Goal: Task Accomplishment & Management: Complete application form

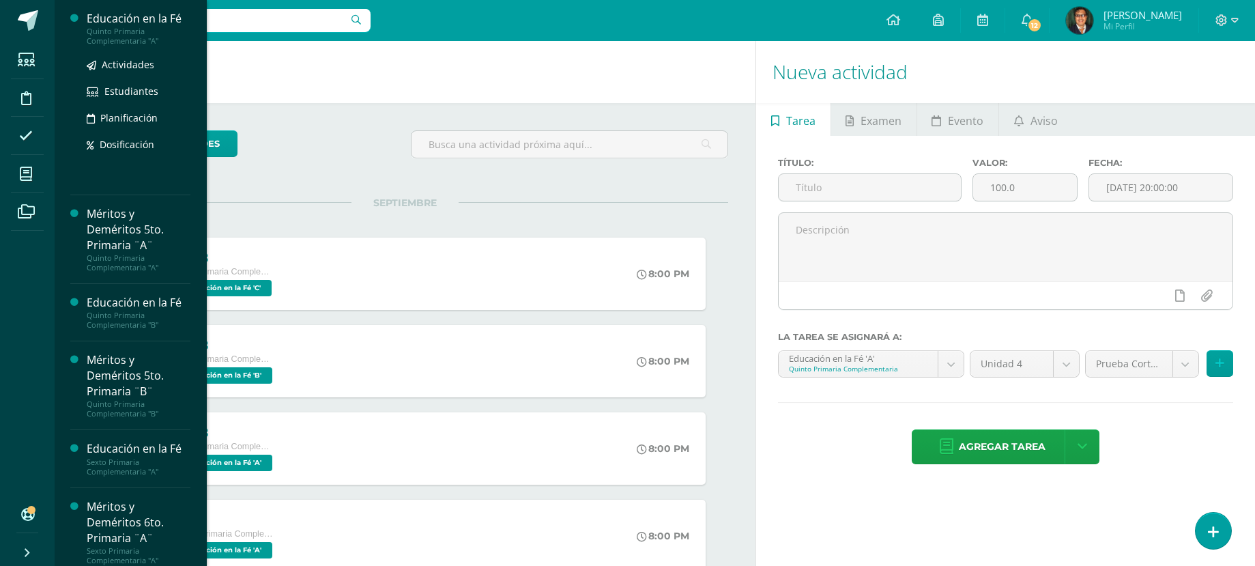
click at [162, 30] on div "Quinto Primaria Complementaria "A"" at bounding box center [139, 36] width 104 height 19
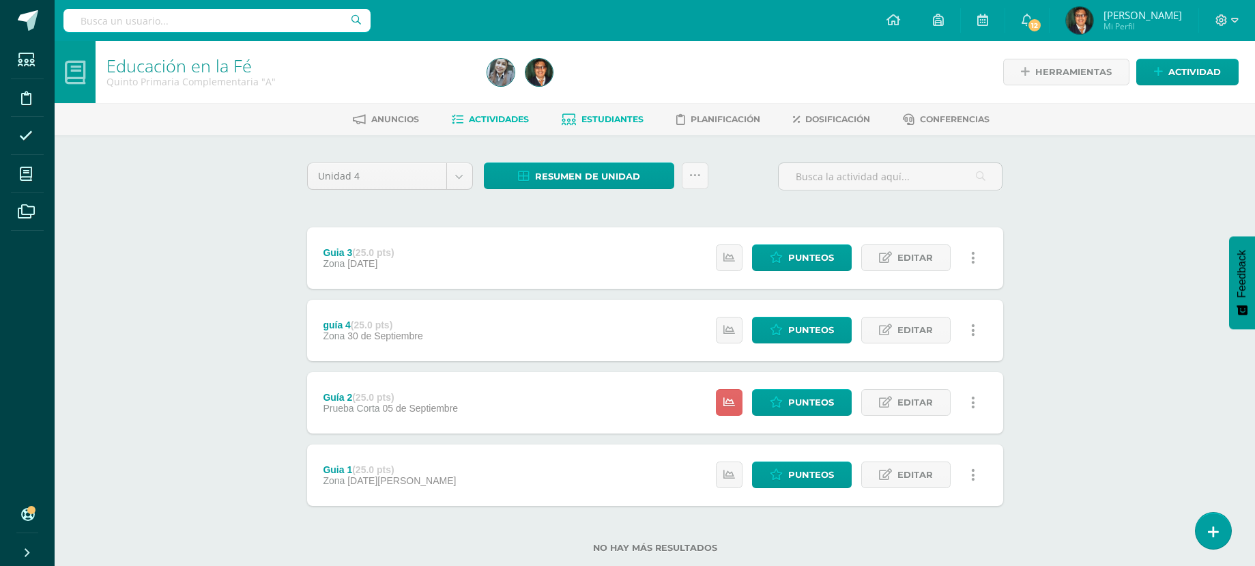
click at [621, 119] on span "Estudiantes" at bounding box center [612, 119] width 62 height 10
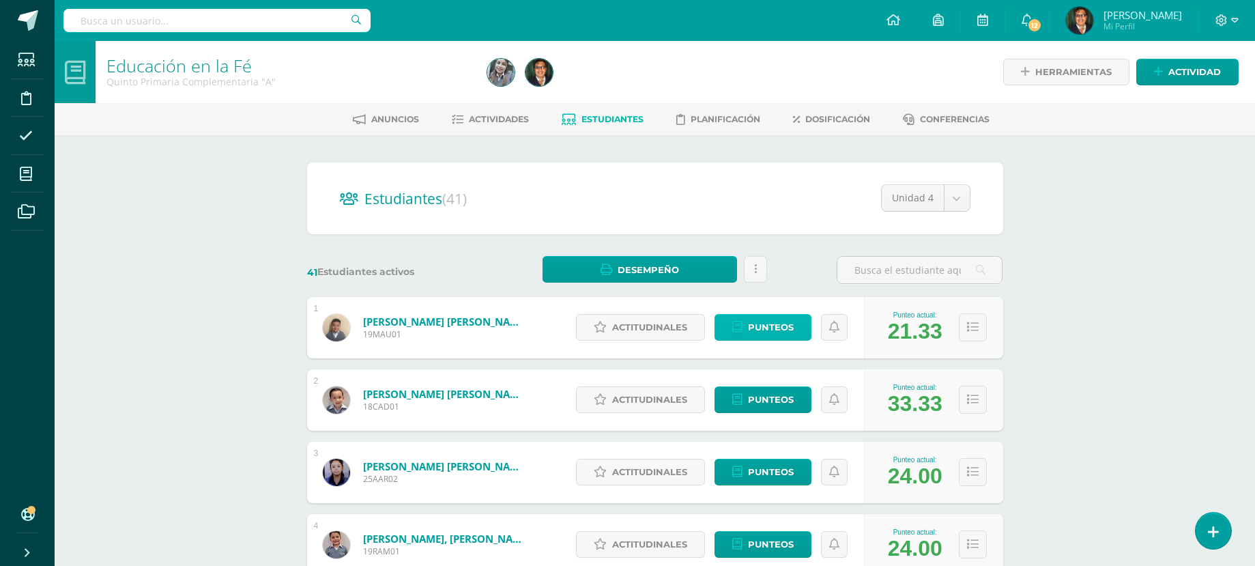
click at [767, 323] on span "Punteos" at bounding box center [771, 326] width 46 height 25
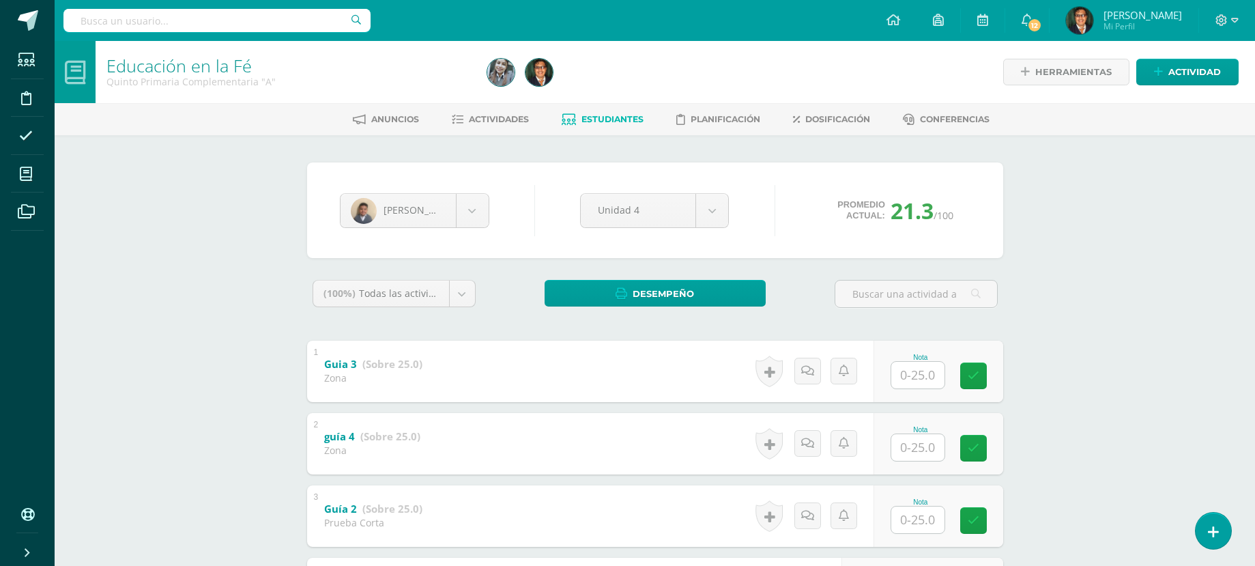
scroll to position [136, 0]
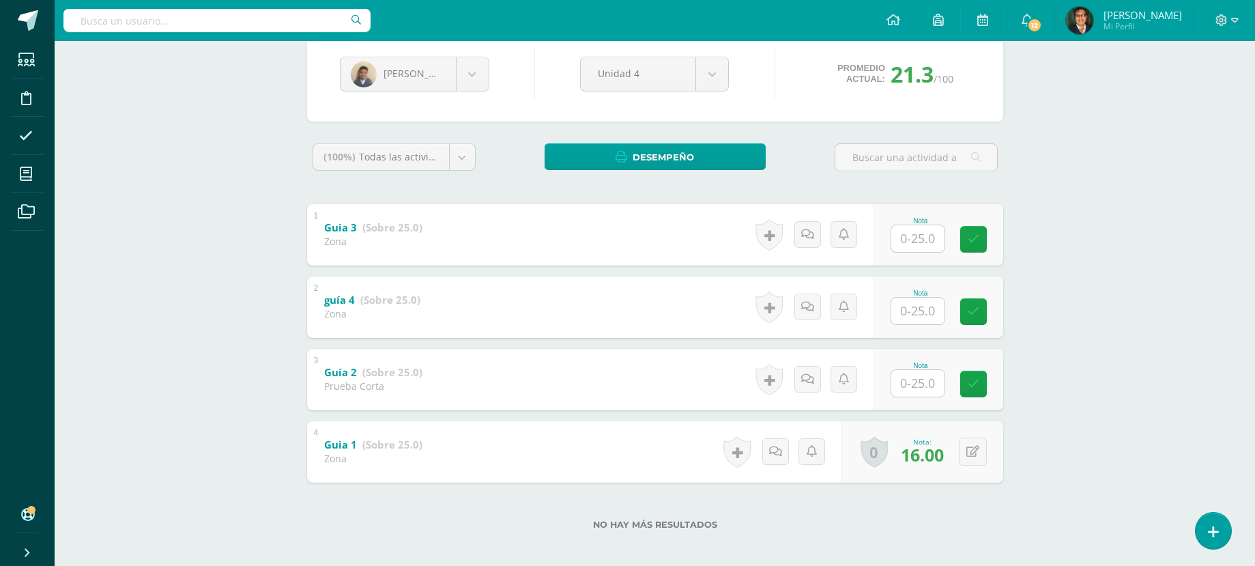
click at [923, 386] on input "text" at bounding box center [917, 383] width 53 height 27
type input "20"
click at [985, 386] on icon at bounding box center [982, 384] width 12 height 12
click at [474, 76] on body "Estudiantes Disciplina Asistencia Mis cursos Archivos Soporte Centro de ayuda Ú…" at bounding box center [627, 218] width 1255 height 709
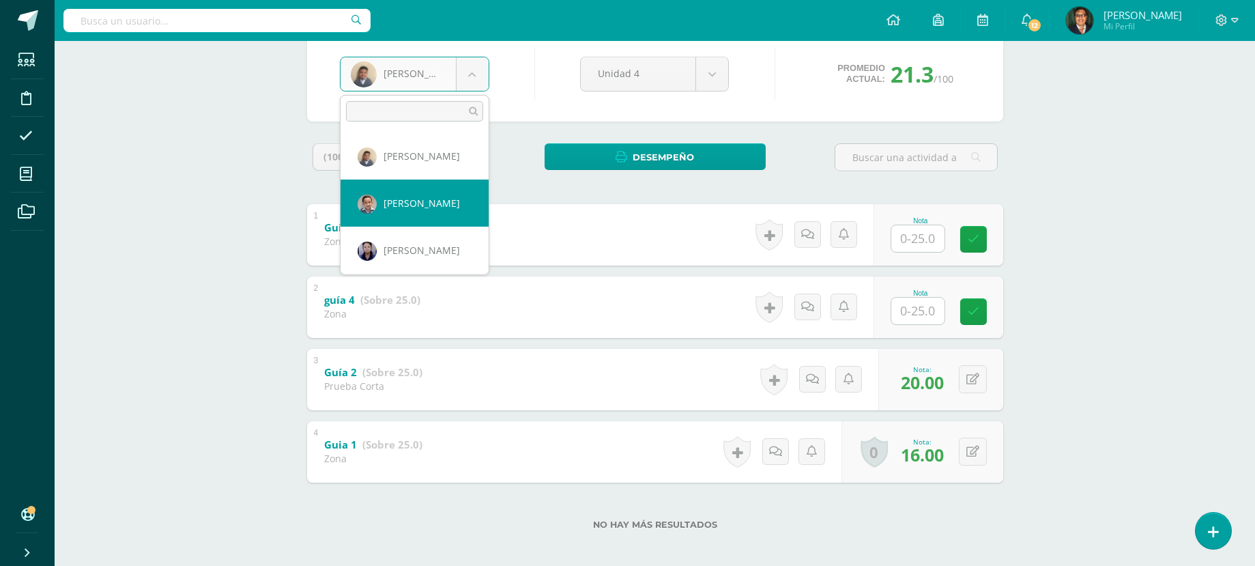
select select "125"
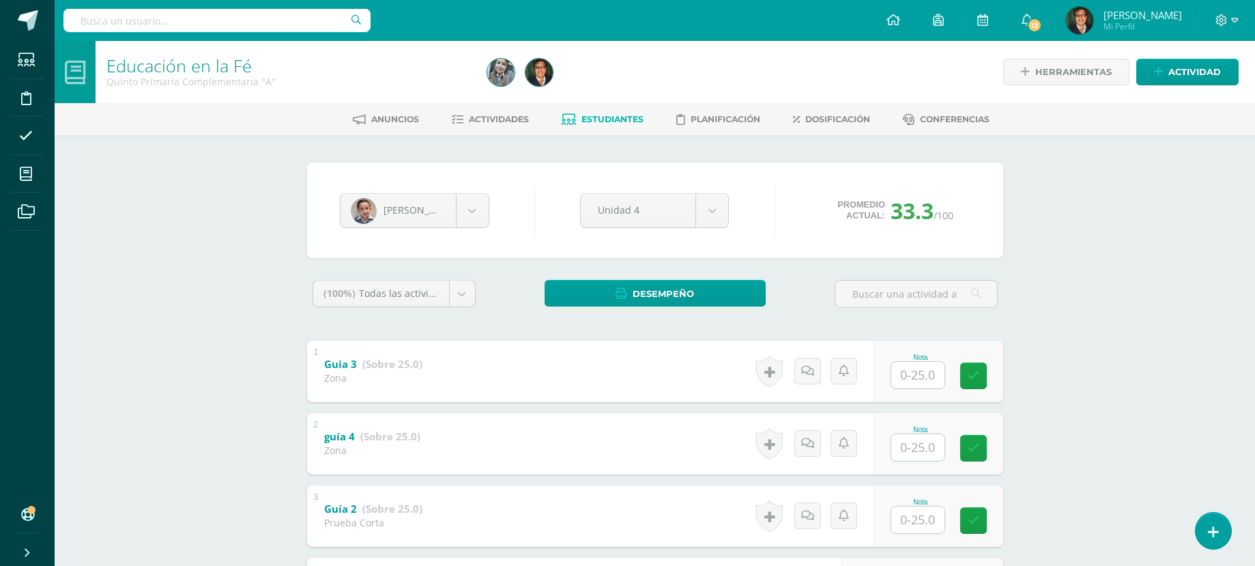
scroll to position [144, 0]
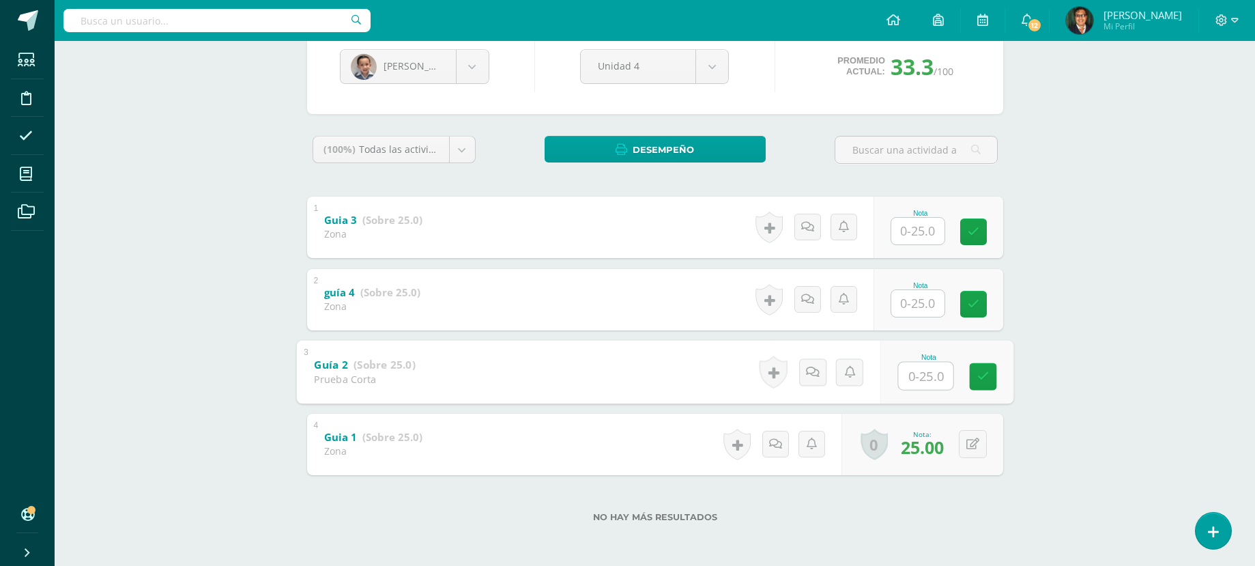
click at [916, 373] on input "text" at bounding box center [925, 375] width 55 height 27
type input "25"
click at [995, 374] on link at bounding box center [982, 375] width 27 height 27
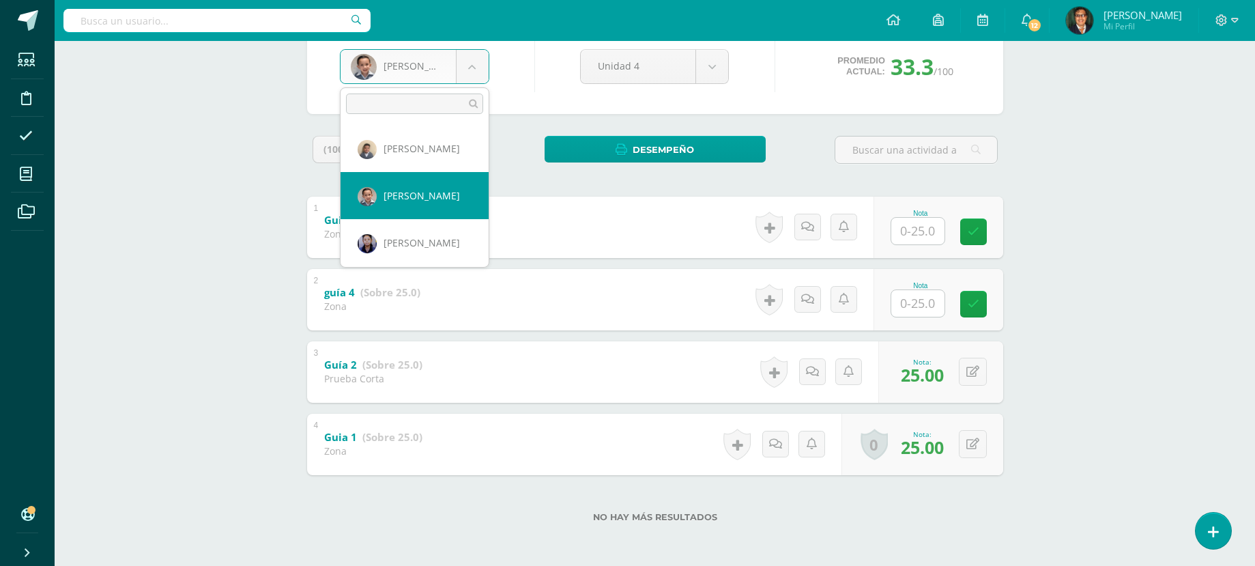
click at [464, 65] on body "Estudiantes Disciplina Asistencia Mis cursos Archivos Soporte Centro de ayuda Ú…" at bounding box center [627, 210] width 1255 height 709
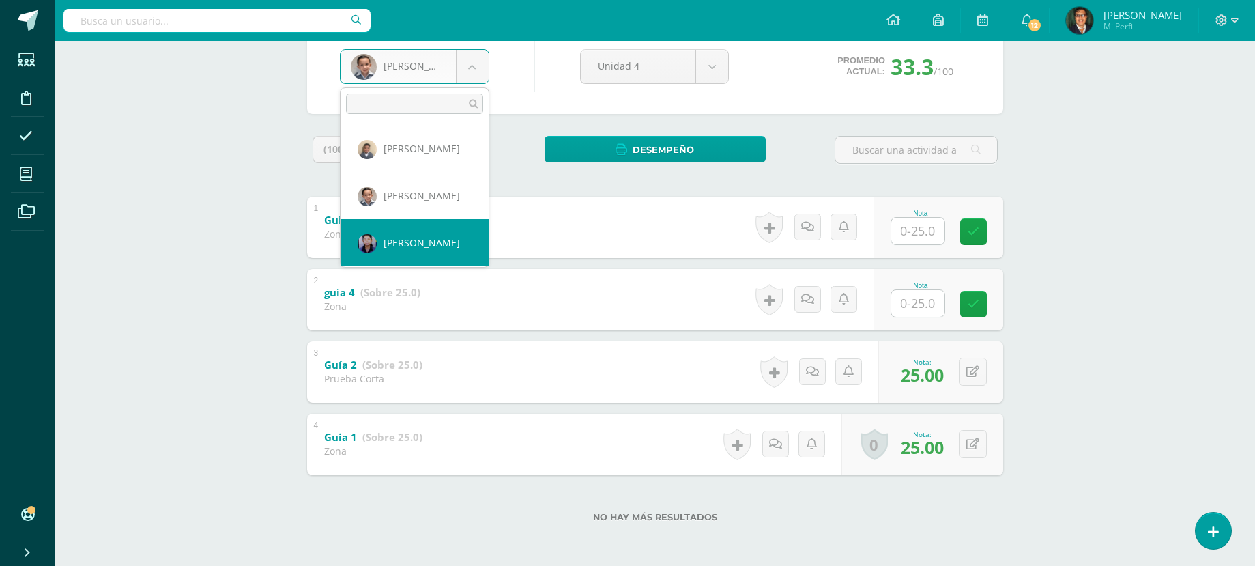
select select "2317"
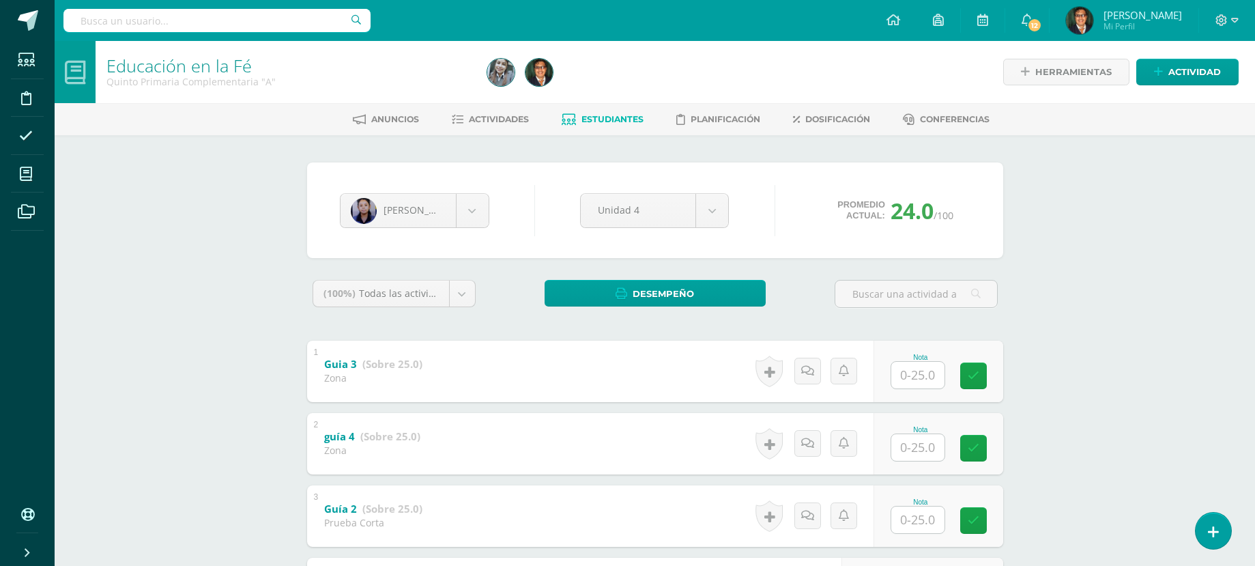
scroll to position [136, 0]
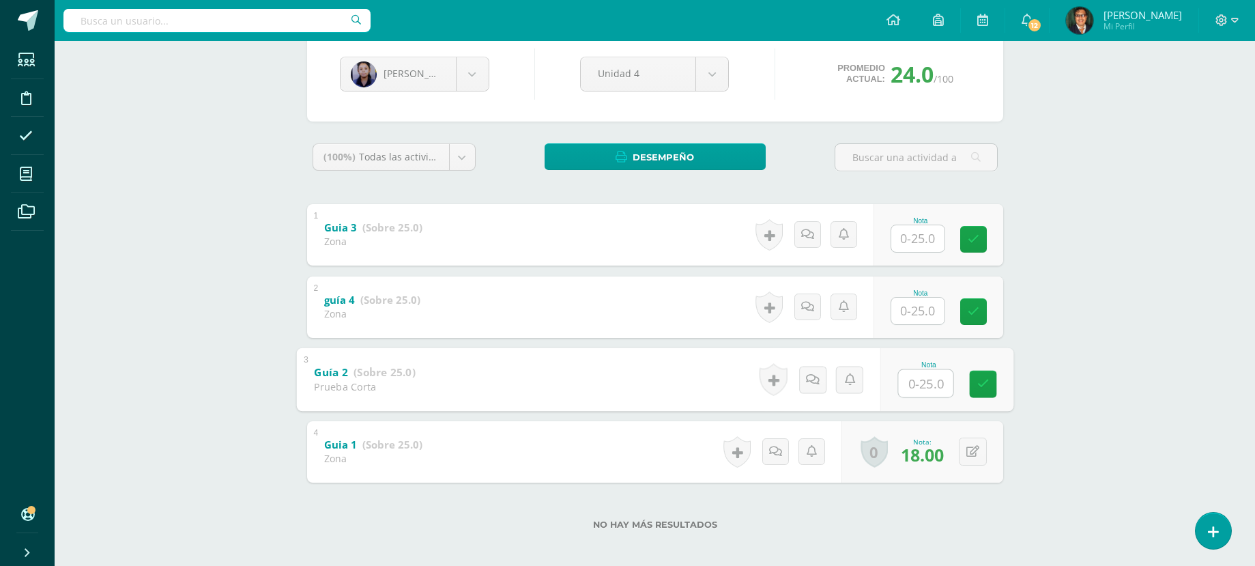
click at [927, 381] on input "text" at bounding box center [925, 382] width 55 height 27
type input "18"
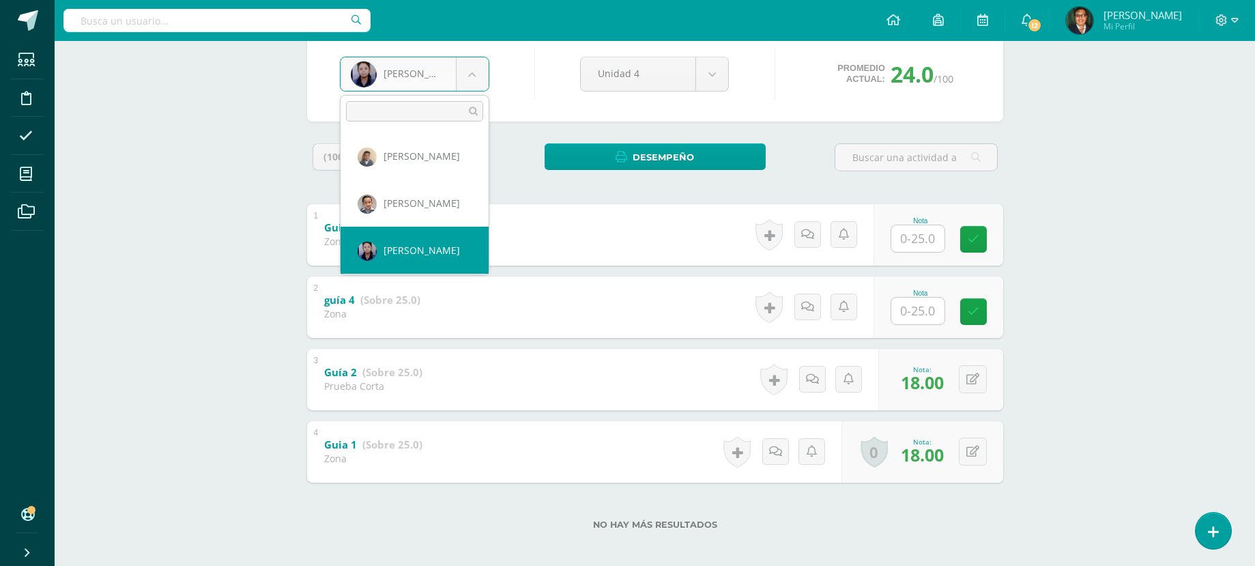
click at [472, 74] on body "Estudiantes Disciplina Asistencia Mis cursos Archivos Soporte Centro de ayuda Ú…" at bounding box center [627, 218] width 1255 height 709
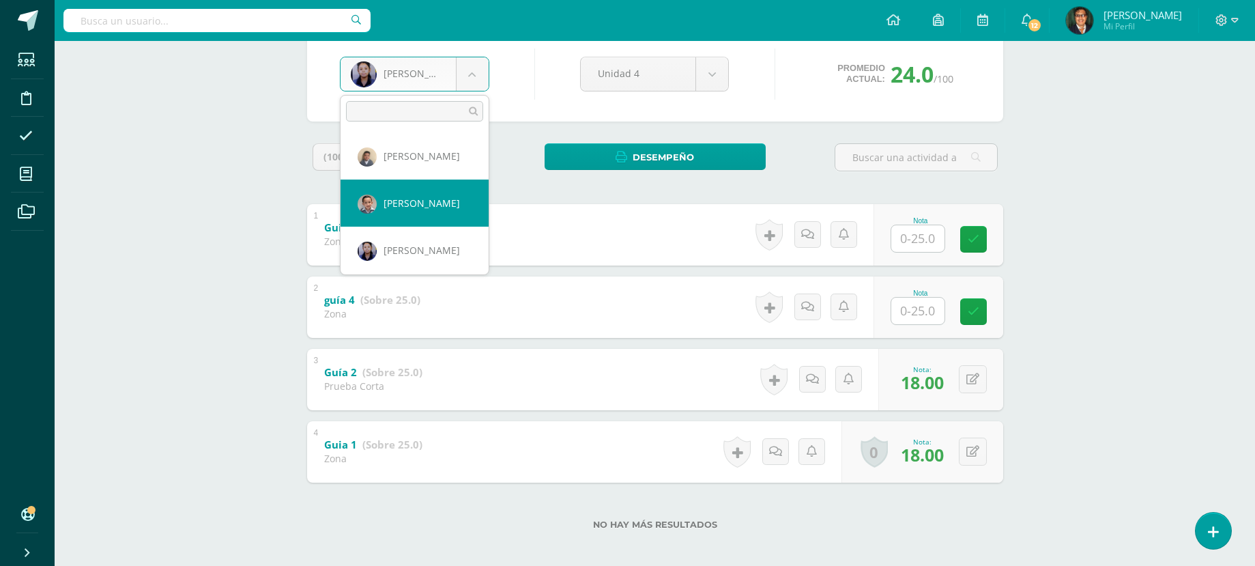
scroll to position [68, 0]
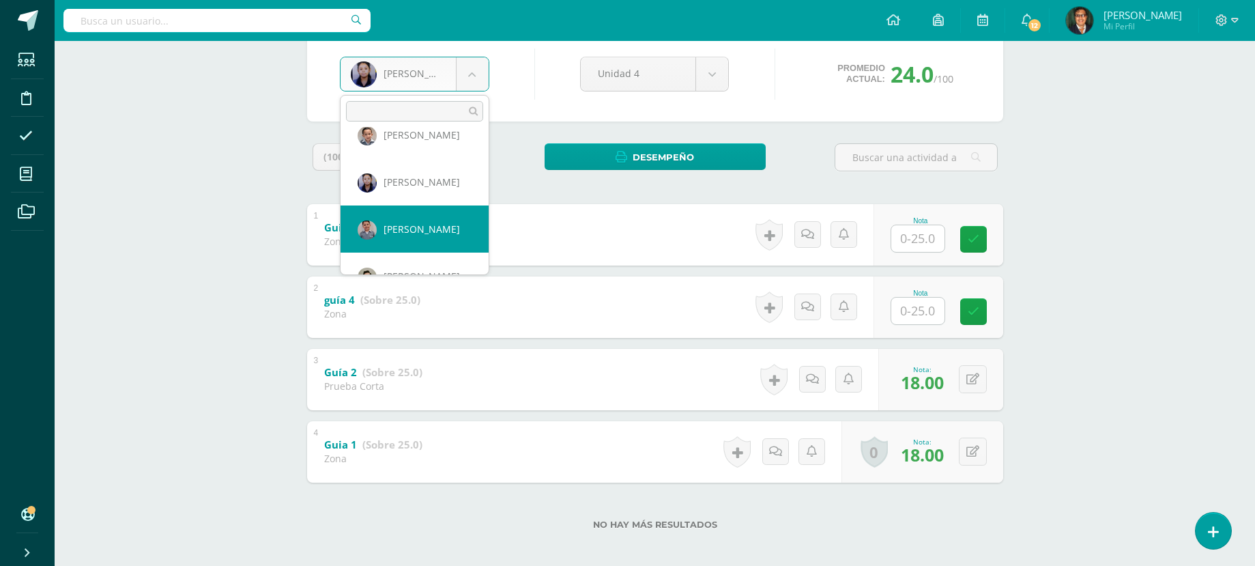
select select "149"
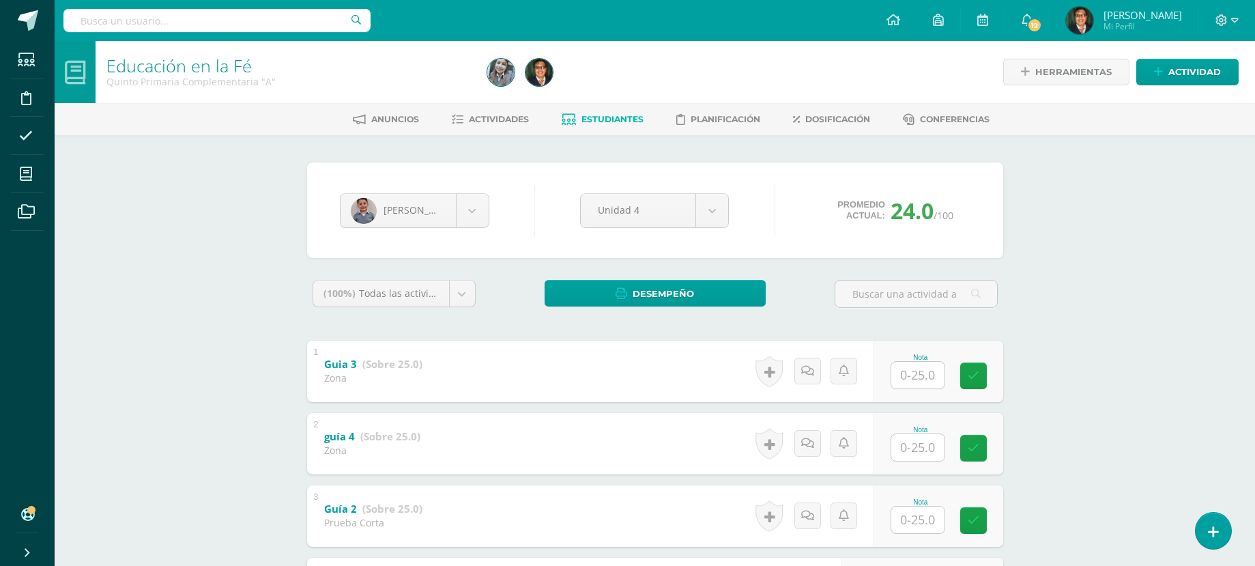
scroll to position [76, 0]
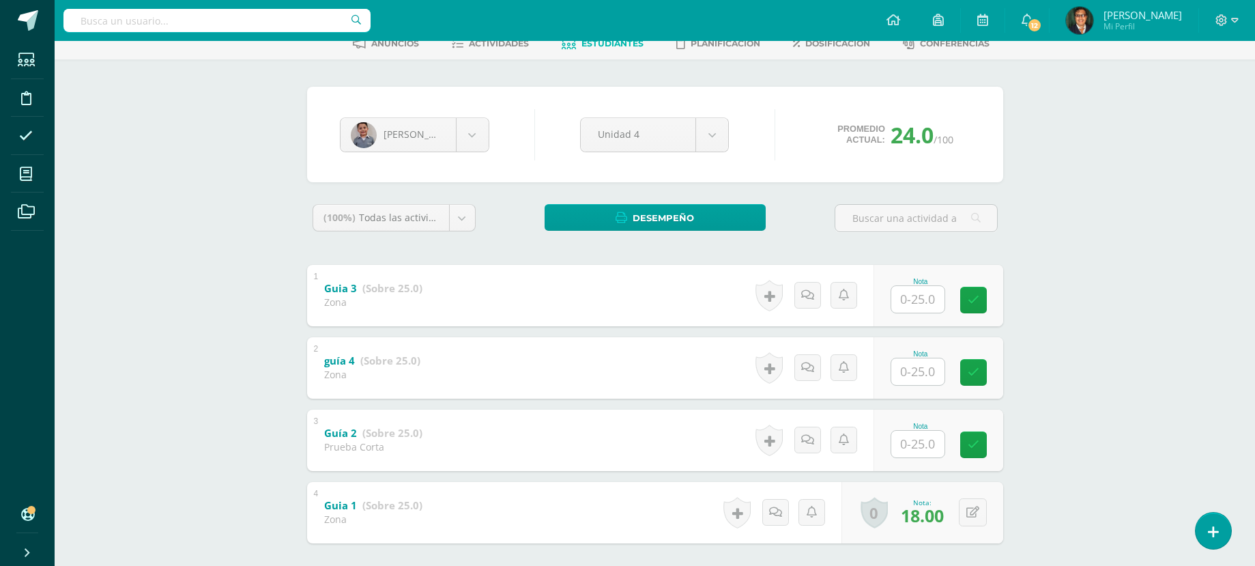
click at [906, 432] on input "text" at bounding box center [917, 443] width 53 height 27
type input "18"
click at [467, 143] on body "Estudiantes Disciplina Asistencia Mis cursos Archivos Soporte Centro de ayuda Ú…" at bounding box center [627, 278] width 1255 height 709
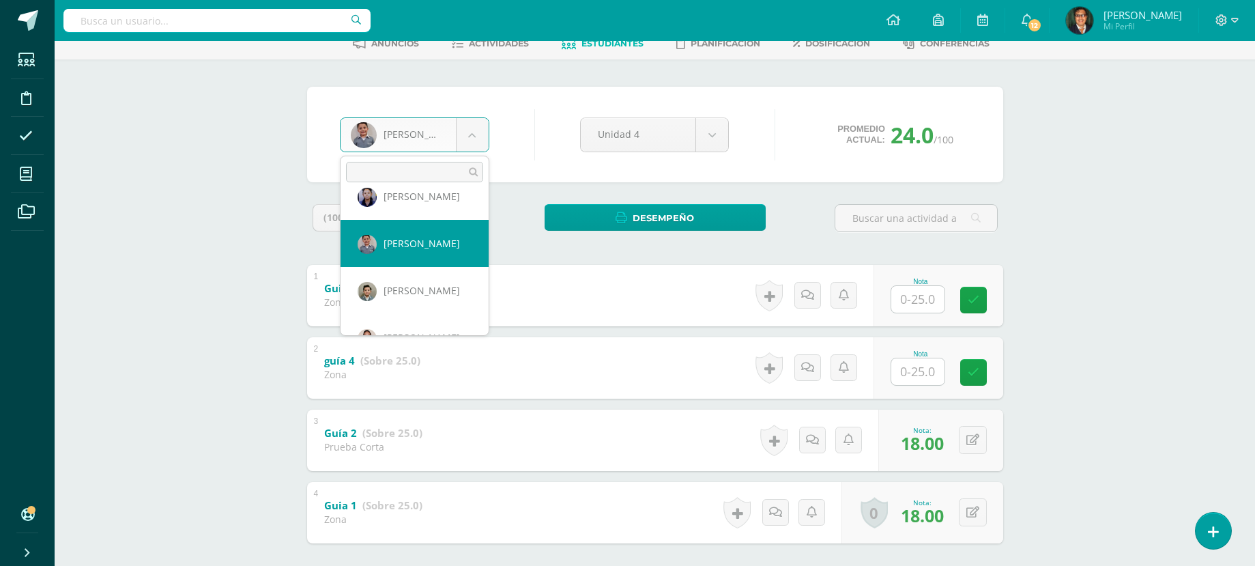
scroll to position [141, 0]
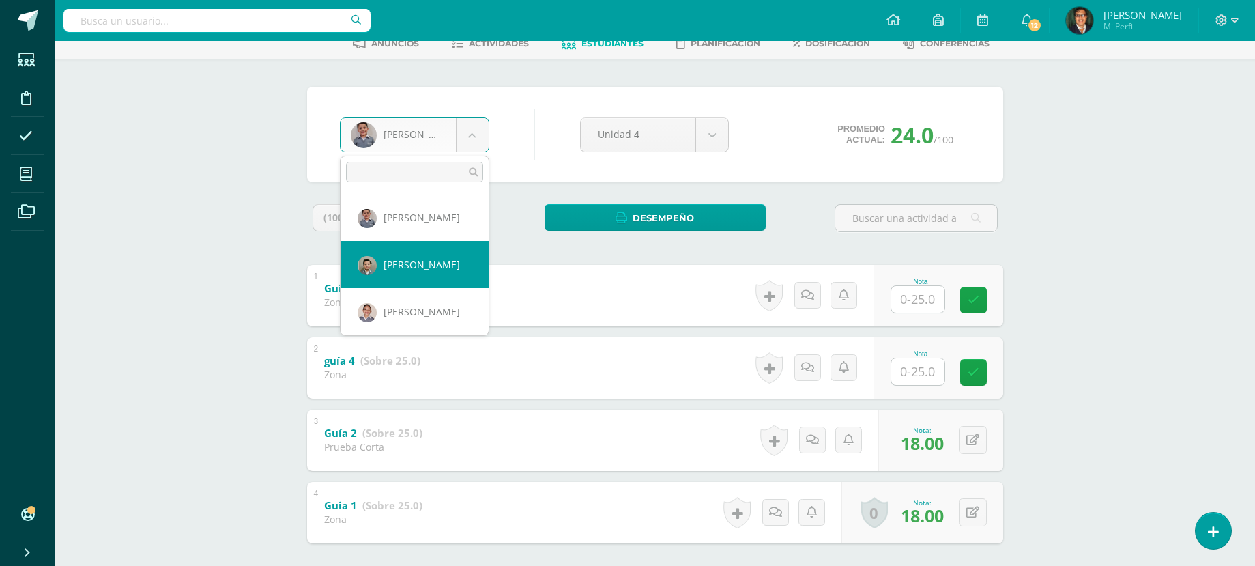
select select "102"
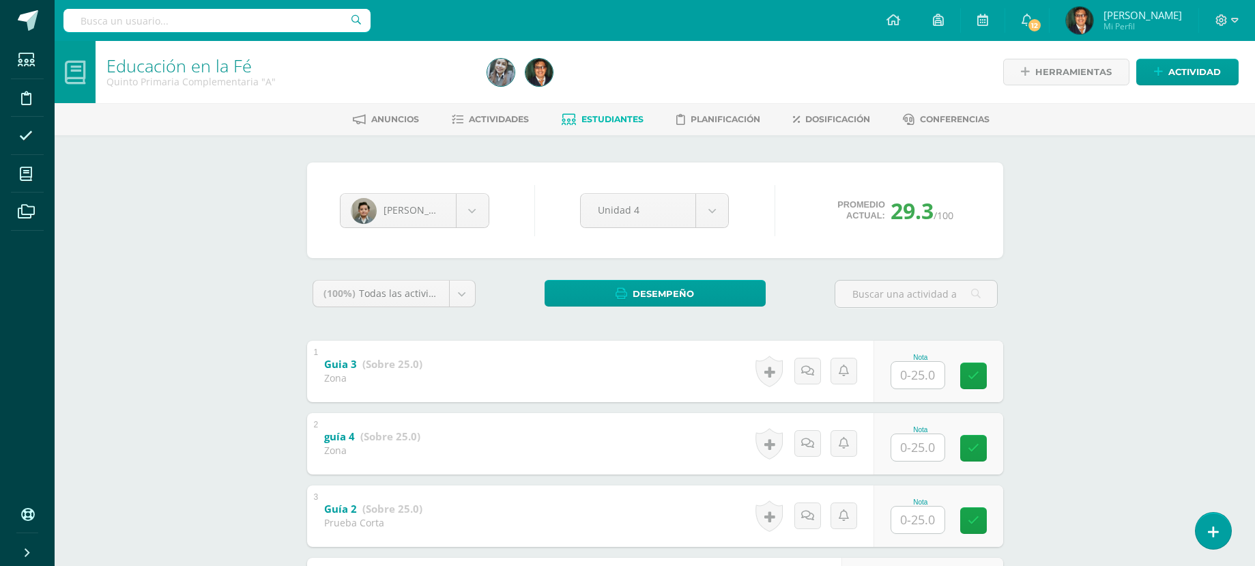
scroll to position [136, 0]
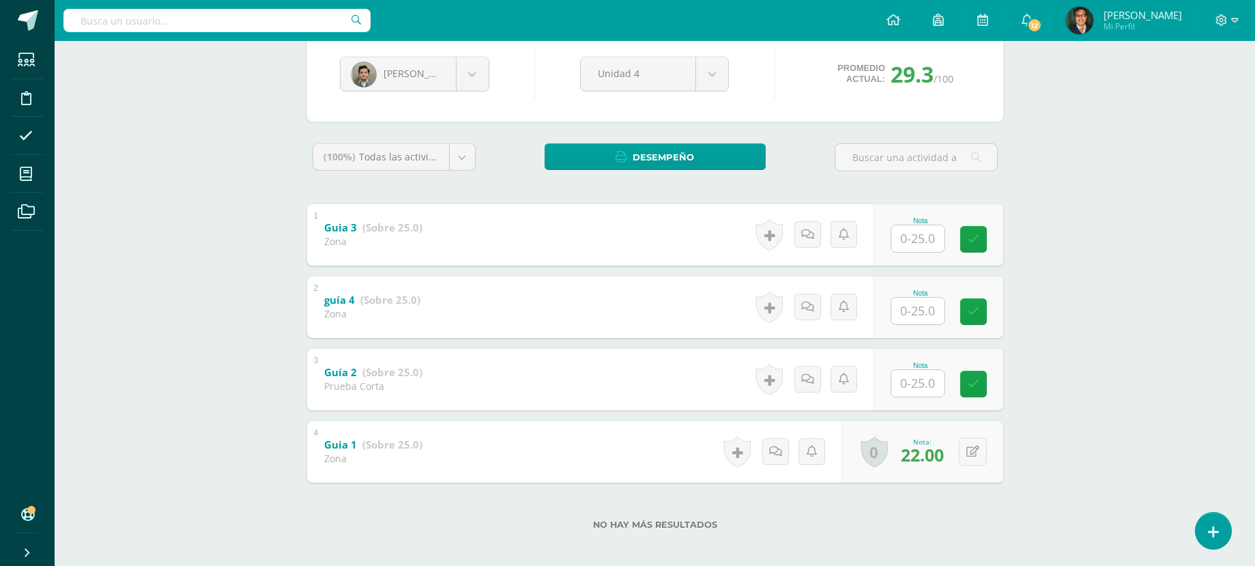
click at [929, 387] on input "text" at bounding box center [917, 383] width 53 height 27
type input "24"
click at [982, 383] on icon at bounding box center [982, 384] width 12 height 12
click body "Estudiantes Disciplina Asistencia Mis cursos Archivos Soporte Centro de ayuda Ú…"
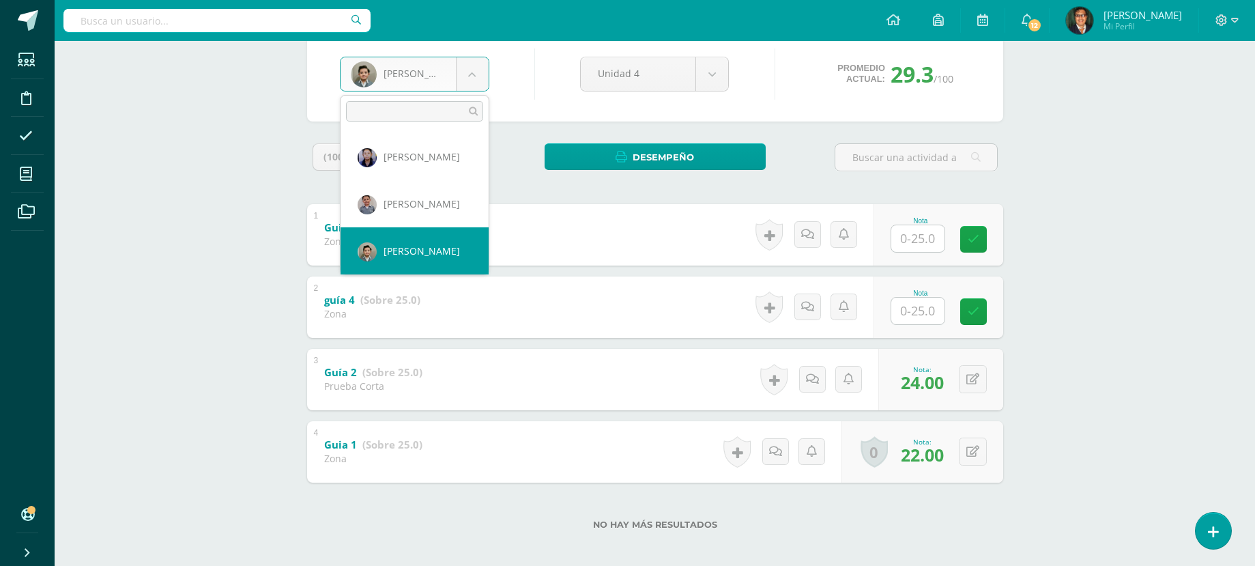
scroll to position [162, 0]
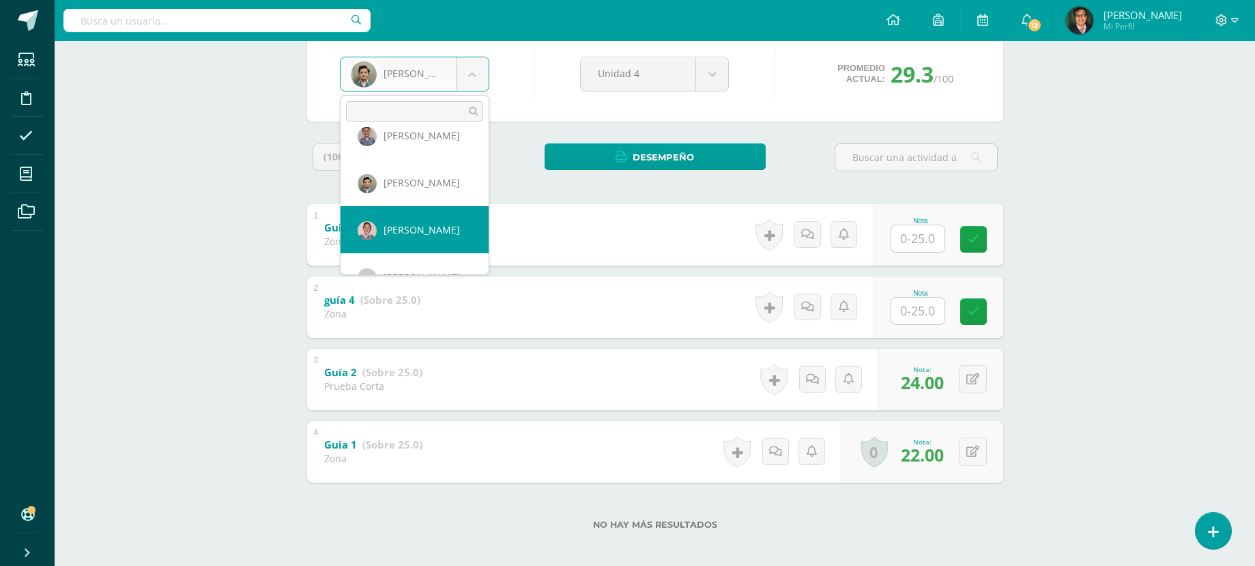
select select "151"
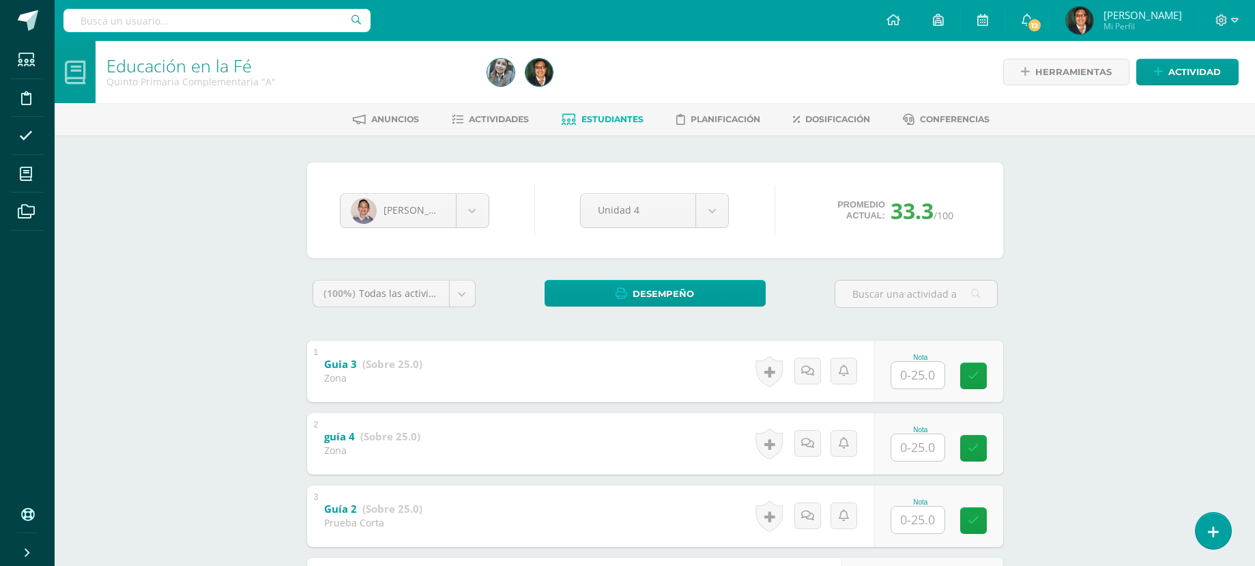
scroll to position [136, 0]
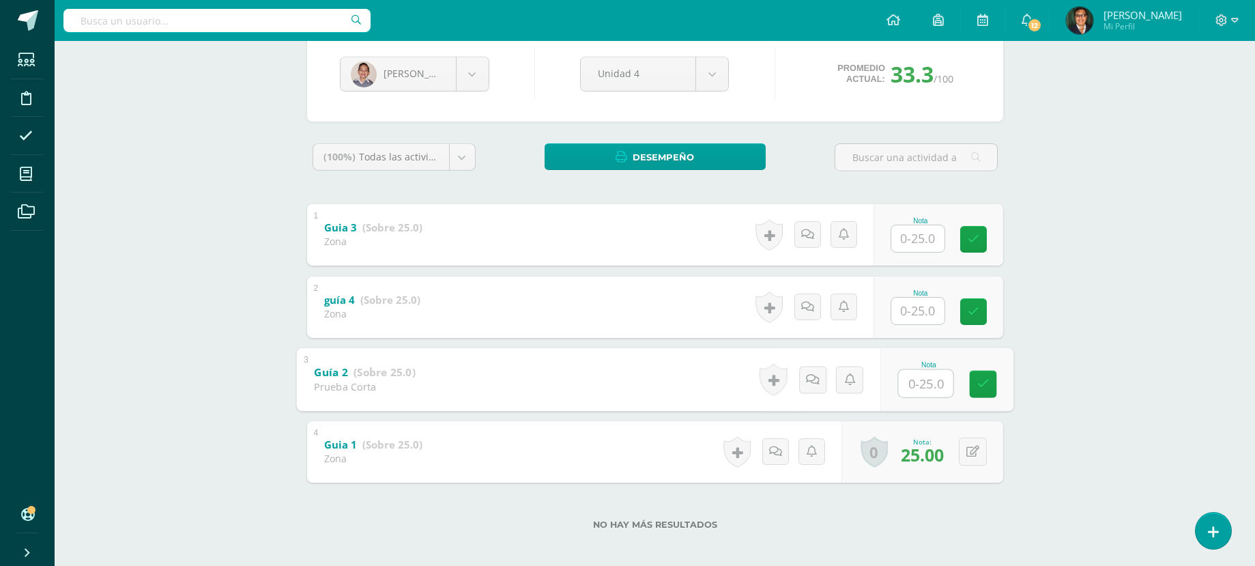
click at [929, 383] on input "text" at bounding box center [925, 382] width 55 height 27
type input "22"
click at [983, 381] on icon at bounding box center [982, 384] width 12 height 12
click at [476, 88] on body "Estudiantes Disciplina Asistencia Mis cursos Archivos Soporte Centro de ayuda Ú…" at bounding box center [627, 218] width 1255 height 709
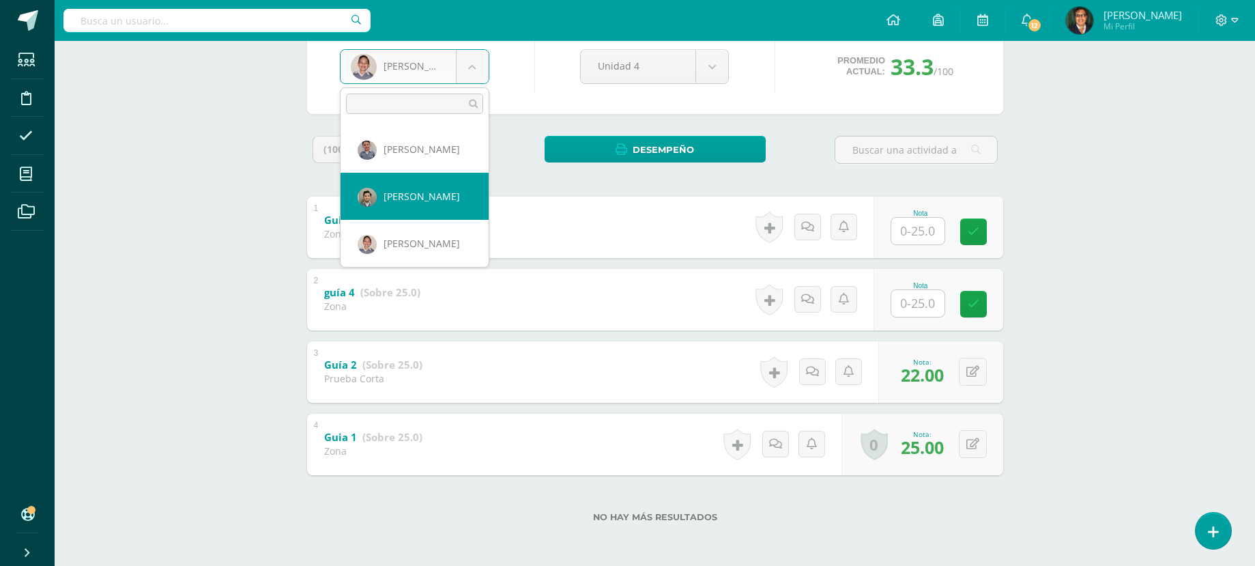
scroll to position [209, 0]
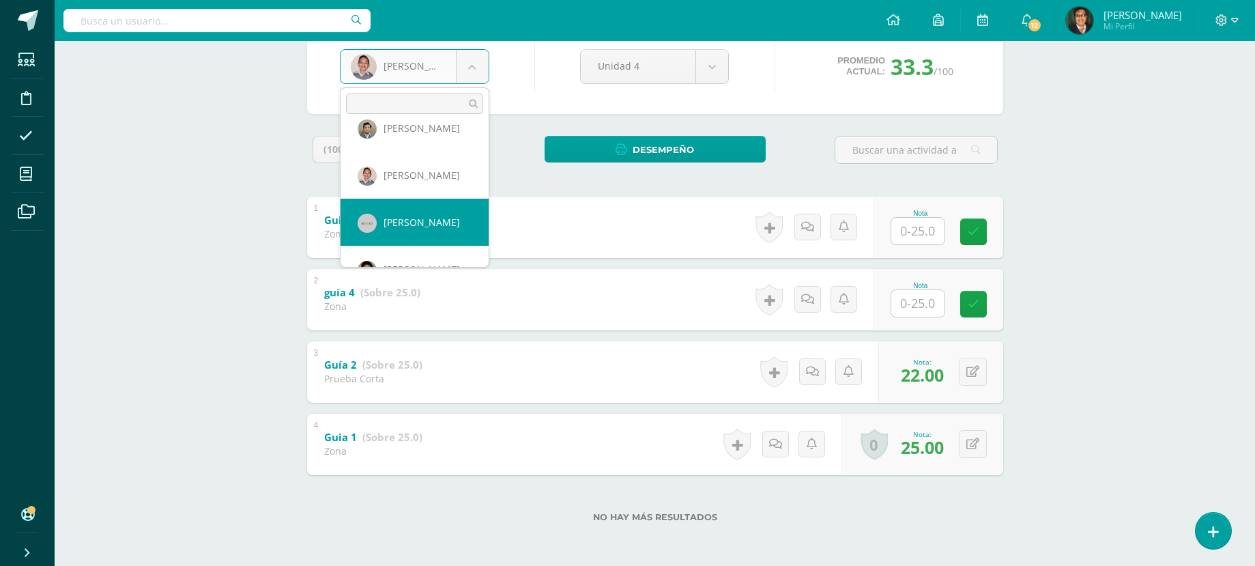
select select "153"
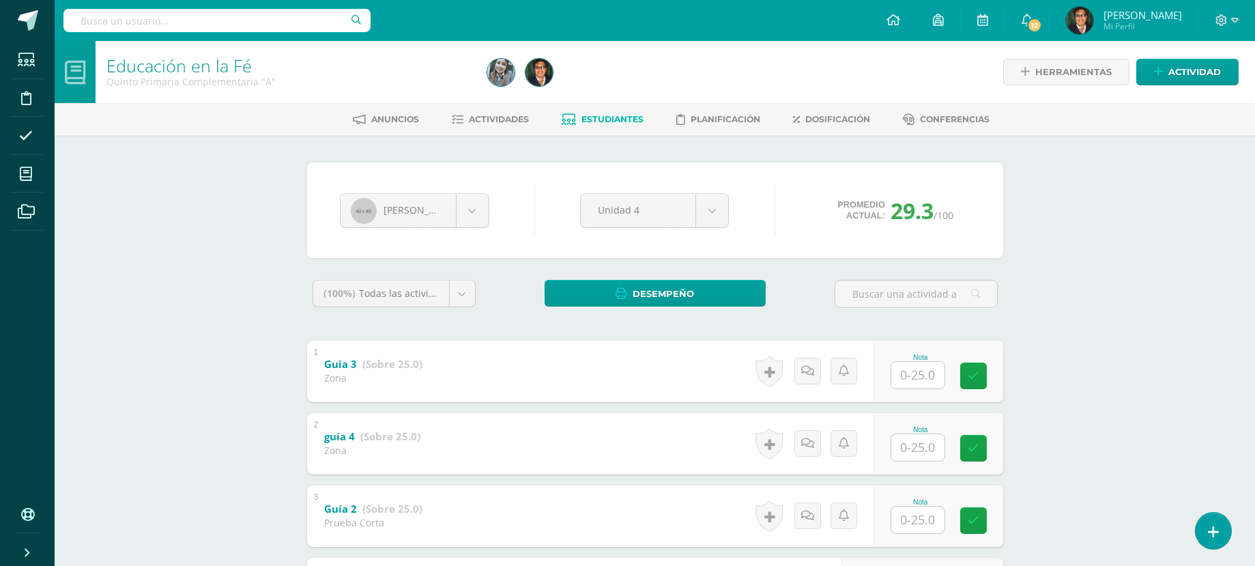
scroll to position [136, 0]
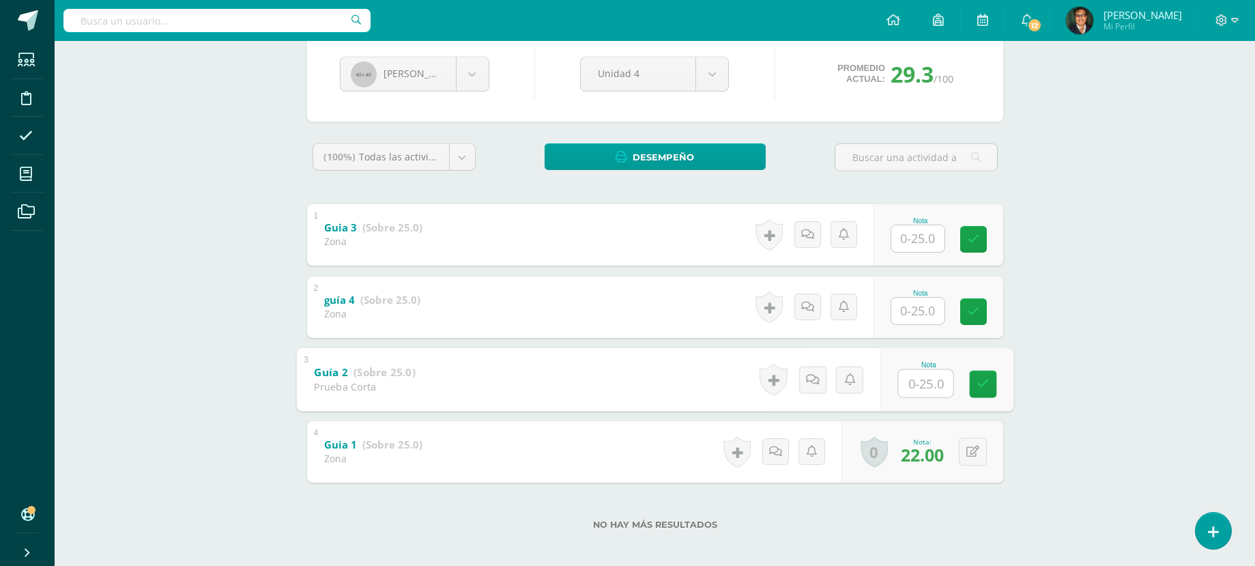
click at [915, 385] on input "text" at bounding box center [925, 382] width 55 height 27
type input "22"
click at [991, 385] on link at bounding box center [982, 383] width 27 height 27
click at [475, 77] on body "Estudiantes Disciplina Asistencia Mis cursos Archivos Soporte Centro de ayuda Ú…" at bounding box center [627, 218] width 1255 height 709
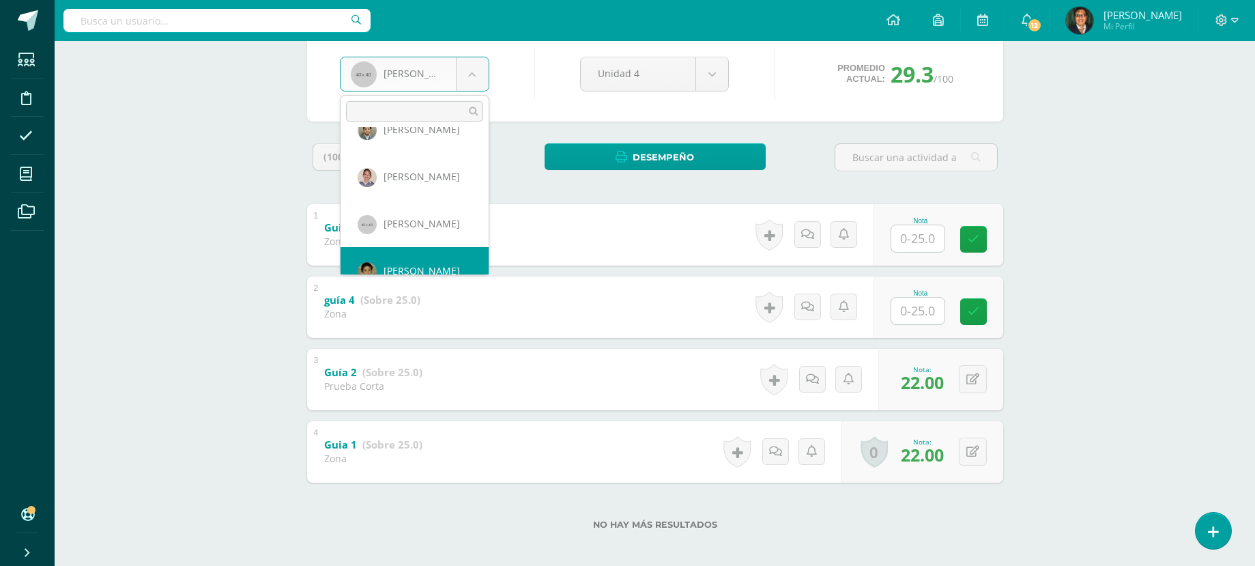
scroll to position [235, 0]
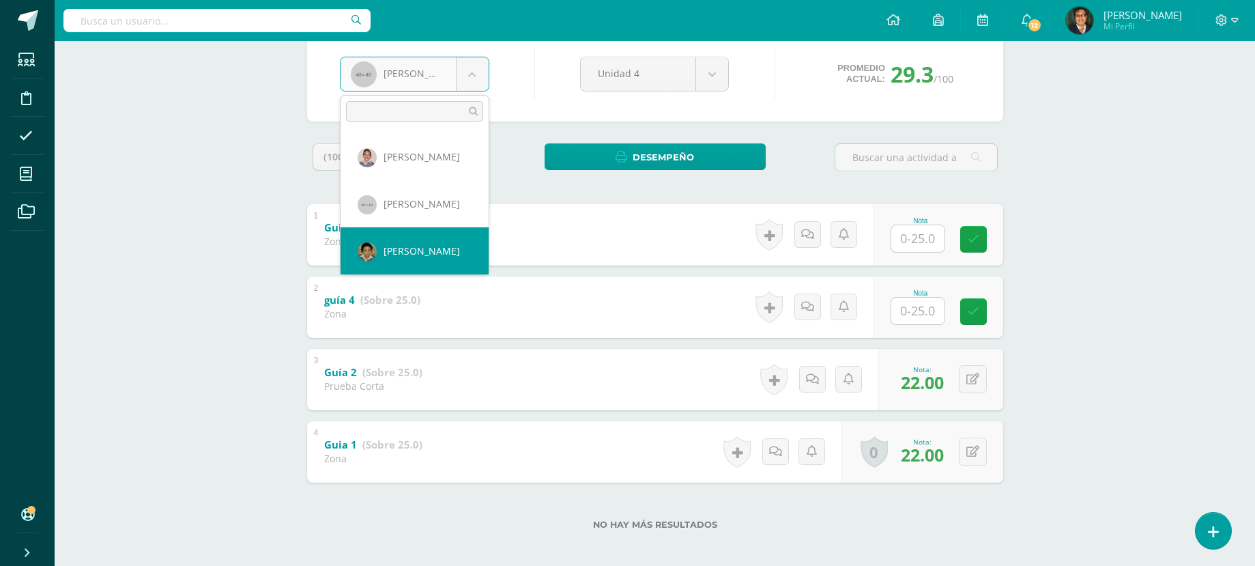
select select "154"
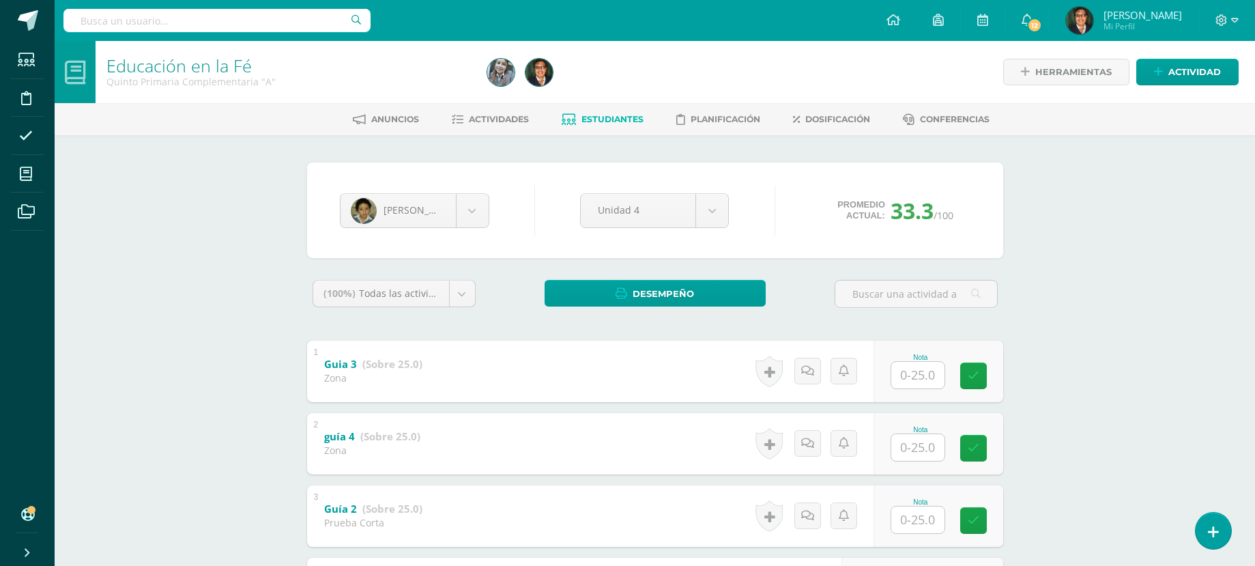
scroll to position [136, 0]
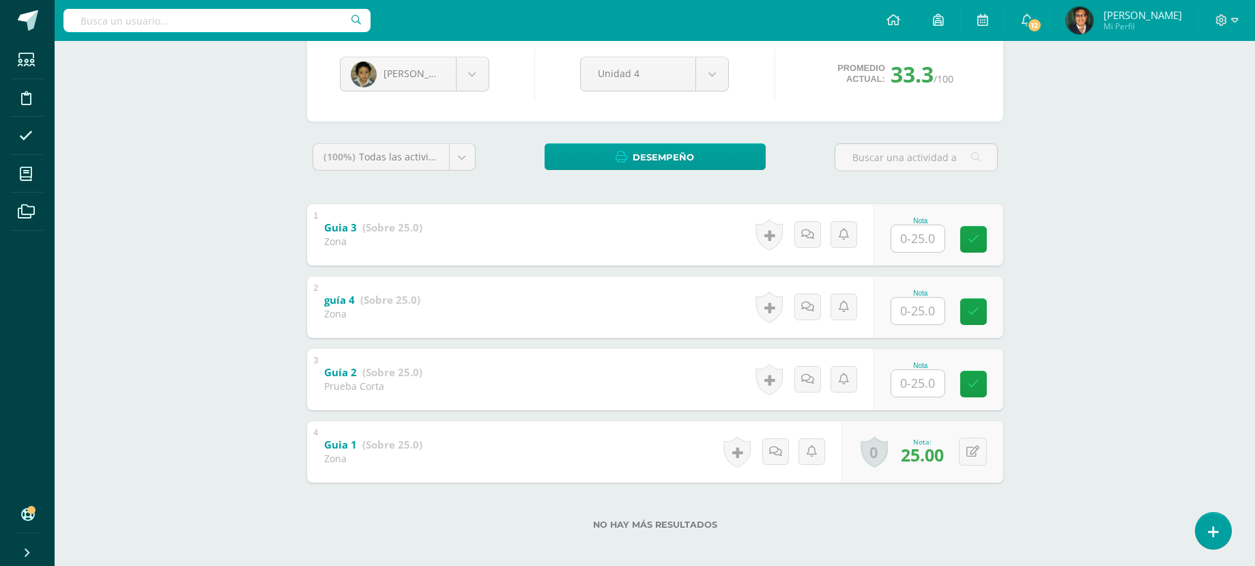
click at [931, 377] on input "text" at bounding box center [917, 383] width 53 height 27
type input "25"
click at [989, 384] on link at bounding box center [982, 383] width 27 height 27
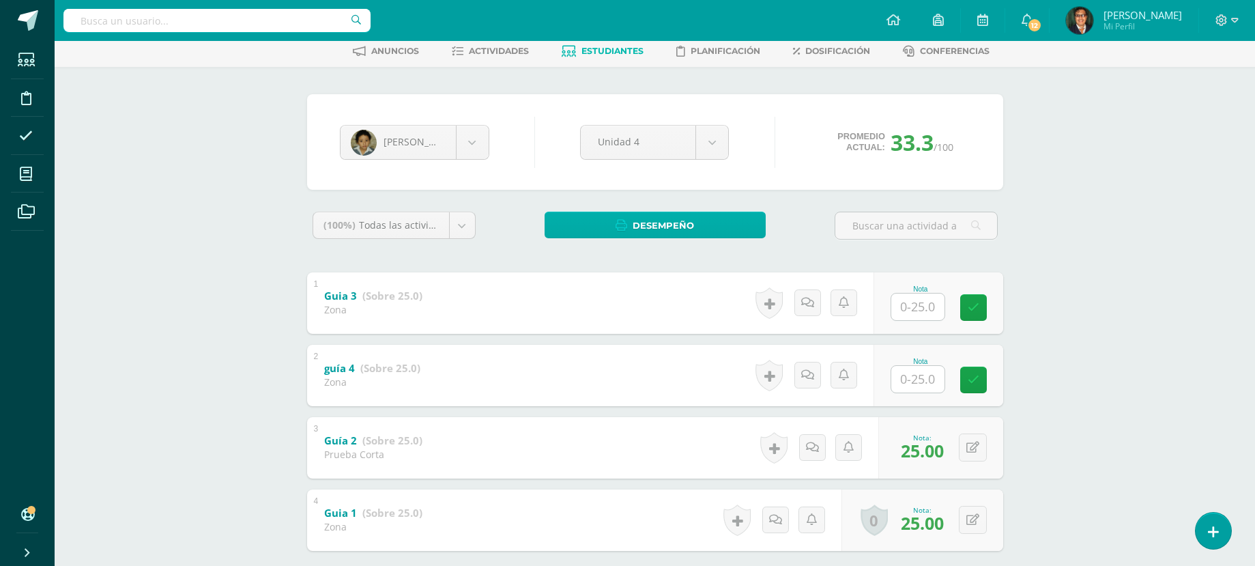
scroll to position [0, 0]
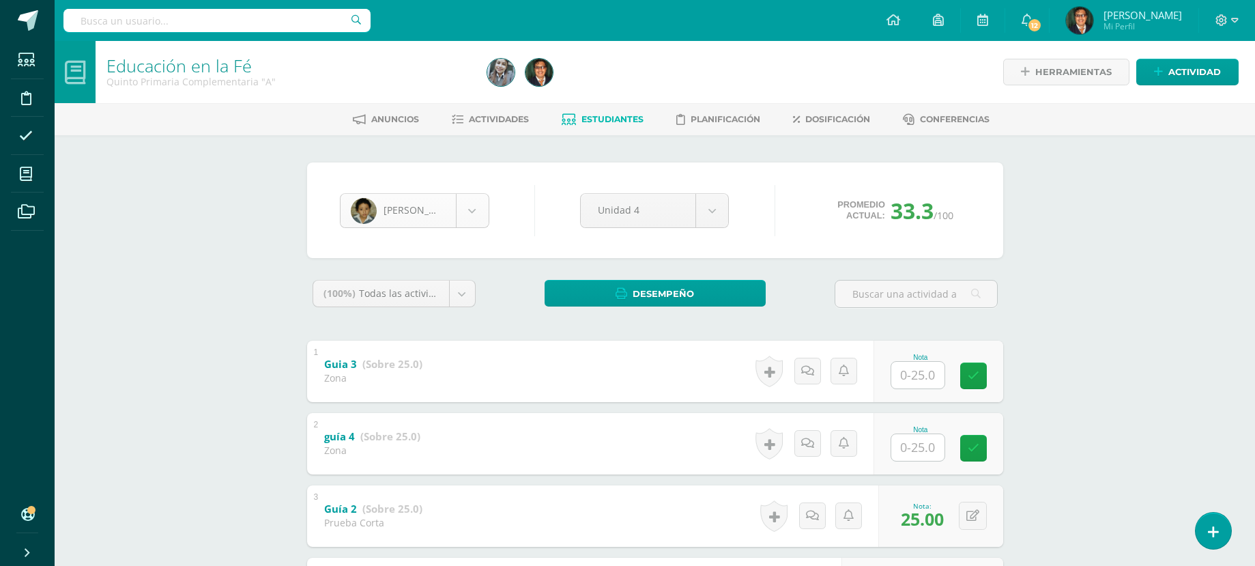
click at [481, 209] on body "Estudiantes Disciplina Asistencia Mis cursos Archivos Soporte Centro de ayuda Ú…" at bounding box center [627, 354] width 1255 height 709
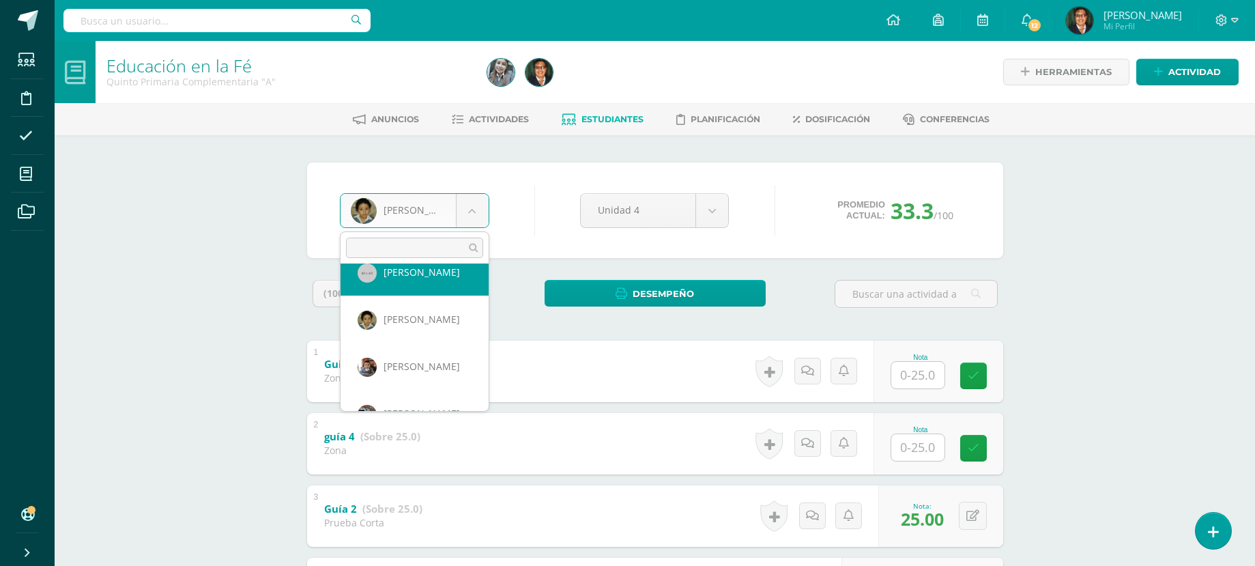
scroll to position [288, 0]
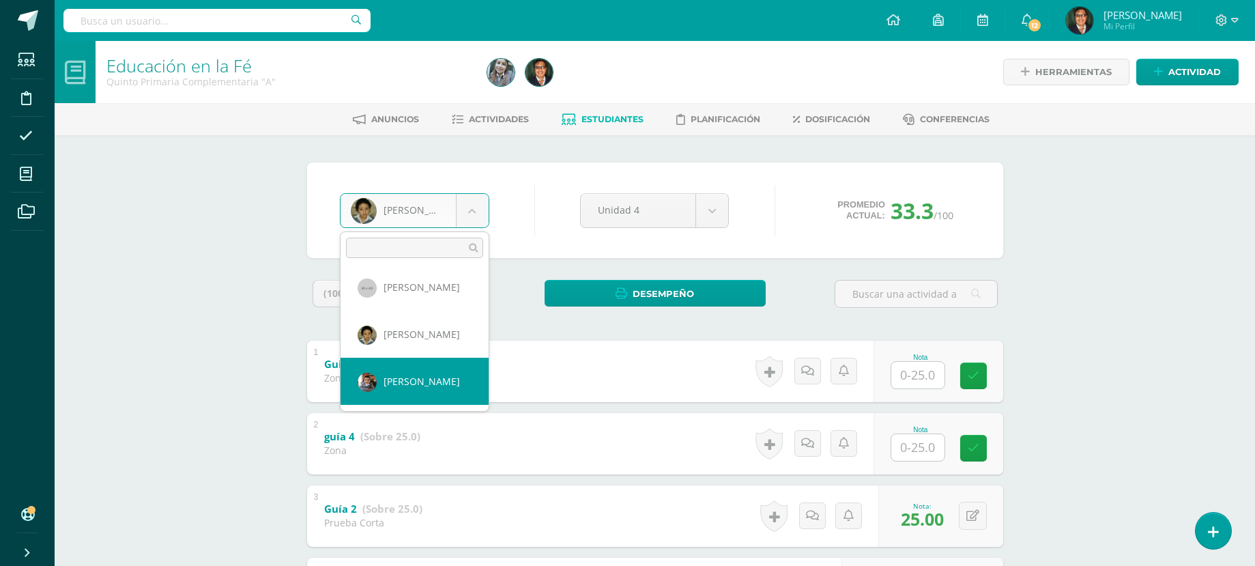
select select "131"
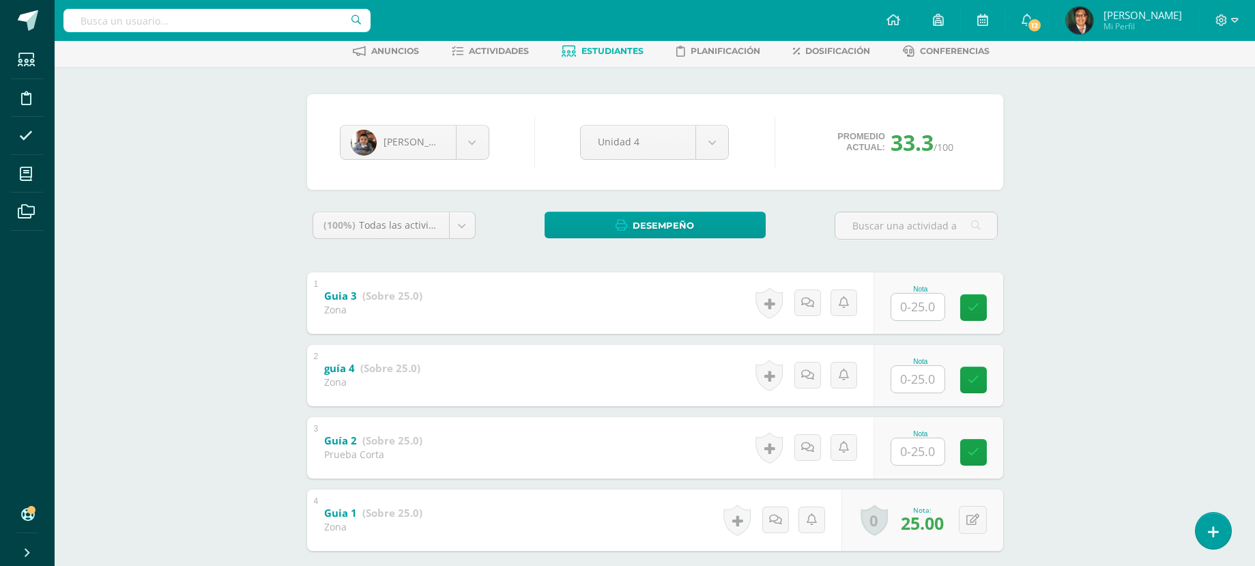
scroll to position [136, 0]
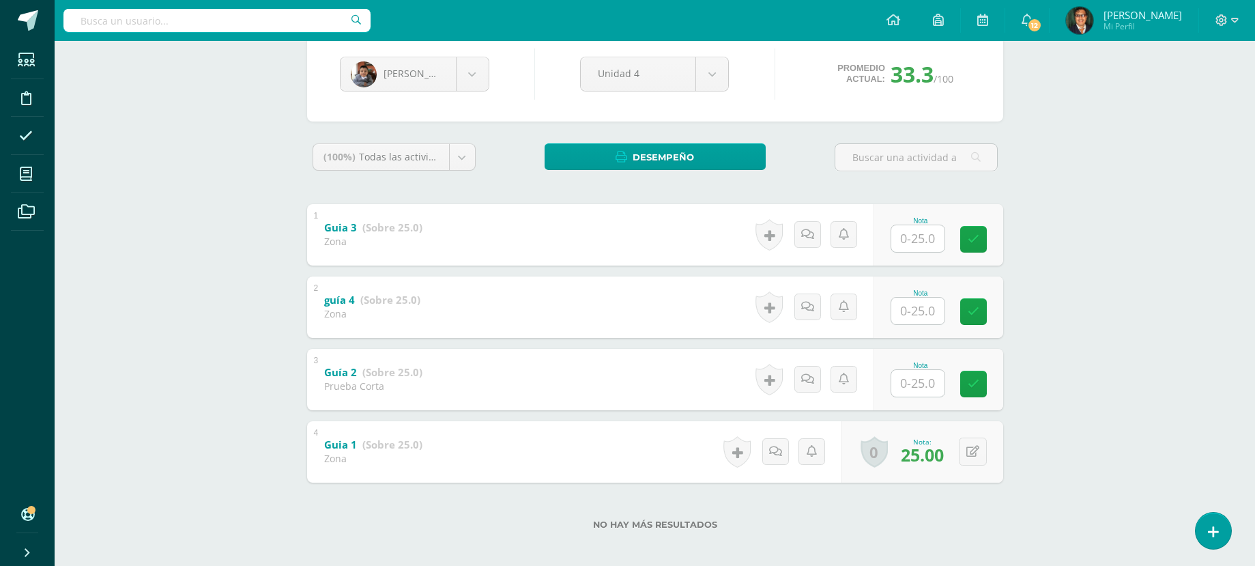
click at [935, 382] on input "text" at bounding box center [917, 383] width 53 height 27
type input "25"
click at [980, 386] on icon at bounding box center [982, 384] width 12 height 12
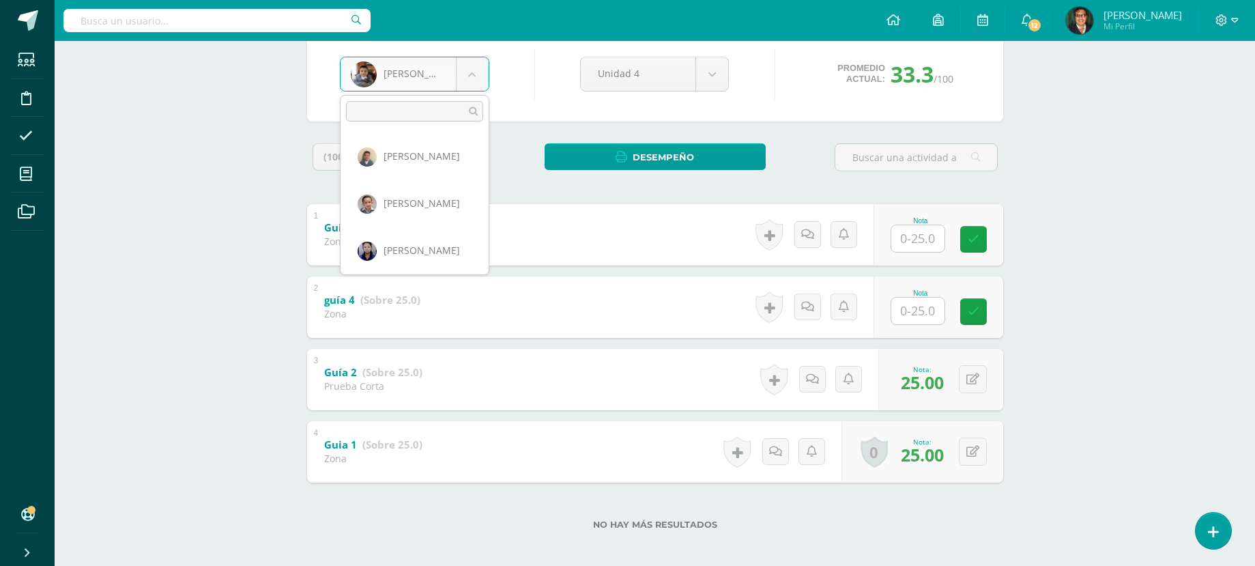
click at [463, 70] on body "Estudiantes Disciplina Asistencia Mis cursos Archivos Soporte Centro de ayuda Ú…" at bounding box center [627, 218] width 1255 height 709
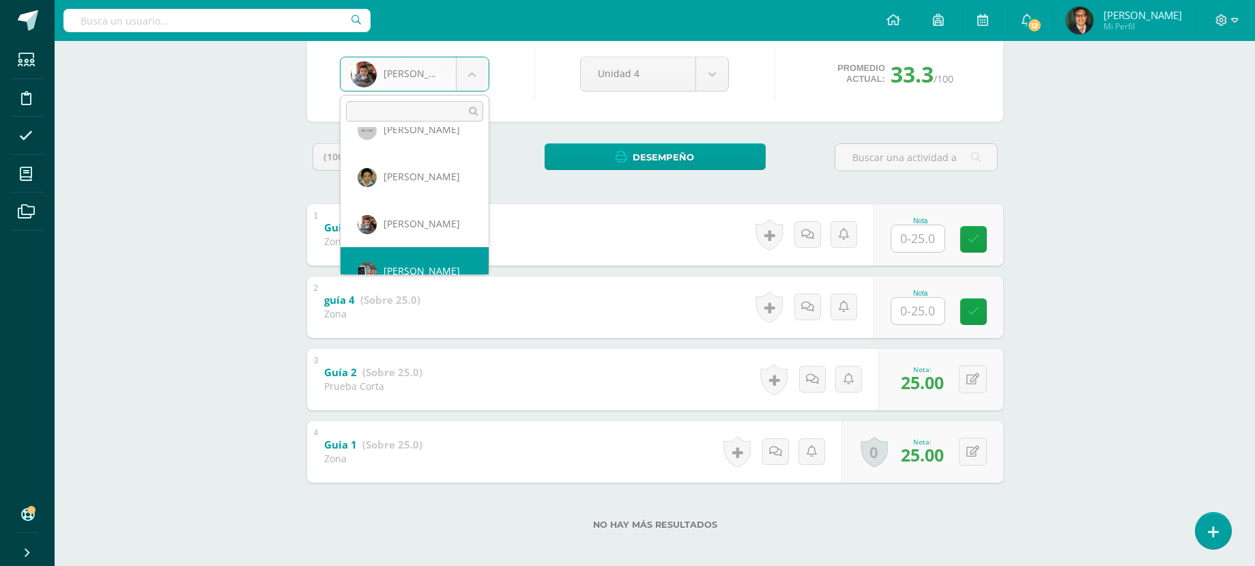
scroll to position [329, 0]
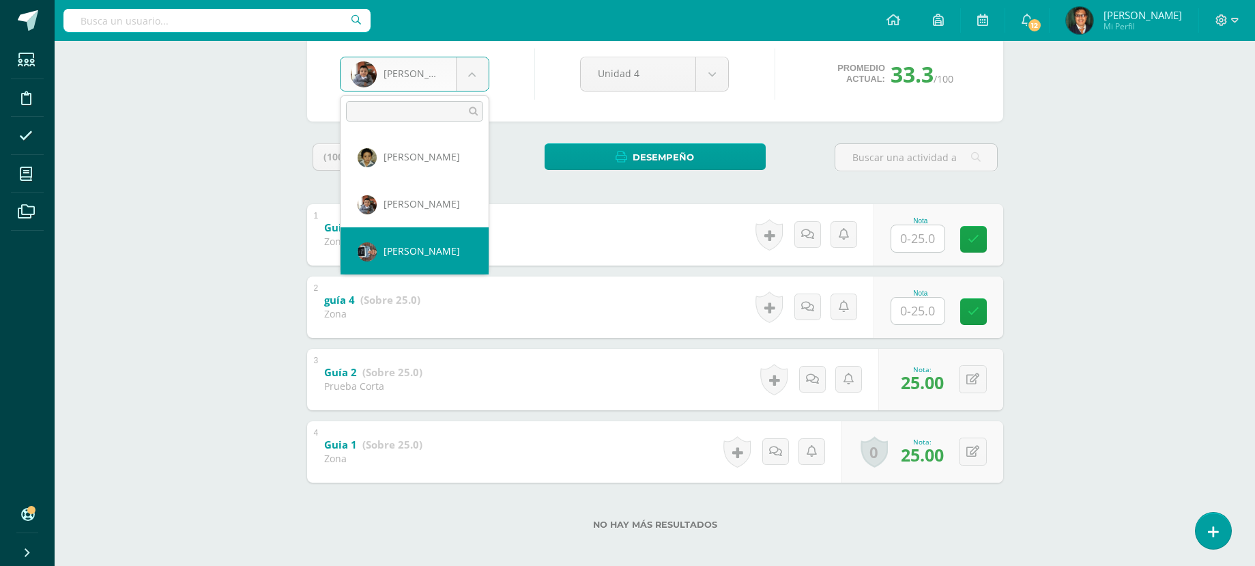
select select "130"
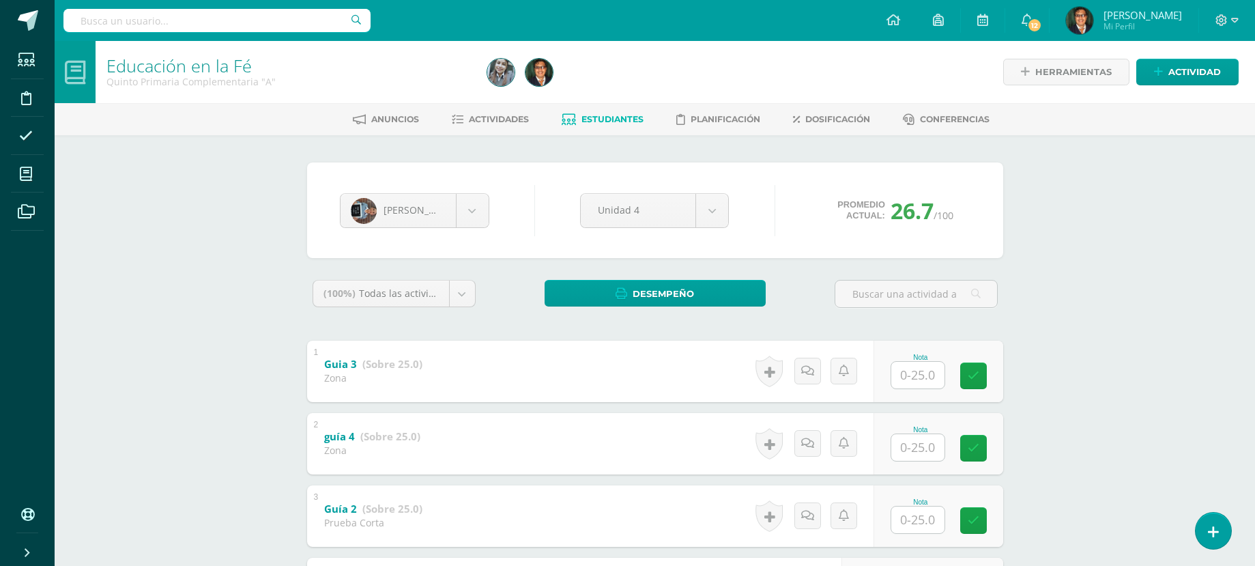
scroll to position [136, 0]
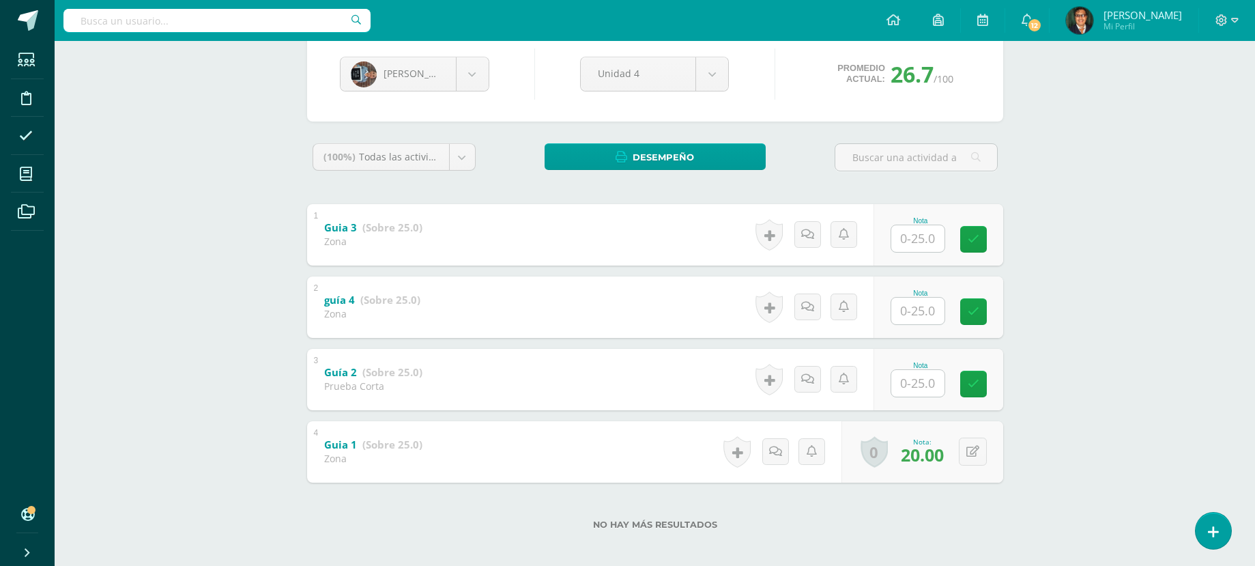
click at [920, 383] on input "text" at bounding box center [917, 383] width 53 height 27
type input "20"
click at [472, 81] on body "Estudiantes Disciplina Asistencia Mis cursos Archivos Soporte Centro de ayuda Ú…" at bounding box center [627, 218] width 1255 height 709
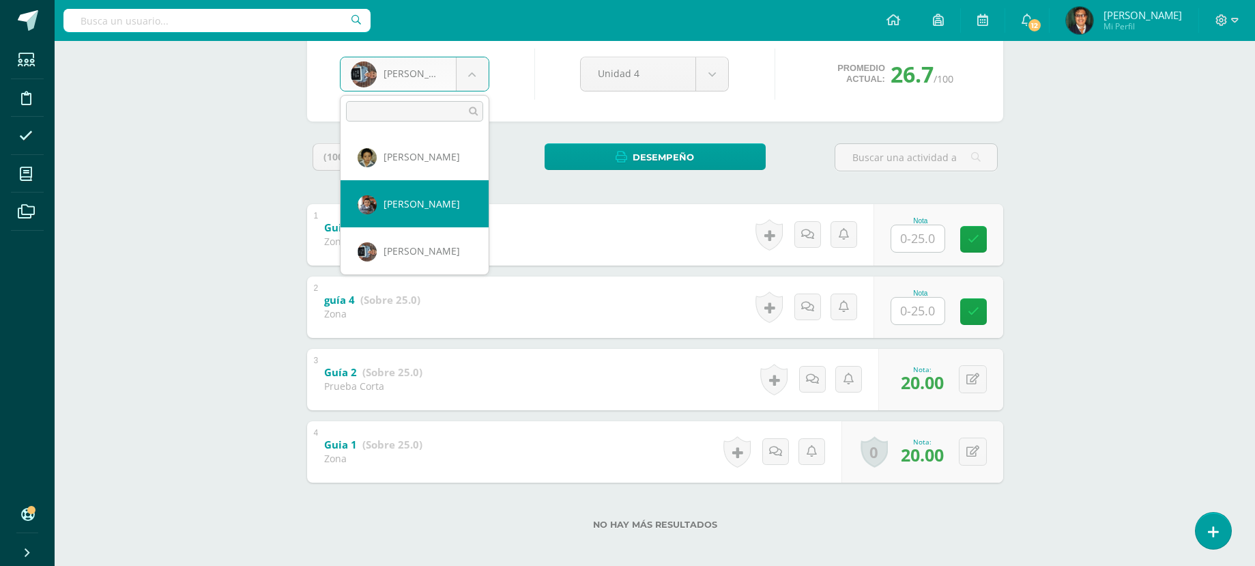
scroll to position [397, 0]
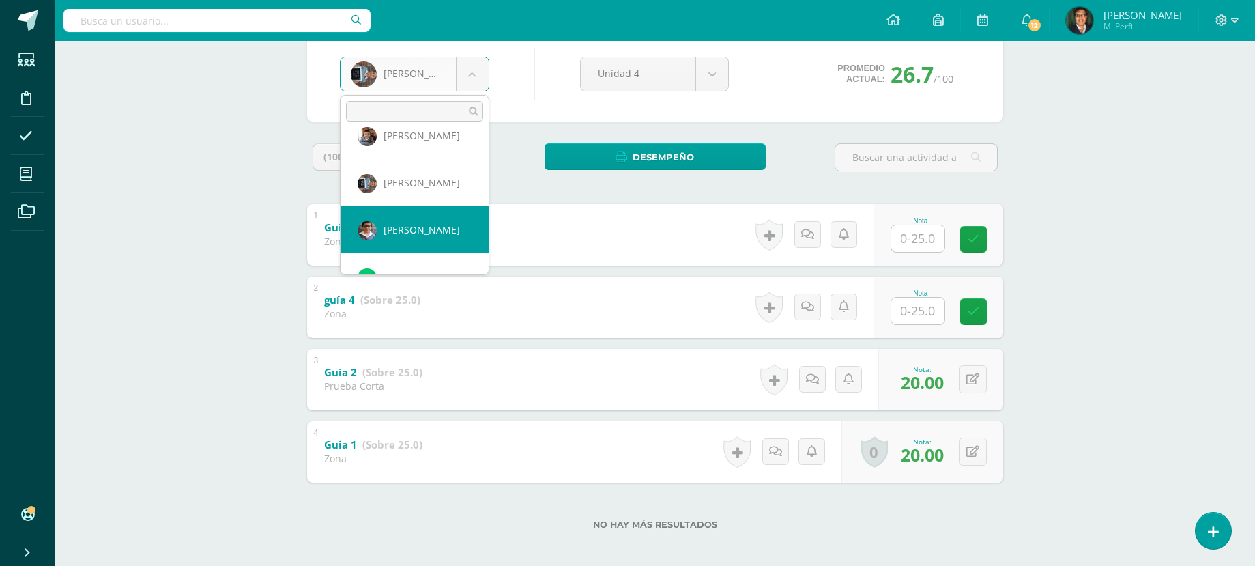
select select "132"
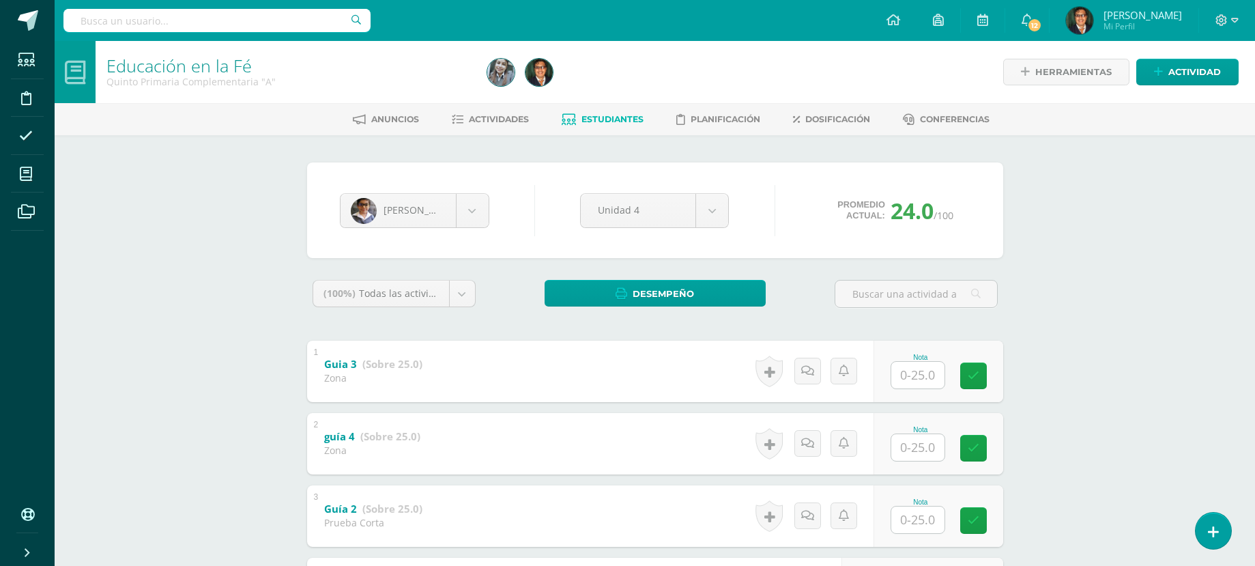
scroll to position [136, 0]
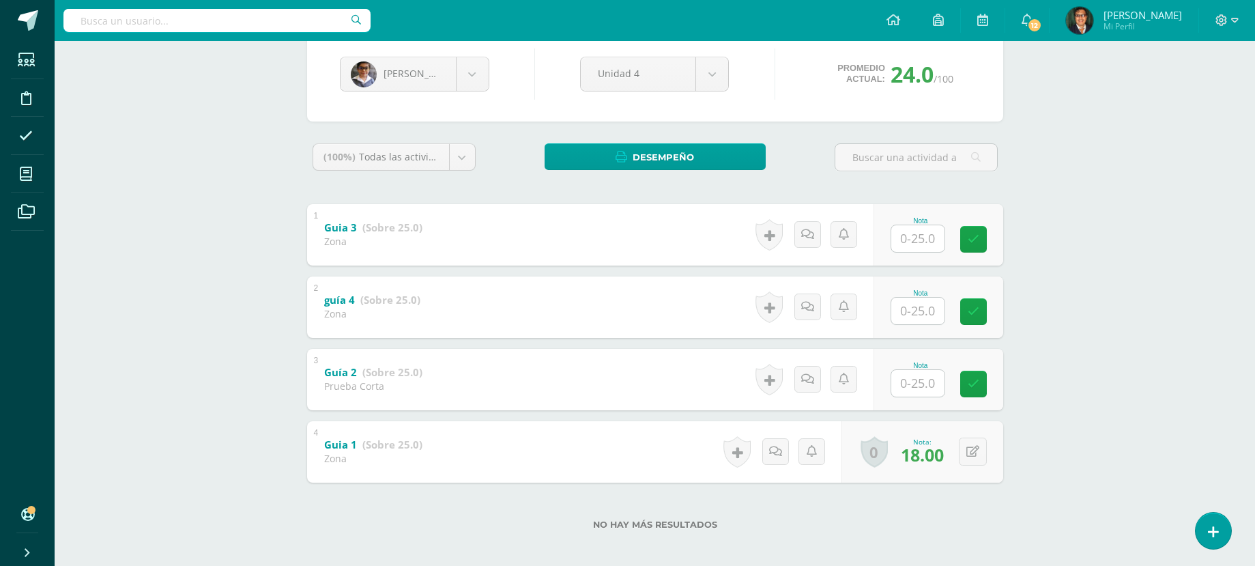
click at [938, 389] on input "text" at bounding box center [917, 383] width 53 height 27
type input "16"
click at [978, 379] on icon at bounding box center [982, 384] width 12 height 12
click at [469, 74] on body "Estudiantes Disciplina Asistencia Mis cursos Archivos Soporte Centro de ayuda Ú…" at bounding box center [627, 218] width 1255 height 709
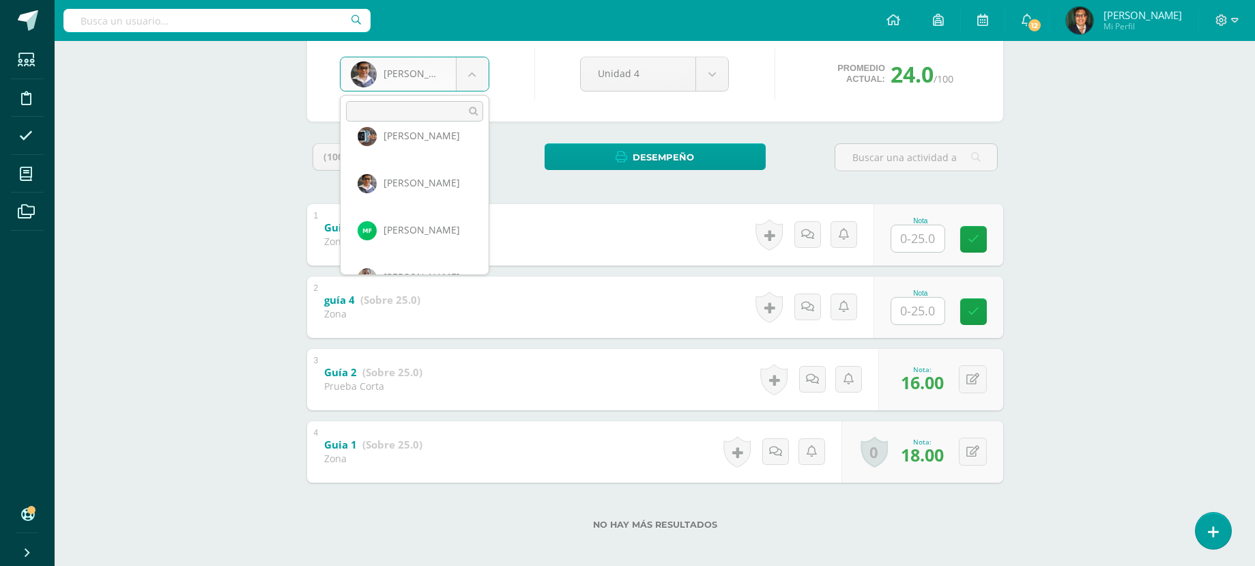
scroll to position [429, 0]
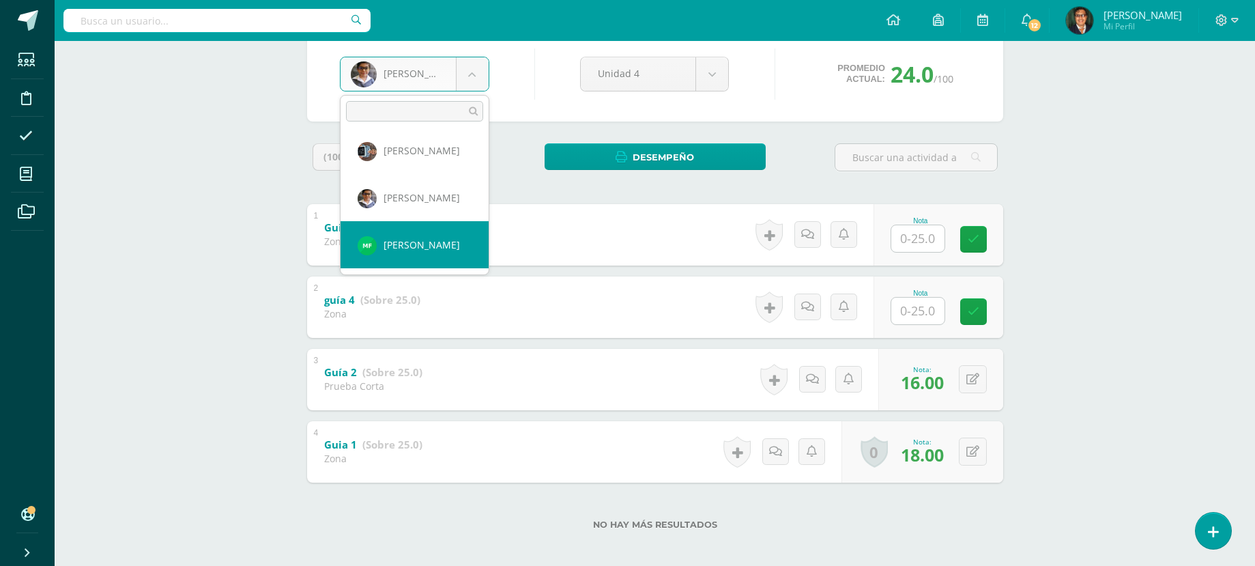
select select "2320"
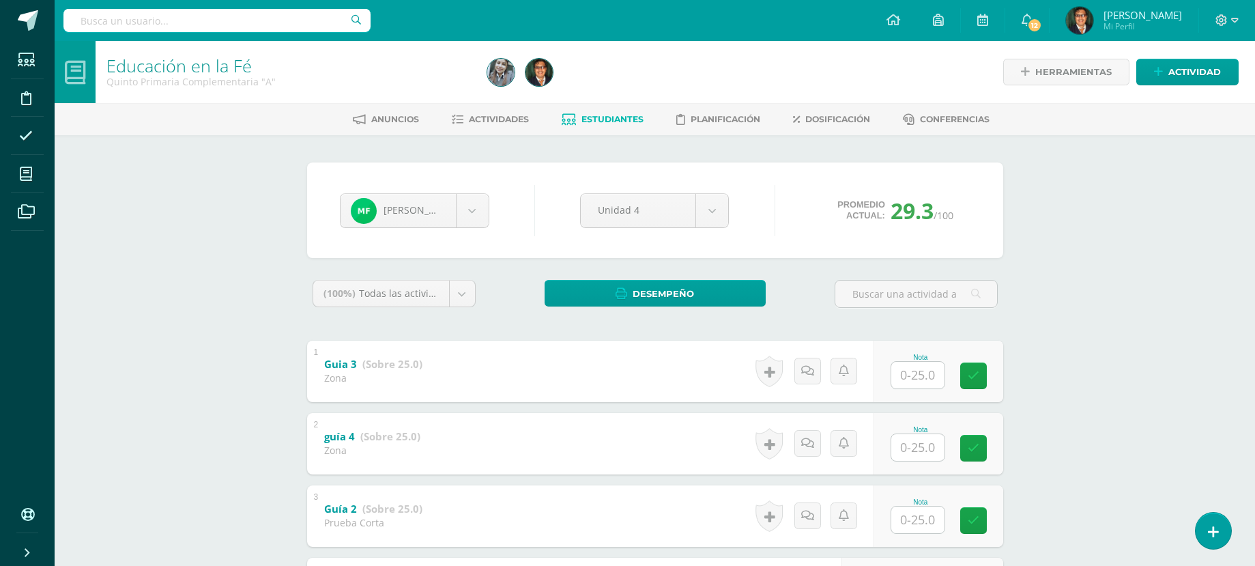
scroll to position [136, 0]
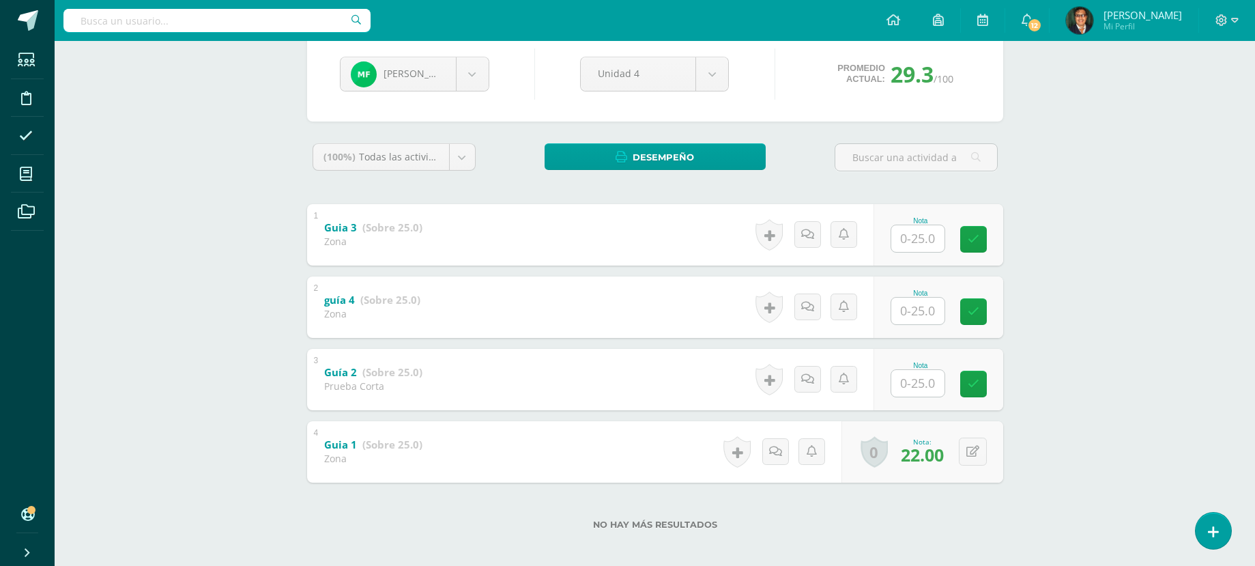
click at [939, 389] on input "text" at bounding box center [917, 383] width 53 height 27
type input "24"
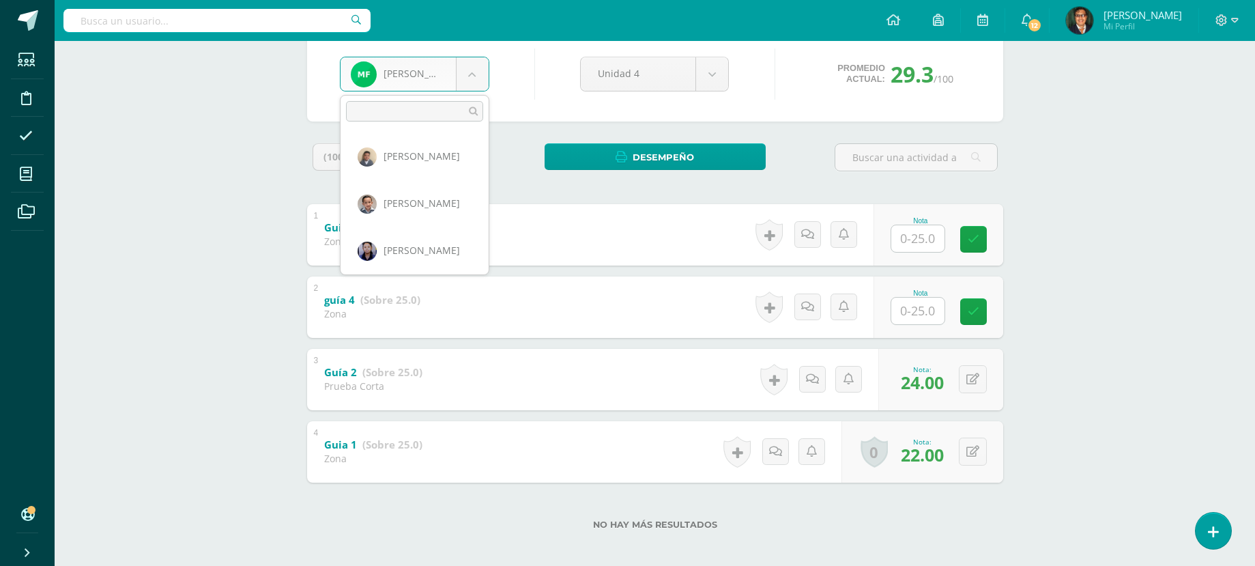
click at [473, 73] on body "Estudiantes Disciplina Asistencia Mis cursos Archivos Soporte Centro de ayuda Ú…" at bounding box center [627, 218] width 1255 height 709
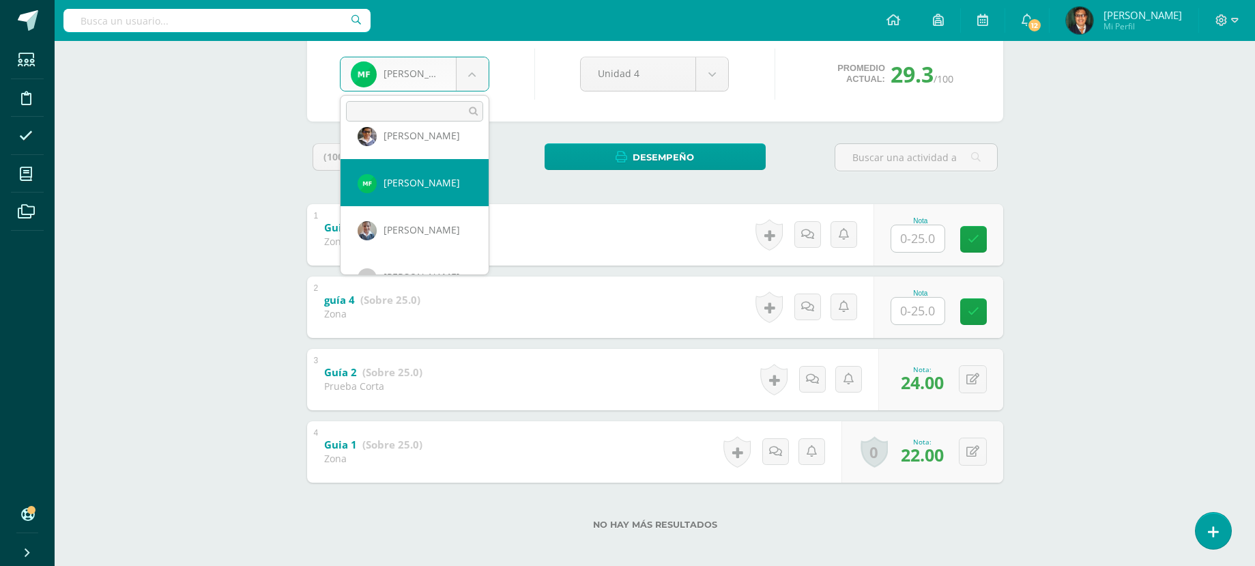
scroll to position [476, 0]
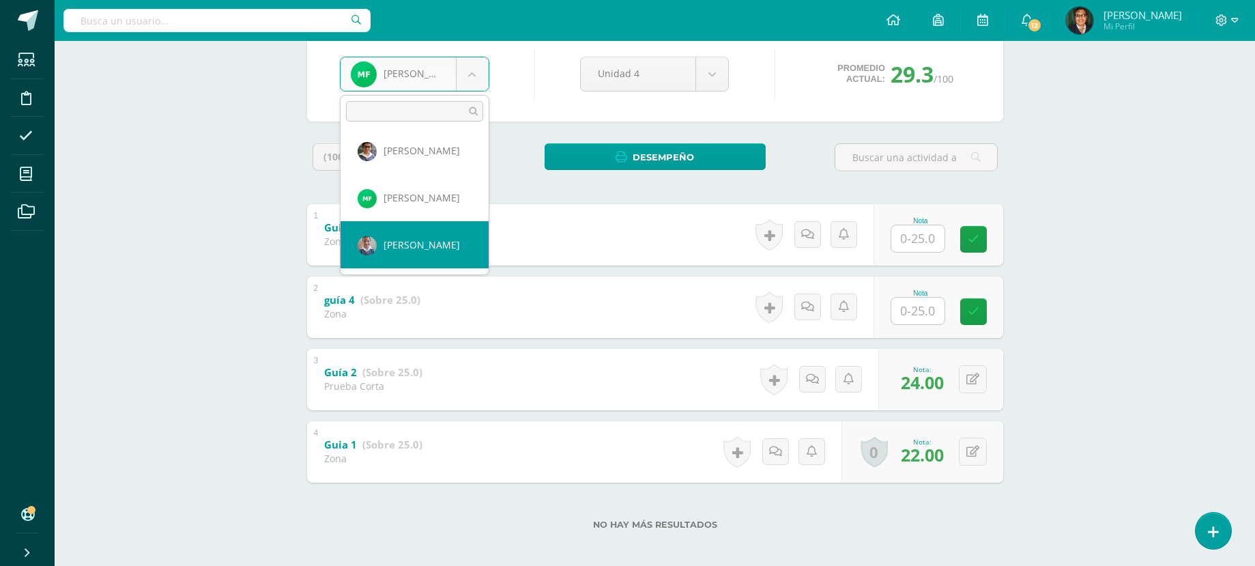
select select "108"
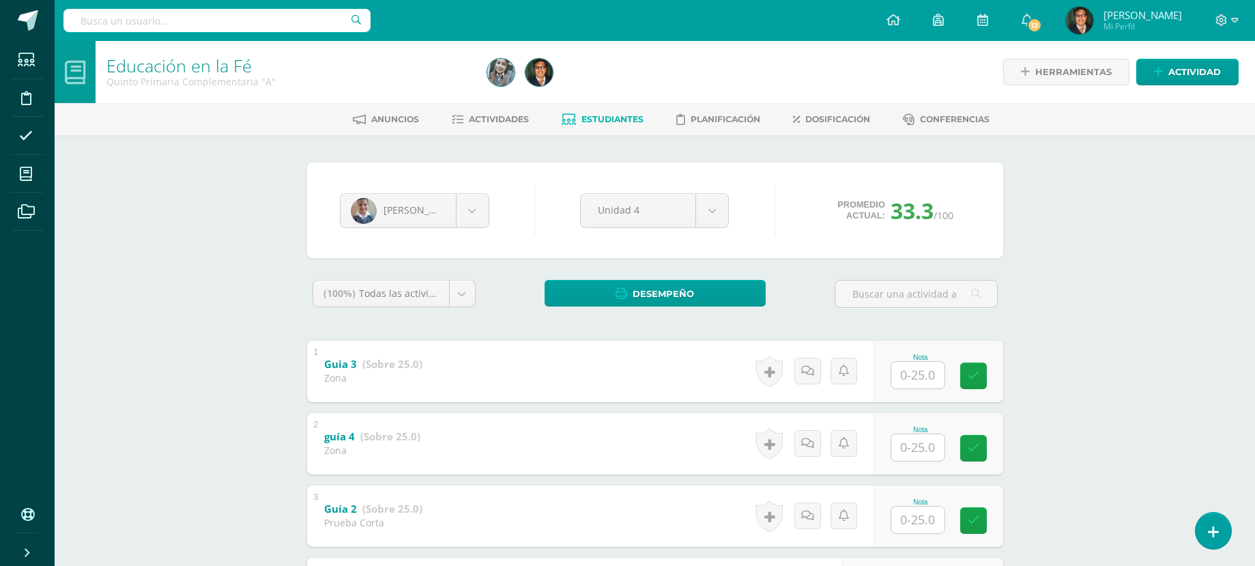
scroll to position [136, 0]
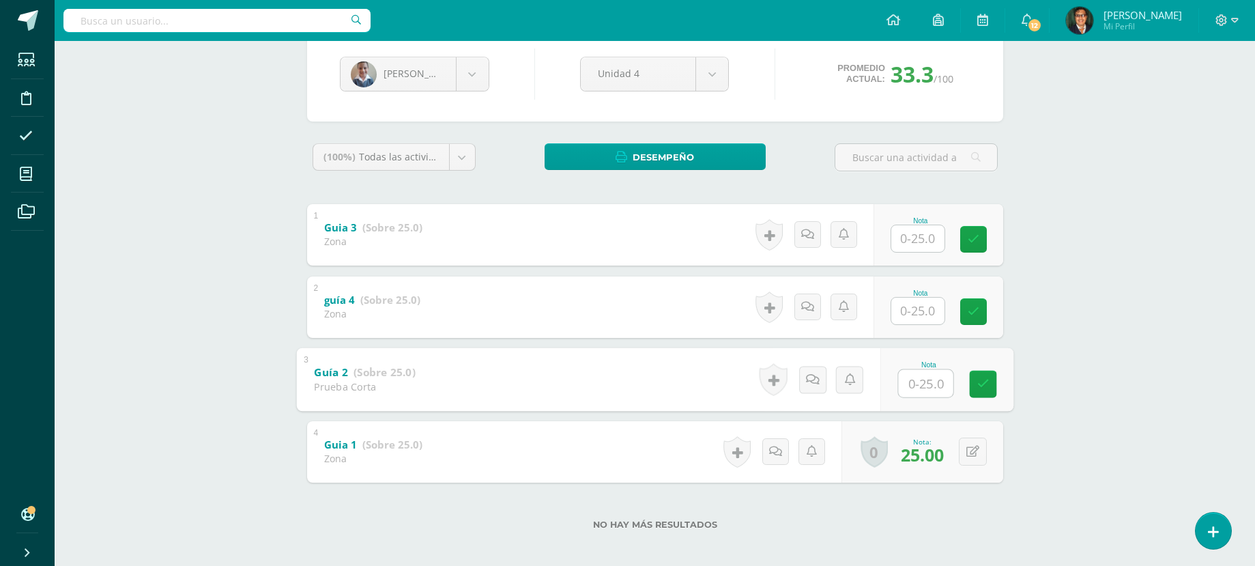
click at [930, 384] on input "text" at bounding box center [925, 382] width 55 height 27
type input "25"
click at [980, 381] on icon at bounding box center [982, 384] width 12 height 12
click at [463, 73] on body "Estudiantes Disciplina Asistencia Mis cursos Archivos Soporte Centro de ayuda Ú…" at bounding box center [627, 218] width 1255 height 709
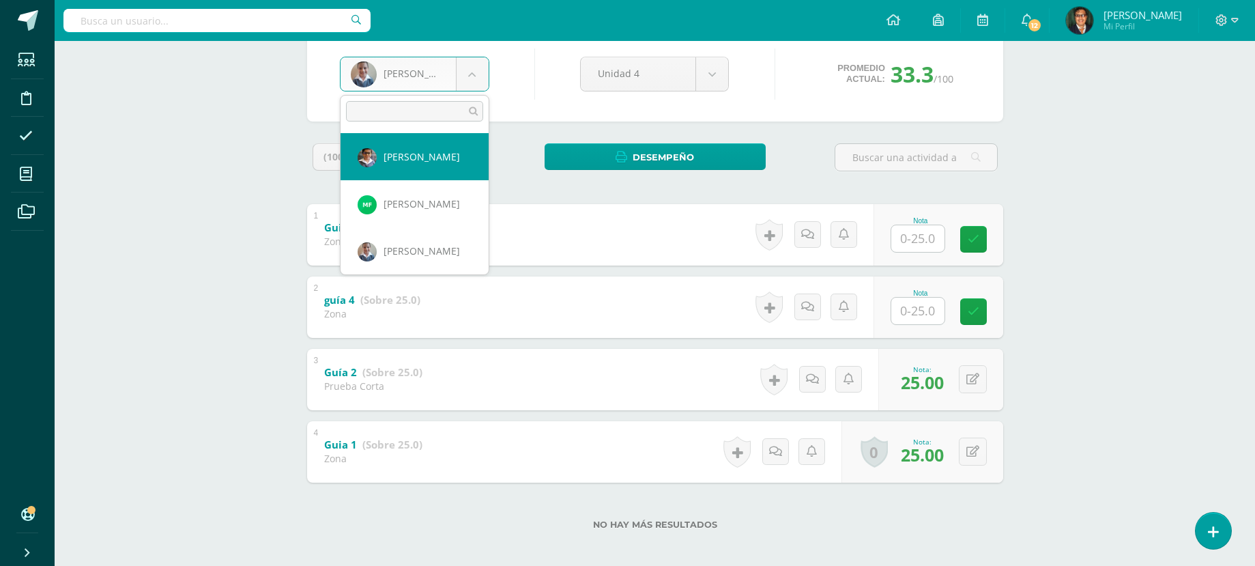
scroll to position [538, 0]
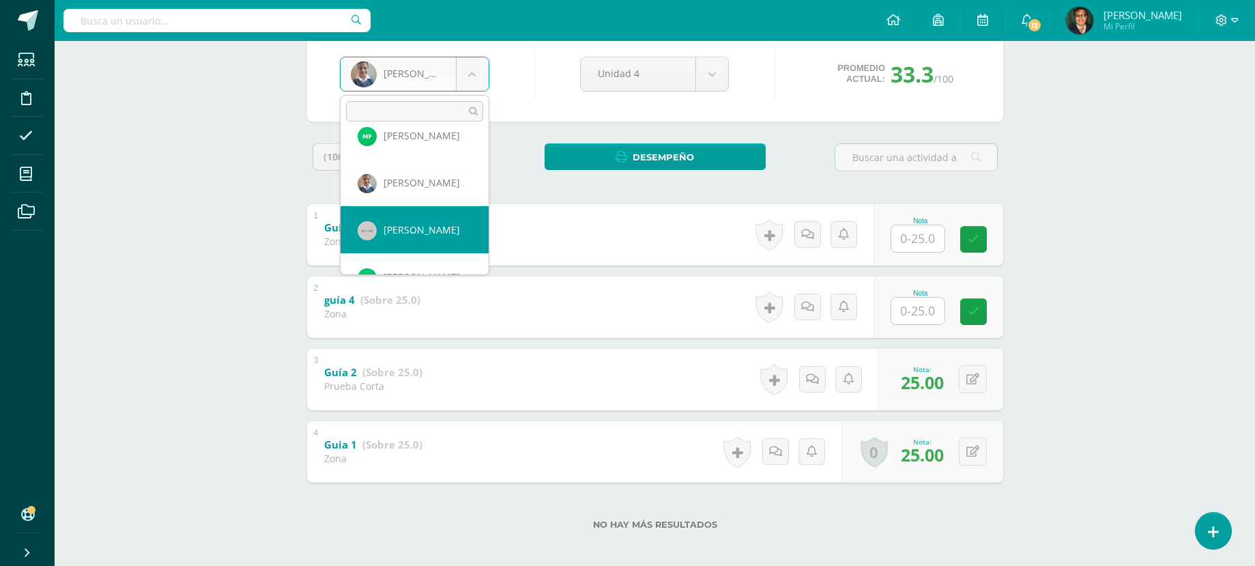
select select "135"
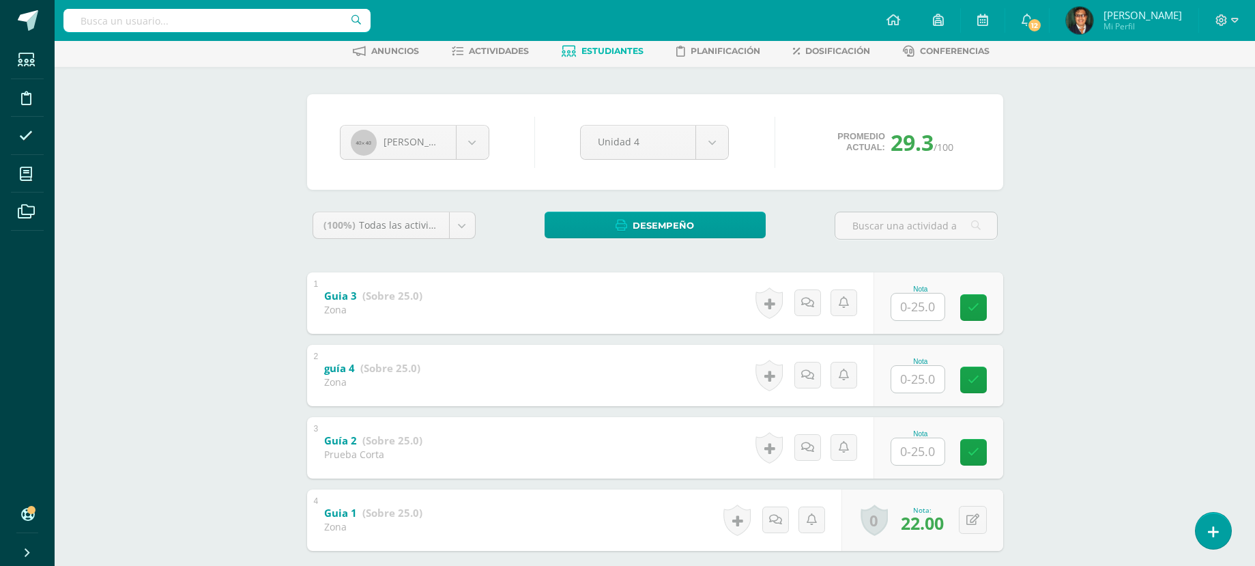
scroll to position [136, 0]
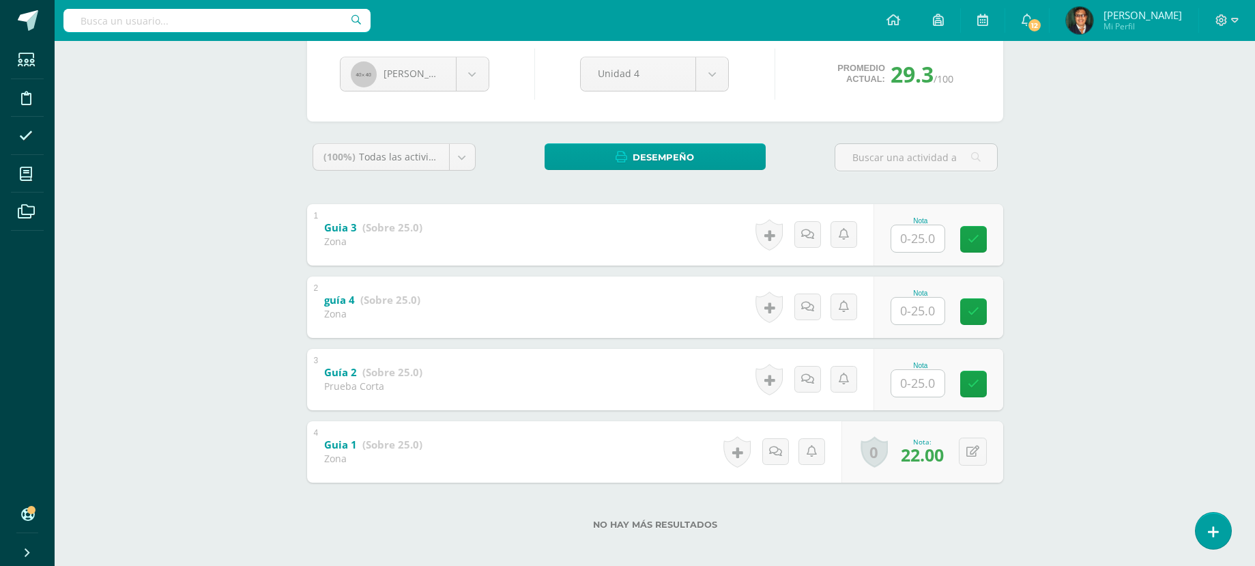
click at [910, 380] on input "text" at bounding box center [917, 383] width 53 height 27
type input "22"
click at [981, 385] on icon at bounding box center [982, 384] width 12 height 12
click at [488, 74] on div "[PERSON_NAME]" at bounding box center [414, 74] width 149 height 35
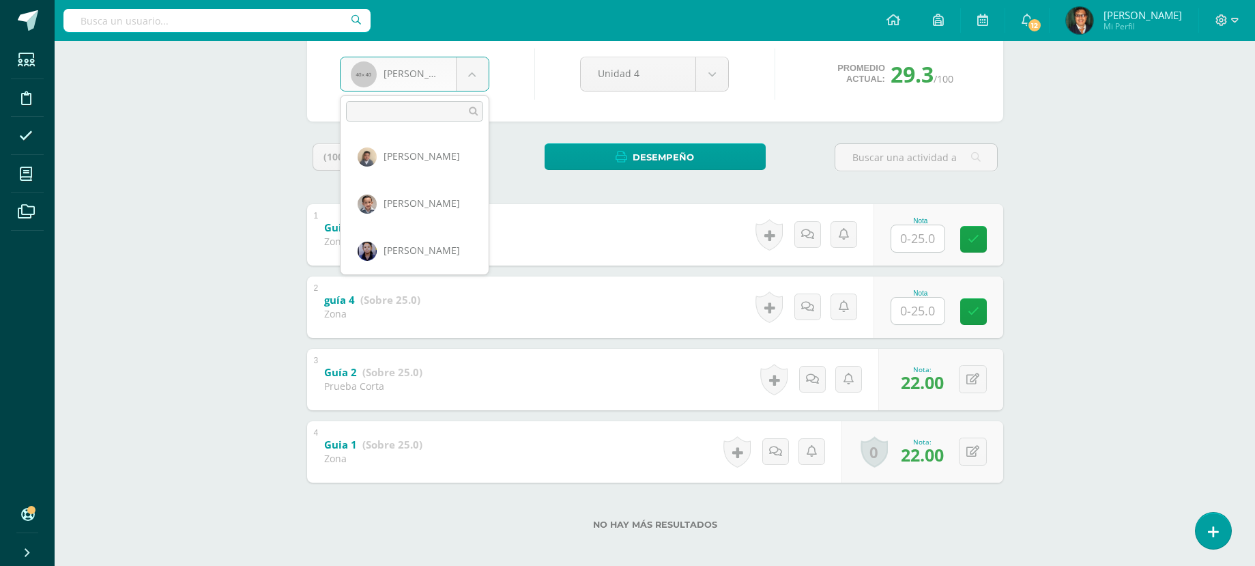
click at [466, 75] on body "Estudiantes Disciplina Asistencia Mis cursos Archivos Soporte Centro de ayuda Ú…" at bounding box center [627, 218] width 1255 height 709
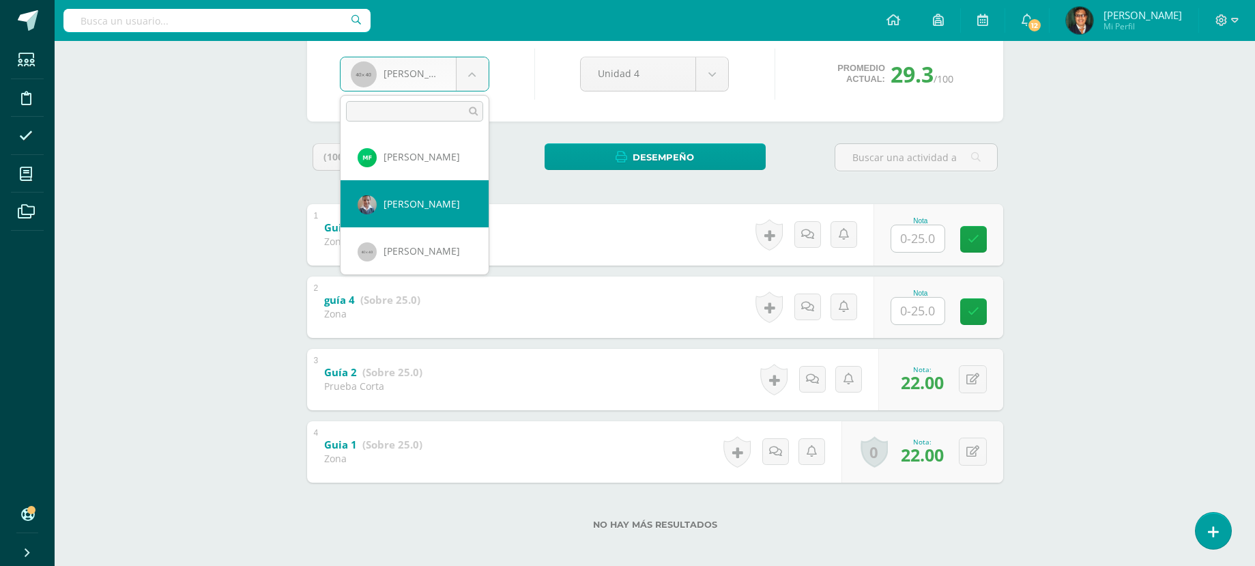
scroll to position [585, 0]
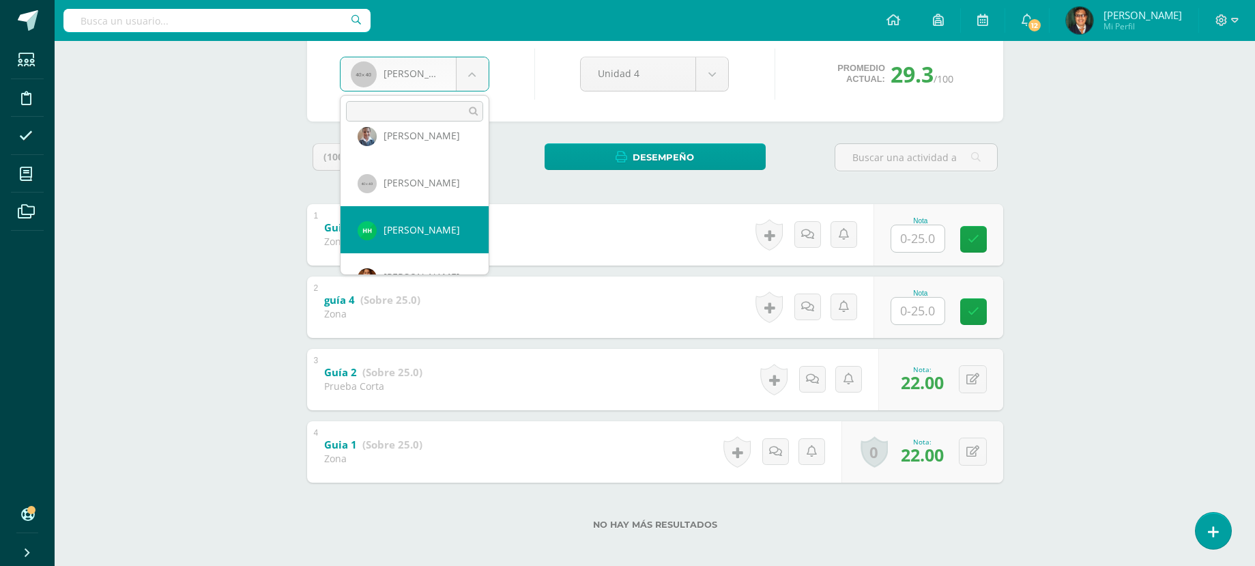
select select "1614"
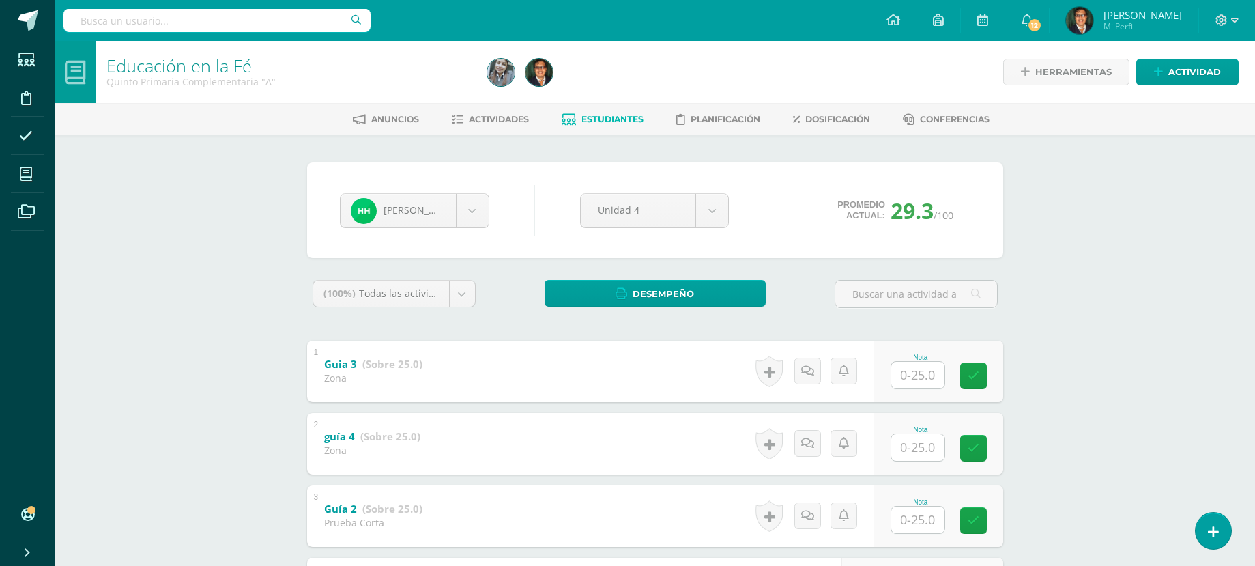
scroll to position [136, 0]
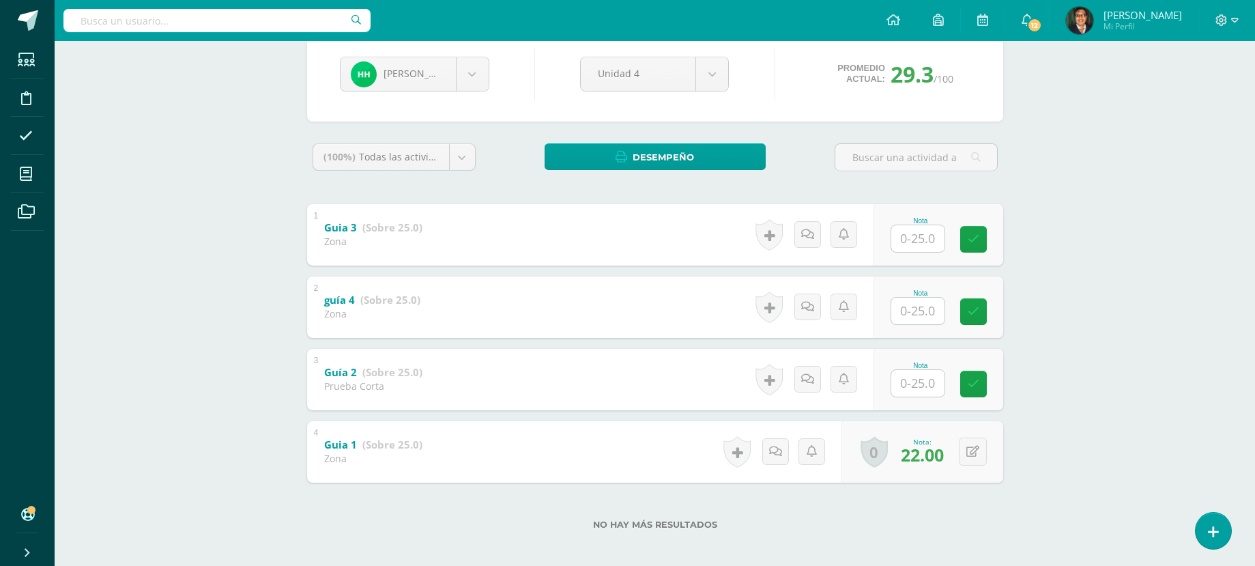
click at [920, 381] on input "text" at bounding box center [917, 383] width 53 height 27
type input "22"
click at [978, 387] on icon at bounding box center [982, 384] width 12 height 12
click at [467, 75] on body "Estudiantes Disciplina Asistencia Mis cursos Archivos Soporte Centro de ayuda Ú…" at bounding box center [627, 218] width 1255 height 709
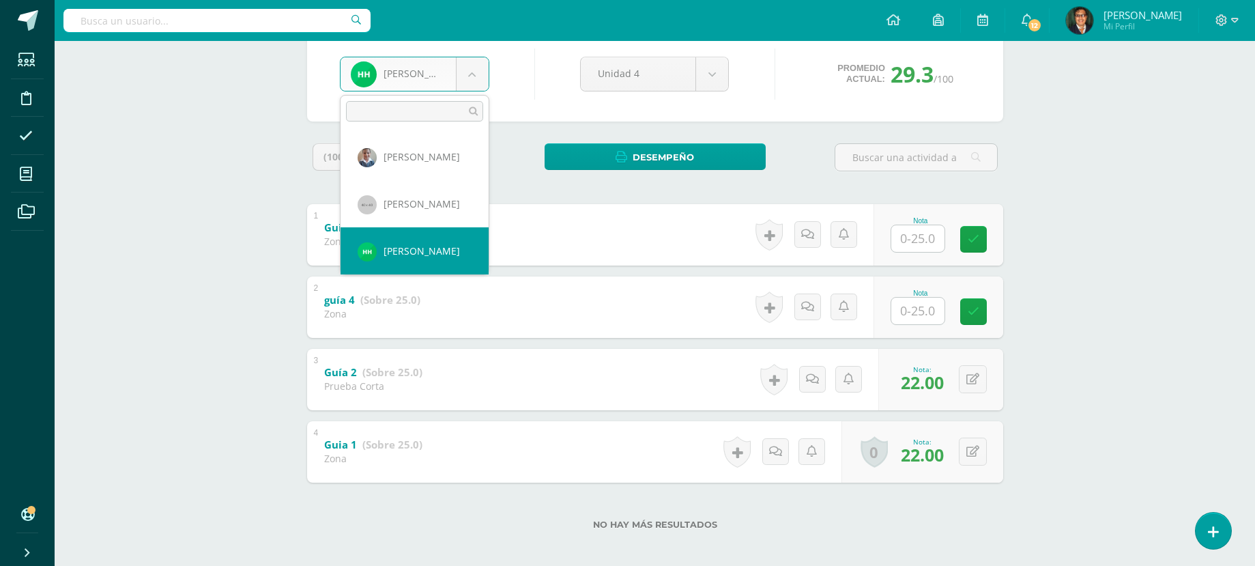
scroll to position [632, 0]
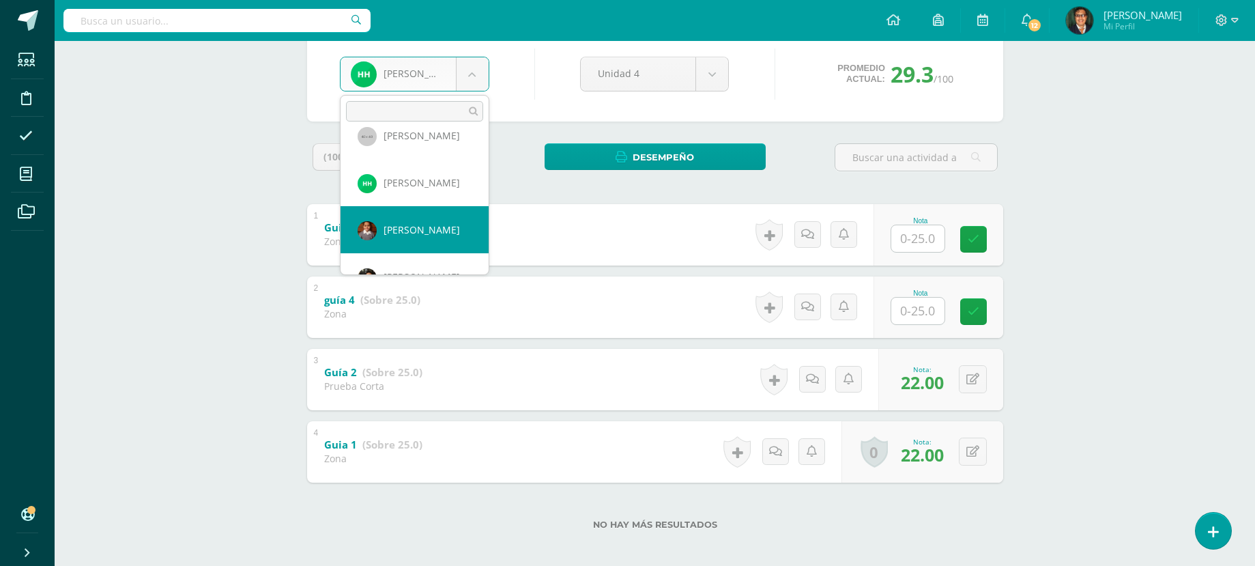
select select "109"
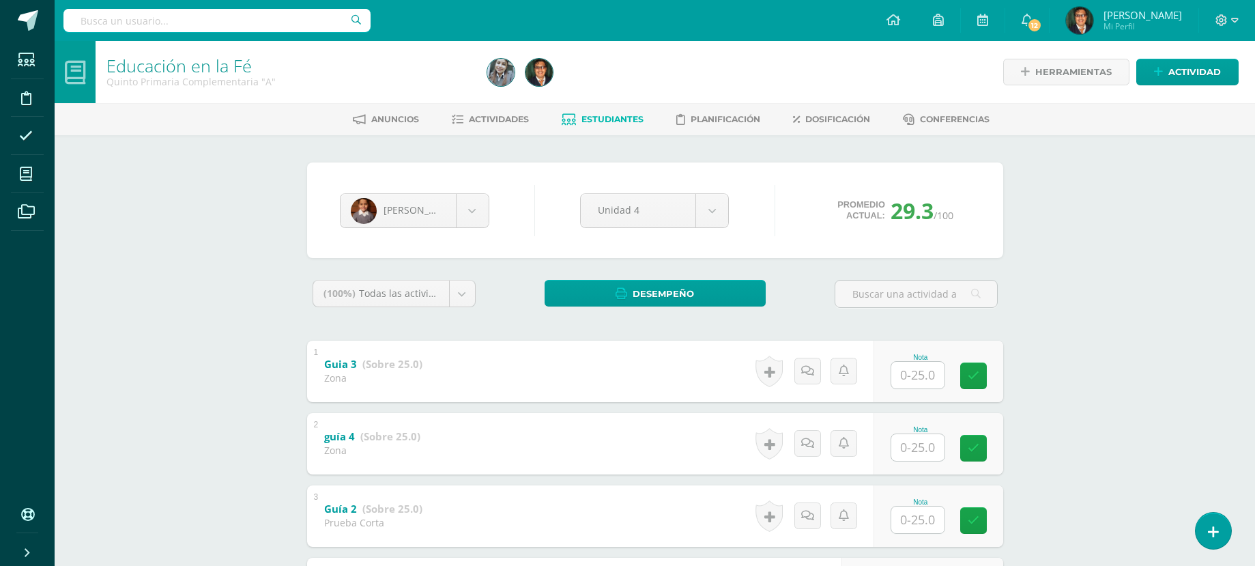
scroll to position [68, 0]
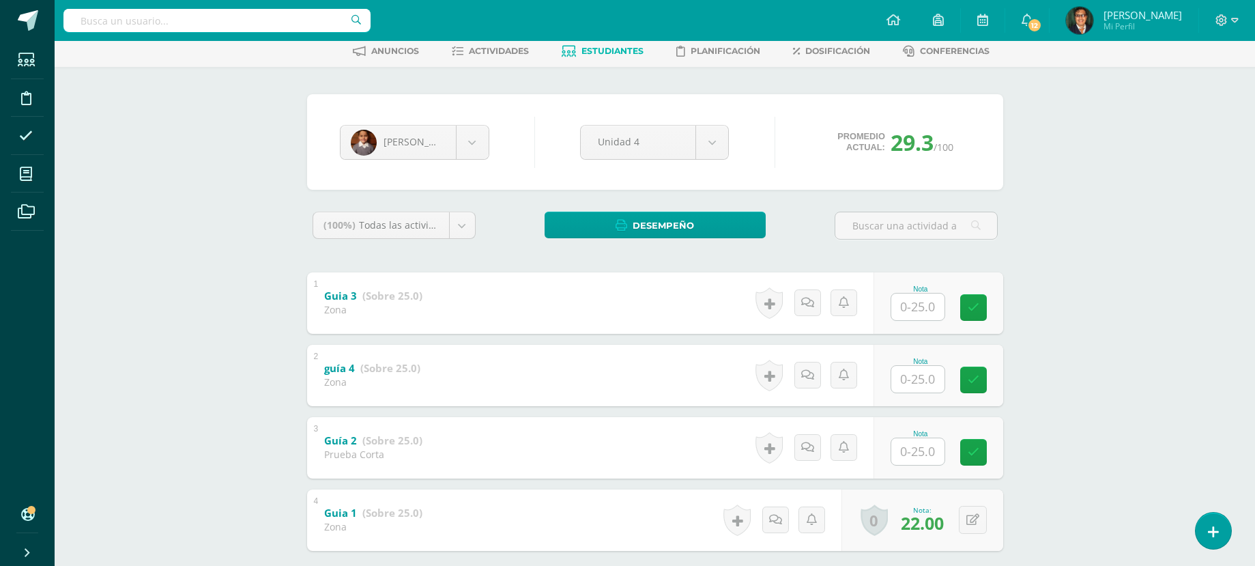
click at [931, 456] on input "text" at bounding box center [917, 451] width 53 height 27
type input "24"
click at [472, 149] on body "Estudiantes Disciplina Asistencia Mis cursos Archivos Soporte Centro de ayuda Ú…" at bounding box center [627, 286] width 1255 height 709
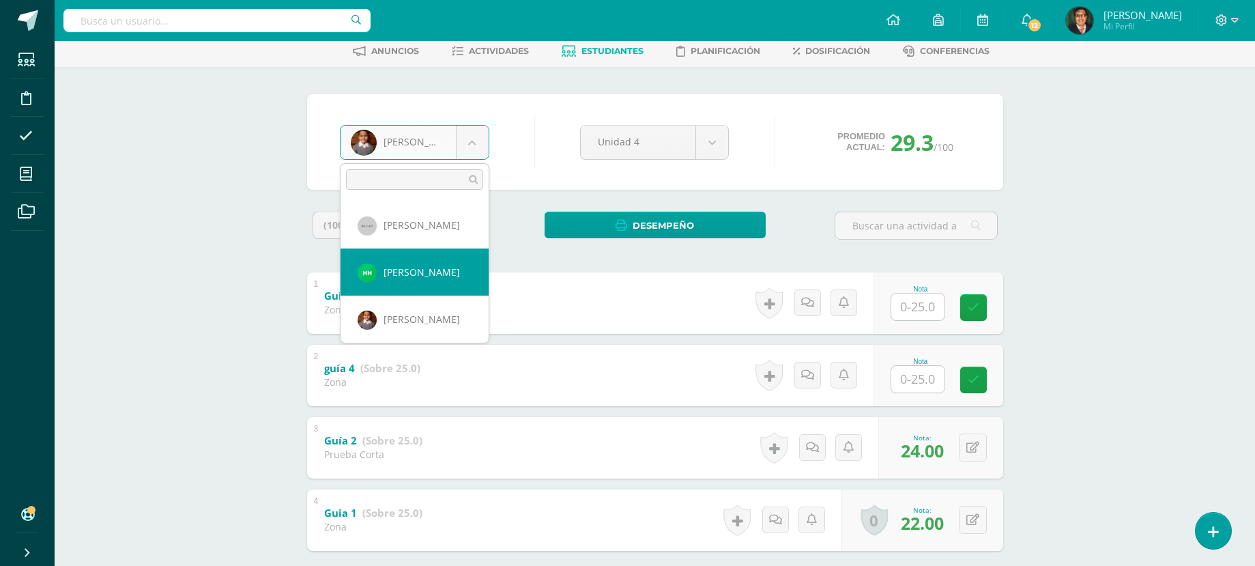
scroll to position [679, 0]
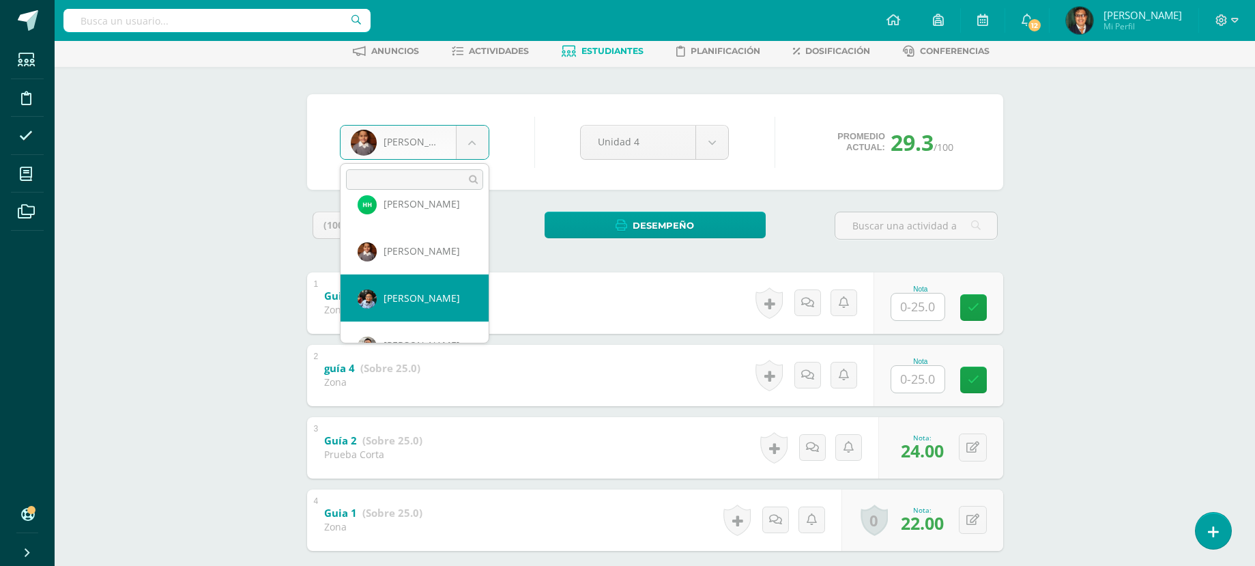
select select "159"
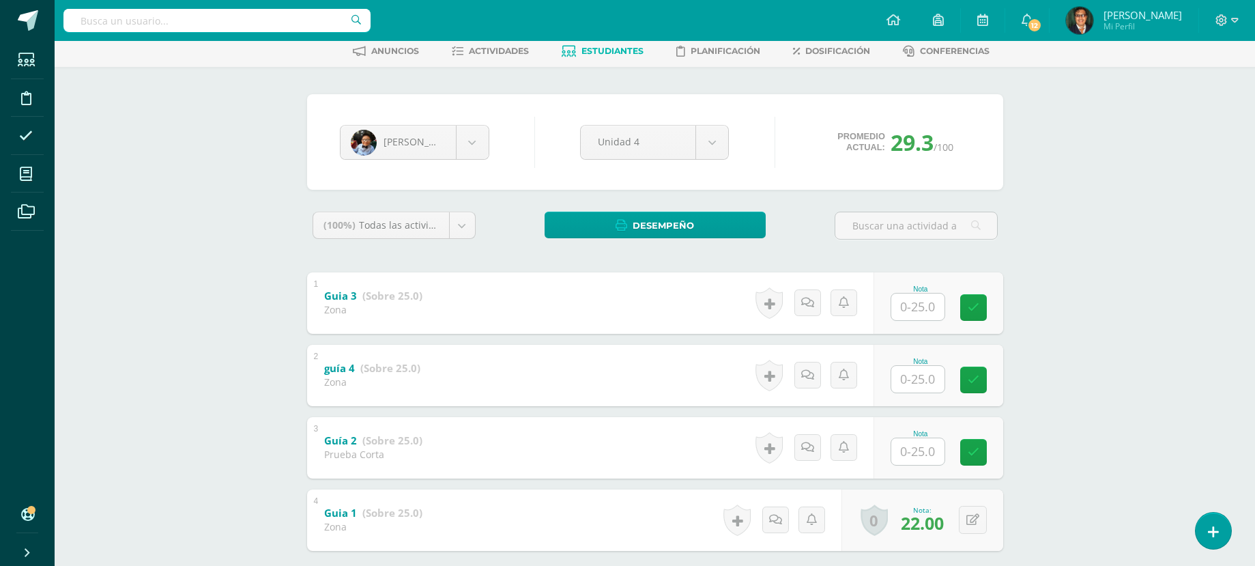
scroll to position [136, 0]
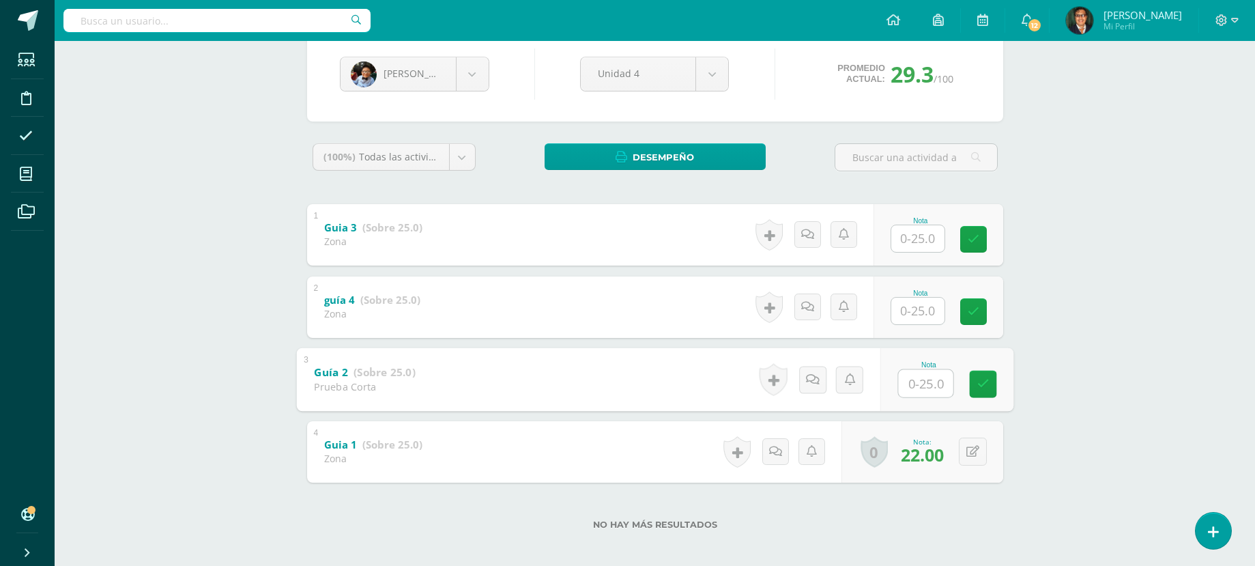
click at [926, 380] on input "text" at bounding box center [925, 382] width 55 height 27
type input "22"
click at [485, 77] on body "Estudiantes Disciplina Asistencia Mis cursos Archivos Soporte Centro de ayuda Ú…" at bounding box center [627, 218] width 1255 height 709
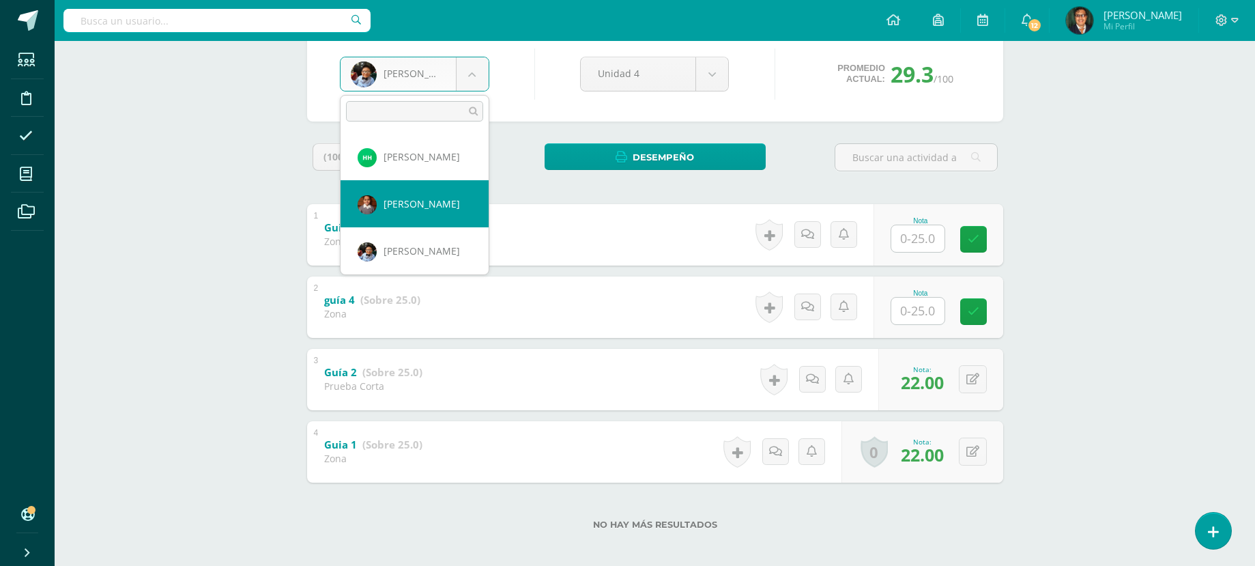
scroll to position [727, 0]
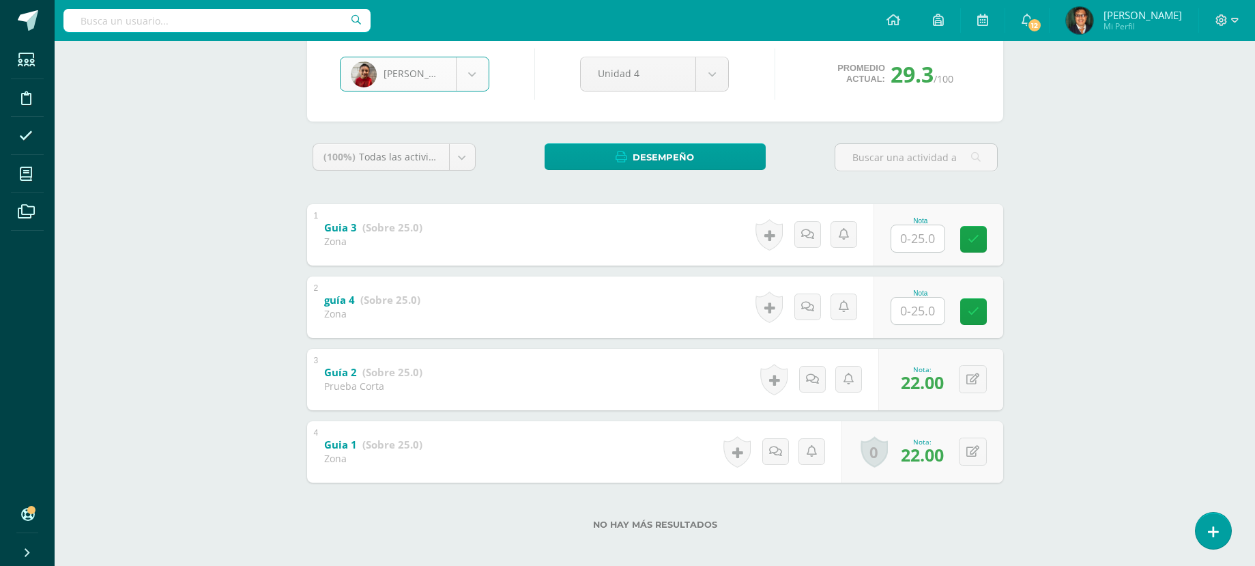
select select "136"
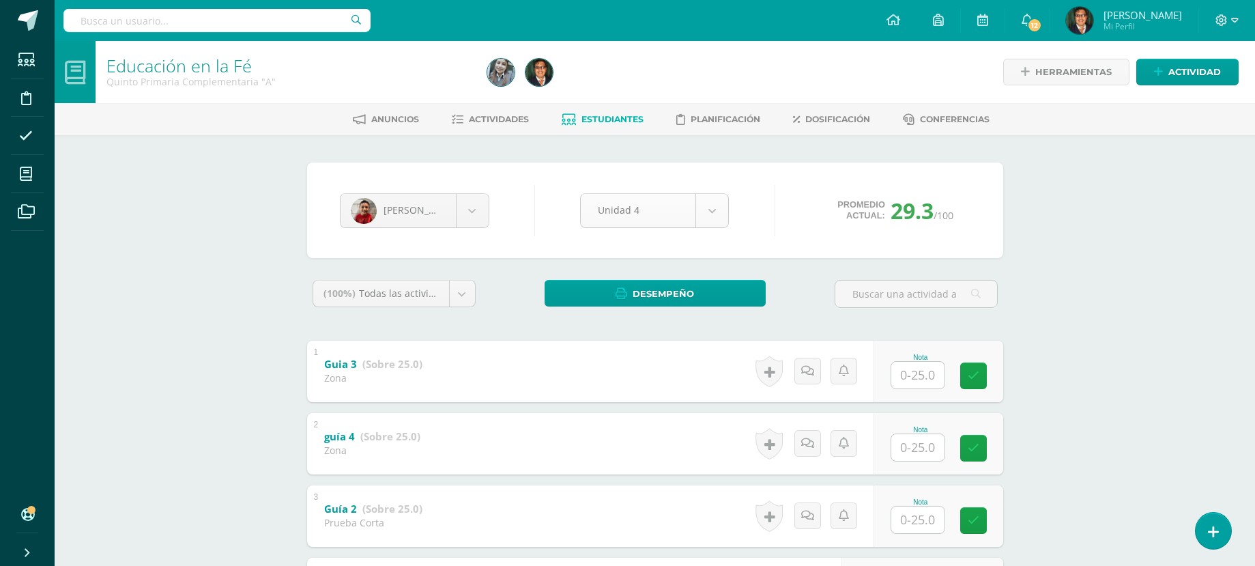
scroll to position [144, 0]
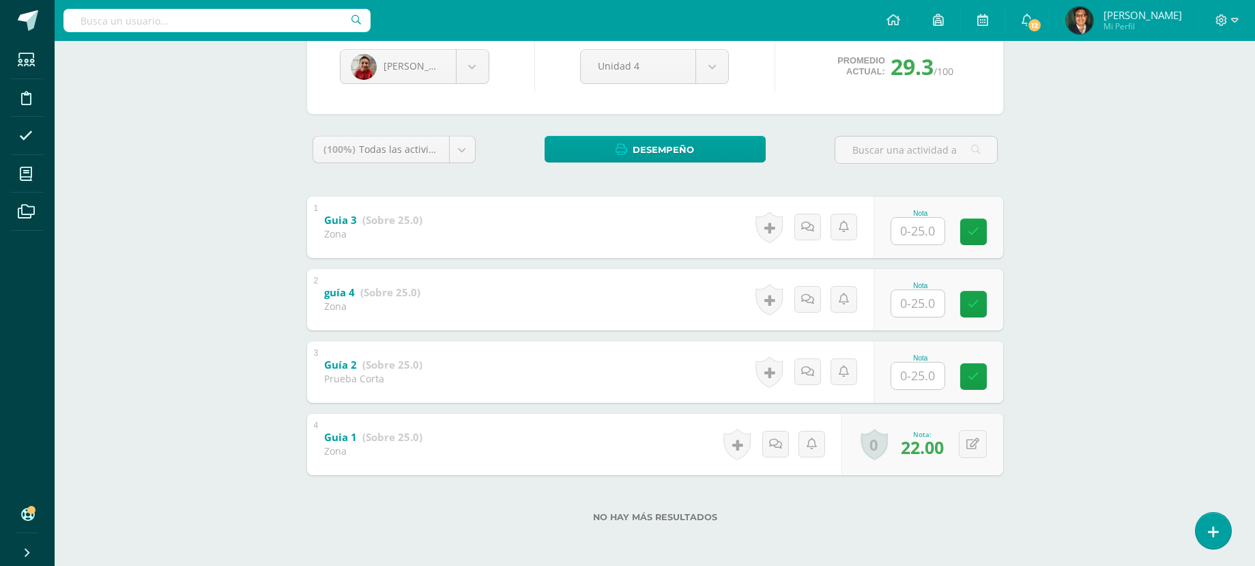
click at [928, 378] on input "text" at bounding box center [917, 375] width 53 height 27
type input "20"
click at [471, 76] on body "Estudiantes Disciplina Asistencia Mis cursos Archivos Soporte Centro de ayuda Ú…" at bounding box center [627, 210] width 1255 height 709
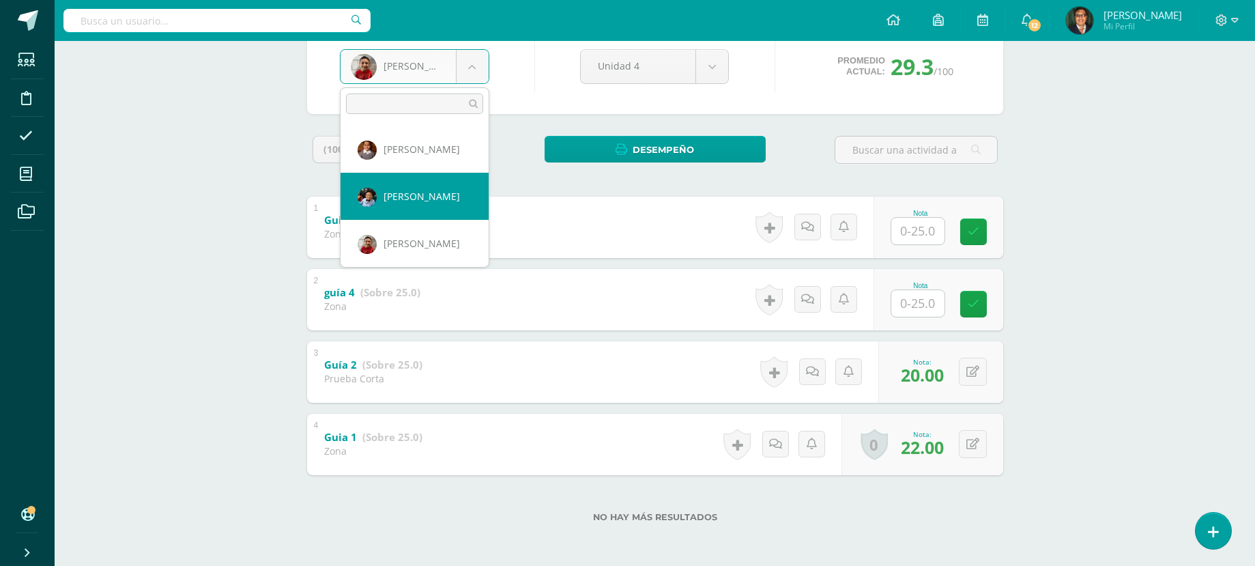
scroll to position [774, 0]
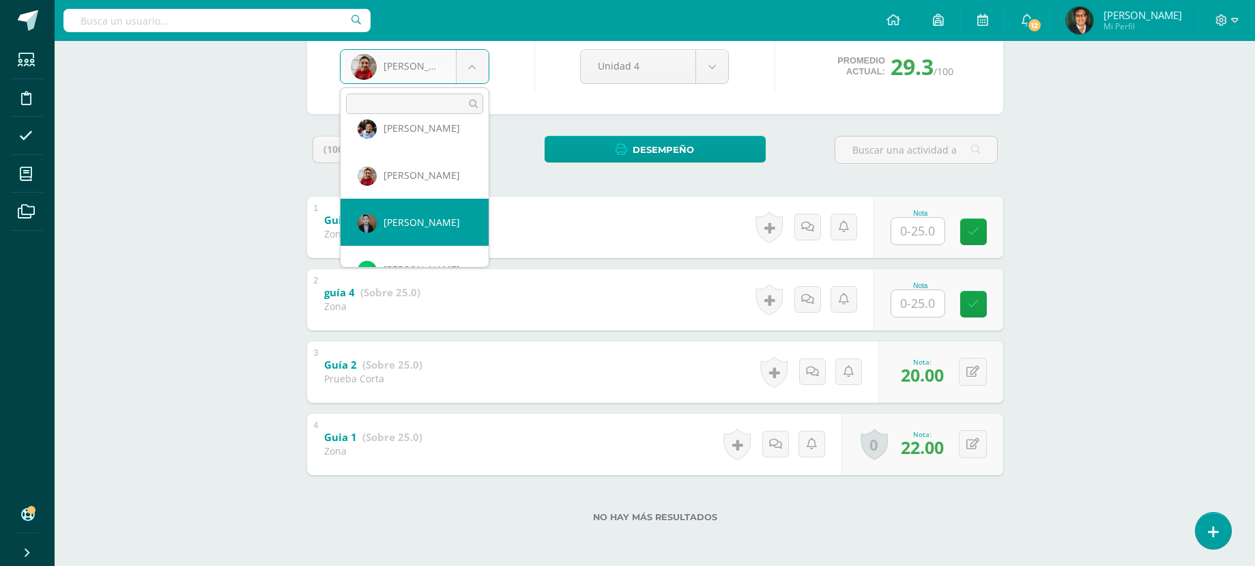
select select "138"
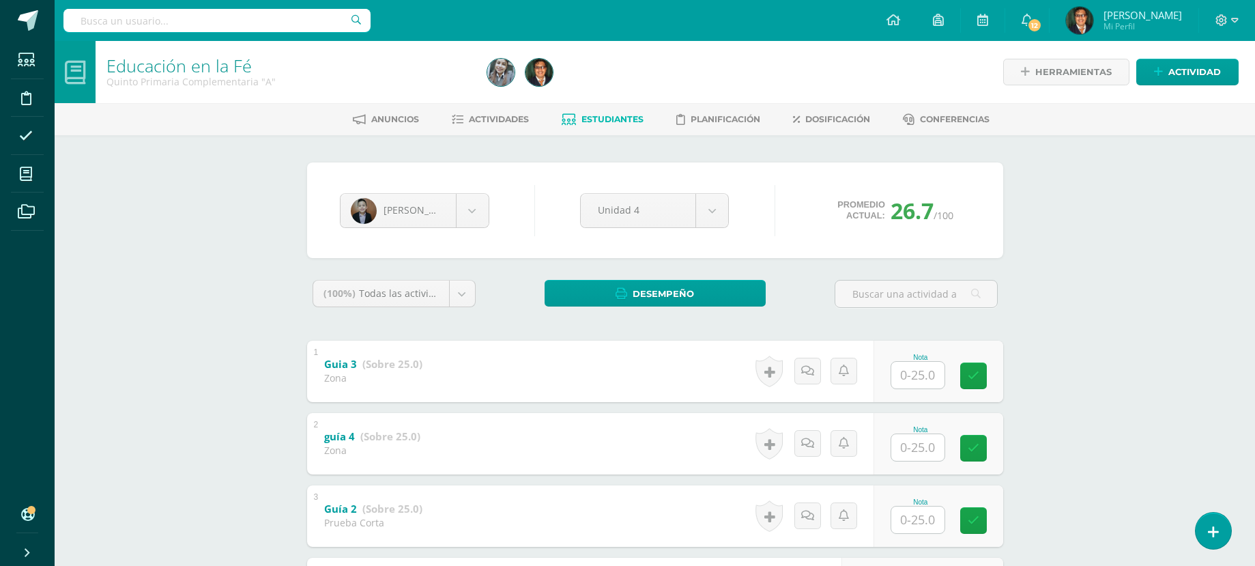
scroll to position [68, 0]
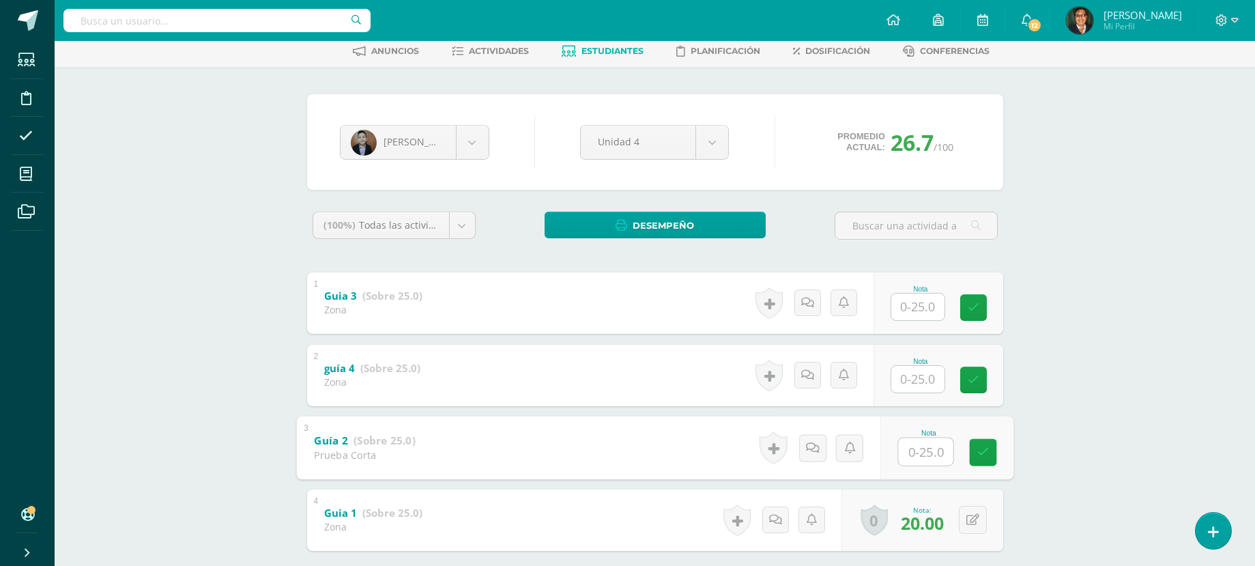
click at [931, 449] on input "text" at bounding box center [925, 450] width 55 height 27
type input "18"
click at [479, 142] on body "Estudiantes Disciplina Asistencia Mis cursos Archivos Soporte Centro de ayuda Ú…" at bounding box center [627, 286] width 1255 height 709
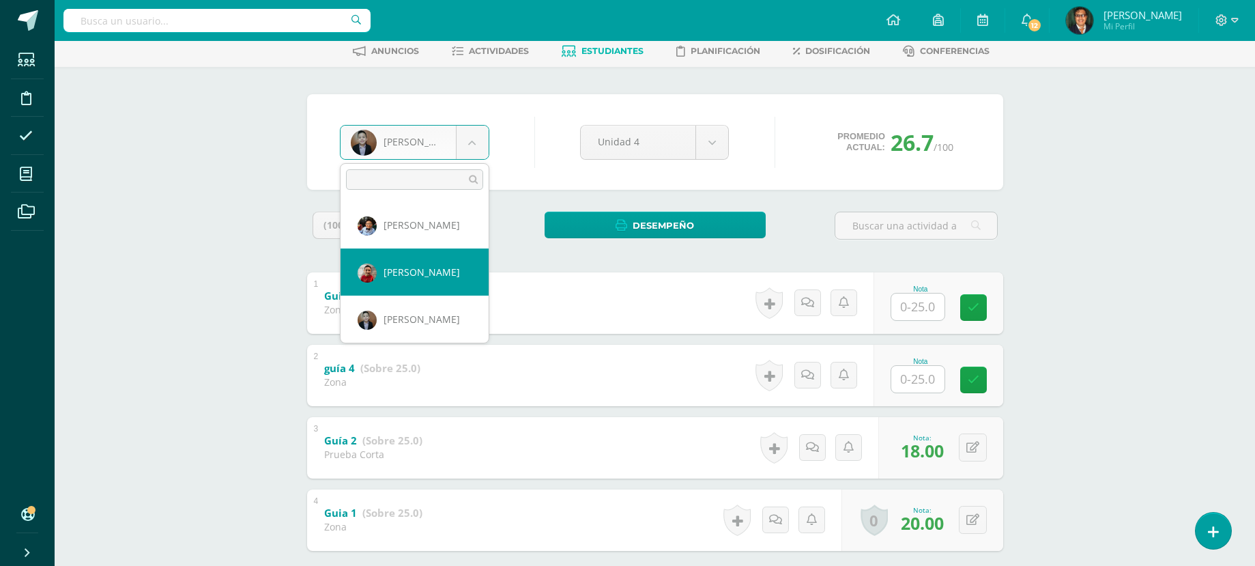
scroll to position [821, 0]
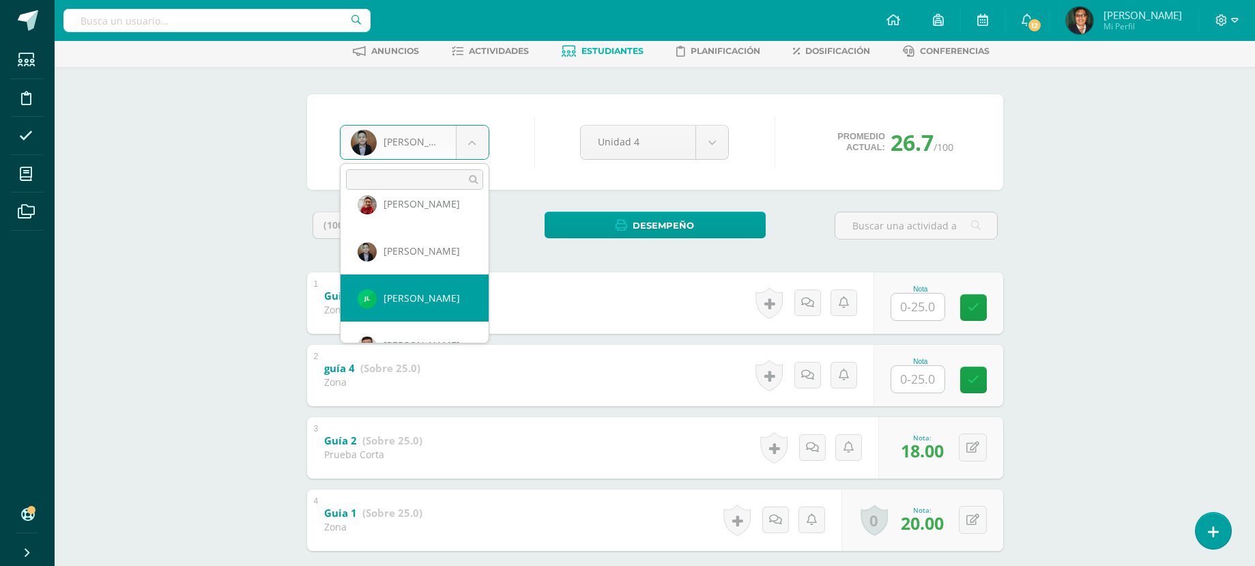
select select "2326"
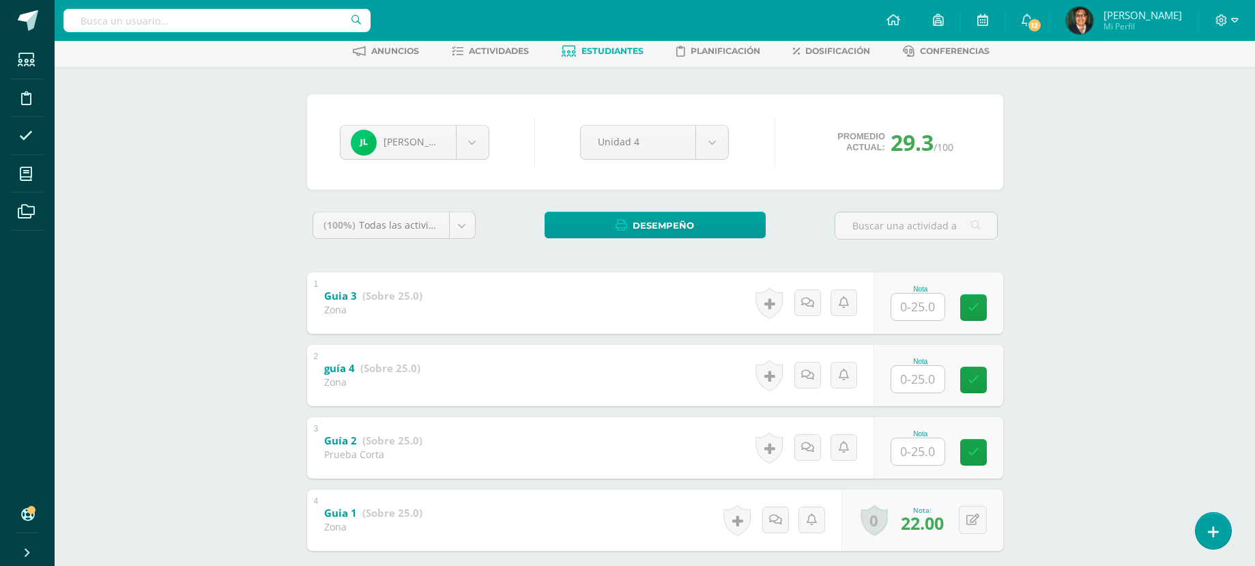
scroll to position [136, 0]
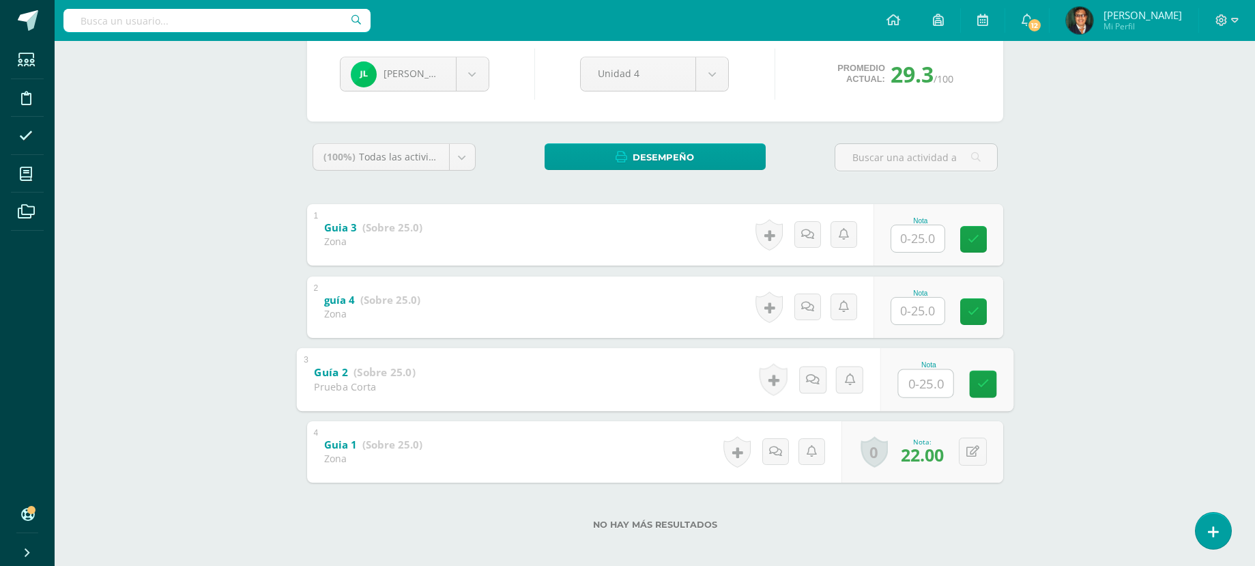
click at [931, 384] on input "text" at bounding box center [925, 382] width 55 height 27
type input "22"
click at [992, 383] on link at bounding box center [982, 383] width 27 height 27
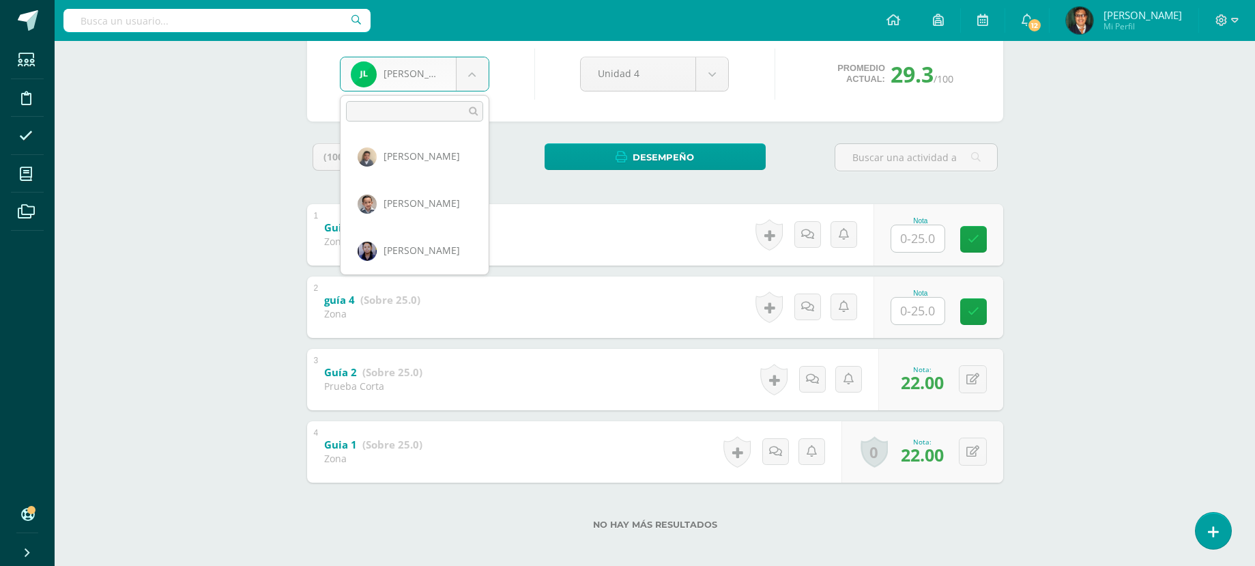
click at [473, 72] on body "Estudiantes Disciplina Asistencia Mis cursos Archivos Soporte Centro de ayuda Ú…" at bounding box center [627, 218] width 1255 height 709
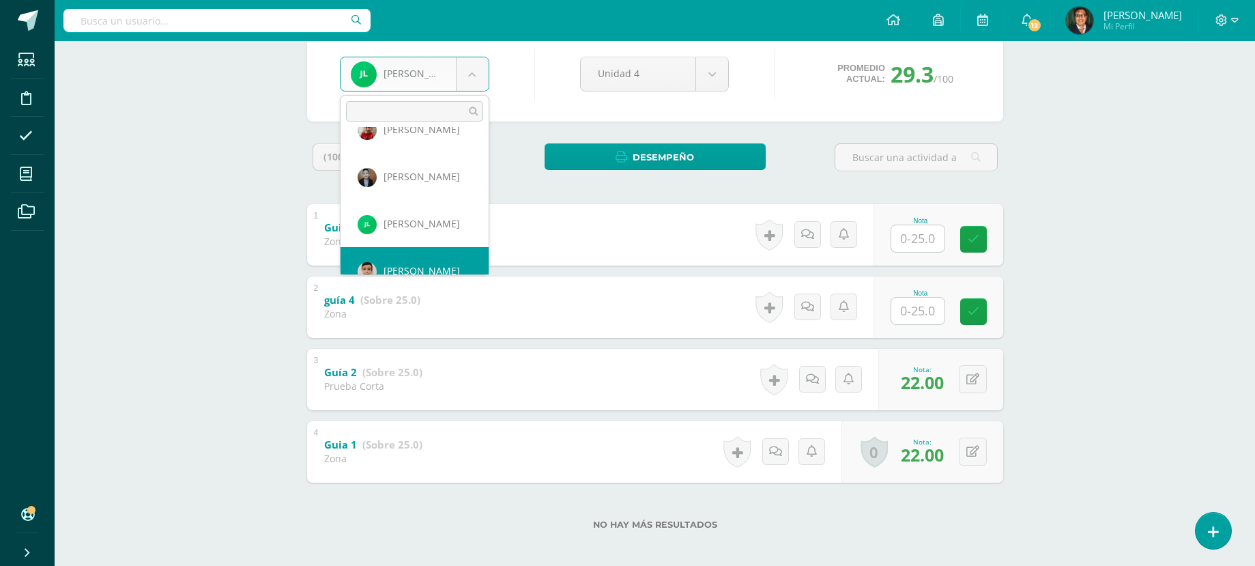
scroll to position [847, 0]
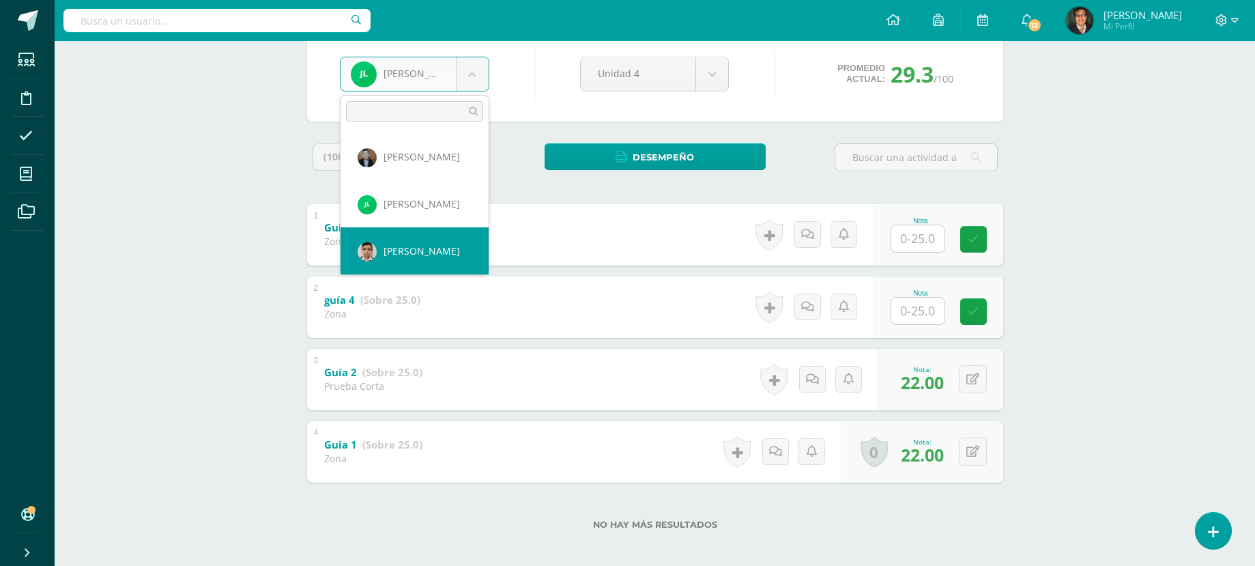
select select "160"
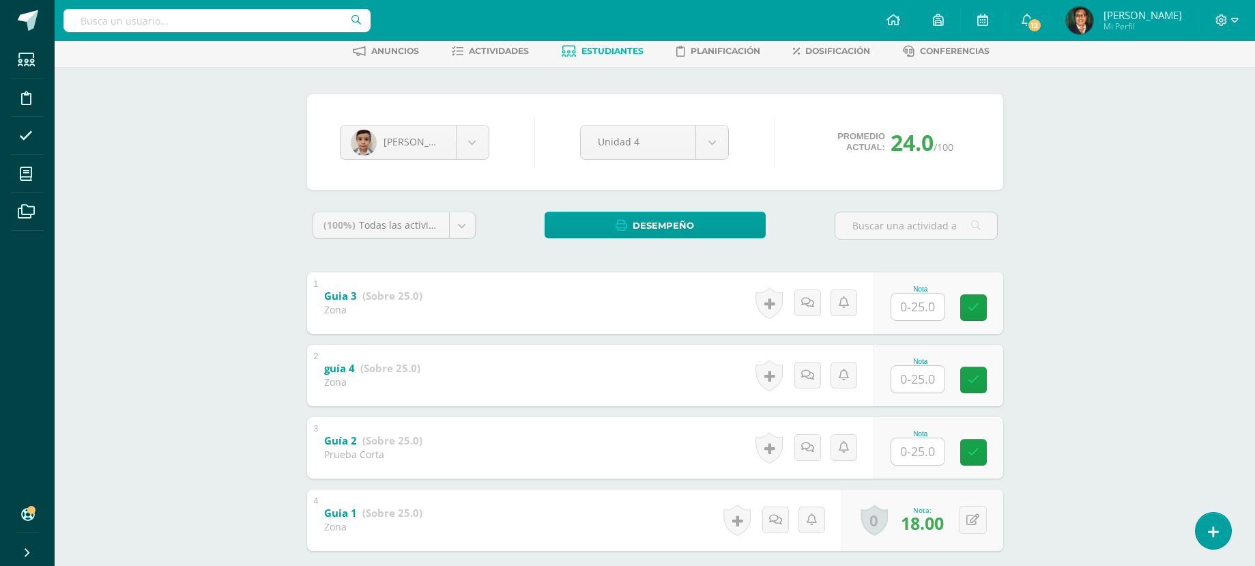
scroll to position [136, 0]
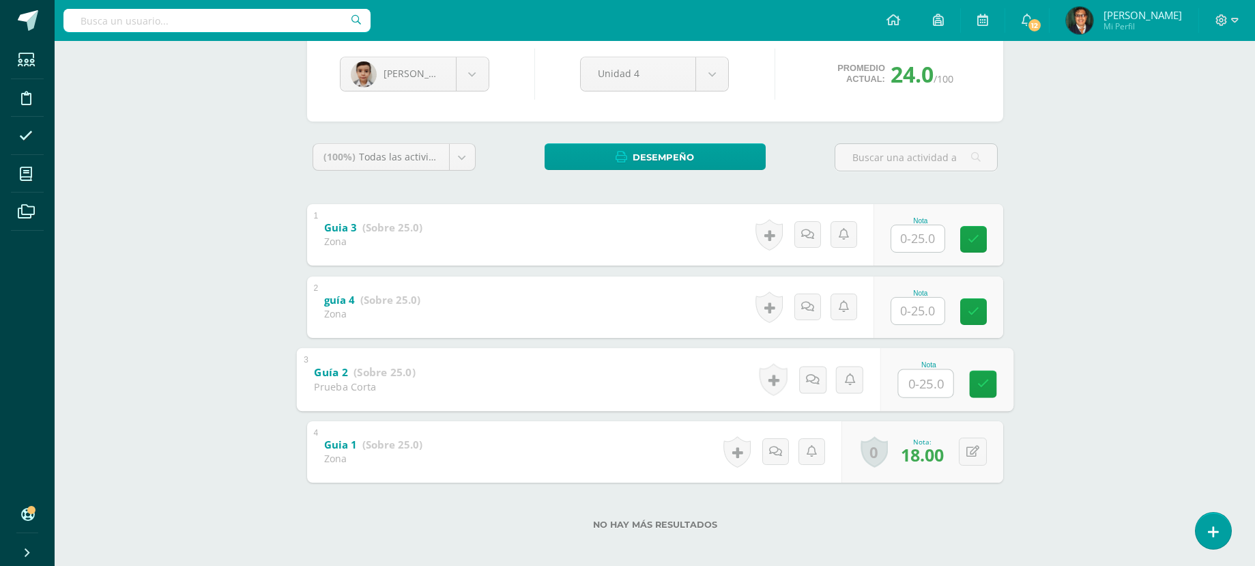
click at [927, 390] on input "text" at bounding box center [925, 382] width 55 height 27
type input "18"
click at [467, 70] on body "Estudiantes Disciplina Asistencia Mis cursos Archivos Soporte Centro de ayuda Ú…" at bounding box center [627, 218] width 1255 height 709
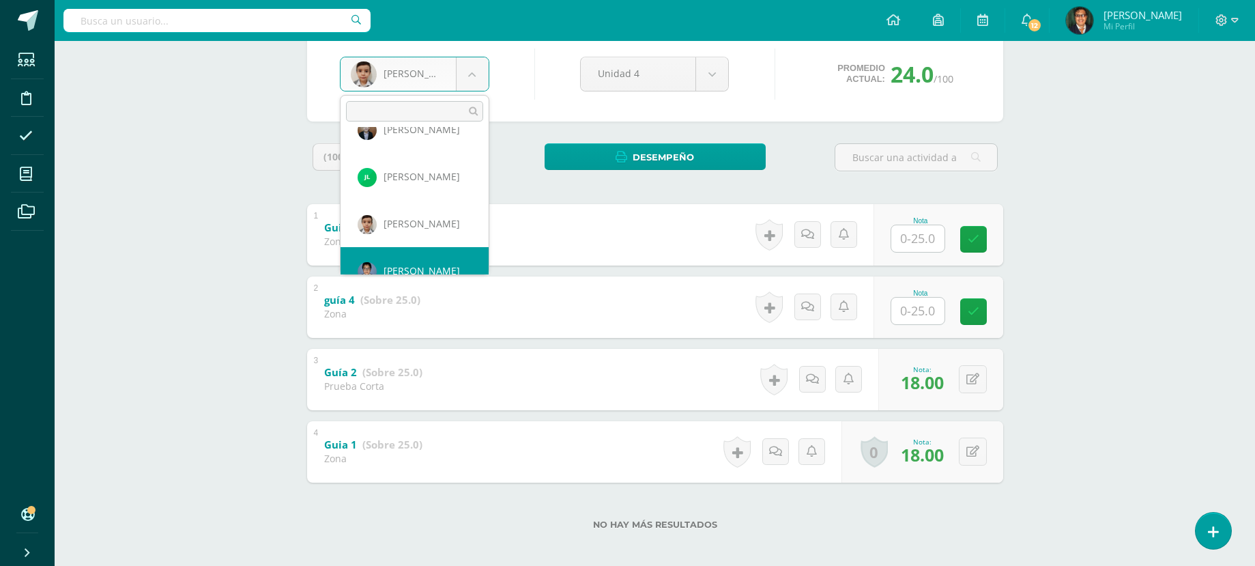
scroll to position [894, 0]
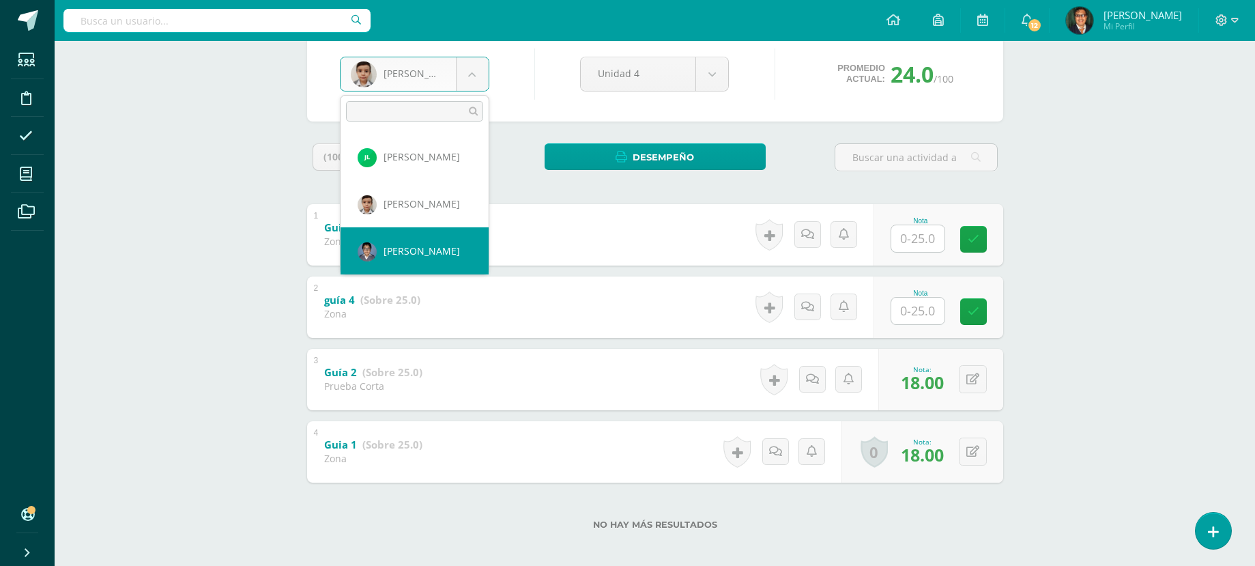
select select "113"
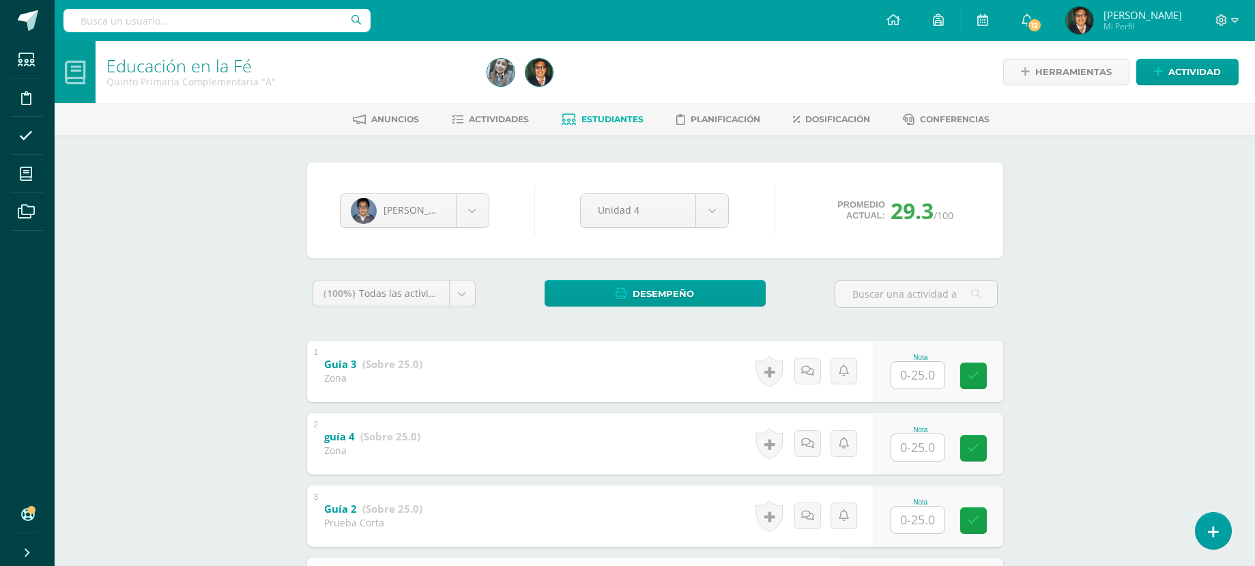
scroll to position [144, 0]
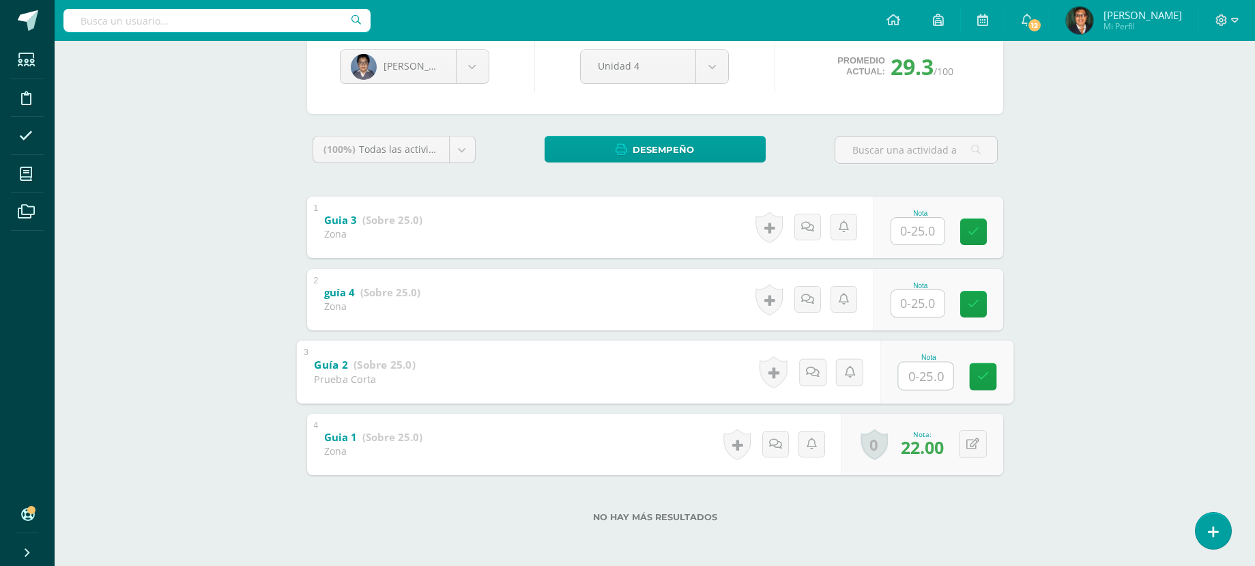
click at [924, 383] on input "text" at bounding box center [925, 375] width 55 height 27
type input "24"
click at [469, 63] on body "Estudiantes Disciplina Asistencia Mis cursos Archivos Soporte Centro de ayuda Ú…" at bounding box center [627, 210] width 1255 height 709
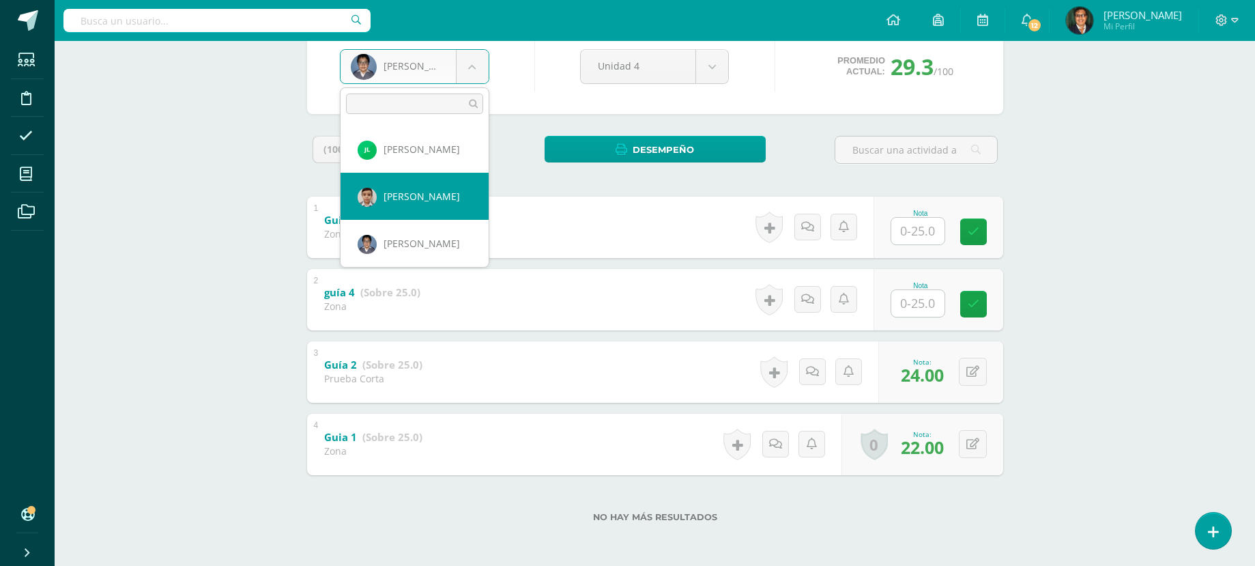
scroll to position [962, 0]
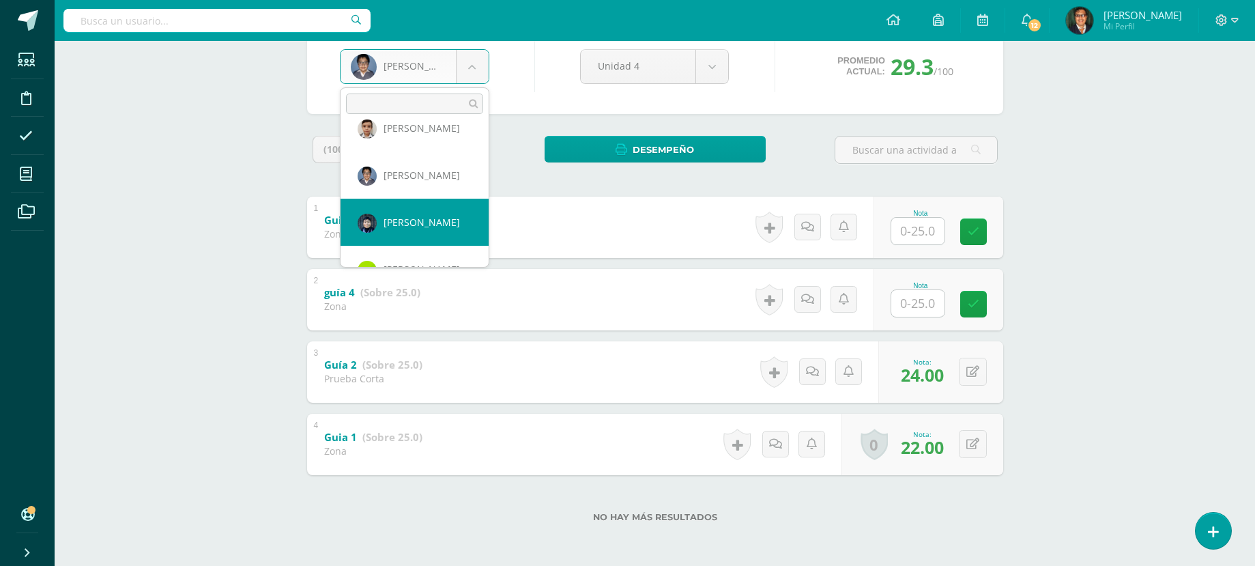
select select "115"
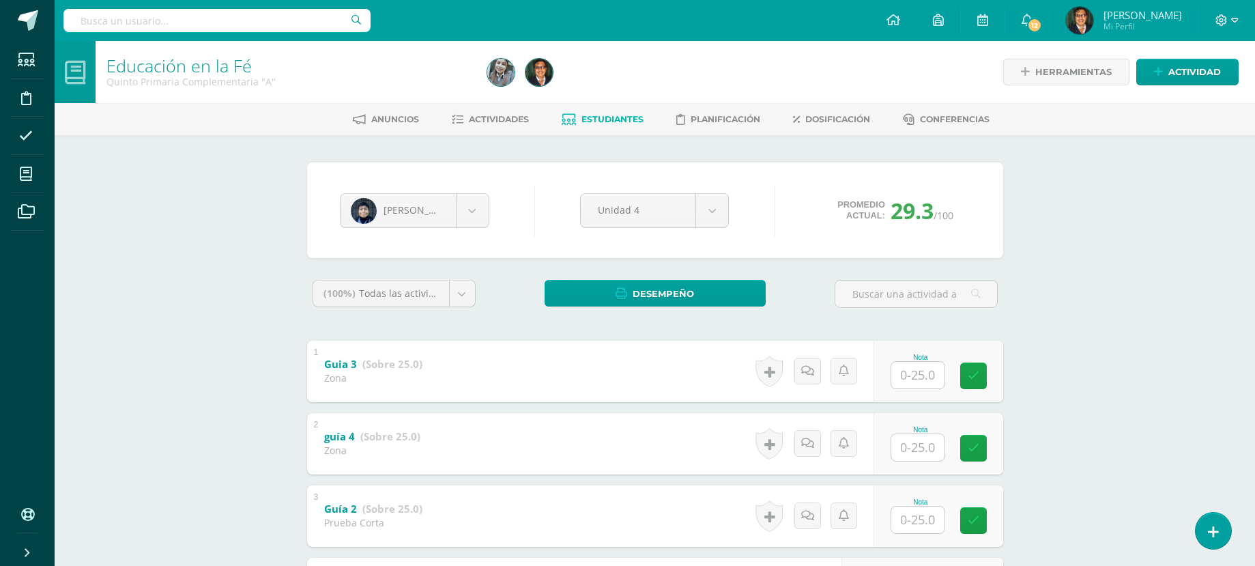
scroll to position [144, 0]
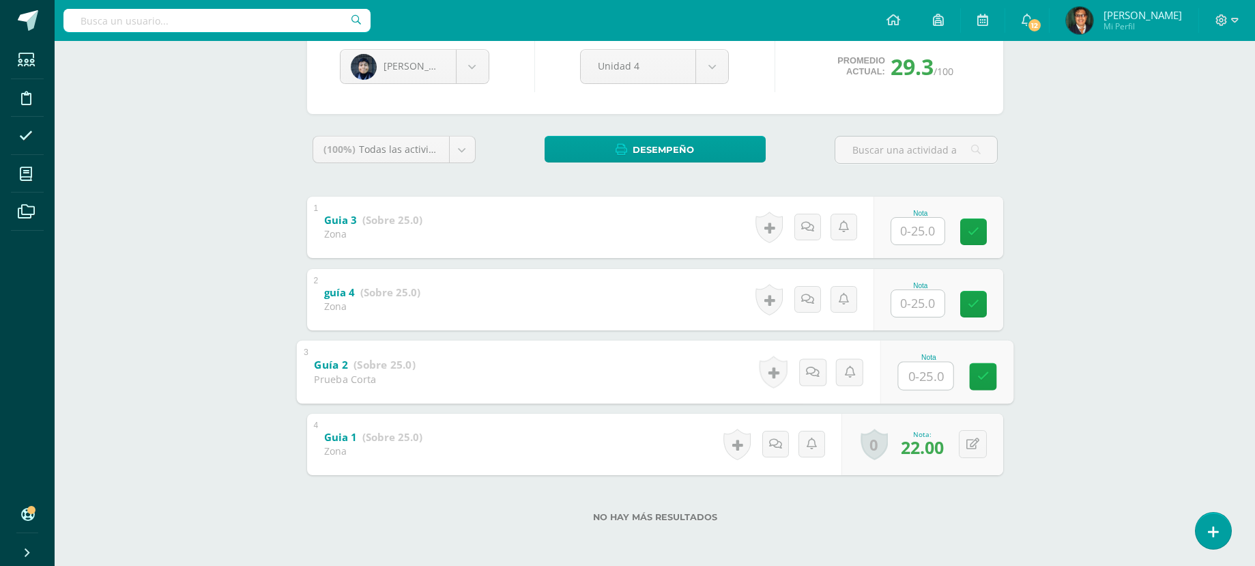
click at [912, 380] on input "text" at bounding box center [925, 375] width 55 height 27
type input "22"
click at [469, 62] on body "Estudiantes Disciplina Asistencia Mis cursos Archivos Soporte Centro de ayuda Ú…" at bounding box center [627, 210] width 1255 height 709
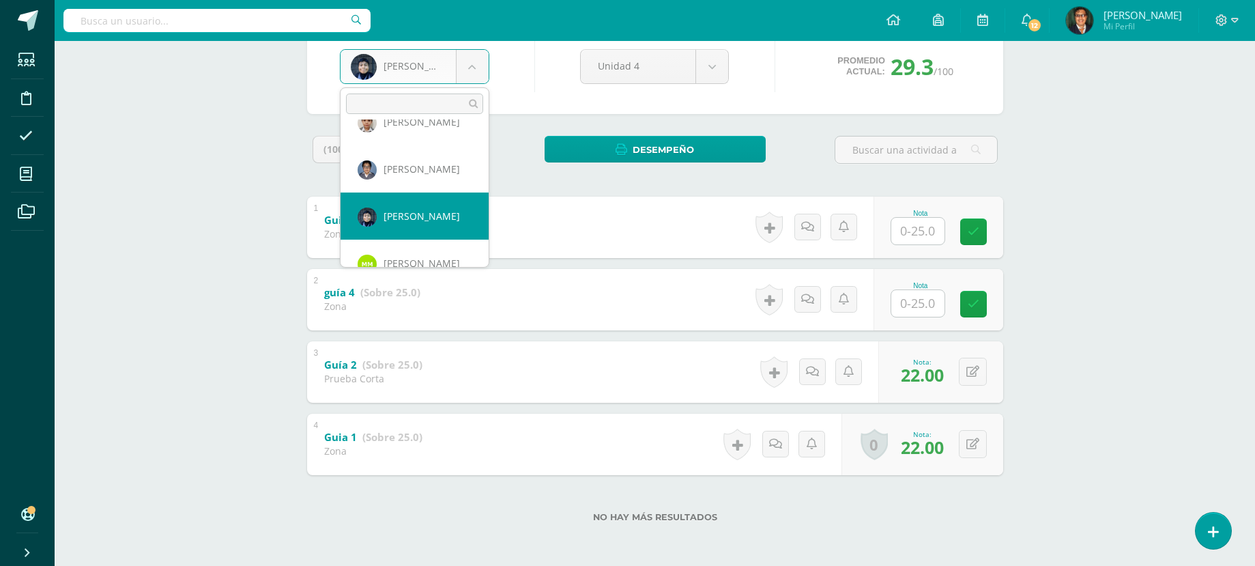
scroll to position [1036, 0]
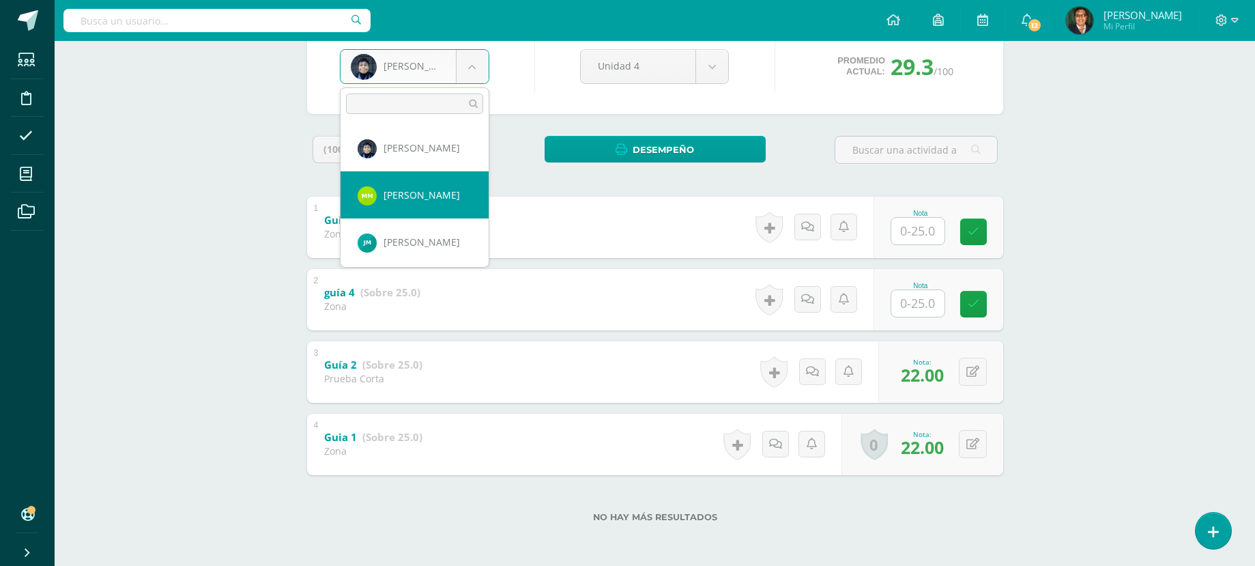
select select "2156"
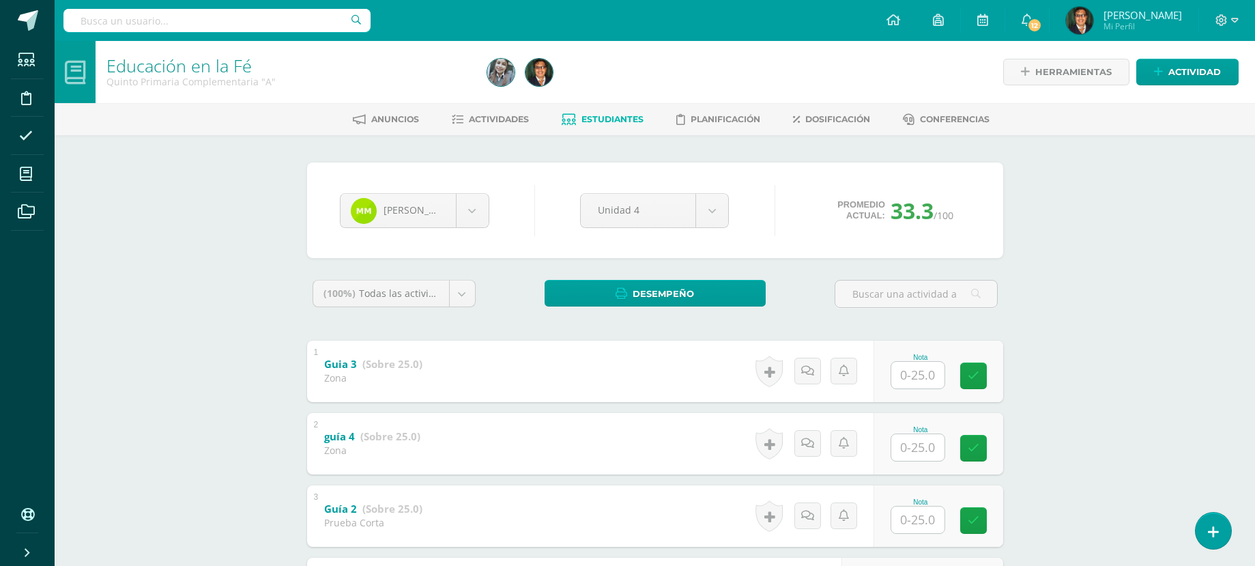
scroll to position [136, 0]
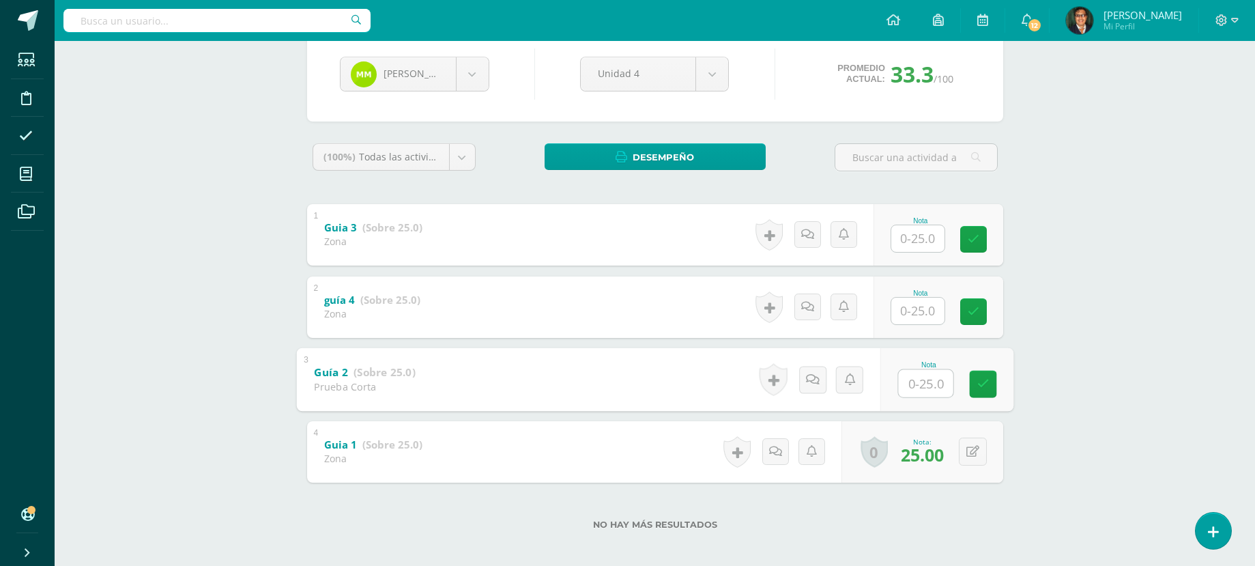
click at [918, 386] on input "text" at bounding box center [925, 382] width 55 height 27
type input "25"
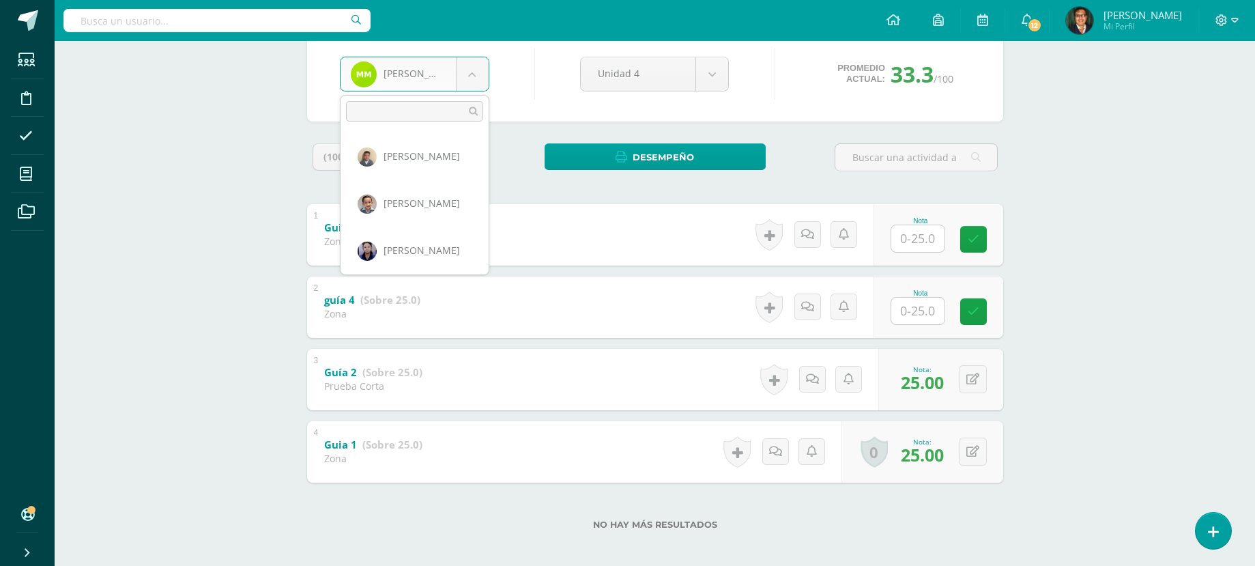
click at [473, 76] on body "Estudiantes Disciplina Asistencia Mis cursos Archivos Soporte Centro de ayuda Ú…" at bounding box center [627, 218] width 1255 height 709
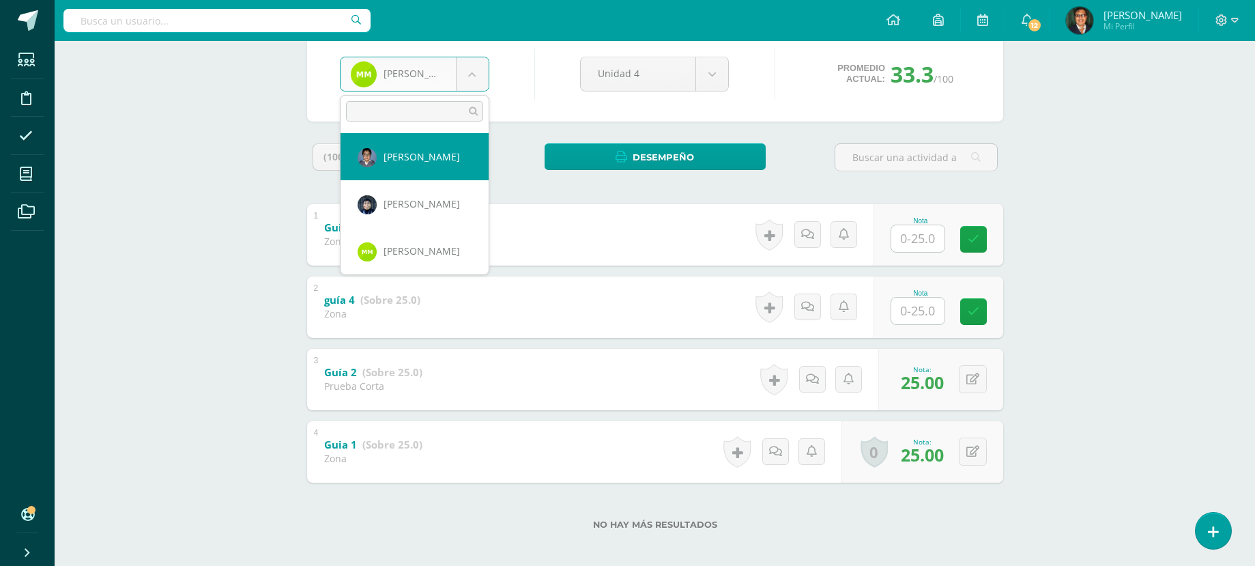
scroll to position [1056, 0]
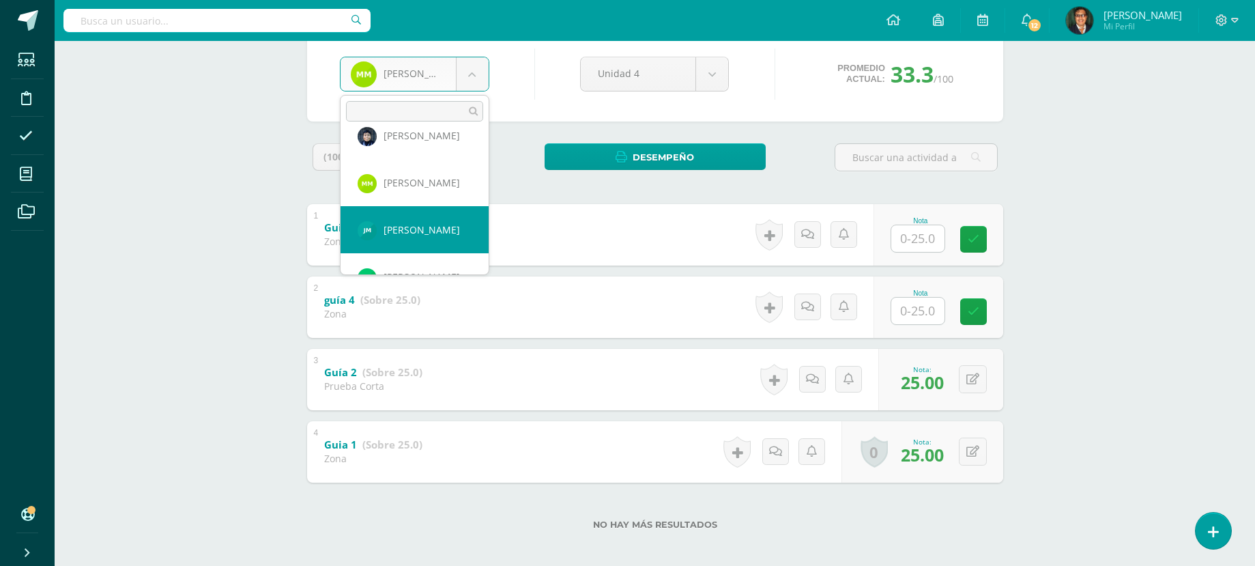
select select "1613"
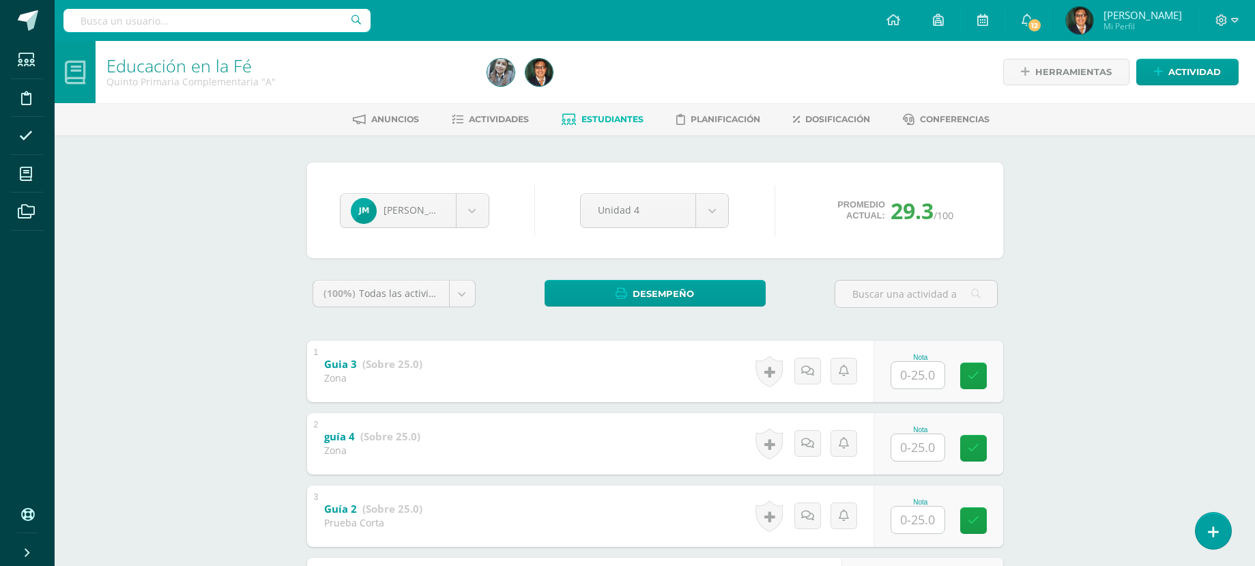
scroll to position [68, 0]
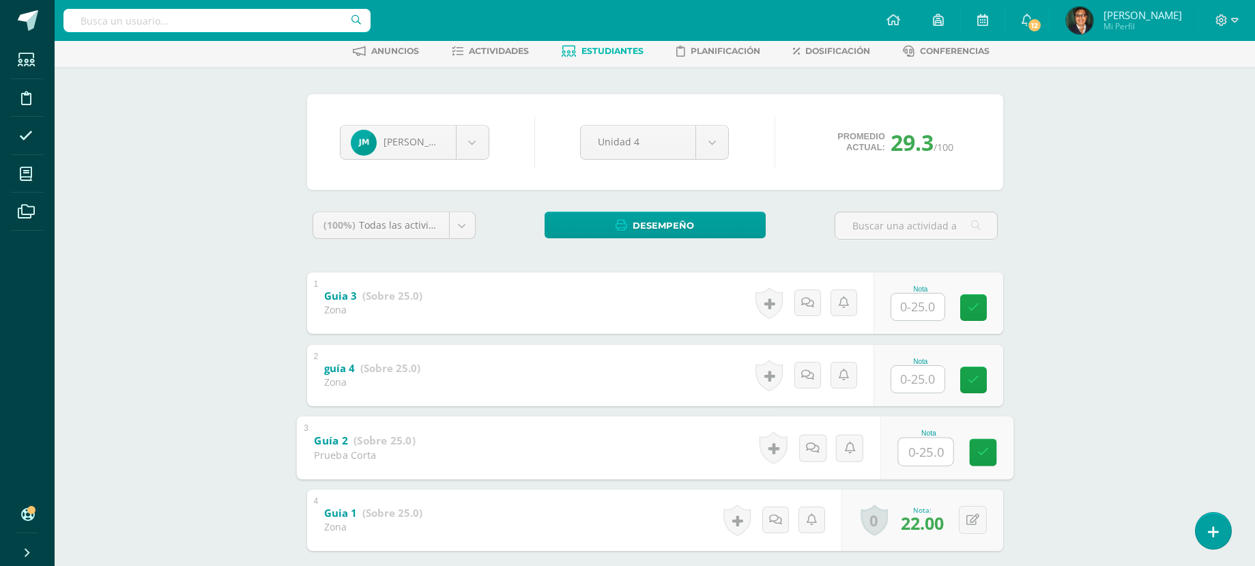
click at [923, 448] on input "text" at bounding box center [925, 450] width 55 height 27
type input "24"
click at [476, 145] on body "Estudiantes Disciplina Asistencia Mis cursos Archivos Soporte Centro de ayuda Ú…" at bounding box center [627, 286] width 1255 height 709
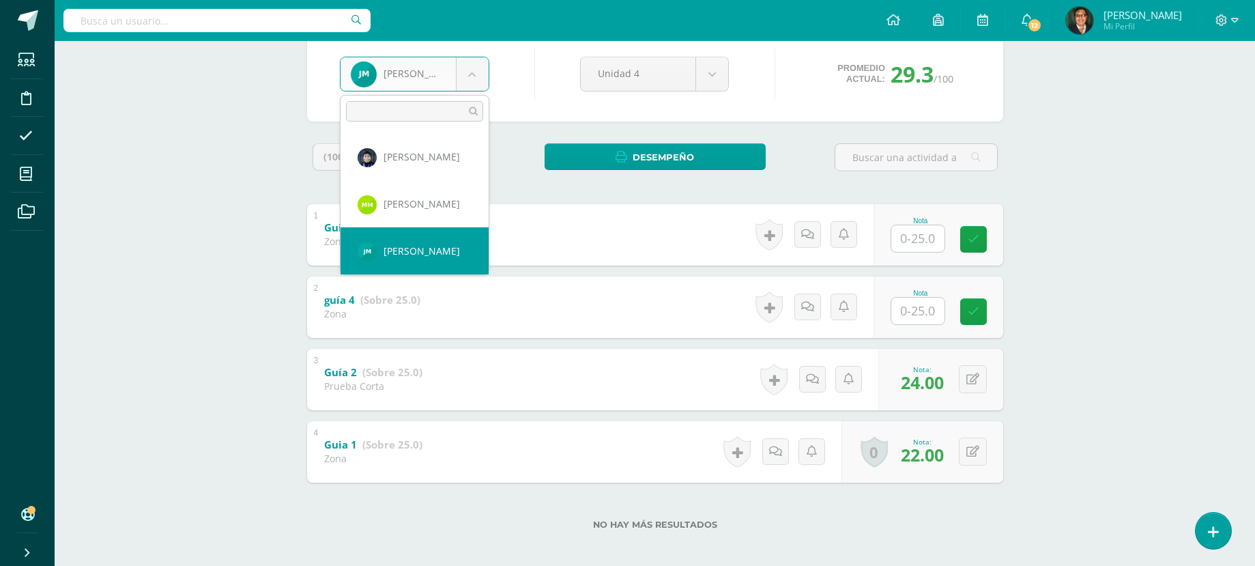
scroll to position [1103, 0]
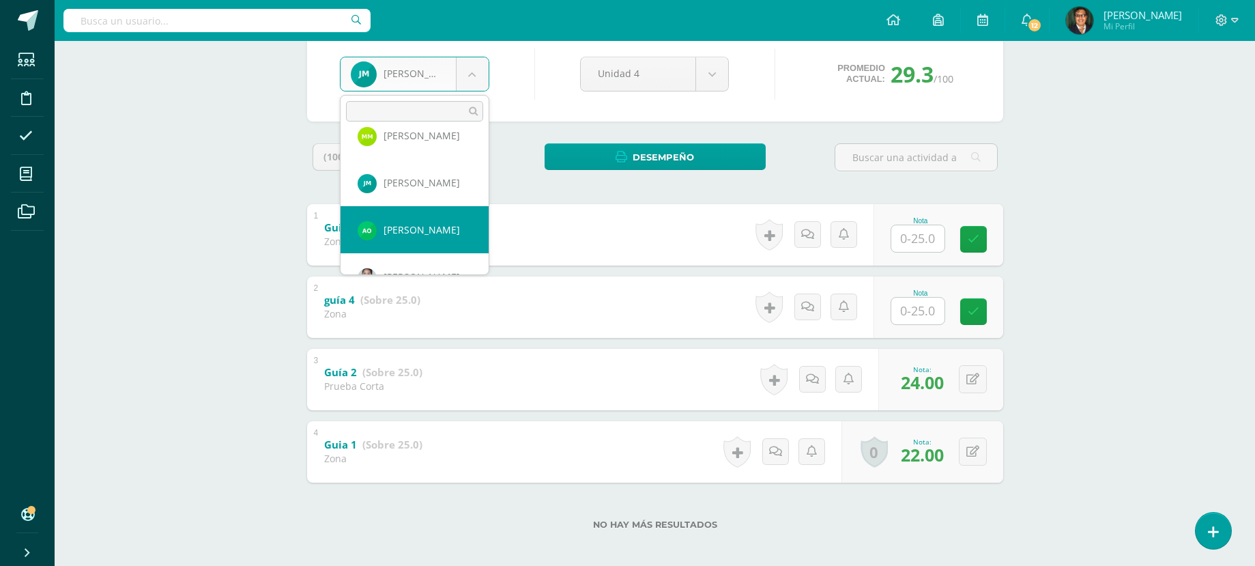
select select "1847"
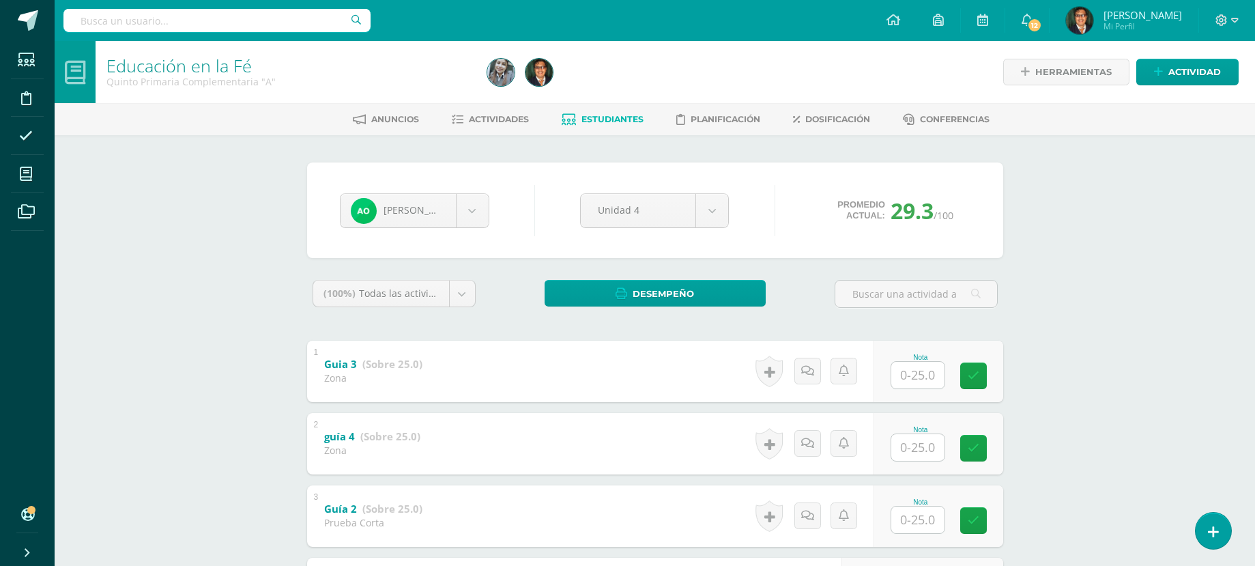
scroll to position [136, 0]
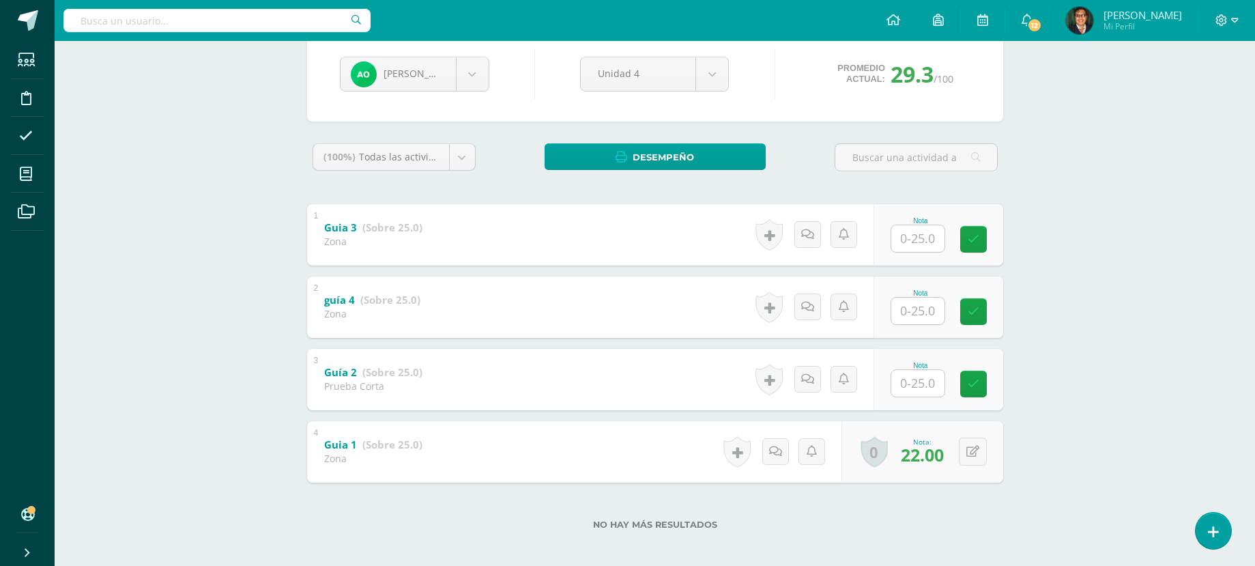
click at [919, 379] on input "text" at bounding box center [917, 383] width 53 height 27
type input "22"
click at [478, 79] on body "Estudiantes Disciplina Asistencia Mis cursos Archivos Soporte Centro de ayuda Ú…" at bounding box center [627, 218] width 1255 height 709
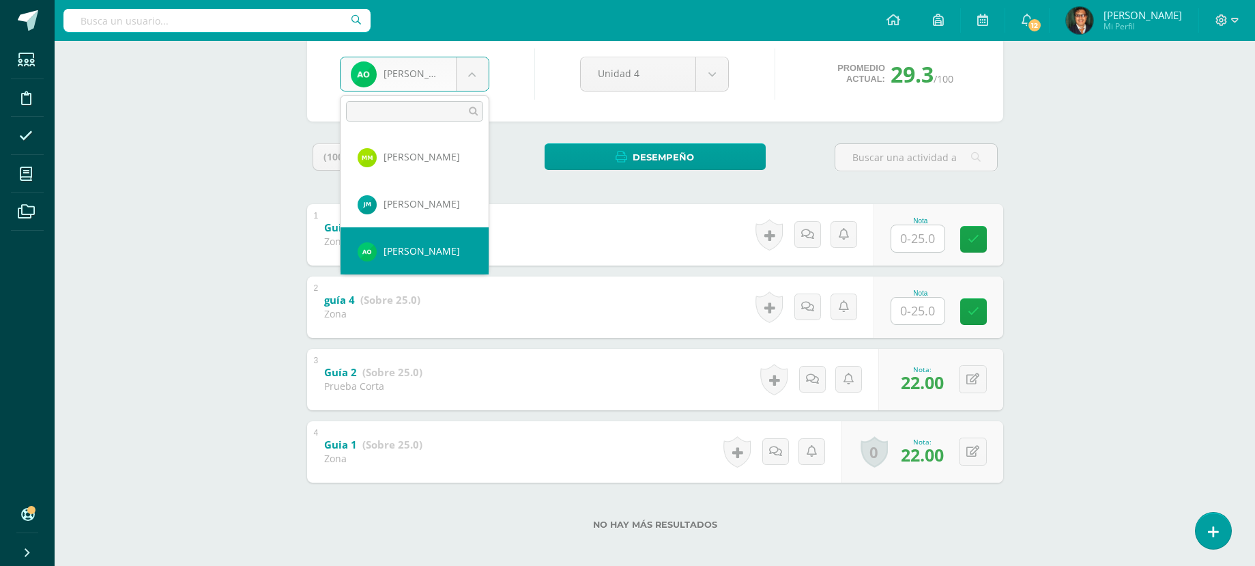
scroll to position [1150, 0]
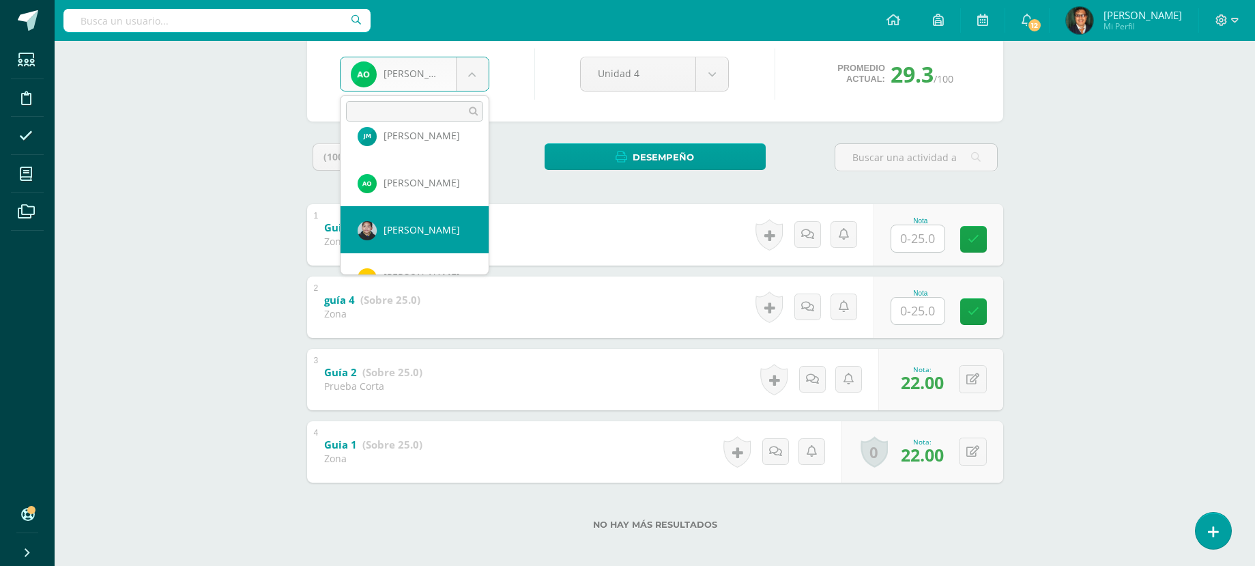
select select "161"
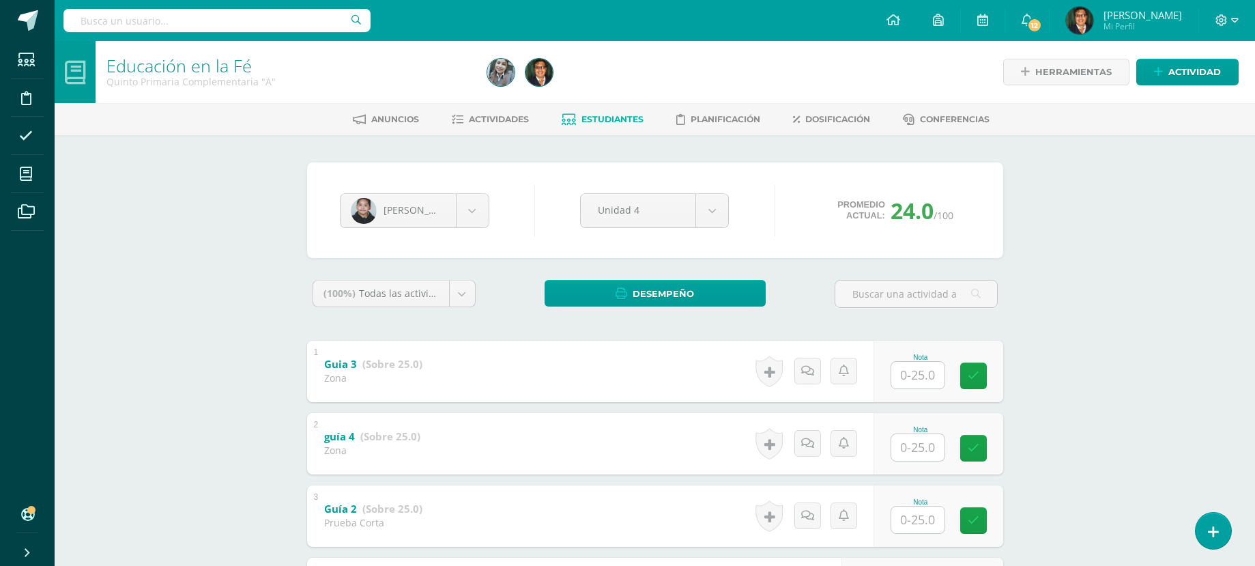
scroll to position [68, 0]
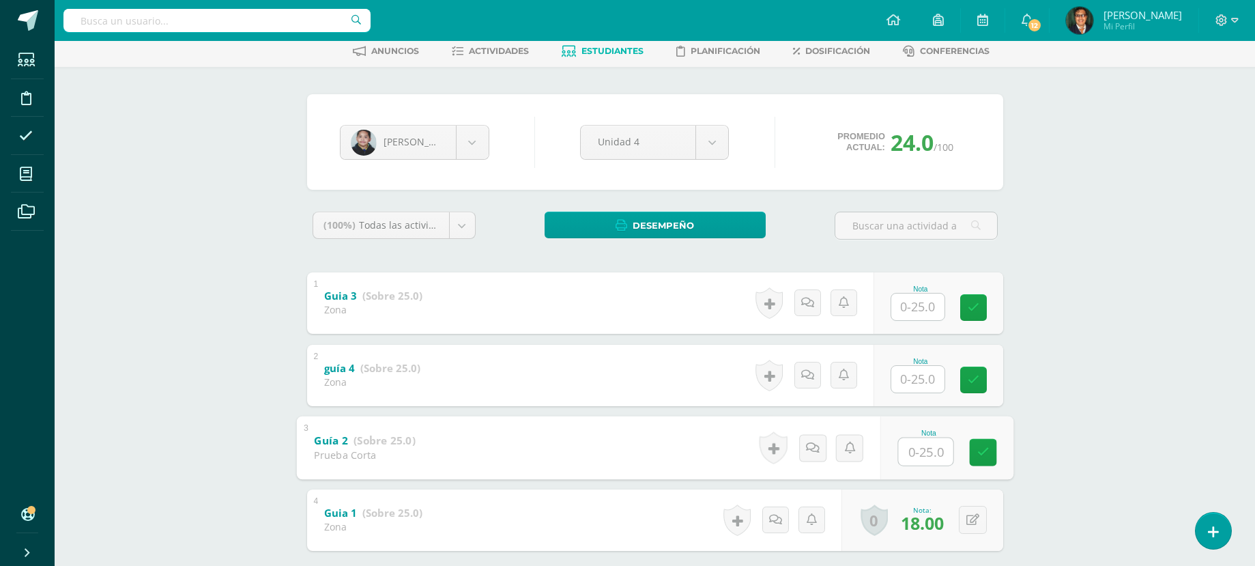
click at [917, 454] on input "text" at bounding box center [925, 450] width 55 height 27
type input "20"
click at [473, 149] on body "Estudiantes Disciplina Asistencia Mis cursos Archivos Soporte Centro de ayuda Ú…" at bounding box center [627, 286] width 1255 height 709
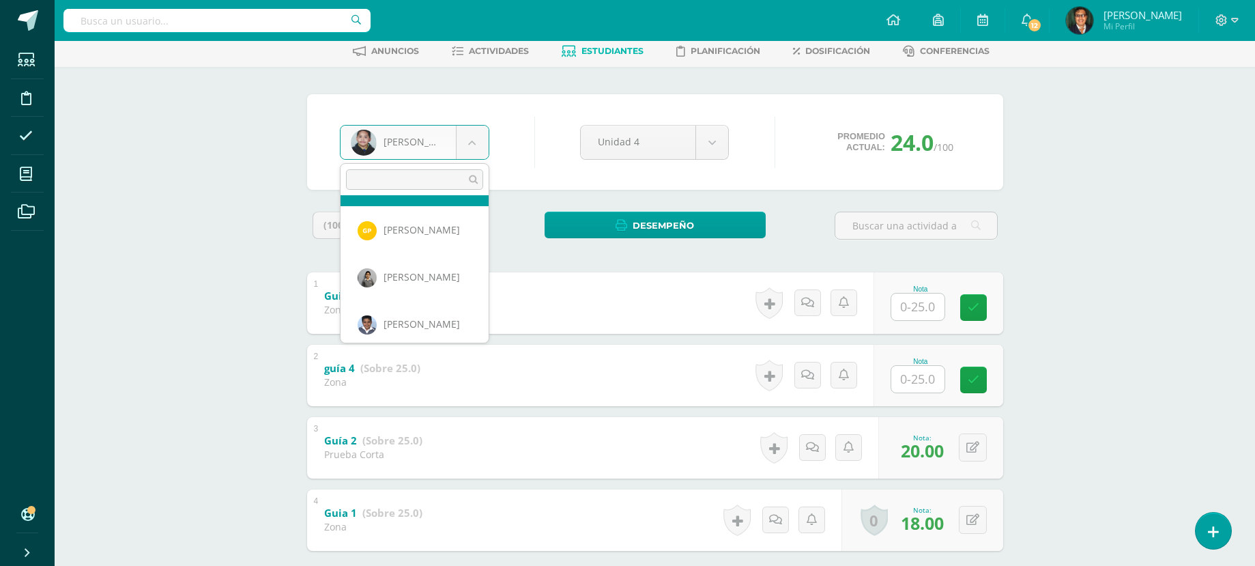
scroll to position [1270, 0]
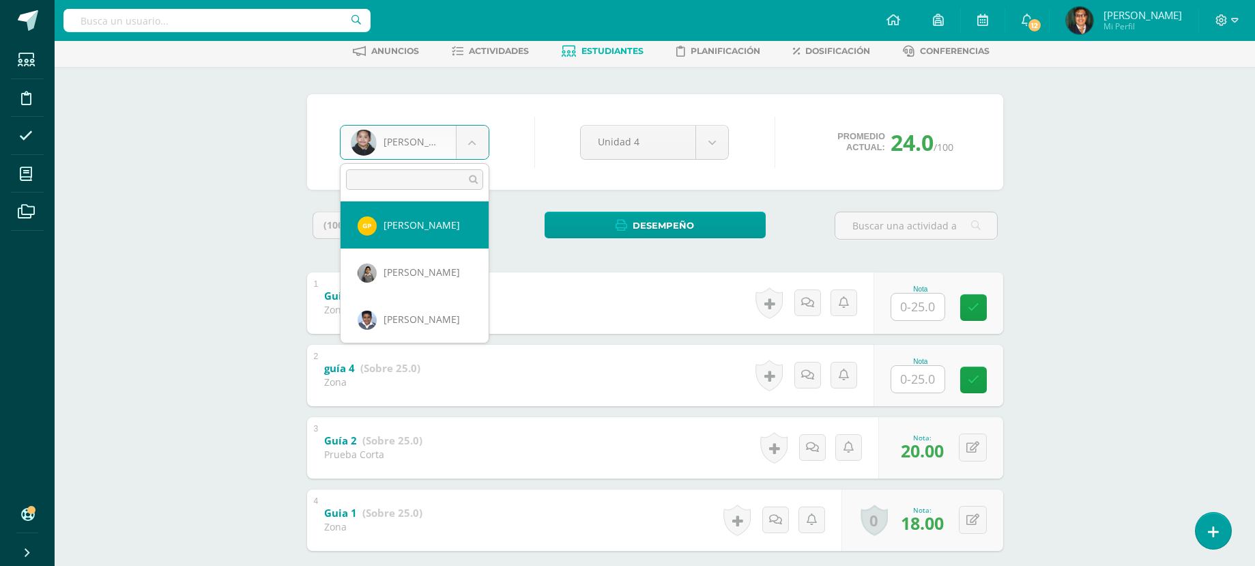
select select "2362"
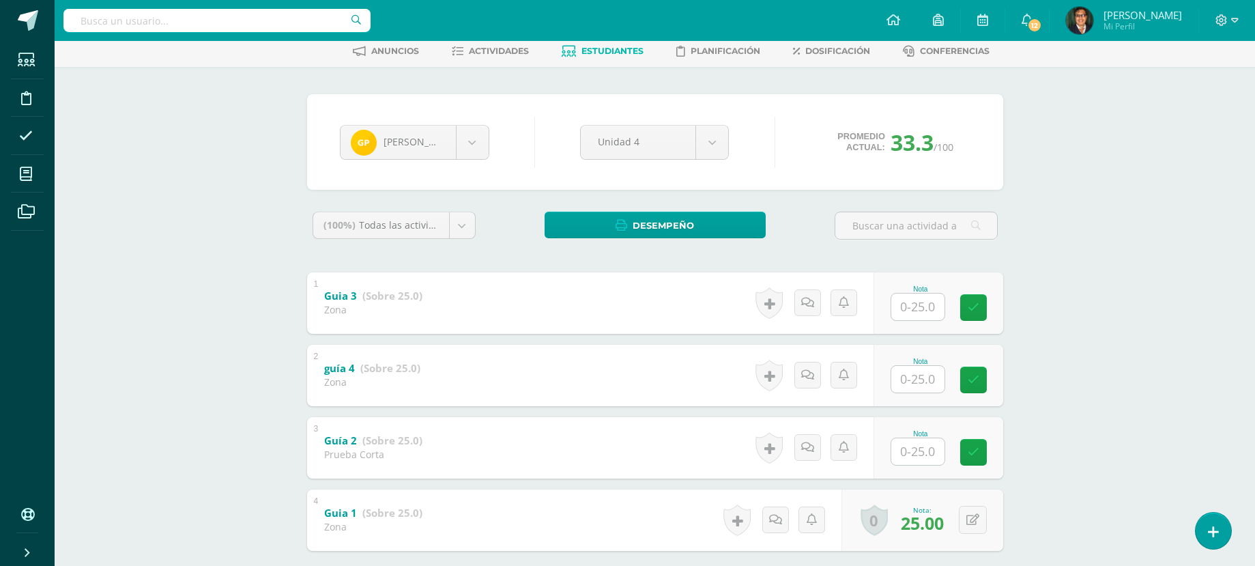
scroll to position [144, 0]
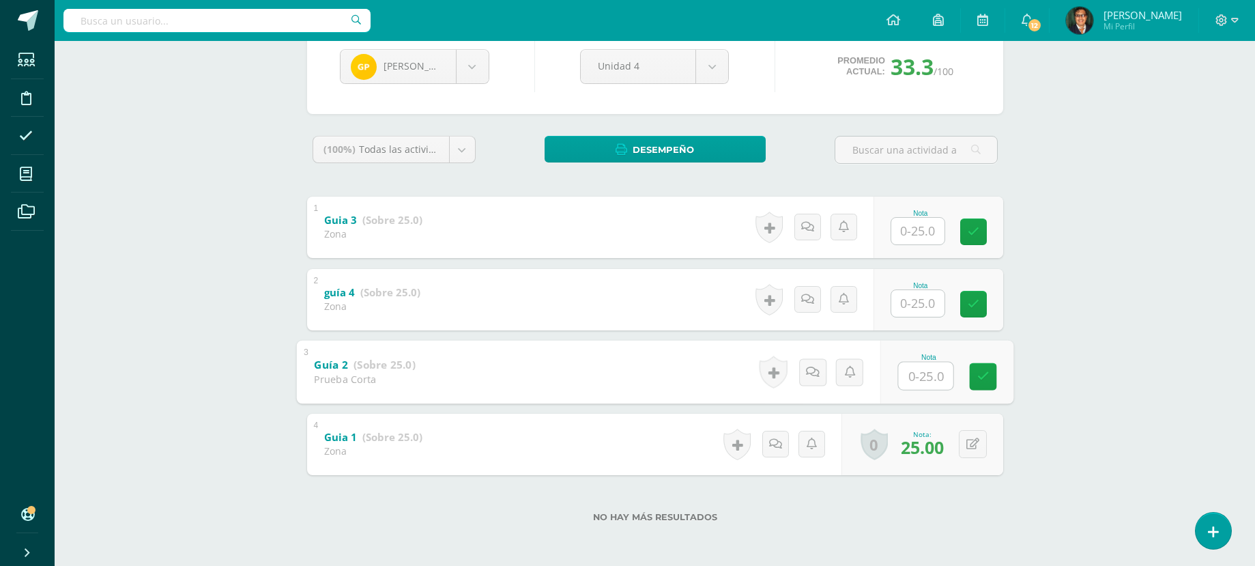
click at [921, 379] on input "text" at bounding box center [925, 375] width 55 height 27
type input "25"
click at [476, 67] on body "Estudiantes Disciplina Asistencia Mis cursos Archivos Soporte Centro de ayuda Ú…" at bounding box center [627, 210] width 1255 height 709
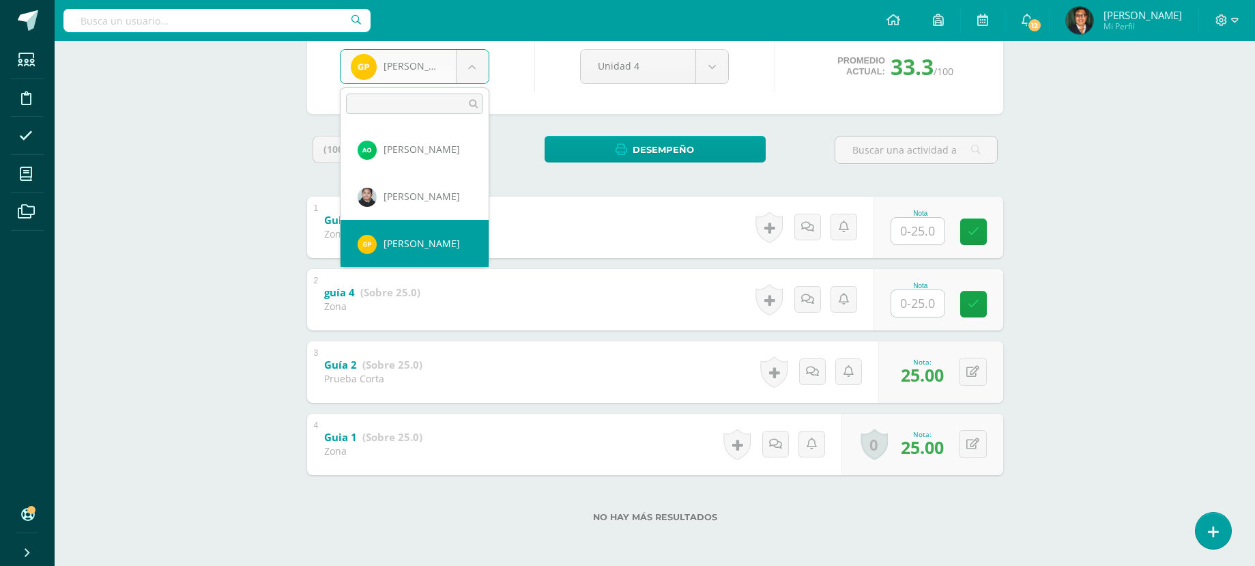
scroll to position [1244, 0]
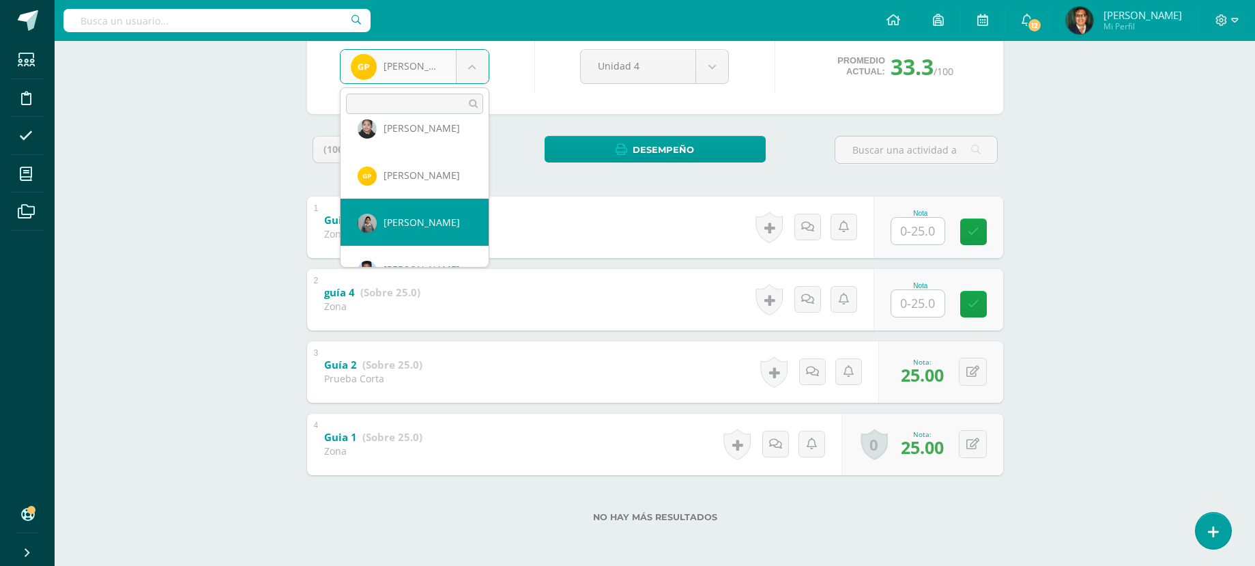
select select "163"
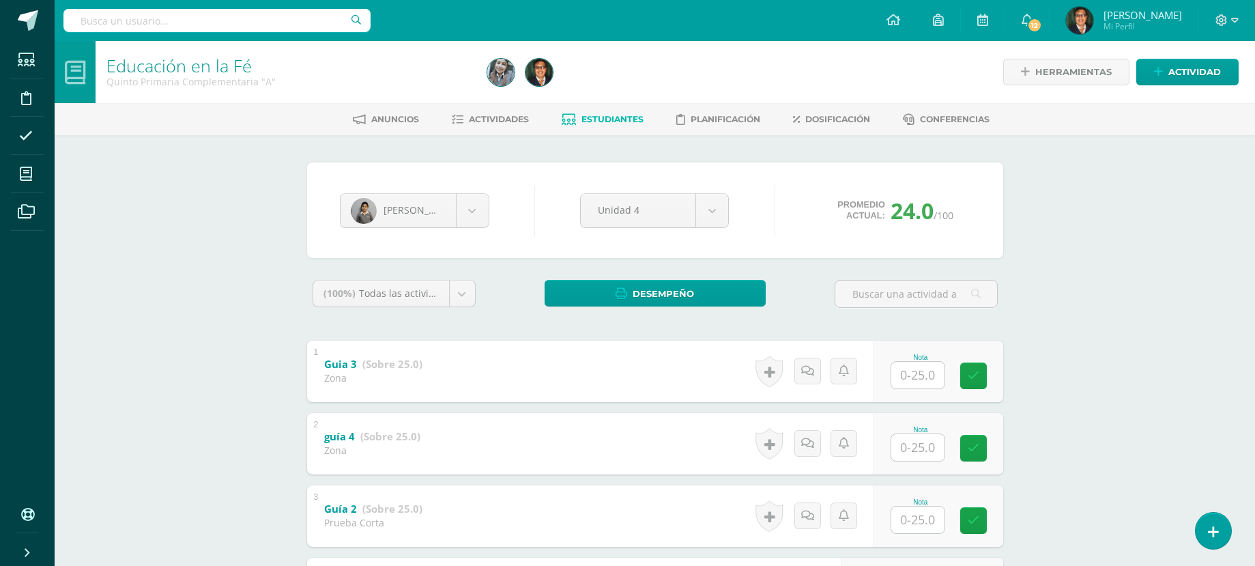
scroll to position [136, 0]
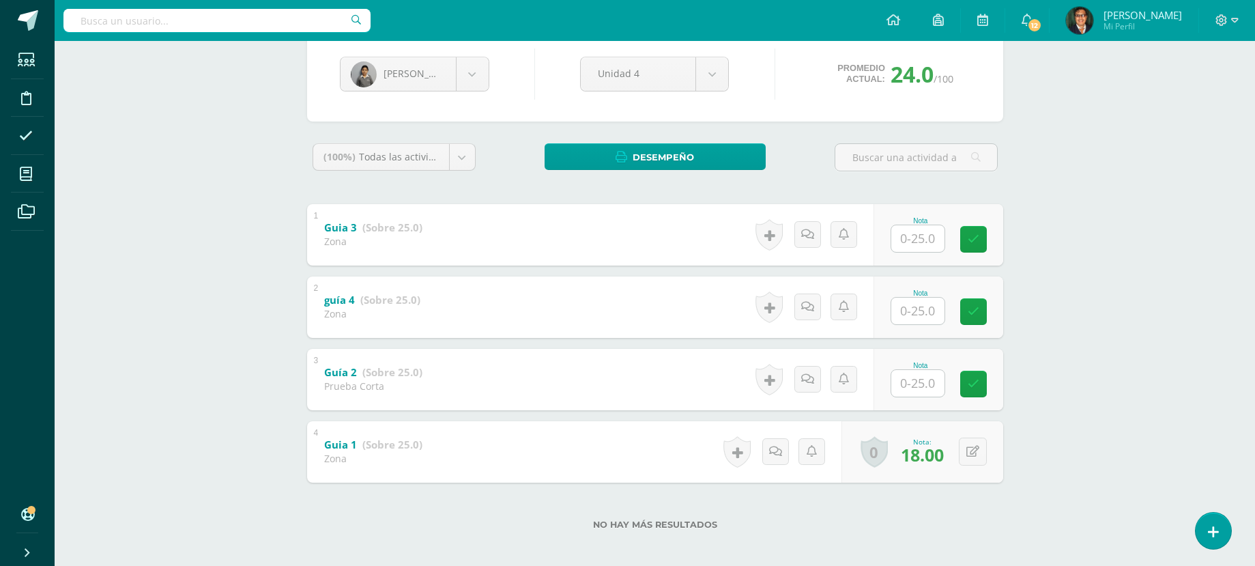
click at [928, 384] on input "text" at bounding box center [917, 383] width 53 height 27
type input "20"
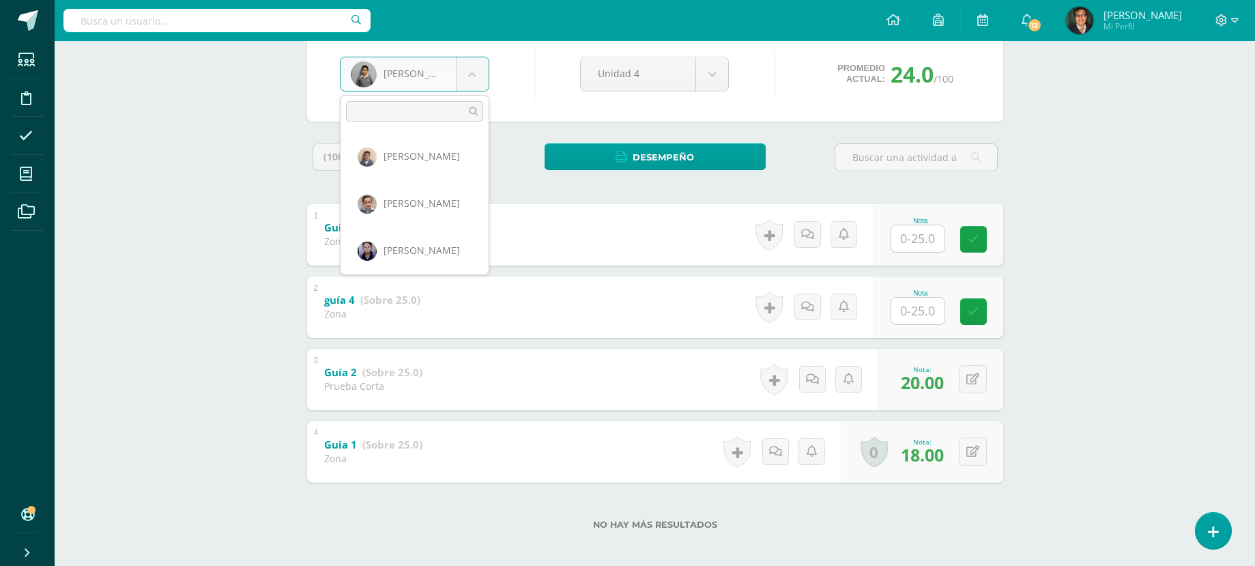
click at [477, 78] on body "Estudiantes Disciplina Asistencia Mis cursos Archivos Soporte Centro de ayuda Ú…" at bounding box center [627, 218] width 1255 height 709
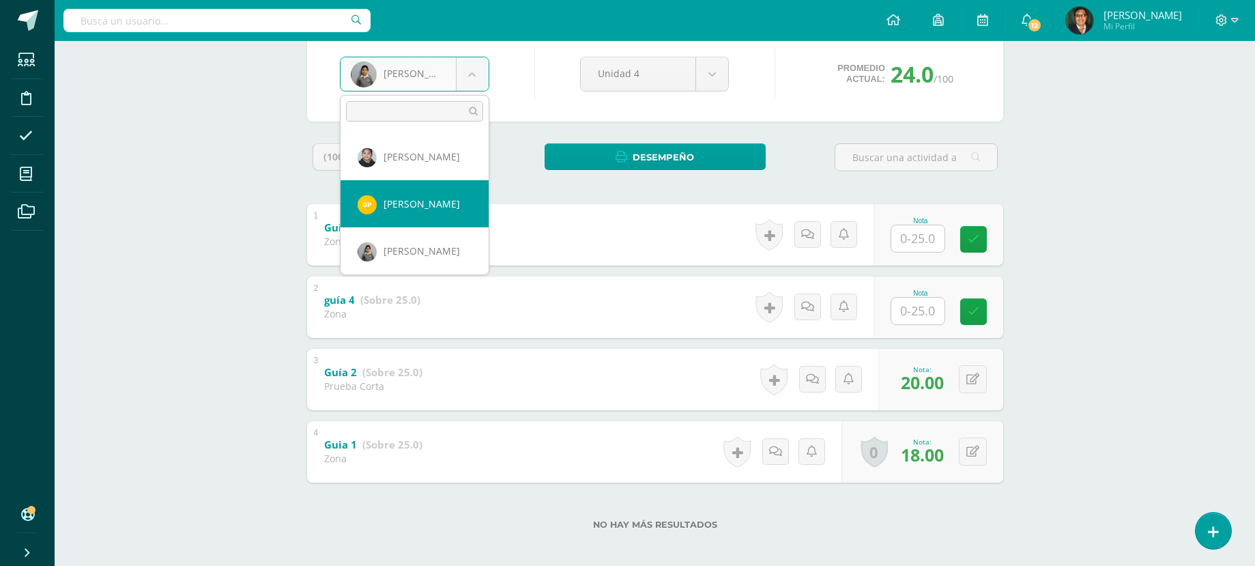
scroll to position [1291, 0]
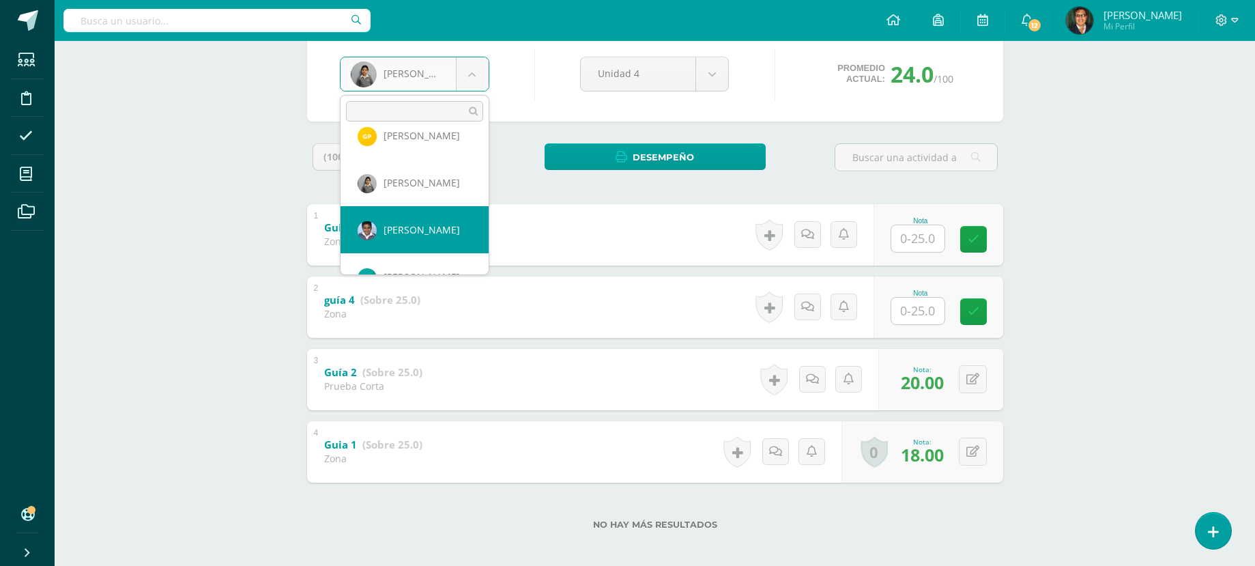
select select "117"
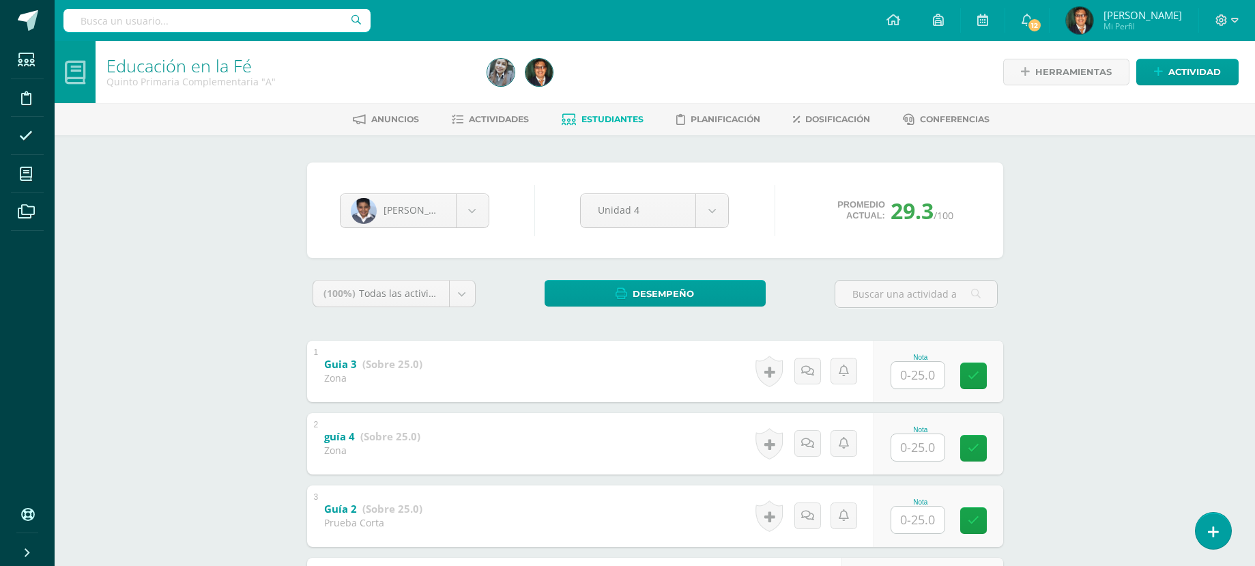
scroll to position [68, 0]
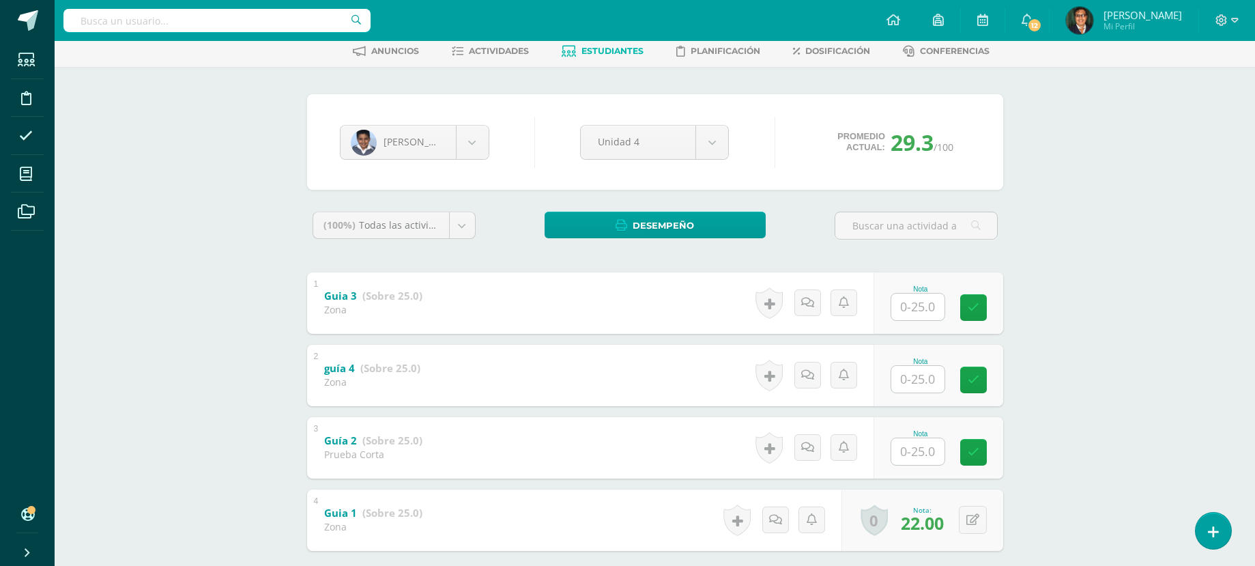
click at [909, 455] on input "text" at bounding box center [917, 451] width 53 height 27
type input "22"
click at [471, 134] on body "Estudiantes Disciplina Asistencia Mis cursos Archivos Soporte Centro de ayuda Ú…" at bounding box center [627, 286] width 1255 height 709
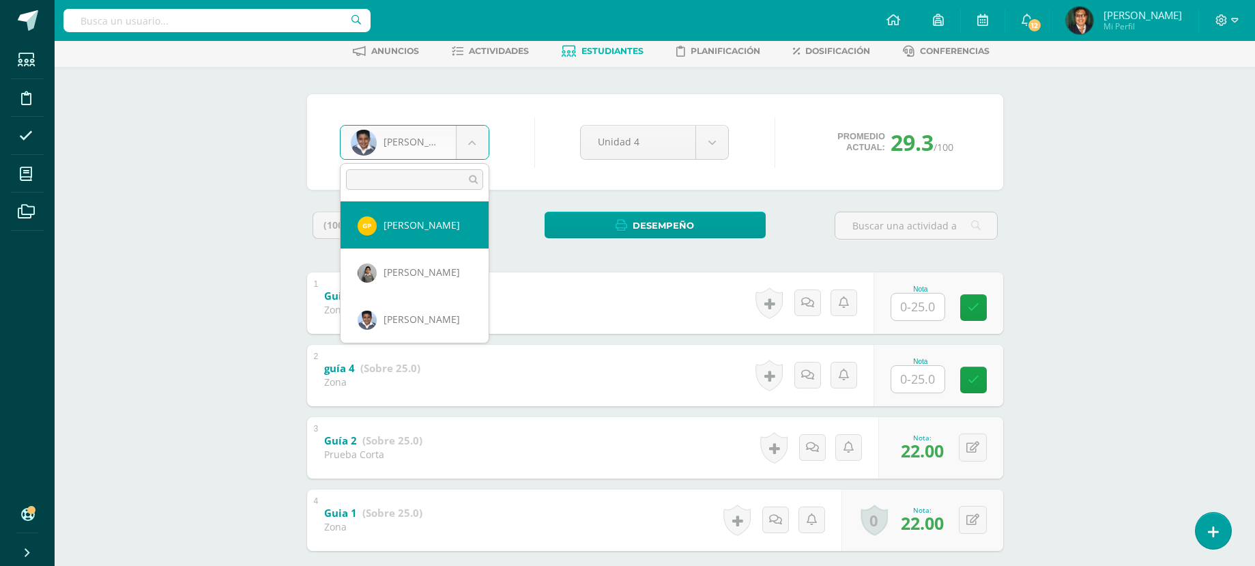
scroll to position [1338, 0]
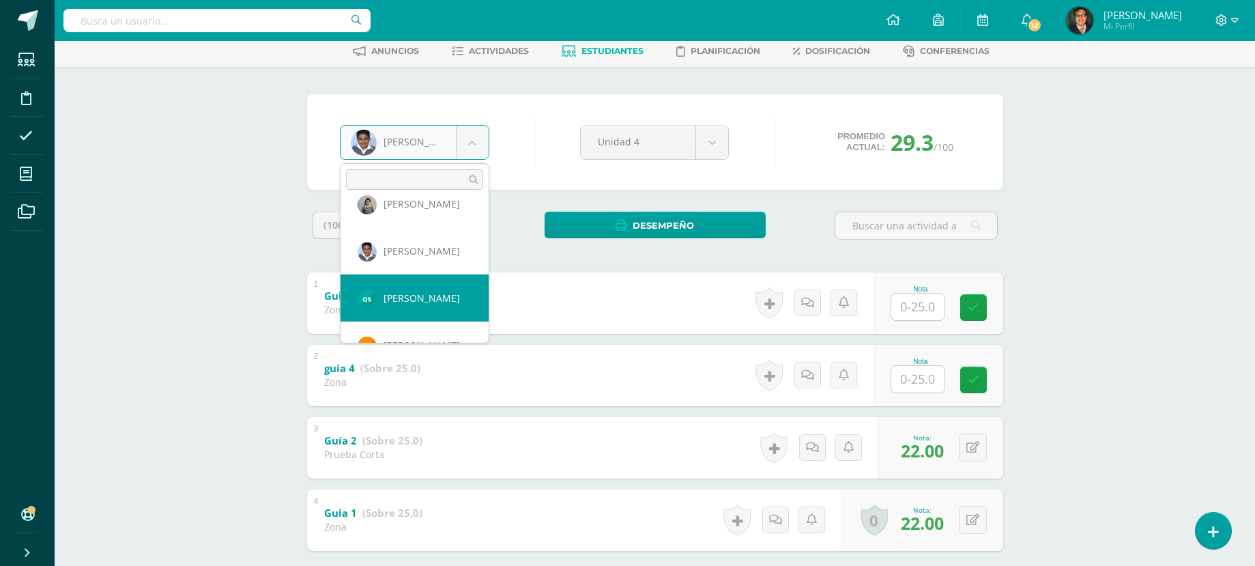
select select "1782"
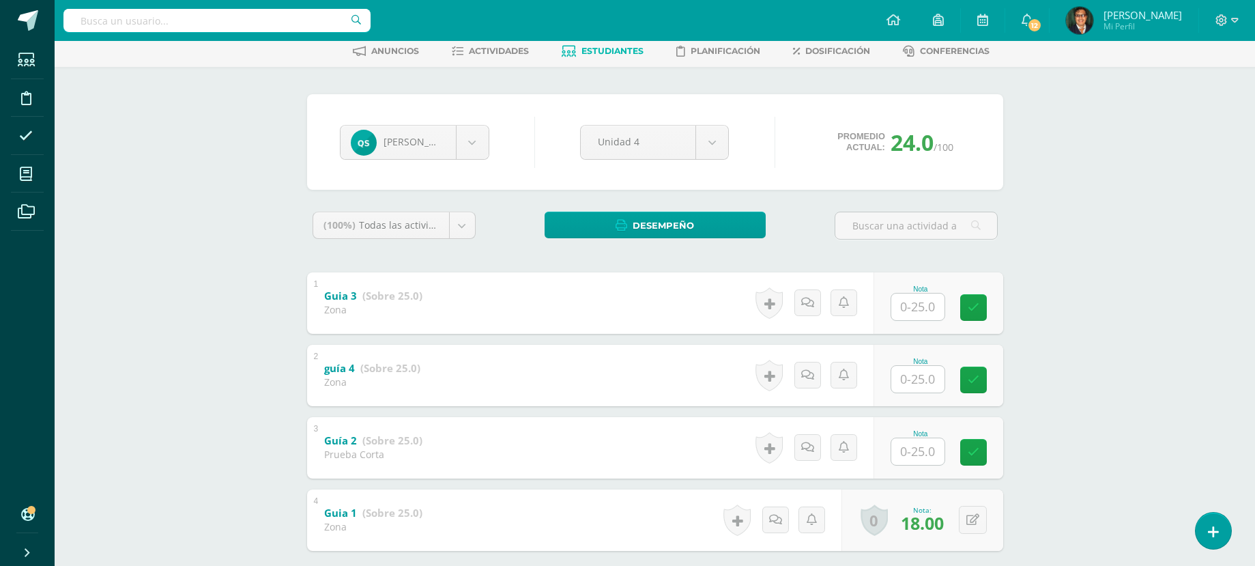
scroll to position [136, 0]
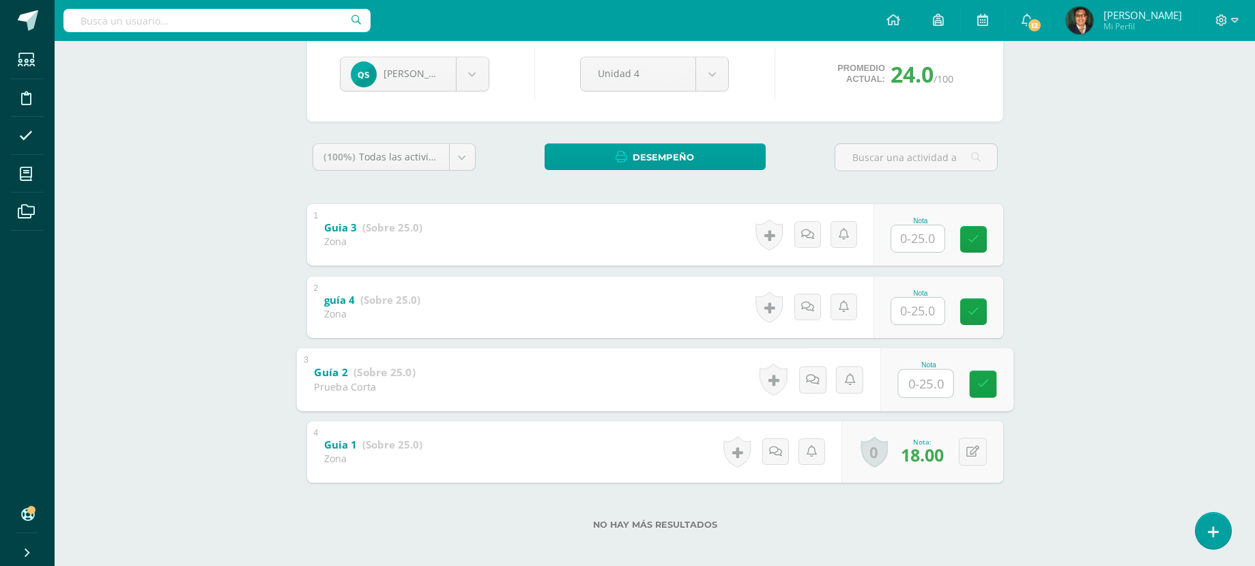
click at [931, 384] on input "text" at bounding box center [925, 382] width 55 height 27
click at [969, 381] on button at bounding box center [973, 379] width 28 height 28
click at [456, 70] on body "Estudiantes Disciplina Asistencia Mis cursos Archivos Soporte Centro de ayuda Ú…" at bounding box center [627, 218] width 1255 height 709
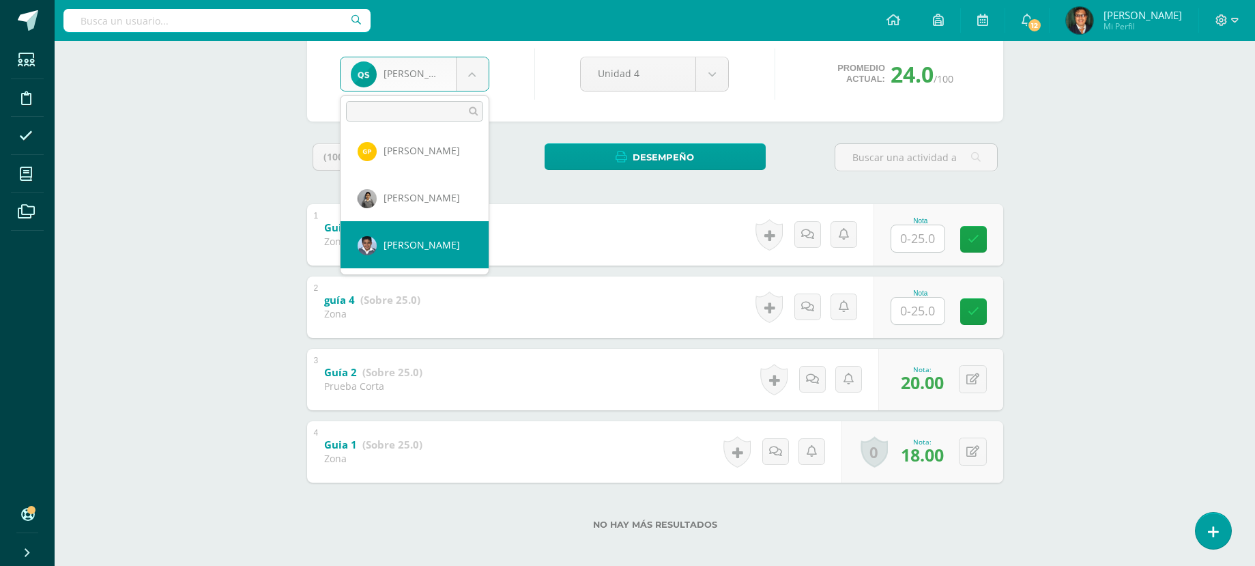
scroll to position [1345, 0]
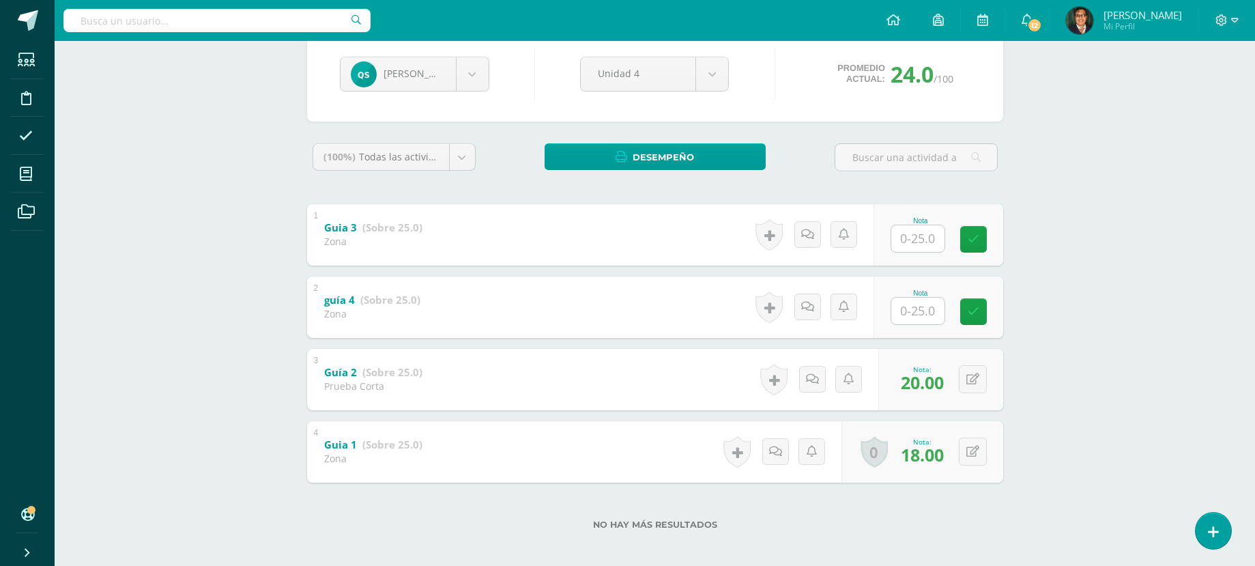
click at [977, 379] on body "Estudiantes Disciplina Asistencia Mis cursos Archivos Soporte Centro de ayuda Ú…" at bounding box center [627, 218] width 1255 height 709
click at [976, 380] on icon at bounding box center [972, 379] width 13 height 12
type input "16"
click at [467, 69] on body "Estudiantes Disciplina Asistencia Mis cursos Archivos Soporte Centro de ayuda Ú…" at bounding box center [627, 218] width 1255 height 709
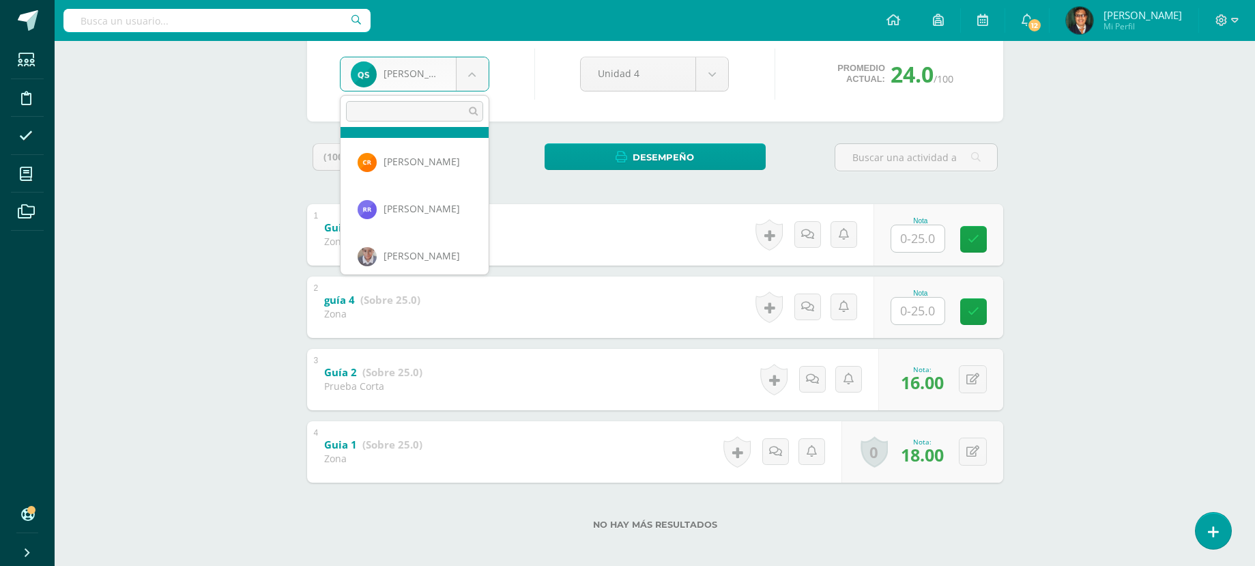
scroll to position [1386, 0]
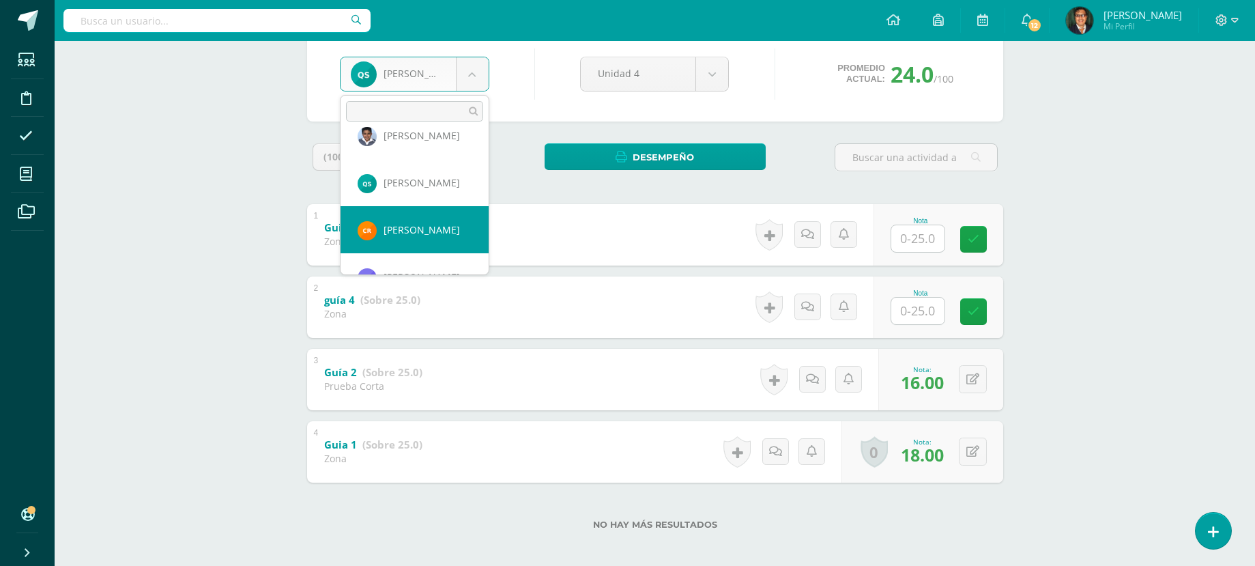
select select "2349"
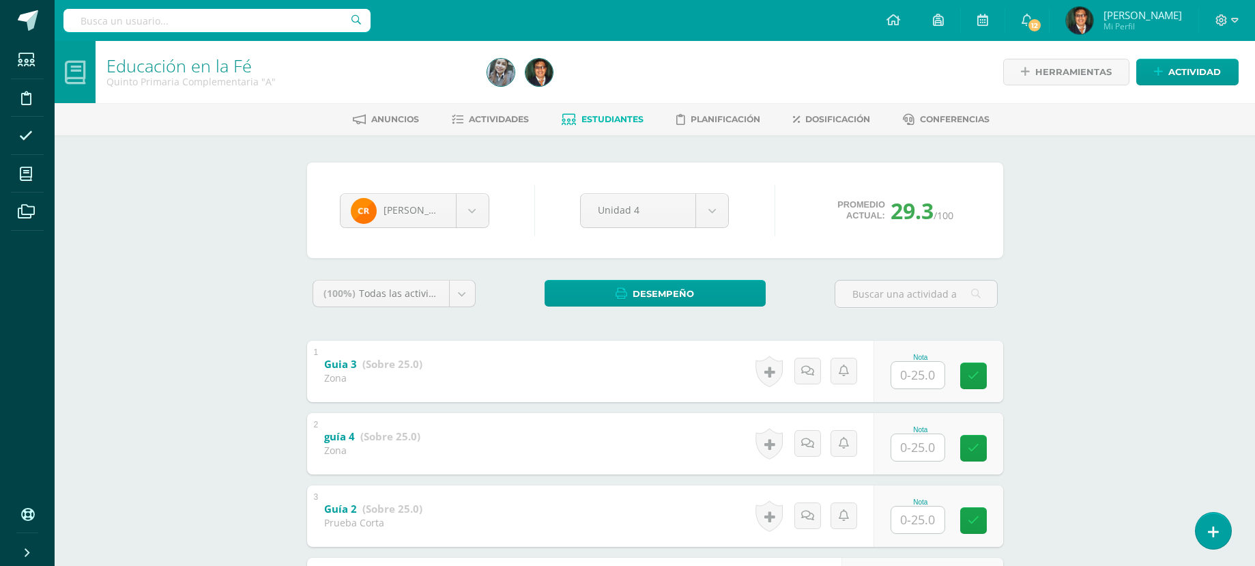
scroll to position [136, 0]
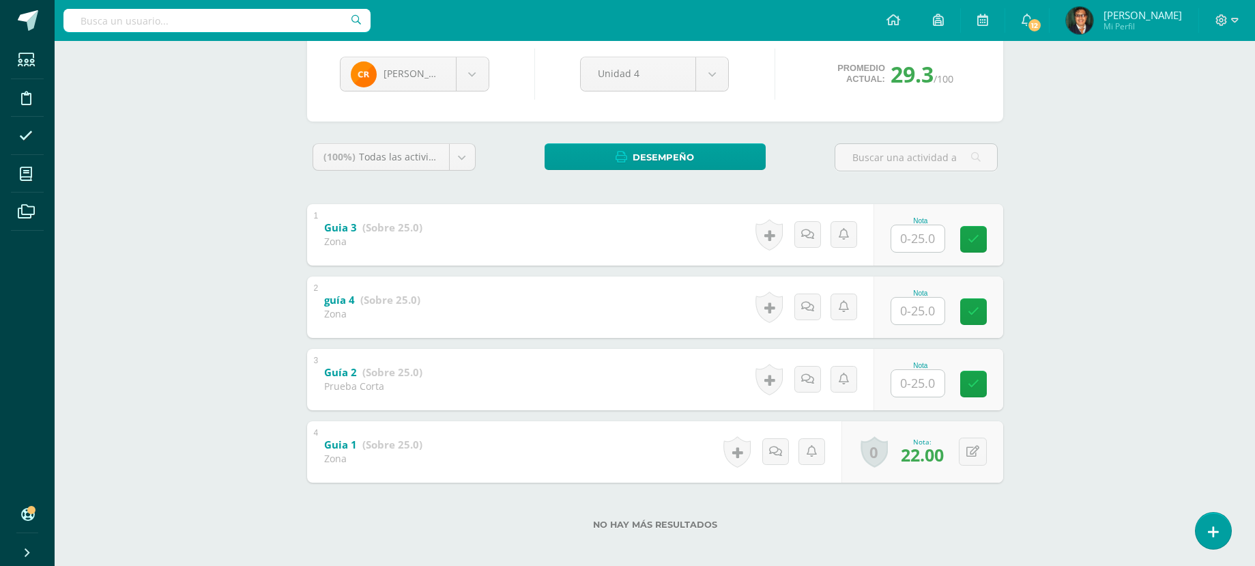
click at [933, 375] on input "text" at bounding box center [917, 383] width 53 height 27
type input "22"
click at [479, 65] on body "Estudiantes Disciplina Asistencia Mis cursos Archivos Soporte Centro de ayuda Ú…" at bounding box center [627, 218] width 1255 height 709
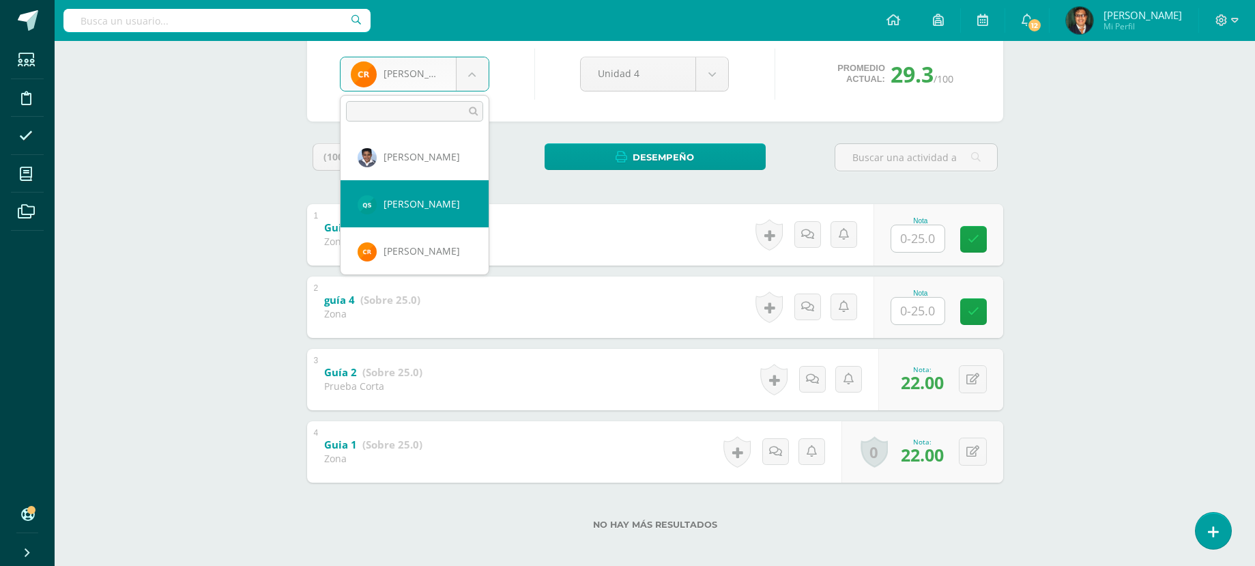
scroll to position [1433, 0]
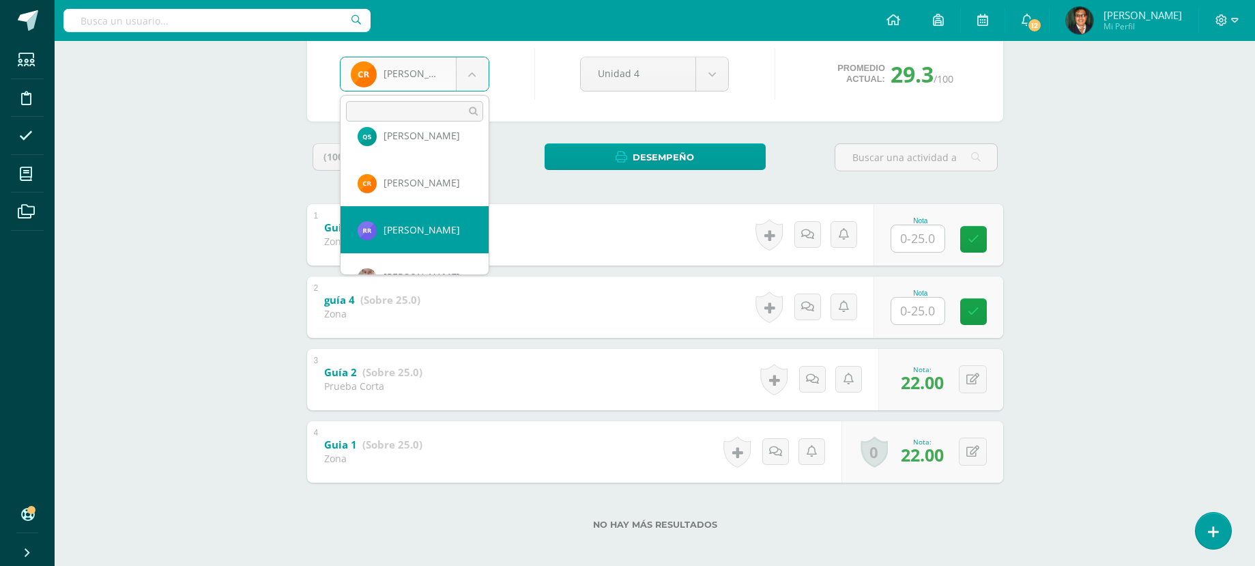
select select "1860"
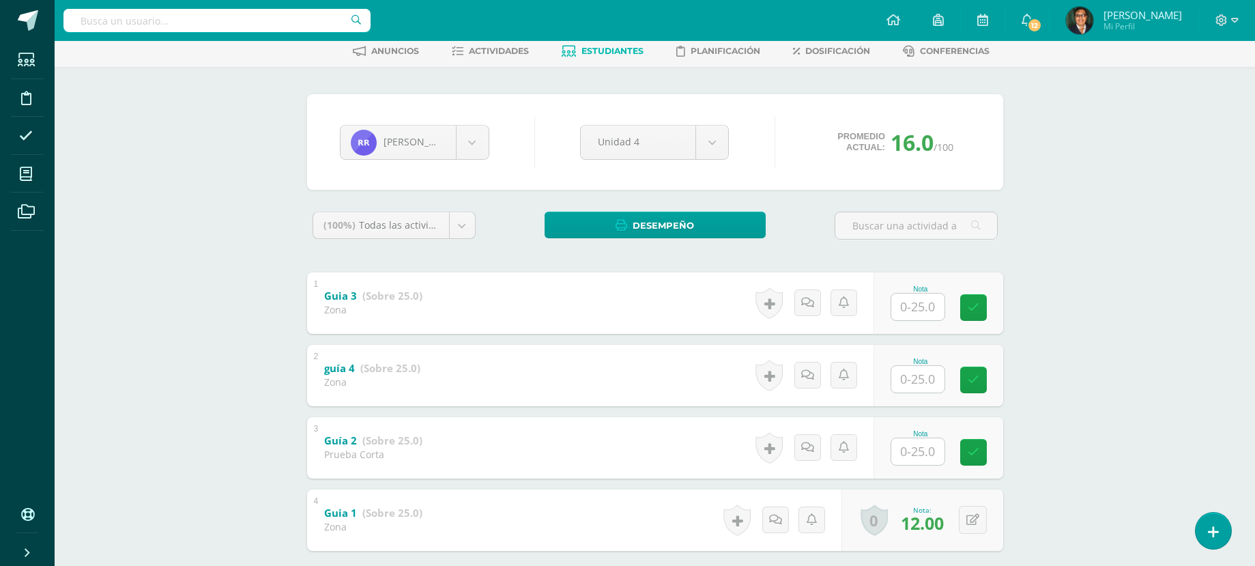
scroll to position [136, 0]
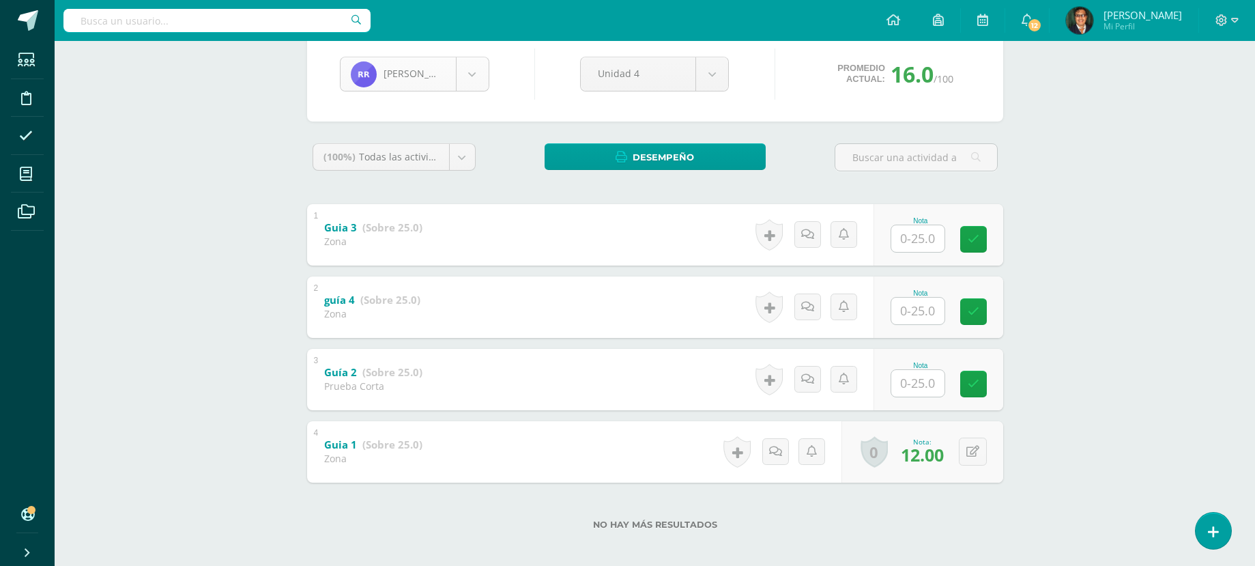
click at [466, 74] on body "Estudiantes Disciplina Asistencia Mis cursos Archivos Soporte Centro de ayuda Ú…" at bounding box center [627, 218] width 1255 height 709
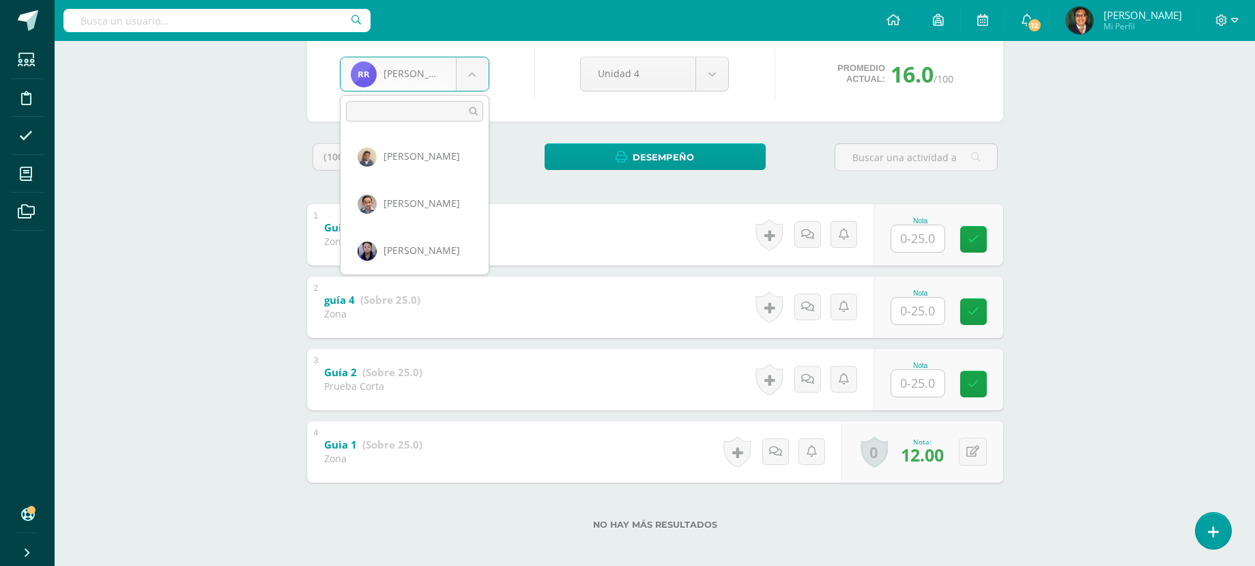
scroll to position [1411, 0]
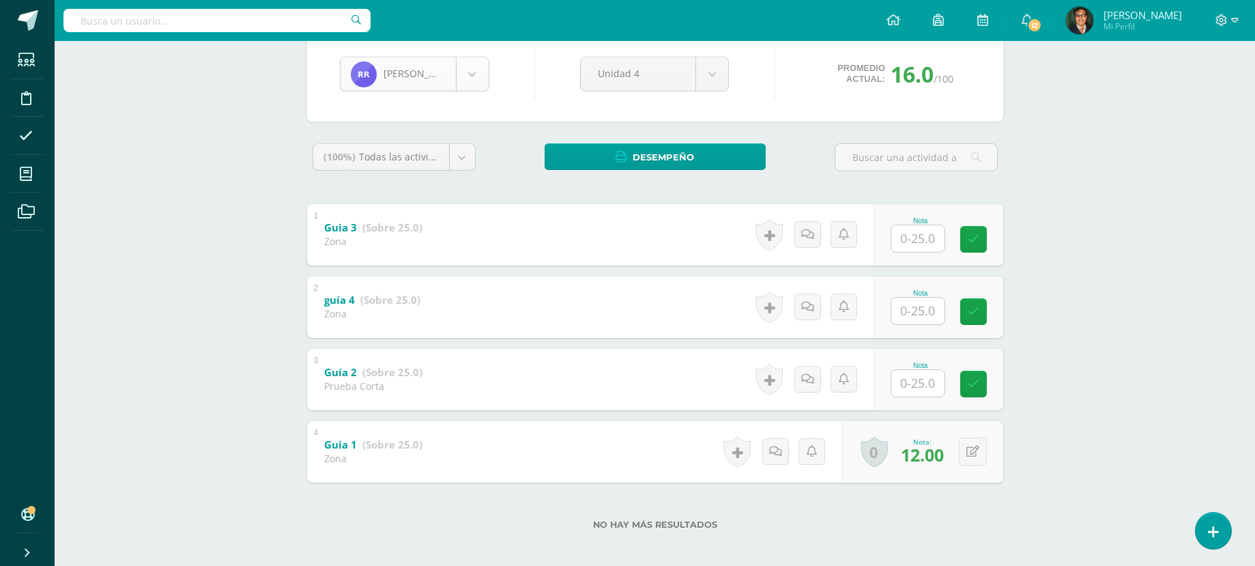
click at [466, 74] on body "Estudiantes Disciplina Asistencia Mis cursos Archivos Soporte Centro de ayuda Ú…" at bounding box center [627, 218] width 1255 height 709
click at [917, 390] on input "text" at bounding box center [925, 382] width 55 height 27
type input "12"
click at [479, 76] on body "Estudiantes Disciplina Asistencia Mis cursos Archivos Soporte Centro de ayuda Ú…" at bounding box center [627, 218] width 1255 height 709
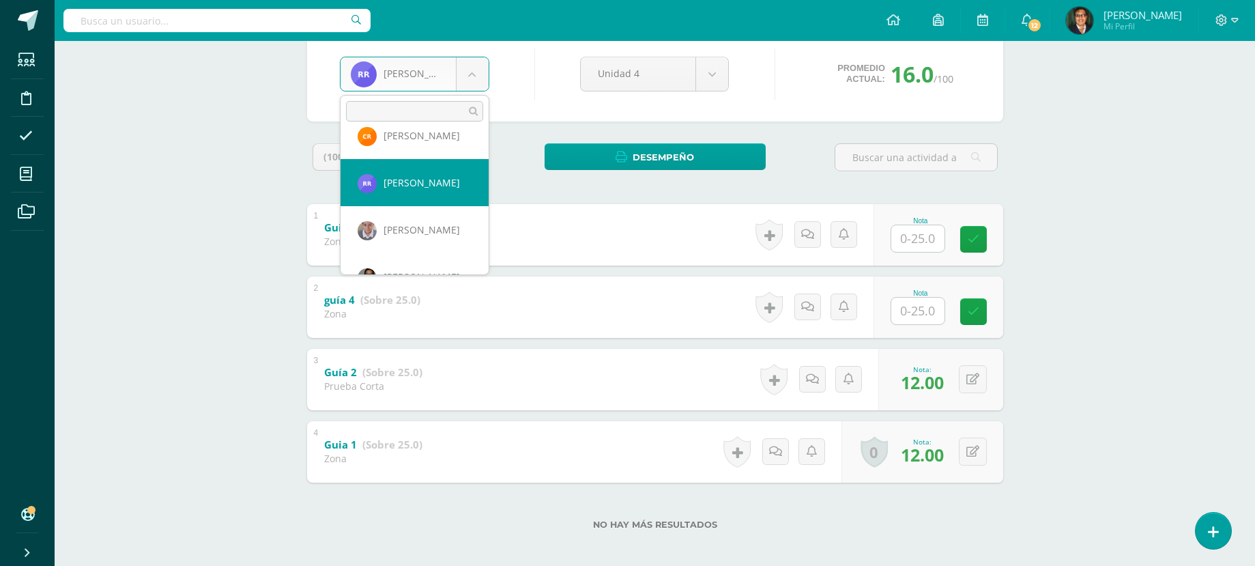
scroll to position [1506, 0]
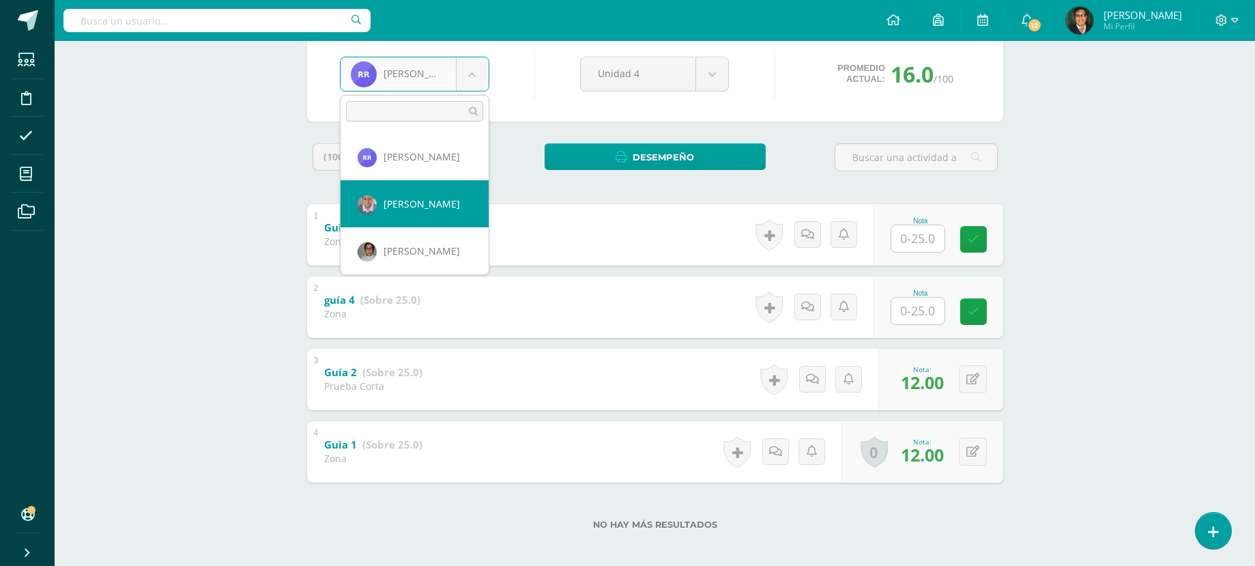
select select "119"
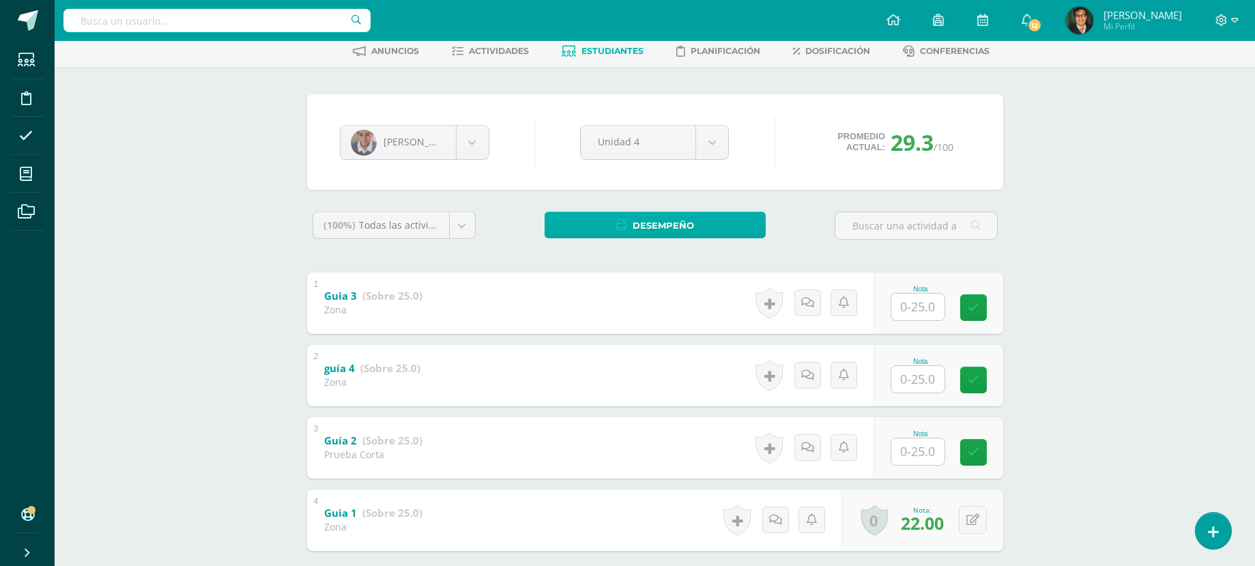
scroll to position [144, 0]
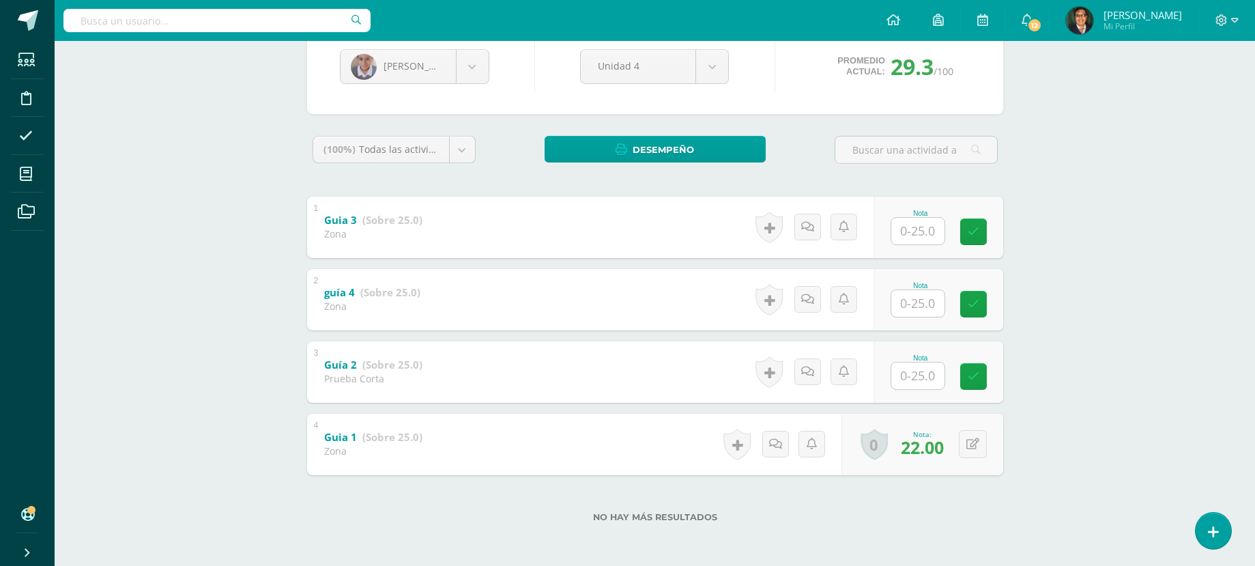
click at [935, 380] on input "text" at bounding box center [917, 375] width 53 height 27
type input "22"
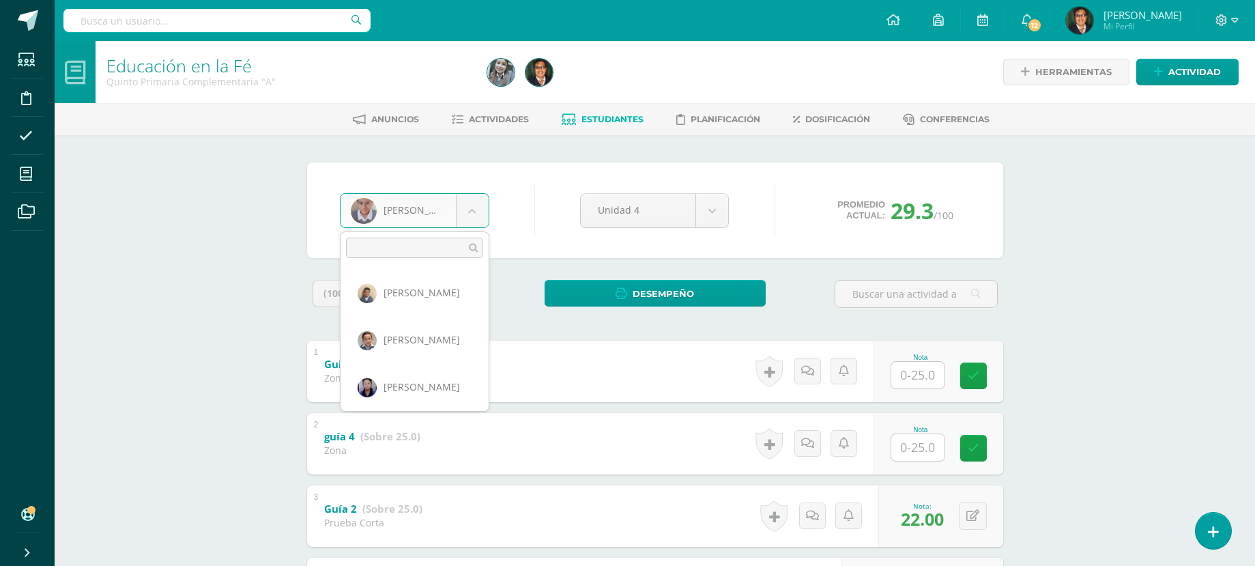
click at [473, 211] on body "Estudiantes Disciplina Asistencia Mis cursos Archivos Soporte Centro de ayuda Ú…" at bounding box center [627, 354] width 1255 height 709
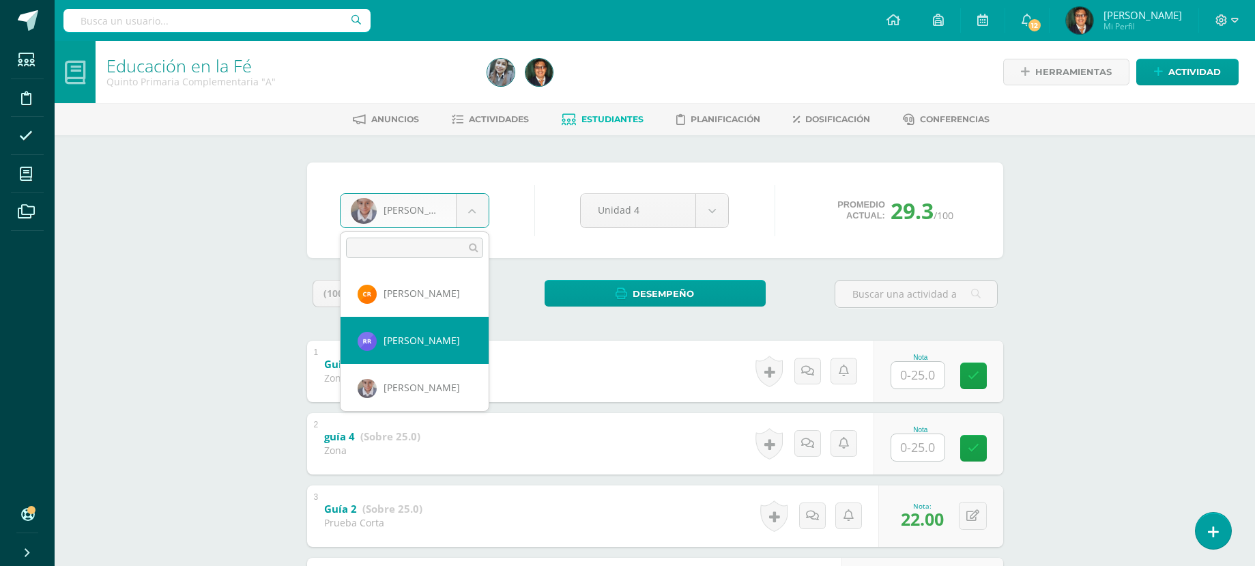
scroll to position [1527, 0]
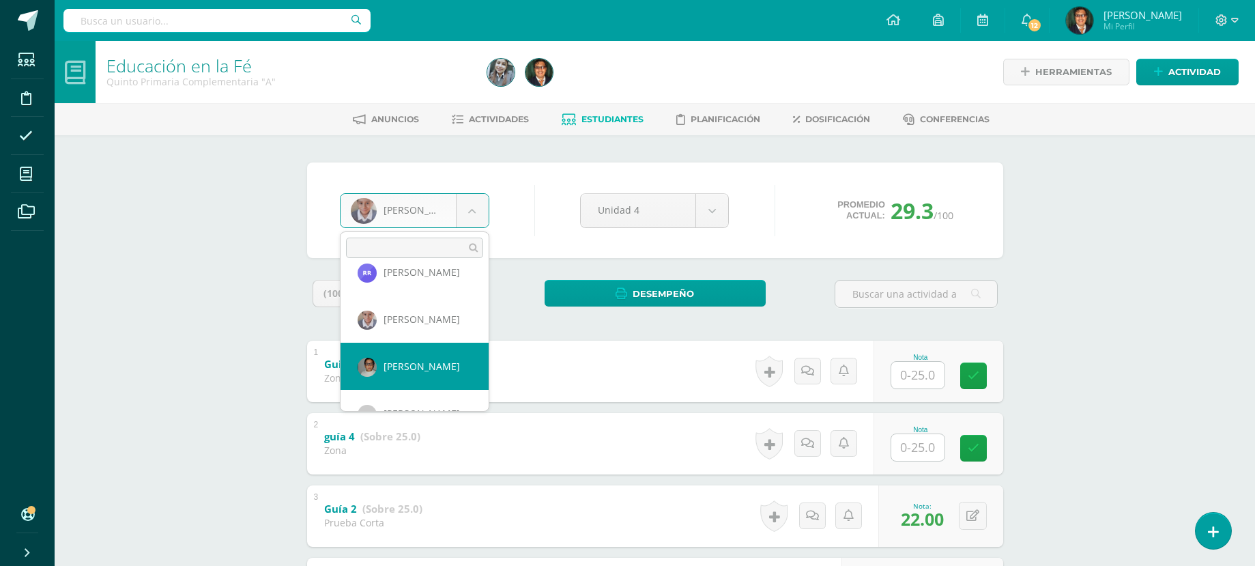
select select "120"
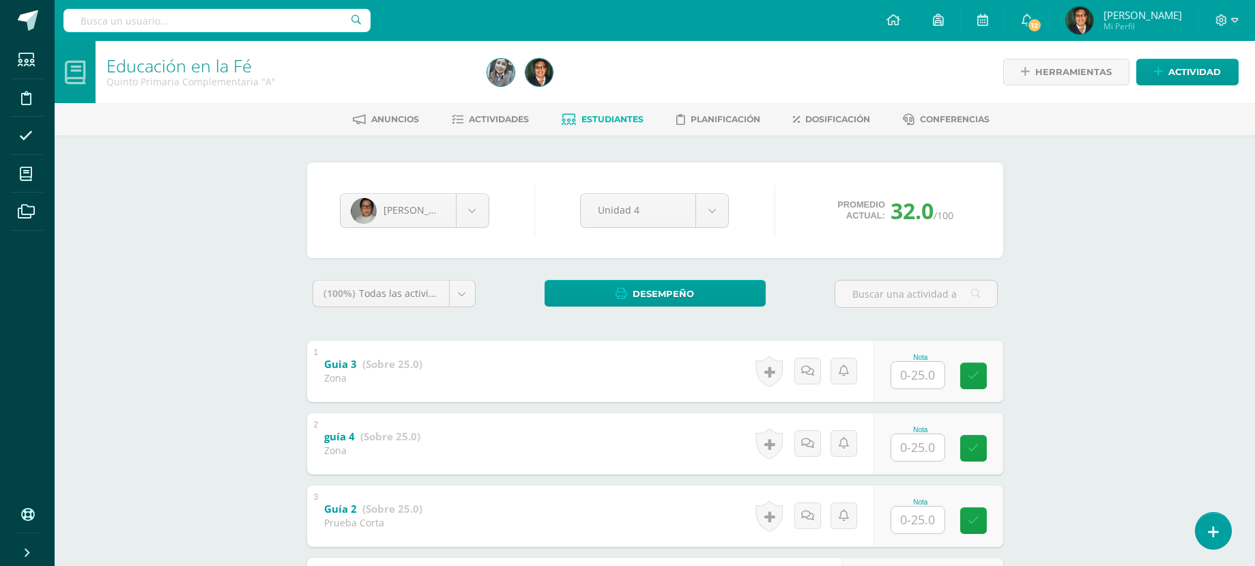
scroll to position [136, 0]
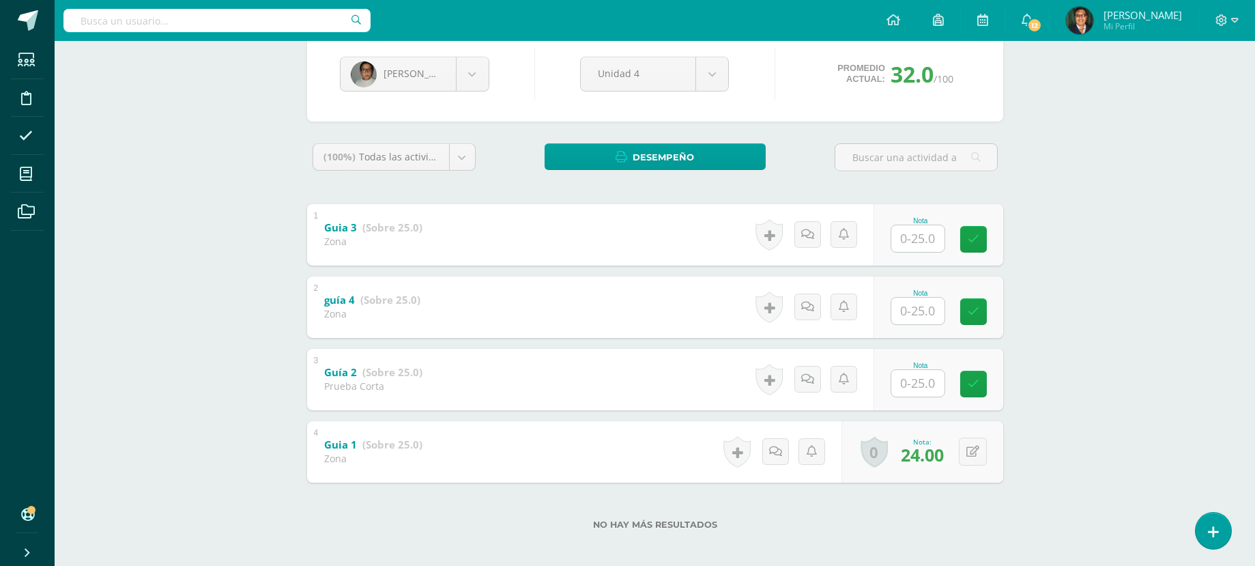
click at [946, 382] on div "Nota" at bounding box center [920, 379] width 60 height 35
click at [933, 385] on input "text" at bounding box center [917, 383] width 53 height 27
type input "25"
click at [987, 382] on icon at bounding box center [982, 384] width 12 height 12
click at [465, 73] on body "Estudiantes Disciplina Asistencia Mis cursos Archivos Soporte Centro de ayuda Ú…" at bounding box center [627, 218] width 1255 height 709
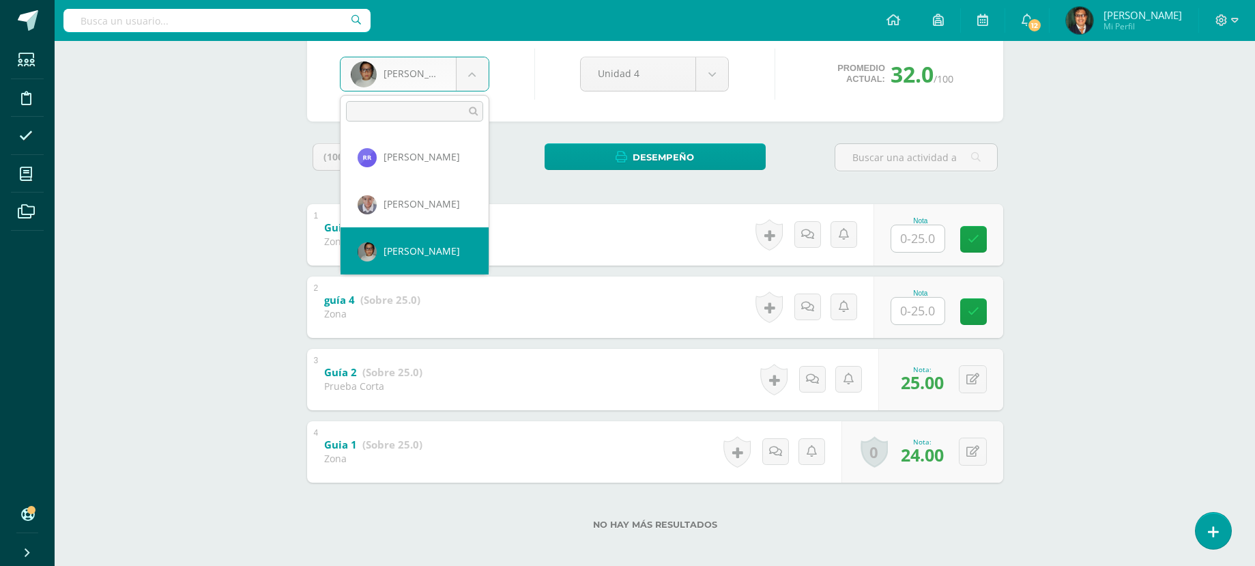
scroll to position [1574, 0]
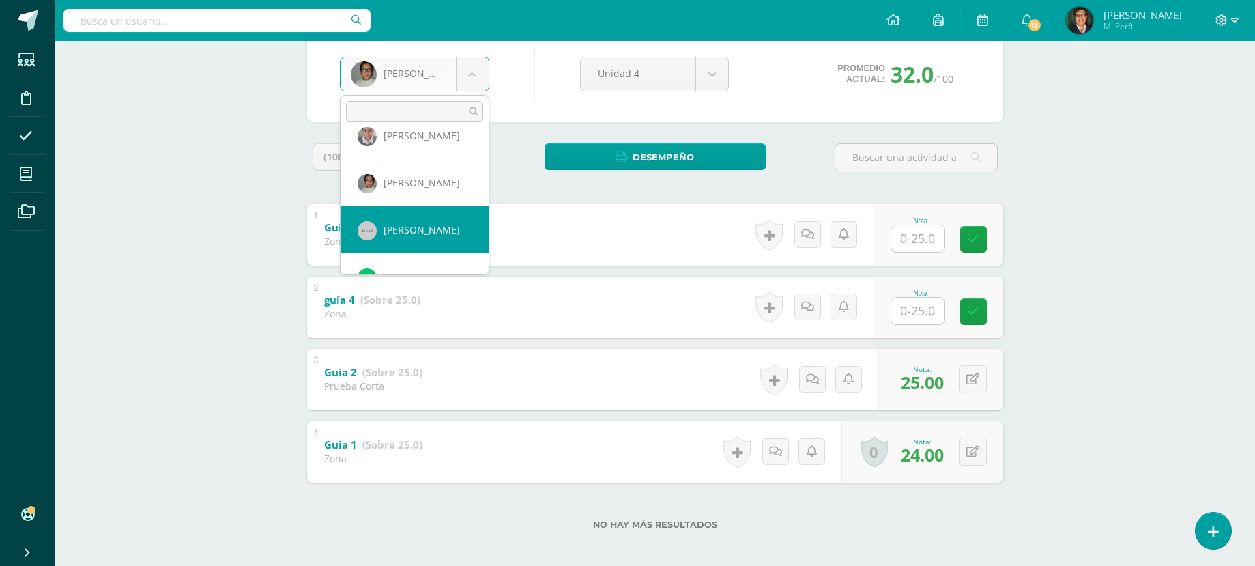
select select "144"
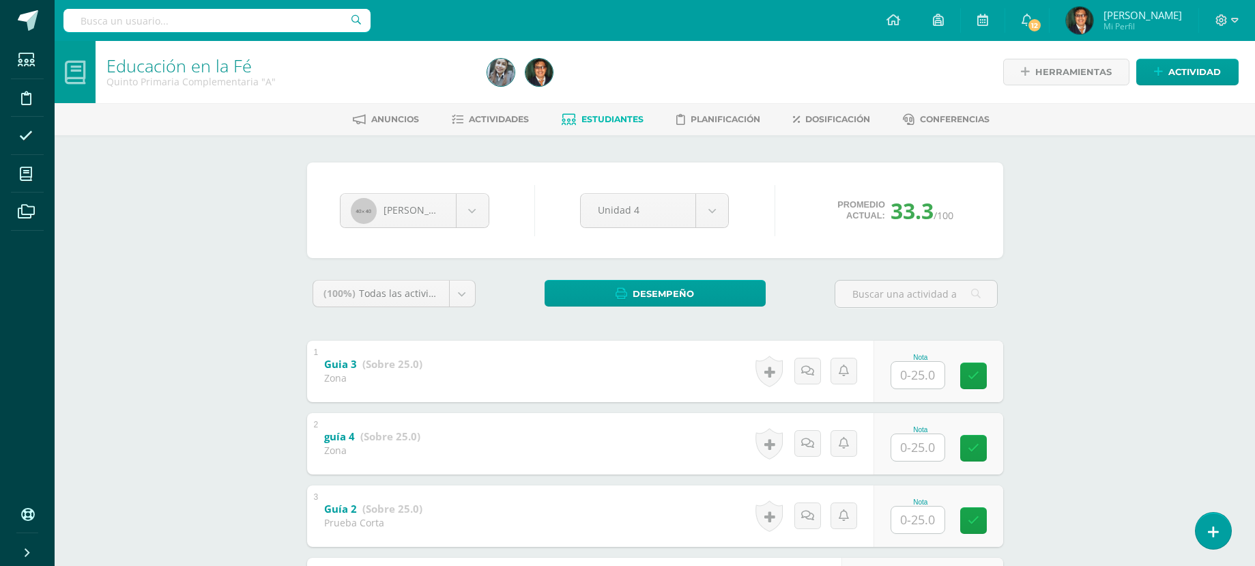
scroll to position [136, 0]
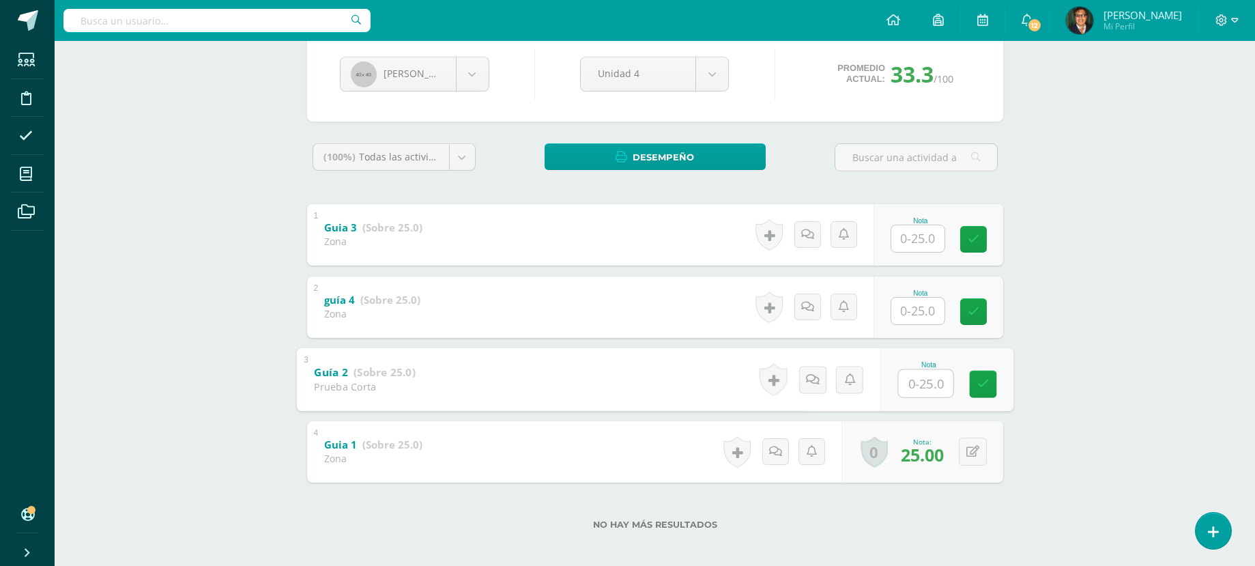
click at [926, 387] on input "text" at bounding box center [925, 382] width 55 height 27
type input "25"
click at [984, 378] on icon at bounding box center [982, 384] width 12 height 12
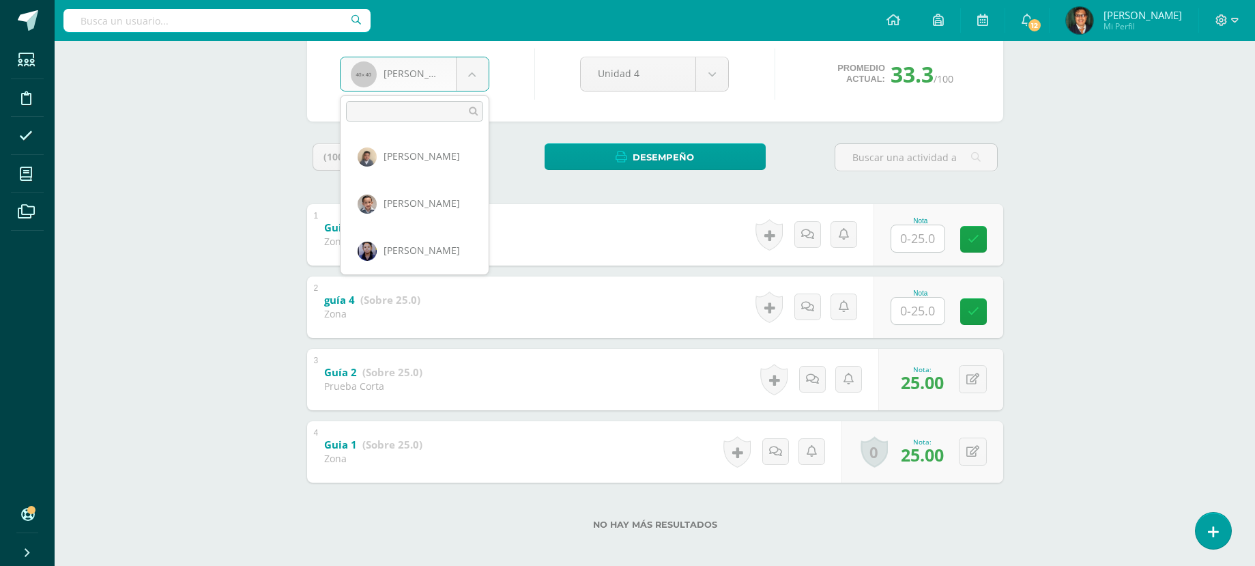
click at [470, 73] on body "Estudiantes Disciplina Asistencia Mis cursos Archivos Soporte Centro de ayuda Ú…" at bounding box center [627, 218] width 1255 height 709
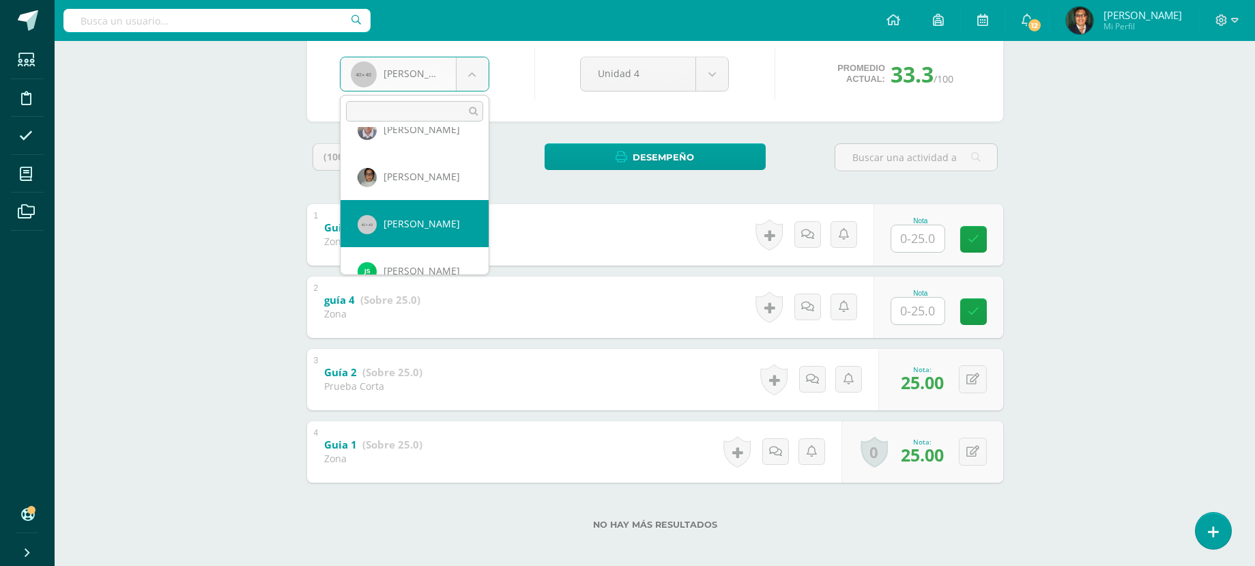
scroll to position [1600, 0]
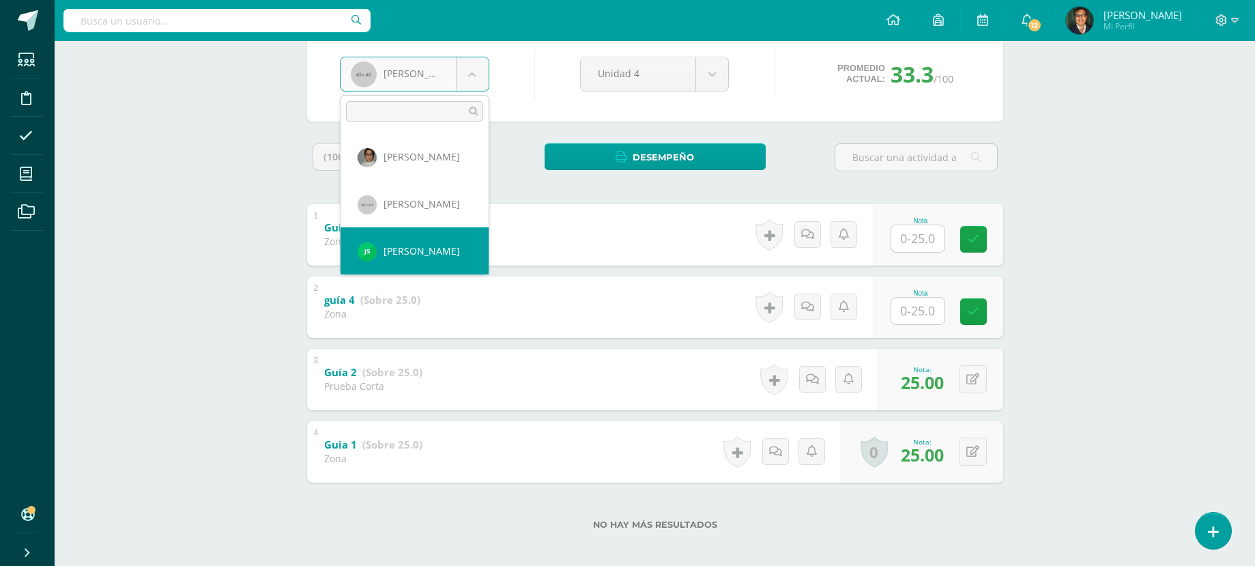
select select "1739"
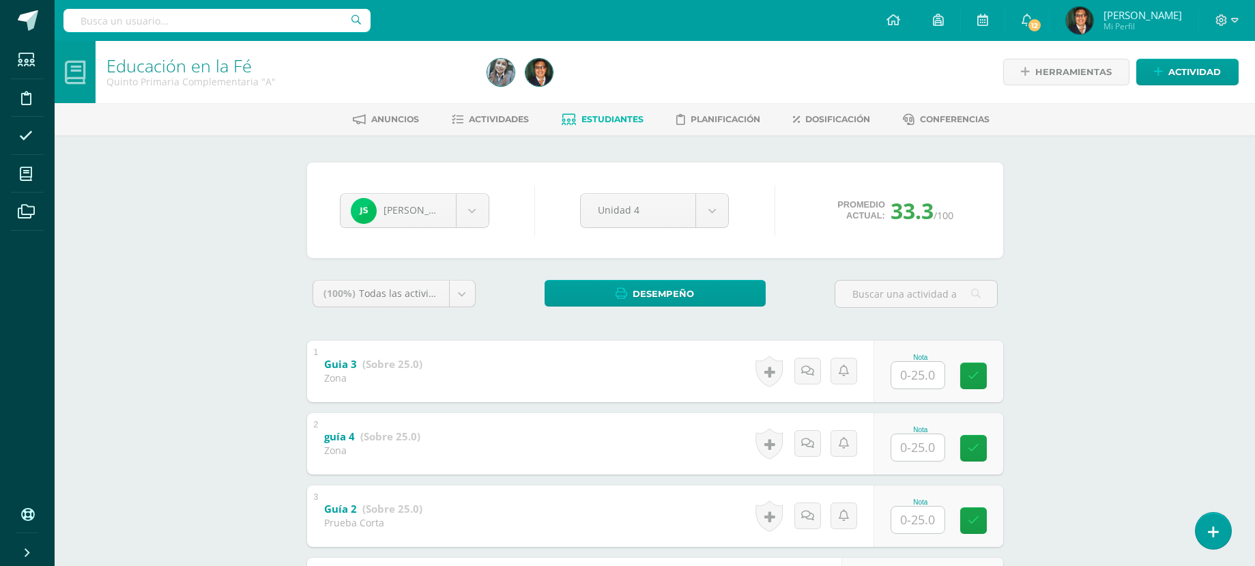
scroll to position [136, 0]
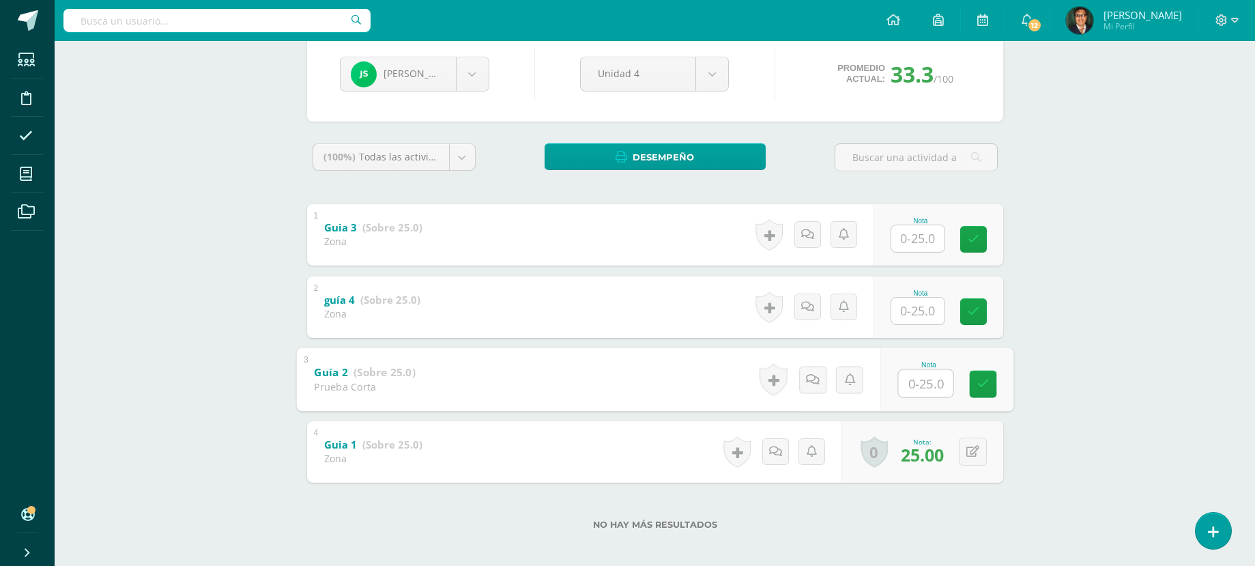
click at [930, 385] on input "text" at bounding box center [925, 382] width 55 height 27
type input "25"
click at [465, 80] on body "Estudiantes Disciplina Asistencia Mis cursos Archivos Soporte Centro de ayuda Ú…" at bounding box center [627, 218] width 1255 height 709
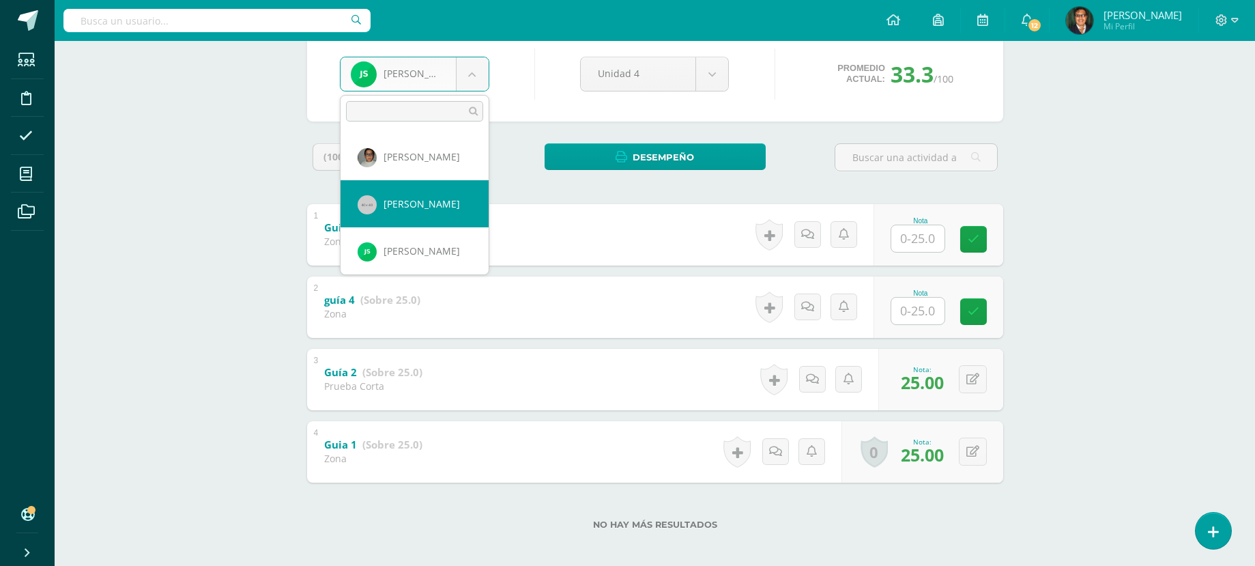
scroll to position [1668, 0]
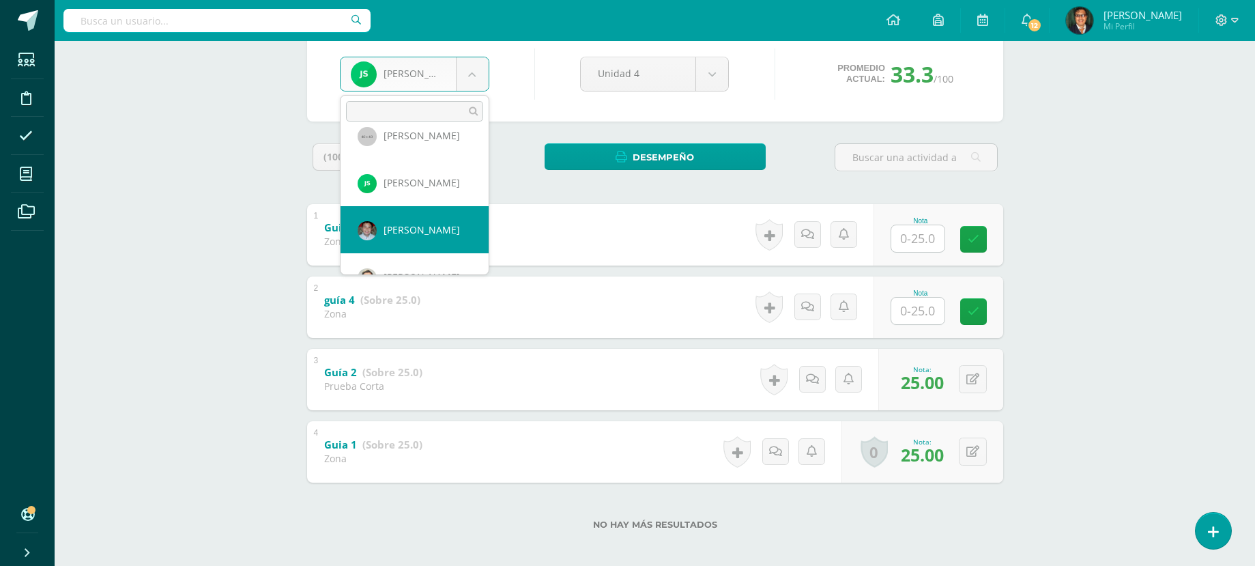
select select "123"
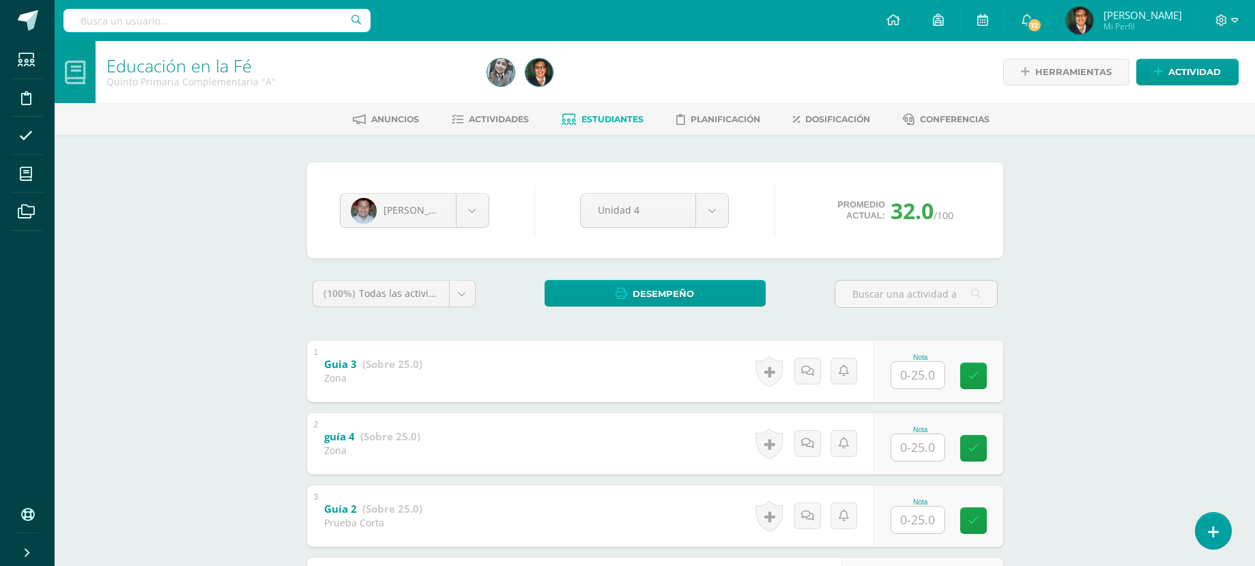
scroll to position [68, 0]
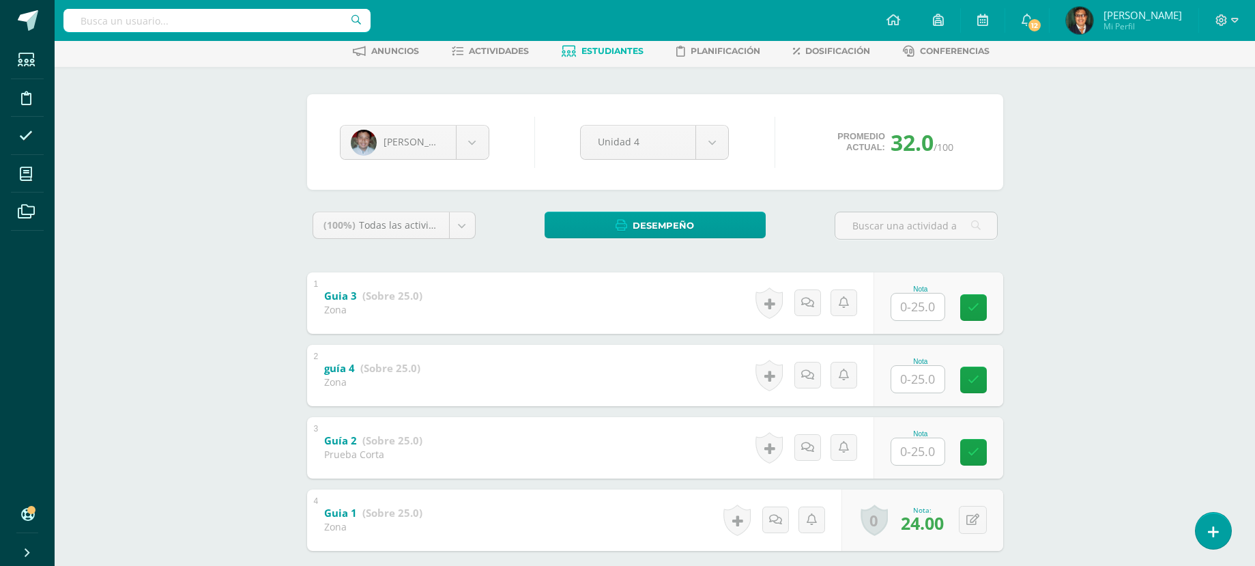
click at [917, 458] on input "text" at bounding box center [917, 451] width 53 height 27
type input "25"
click at [476, 142] on body "Estudiantes Disciplina Asistencia Mis cursos Archivos Soporte Centro de ayuda Ú…" at bounding box center [627, 286] width 1255 height 709
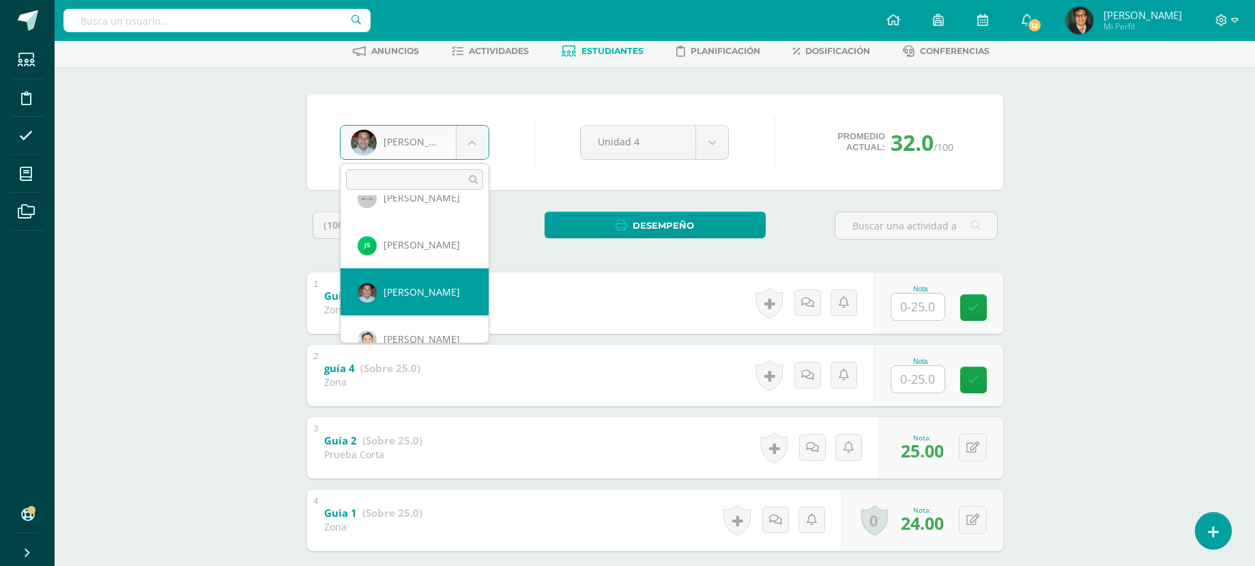
scroll to position [1694, 0]
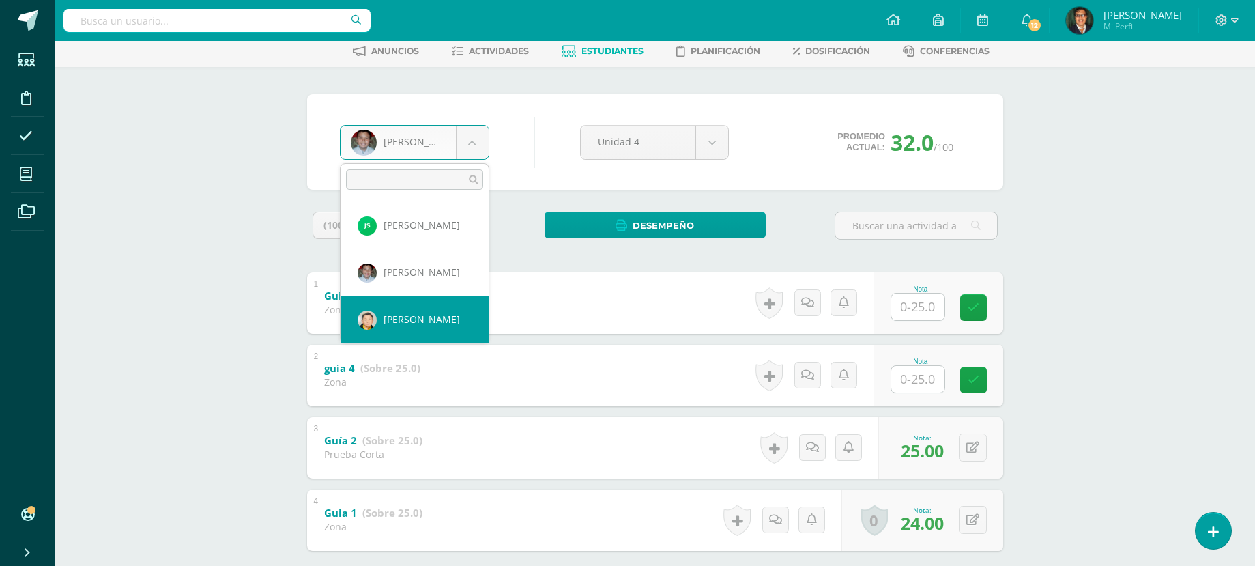
select select "124"
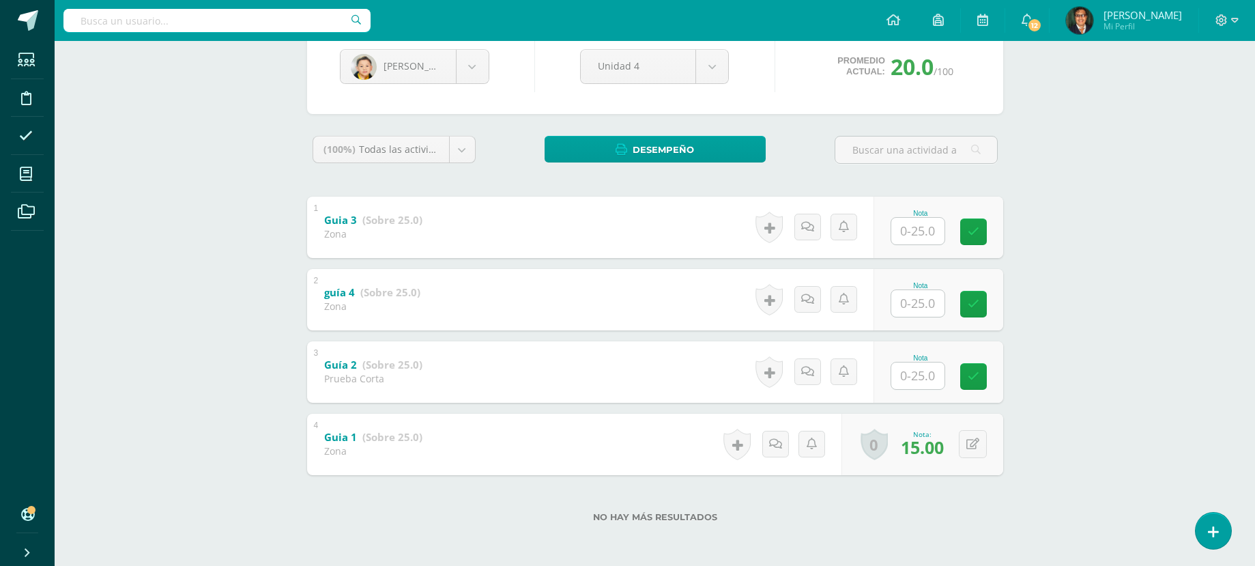
scroll to position [76, 0]
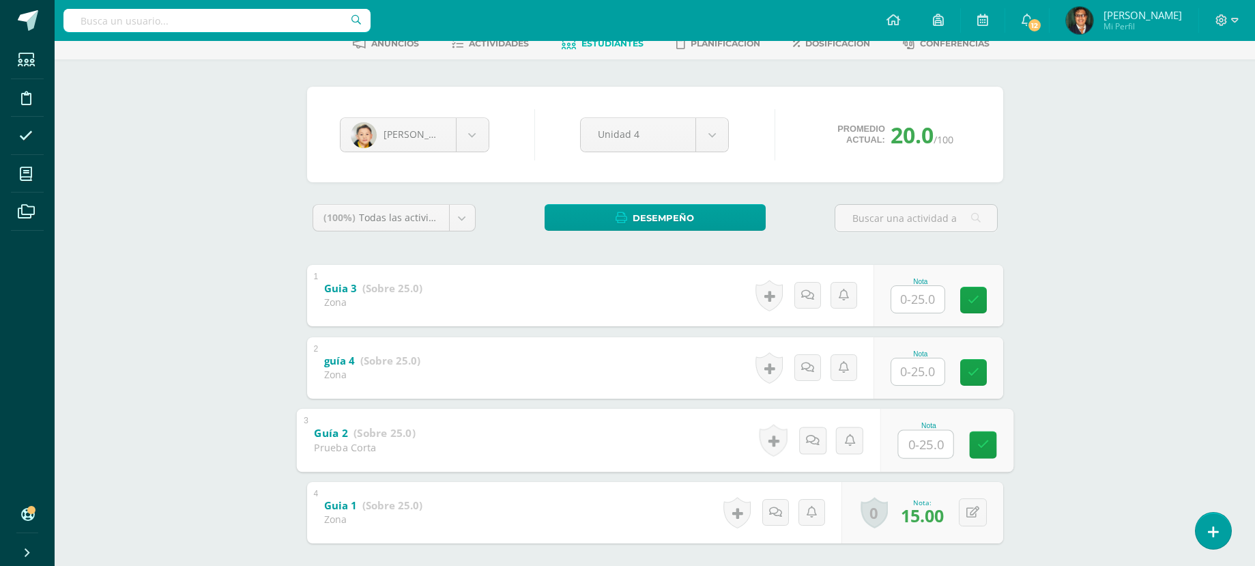
click at [906, 450] on input "text" at bounding box center [925, 443] width 55 height 27
type input "18"
click at [474, 137] on body "Estudiantes Disciplina Asistencia Mis cursos Archivos Soporte Centro de ayuda Ú…" at bounding box center [627, 278] width 1255 height 709
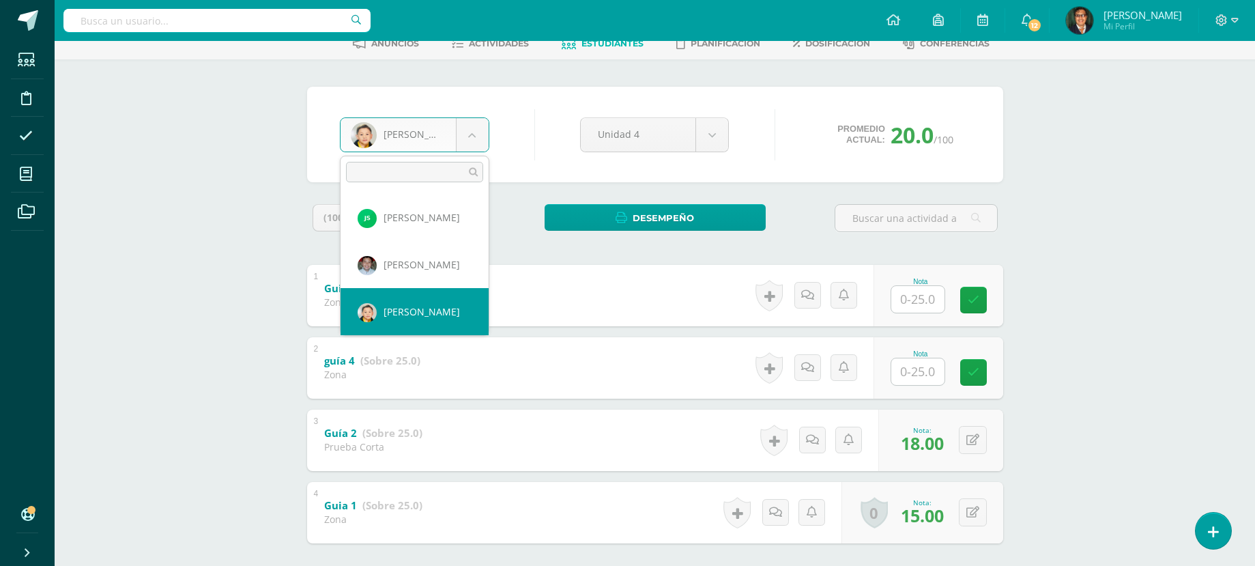
scroll to position [1794, 0]
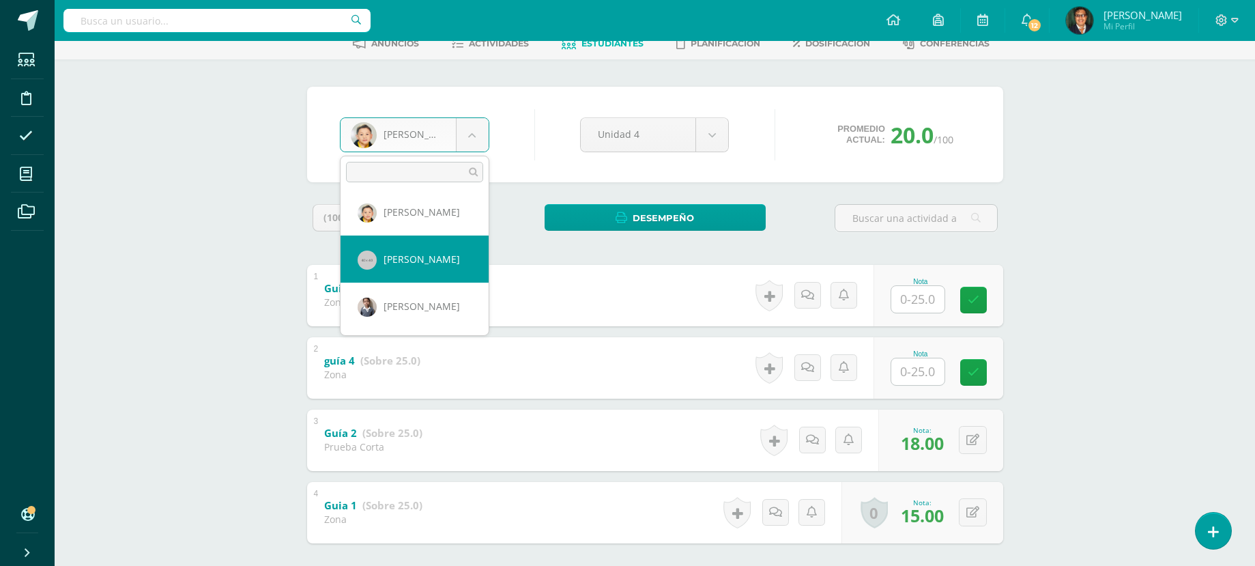
select select "147"
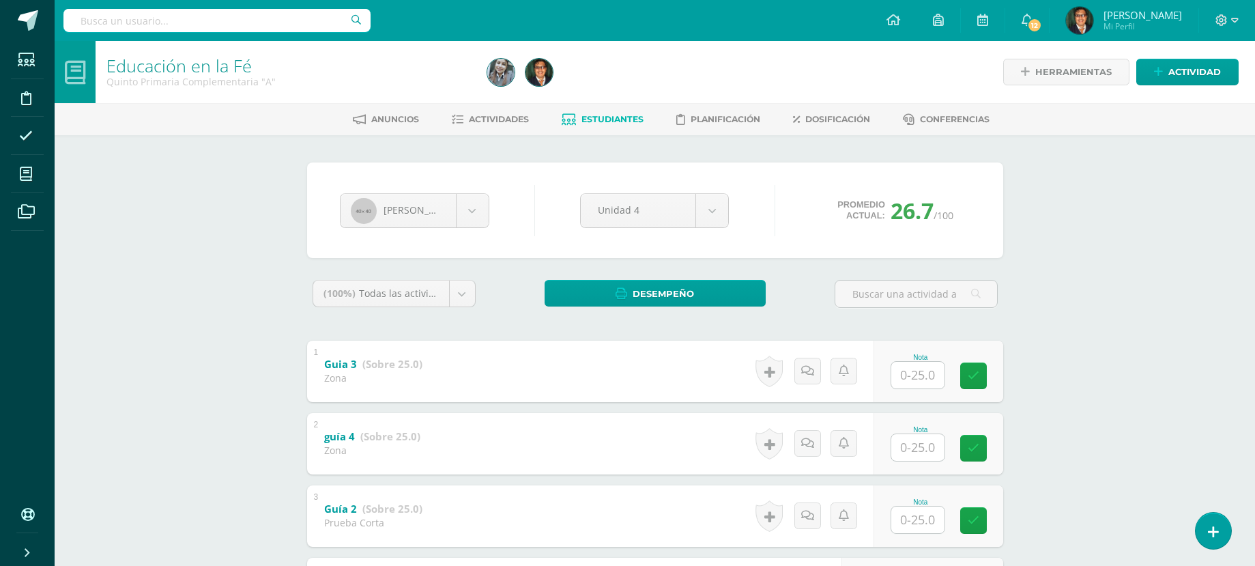
scroll to position [68, 0]
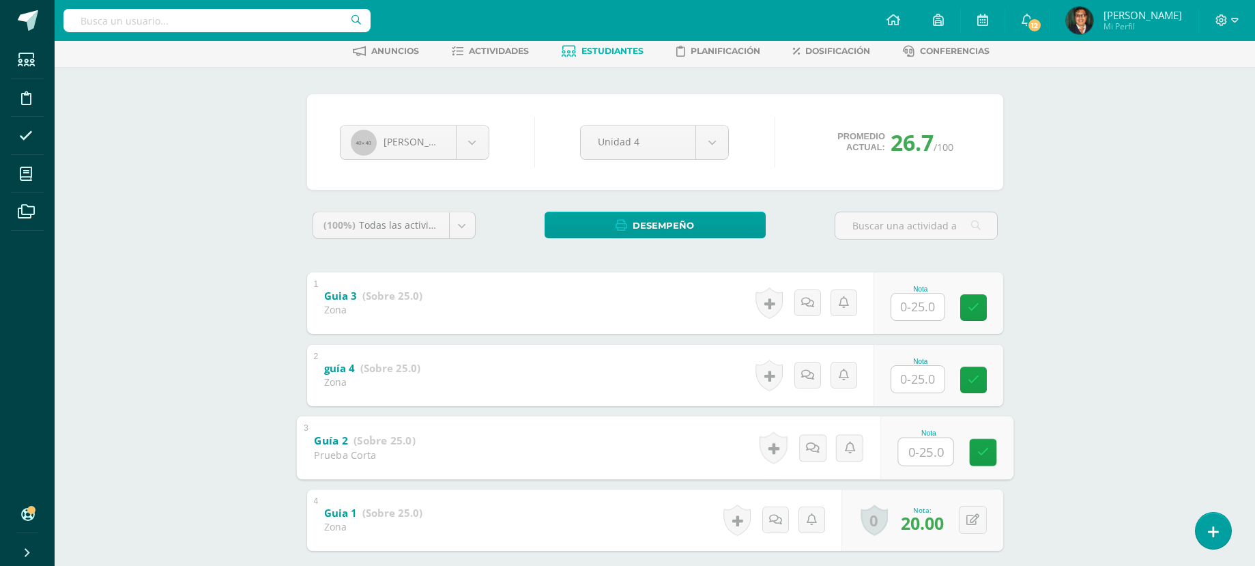
click at [924, 452] on input "text" at bounding box center [925, 450] width 55 height 27
type input "22"
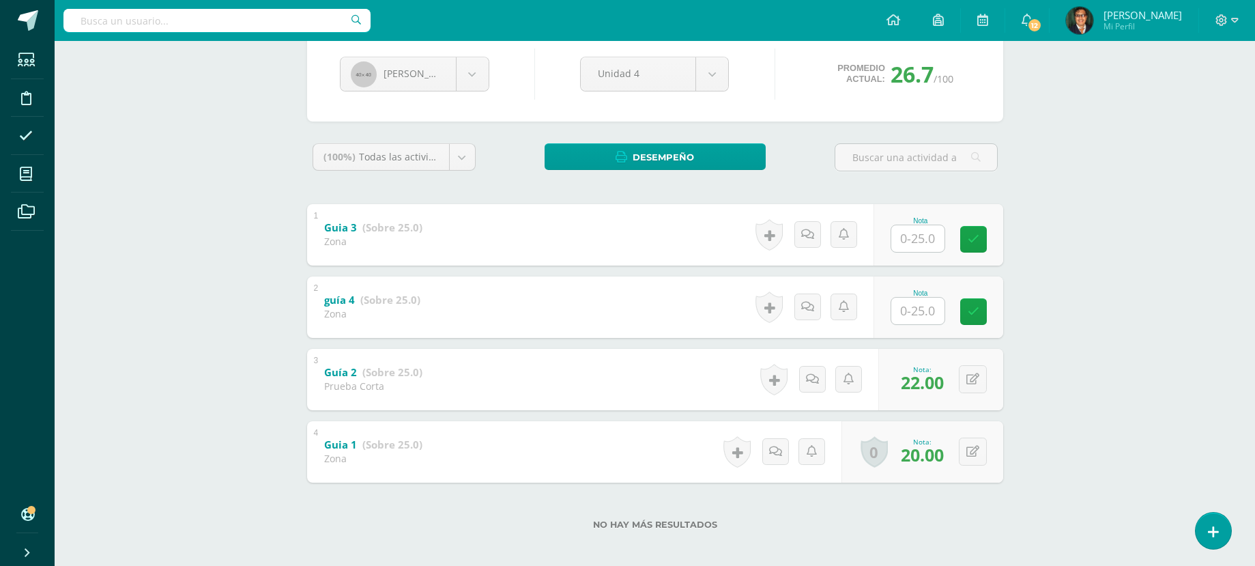
scroll to position [0, 0]
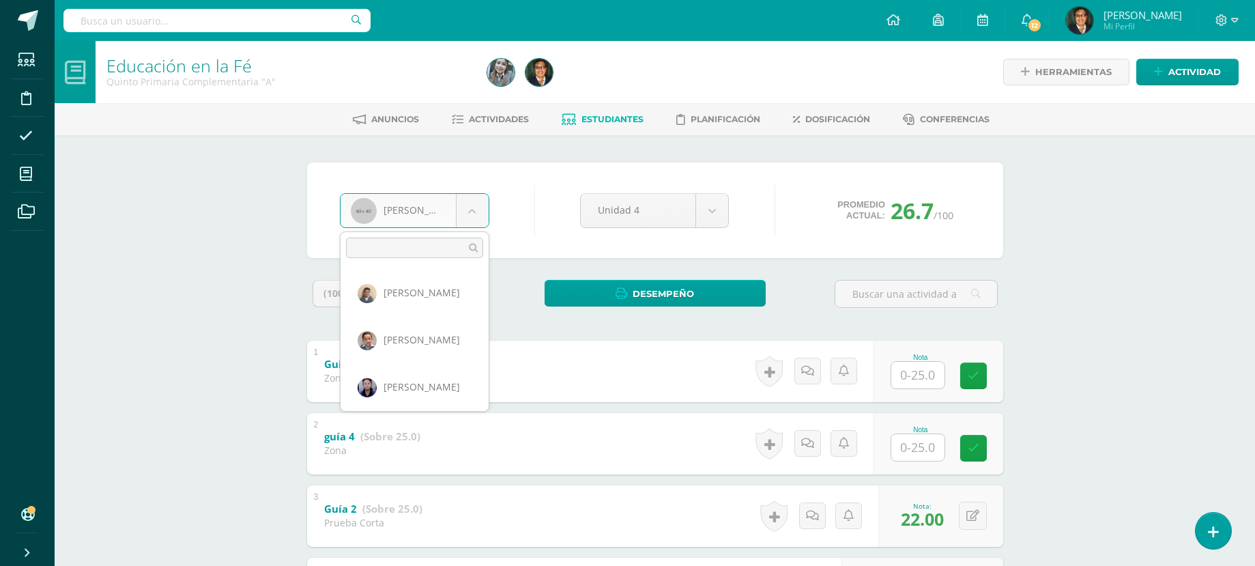
click at [476, 218] on body "Estudiantes Disciplina Asistencia Mis cursos Archivos Soporte Centro de ayuda Ú…" at bounding box center [627, 354] width 1255 height 709
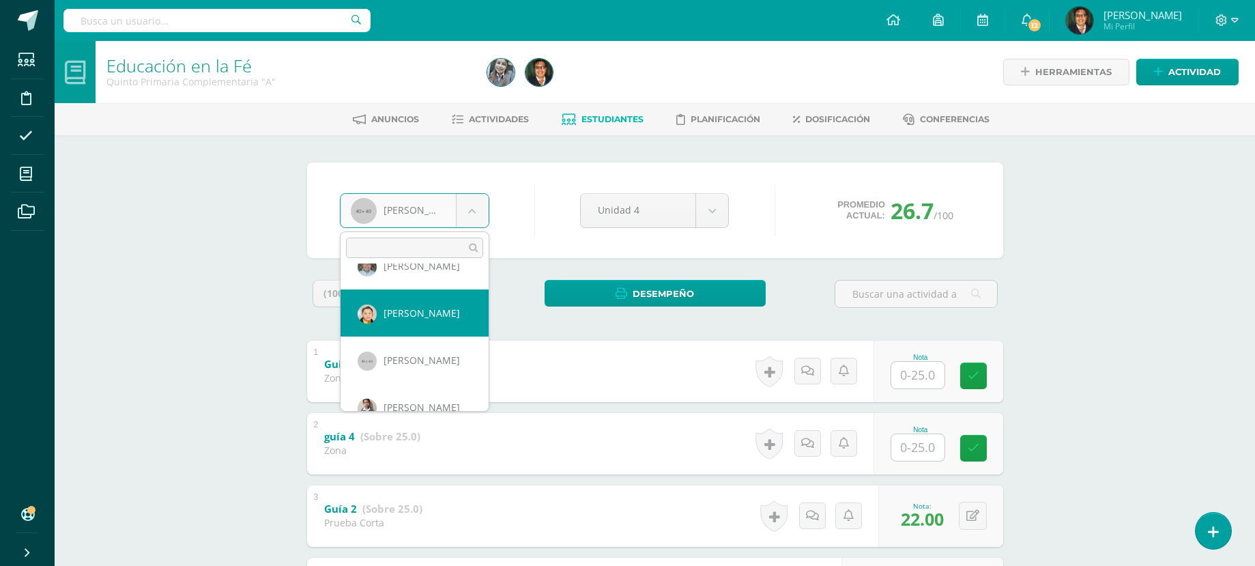
scroll to position [1794, 0]
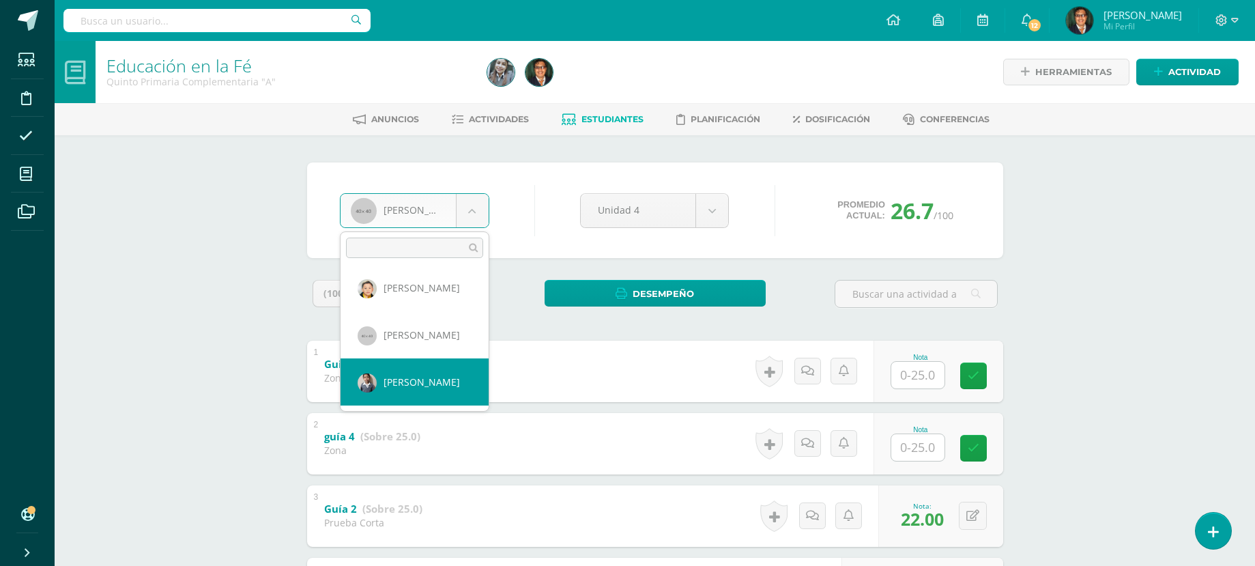
select select "171"
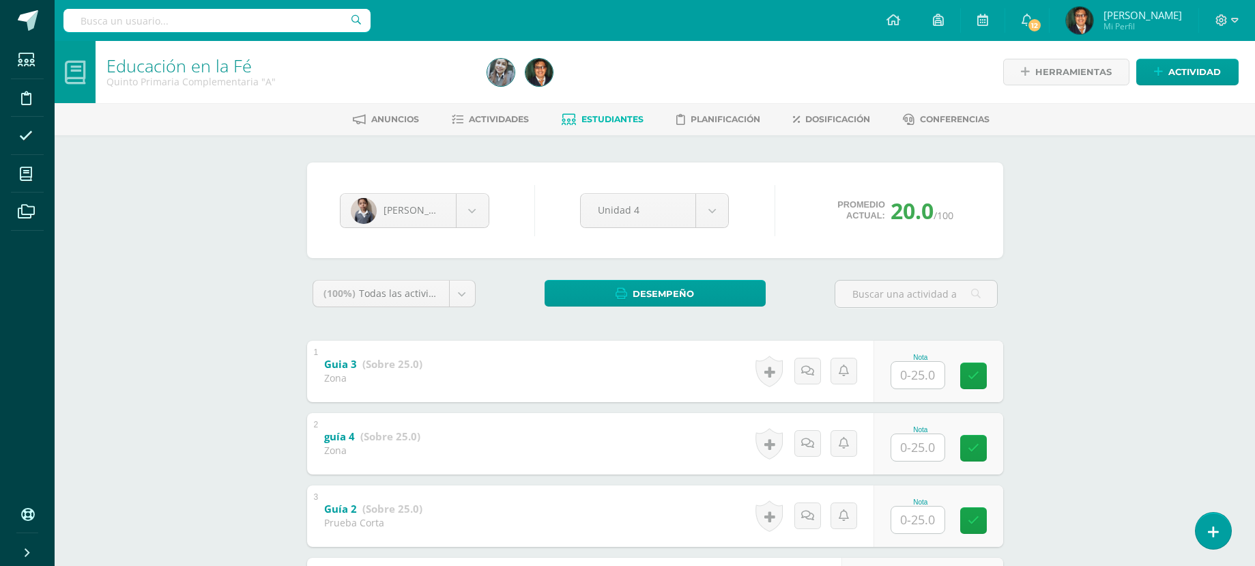
scroll to position [136, 0]
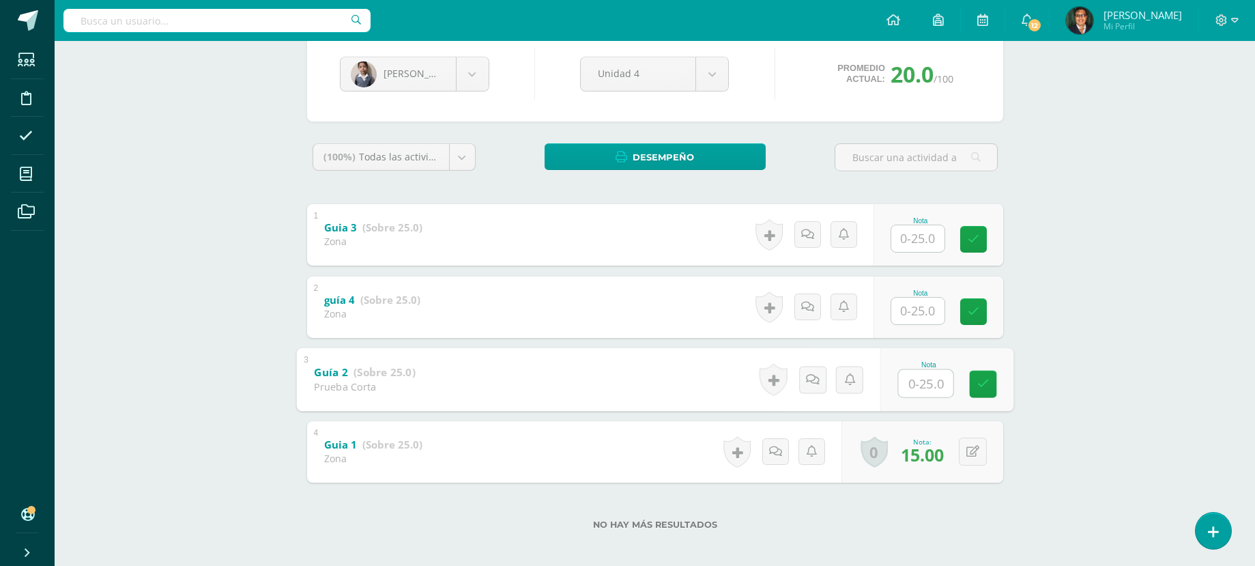
click at [918, 392] on input "text" at bounding box center [925, 382] width 55 height 27
type input "20"
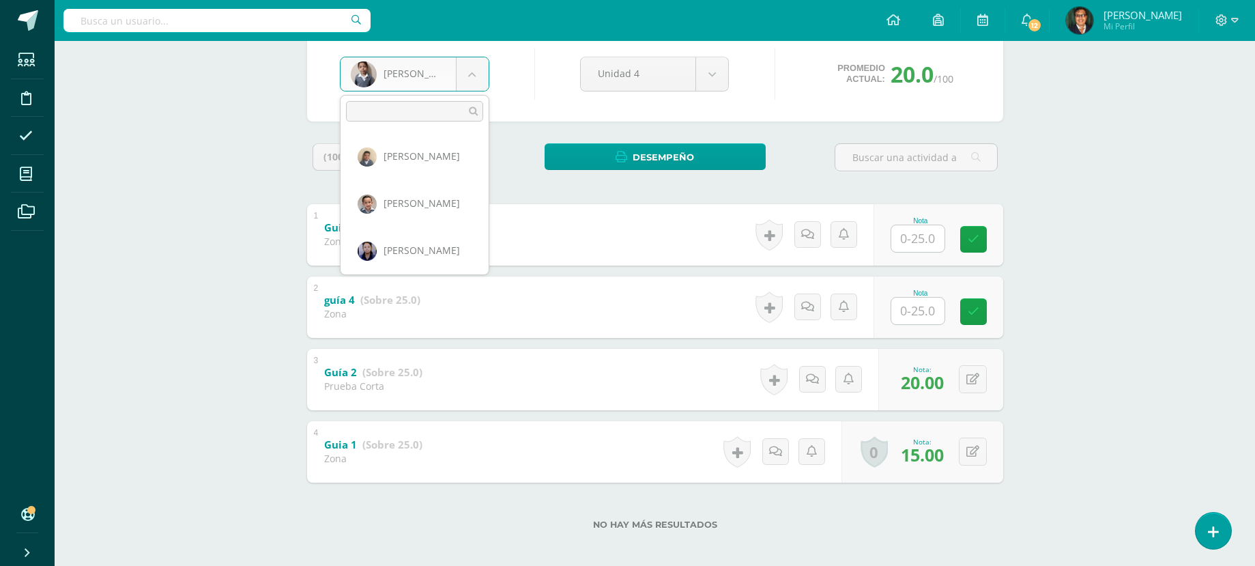
click at [467, 72] on body "Estudiantes Disciplina Asistencia Mis cursos Archivos Soporte Centro de ayuda Ú…" at bounding box center [627, 218] width 1255 height 709
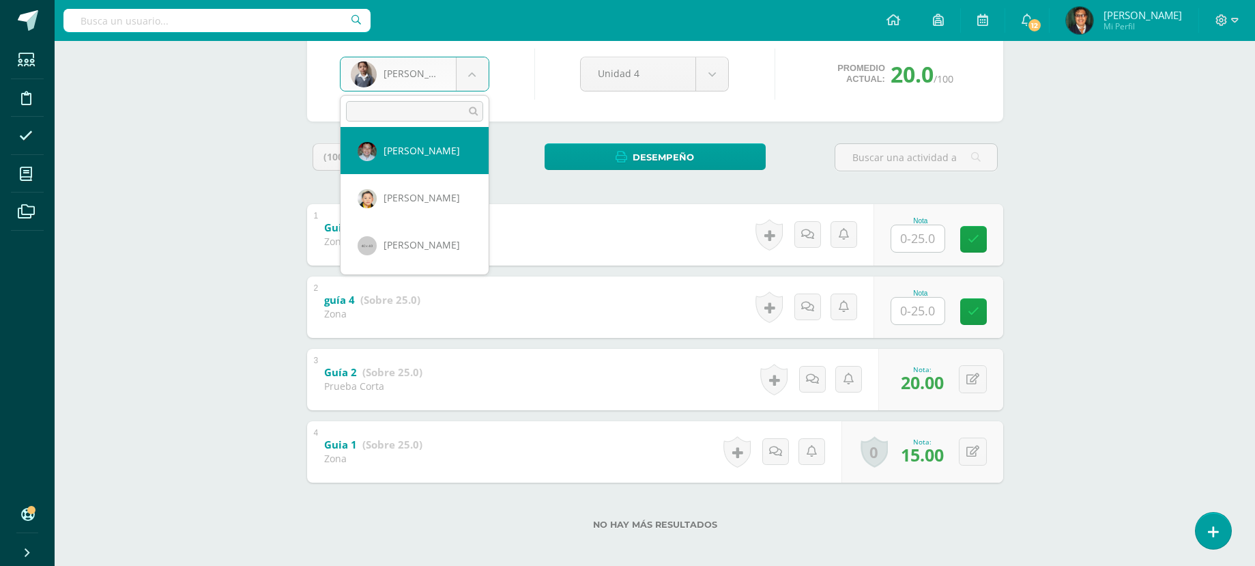
scroll to position [1794, 0]
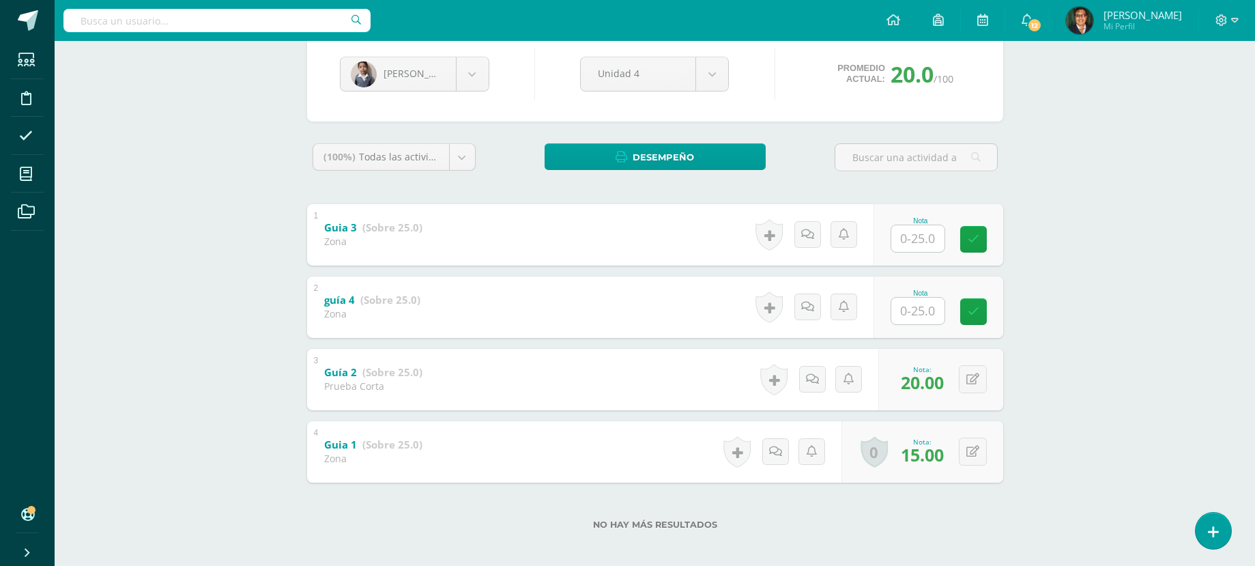
click at [1155, 250] on body "Estudiantes Disciplina Asistencia Mis cursos Archivos Soporte Centro de ayuda Ú…" at bounding box center [627, 218] width 1255 height 709
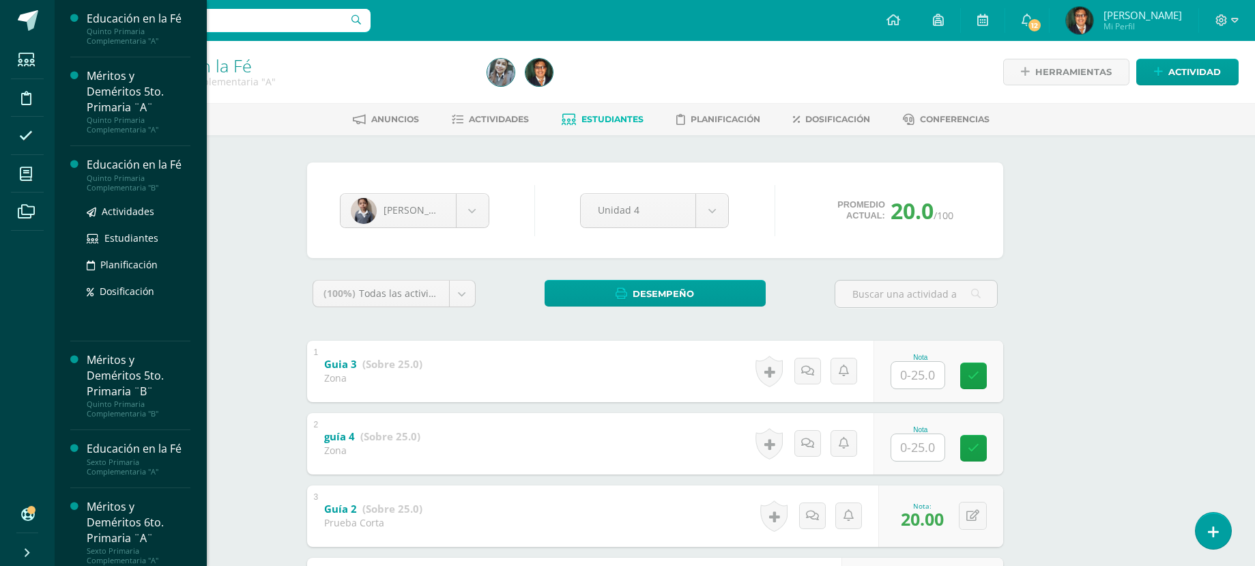
click at [143, 173] on div "Quinto Primaria Complementaria "B"" at bounding box center [139, 182] width 104 height 19
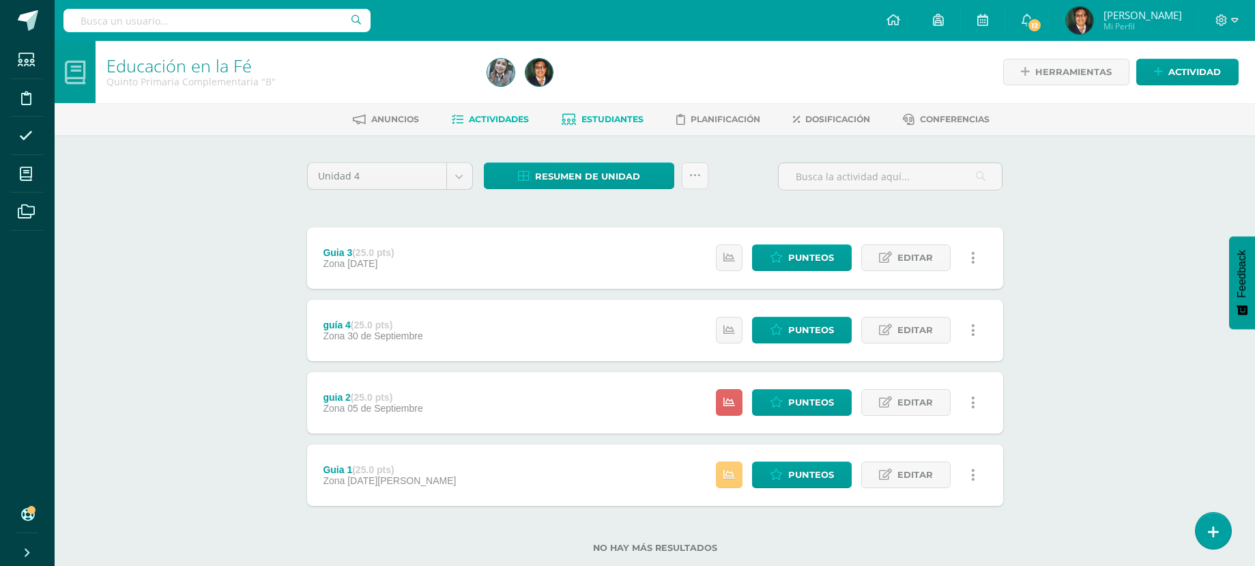
click at [603, 121] on span "Estudiantes" at bounding box center [612, 119] width 62 height 10
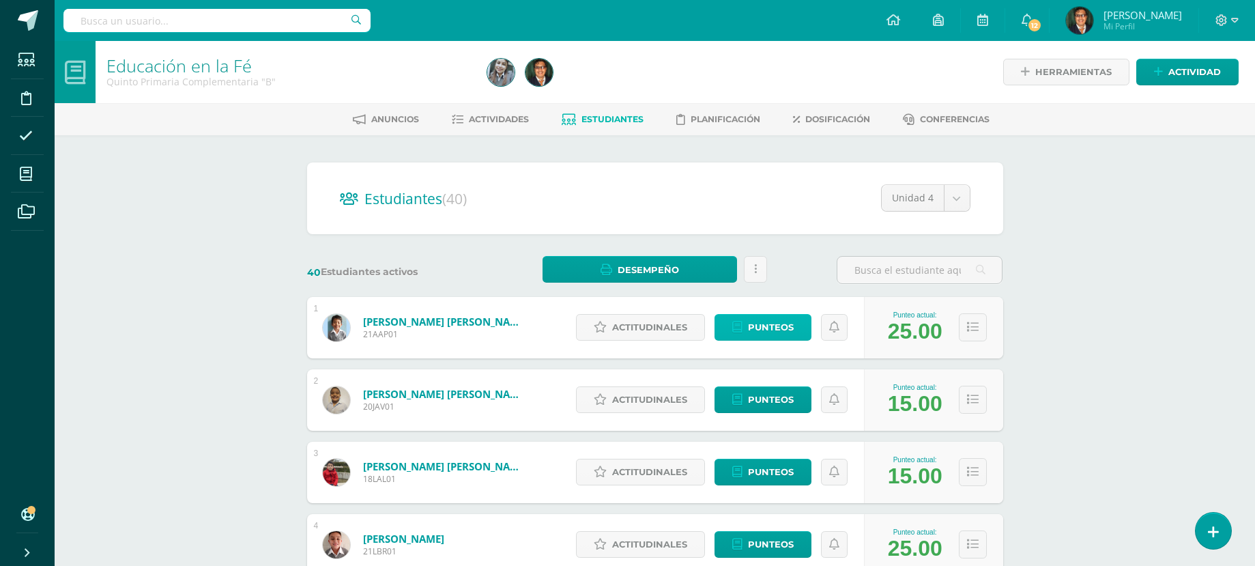
click at [774, 323] on span "Punteos" at bounding box center [771, 326] width 46 height 25
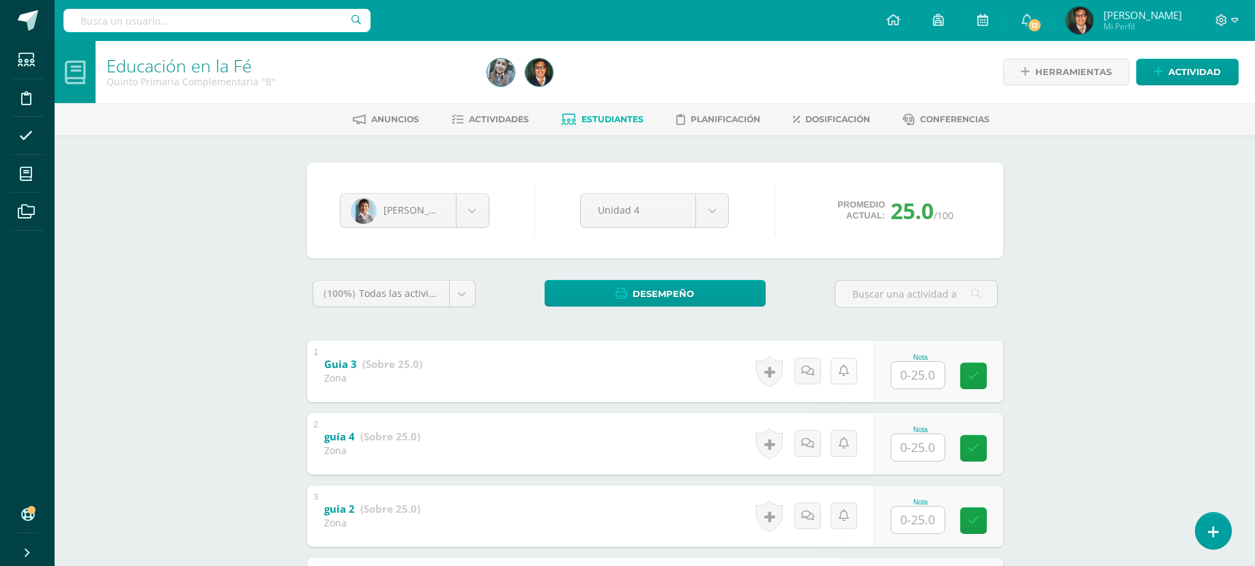
scroll to position [144, 0]
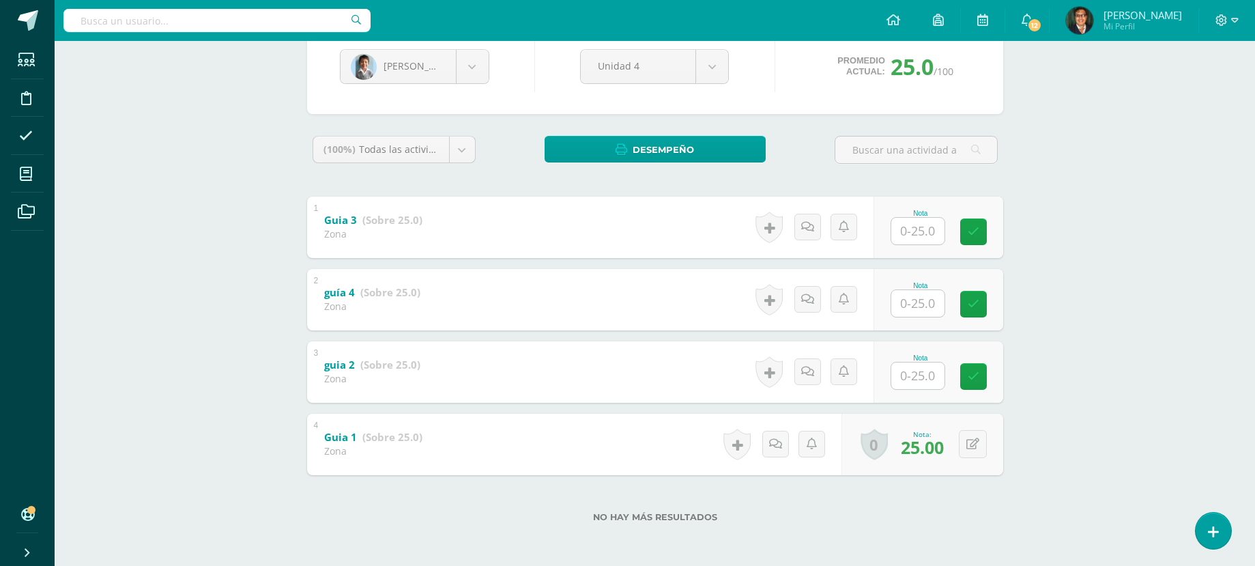
click at [920, 378] on input "text" at bounding box center [917, 375] width 53 height 27
type input "25"
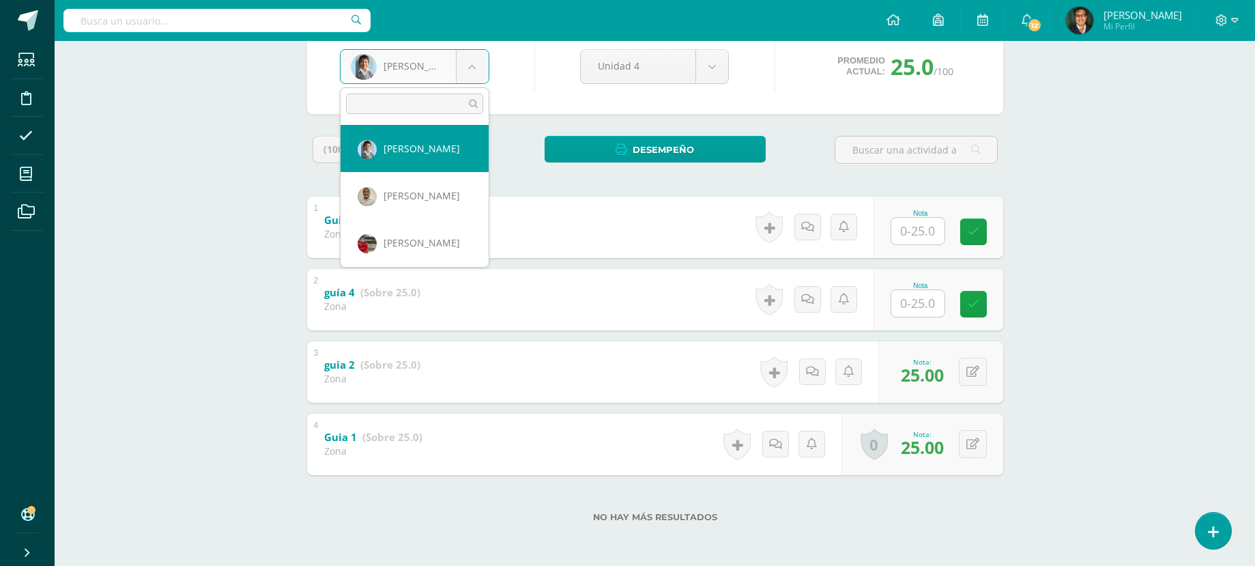
click at [480, 72] on body "Estudiantes Disciplina Asistencia Mis cursos Archivos Soporte Centro de ayuda Ú…" at bounding box center [627, 210] width 1255 height 709
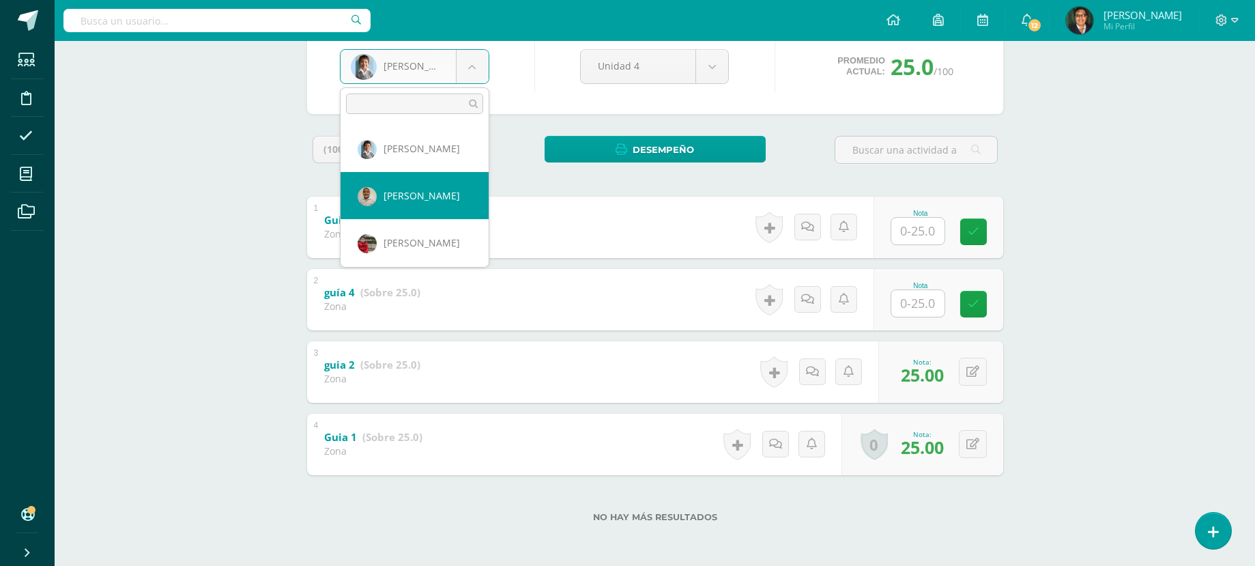
select select "127"
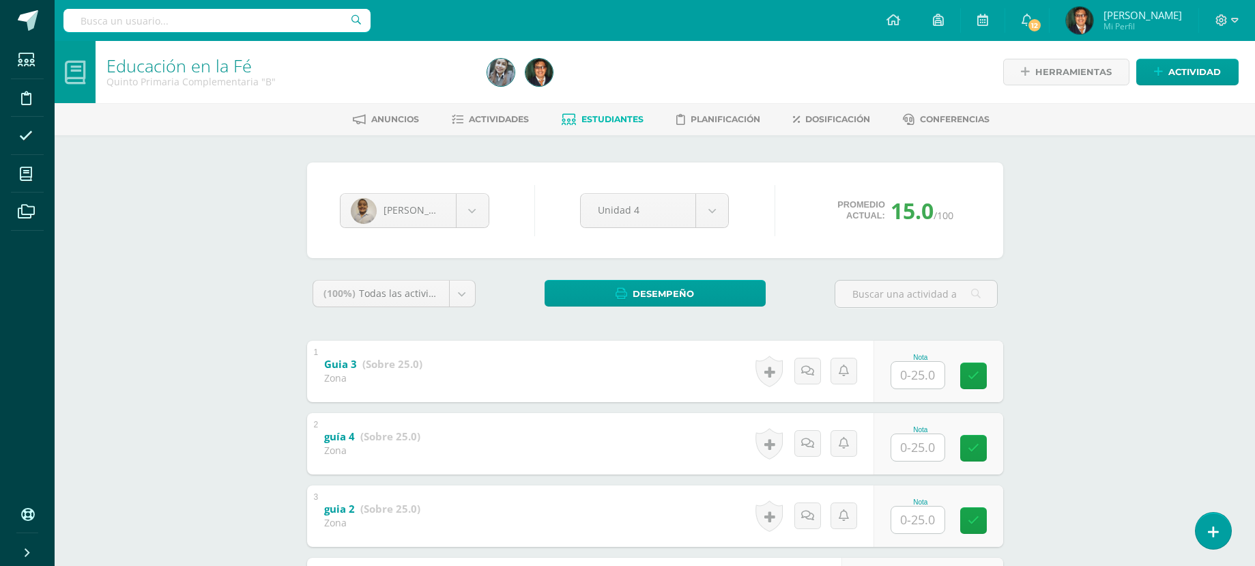
scroll to position [144, 0]
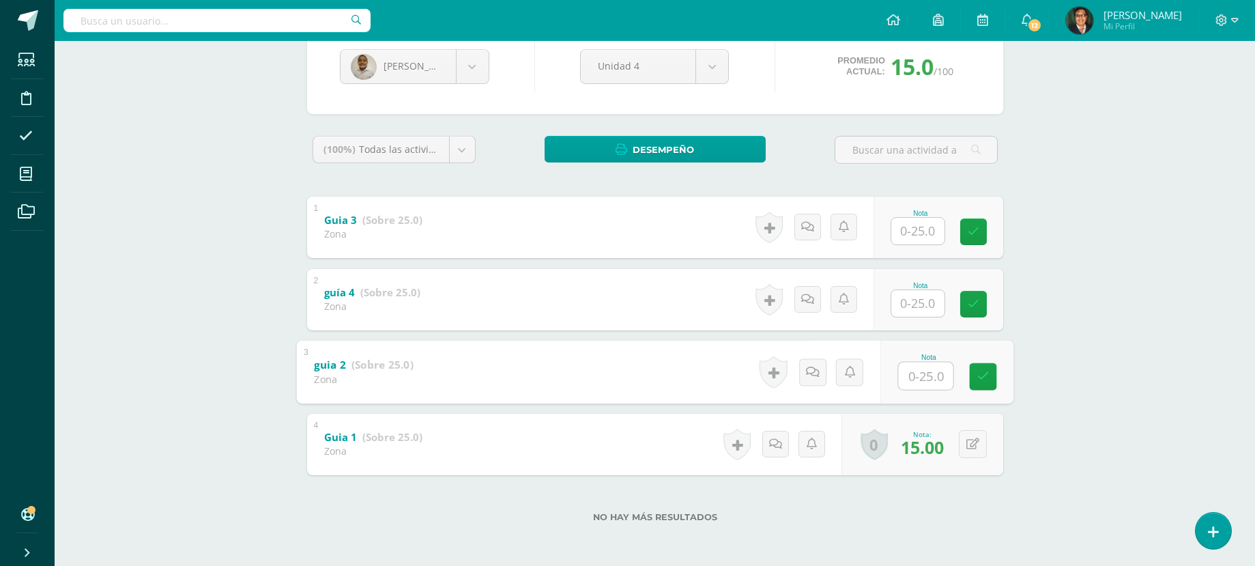
click at [922, 370] on input "text" at bounding box center [925, 375] width 55 height 27
type input "16"
click at [471, 61] on body "Estudiantes Disciplina Asistencia Mis cursos Archivos Soporte Centro de ayuda Ú…" at bounding box center [627, 210] width 1255 height 709
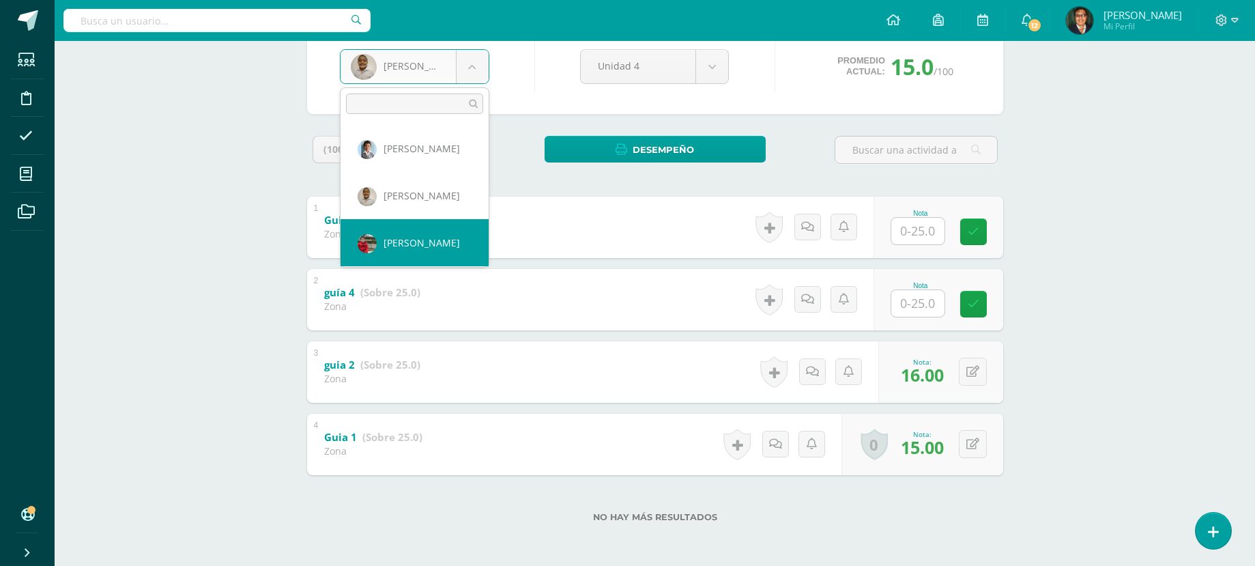
select select "152"
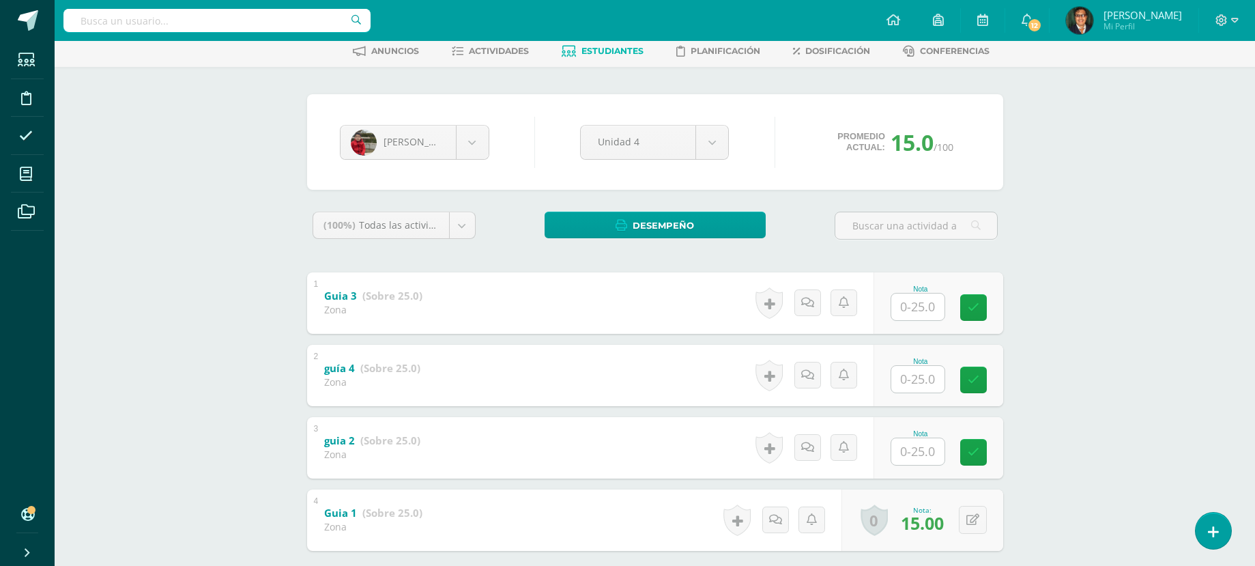
scroll to position [136, 0]
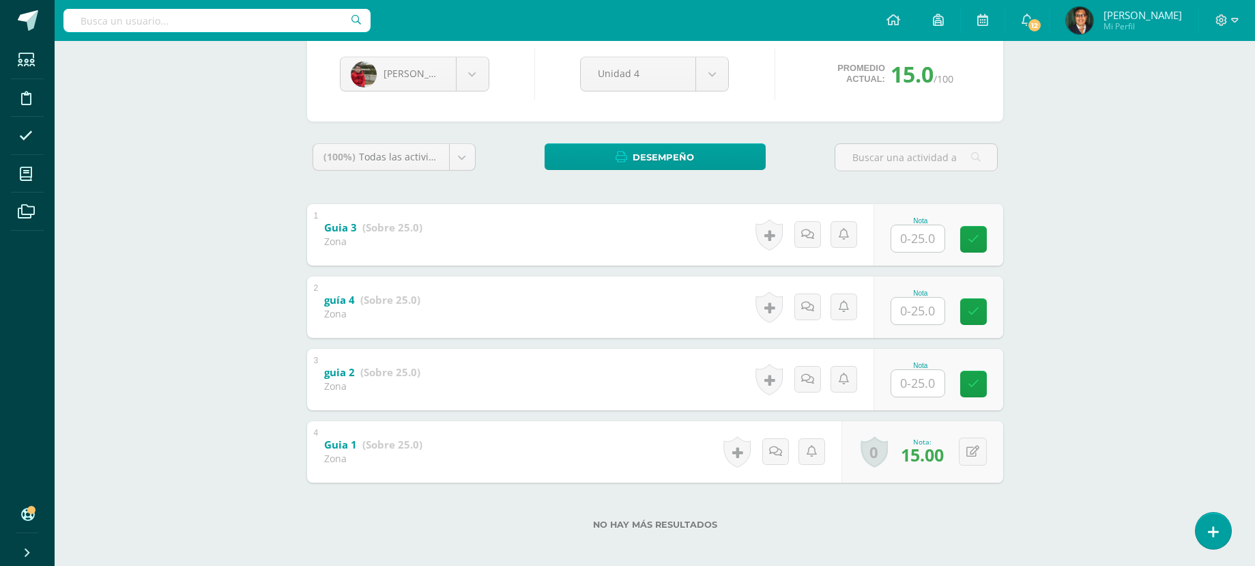
click at [919, 381] on input "text" at bounding box center [917, 383] width 53 height 27
type input "16"
click at [971, 452] on button at bounding box center [981, 451] width 29 height 29
type input "25"
click at [974, 375] on icon at bounding box center [972, 379] width 13 height 12
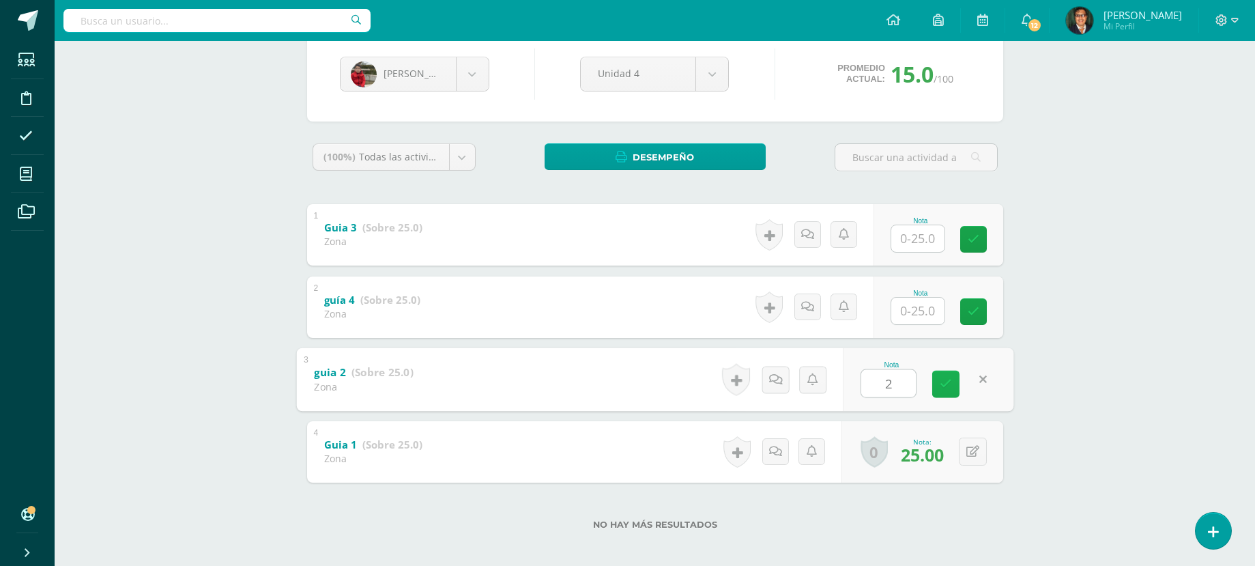
type input "25"
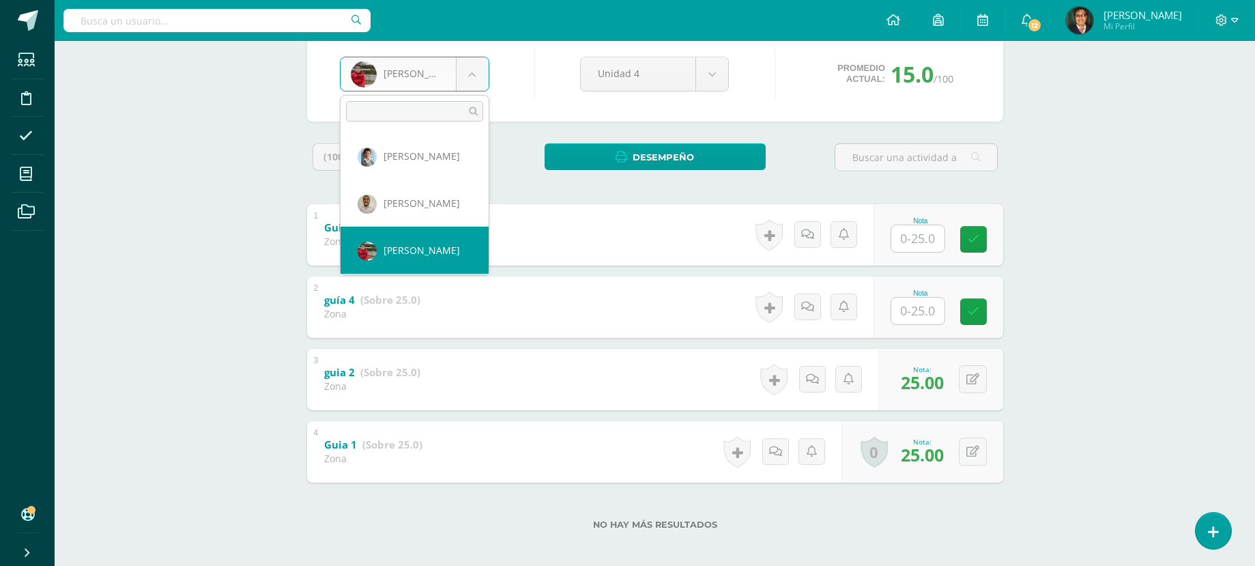
click at [462, 71] on body "Estudiantes Disciplina Asistencia Mis cursos Archivos Soporte Centro de ayuda Ú…" at bounding box center [627, 218] width 1255 height 709
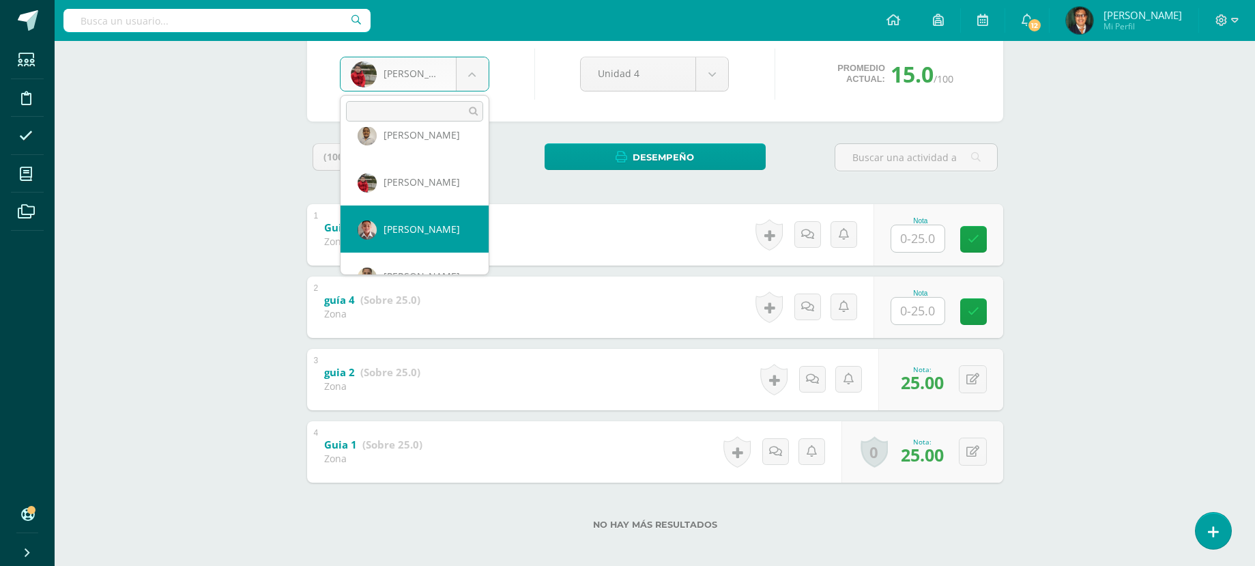
select select "128"
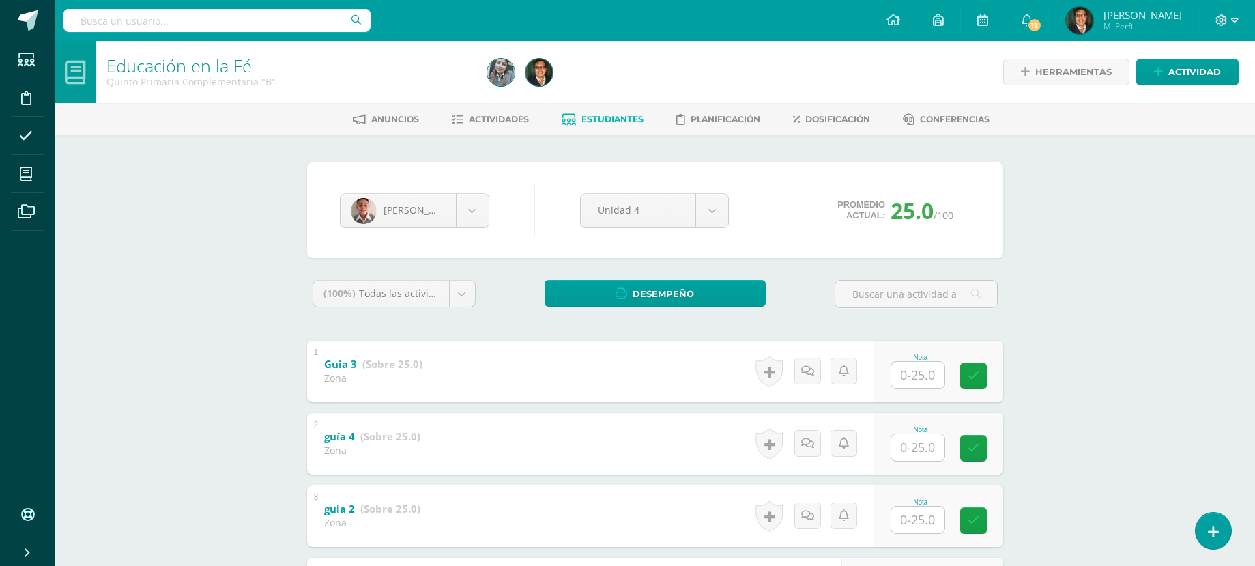
scroll to position [136, 0]
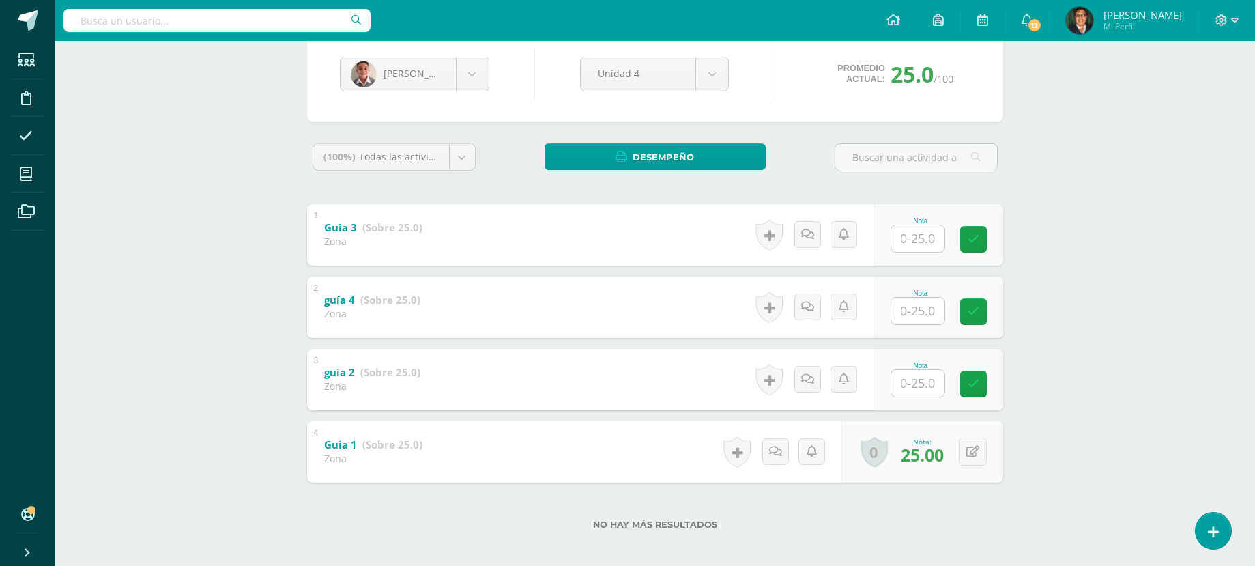
click at [922, 368] on div "Nota" at bounding box center [920, 366] width 60 height 8
click at [924, 382] on input "text" at bounding box center [925, 382] width 55 height 27
type input "22"
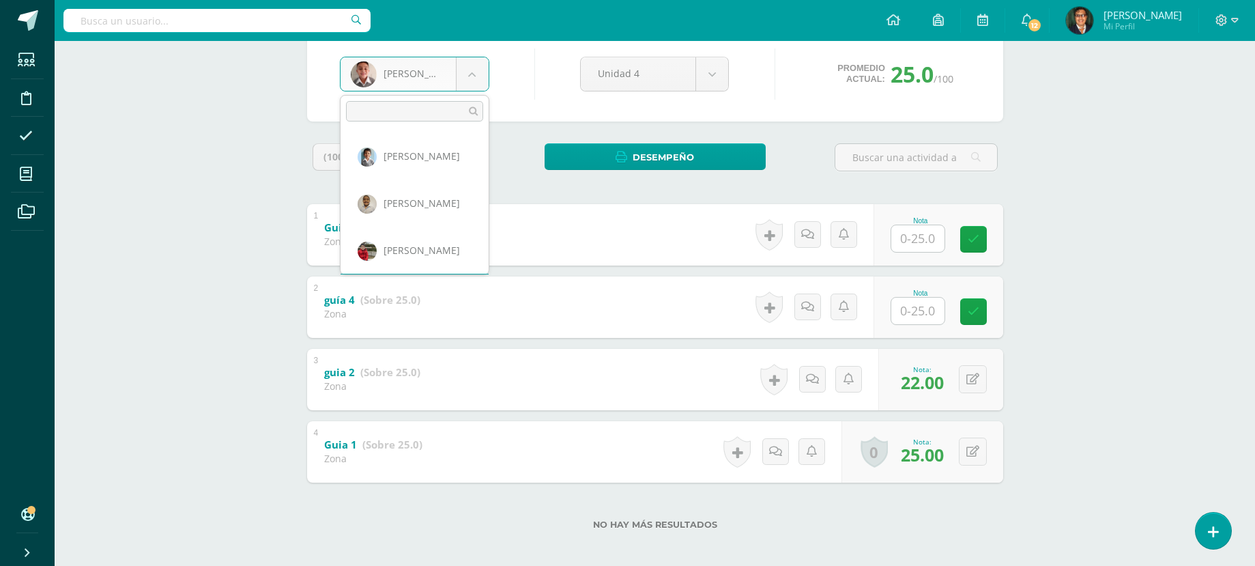
click at [472, 74] on body "Estudiantes Disciplina Asistencia Mis cursos Archivos Soporte Centro de ayuda Ú…" at bounding box center [627, 218] width 1255 height 709
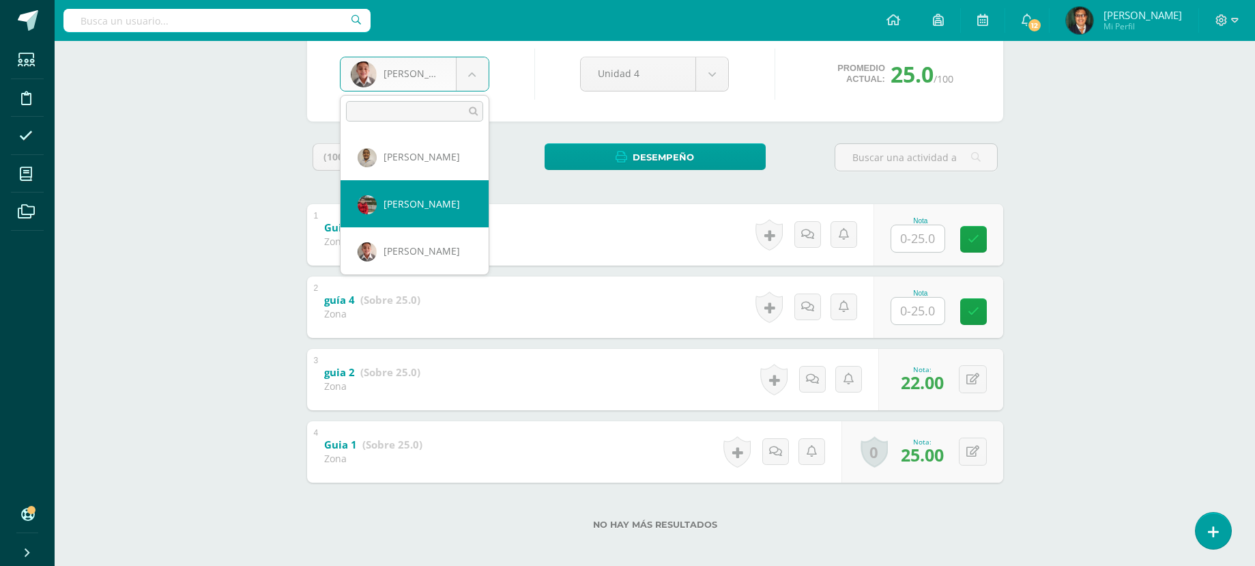
scroll to position [115, 0]
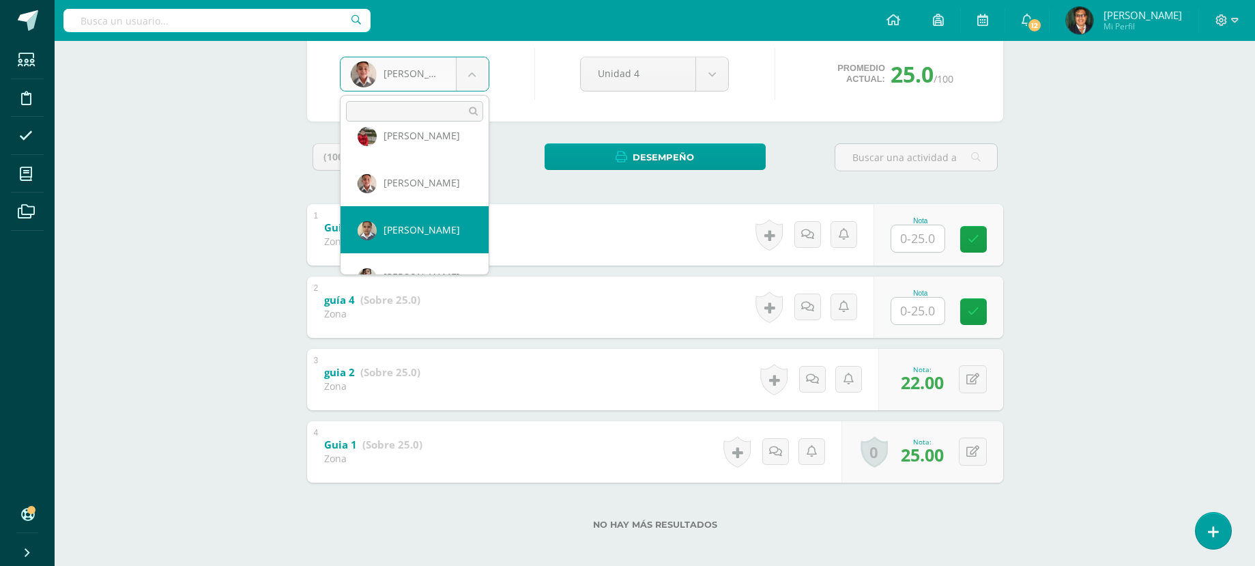
select select "155"
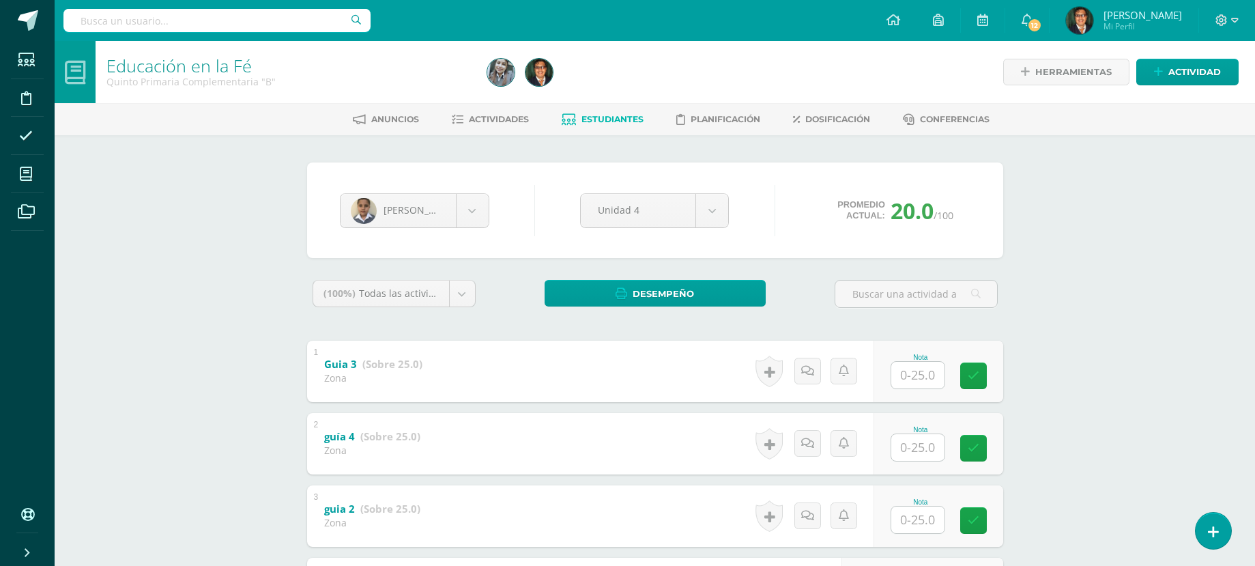
scroll to position [136, 0]
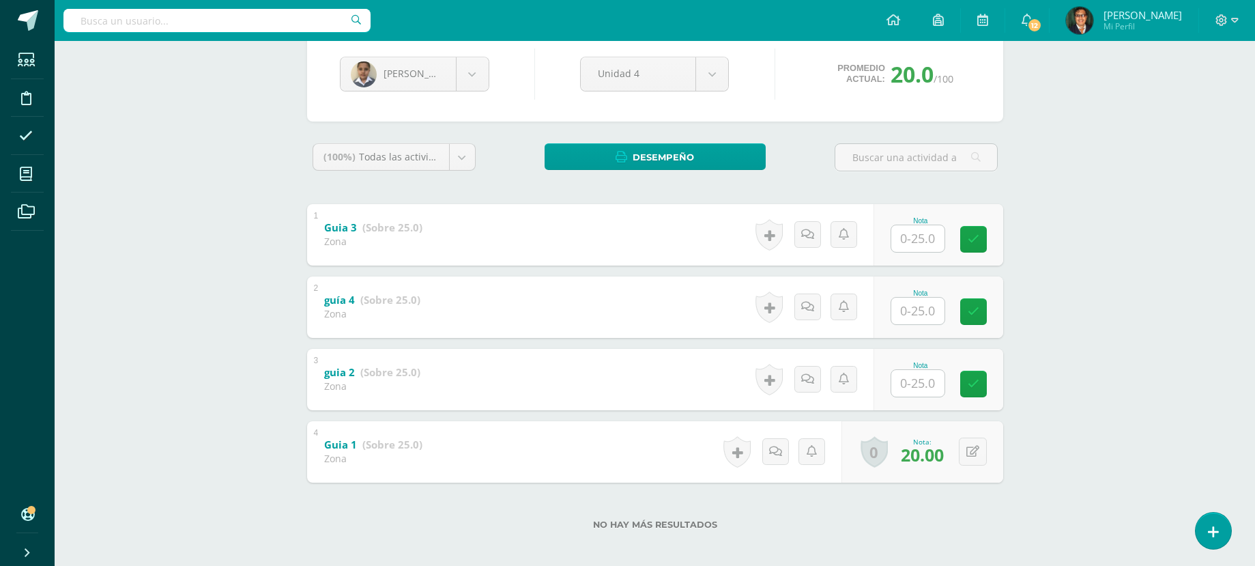
click at [924, 382] on input "text" at bounding box center [917, 383] width 53 height 27
type input "20"
click at [460, 69] on body "Estudiantes Disciplina Asistencia Mis cursos Archivos Soporte Centro de ayuda Ú…" at bounding box center [627, 218] width 1255 height 709
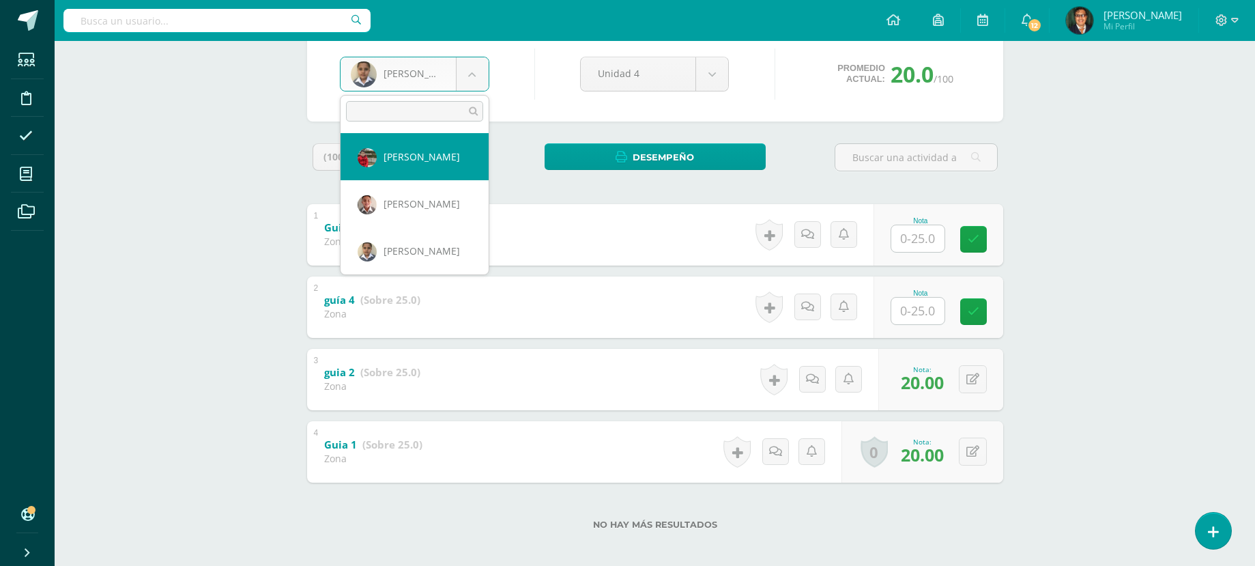
scroll to position [162, 0]
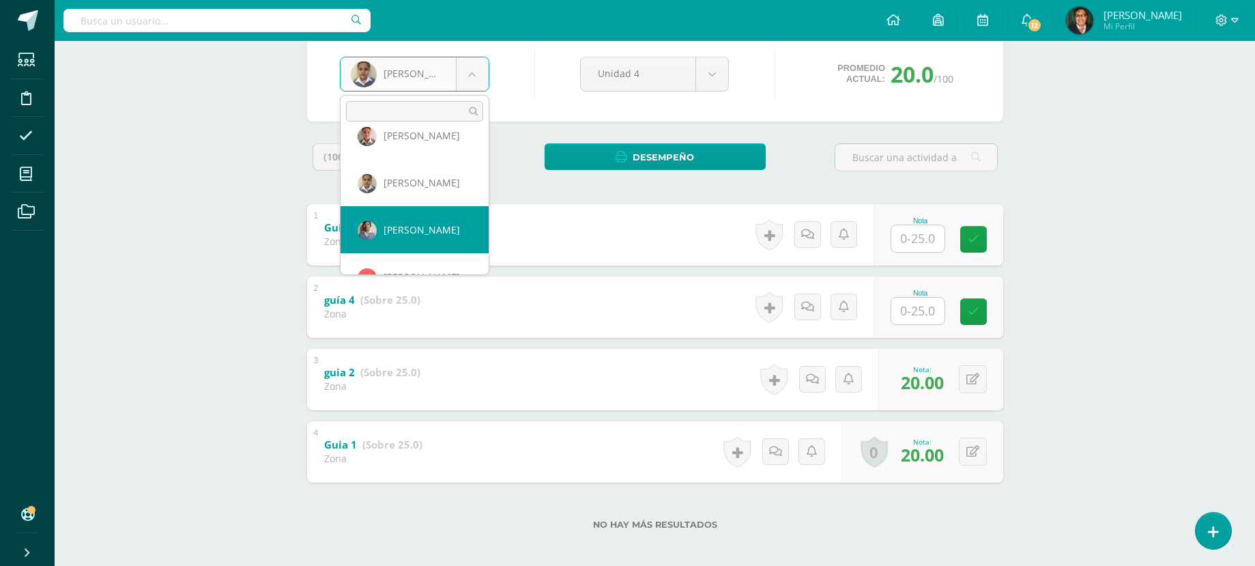
select select "104"
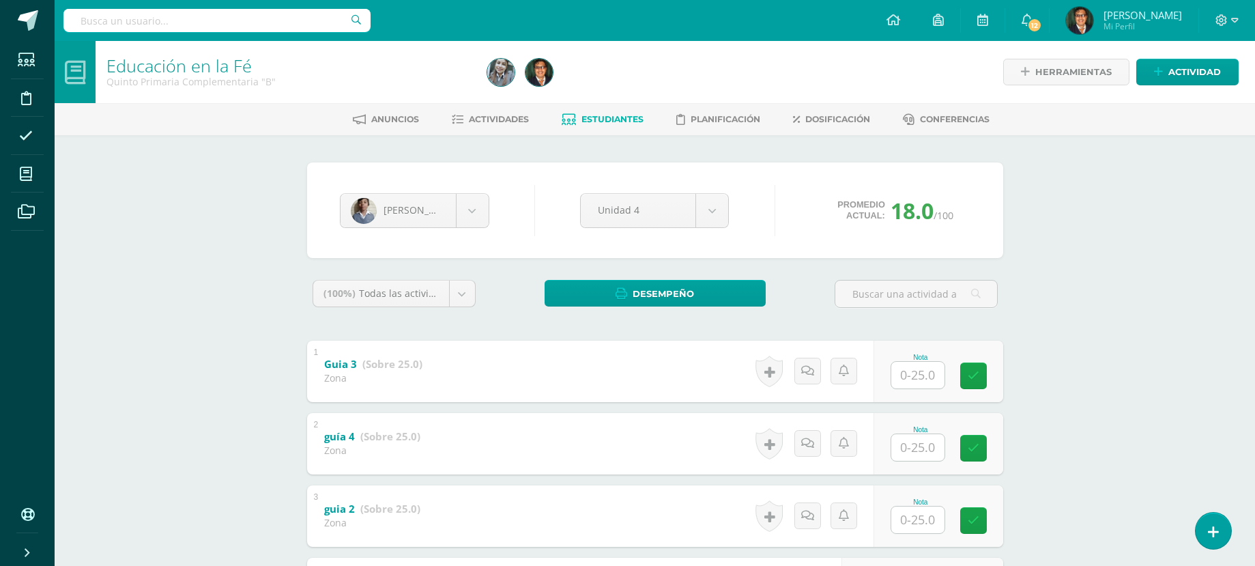
scroll to position [136, 0]
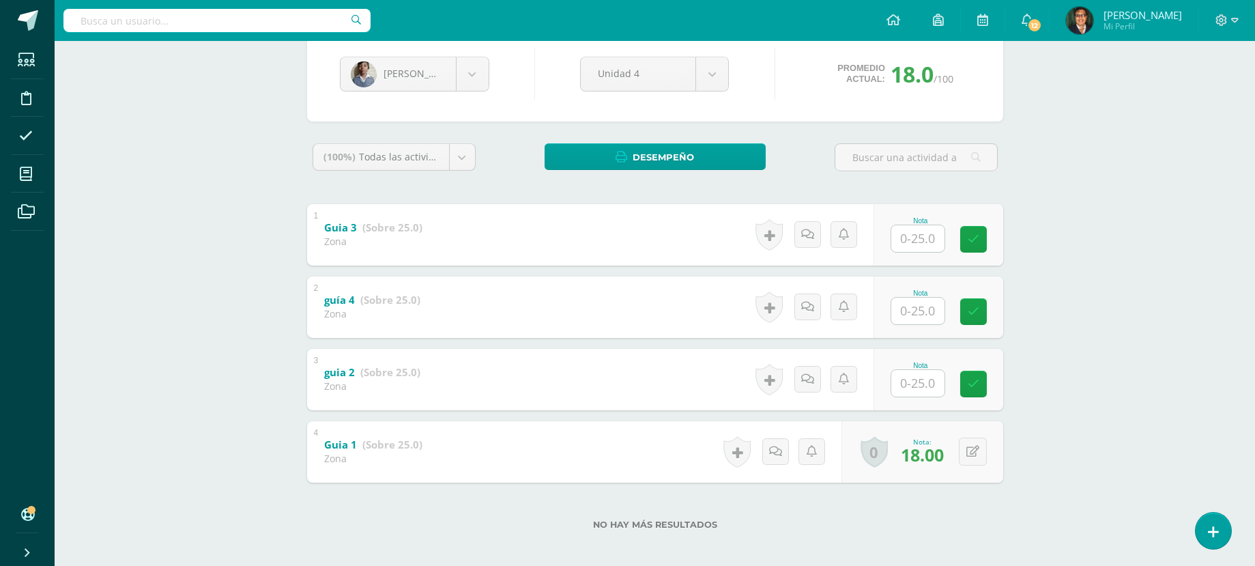
click at [917, 385] on input "text" at bounding box center [917, 383] width 53 height 27
type input "20"
click at [469, 76] on body "Estudiantes Disciplina Asistencia Mis cursos Archivos Soporte Centro de ayuda Ú…" at bounding box center [627, 218] width 1255 height 709
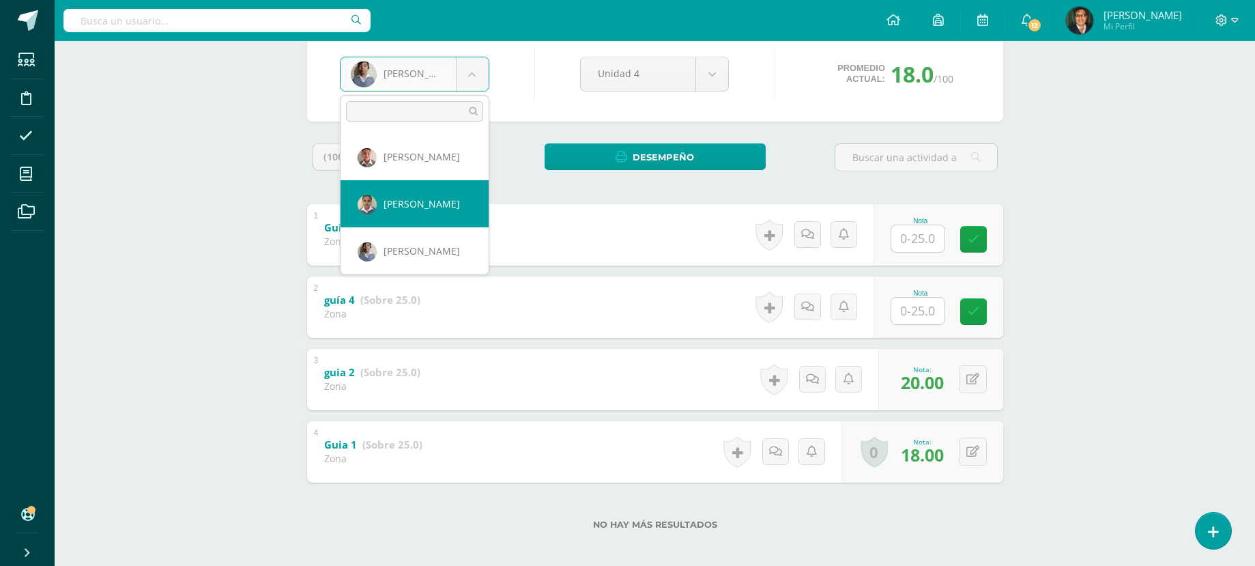
scroll to position [209, 0]
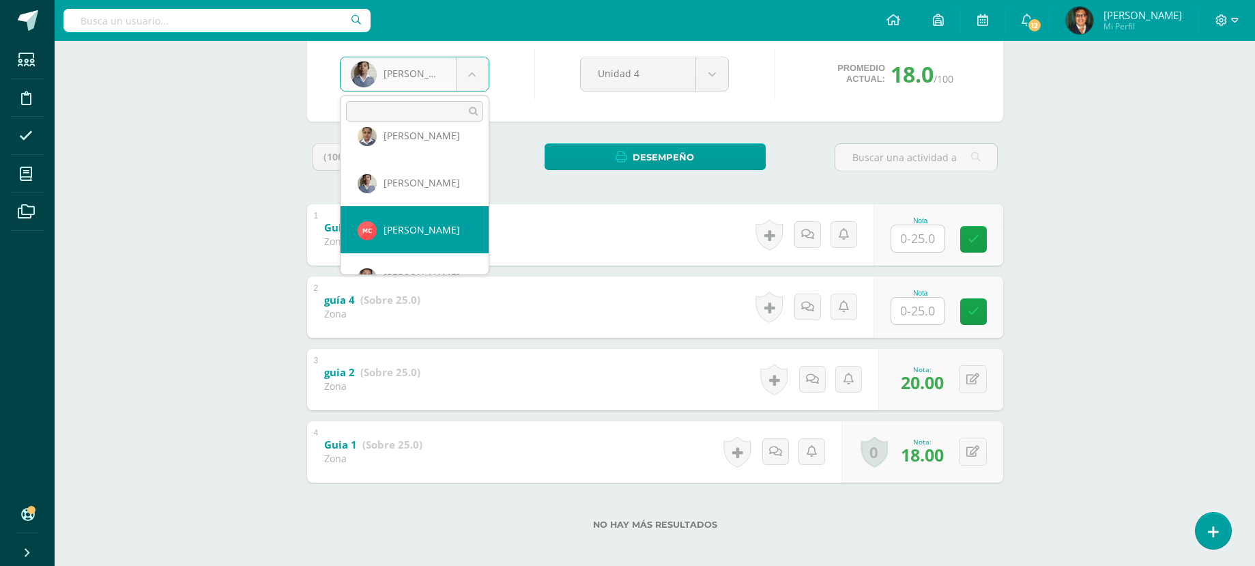
select select "2318"
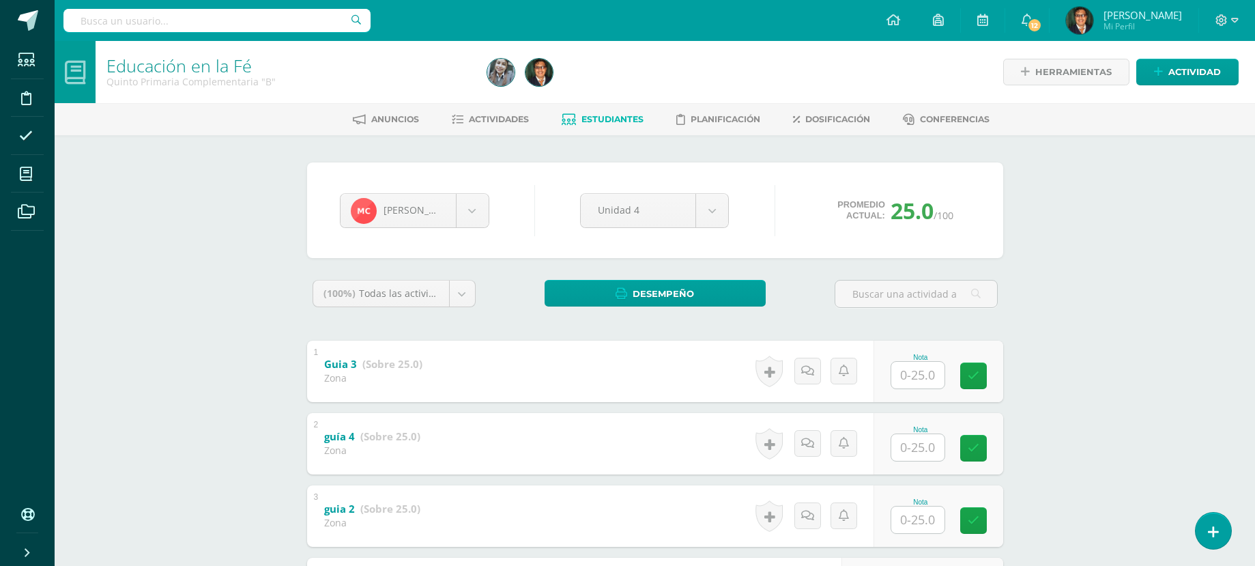
scroll to position [136, 0]
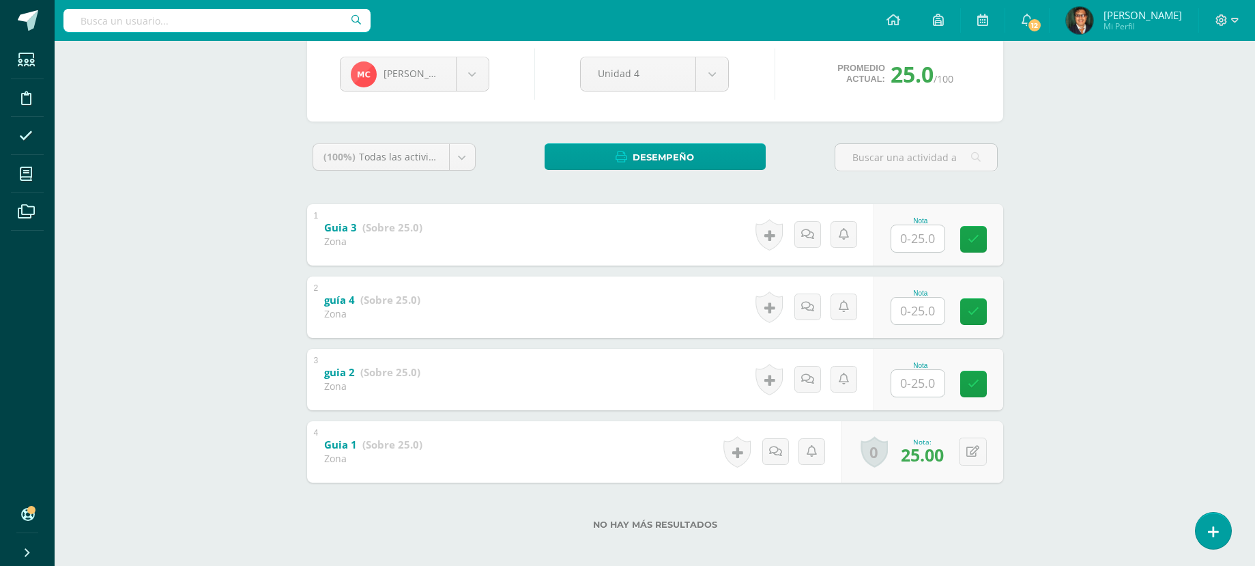
click at [919, 381] on input "text" at bounding box center [917, 383] width 53 height 27
type input "25"
click at [476, 85] on body "Estudiantes Disciplina Asistencia Mis cursos Archivos Soporte Centro de ayuda Ú…" at bounding box center [627, 218] width 1255 height 709
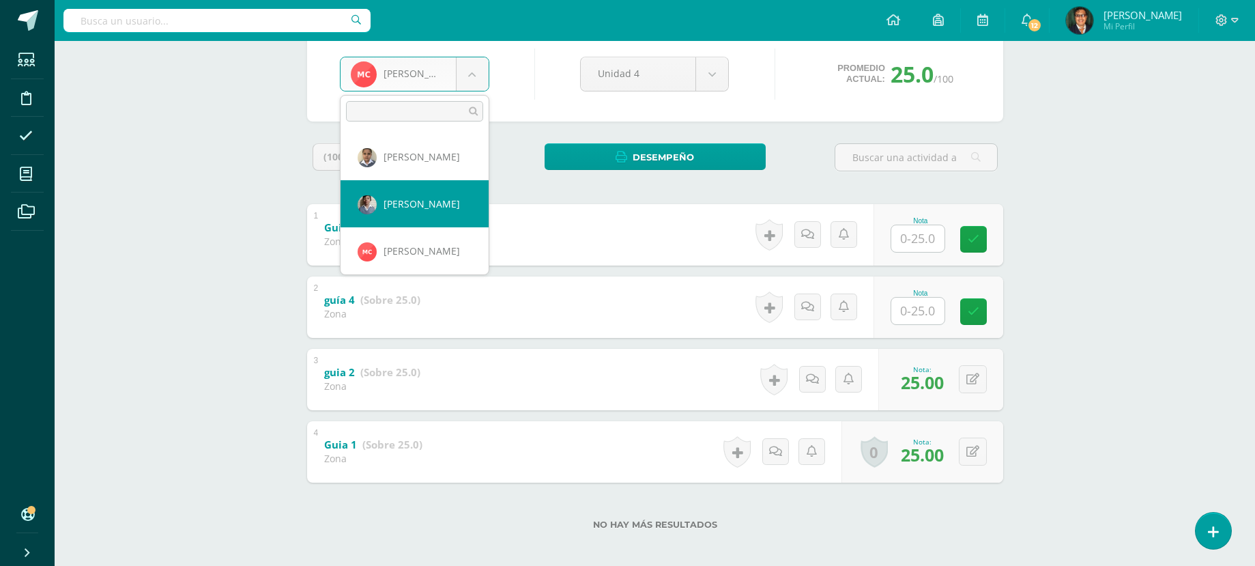
scroll to position [256, 0]
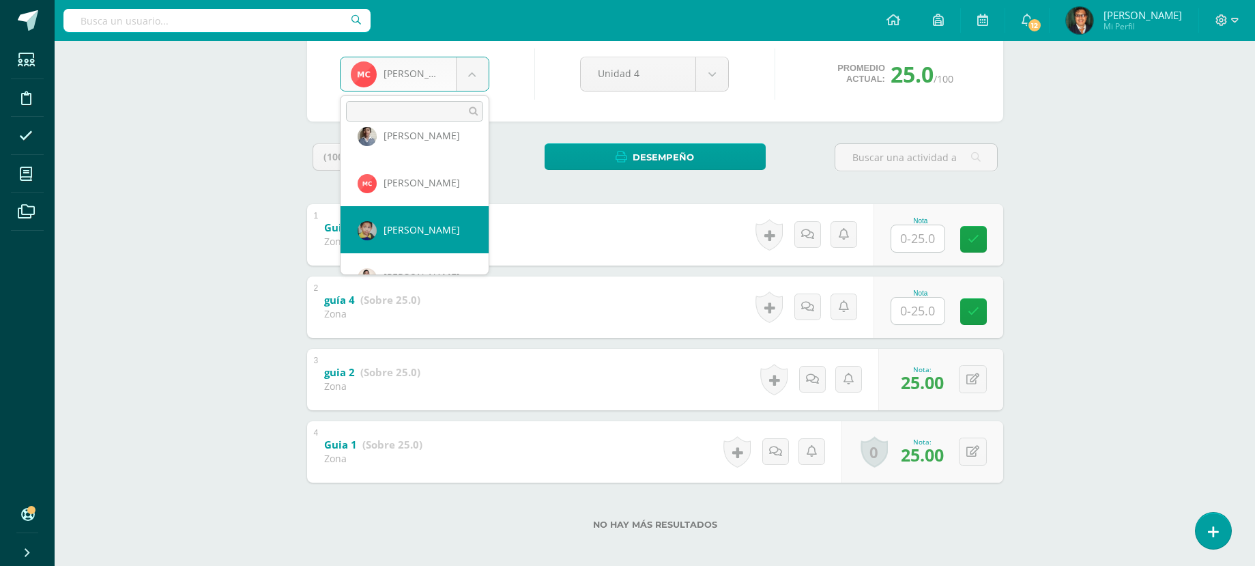
select select "105"
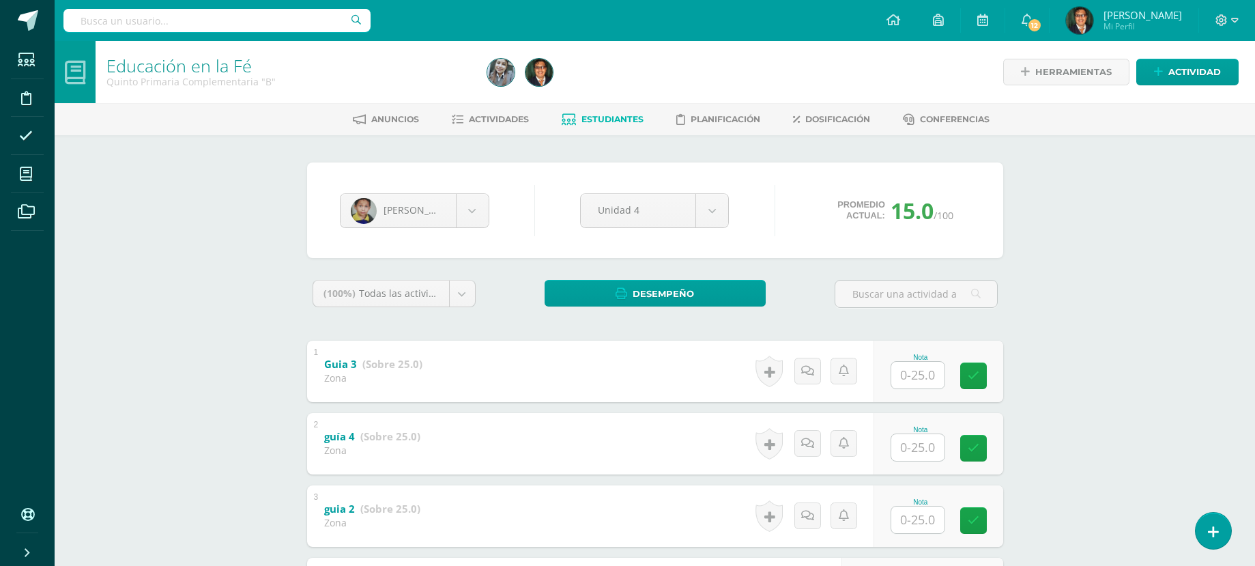
scroll to position [68, 0]
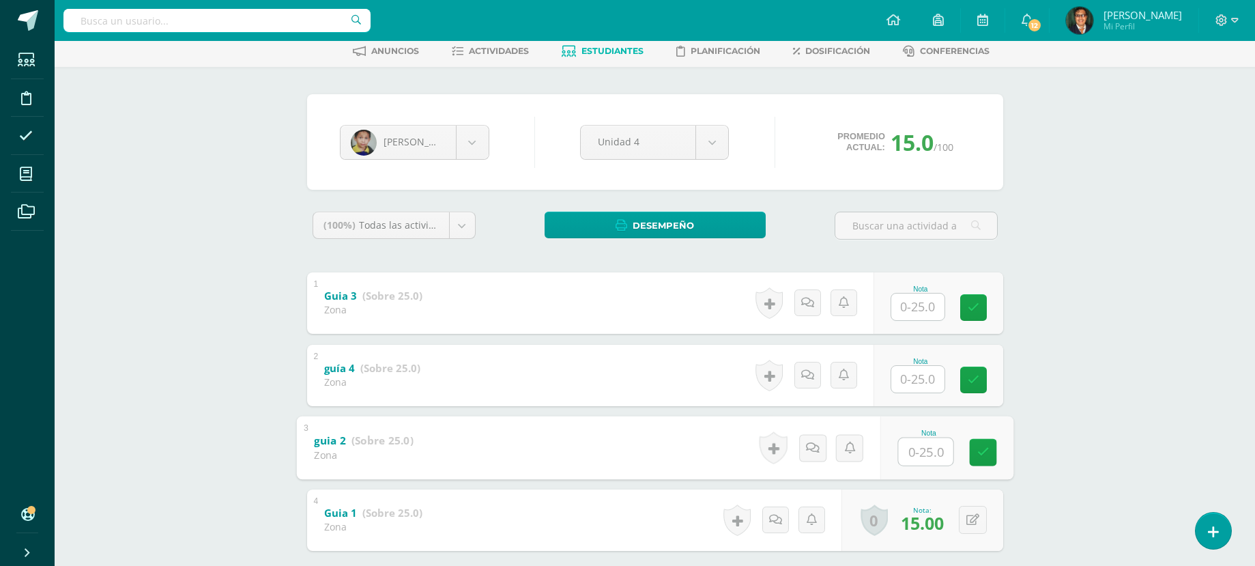
click at [918, 444] on input "text" at bounding box center [925, 450] width 55 height 27
type input "16"
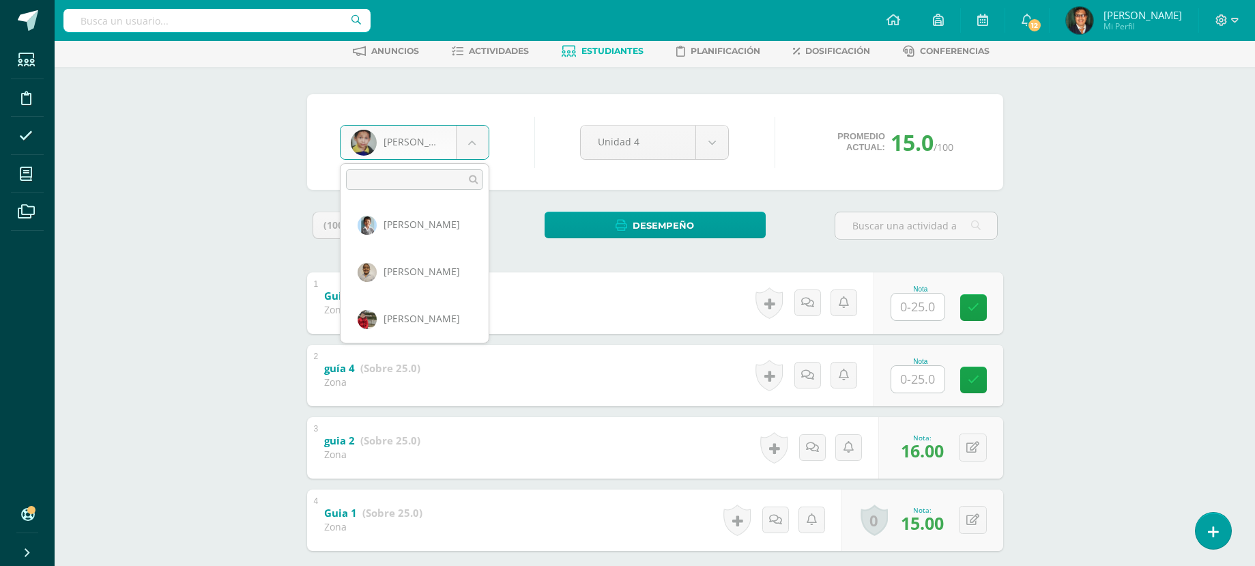
click at [480, 151] on body "Estudiantes Disciplina Asistencia Mis cursos Archivos Soporte Centro de ayuda Ú…" at bounding box center [627, 286] width 1255 height 709
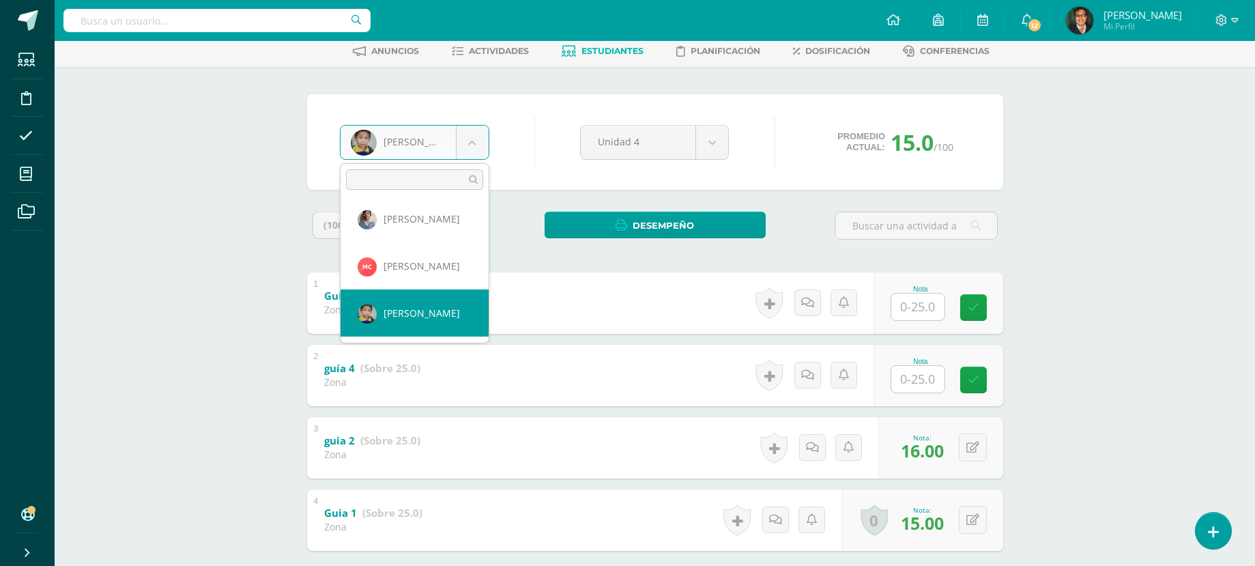
scroll to position [309, 0]
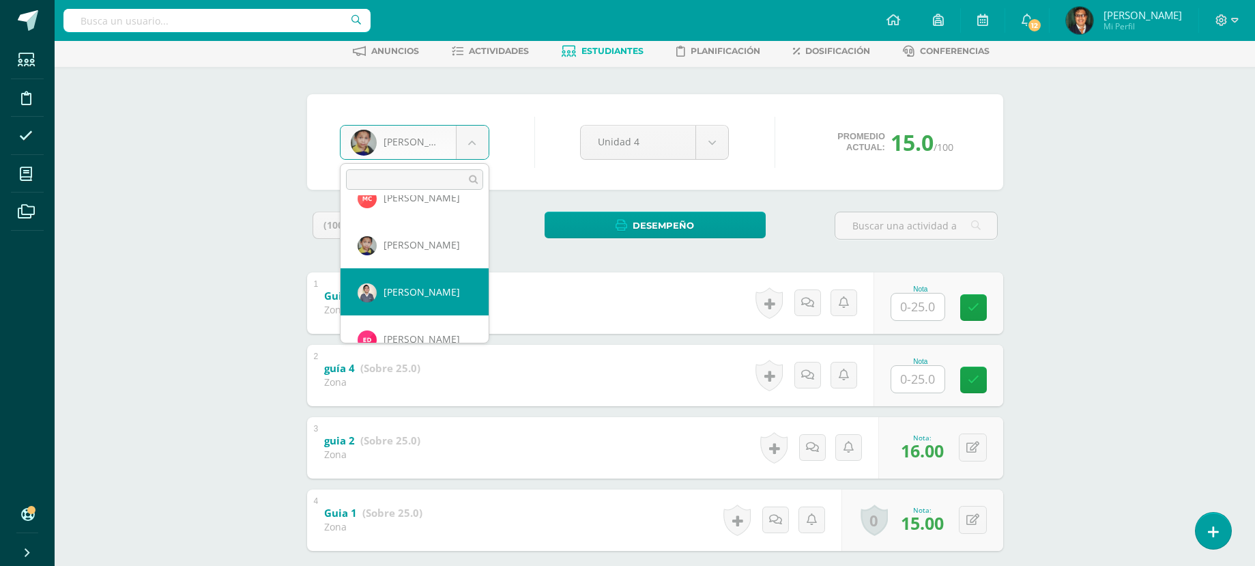
select select "106"
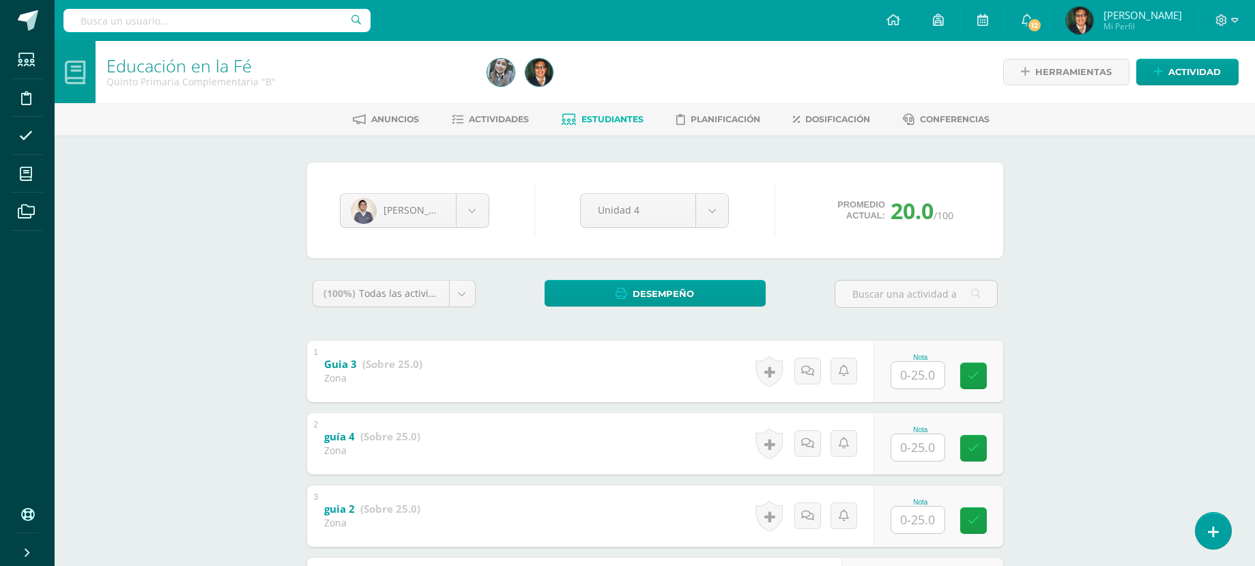
scroll to position [68, 0]
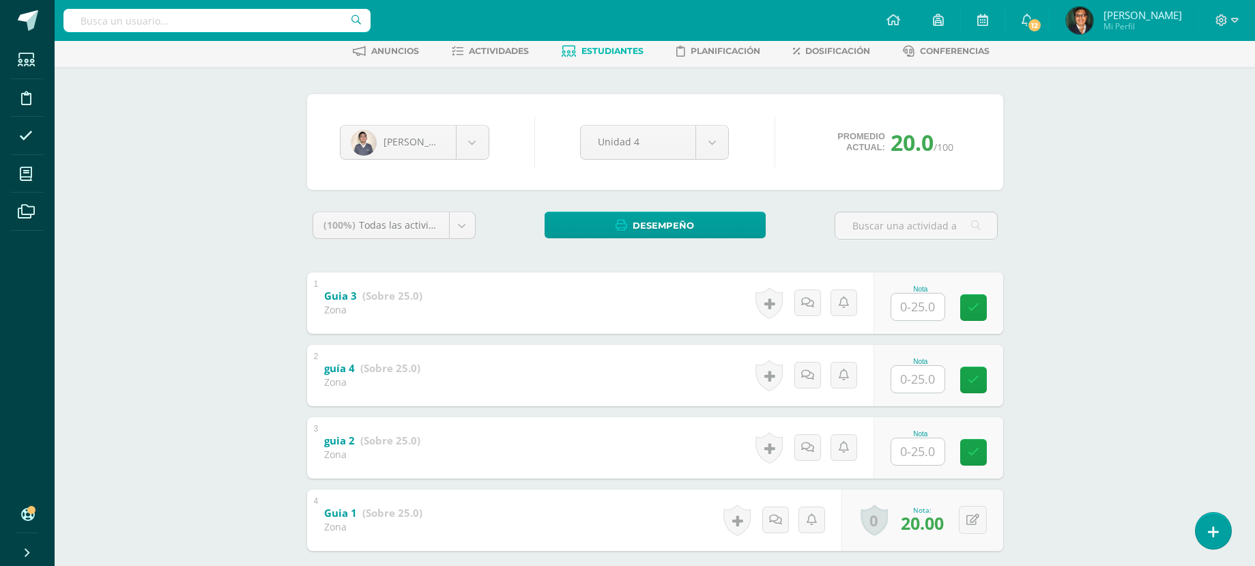
click at [930, 456] on input "text" at bounding box center [917, 451] width 53 height 27
type input "20"
click at [467, 148] on body "Estudiantes Disciplina Asistencia Mis cursos Archivos Soporte Centro de ayuda Ú…" at bounding box center [627, 286] width 1255 height 709
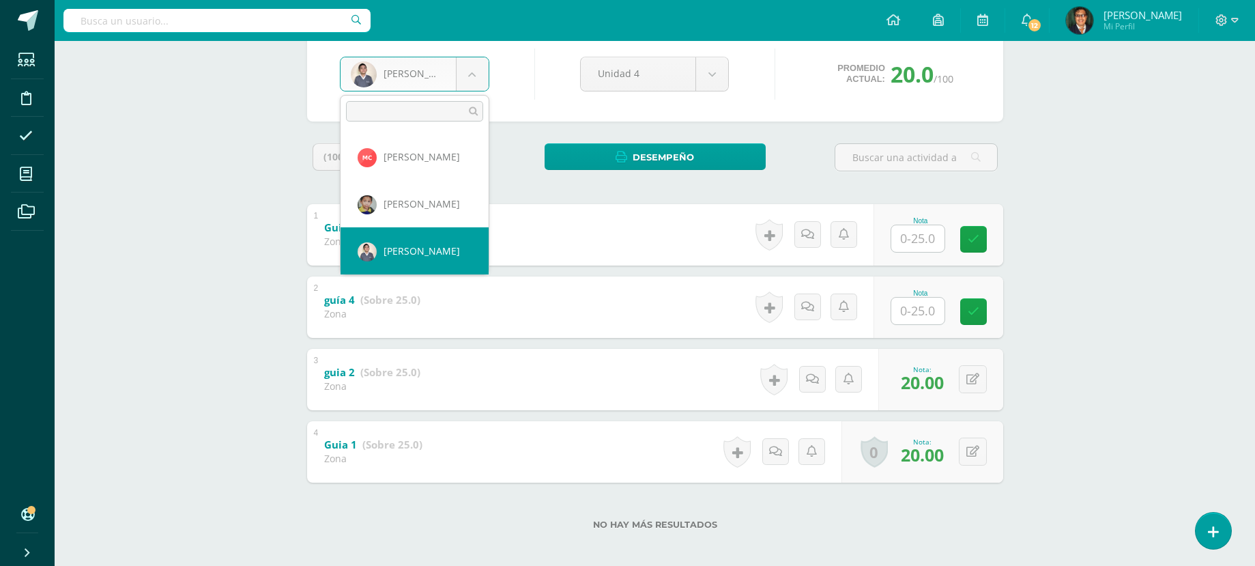
scroll to position [350, 0]
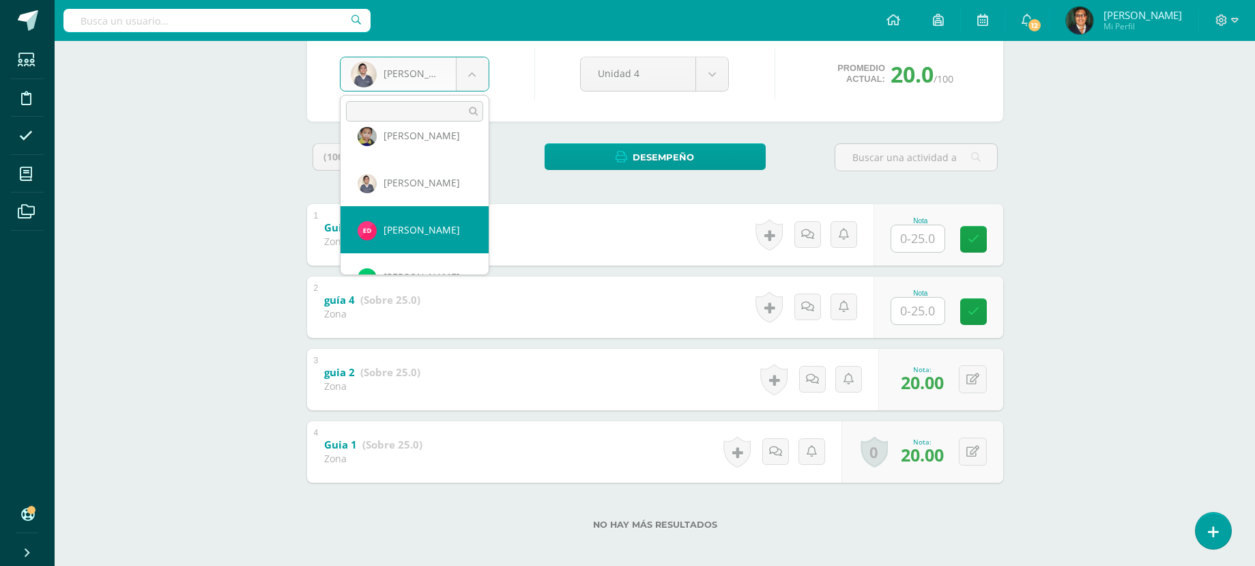
select select "2319"
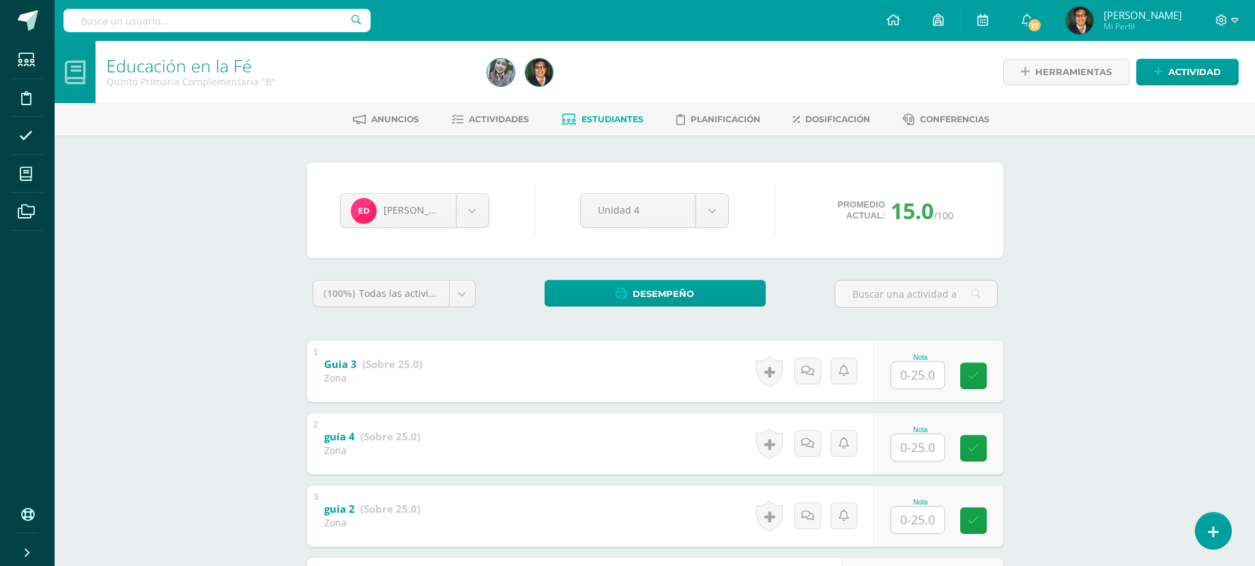
scroll to position [136, 0]
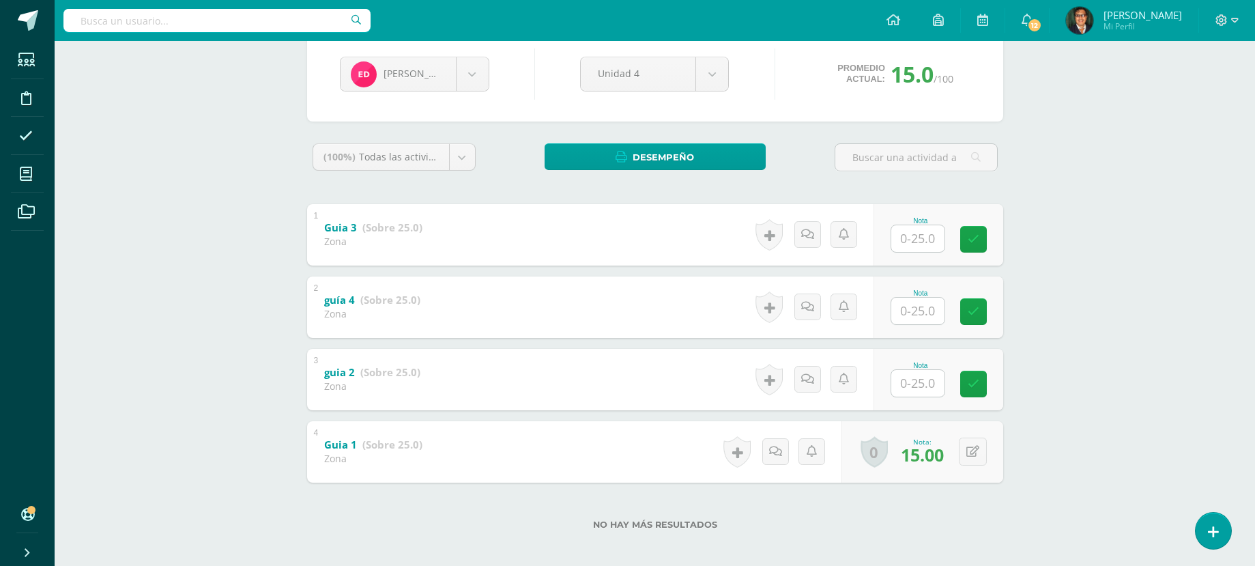
click at [929, 384] on input "text" at bounding box center [917, 383] width 53 height 27
type input "15"
click at [466, 72] on body "Estudiantes Disciplina Asistencia Mis cursos Archivos Soporte Centro de ayuda Ú…" at bounding box center [627, 218] width 1255 height 709
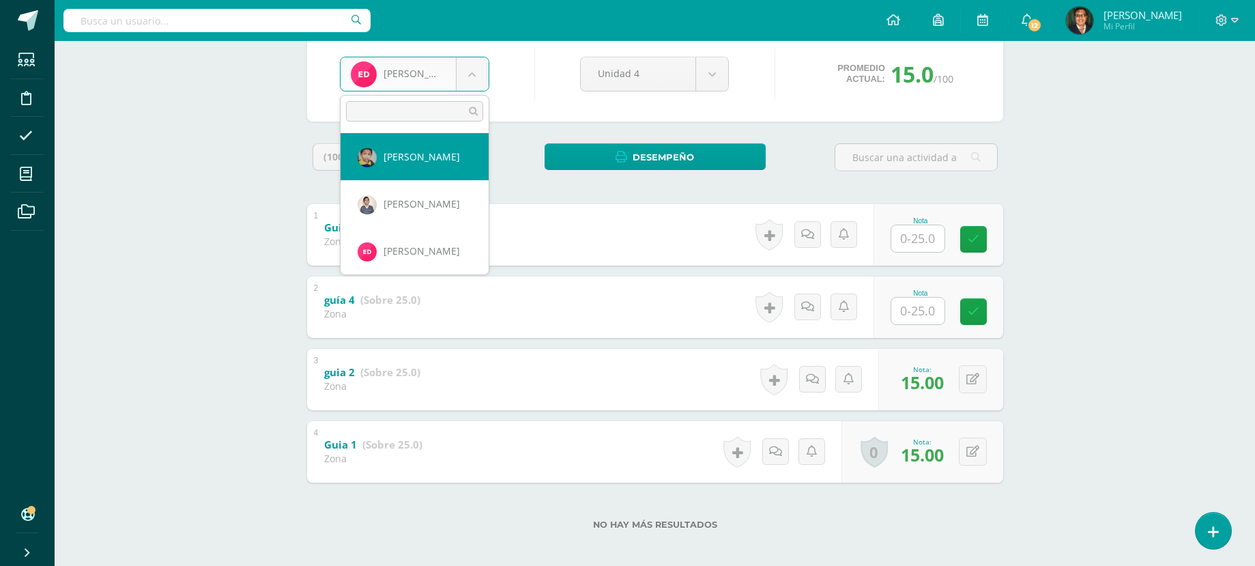
scroll to position [397, 0]
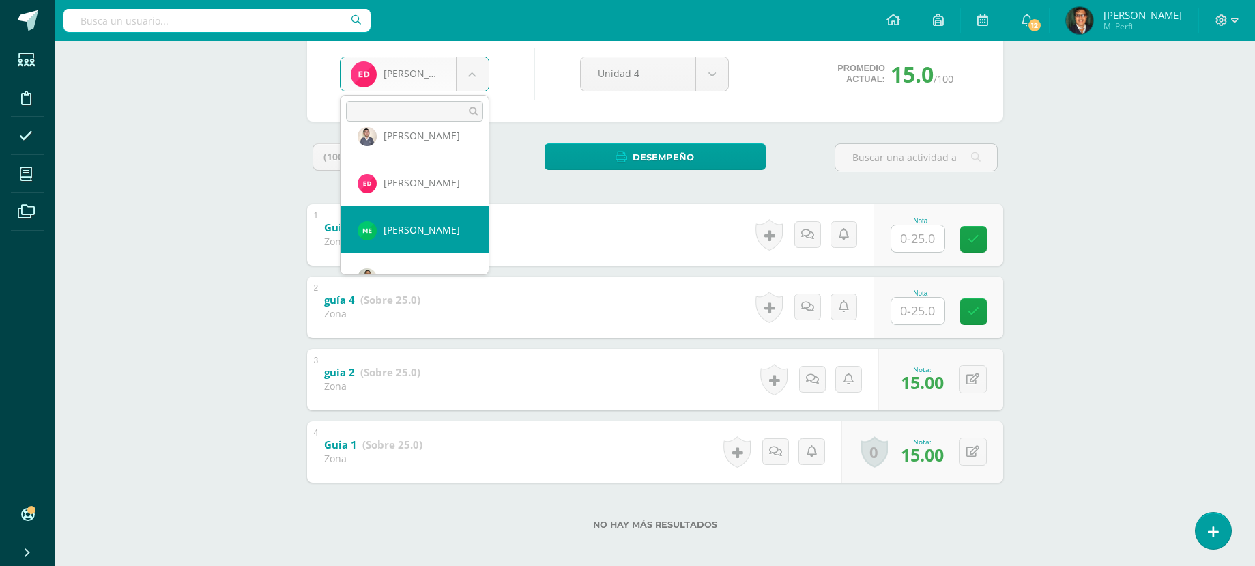
select select "1522"
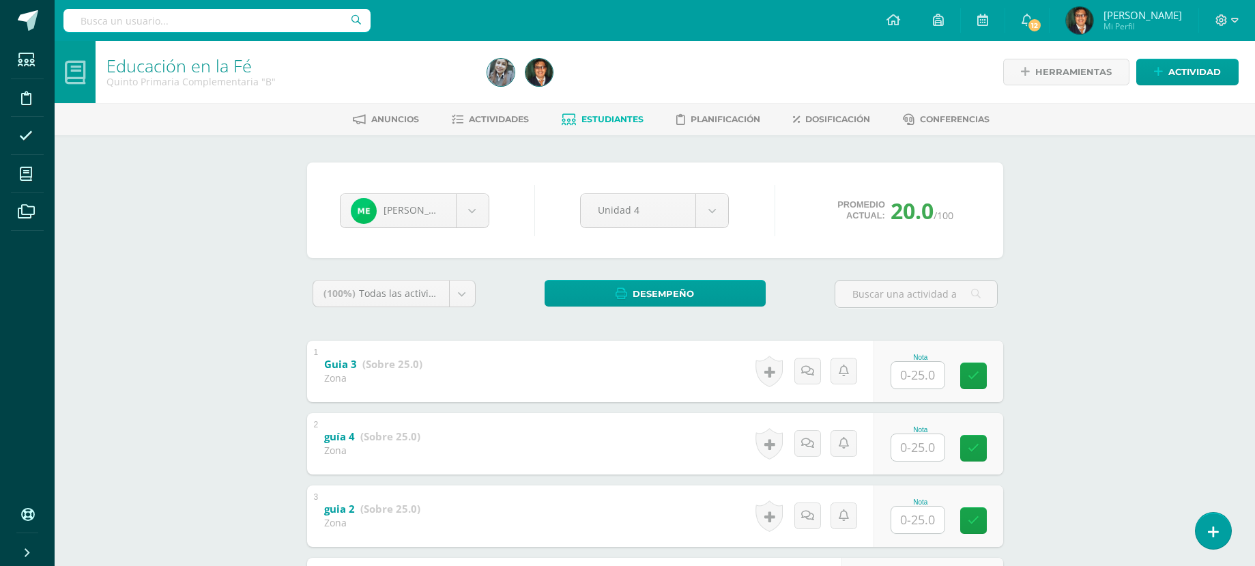
scroll to position [68, 0]
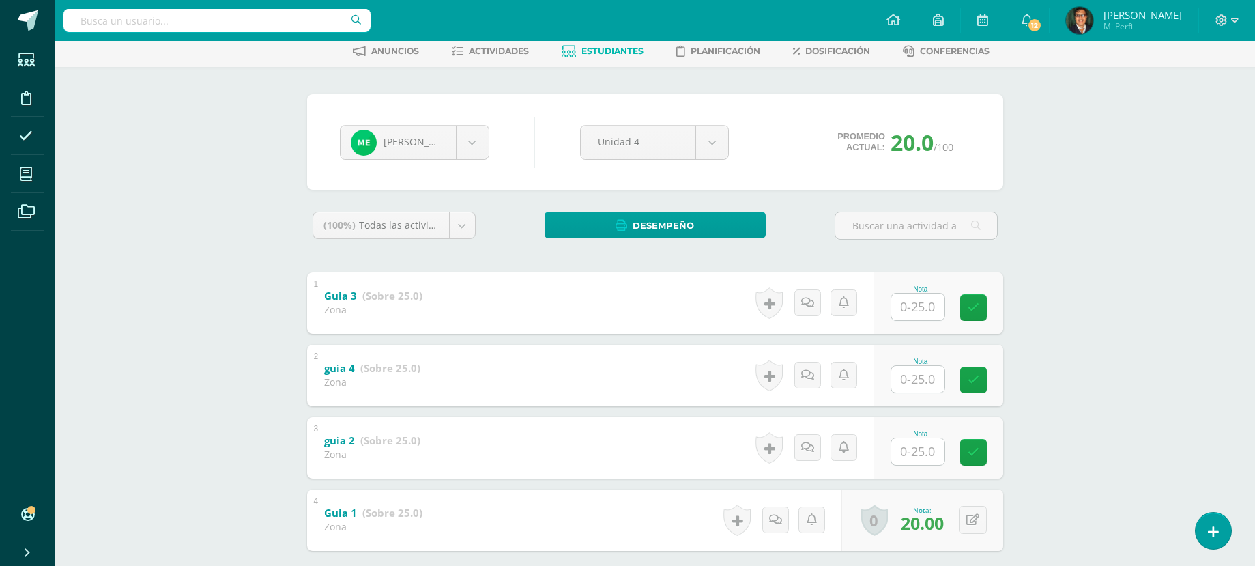
click at [940, 452] on input "text" at bounding box center [917, 451] width 53 height 27
type input "18"
click at [466, 143] on body "Estudiantes Disciplina Asistencia Mis cursos Archivos Soporte Centro de ayuda Ú…" at bounding box center [627, 286] width 1255 height 709
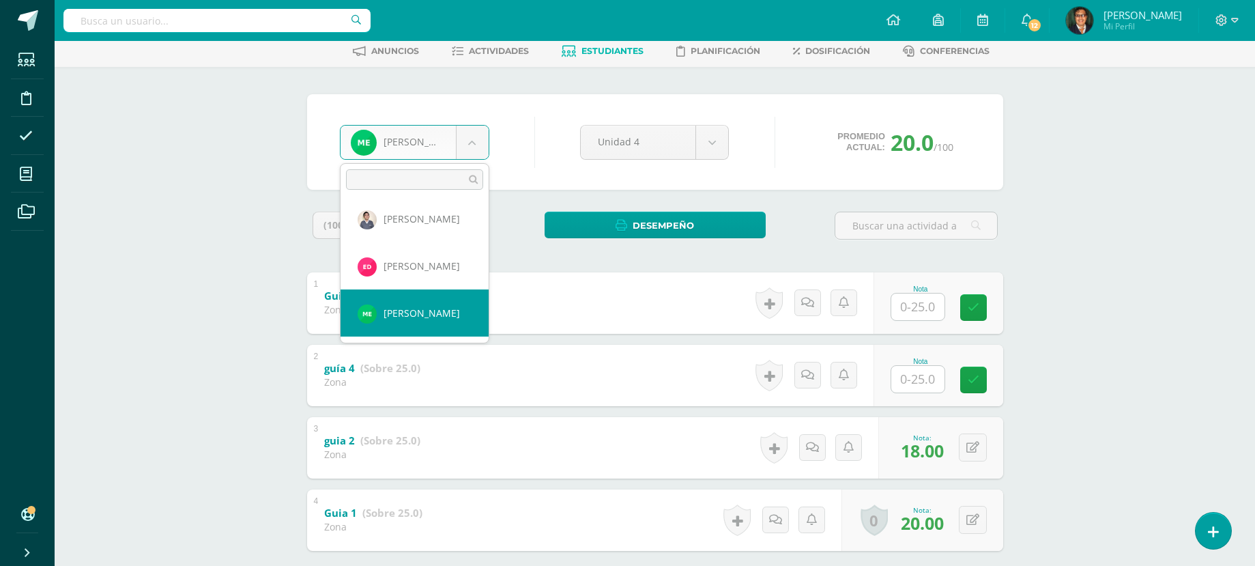
scroll to position [470, 0]
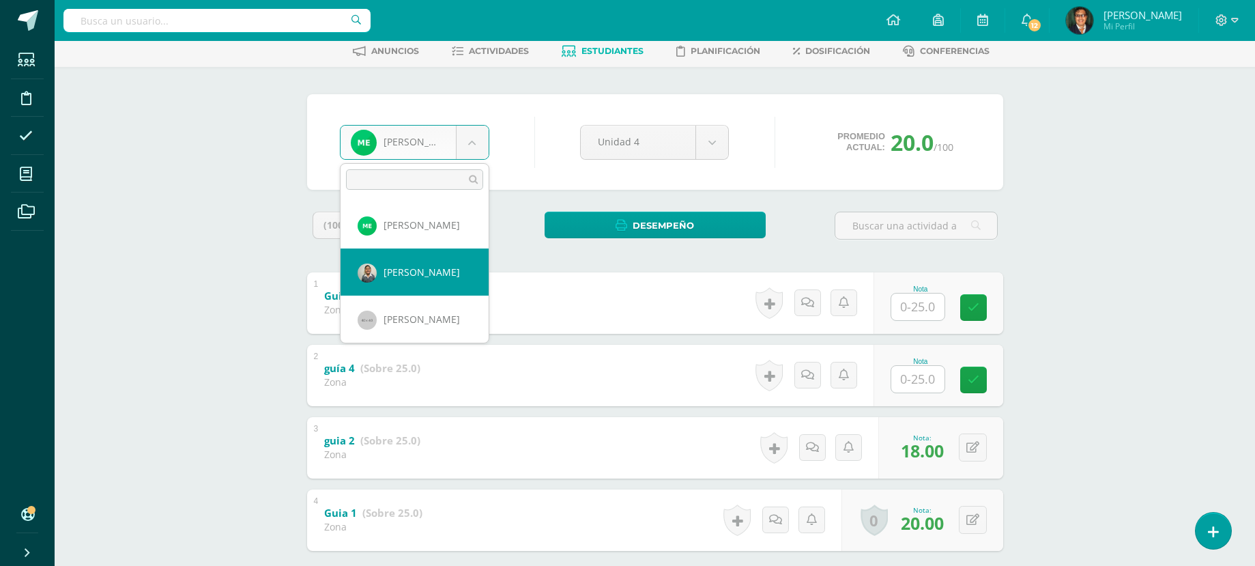
select select "156"
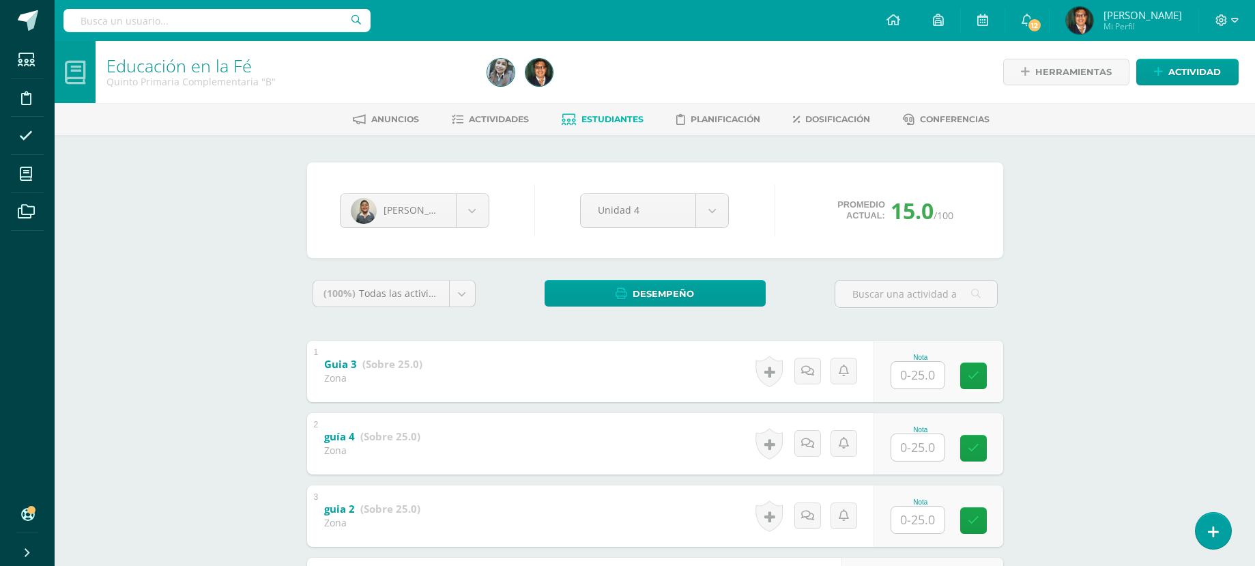
scroll to position [144, 0]
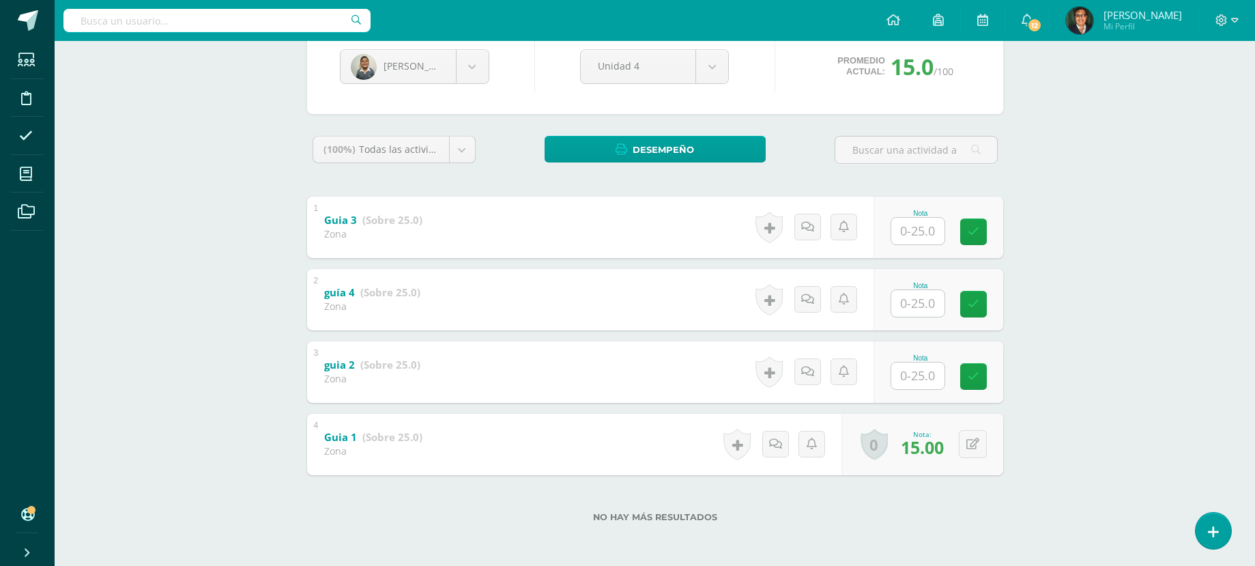
click at [935, 377] on input "text" at bounding box center [917, 375] width 53 height 27
type input "16"
click at [480, 65] on body "Estudiantes Disciplina Asistencia Mis cursos Archivos Soporte Centro de ayuda Ú…" at bounding box center [627, 210] width 1255 height 709
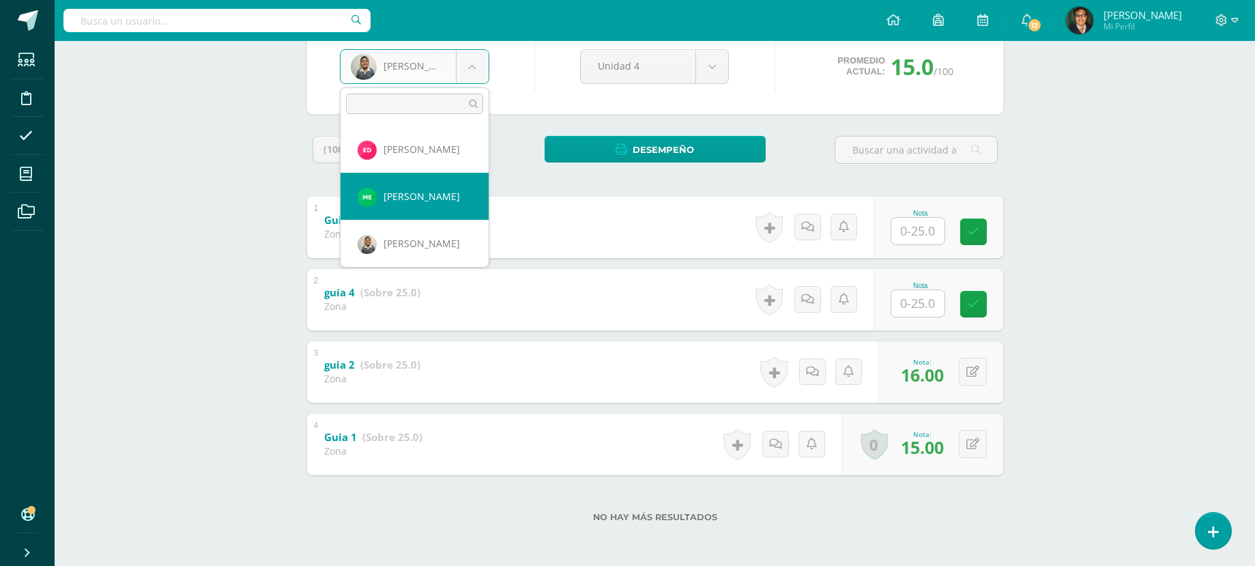
scroll to position [491, 0]
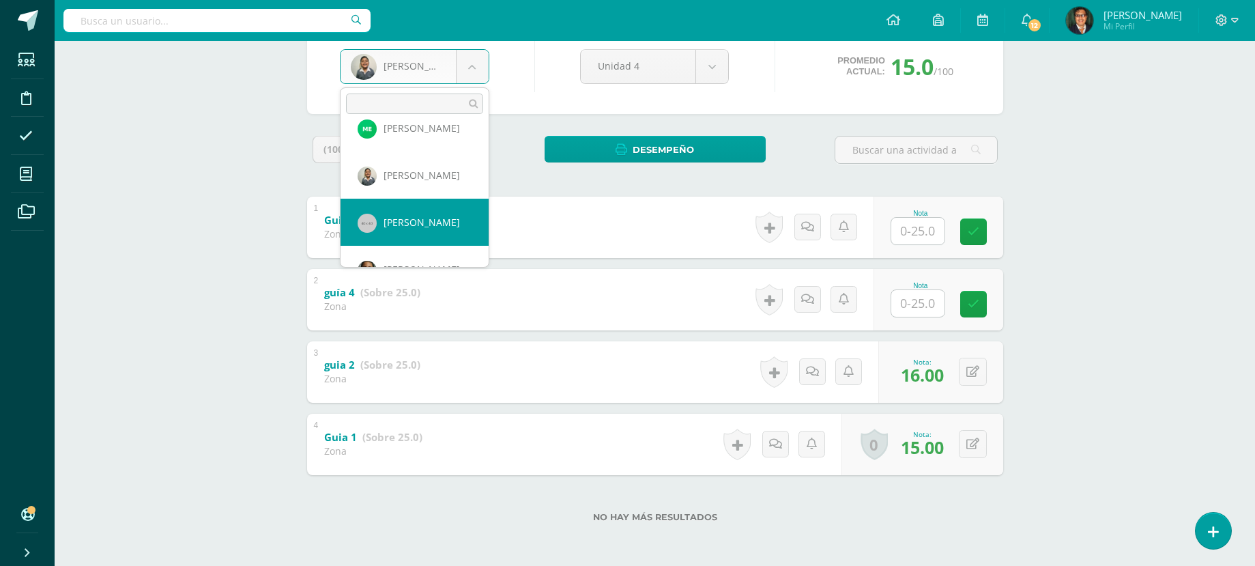
select select "107"
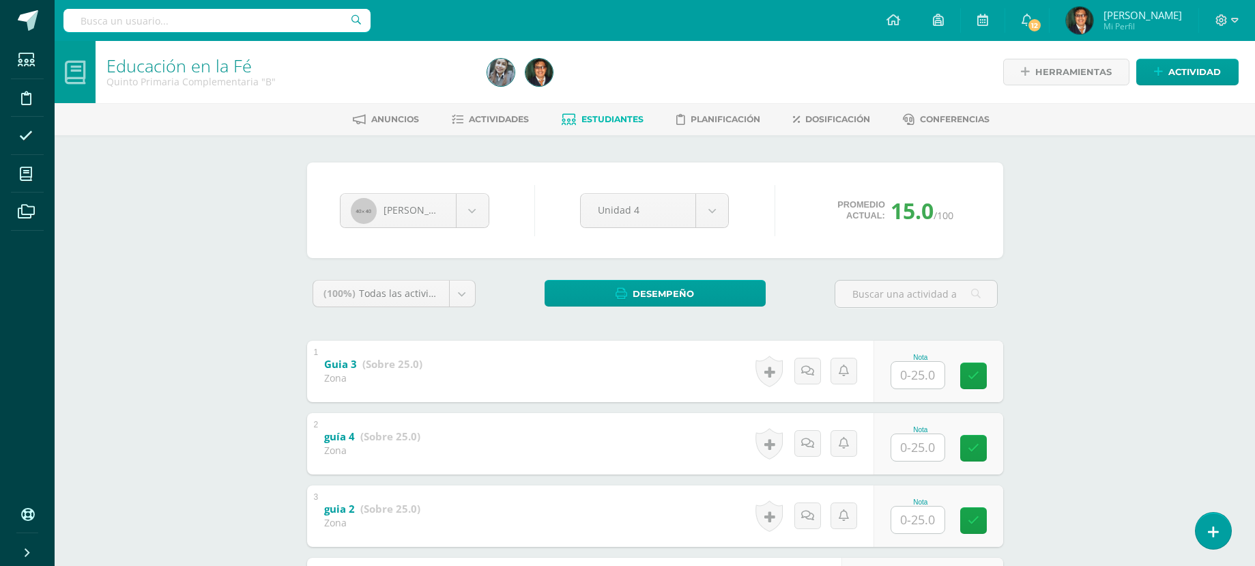
scroll to position [136, 0]
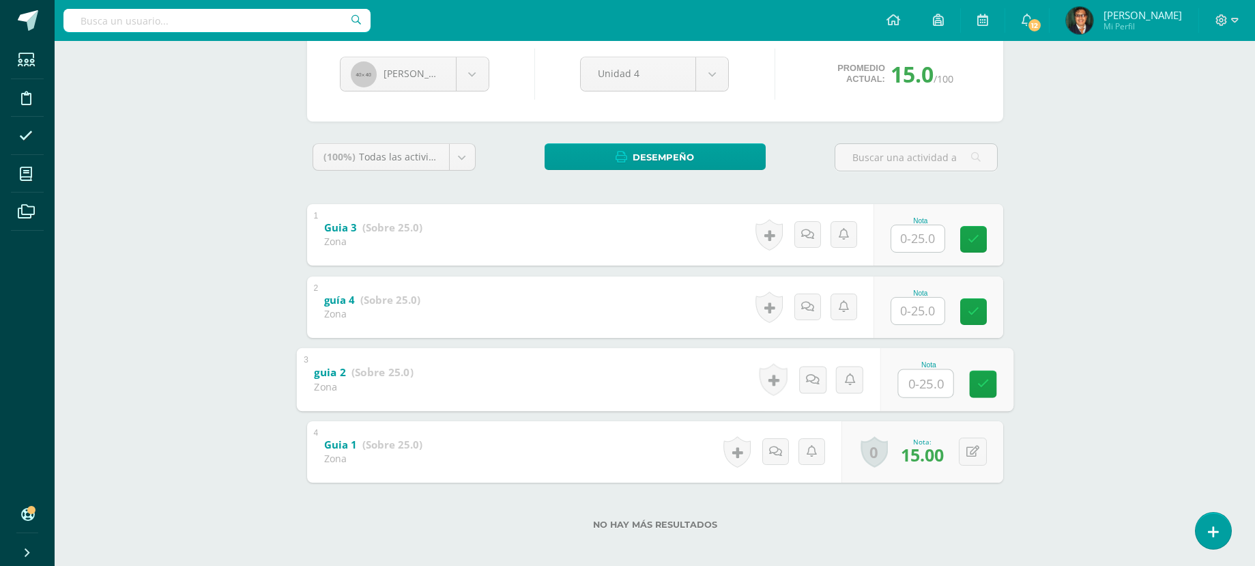
click at [922, 386] on input "text" at bounding box center [925, 382] width 55 height 27
type input "15"
click at [477, 72] on body "Estudiantes Disciplina Asistencia Mis cursos Archivos Soporte Centro de ayuda Ú…" at bounding box center [627, 218] width 1255 height 709
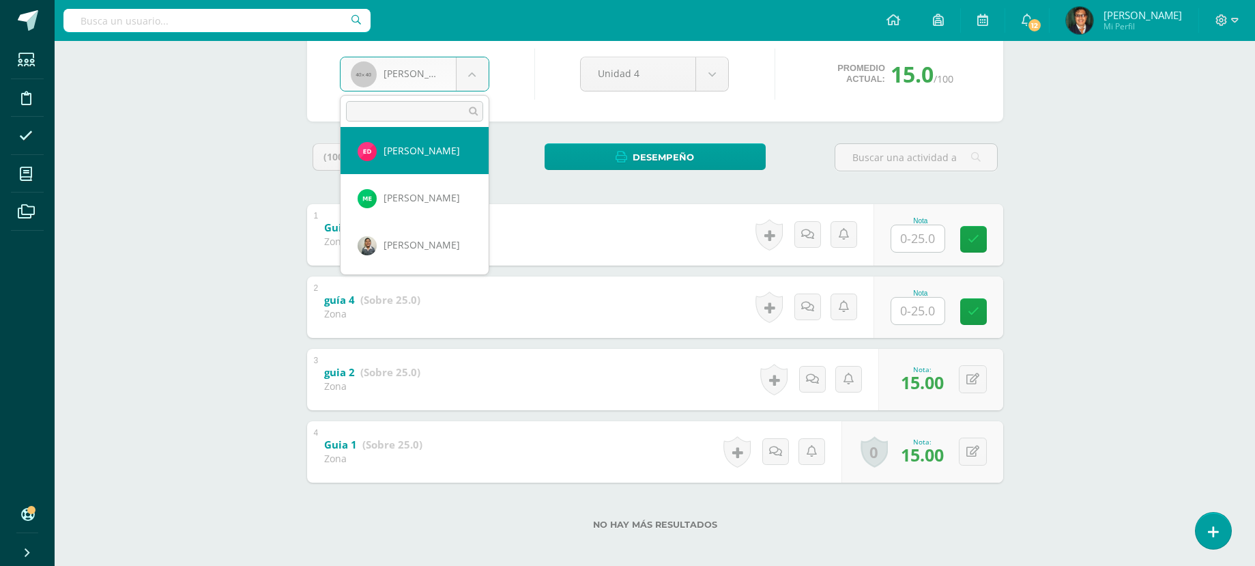
scroll to position [497, 0]
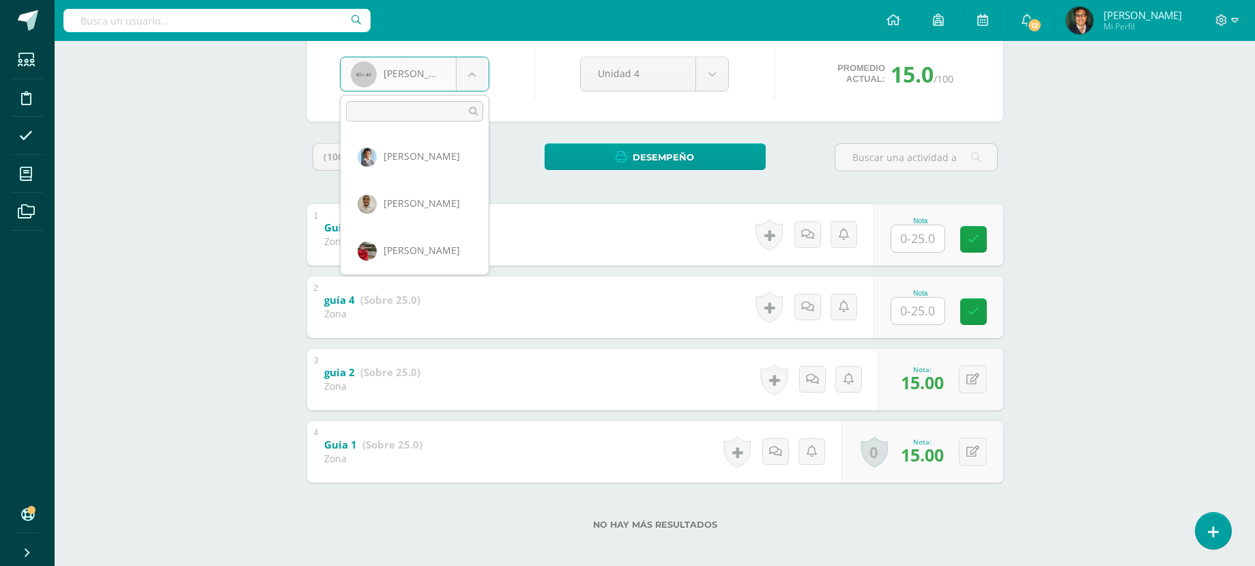
click at [478, 76] on body "Estudiantes Disciplina Asistencia Mis cursos Archivos Soporte Centro de ayuda Ú…" at bounding box center [627, 218] width 1255 height 709
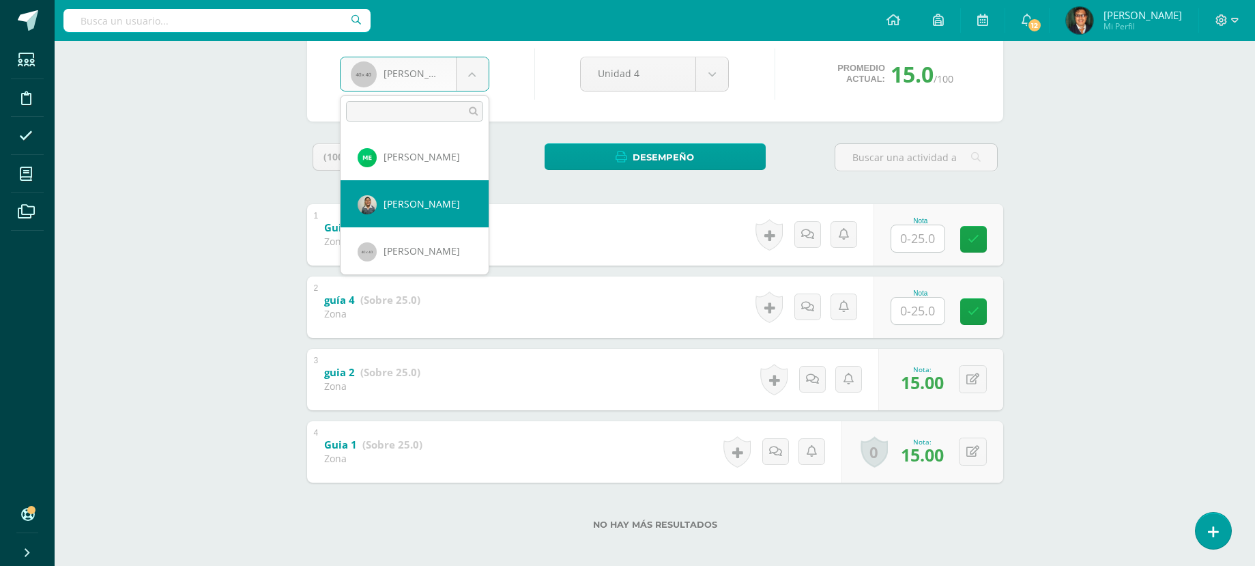
scroll to position [538, 0]
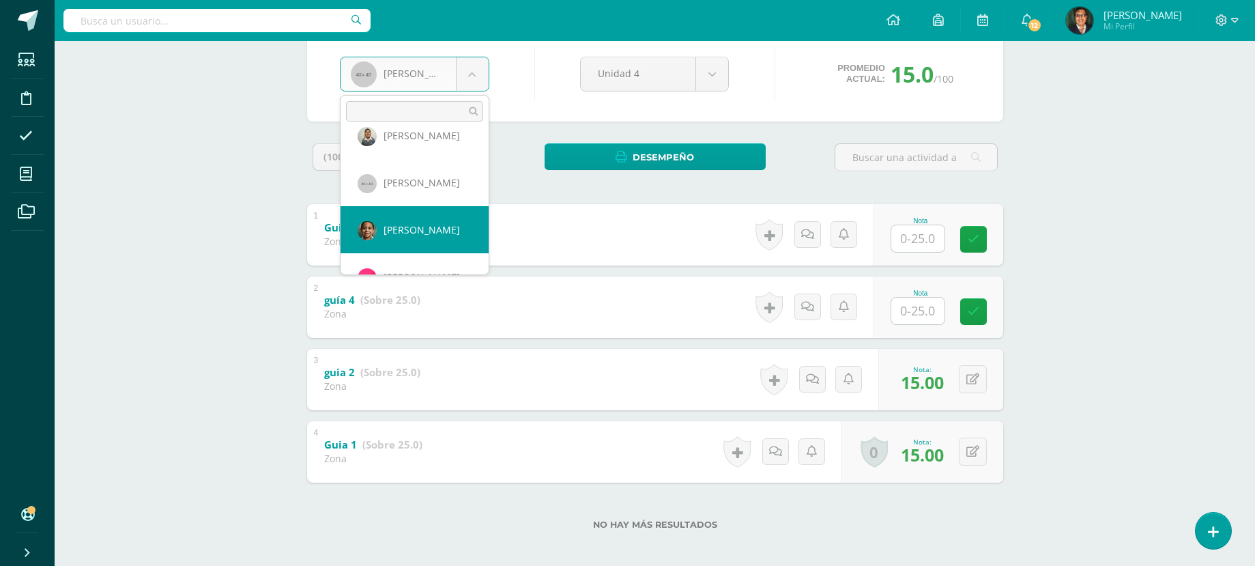
select select "157"
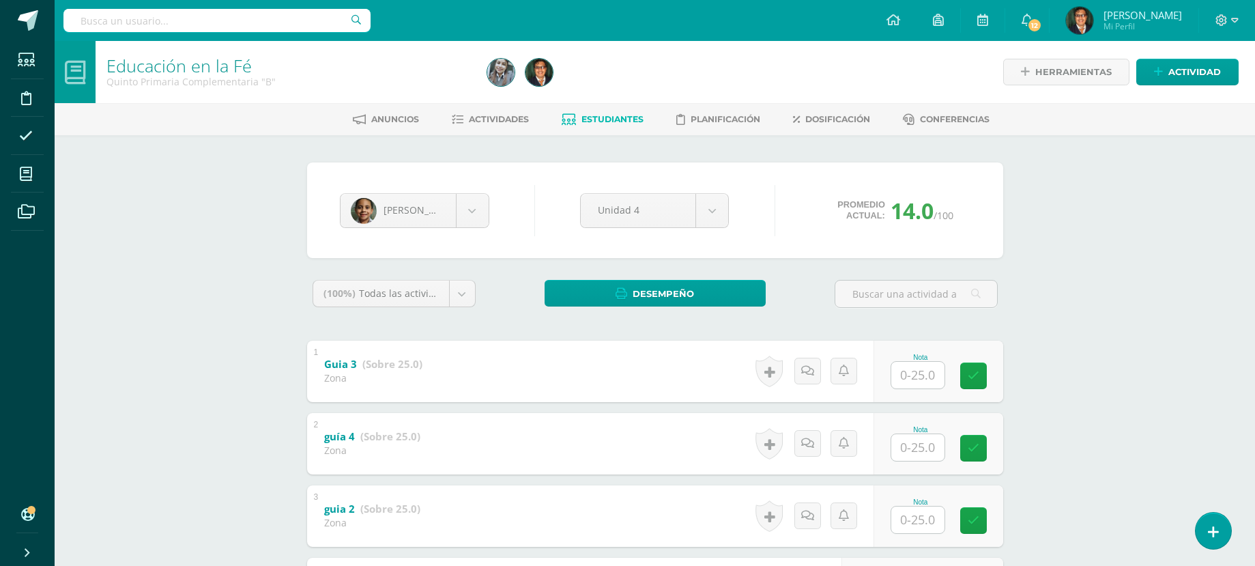
scroll to position [136, 0]
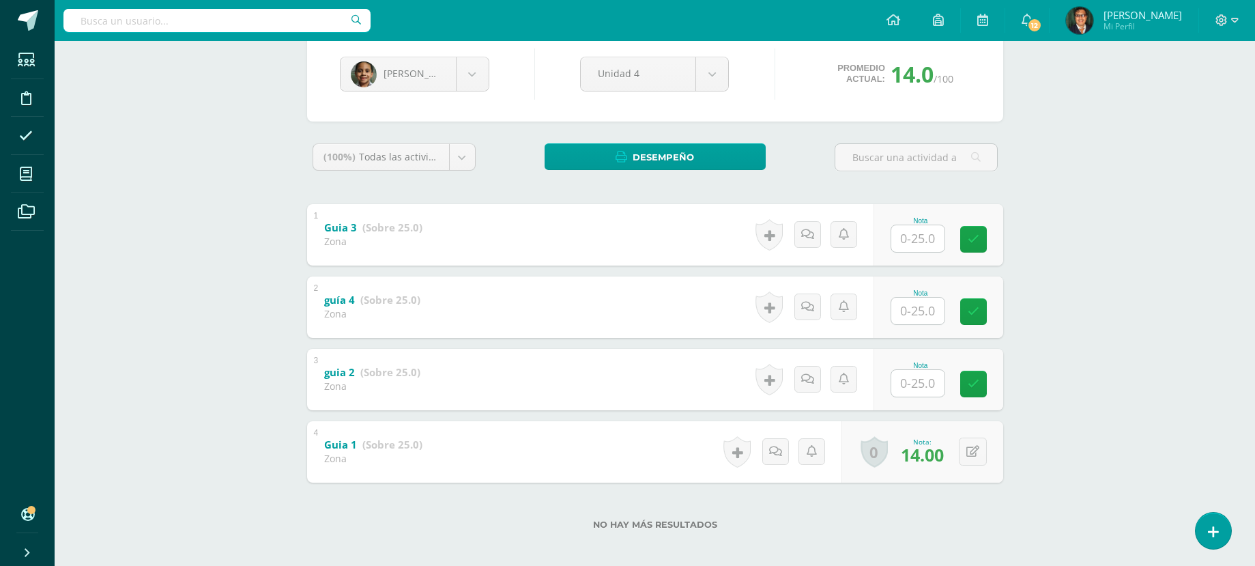
click at [933, 391] on input "text" at bounding box center [917, 383] width 53 height 27
type input "16"
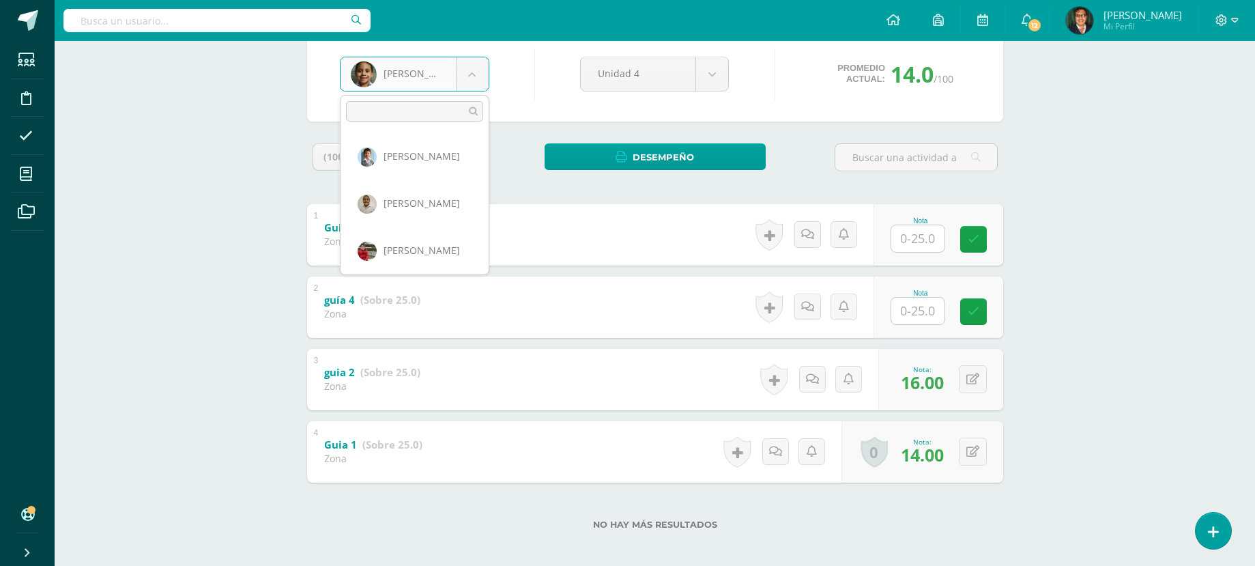
click at [470, 78] on body "Estudiantes Disciplina Asistencia Mis cursos Archivos Soporte Centro de ayuda Ú…" at bounding box center [627, 218] width 1255 height 709
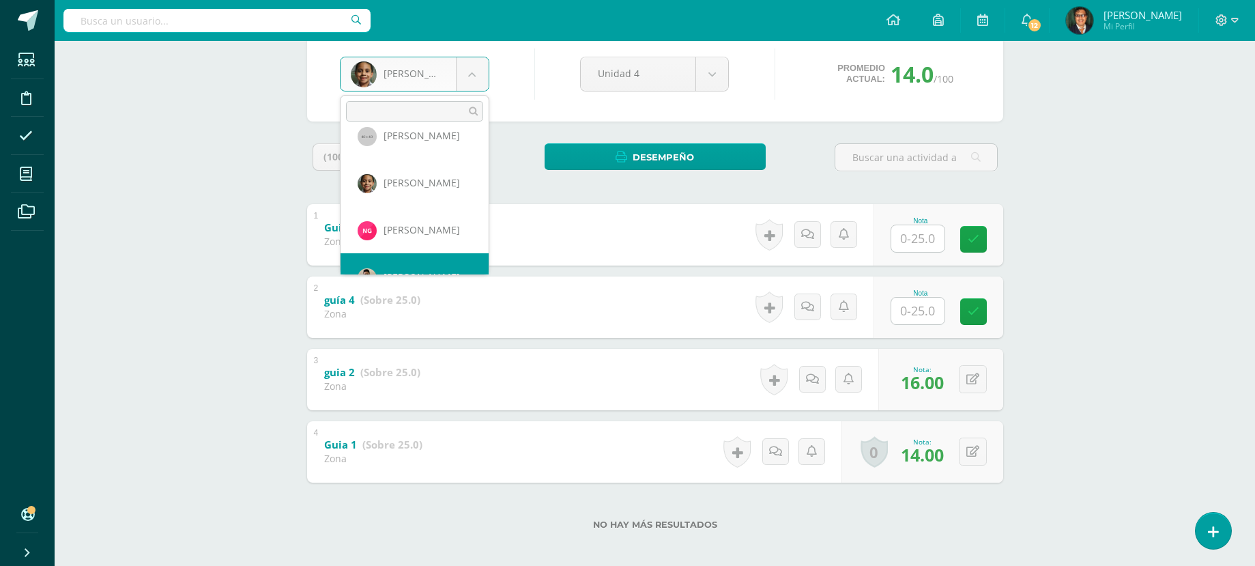
scroll to position [611, 0]
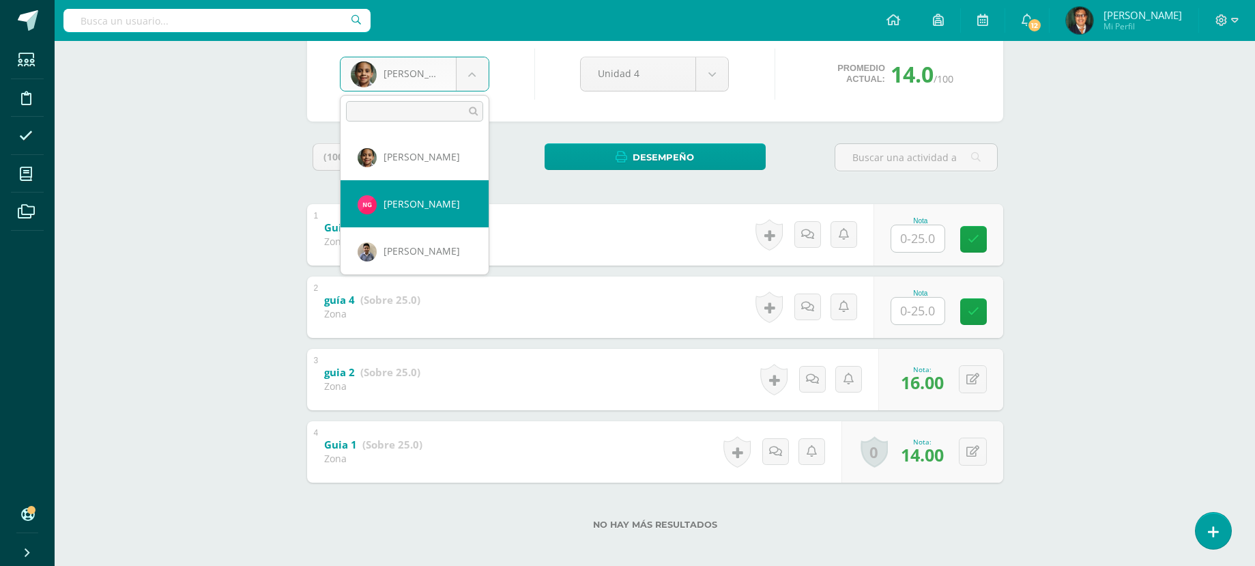
select select "2325"
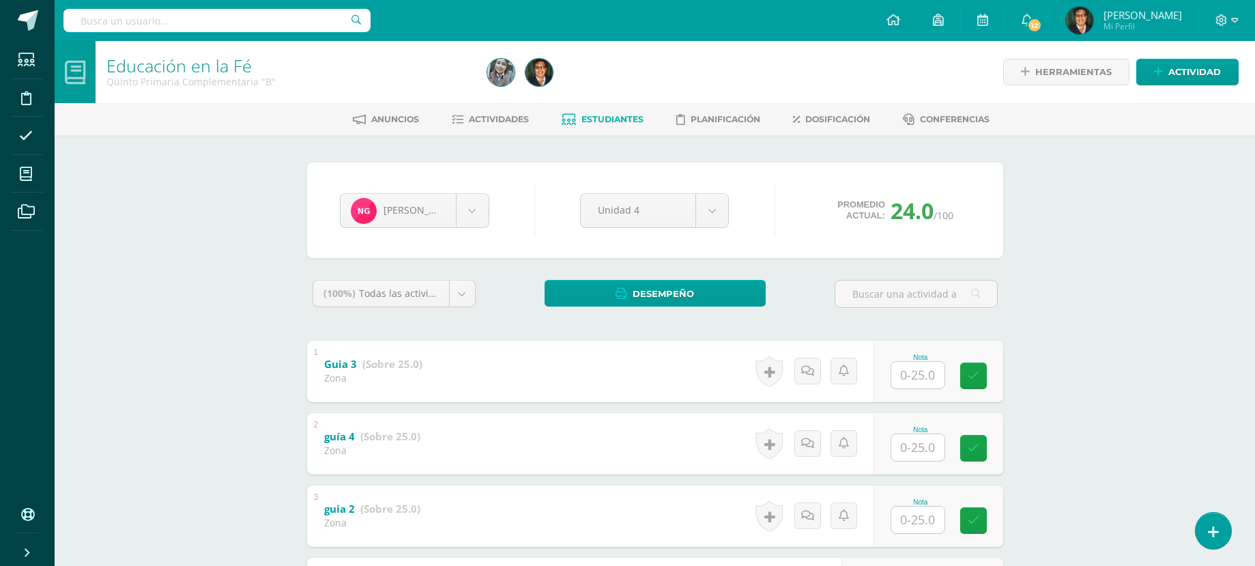
scroll to position [136, 0]
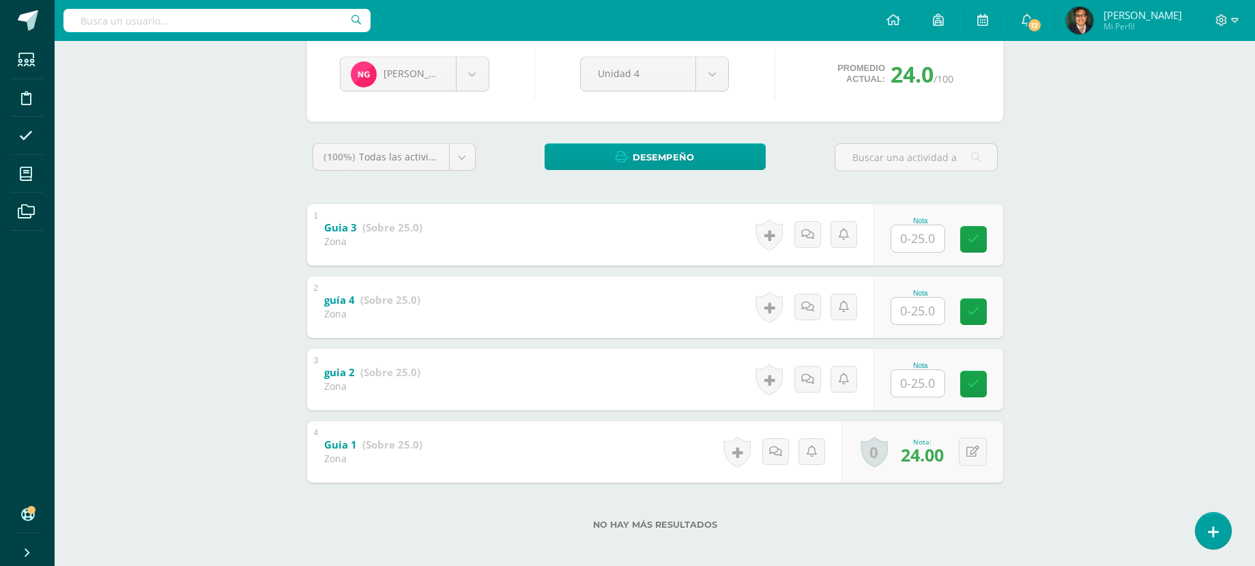
click at [918, 396] on input "text" at bounding box center [917, 383] width 53 height 27
type input "24"
click at [471, 70] on body "Estudiantes Disciplina Asistencia Mis cursos Archivos Soporte Centro de ayuda Ú…" at bounding box center [627, 218] width 1255 height 709
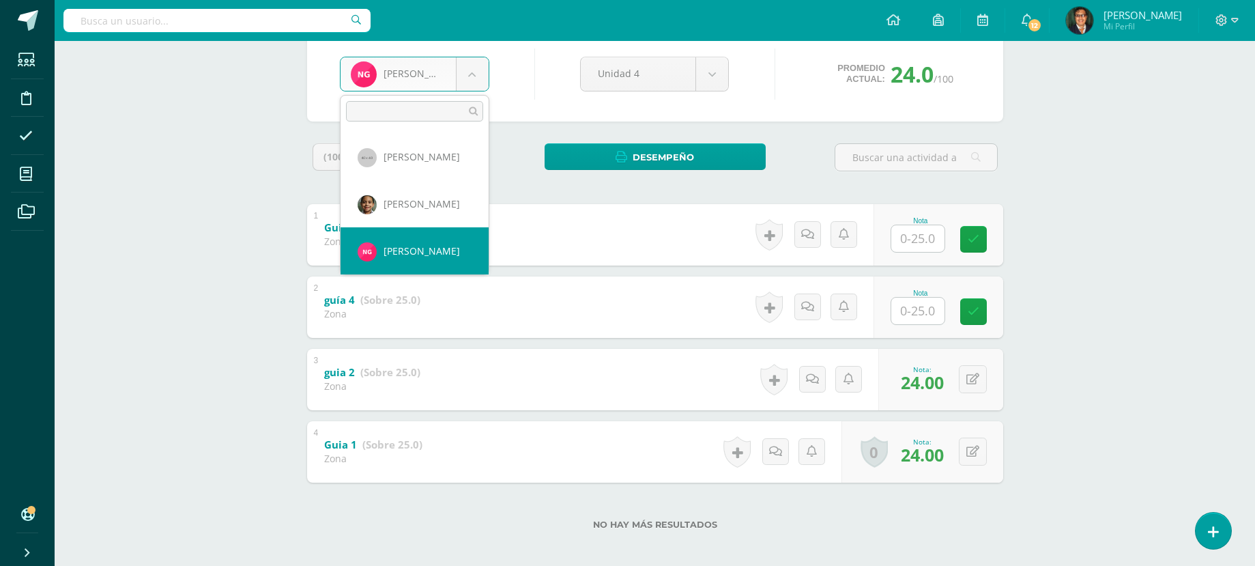
scroll to position [632, 0]
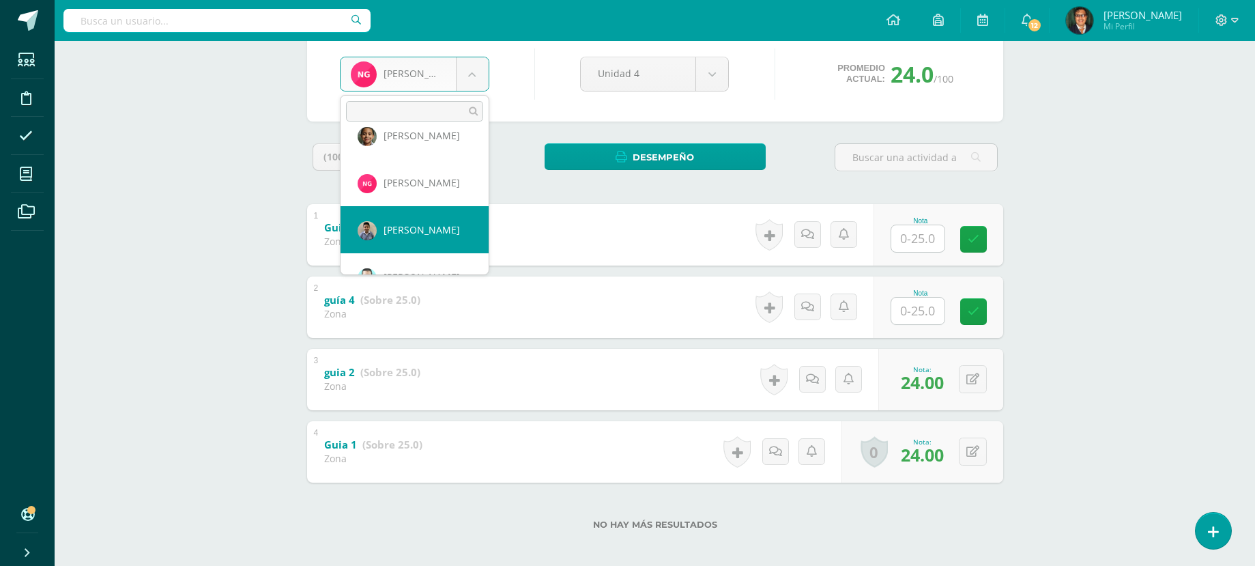
select select "133"
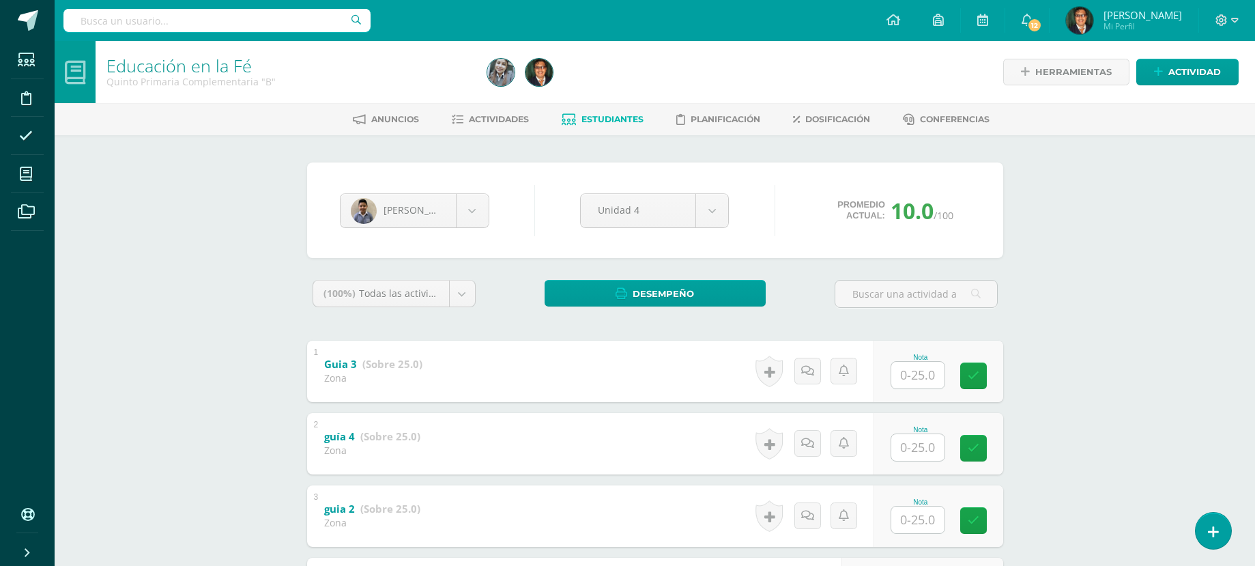
scroll to position [136, 0]
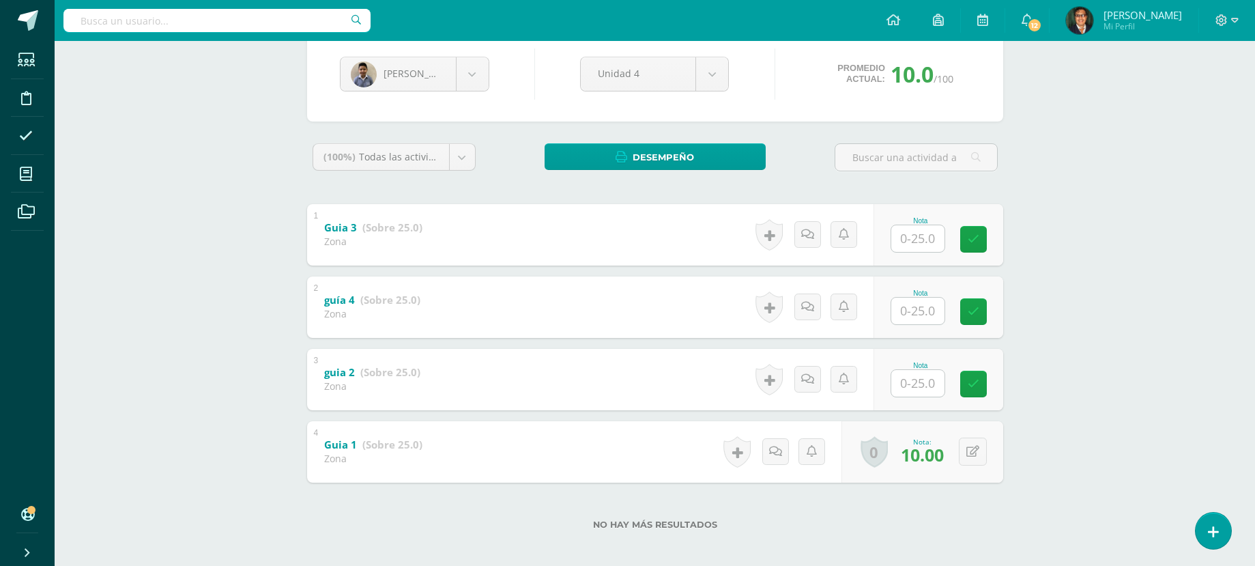
click at [935, 390] on input "text" at bounding box center [917, 383] width 53 height 27
type input "12"
click at [465, 78] on body "Estudiantes Disciplina Asistencia Mis cursos Archivos Soporte Centro de ayuda Ú…" at bounding box center [627, 218] width 1255 height 709
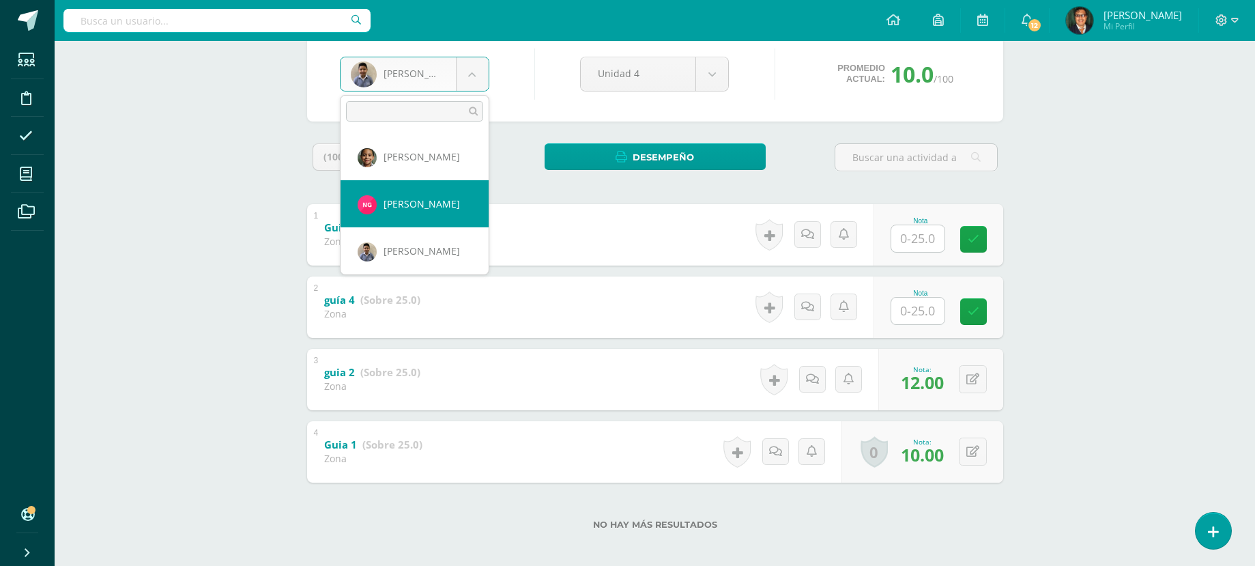
scroll to position [679, 0]
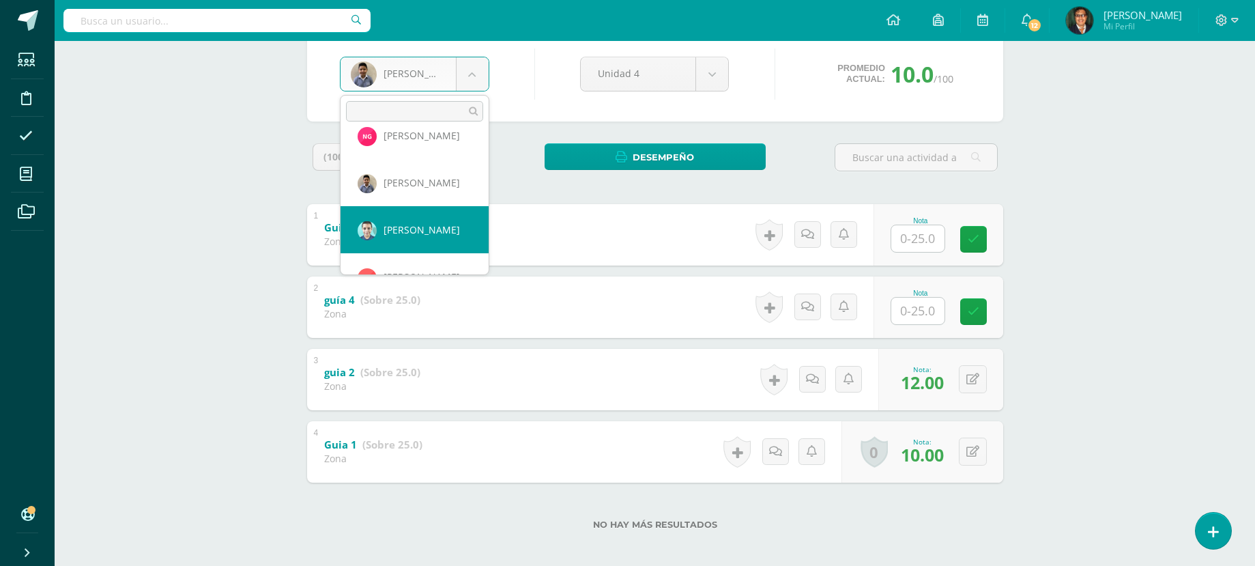
select select "158"
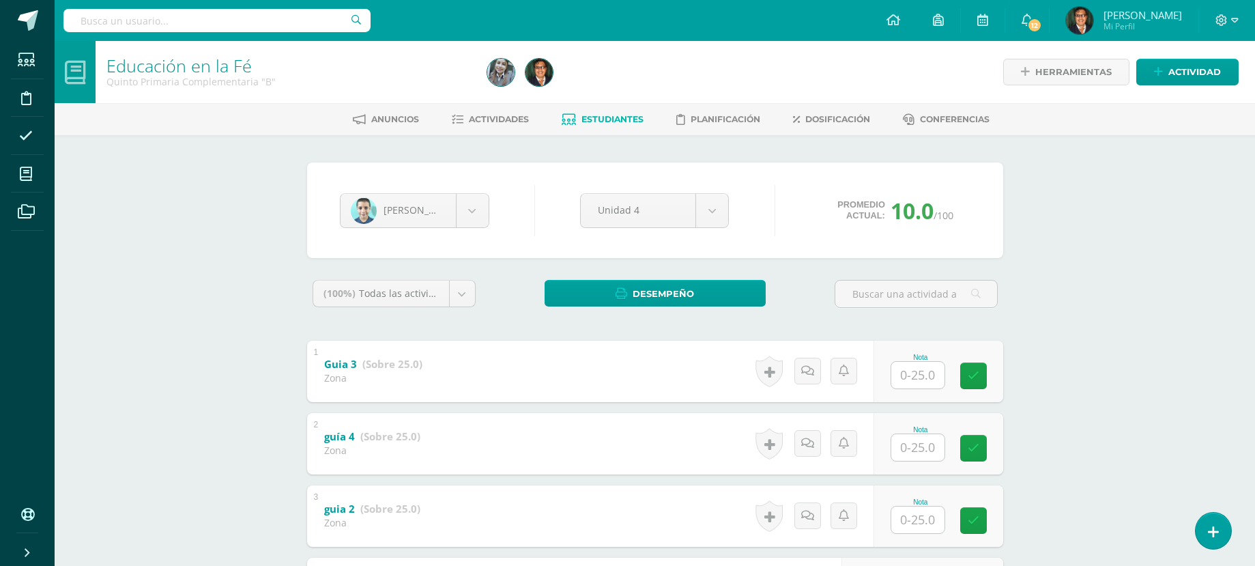
scroll to position [136, 0]
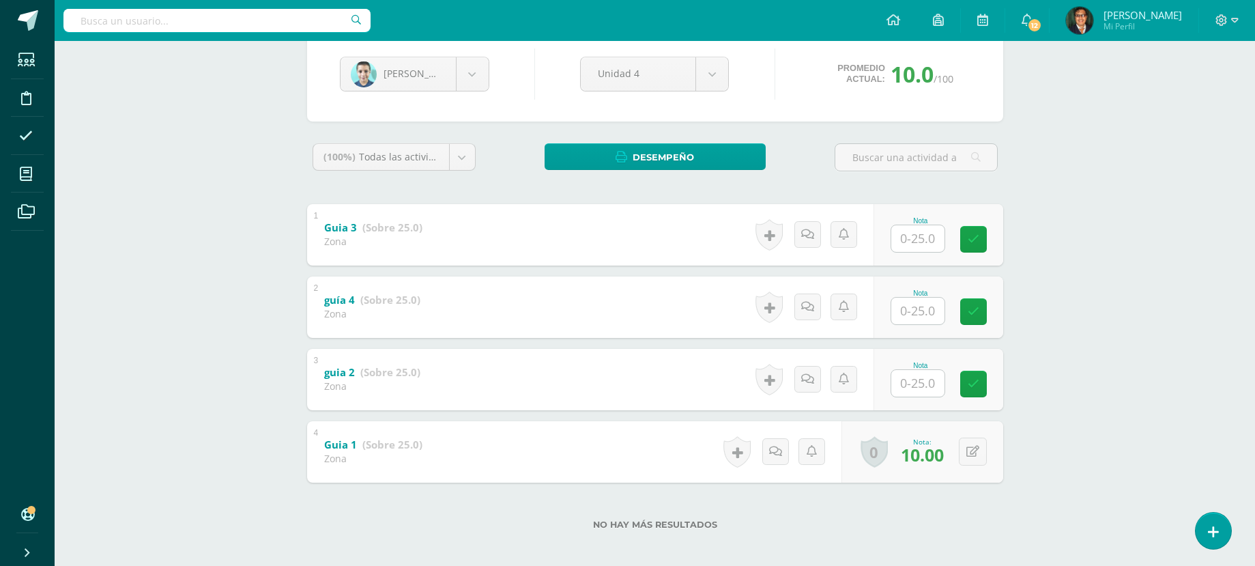
click at [928, 390] on input "text" at bounding box center [917, 383] width 53 height 27
type input "15"
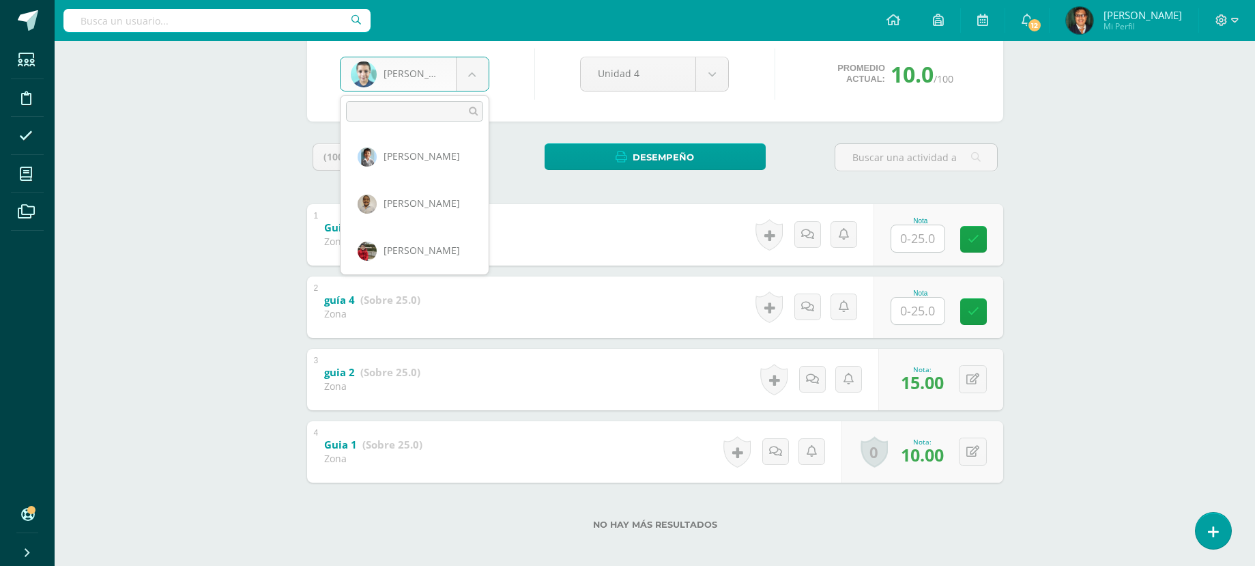
click at [470, 75] on body "Estudiantes Disciplina Asistencia Mis cursos Archivos Soporte Centro de ayuda Ú…" at bounding box center [627, 218] width 1255 height 709
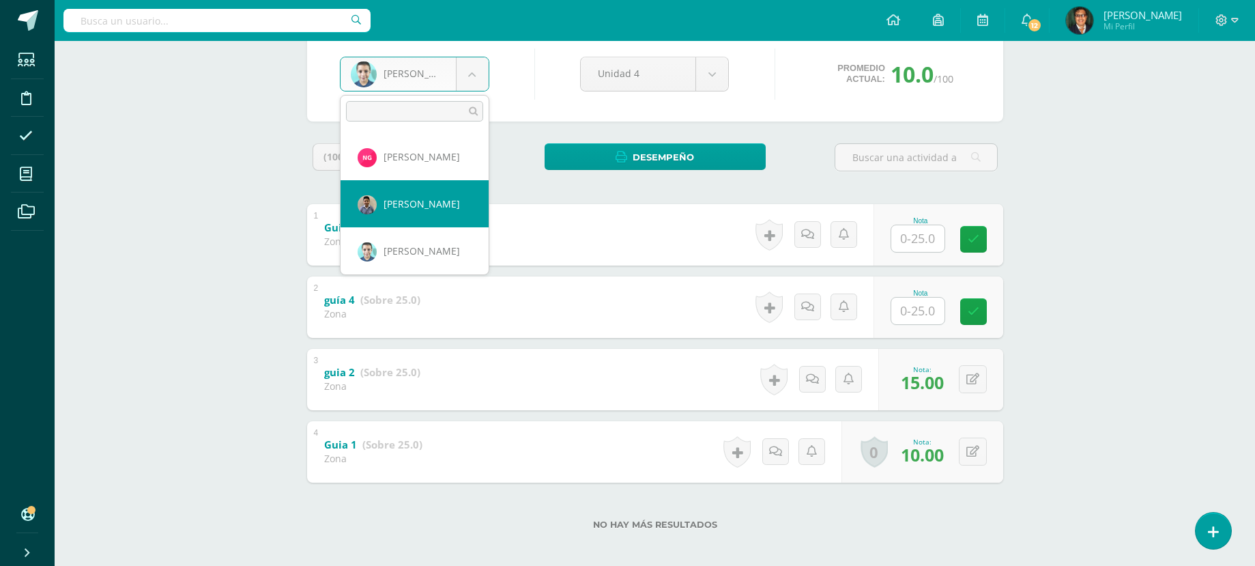
scroll to position [727, 0]
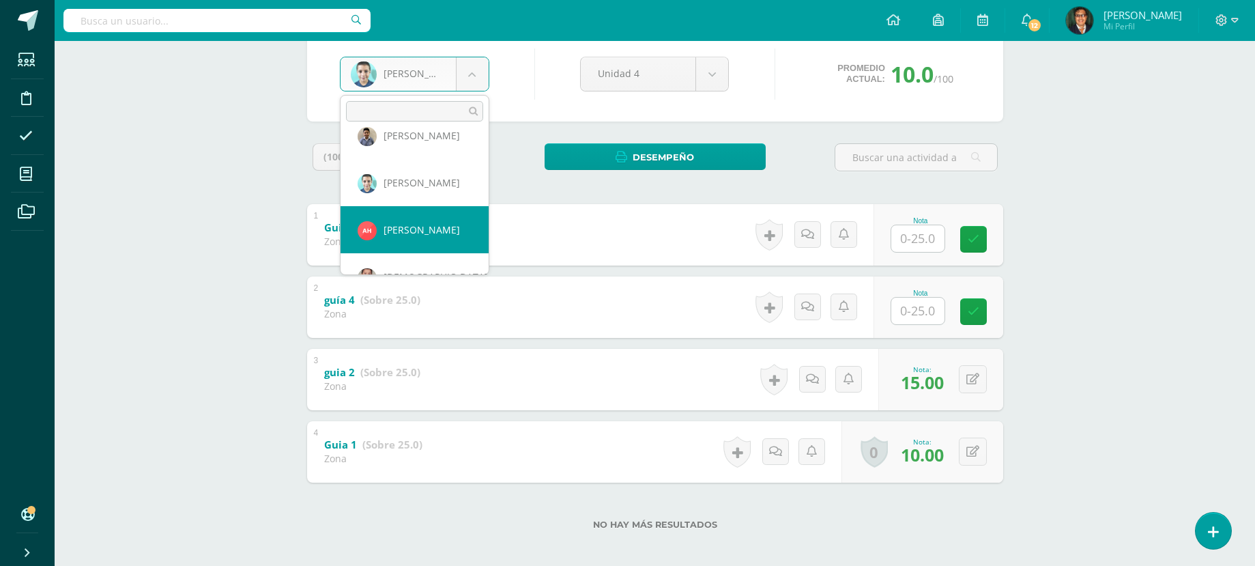
select select "1612"
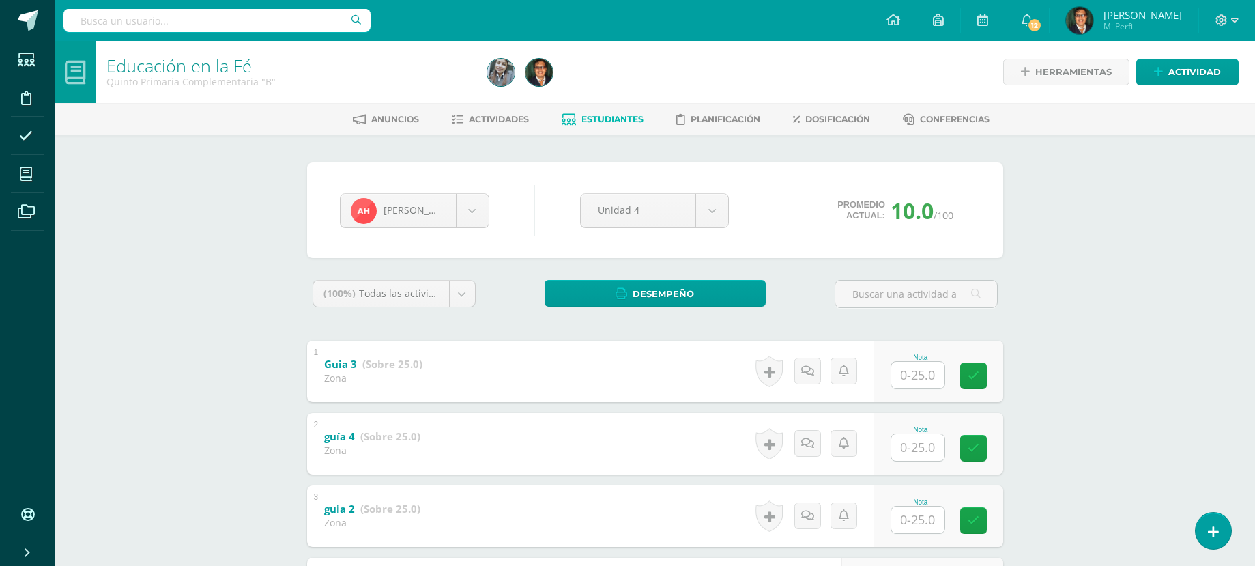
scroll to position [136, 0]
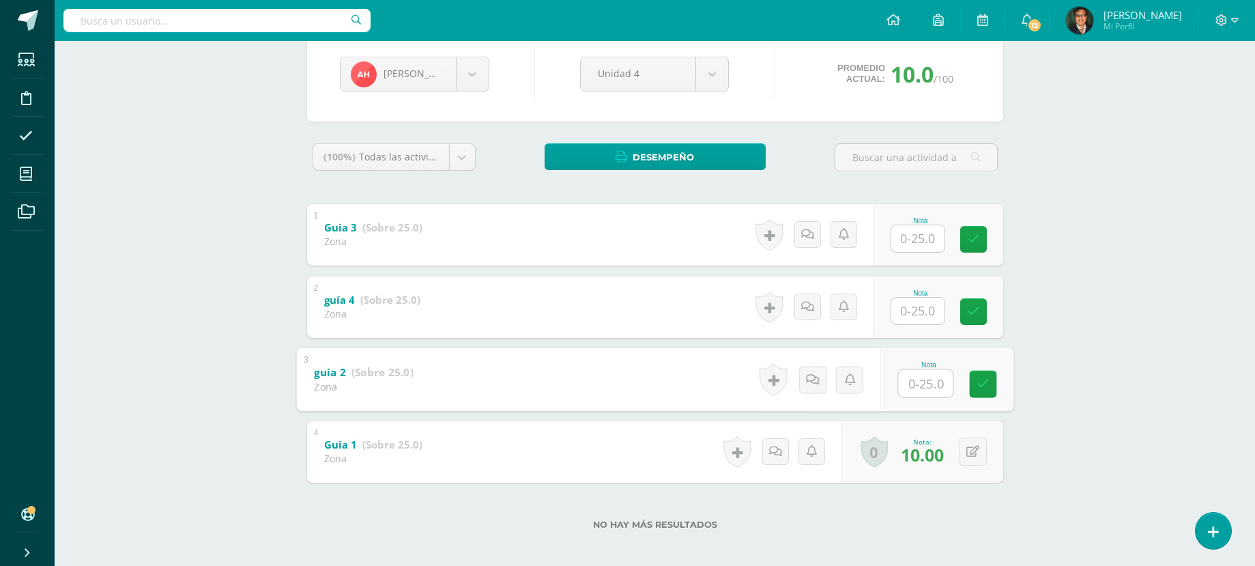
click at [909, 385] on input "text" at bounding box center [925, 382] width 55 height 27
type input "12"
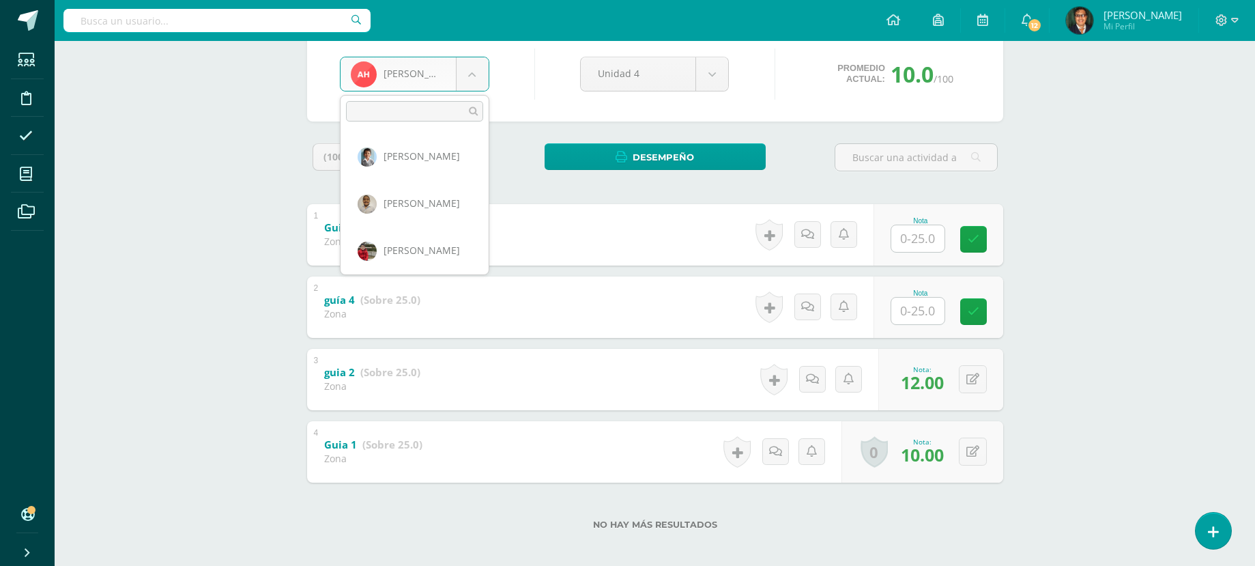
click at [475, 76] on body "Estudiantes Disciplina Asistencia Mis cursos Archivos Soporte Centro de ayuda Ú…" at bounding box center [627, 218] width 1255 height 709
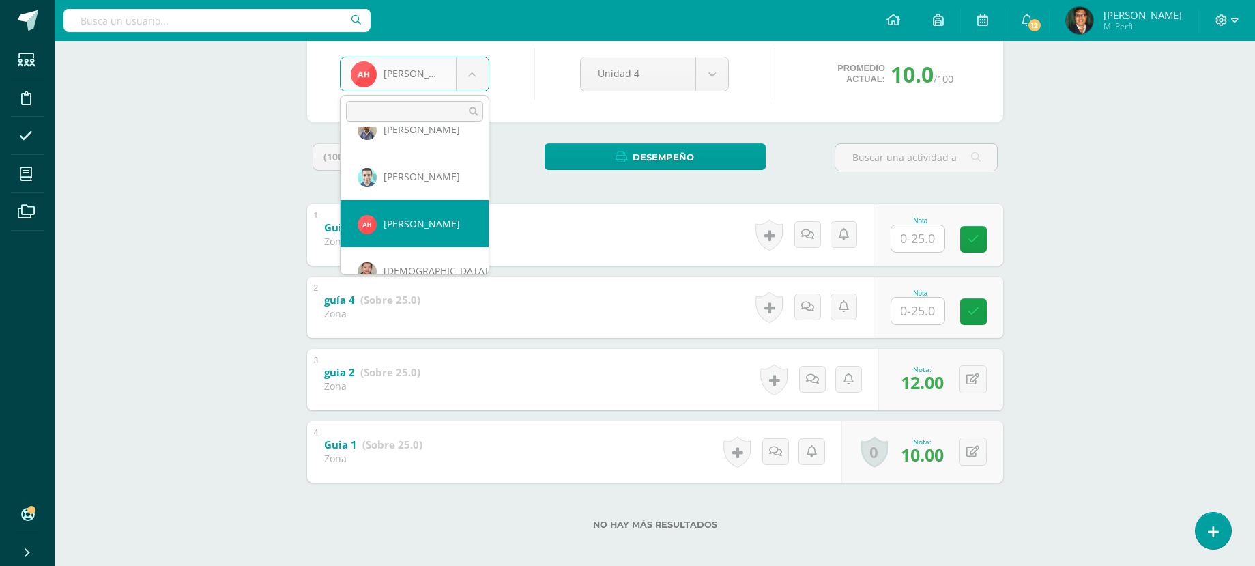
scroll to position [752, 0]
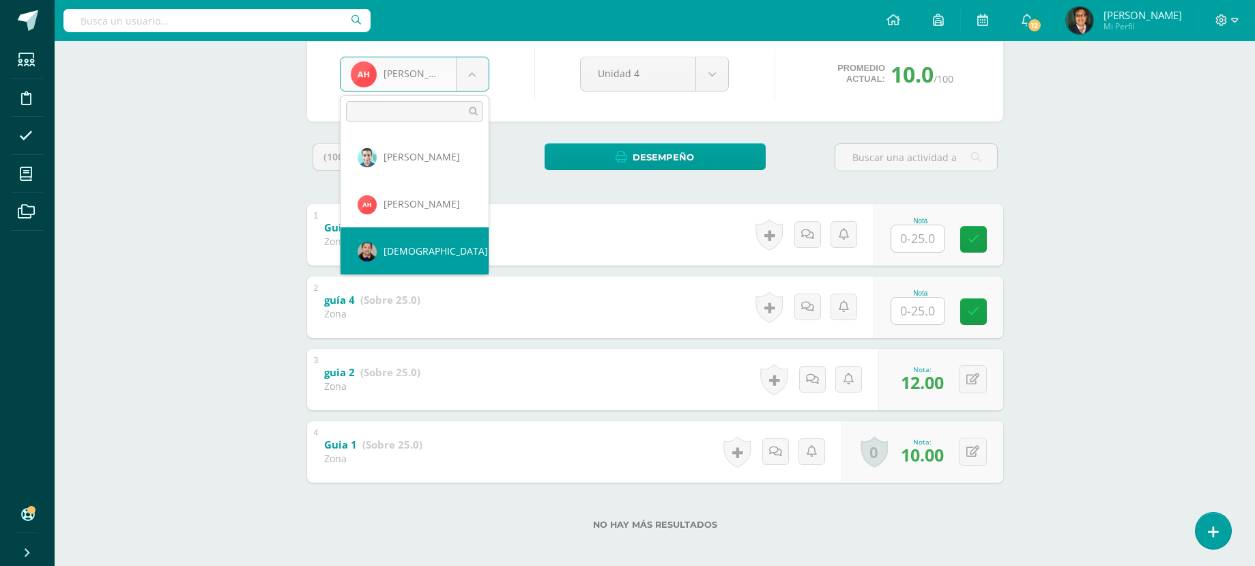
select select "110"
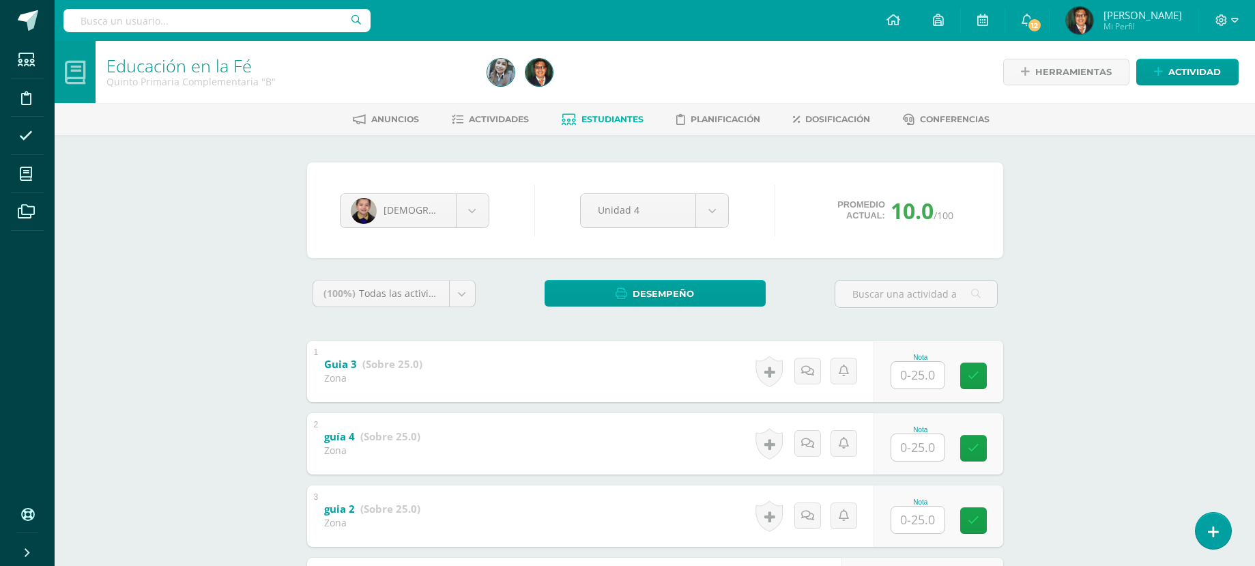
scroll to position [144, 0]
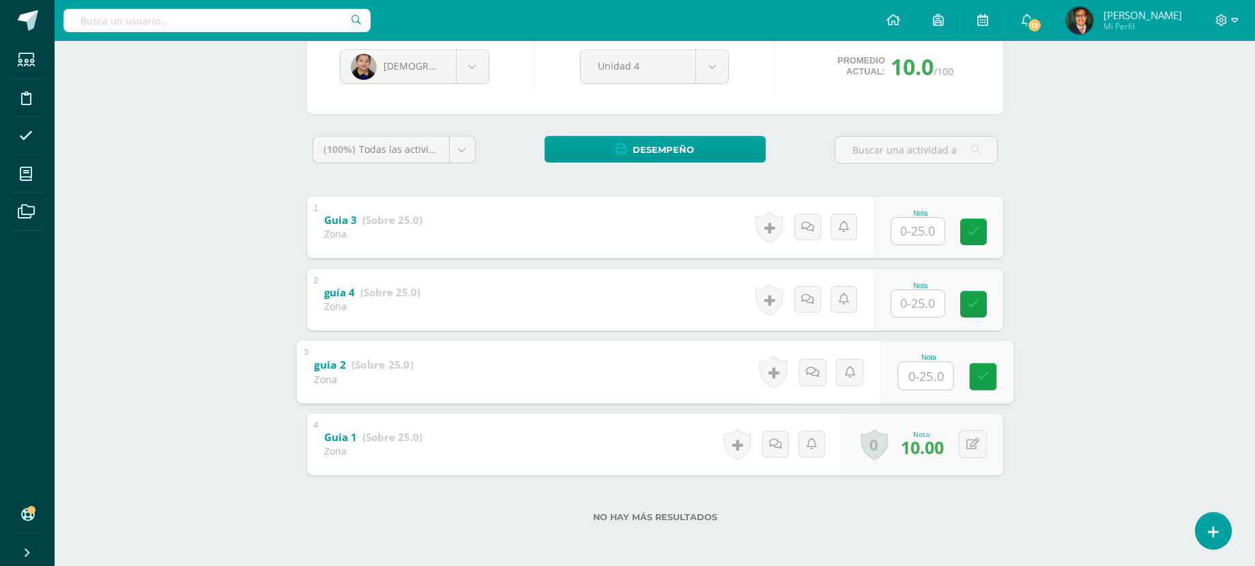
click at [928, 376] on input "text" at bounding box center [925, 375] width 55 height 27
type input "15"
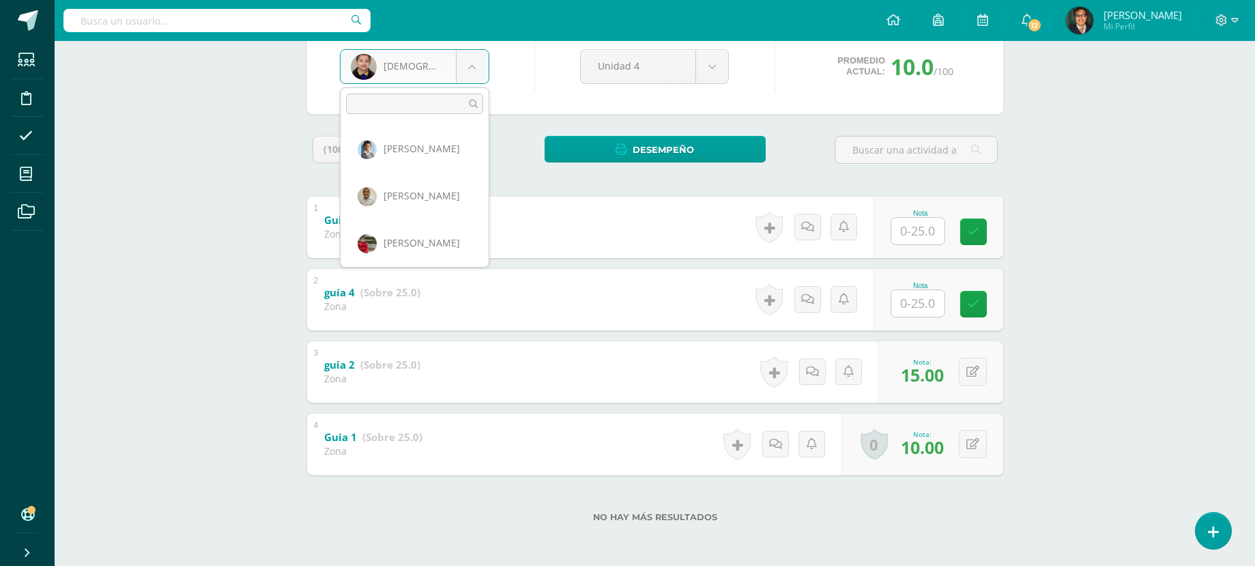
click at [478, 60] on body "Estudiantes Disciplina Asistencia Mis cursos Archivos Soporte Centro de ayuda Ú…" at bounding box center [627, 210] width 1255 height 709
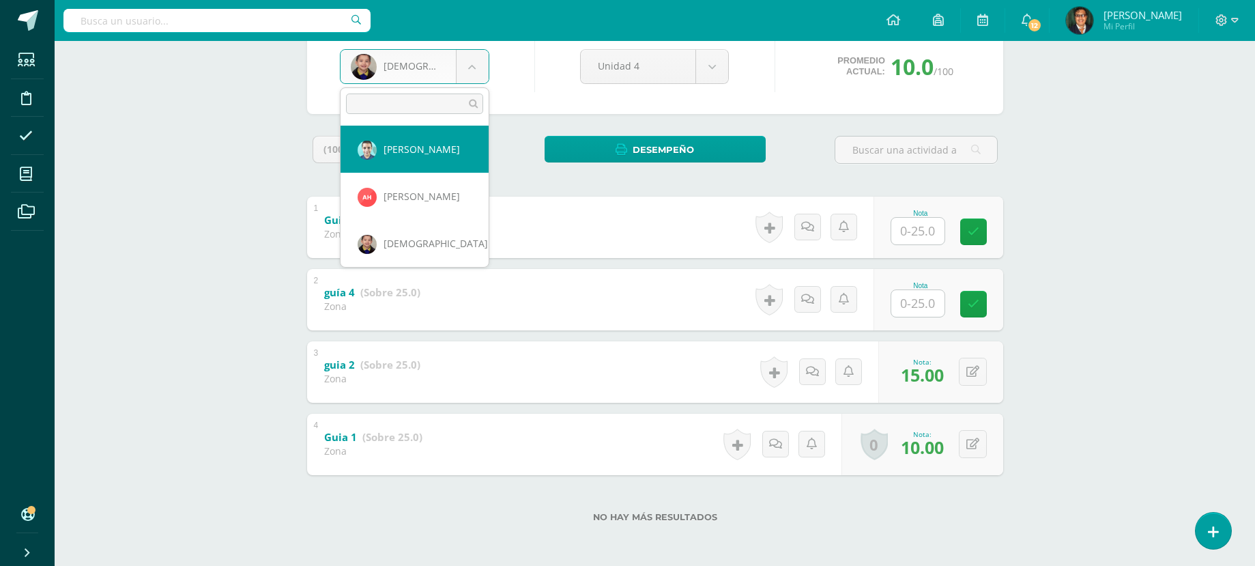
scroll to position [821, 0]
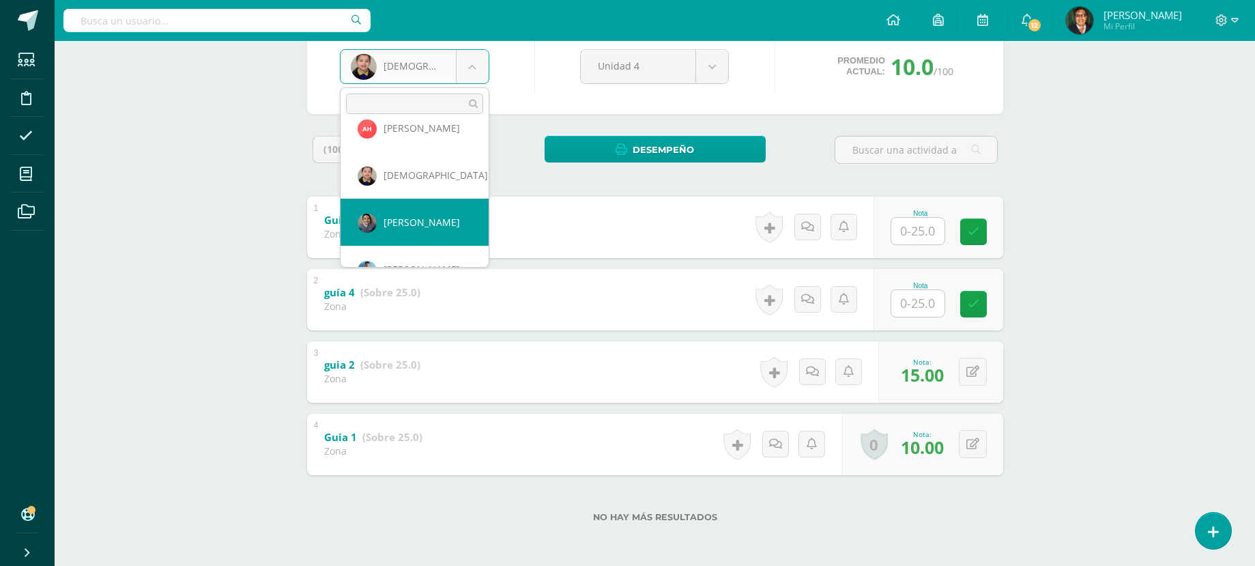
select select "137"
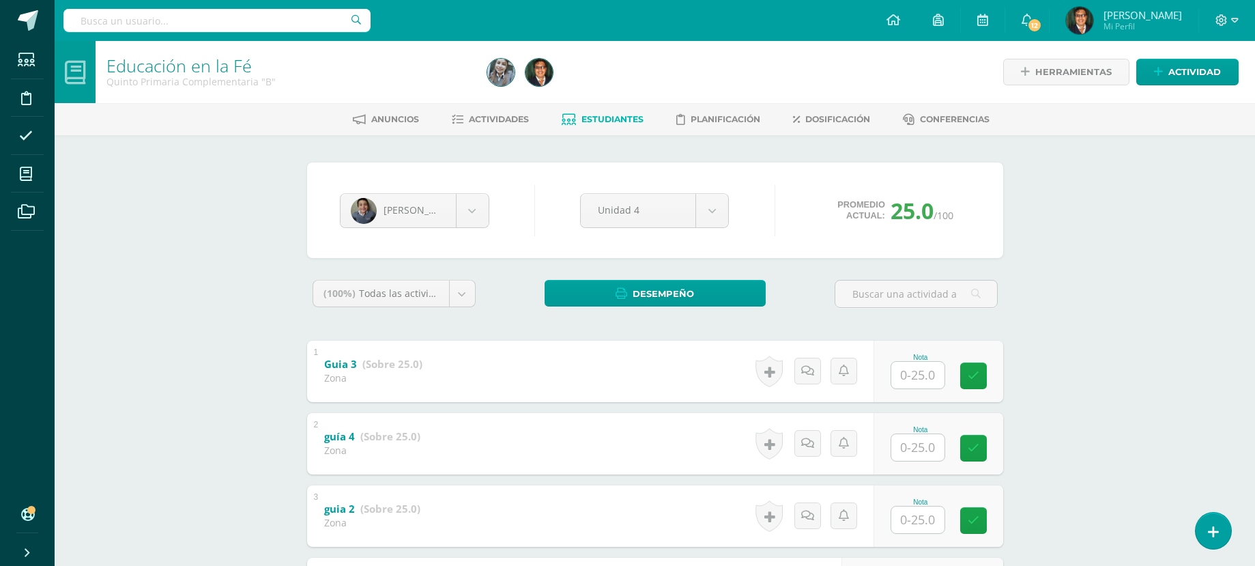
scroll to position [136, 0]
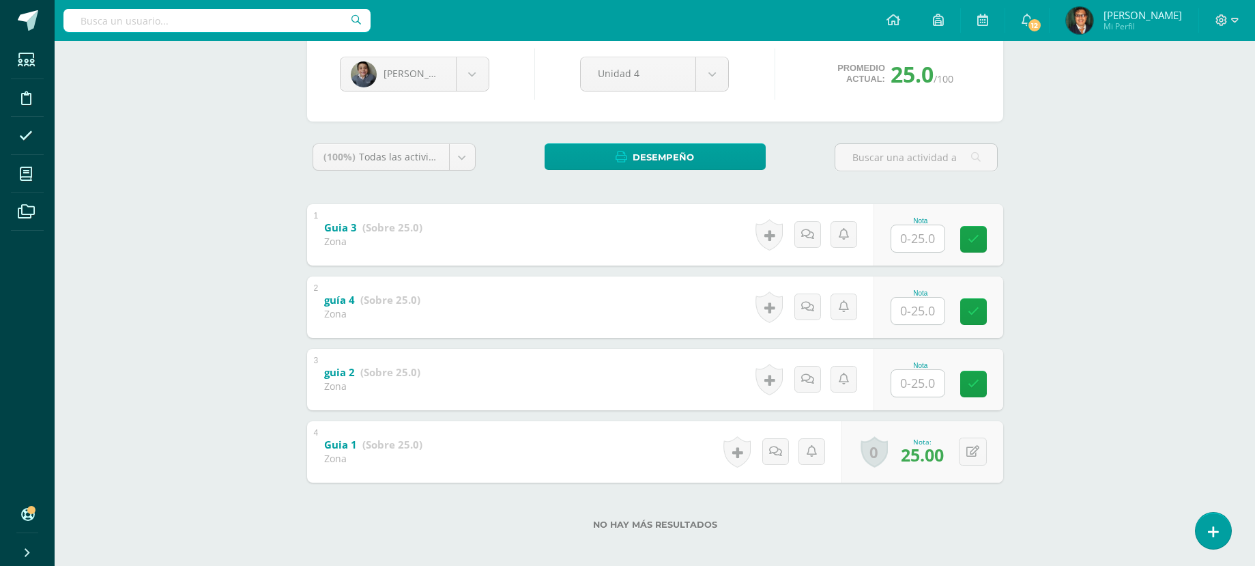
click at [932, 375] on input "text" at bounding box center [917, 383] width 53 height 27
type input "25"
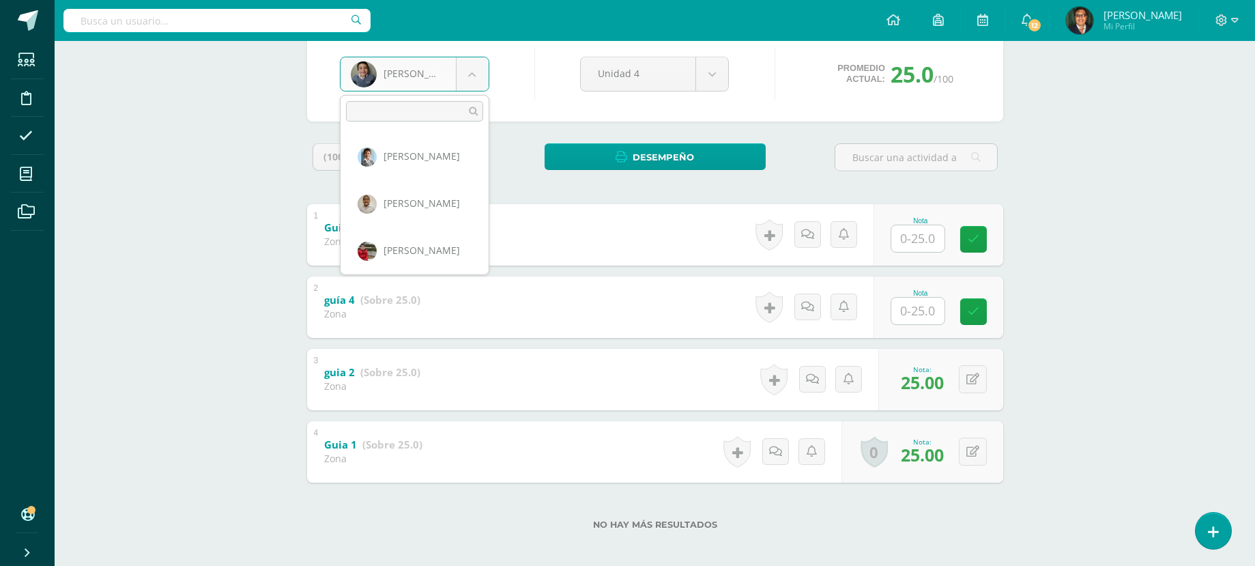
click at [473, 74] on body "Estudiantes Disciplina Asistencia Mis cursos Archivos Soporte Centro de ayuda Ú…" at bounding box center [627, 218] width 1255 height 709
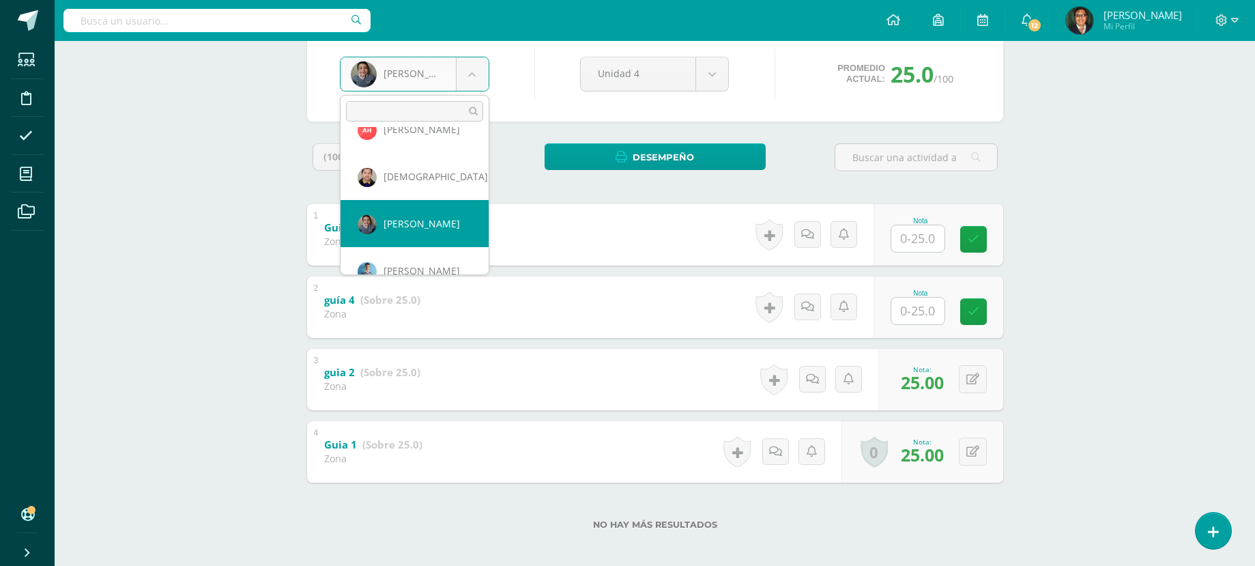
scroll to position [895, 0]
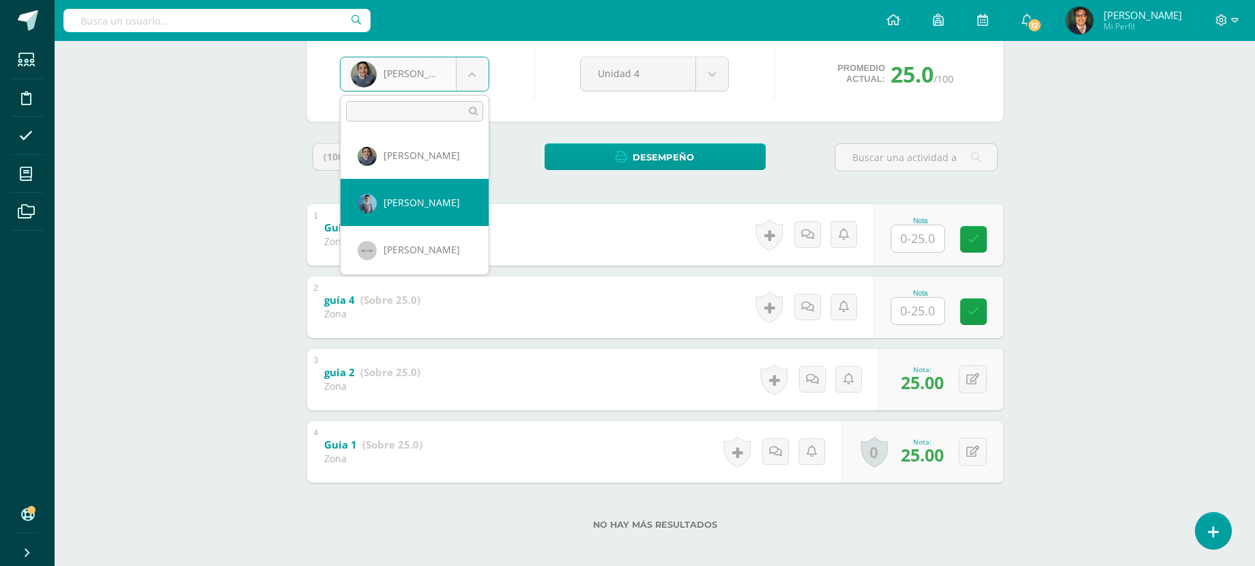
select select "112"
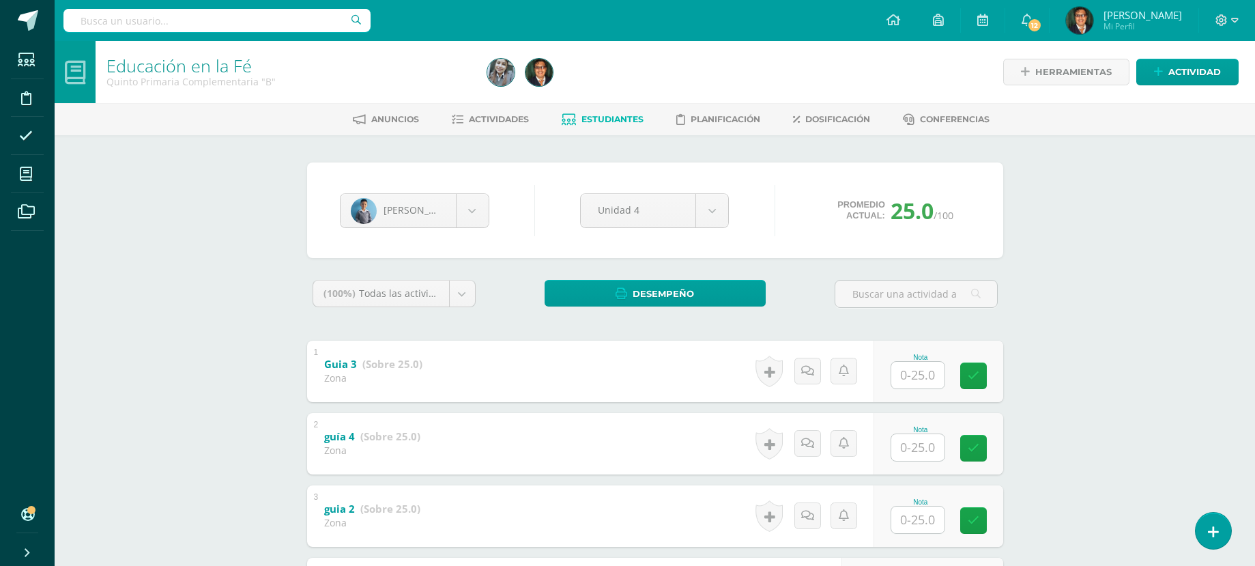
scroll to position [136, 0]
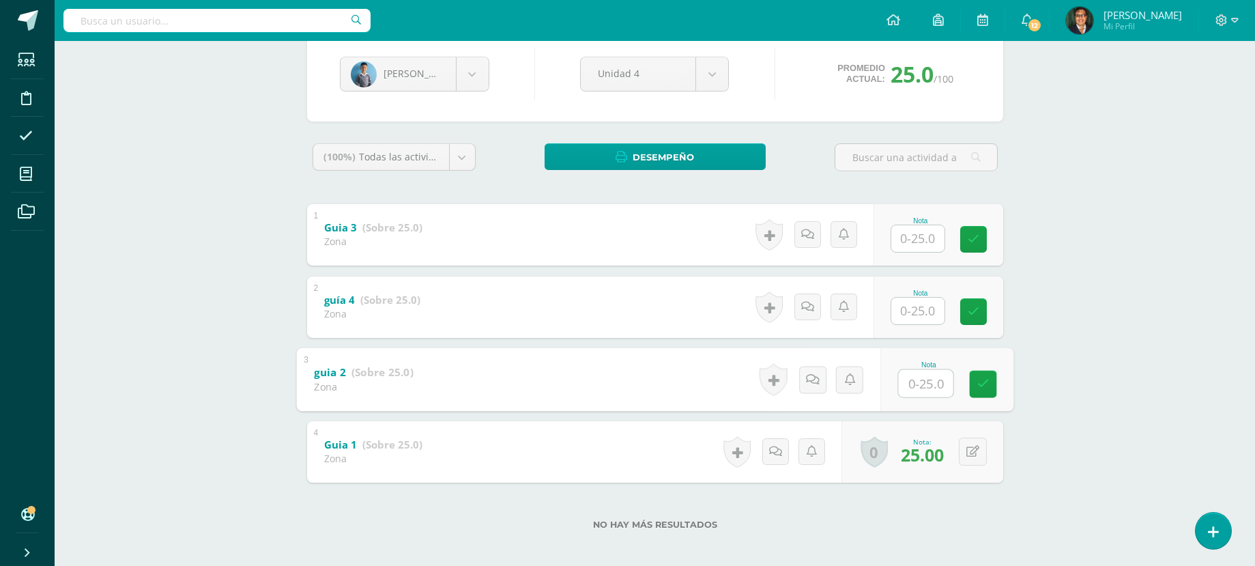
click at [939, 383] on input "text" at bounding box center [925, 382] width 55 height 27
type input "25"
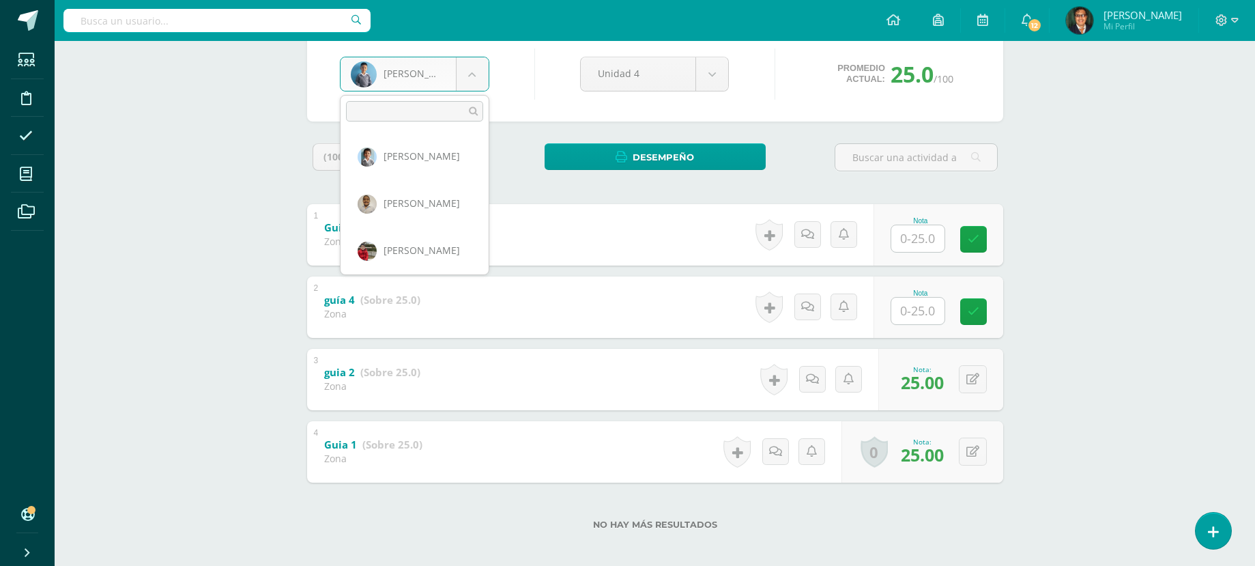
click at [470, 83] on body "Estudiantes Disciplina Asistencia Mis cursos Archivos Soporte Centro de ayuda Ú…" at bounding box center [627, 218] width 1255 height 709
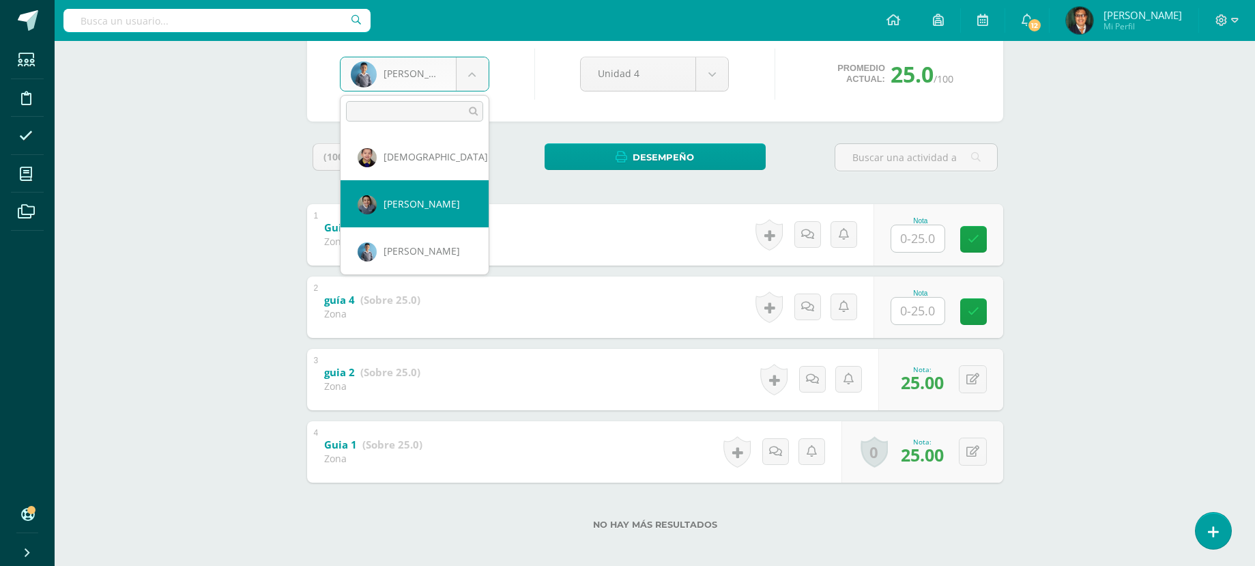
scroll to position [915, 0]
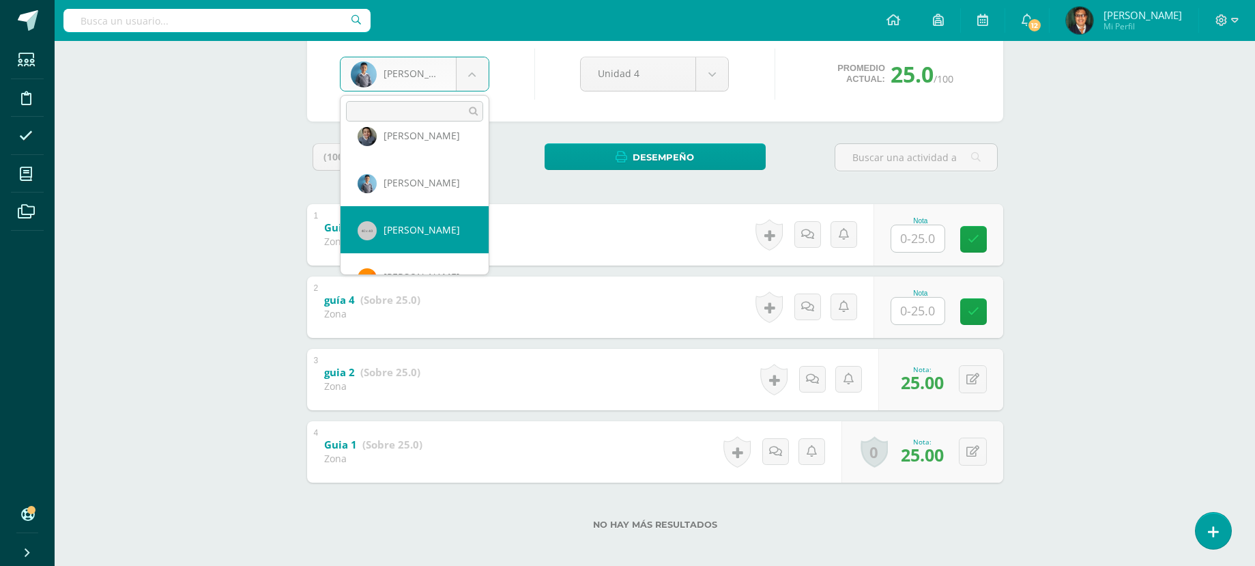
select select "114"
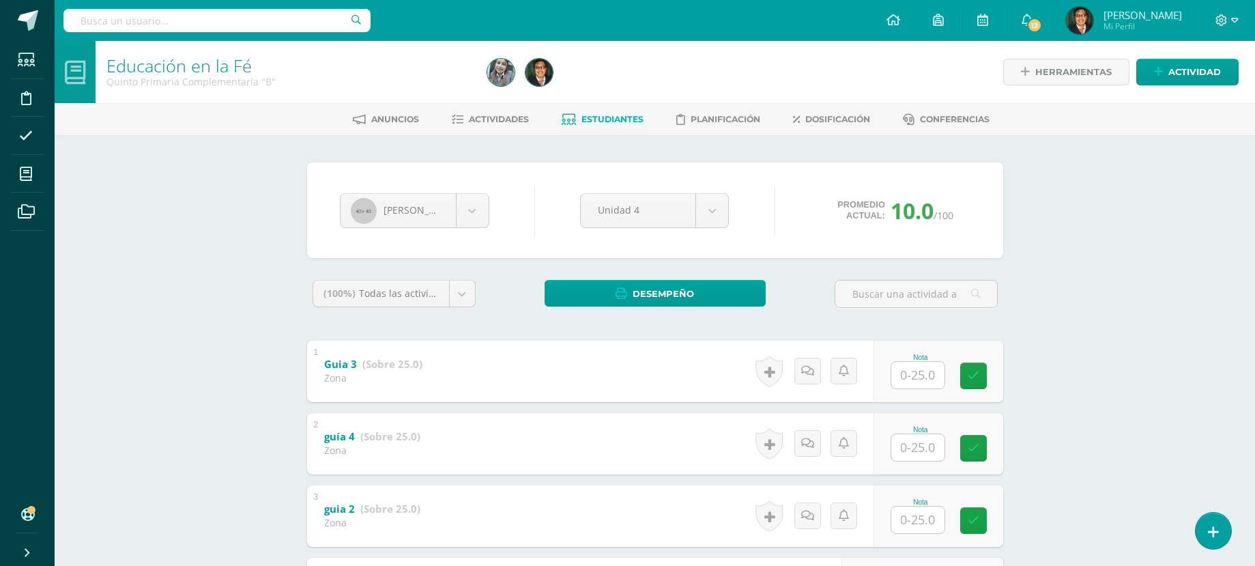
scroll to position [144, 0]
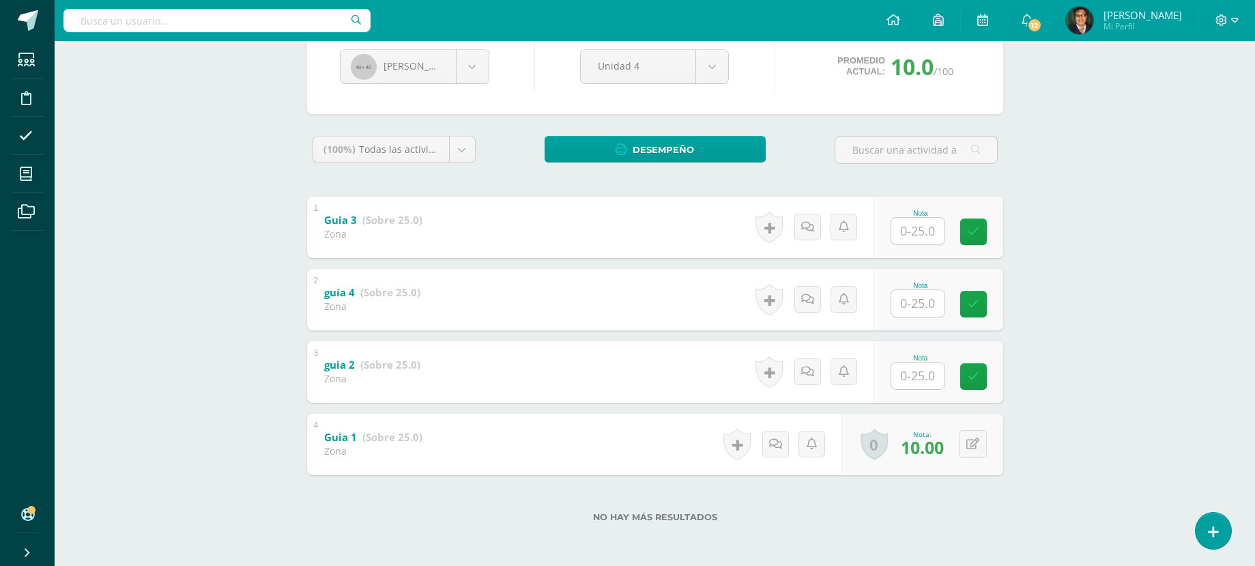
click at [924, 374] on input "text" at bounding box center [917, 375] width 53 height 27
type input "15"
click at [467, 66] on body "Estudiantes Disciplina Asistencia Mis cursos Archivos Soporte Centro de ayuda Ú…" at bounding box center [627, 210] width 1255 height 709
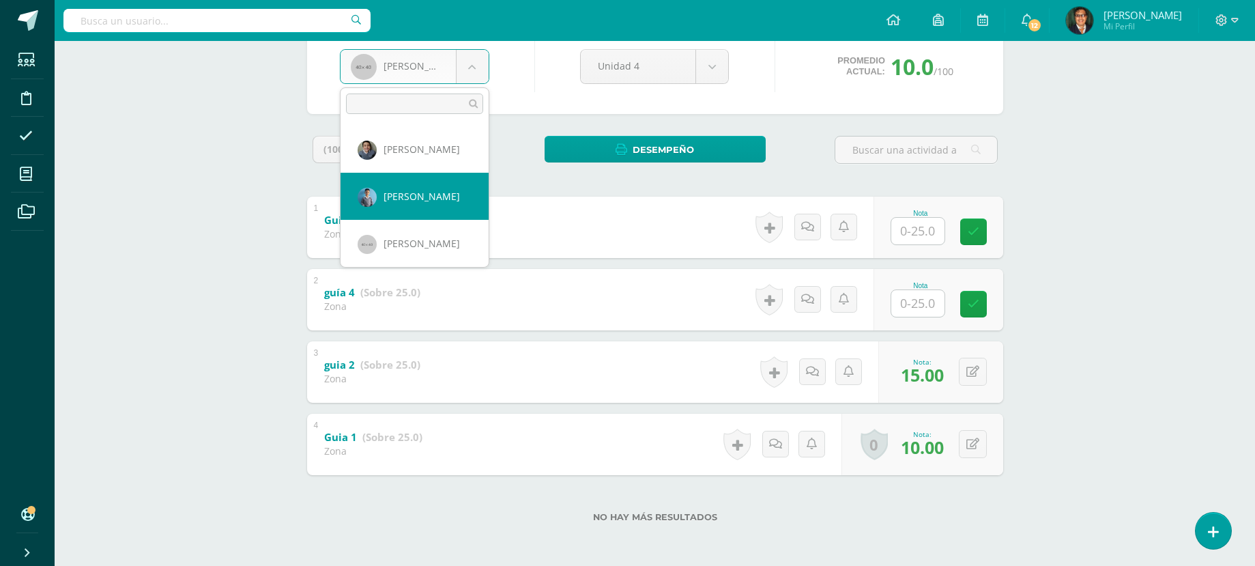
scroll to position [962, 0]
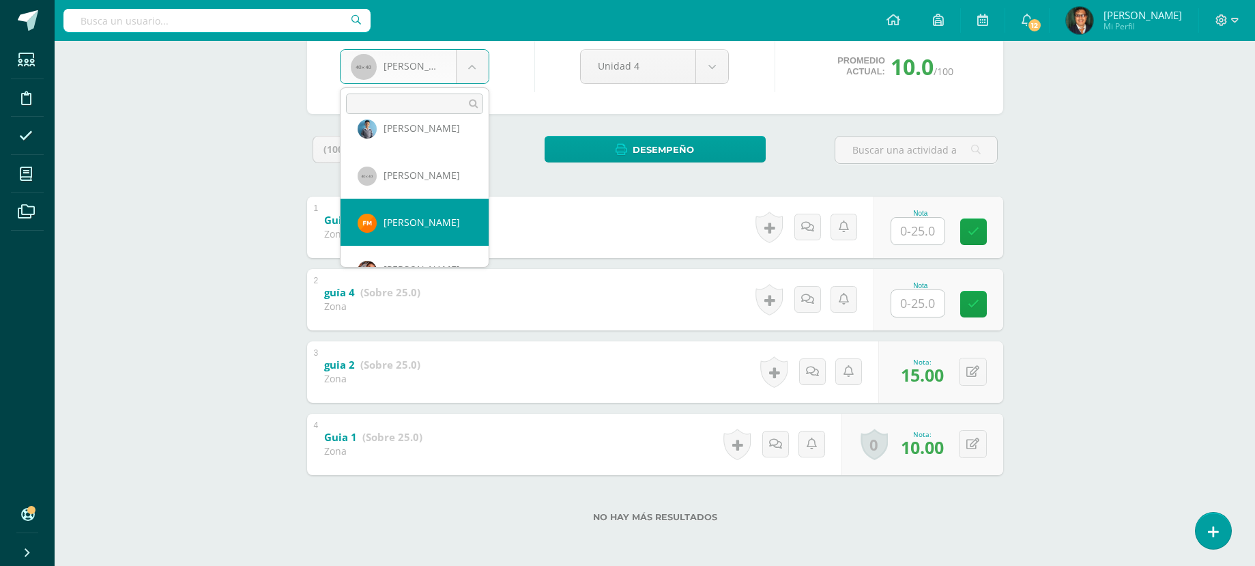
select select "1738"
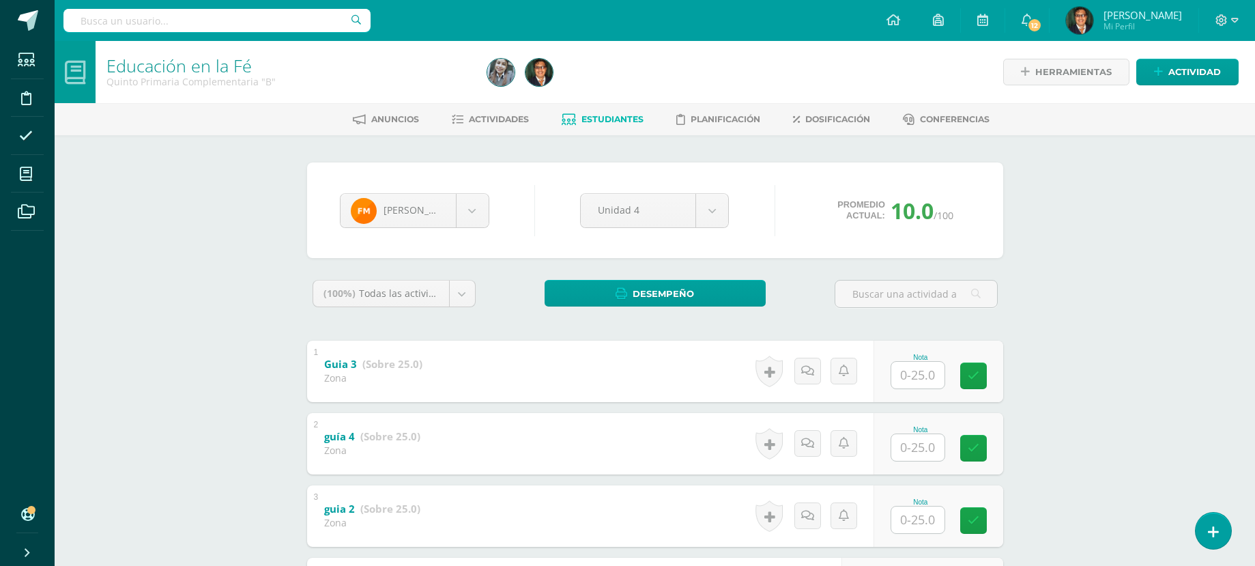
scroll to position [136, 0]
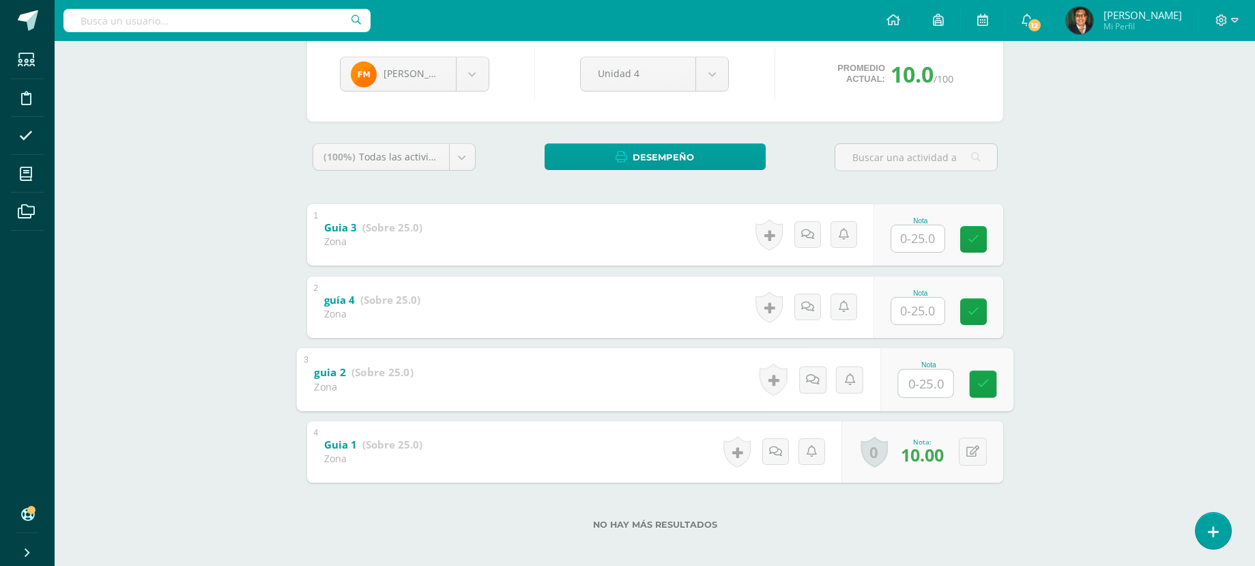
click at [942, 381] on input "text" at bounding box center [925, 382] width 55 height 27
type input "12"
click at [471, 73] on body "Estudiantes Disciplina Asistencia Mis cursos Archivos Soporte Centro de ayuda Ú…" at bounding box center [627, 218] width 1255 height 709
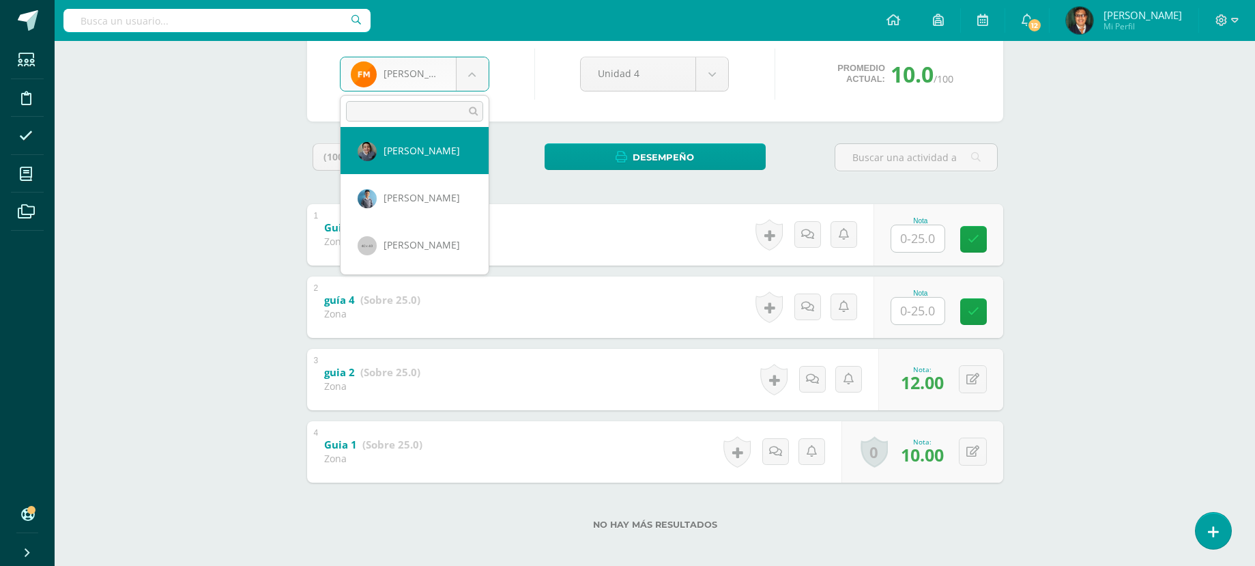
scroll to position [1036, 0]
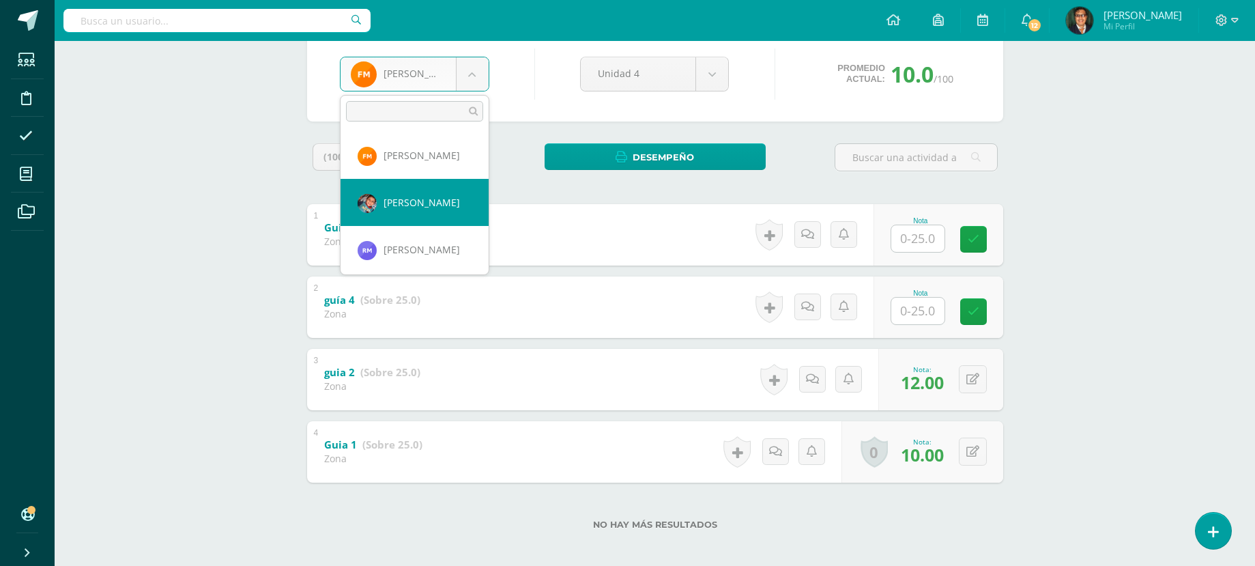
select select "139"
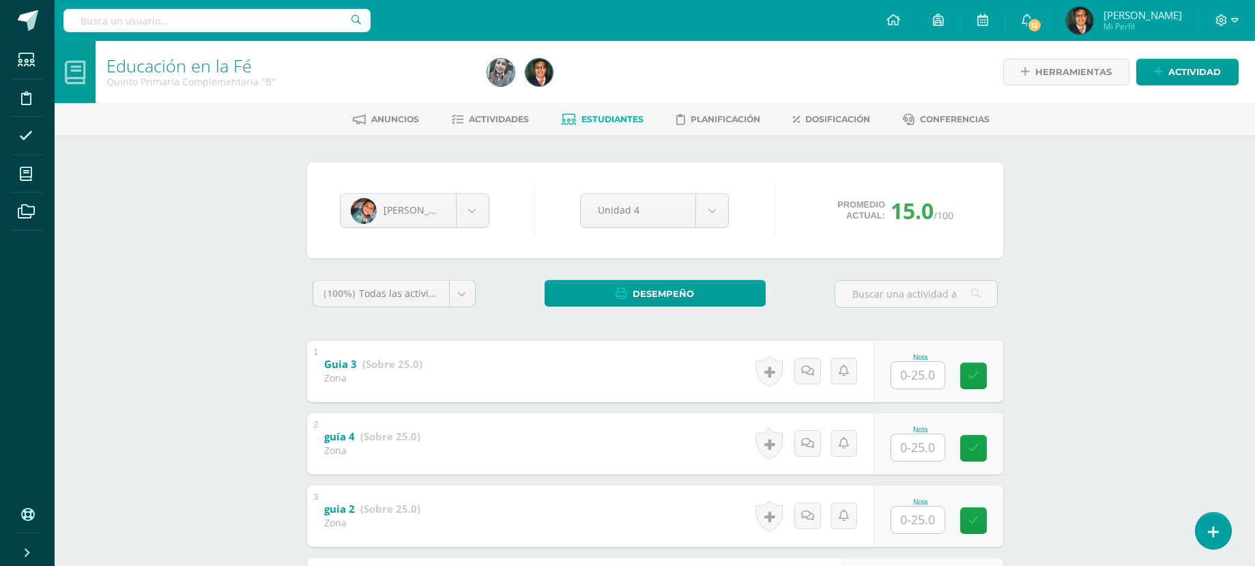
scroll to position [136, 0]
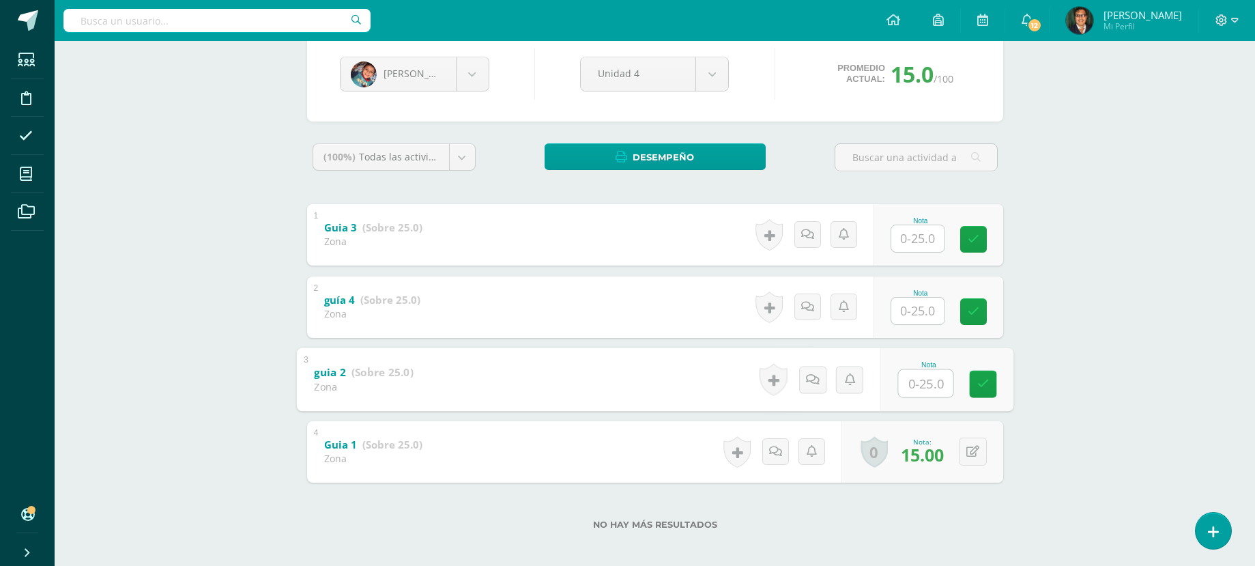
click at [929, 383] on input "text" at bounding box center [925, 382] width 55 height 27
click at [970, 373] on button at bounding box center [973, 379] width 28 height 28
type input "20"
click at [477, 69] on body "Estudiantes Disciplina Asistencia Mis cursos Archivos Soporte Centro de ayuda Ú…" at bounding box center [627, 218] width 1255 height 709
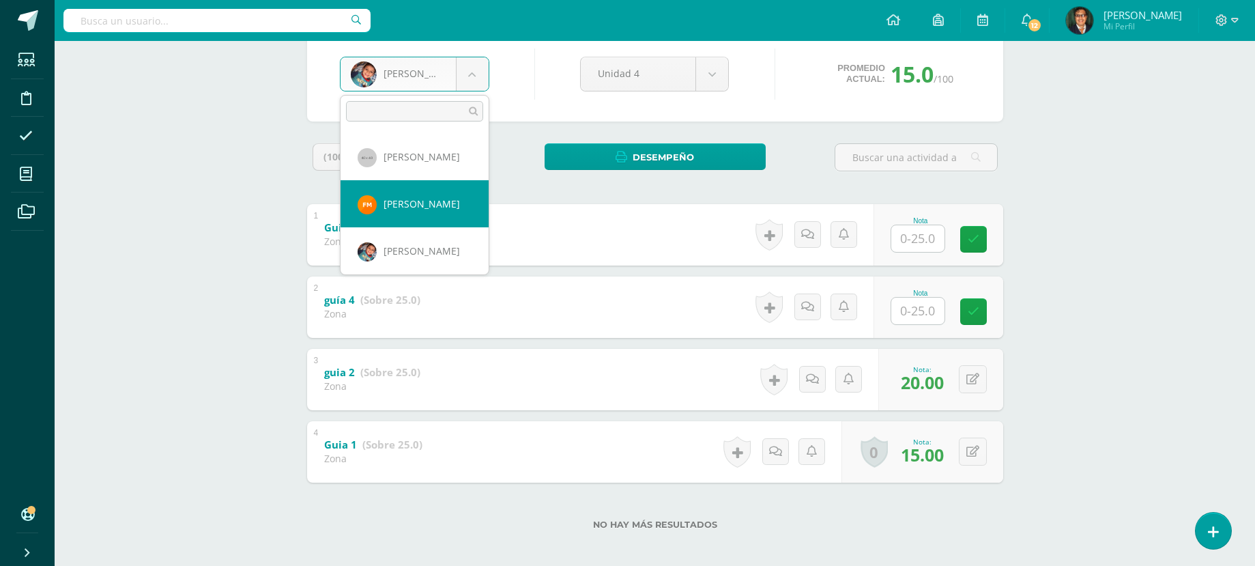
scroll to position [1056, 0]
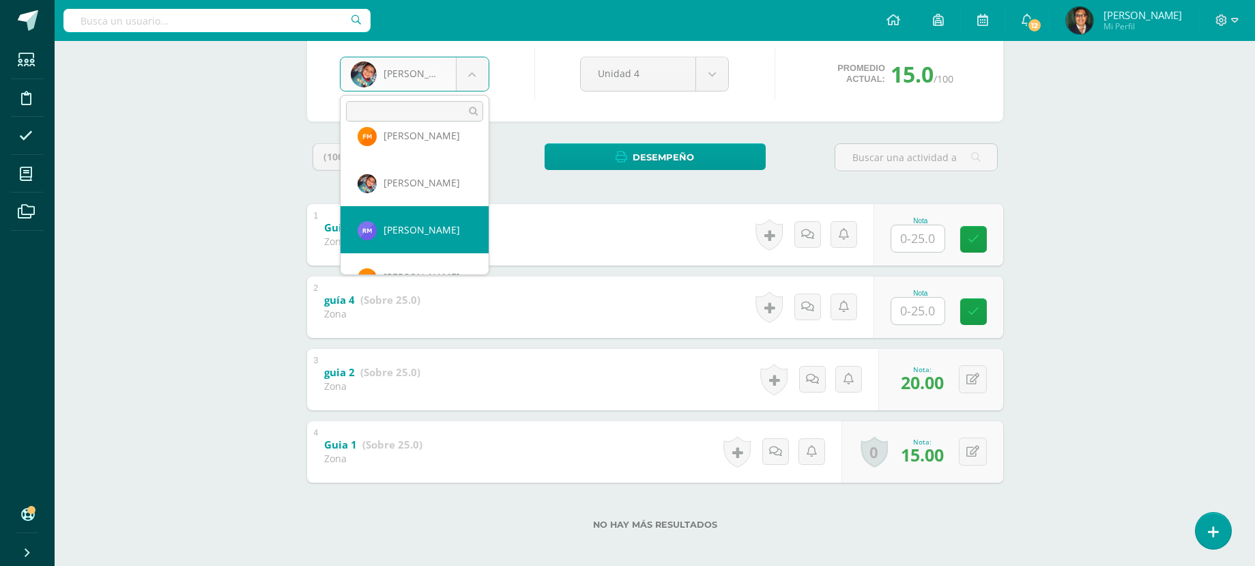
select select "2348"
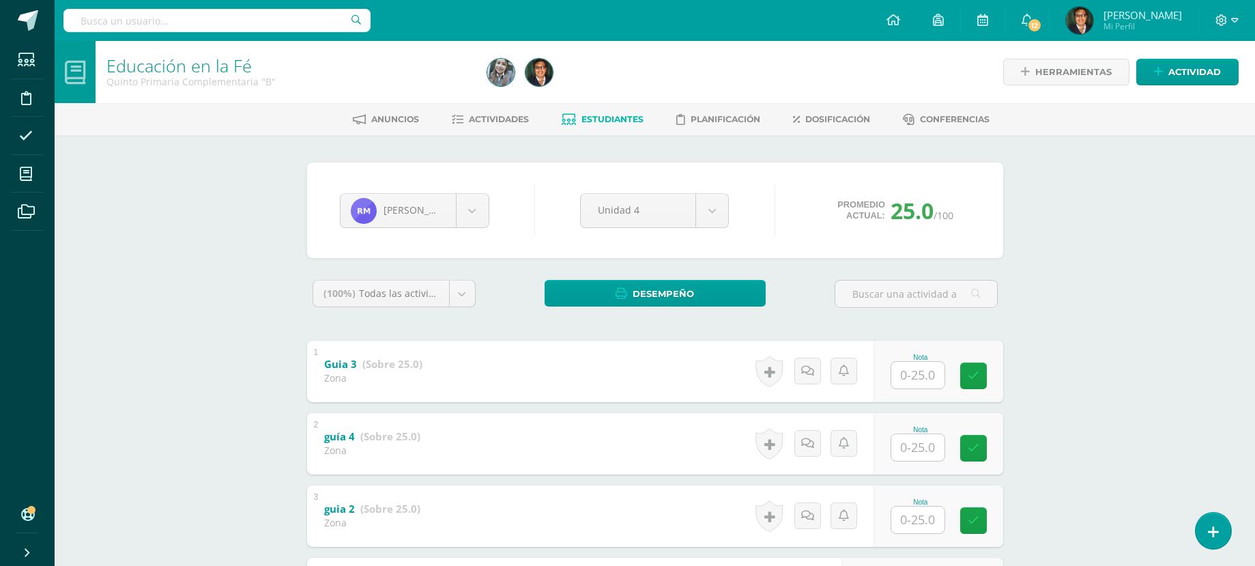
scroll to position [136, 0]
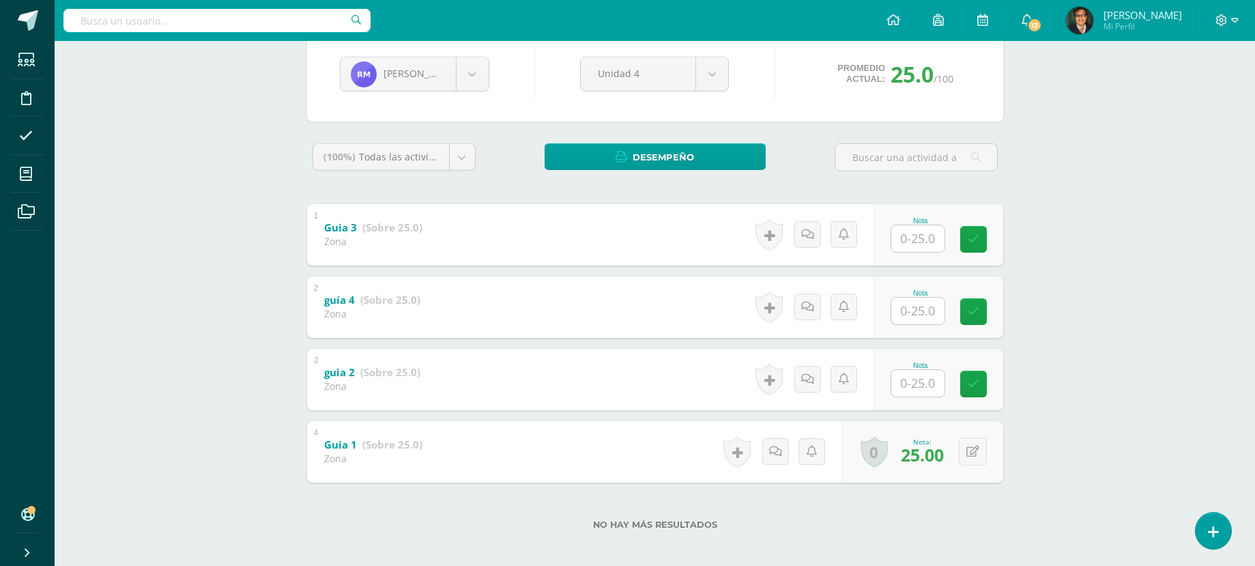
click at [922, 379] on input "text" at bounding box center [917, 383] width 53 height 27
type input "25"
click at [475, 78] on body "Estudiantes Disciplina Asistencia Mis cursos Archivos Soporte Centro de ayuda Ú…" at bounding box center [627, 218] width 1255 height 709
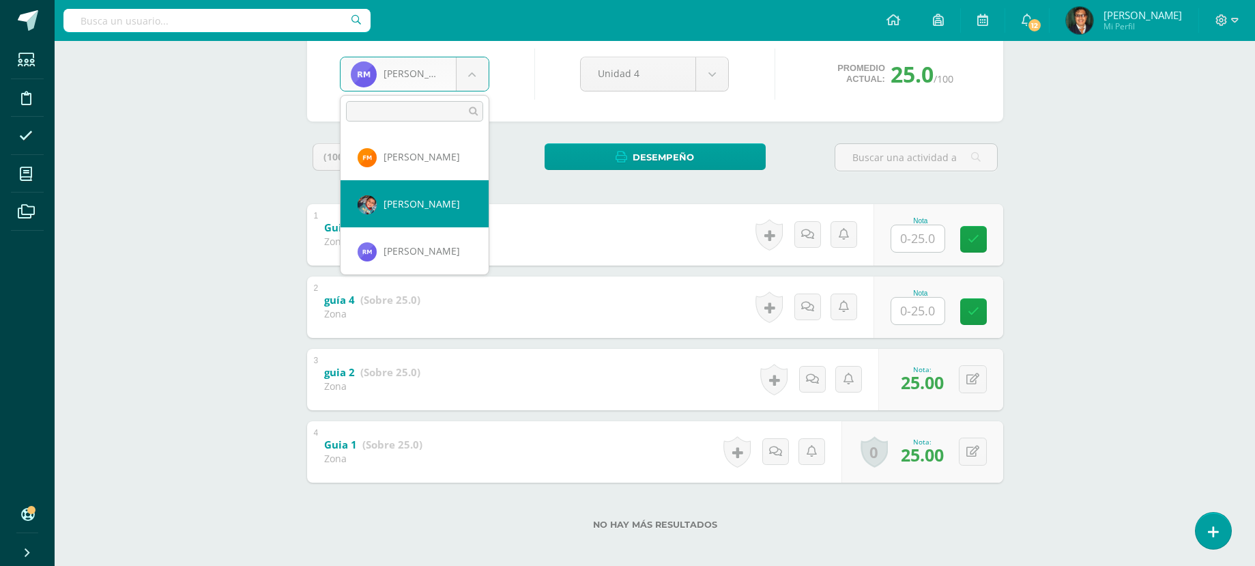
scroll to position [1103, 0]
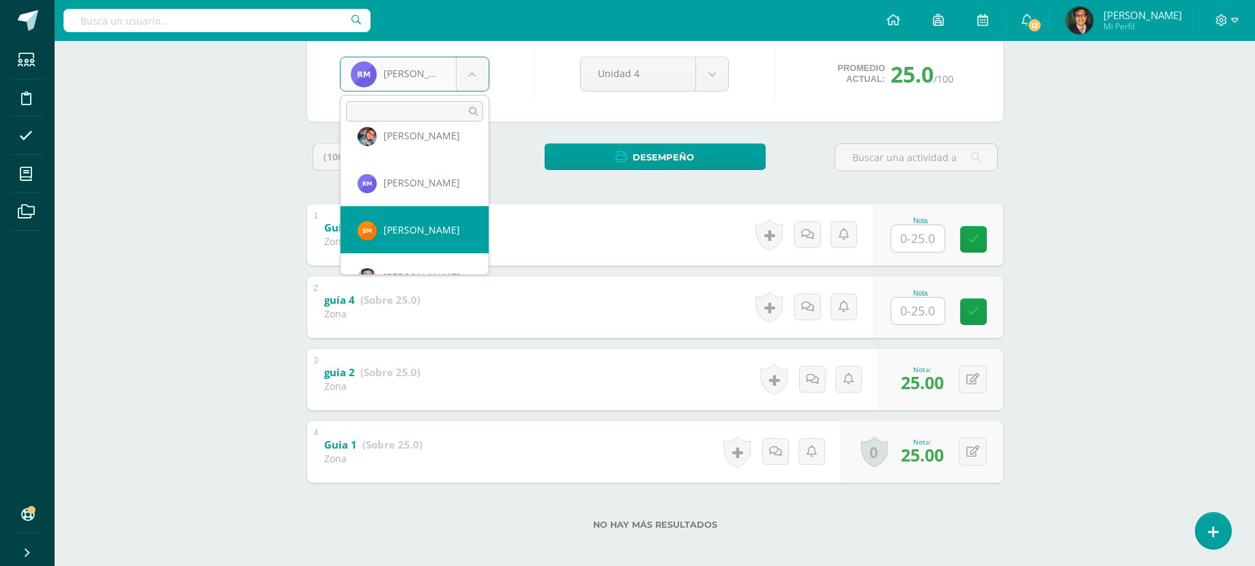
select select "1859"
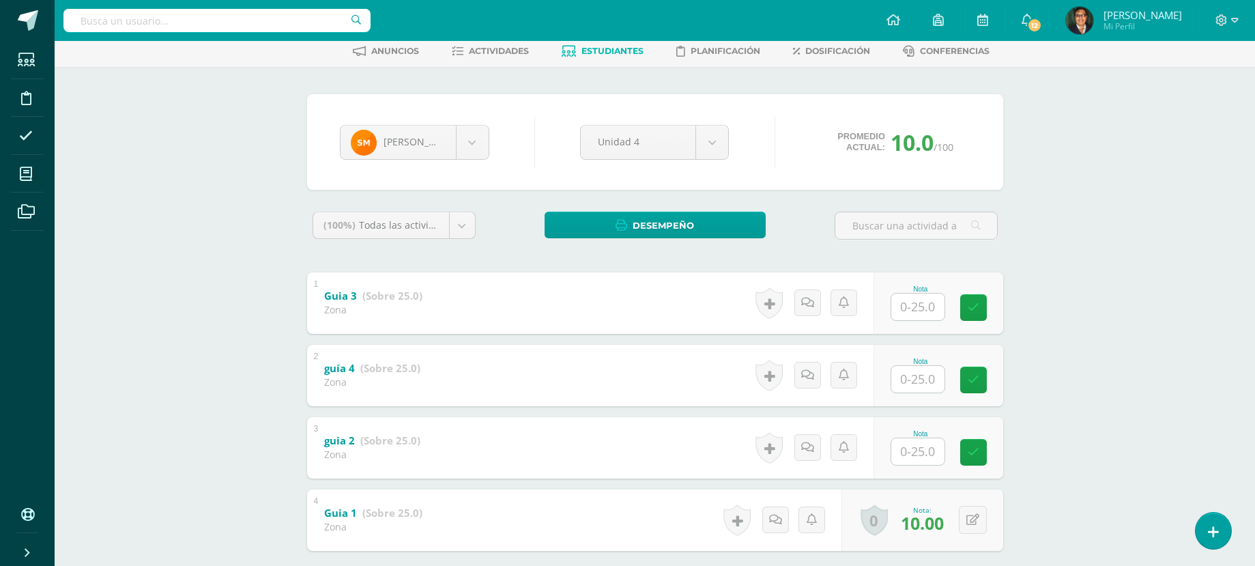
scroll to position [136, 0]
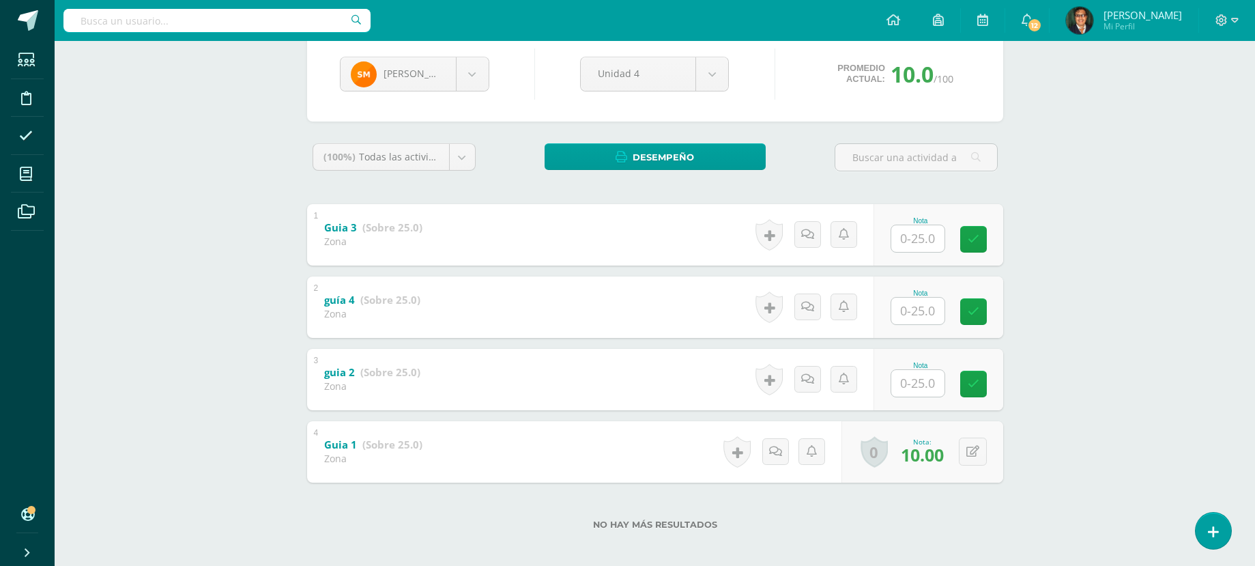
click at [929, 387] on input "text" at bounding box center [917, 383] width 53 height 27
type input "12"
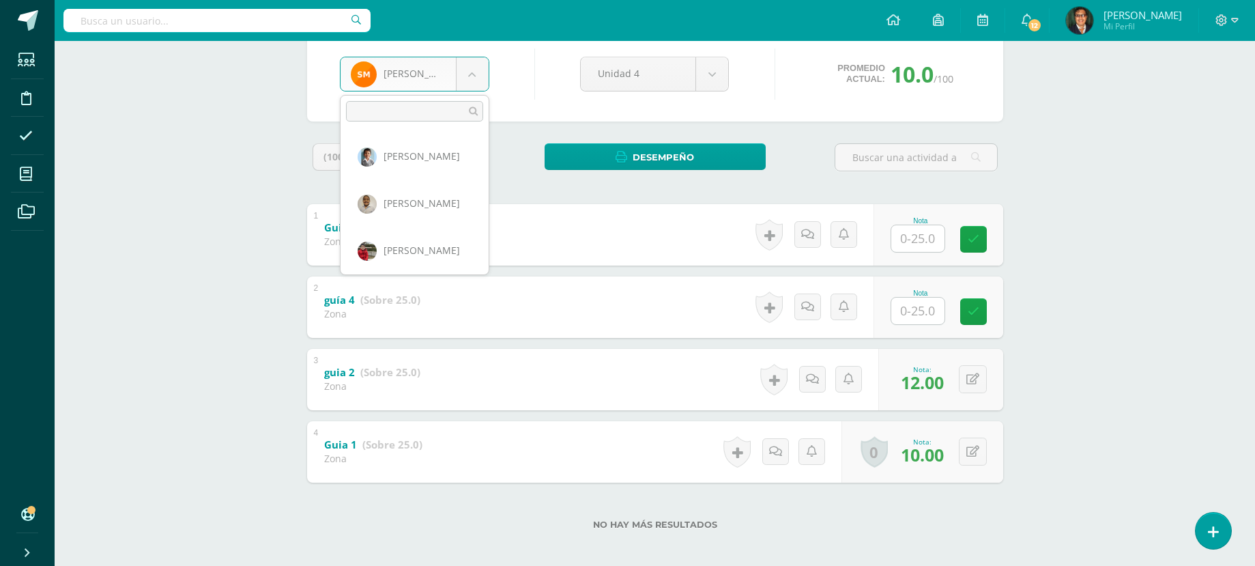
click at [461, 76] on body "Estudiantes Disciplina Asistencia Mis cursos Archivos Soporte Centro de ayuda Ú…" at bounding box center [627, 218] width 1255 height 709
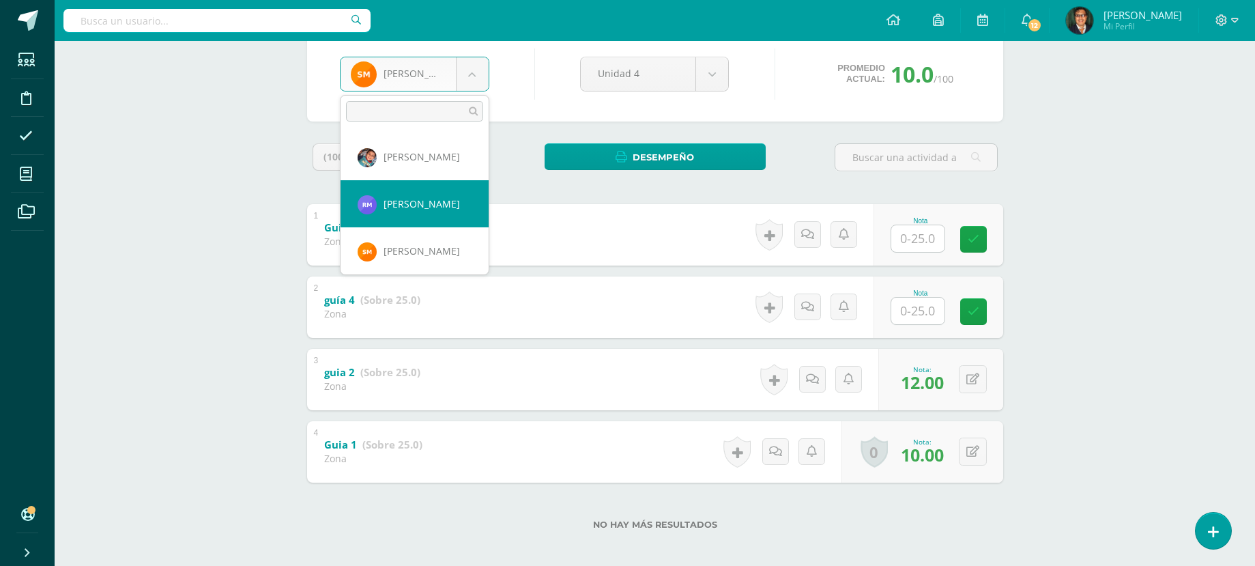
scroll to position [1150, 0]
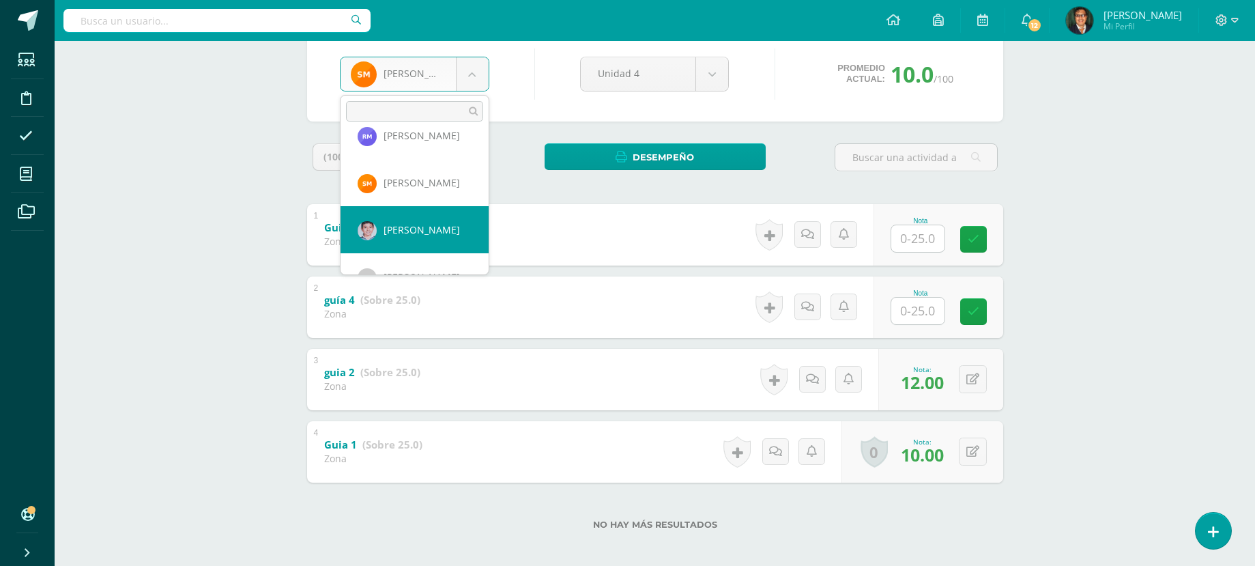
select select "140"
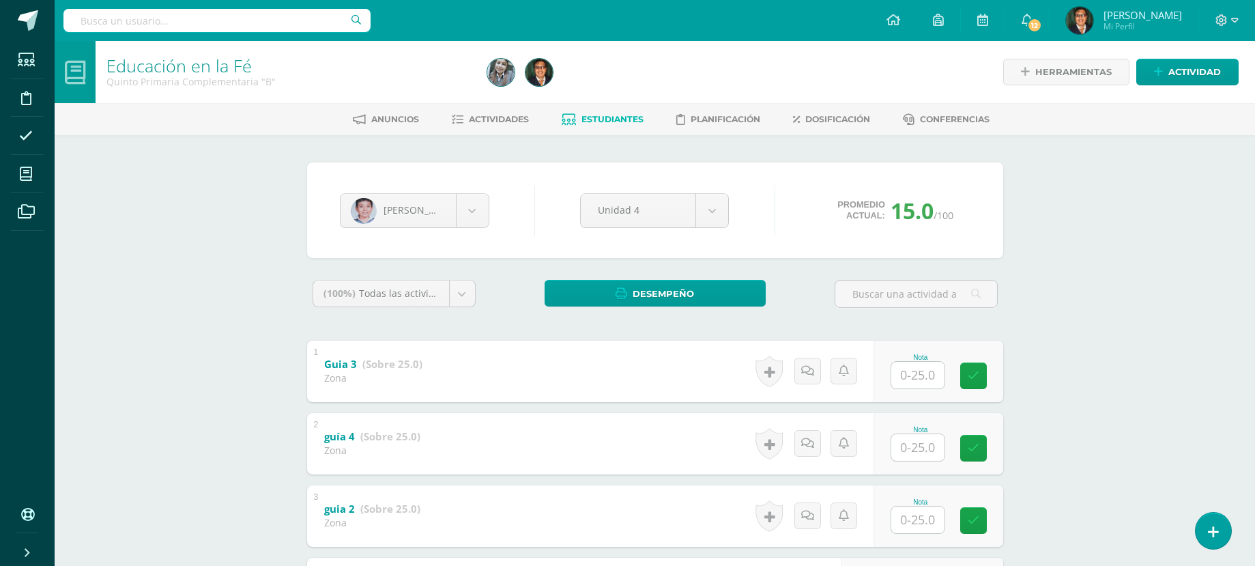
scroll to position [136, 0]
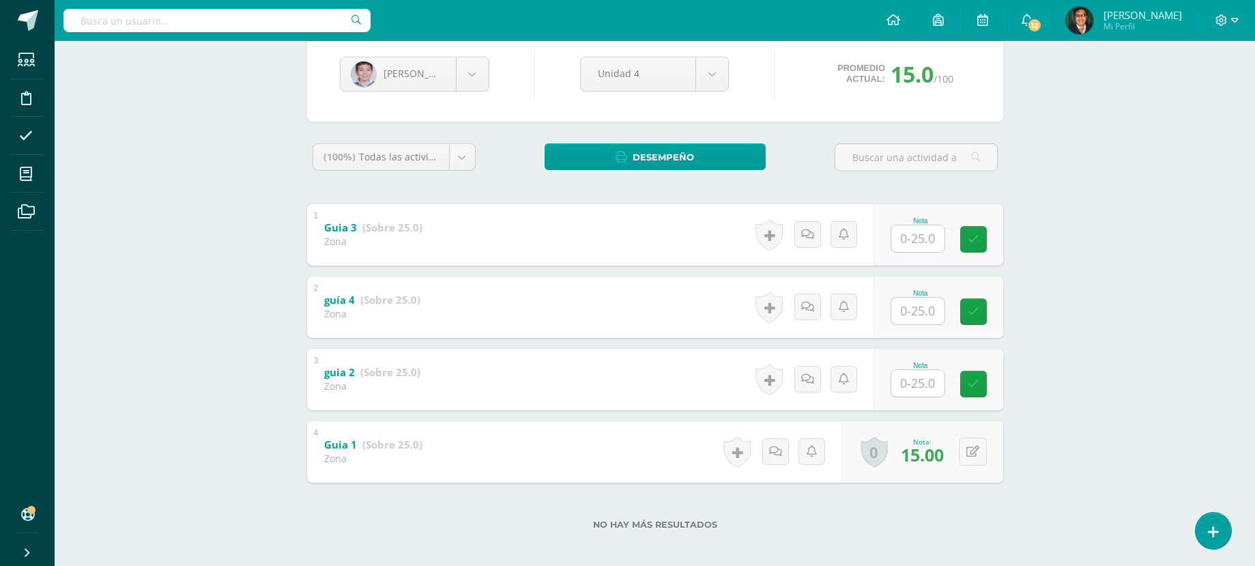
click at [928, 389] on input "text" at bounding box center [917, 383] width 53 height 27
type input "20"
click at [486, 78] on body "Estudiantes Disciplina Asistencia Mis cursos Archivos Soporte Centro de ayuda Ú…" at bounding box center [627, 218] width 1255 height 709
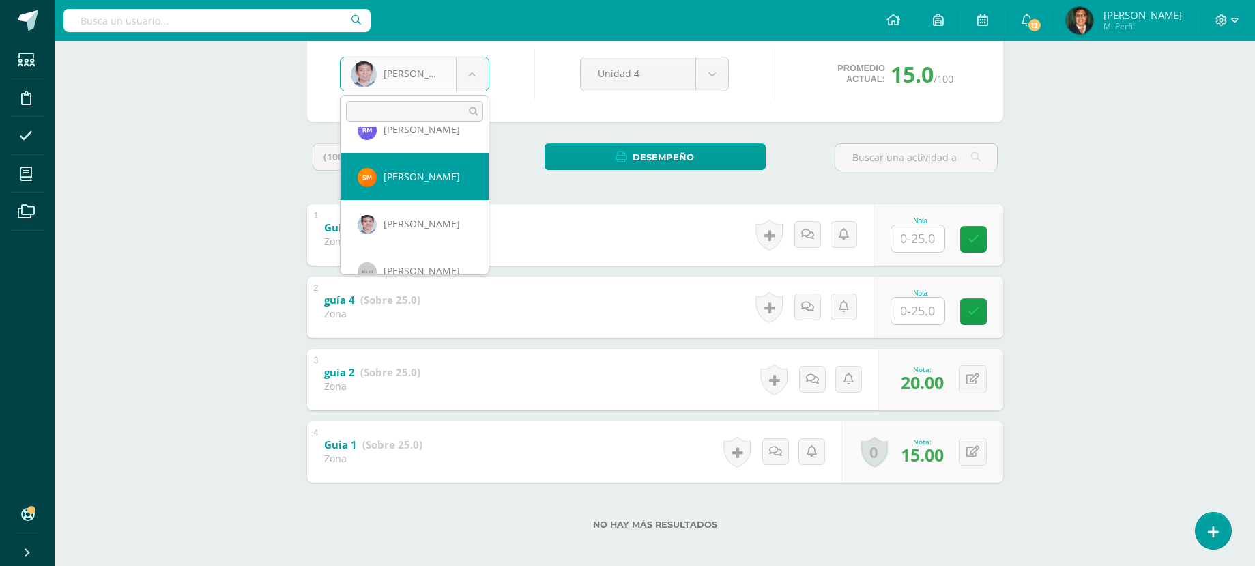
scroll to position [1225, 0]
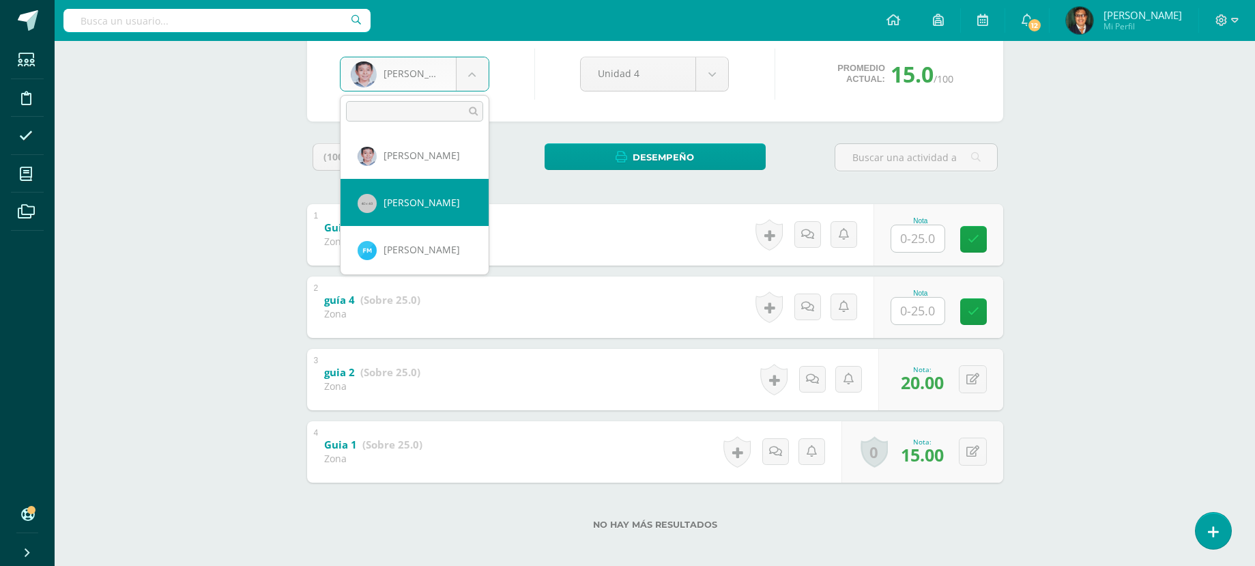
select select "141"
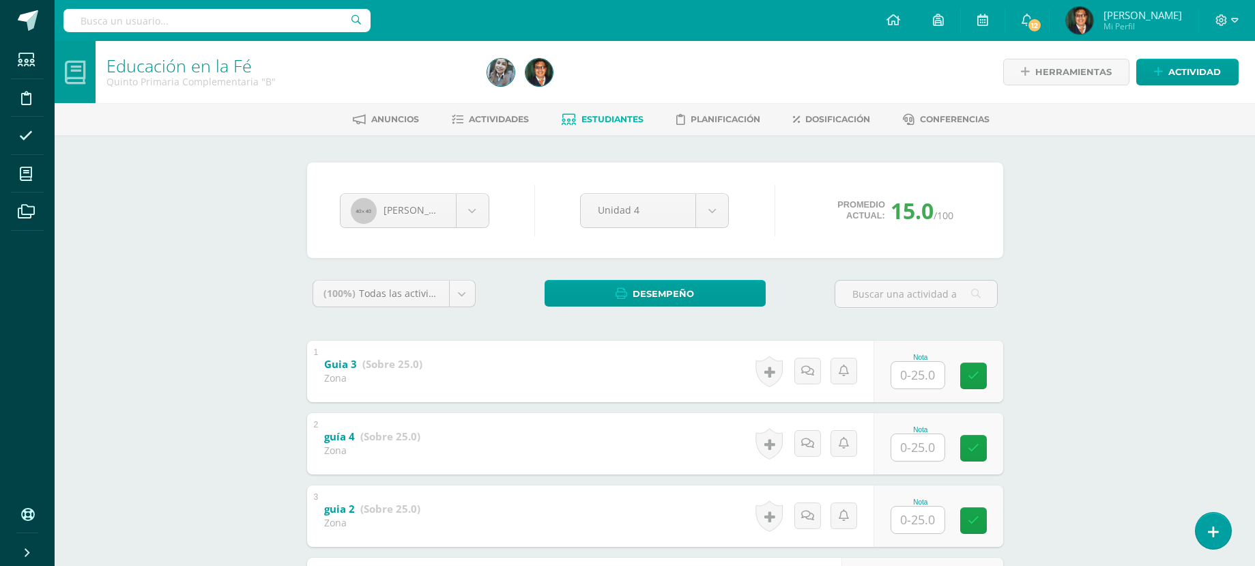
scroll to position [136, 0]
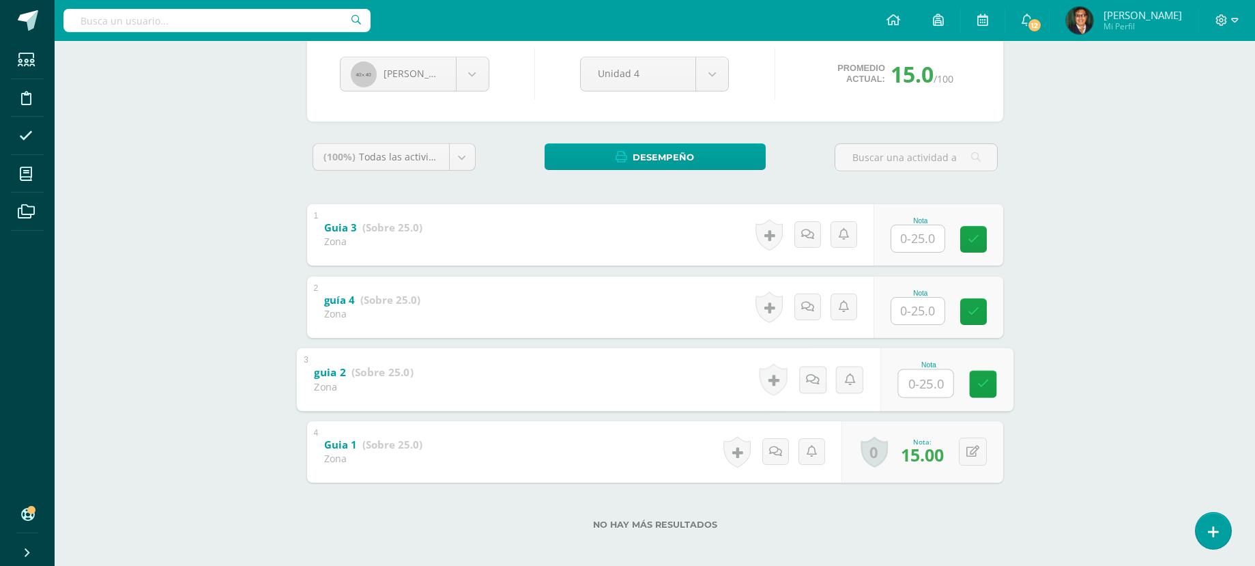
click at [931, 390] on input "text" at bounding box center [925, 382] width 55 height 27
type input "16"
click at [467, 83] on body "Estudiantes Disciplina Asistencia Mis cursos Archivos Soporte Centro de ayuda Ú…" at bounding box center [627, 218] width 1255 height 709
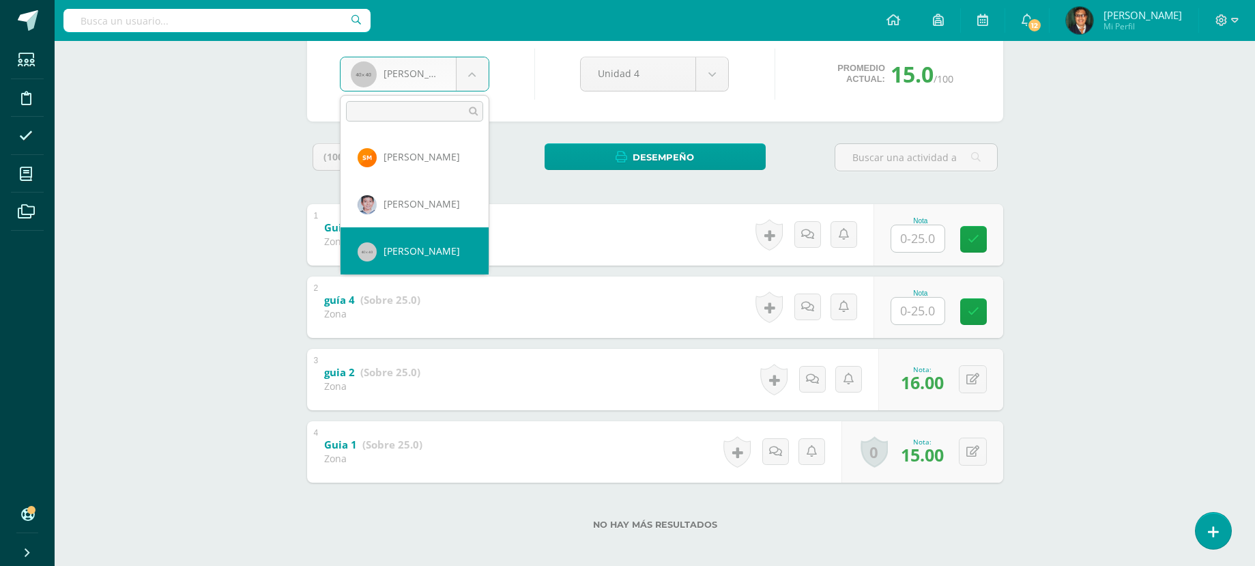
scroll to position [1244, 0]
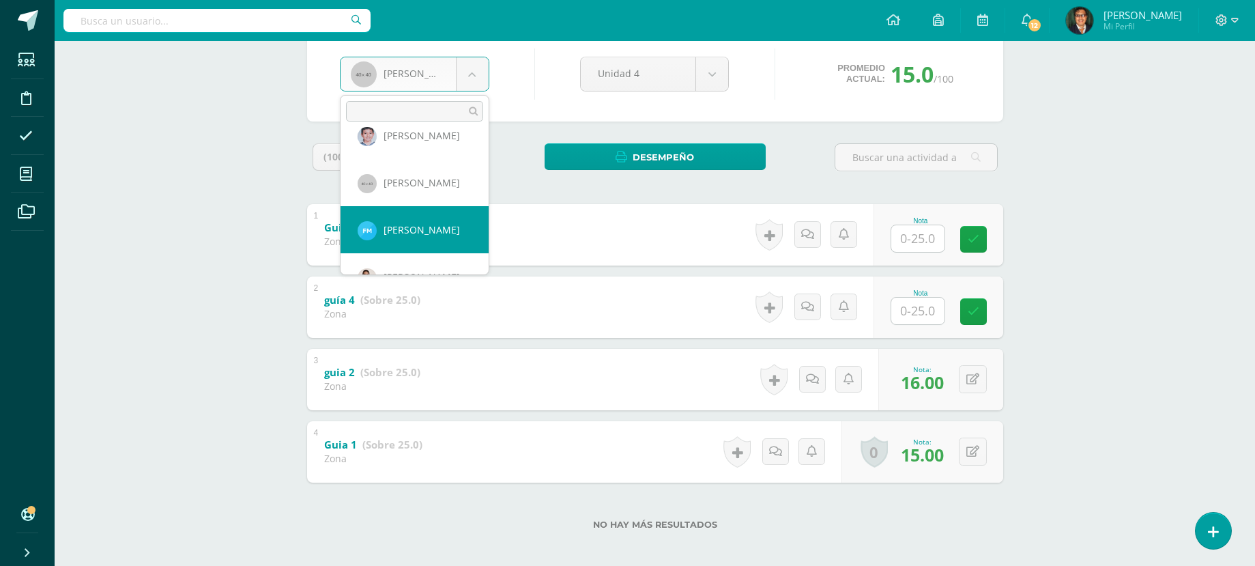
select select "2157"
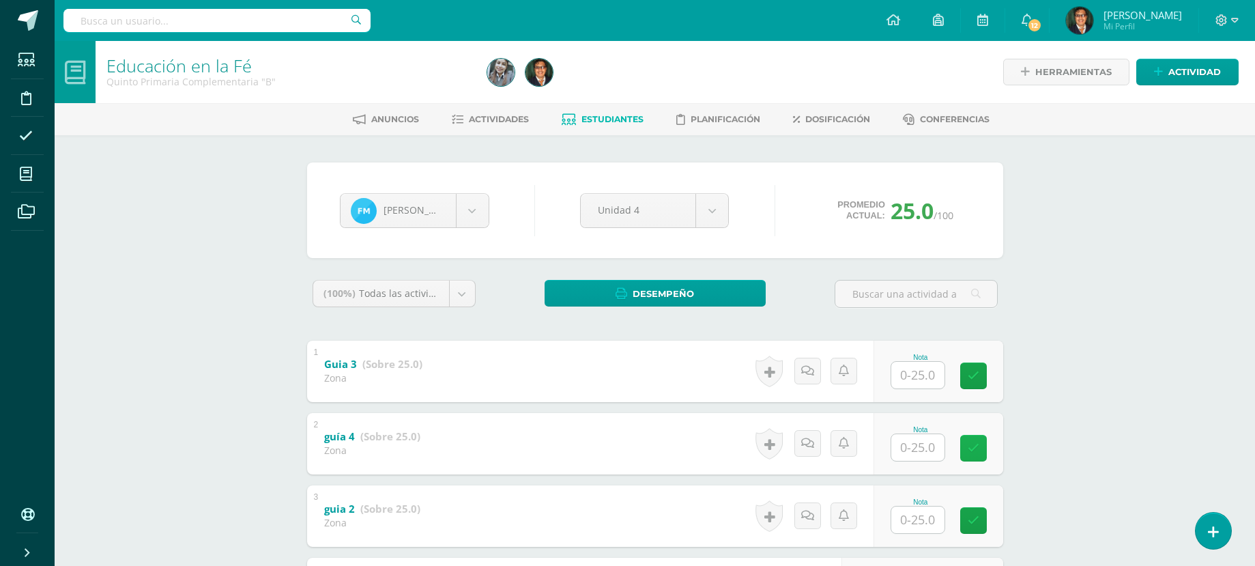
scroll to position [68, 0]
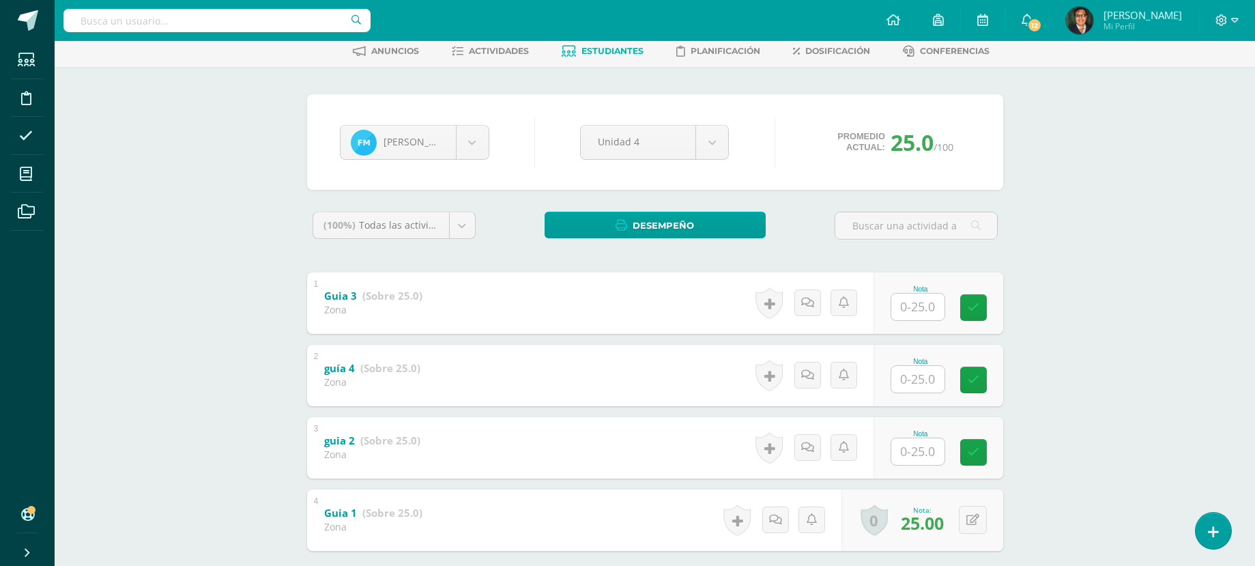
click at [931, 450] on input "text" at bounding box center [917, 451] width 53 height 27
type input "25"
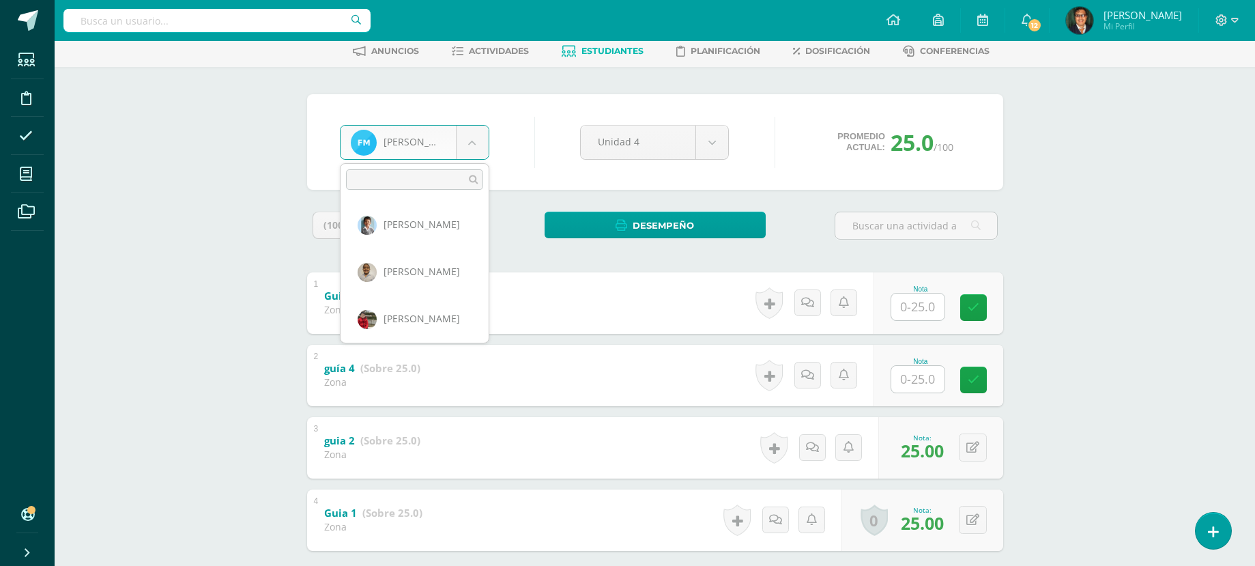
click at [468, 141] on body "Estudiantes Disciplina Asistencia Mis cursos Archivos Soporte Centro de ayuda Ú…" at bounding box center [627, 286] width 1255 height 709
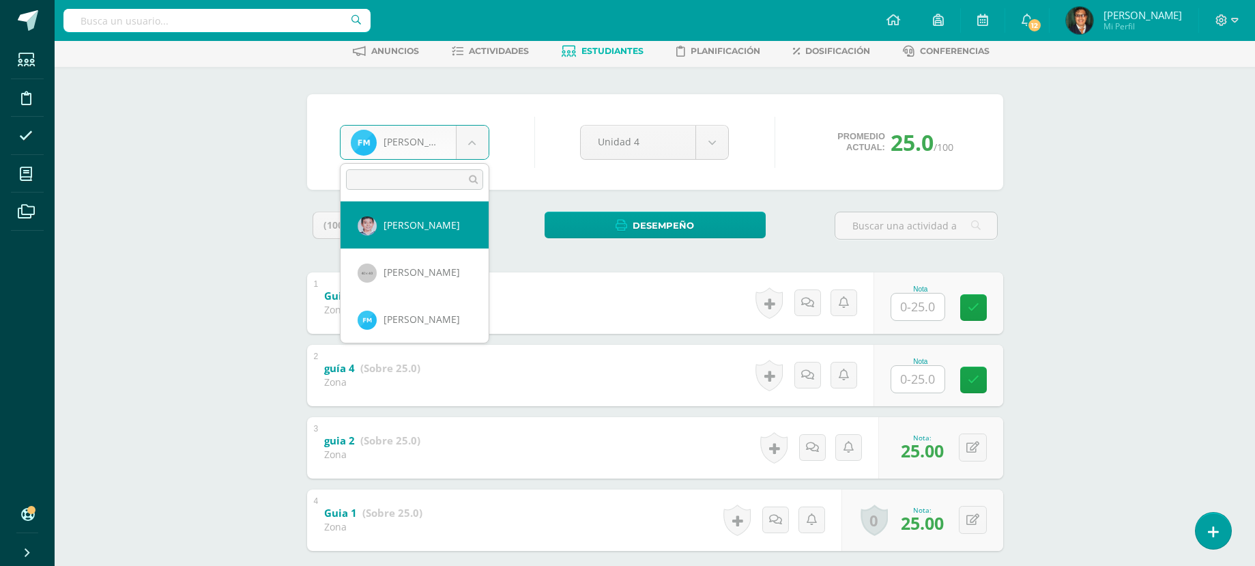
scroll to position [1291, 0]
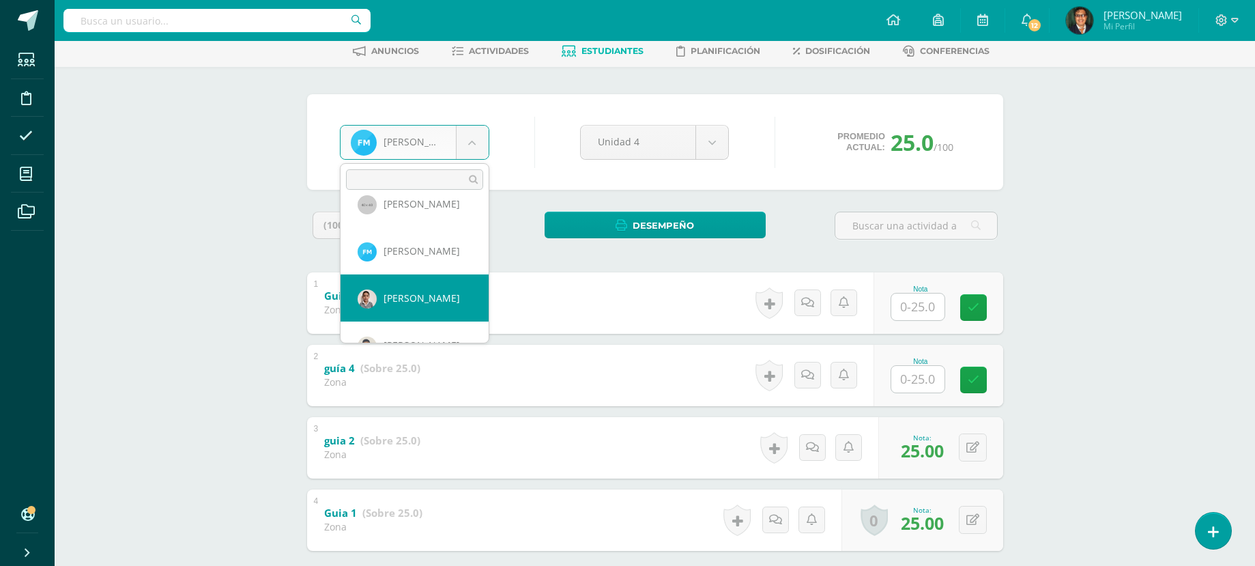
select select "164"
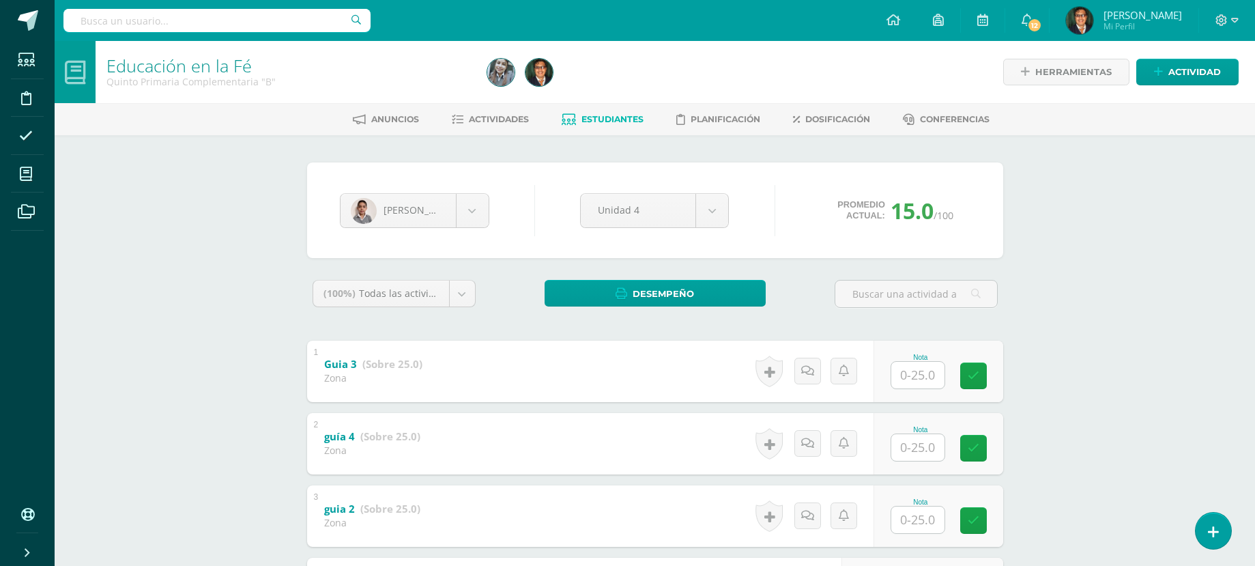
scroll to position [68, 0]
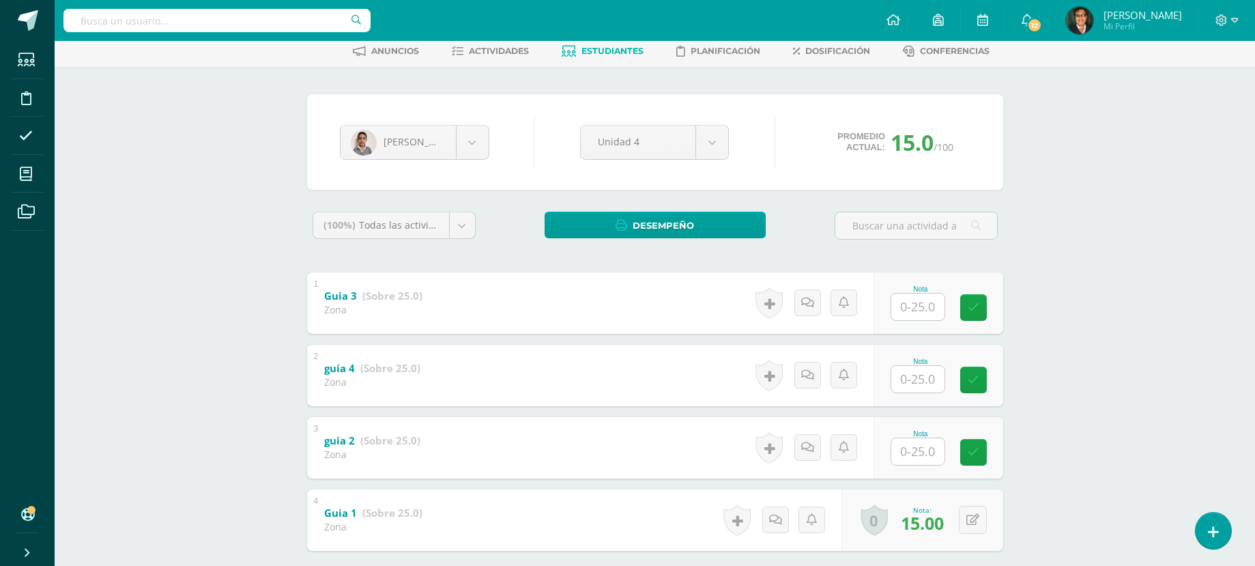
click at [935, 453] on input "text" at bounding box center [917, 451] width 53 height 27
type input "16"
click at [468, 140] on body "Estudiantes Disciplina Asistencia Mis cursos Archivos Soporte Centro de ayuda Ú…" at bounding box center [627, 286] width 1255 height 709
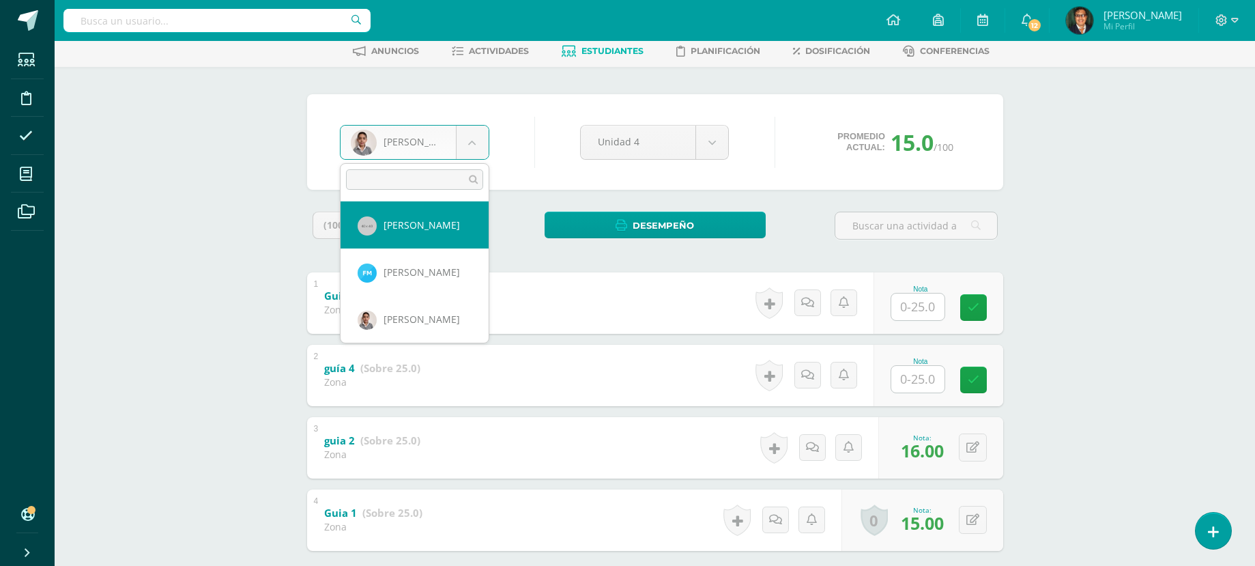
scroll to position [1338, 0]
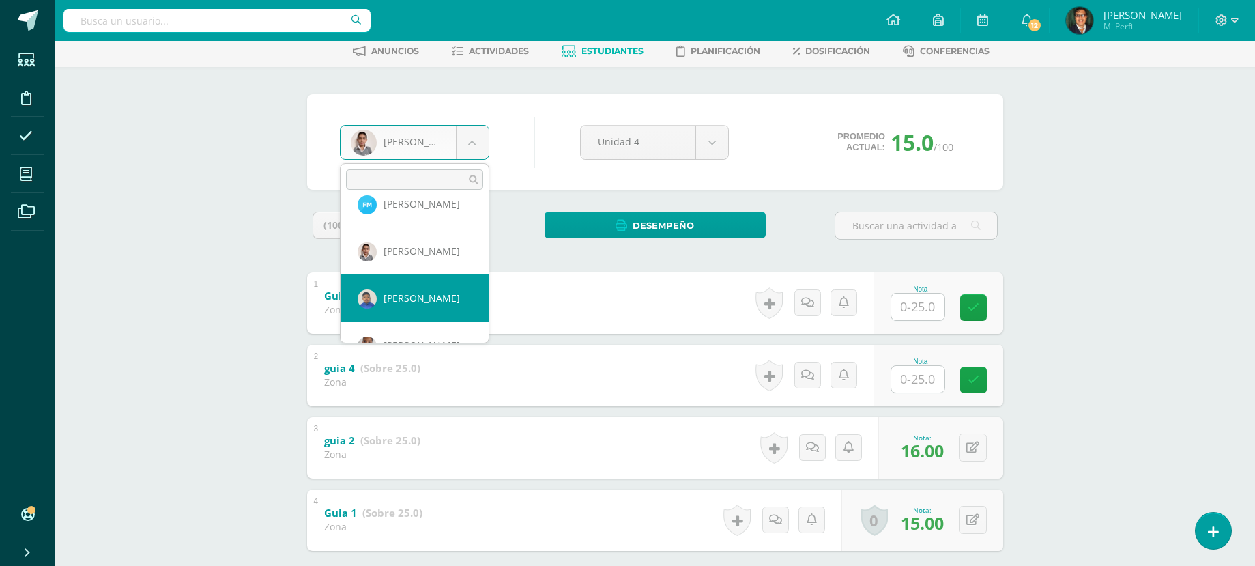
select select "118"
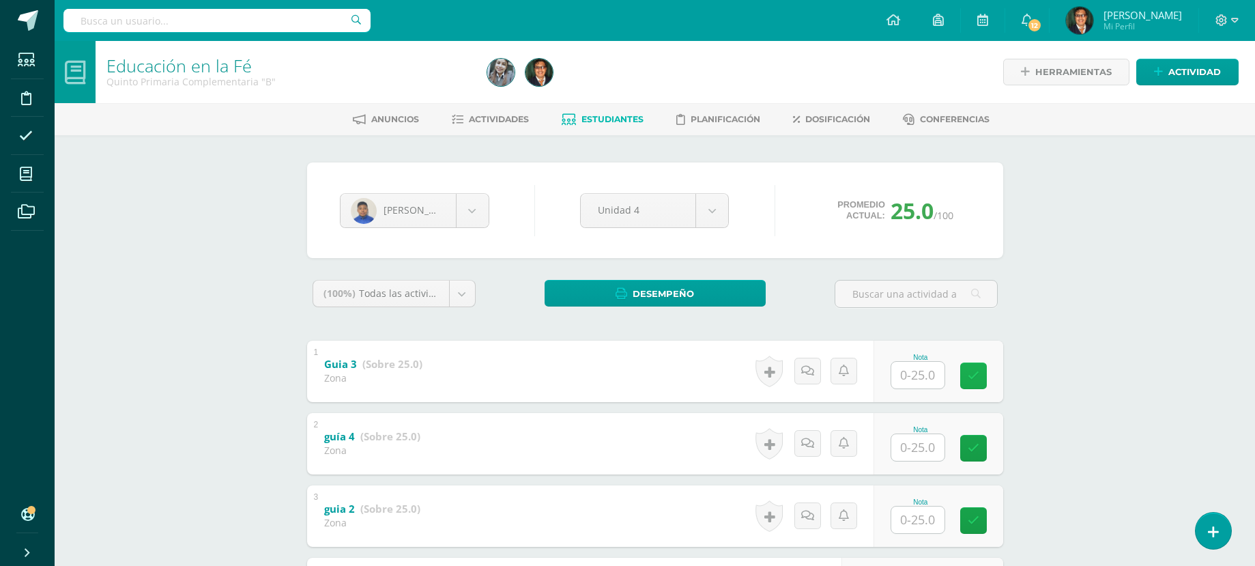
scroll to position [68, 0]
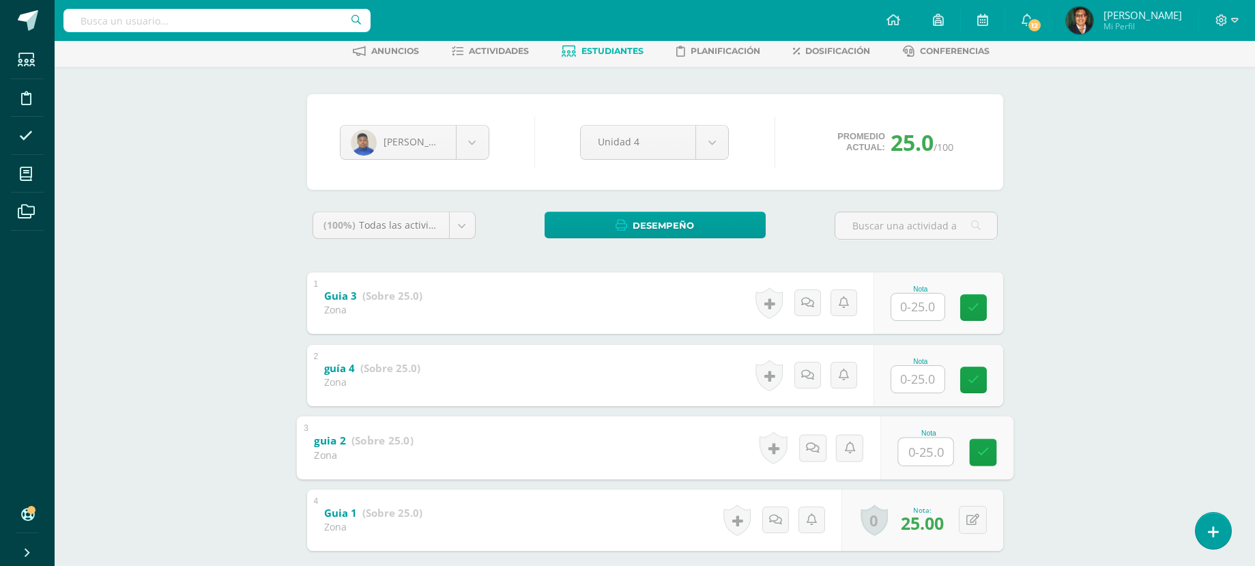
click at [933, 454] on input "text" at bounding box center [925, 450] width 55 height 27
type input "25"
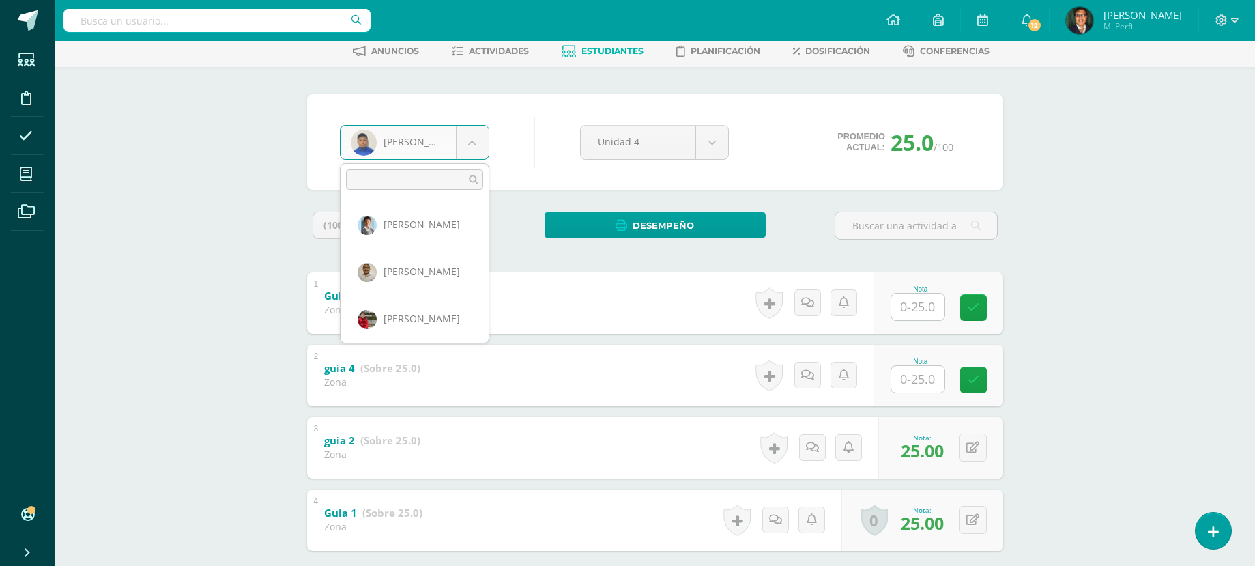
click at [483, 131] on body "Estudiantes Disciplina Asistencia Mis cursos Archivos Soporte Centro de ayuda Ú…" at bounding box center [627, 286] width 1255 height 709
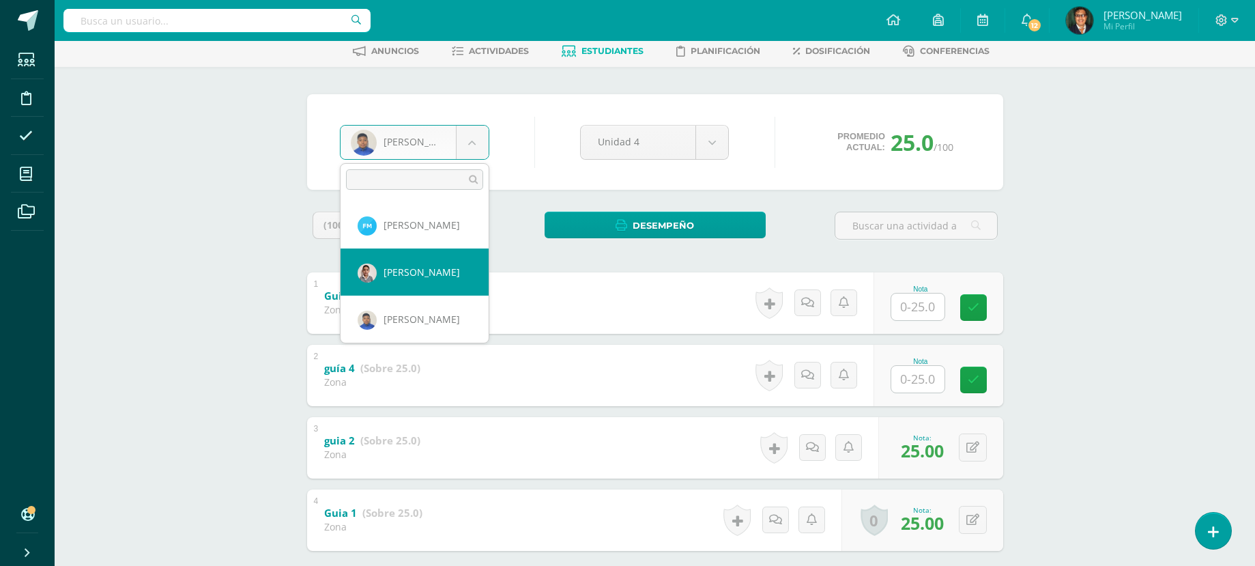
scroll to position [1386, 0]
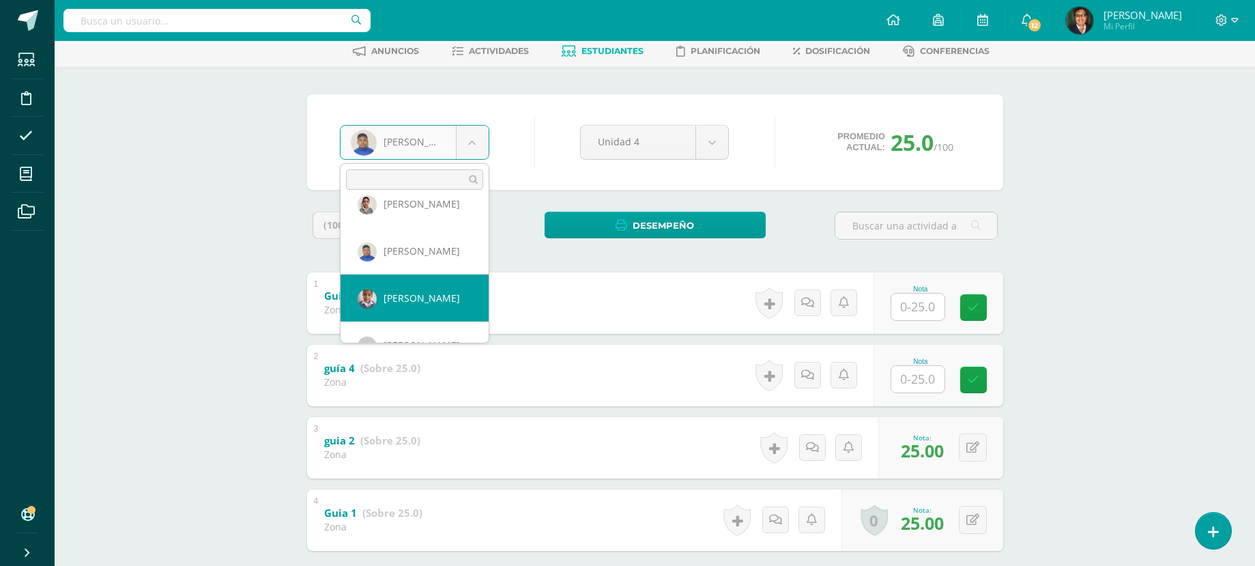
select select "165"
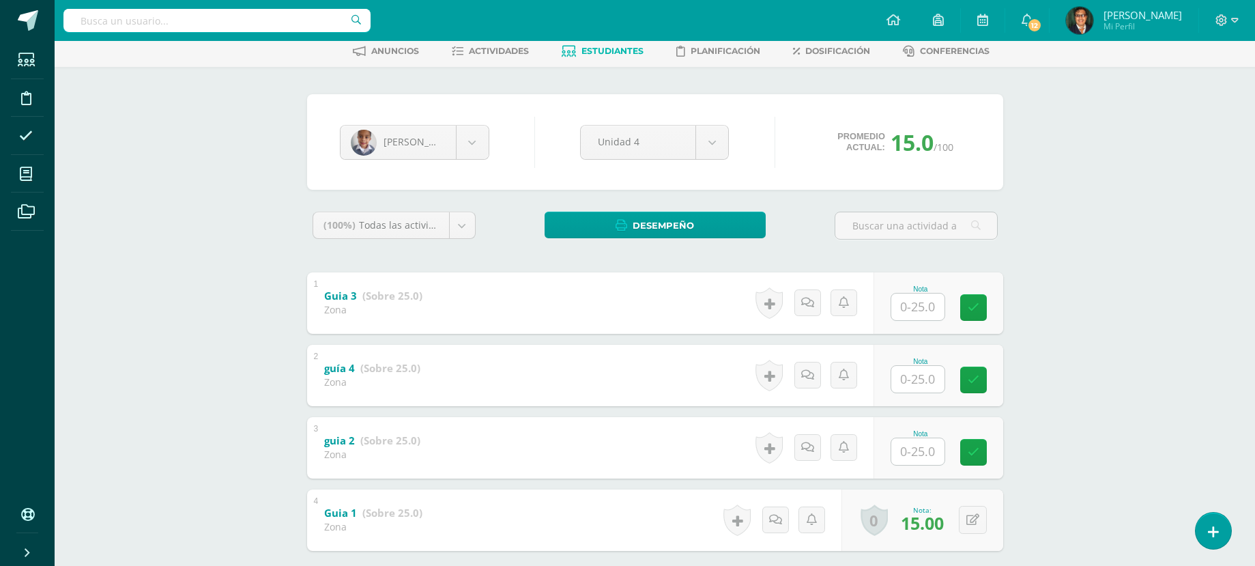
scroll to position [136, 0]
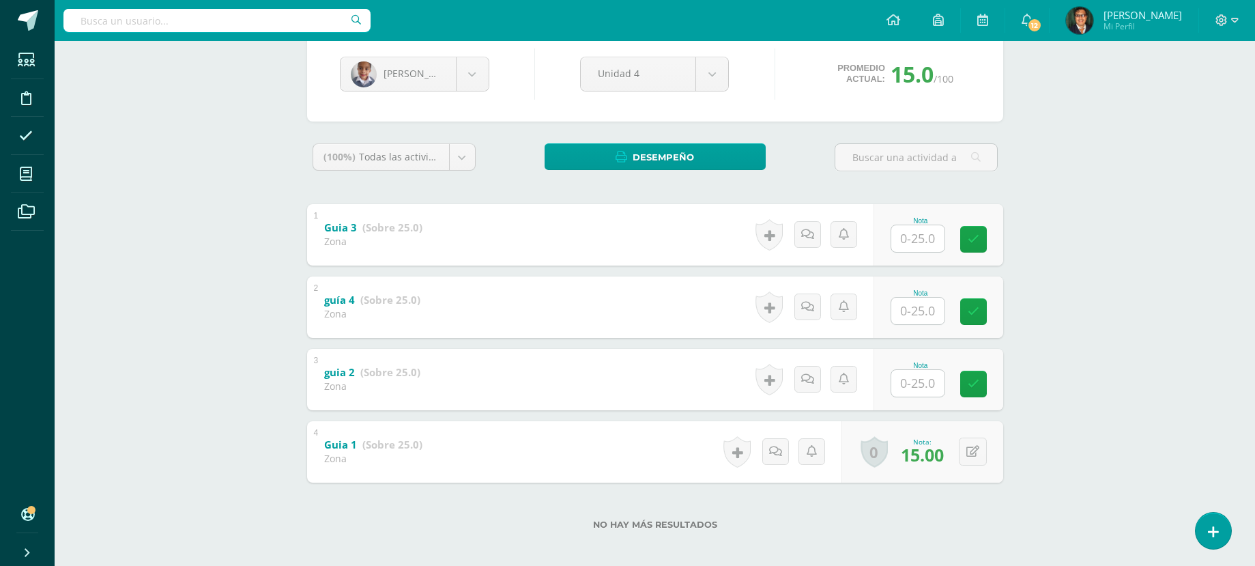
click at [918, 384] on input "text" at bounding box center [917, 383] width 53 height 27
type input "16"
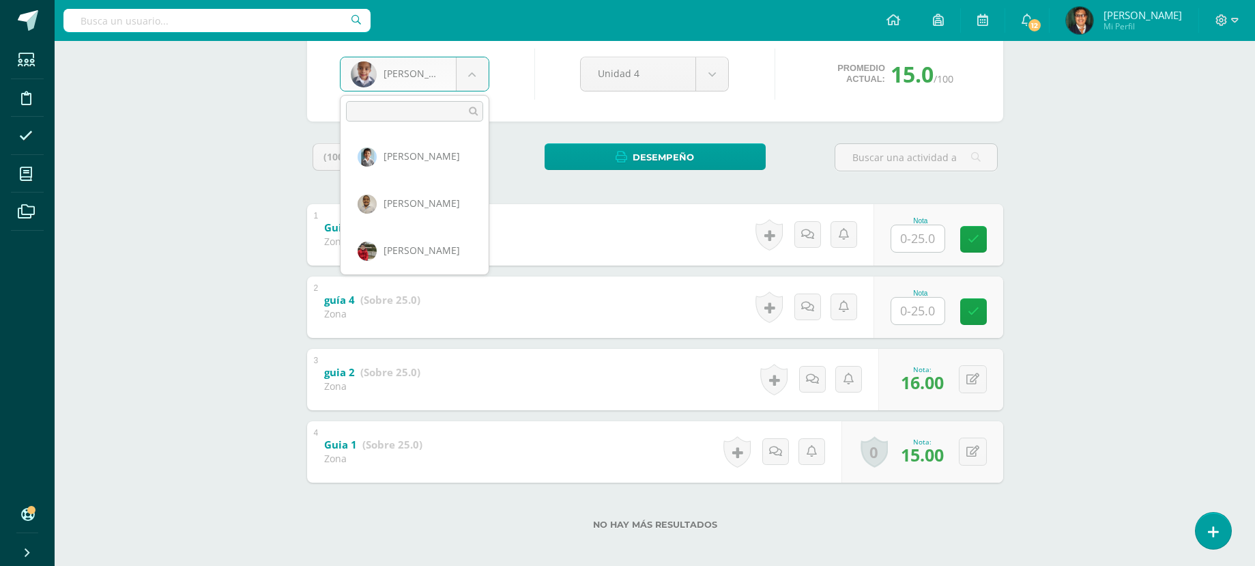
click at [473, 78] on body "Estudiantes Disciplina Asistencia Mis cursos Archivos Soporte Centro de ayuda Ú…" at bounding box center [627, 218] width 1255 height 709
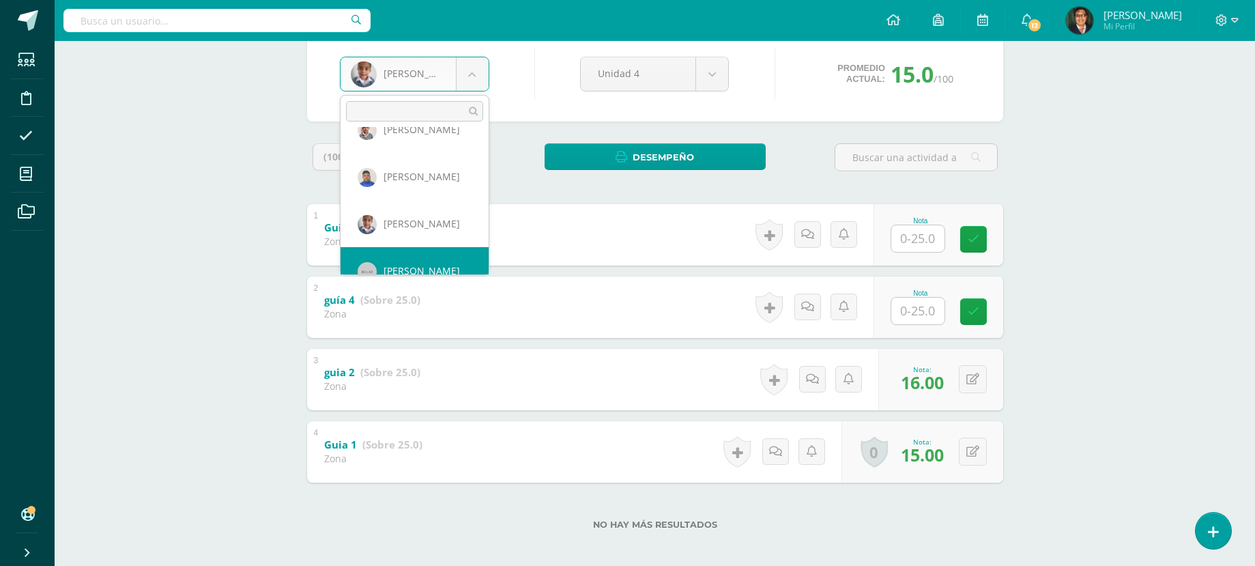
scroll to position [1411, 0]
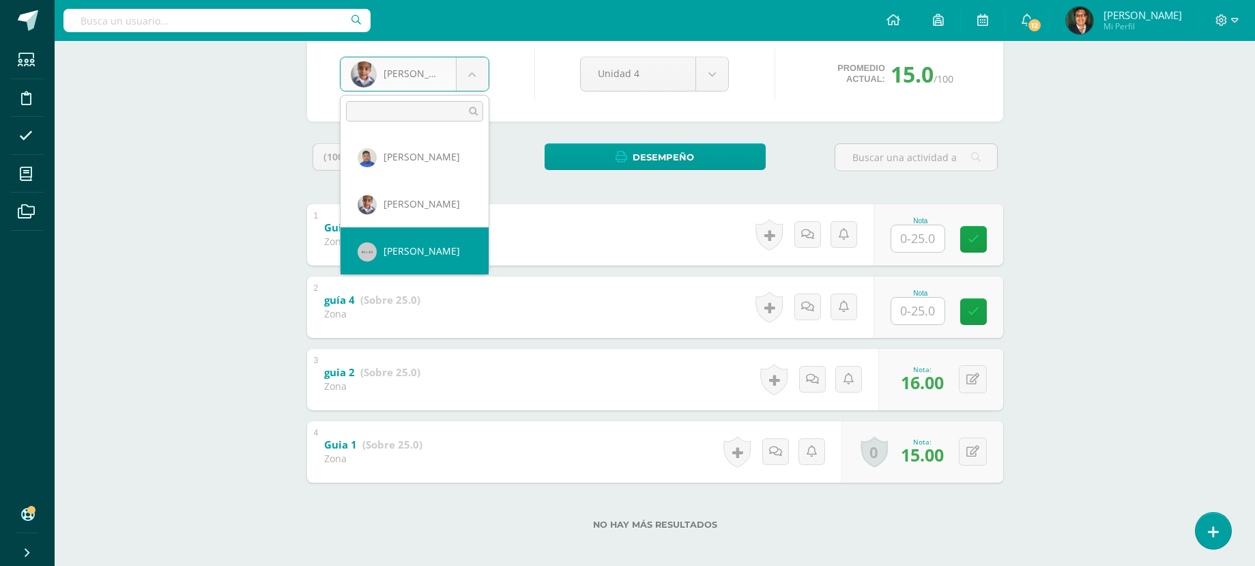
select select "166"
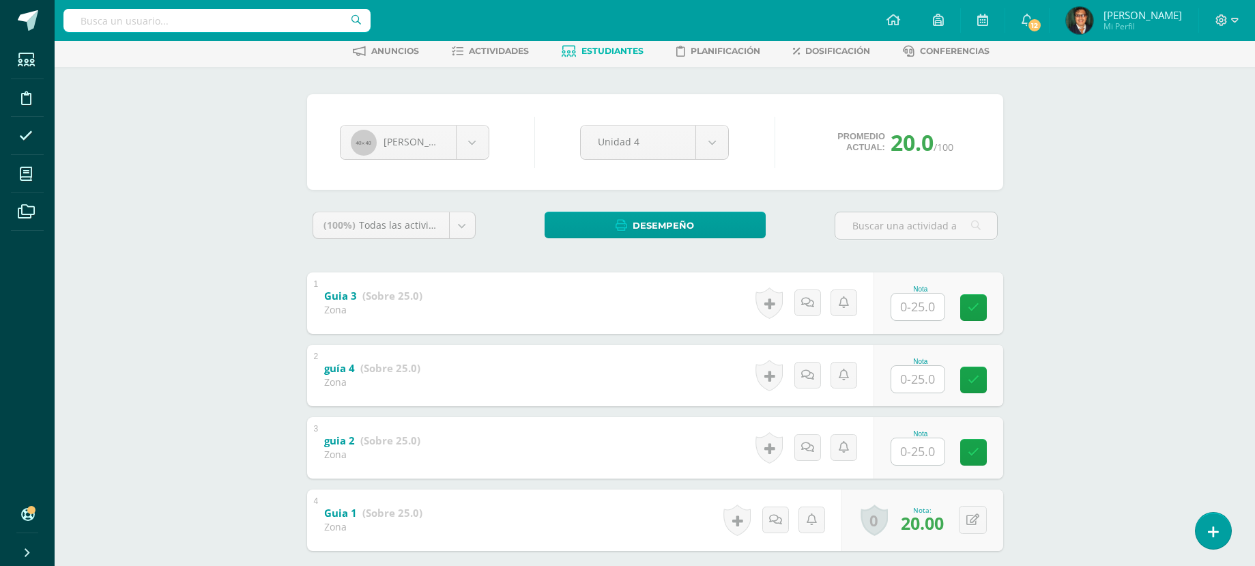
scroll to position [136, 0]
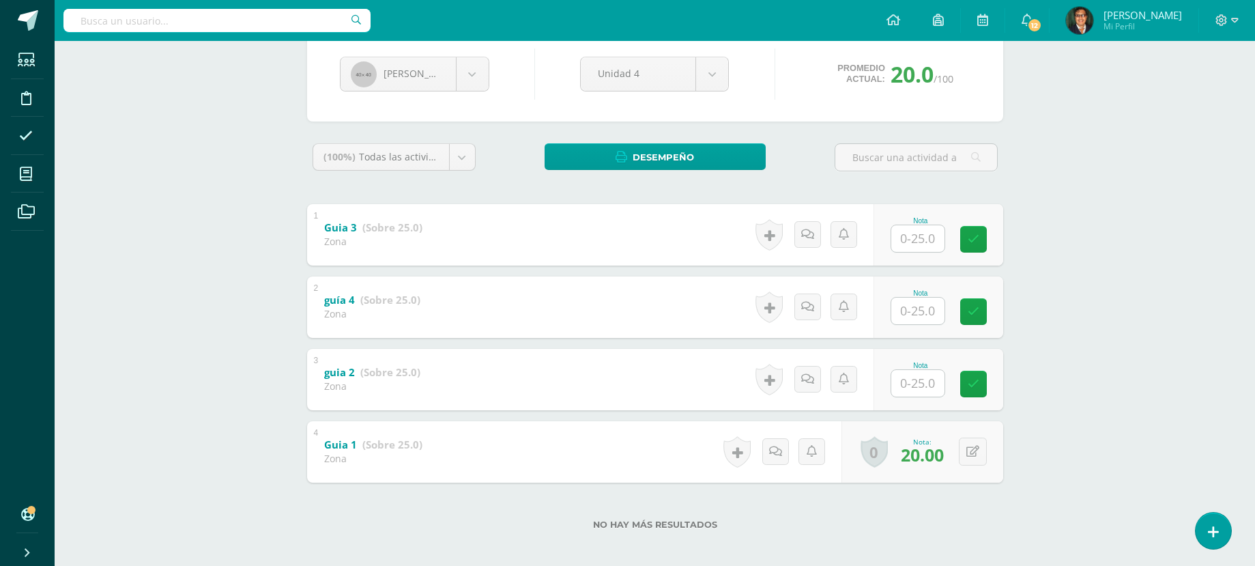
click at [939, 385] on input "text" at bounding box center [917, 383] width 53 height 27
type input "20"
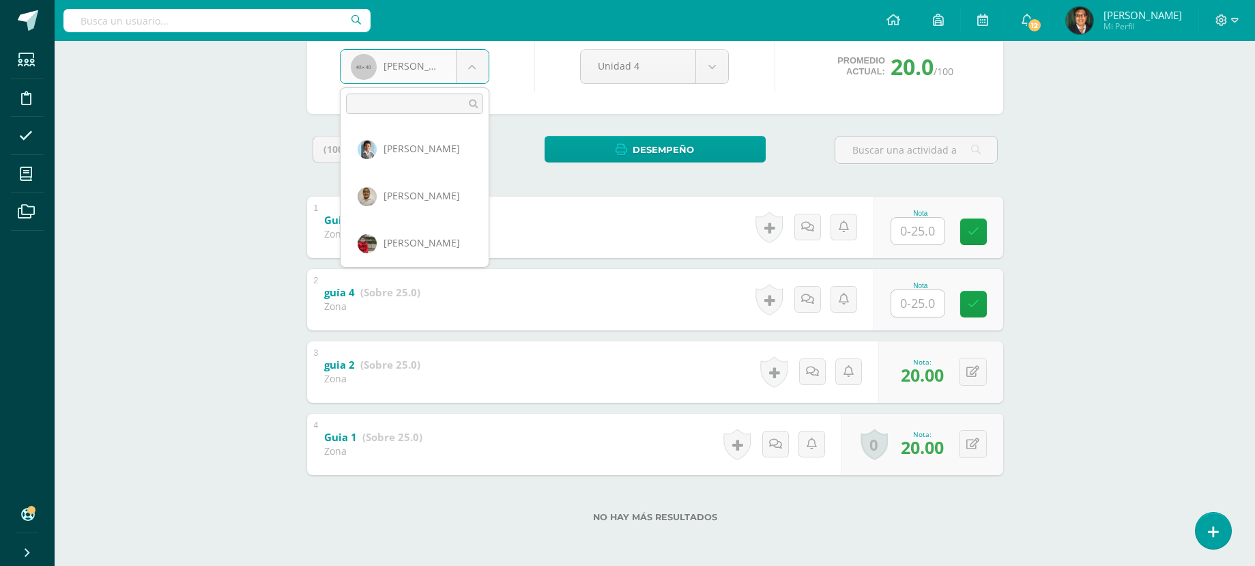
click at [482, 67] on body "Estudiantes Disciplina Asistencia Mis cursos Archivos Soporte Centro de ayuda Ú…" at bounding box center [627, 210] width 1255 height 709
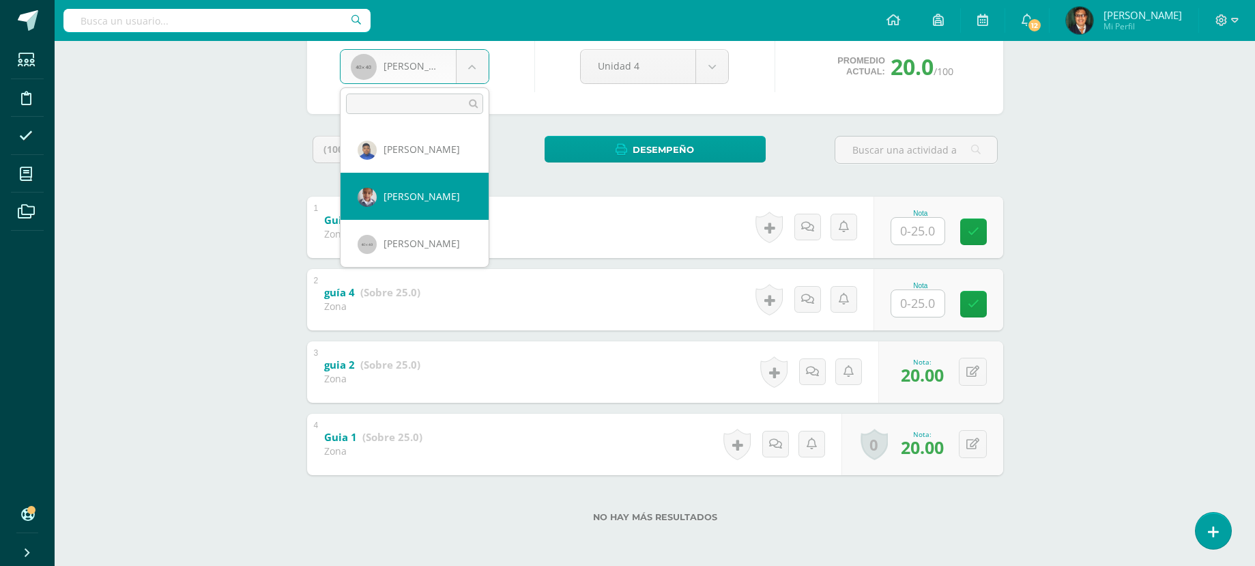
scroll to position [1480, 0]
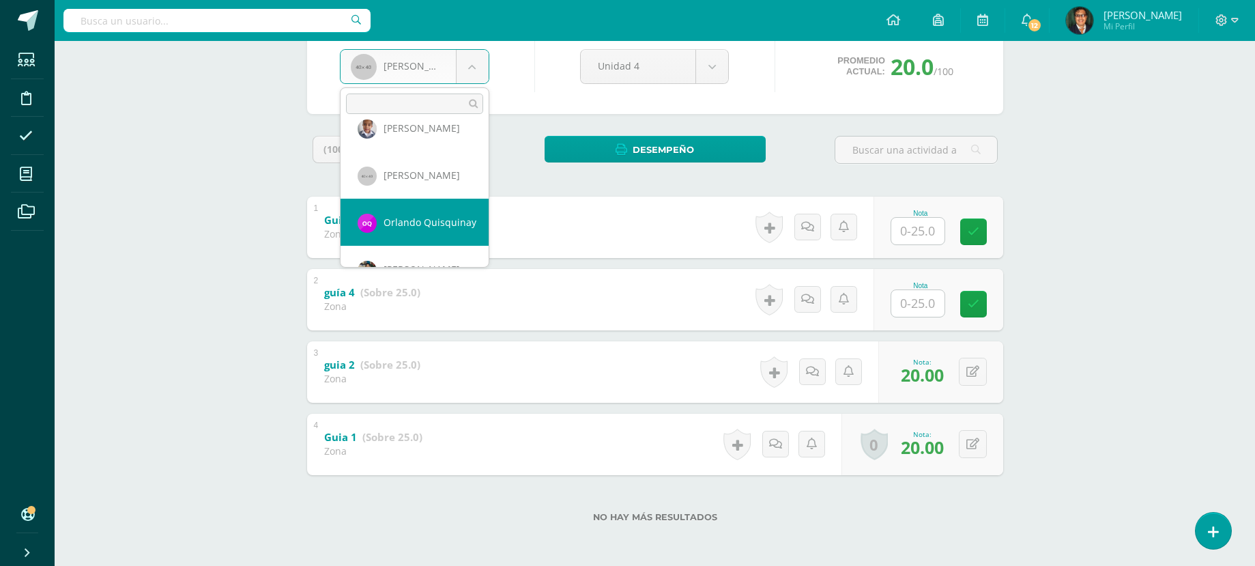
select select "1899"
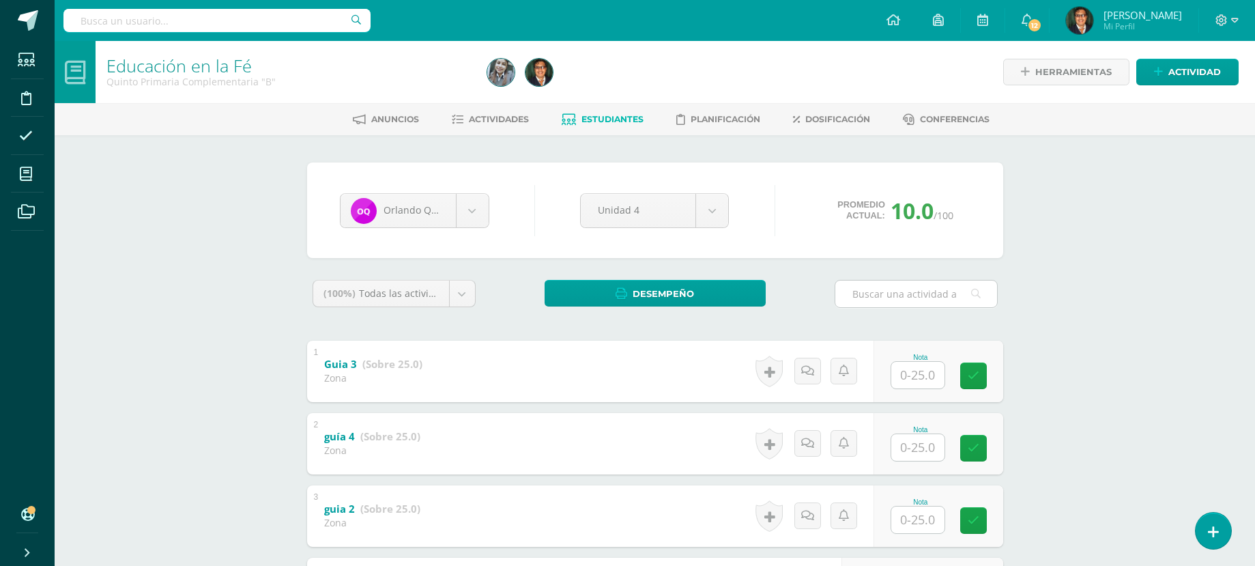
scroll to position [144, 0]
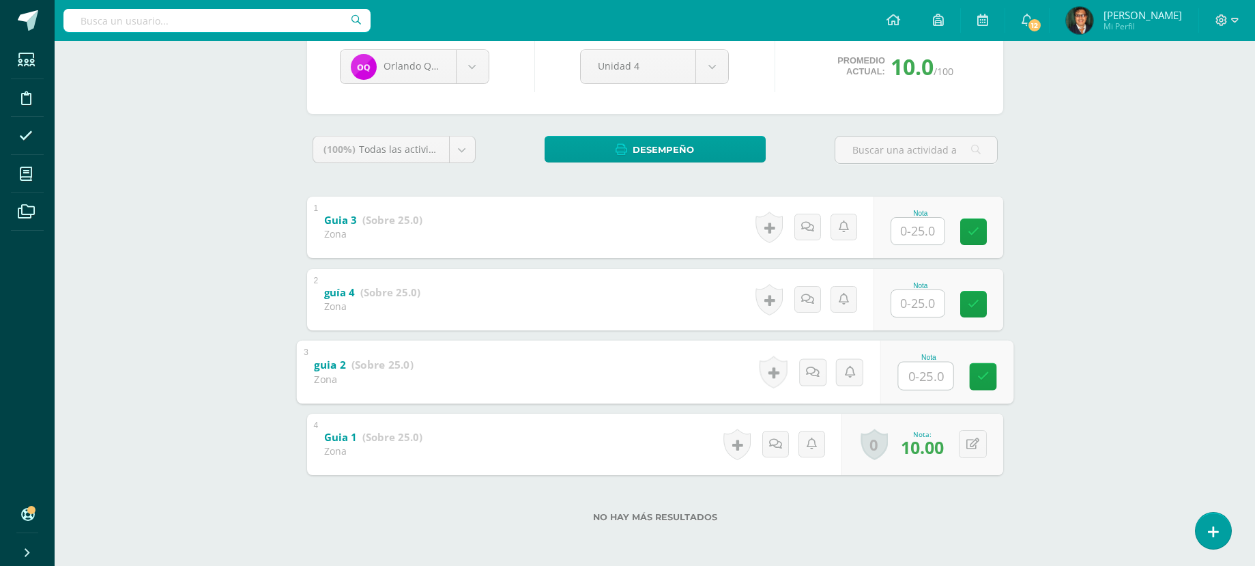
click at [913, 378] on input "text" at bounding box center [925, 375] width 55 height 27
type input "10"
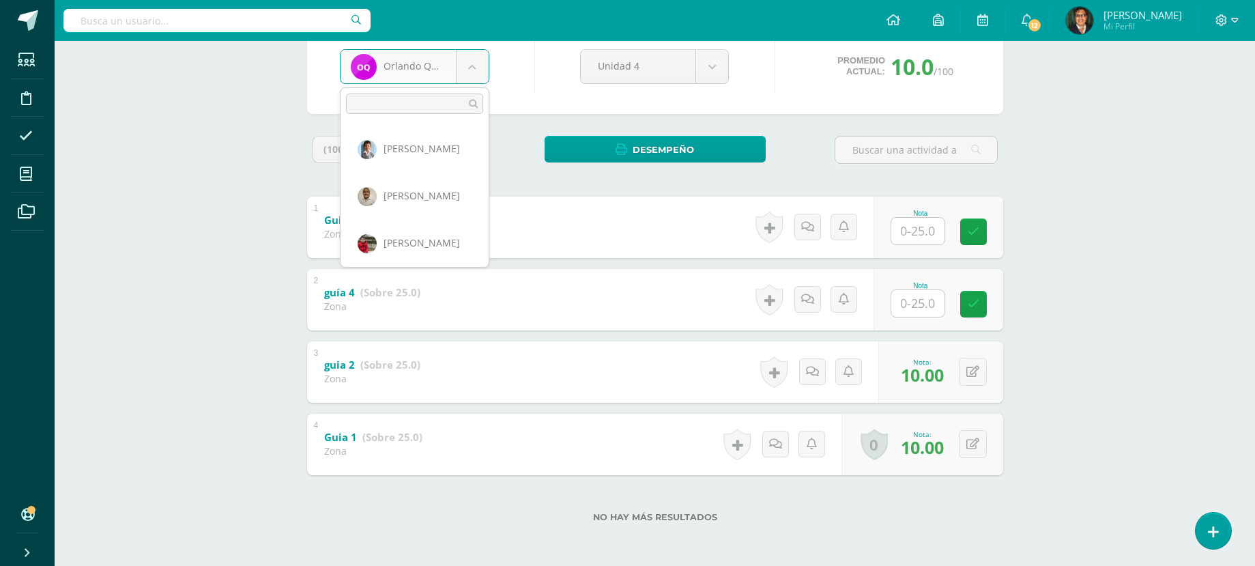
click at [467, 65] on body "Estudiantes Disciplina Asistencia Mis cursos Archivos Soporte Centro de ayuda Ú…" at bounding box center [627, 210] width 1255 height 709
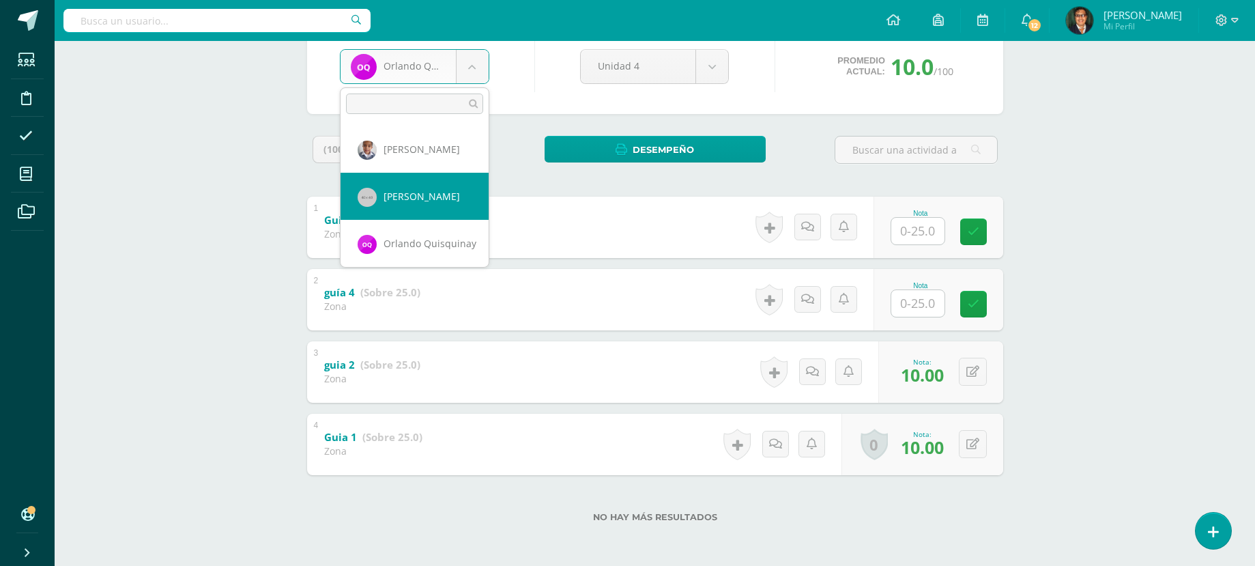
scroll to position [1527, 0]
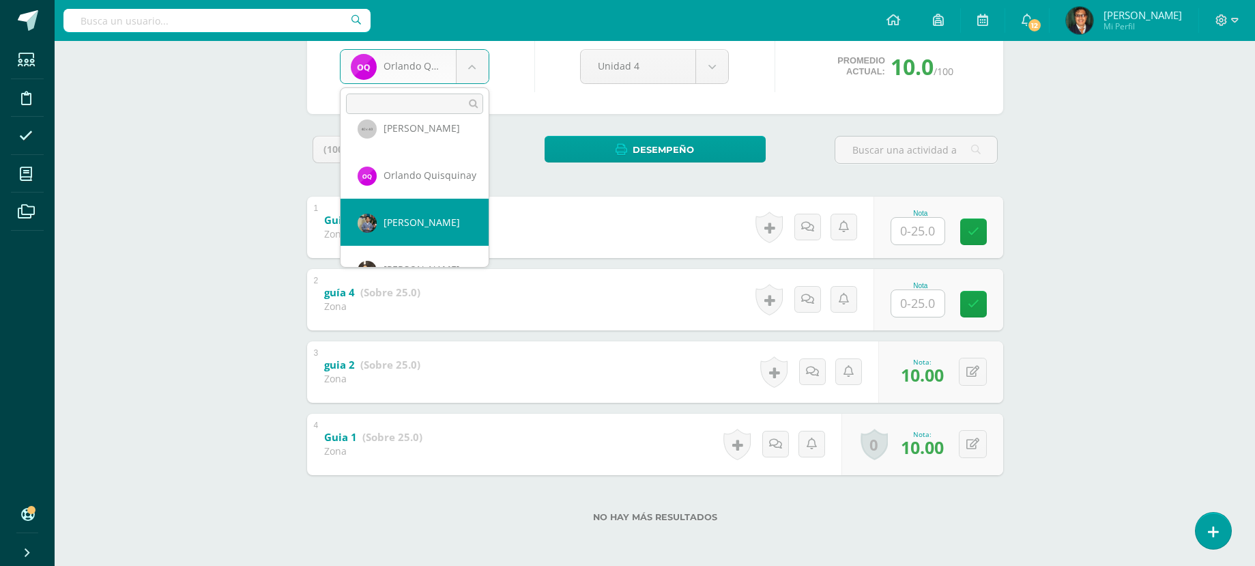
select select "143"
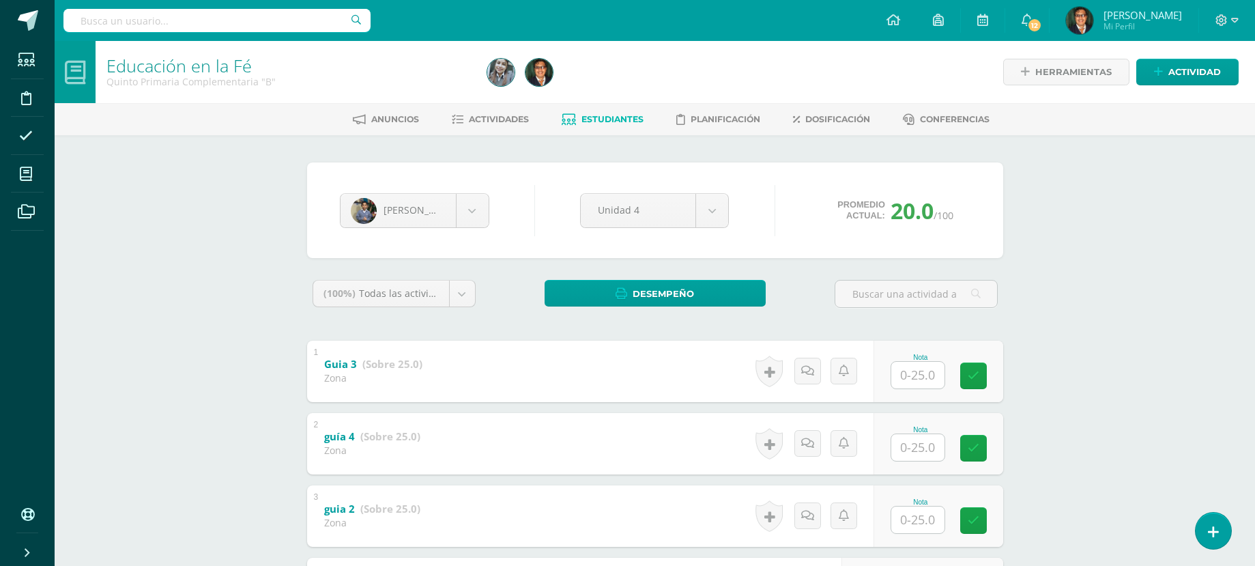
scroll to position [144, 0]
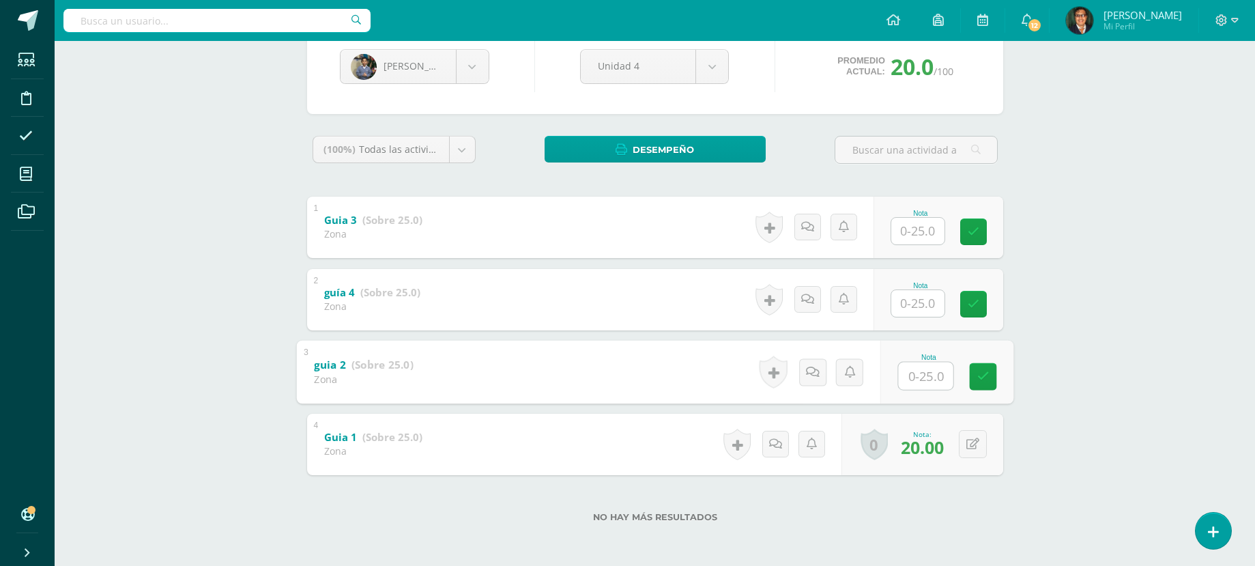
click at [920, 369] on input "text" at bounding box center [925, 375] width 55 height 27
type input "22"
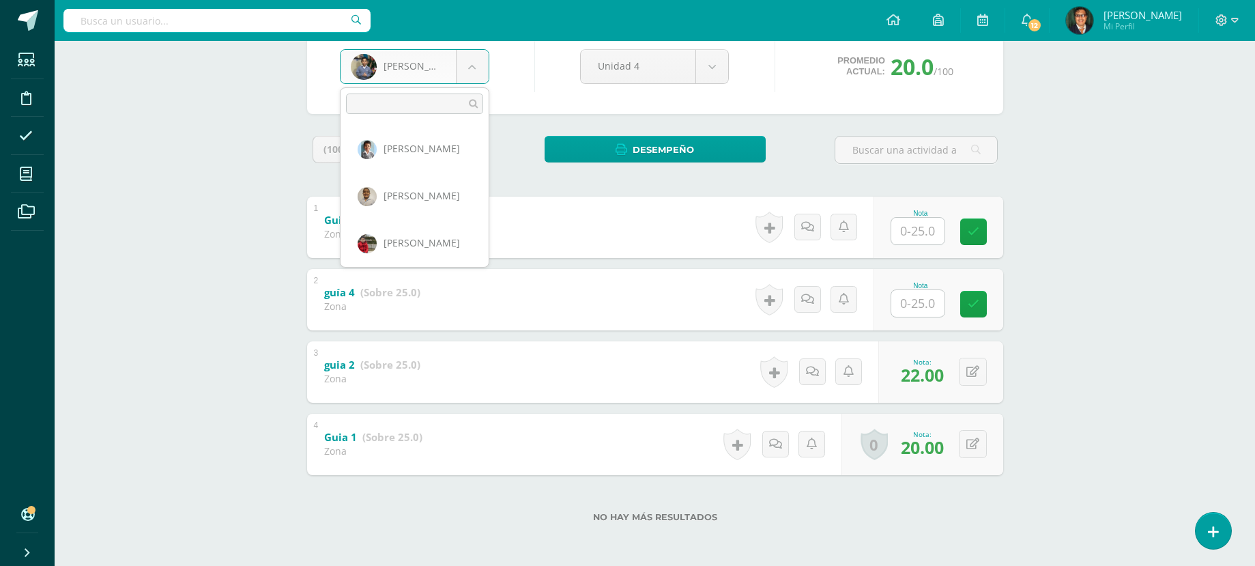
click at [476, 72] on body "Estudiantes Disciplina Asistencia Mis cursos Archivos Soporte Centro de ayuda Ú…" at bounding box center [627, 210] width 1255 height 709
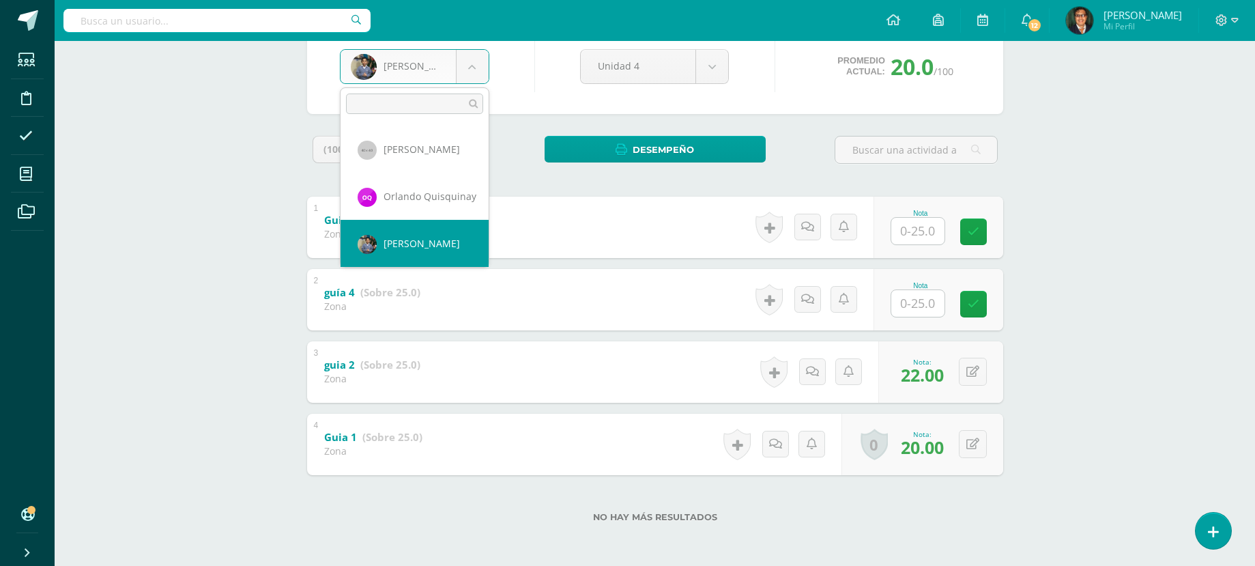
scroll to position [1574, 0]
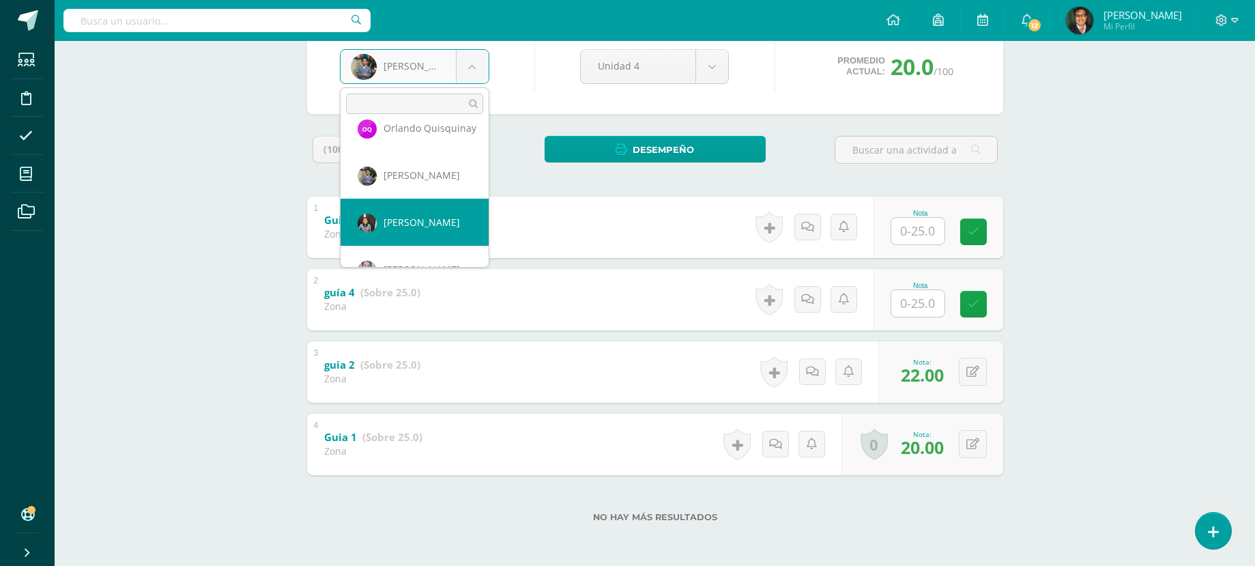
select select "2329"
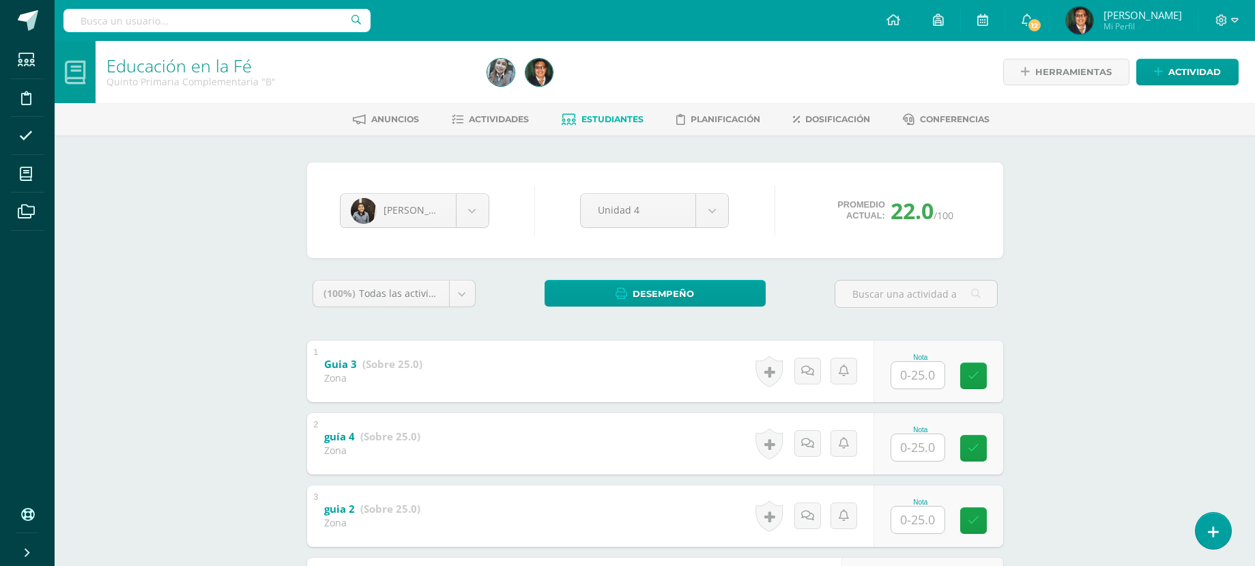
scroll to position [136, 0]
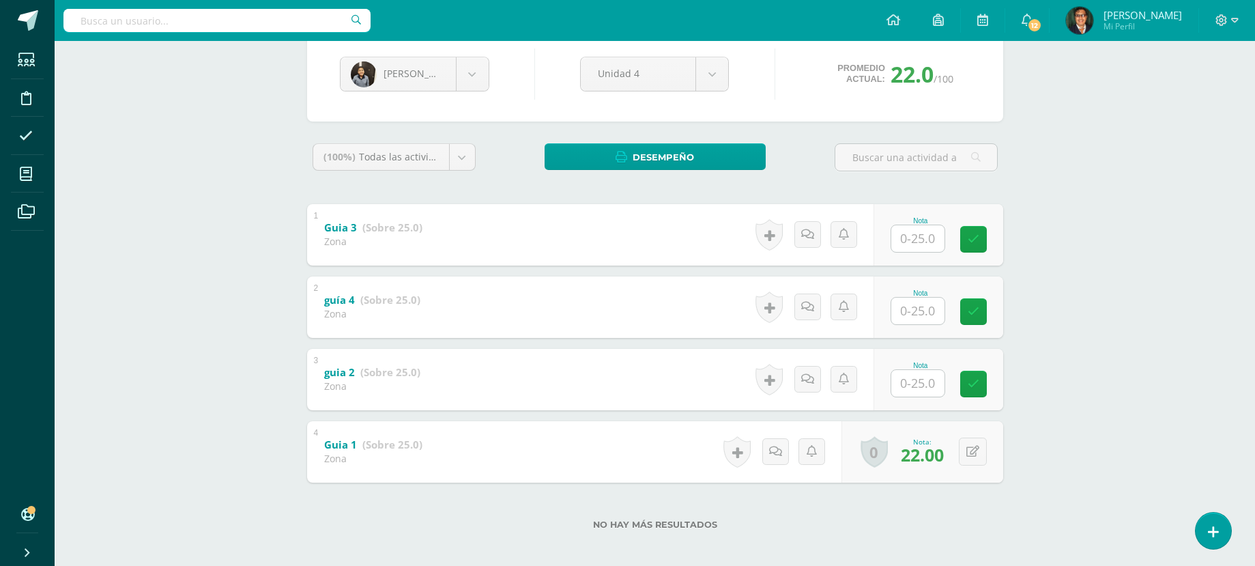
click at [924, 385] on input "text" at bounding box center [917, 383] width 53 height 27
type input "24"
click at [466, 73] on body "Estudiantes Disciplina Asistencia Mis cursos Archivos Soporte Centro de ayuda Ú…" at bounding box center [627, 218] width 1255 height 709
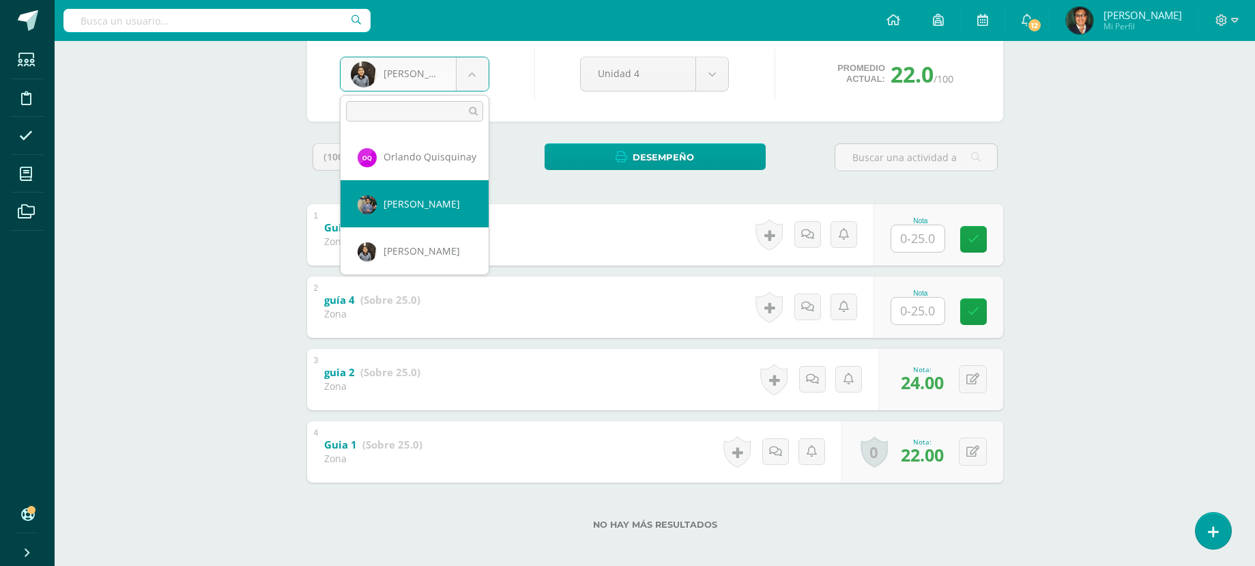
scroll to position [1621, 0]
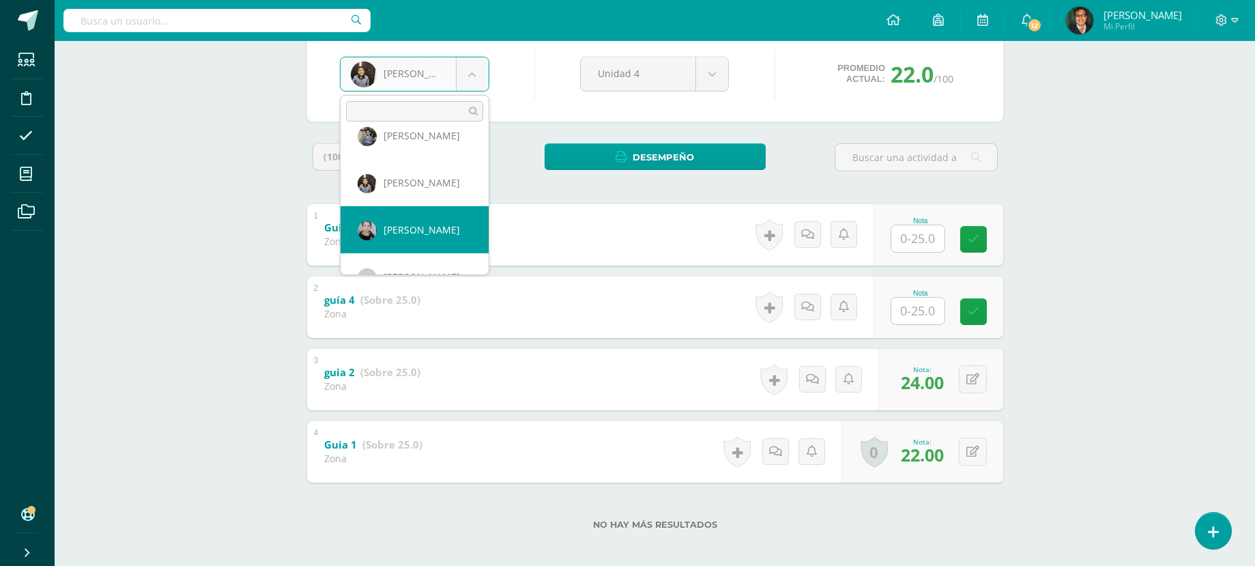
select select "167"
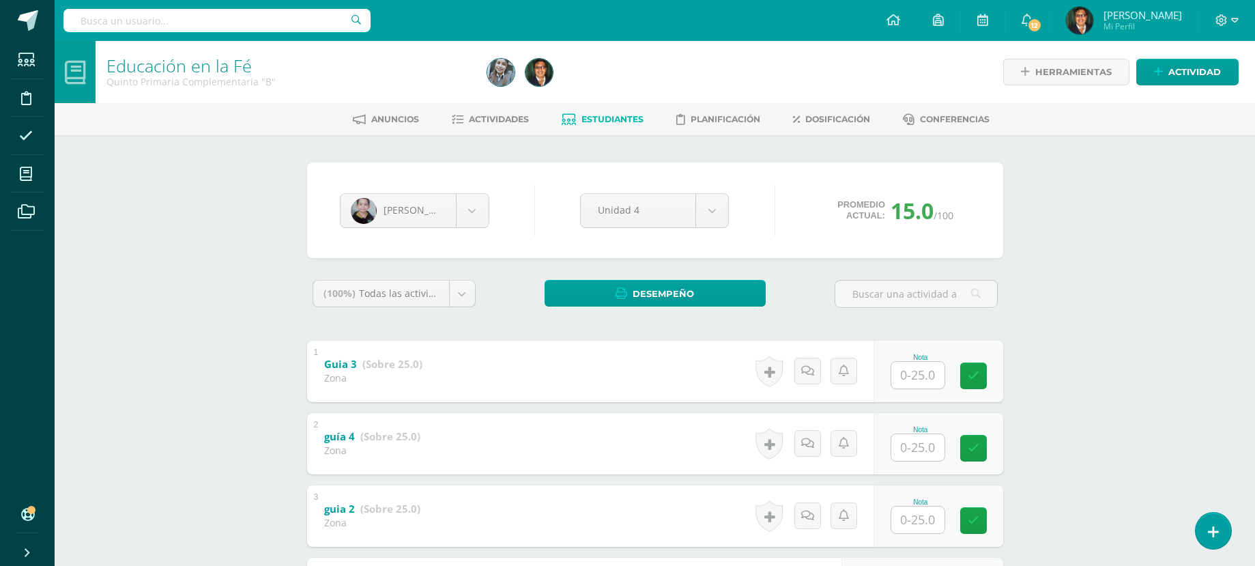
scroll to position [136, 0]
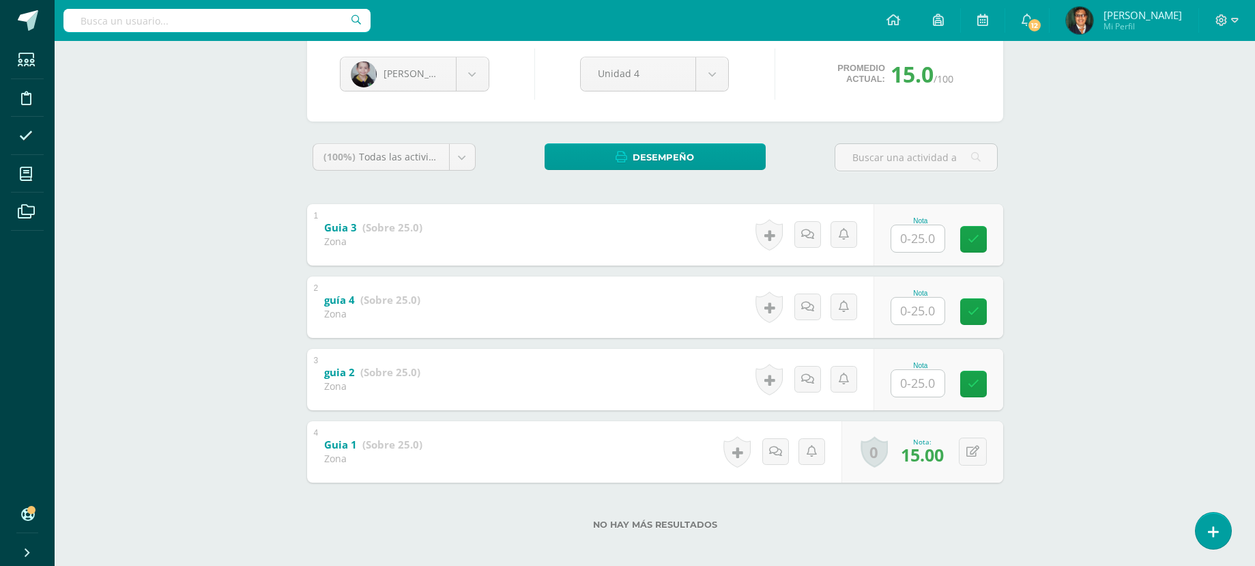
click at [920, 387] on input "text" at bounding box center [917, 383] width 53 height 27
type input "15"
click at [467, 75] on body "Estudiantes Disciplina Asistencia Mis cursos Archivos Soporte Centro de ayuda Ú…" at bounding box center [627, 218] width 1255 height 709
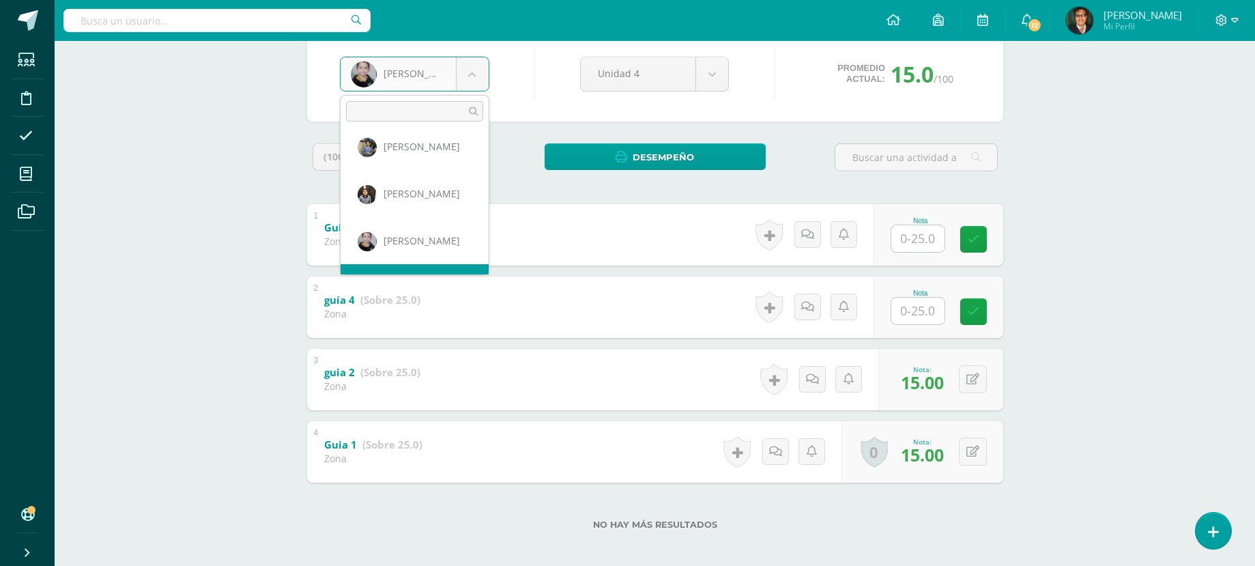
scroll to position [1678, 0]
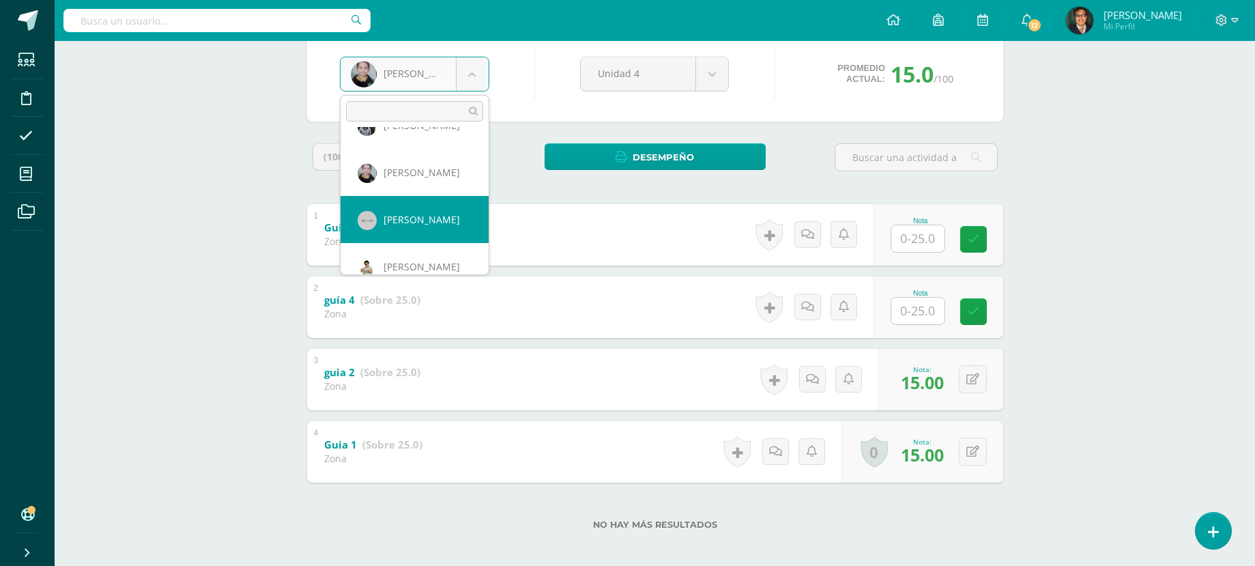
select select "169"
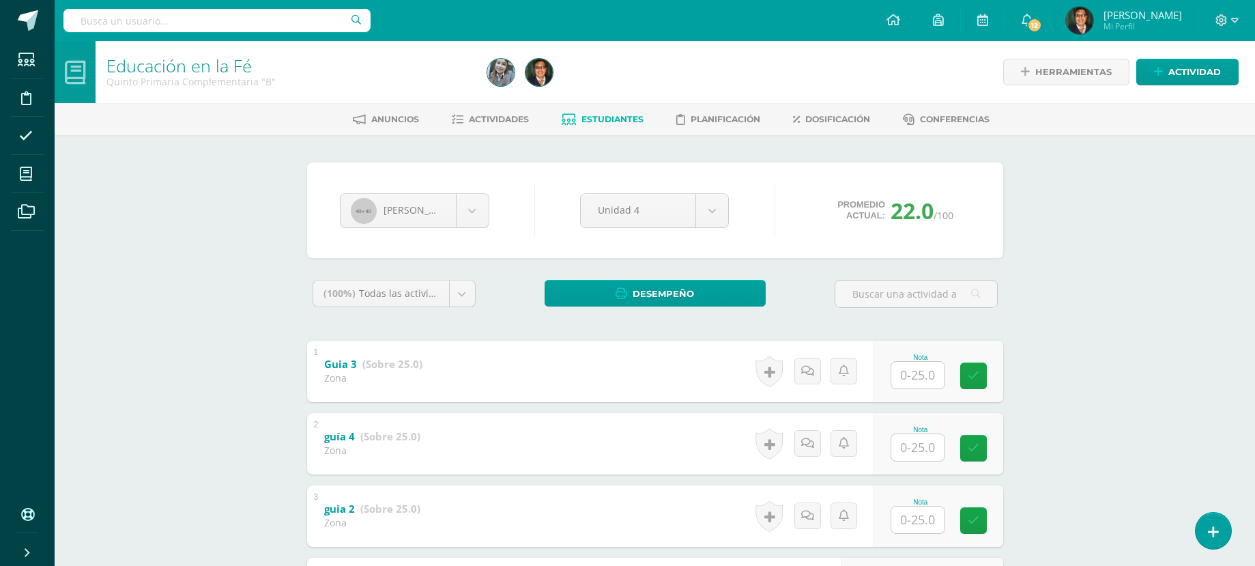
scroll to position [136, 0]
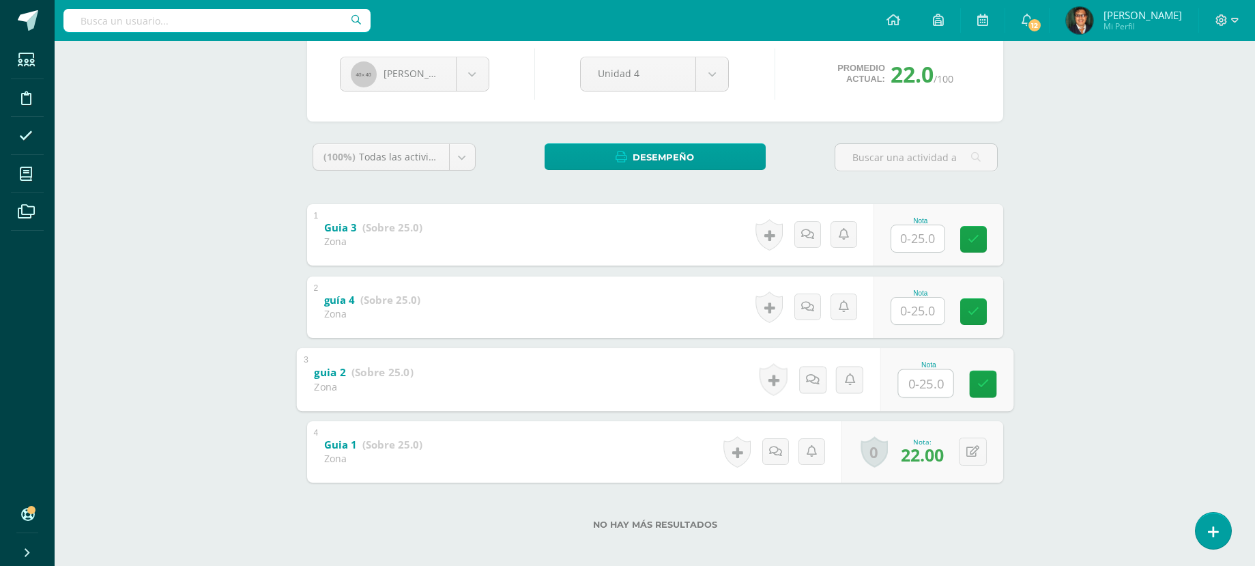
click at [928, 382] on input "text" at bounding box center [925, 382] width 55 height 27
type input "22"
click at [472, 71] on body "Estudiantes Disciplina Asistencia Mis cursos Archivos Soporte Centro de ayuda Ú…" at bounding box center [627, 218] width 1255 height 709
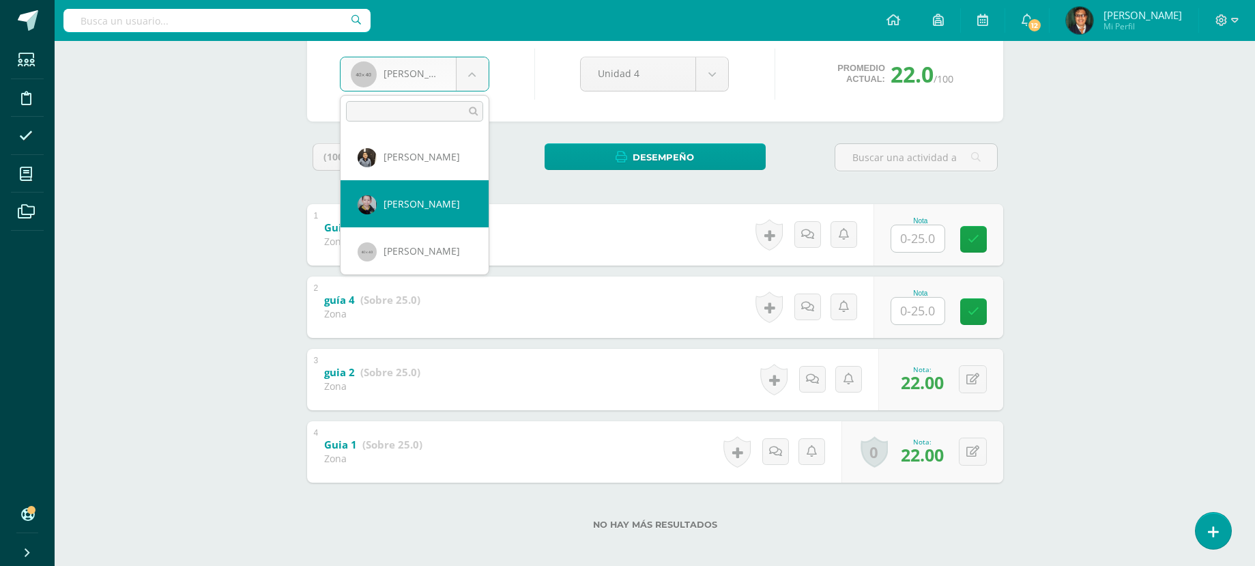
scroll to position [1715, 0]
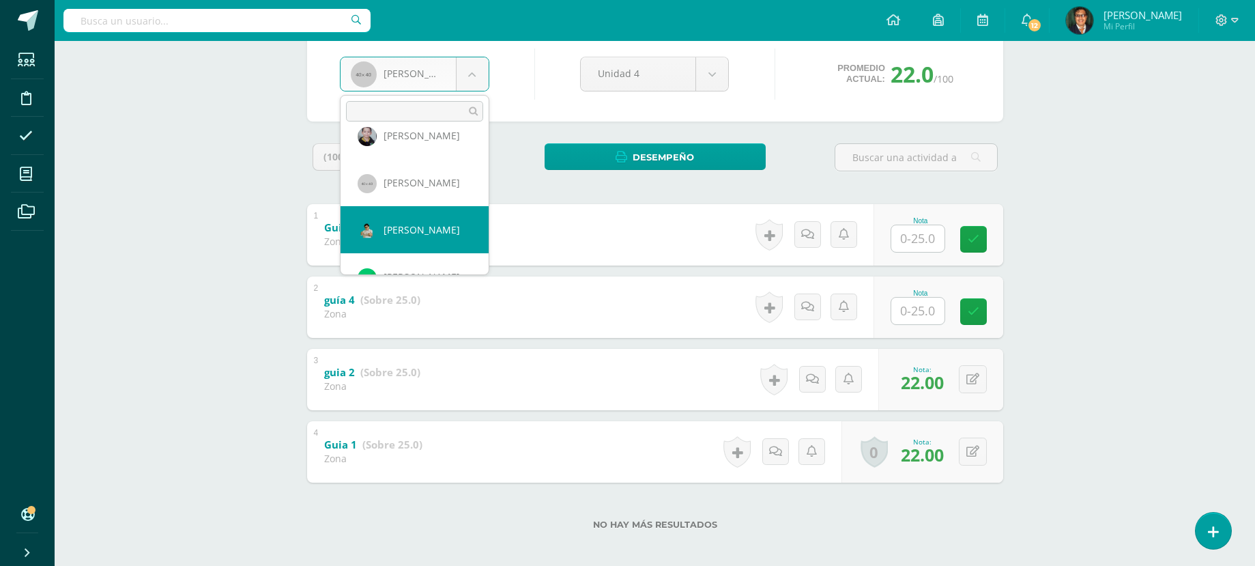
select select "170"
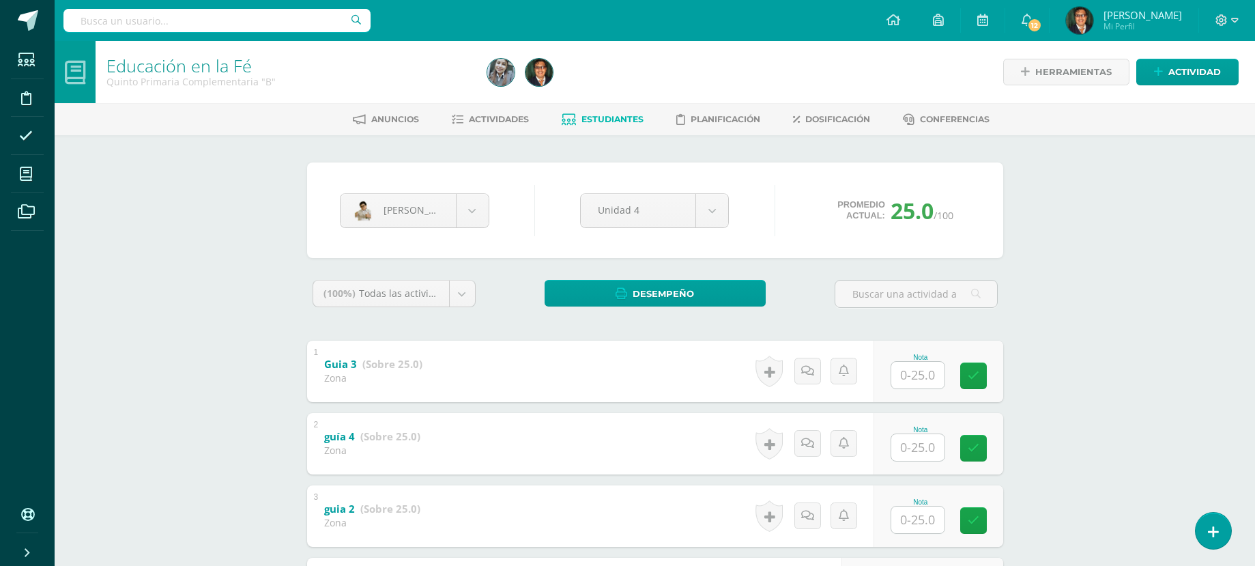
scroll to position [136, 0]
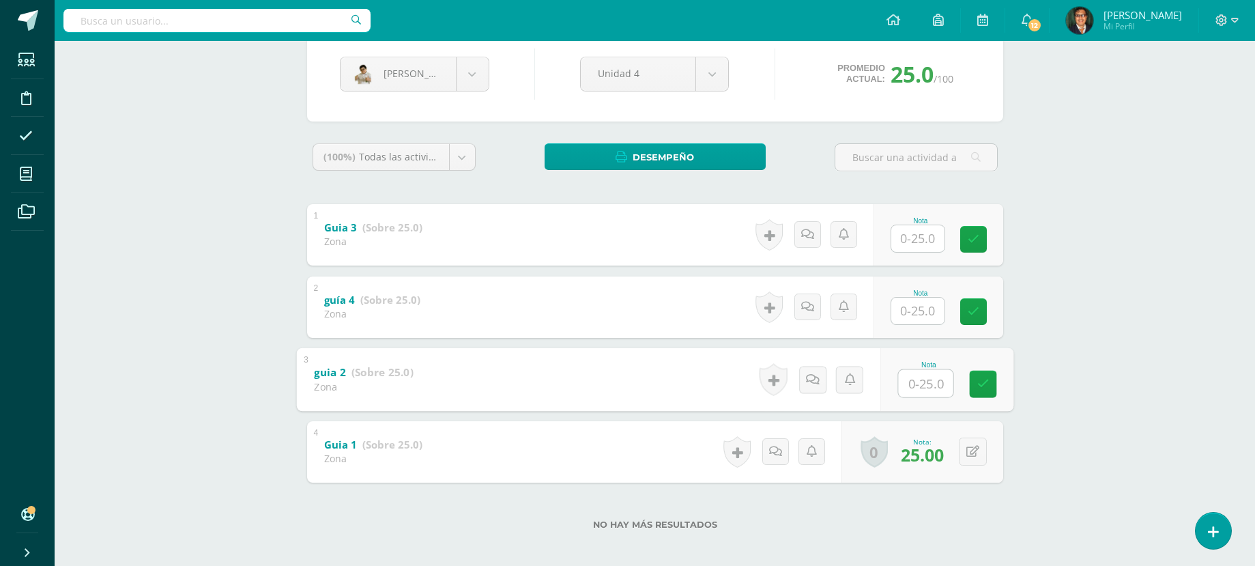
click at [926, 383] on input "text" at bounding box center [925, 382] width 55 height 27
type input "23"
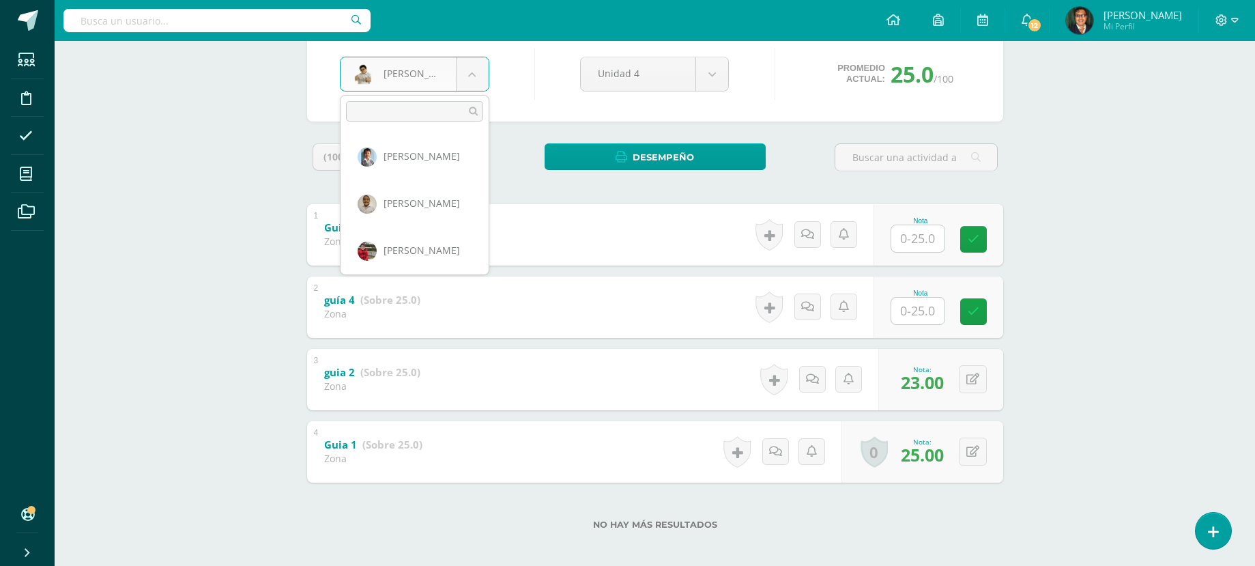
click at [469, 77] on body "Estudiantes Disciplina Asistencia Mis cursos Archivos Soporte Centro de ayuda Ú…" at bounding box center [627, 218] width 1255 height 709
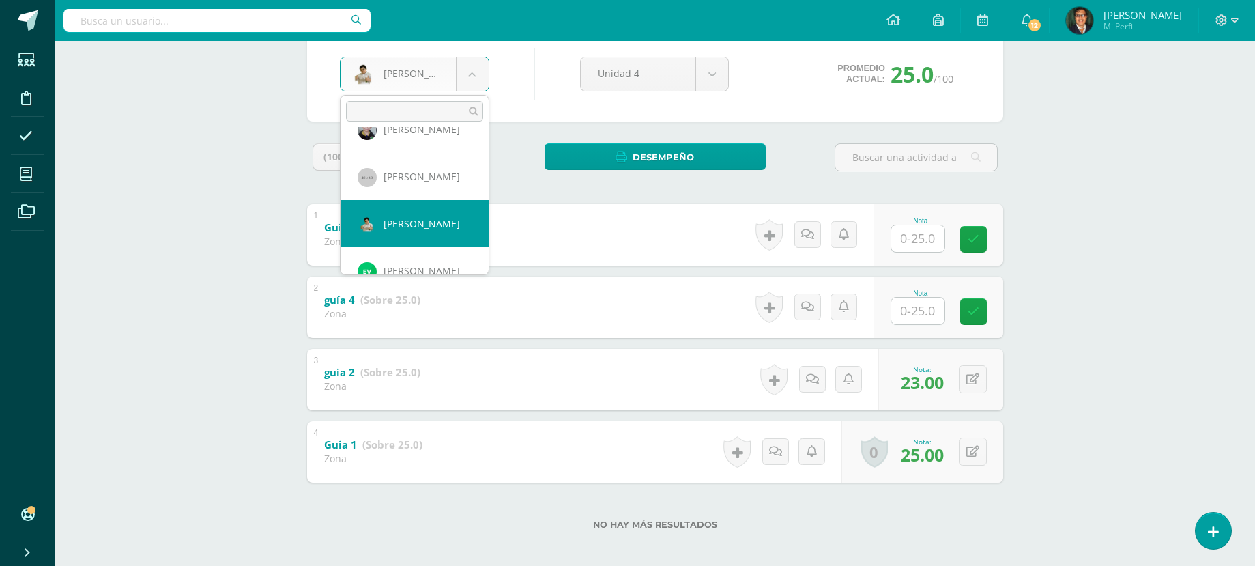
scroll to position [1746, 0]
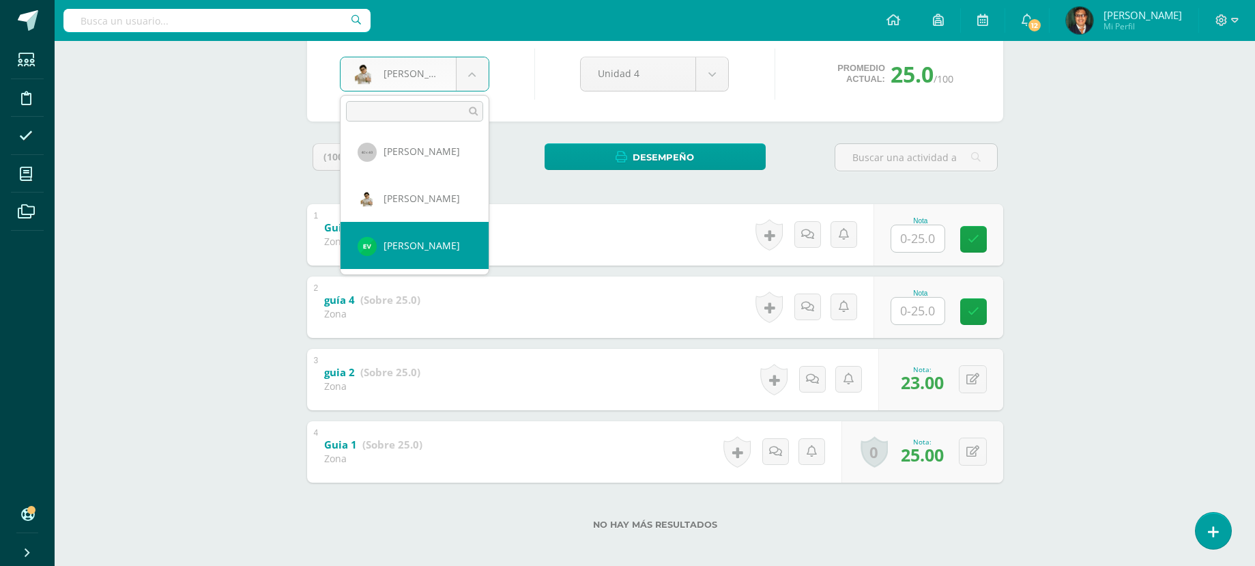
select select "1861"
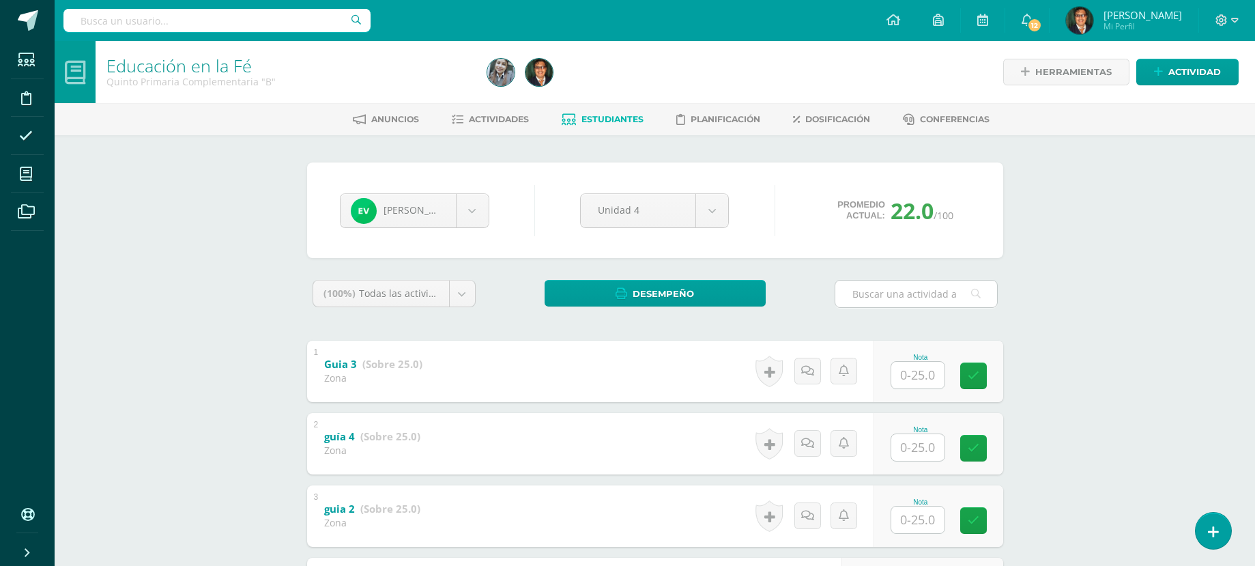
scroll to position [144, 0]
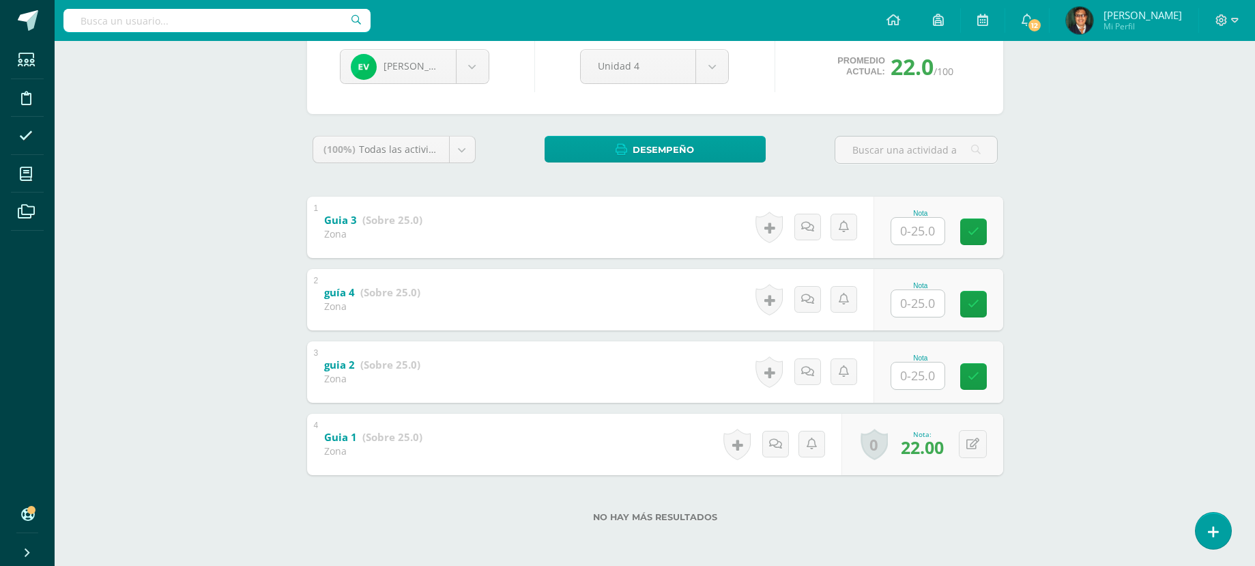
click at [922, 377] on input "text" at bounding box center [917, 375] width 53 height 27
type input "22"
click at [458, 61] on body "Estudiantes Disciplina Asistencia Mis cursos Archivos Soporte Centro de ayuda Ú…" at bounding box center [627, 210] width 1255 height 709
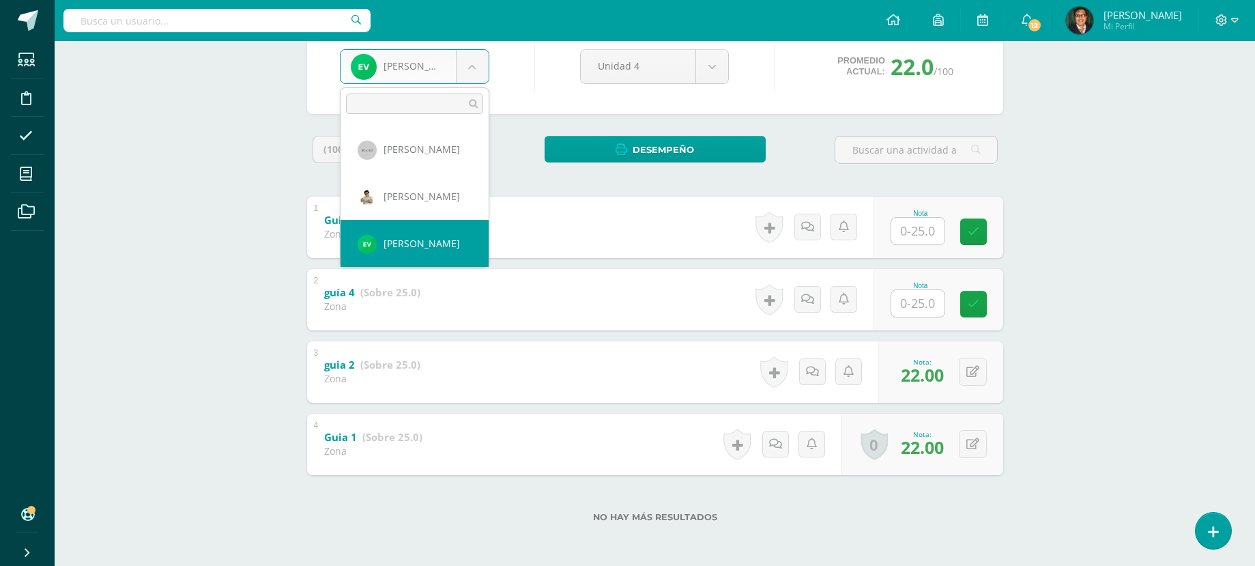
scroll to position [1746, 0]
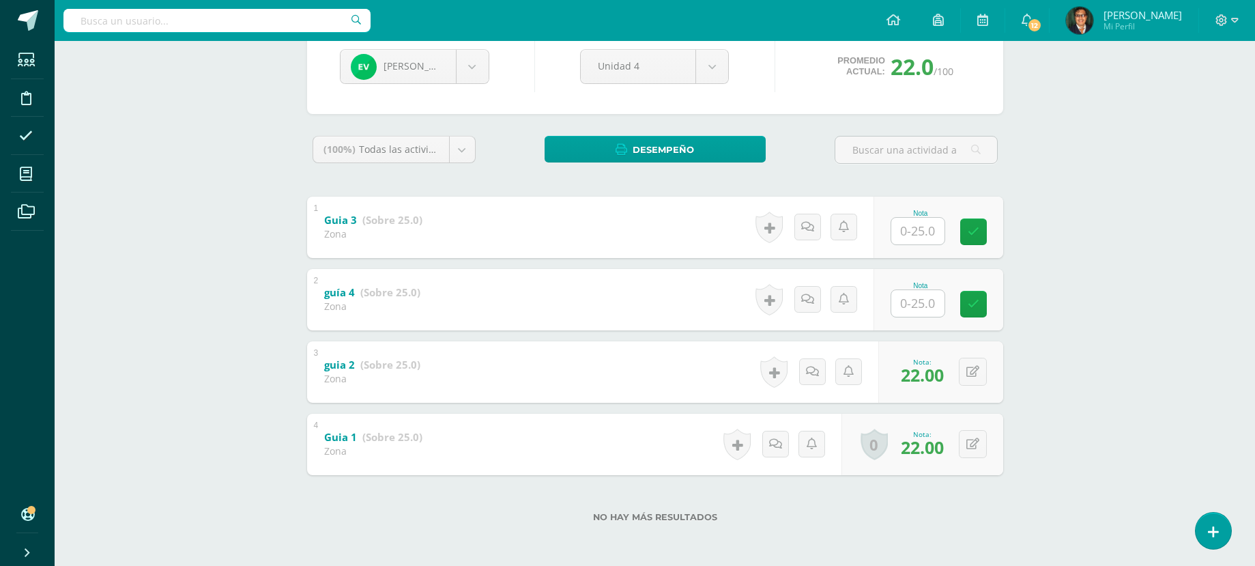
click at [1079, 172] on body "Estudiantes Disciplina Asistencia Mis cursos Archivos Soporte Centro de ayuda Ú…" at bounding box center [627, 210] width 1255 height 709
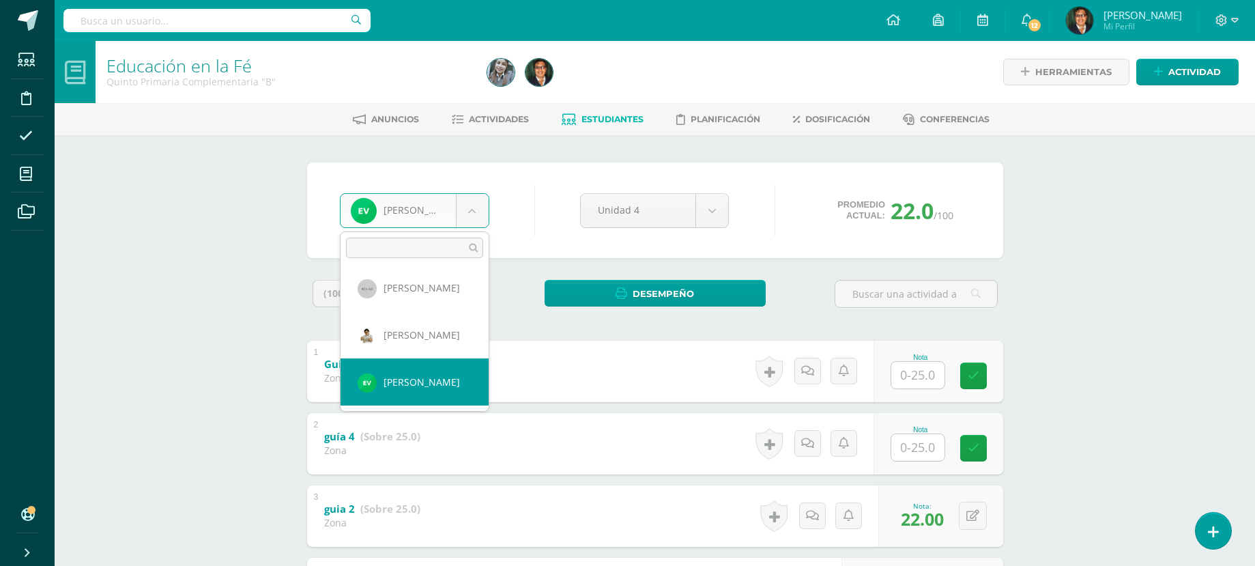
click at [473, 211] on body "Estudiantes Disciplina Asistencia Mis cursos Archivos Soporte Centro de ayuda Ú…" at bounding box center [627, 354] width 1255 height 709
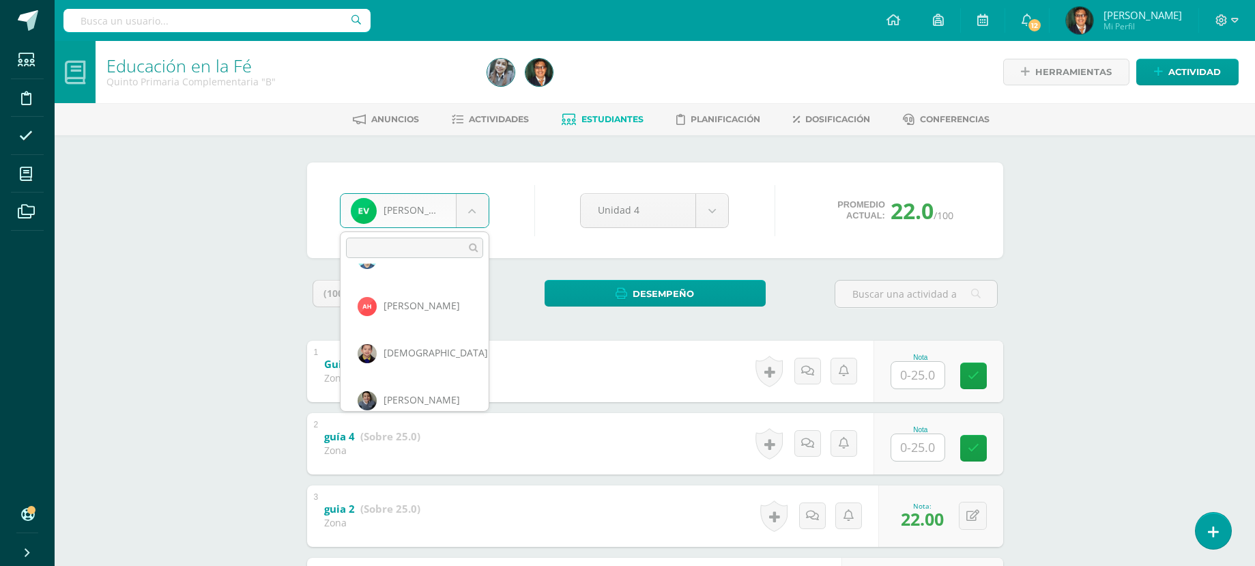
scroll to position [659, 0]
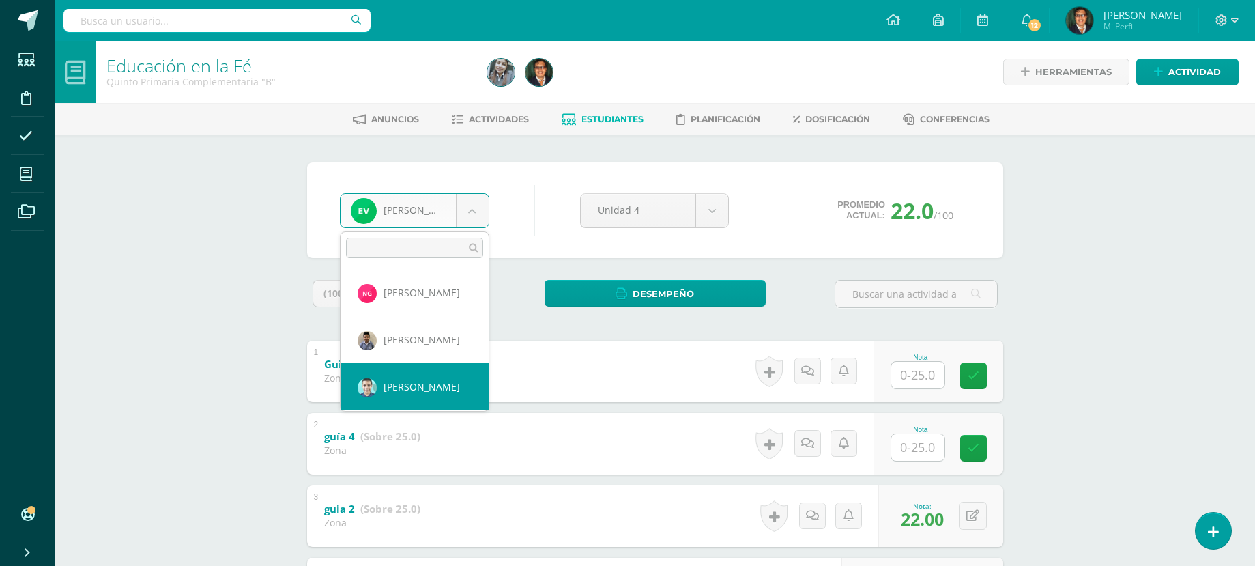
select select "158"
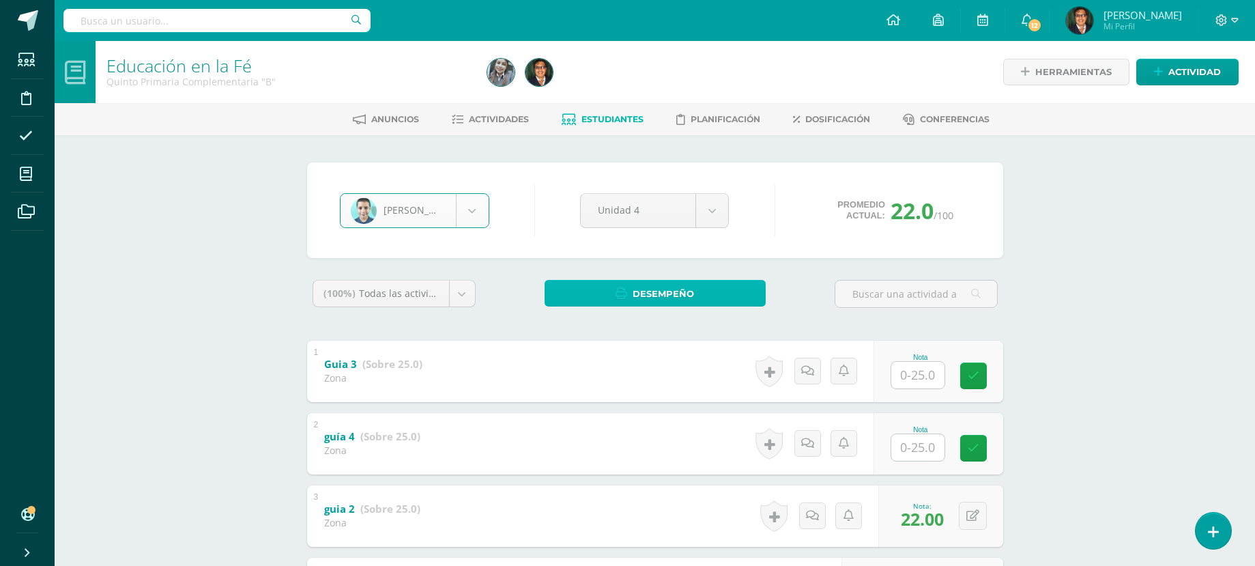
click at [682, 289] on span "Desempeño" at bounding box center [662, 293] width 61 height 25
click at [705, 209] on body "Estudiantes Disciplina Asistencia Mis cursos Archivos Soporte Centro de ayuda Ú…" at bounding box center [627, 354] width 1255 height 709
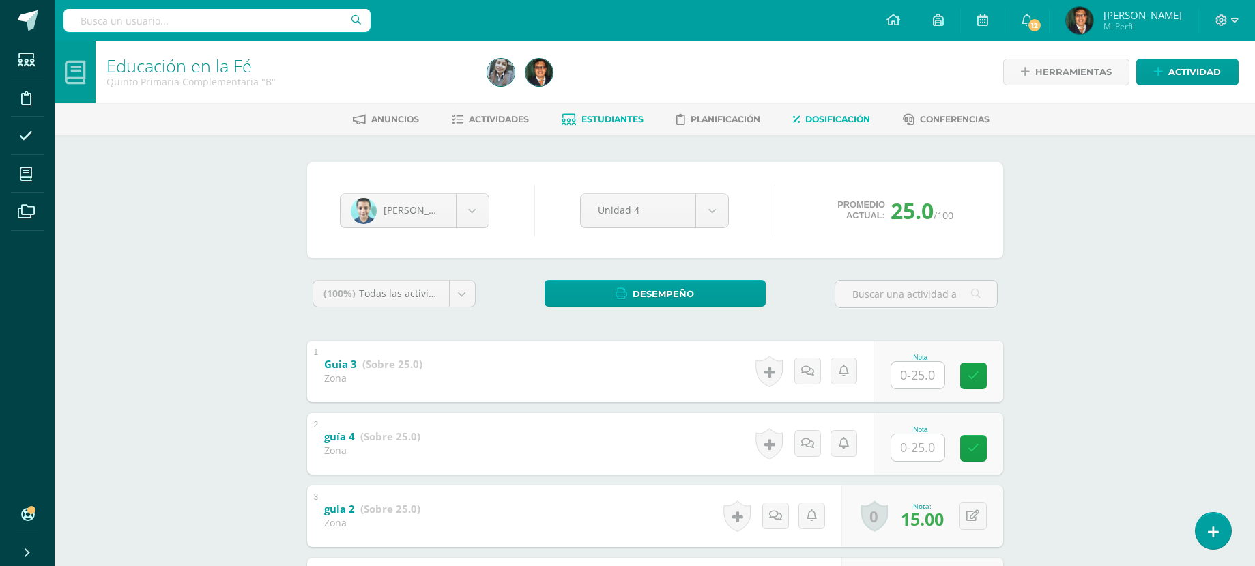
click at [840, 117] on span "Dosificación" at bounding box center [837, 119] width 65 height 10
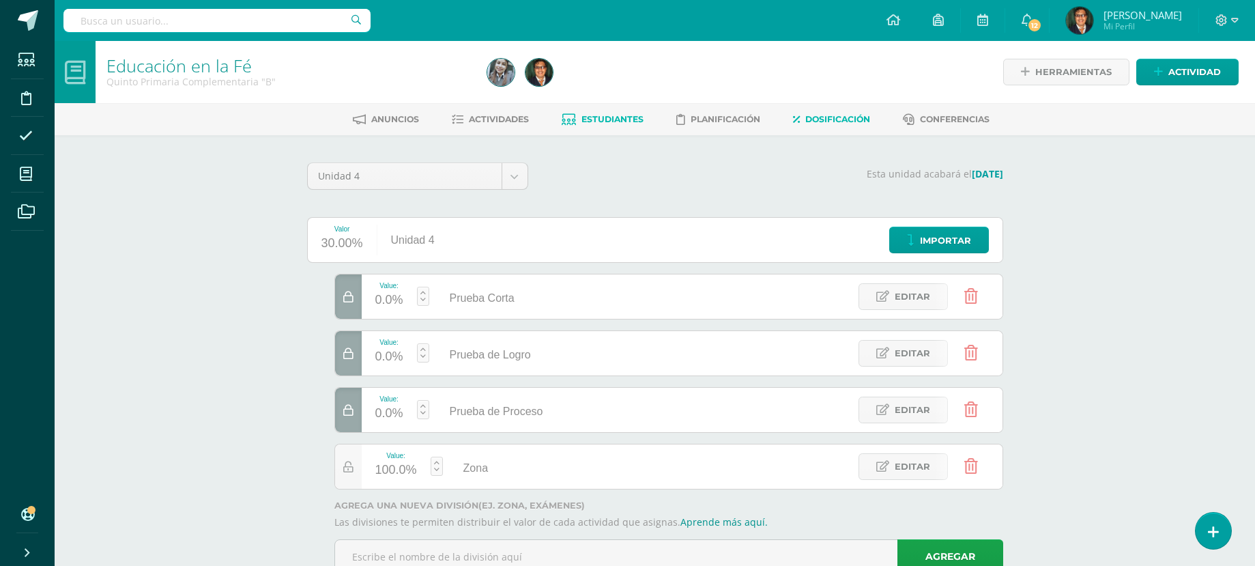
click at [600, 123] on span "Estudiantes" at bounding box center [612, 119] width 62 height 10
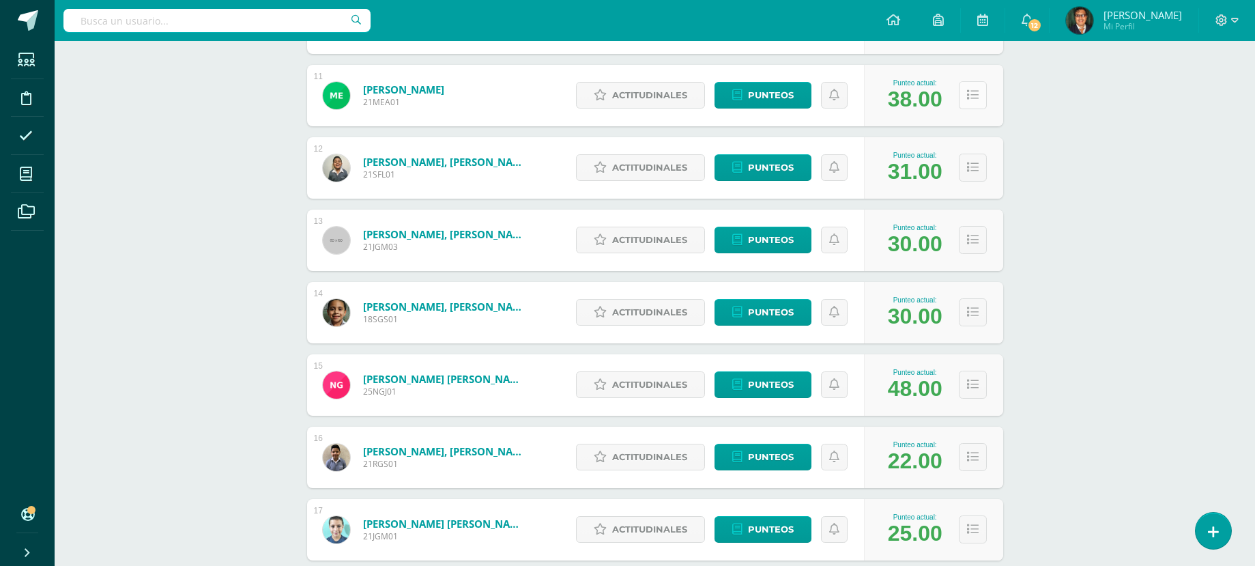
scroll to position [1092, 0]
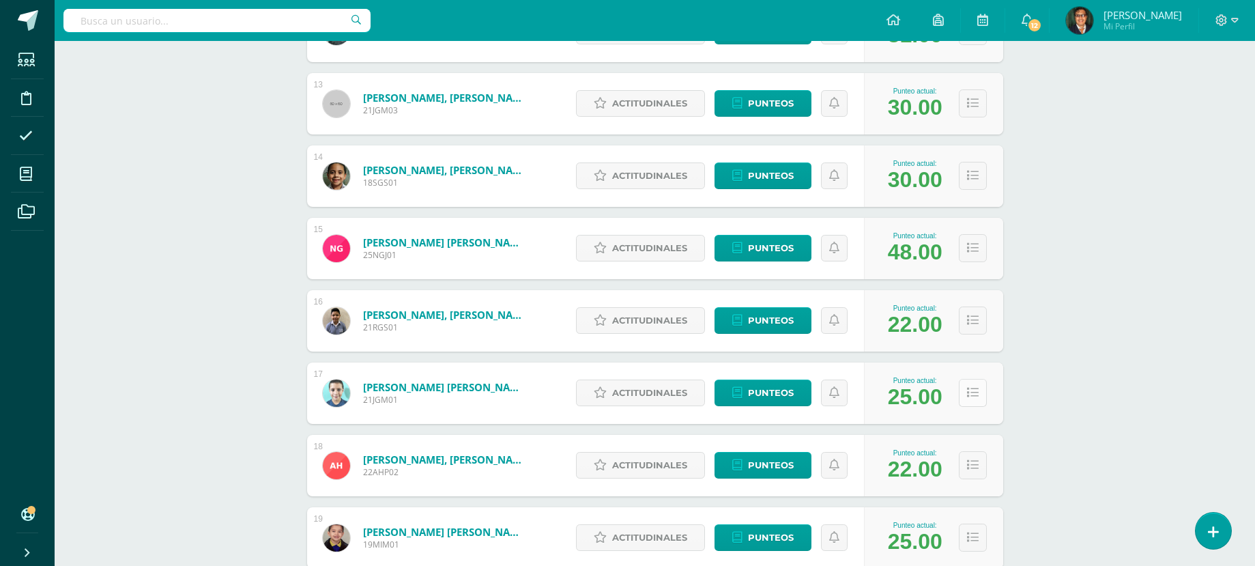
click at [982, 397] on button at bounding box center [973, 393] width 28 height 28
click at [980, 396] on button at bounding box center [973, 393] width 28 height 28
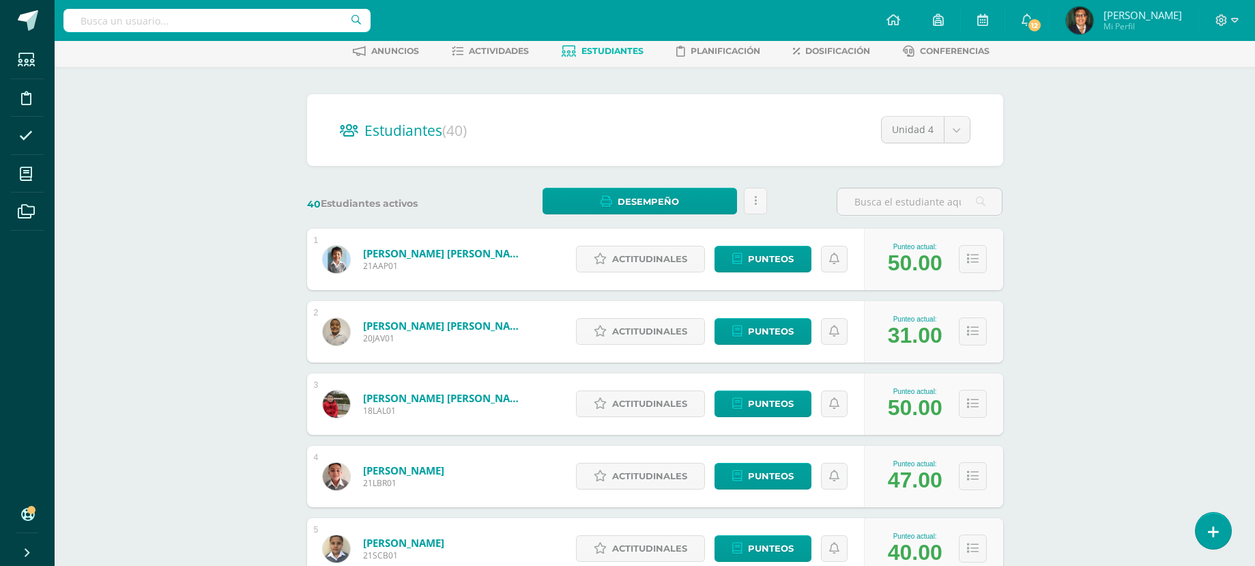
scroll to position [0, 0]
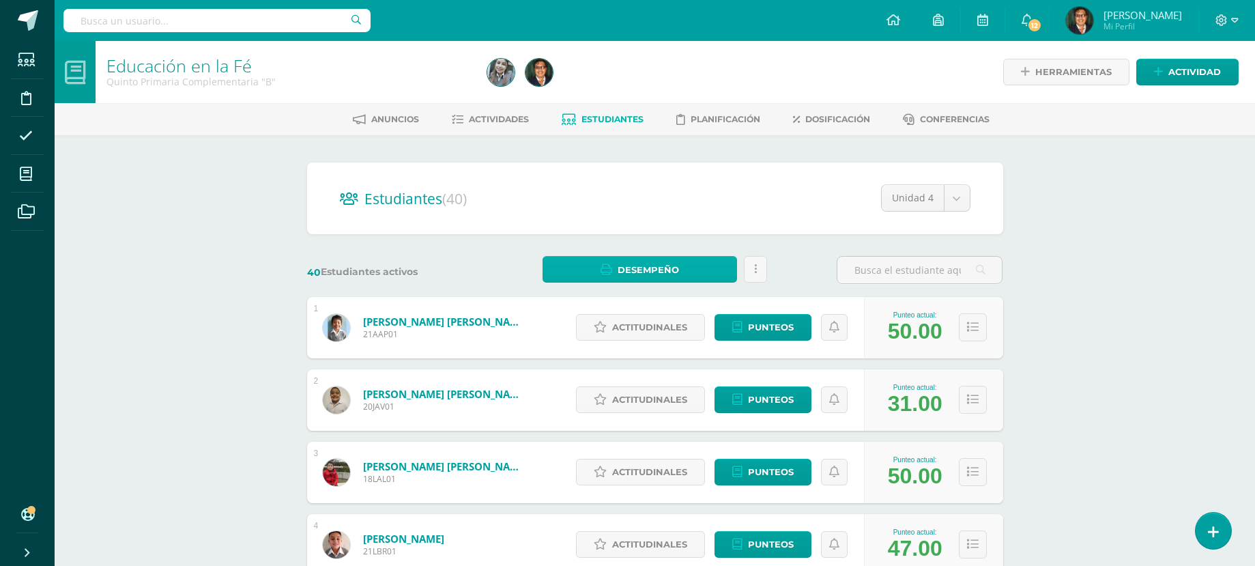
click at [629, 125] on link "Estudiantes" at bounding box center [602, 119] width 82 height 22
click at [723, 274] on link "Desempeño" at bounding box center [639, 269] width 194 height 27
click at [755, 274] on icon at bounding box center [755, 269] width 3 height 12
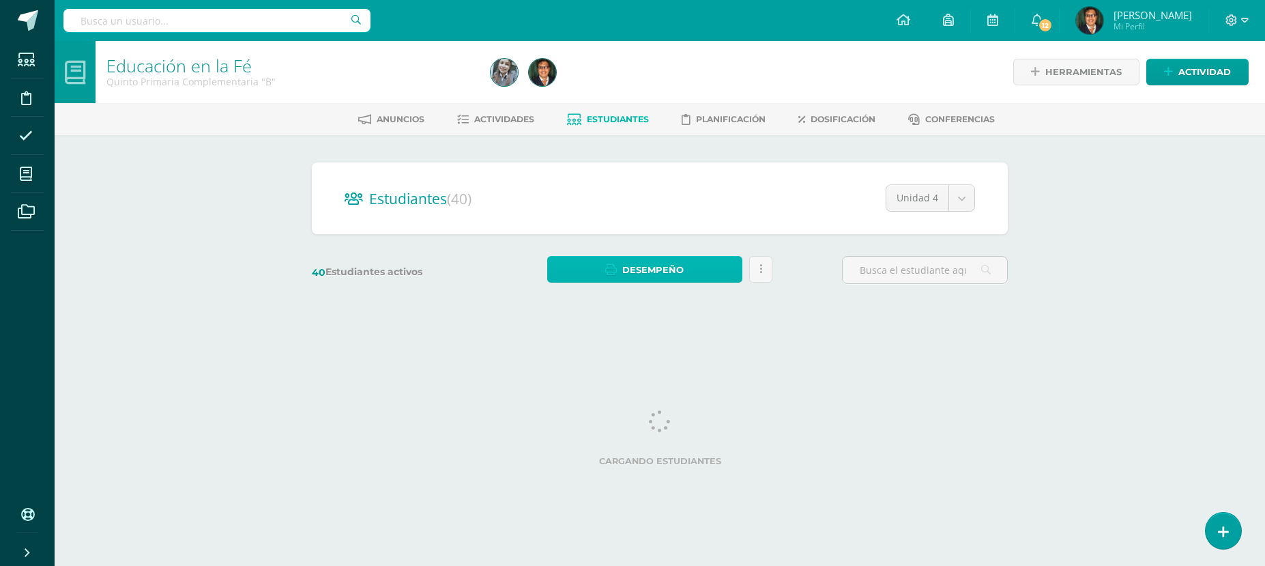
click at [693, 265] on link "Desempeño" at bounding box center [644, 269] width 194 height 27
click at [694, 262] on link "Desempeño" at bounding box center [644, 269] width 194 height 27
click at [701, 267] on link "Desempeño" at bounding box center [644, 269] width 194 height 27
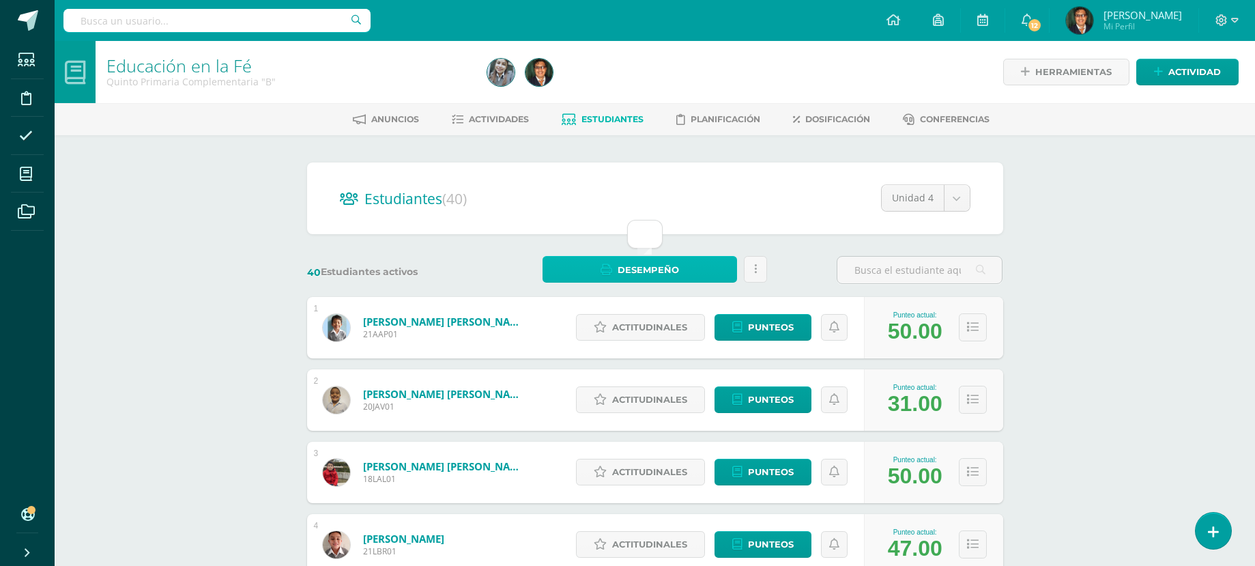
click at [689, 271] on link "Desempeño" at bounding box center [639, 269] width 194 height 27
click at [1054, 233] on div "Educación en la [PERSON_NAME] Primaria Complementaria "B" Herramientas Detalle …" at bounding box center [655, 568] width 1200 height 1054
click at [840, 116] on span "Dosificación" at bounding box center [837, 119] width 65 height 10
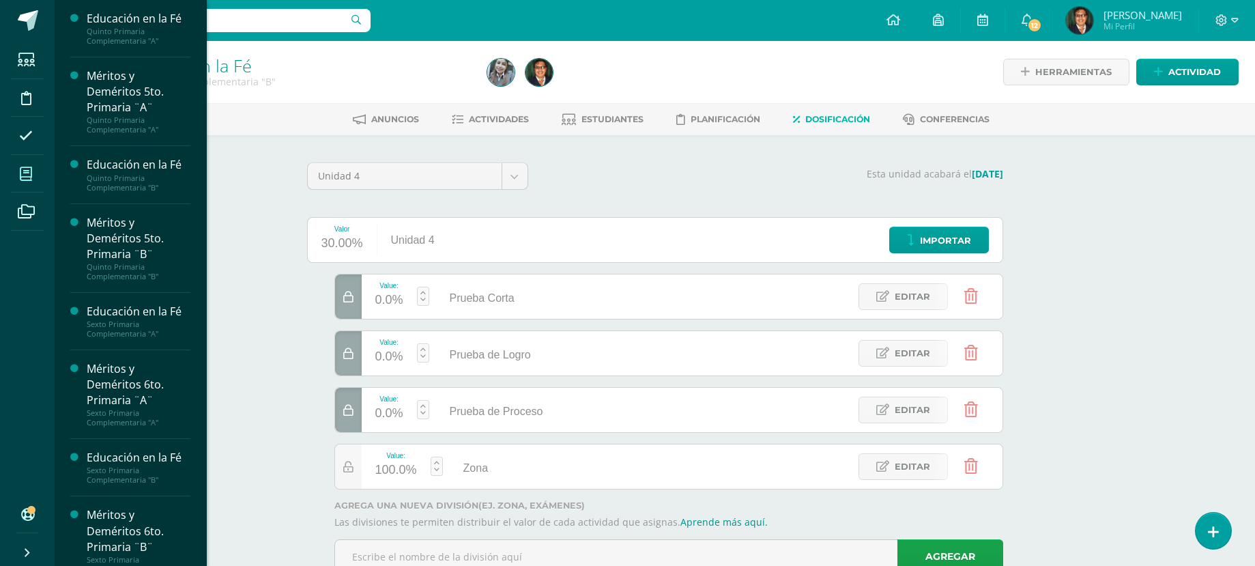
click at [14, 172] on span at bounding box center [26, 173] width 31 height 31
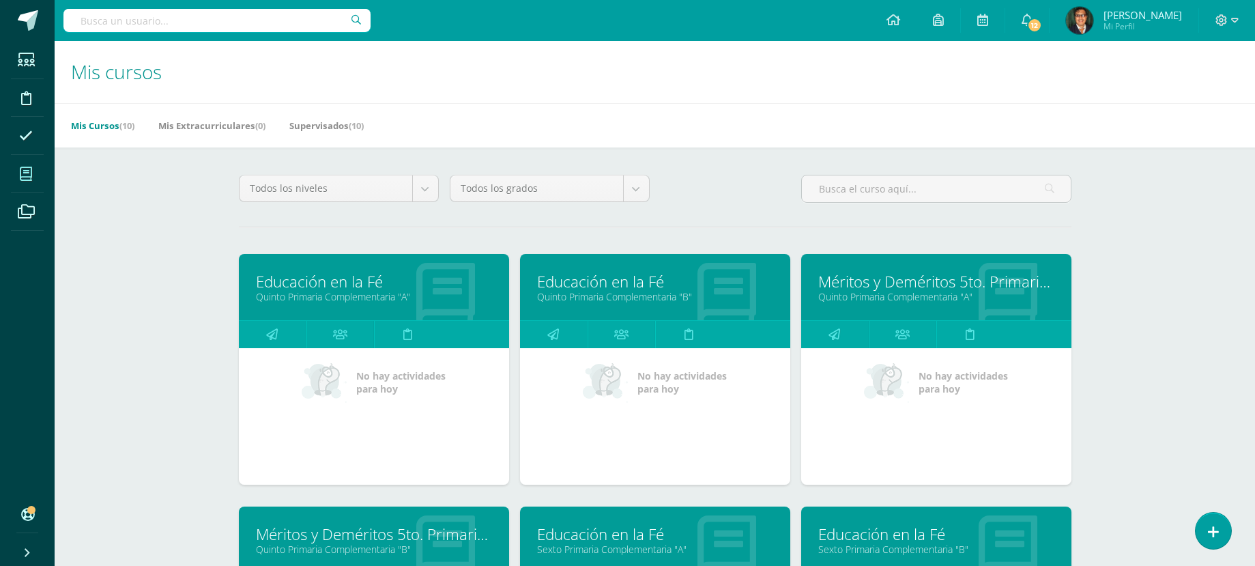
click at [380, 287] on link "Educación en la Fé" at bounding box center [374, 281] width 236 height 21
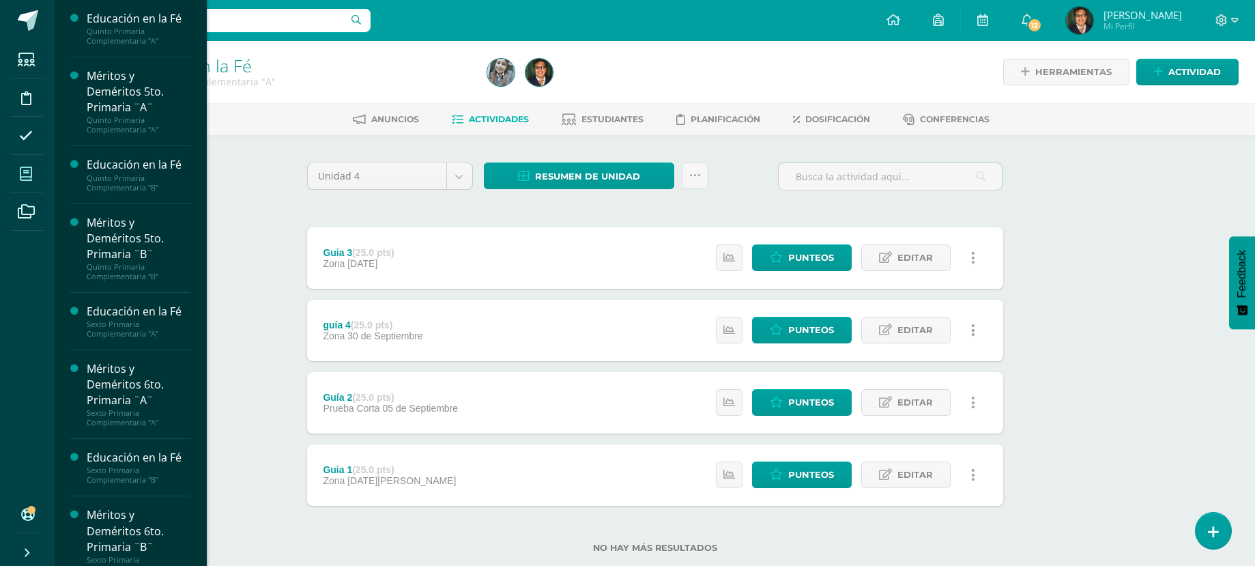
click at [31, 175] on icon at bounding box center [26, 174] width 12 height 14
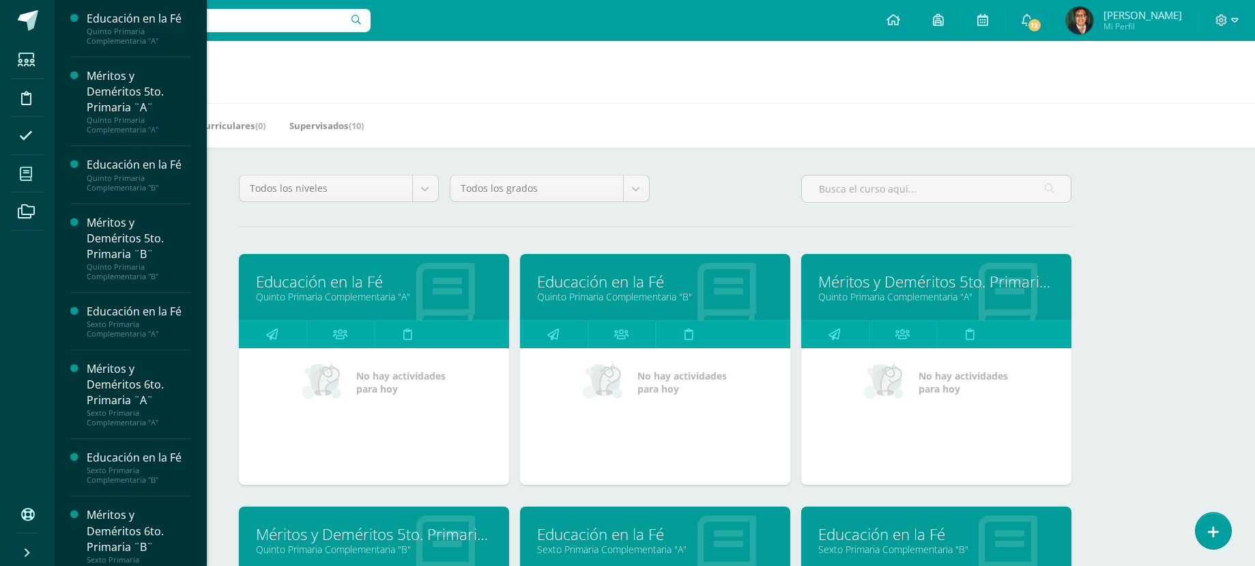
click at [33, 172] on span at bounding box center [26, 173] width 31 height 31
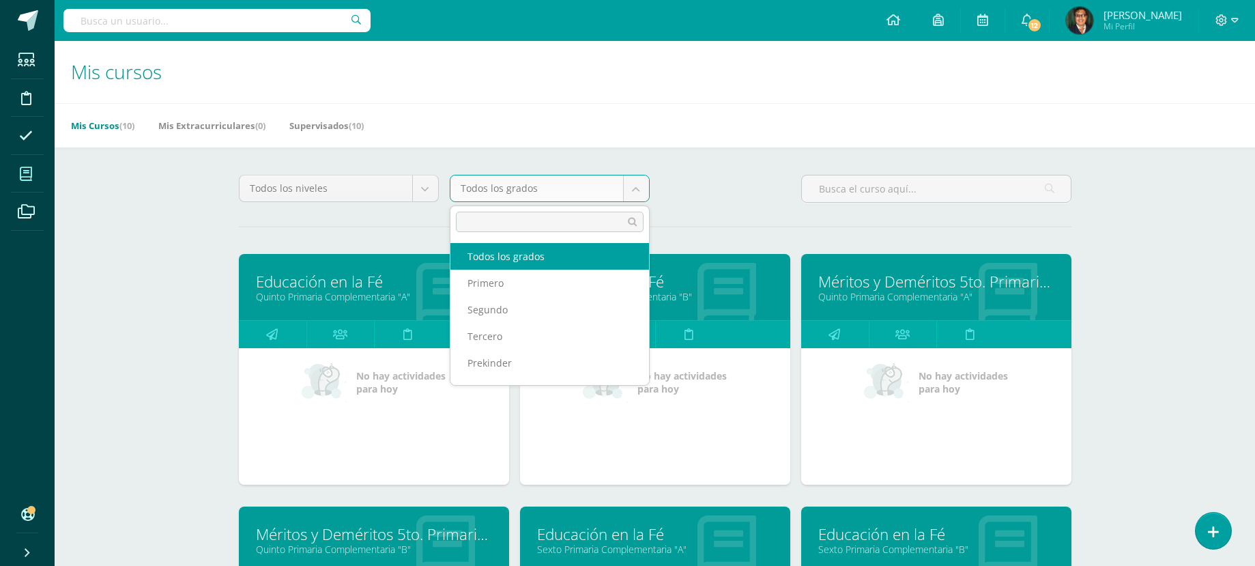
click at [620, 198] on body "Estudiantes Disciplina Asistencia Mis cursos Archivos Soporte Centro de ayuda Ú…" at bounding box center [627, 548] width 1255 height 1097
click at [894, 16] on body "Estudiantes Disciplina Asistencia Mis cursos Archivos Soporte Centro de ayuda Ú…" at bounding box center [627, 548] width 1255 height 1097
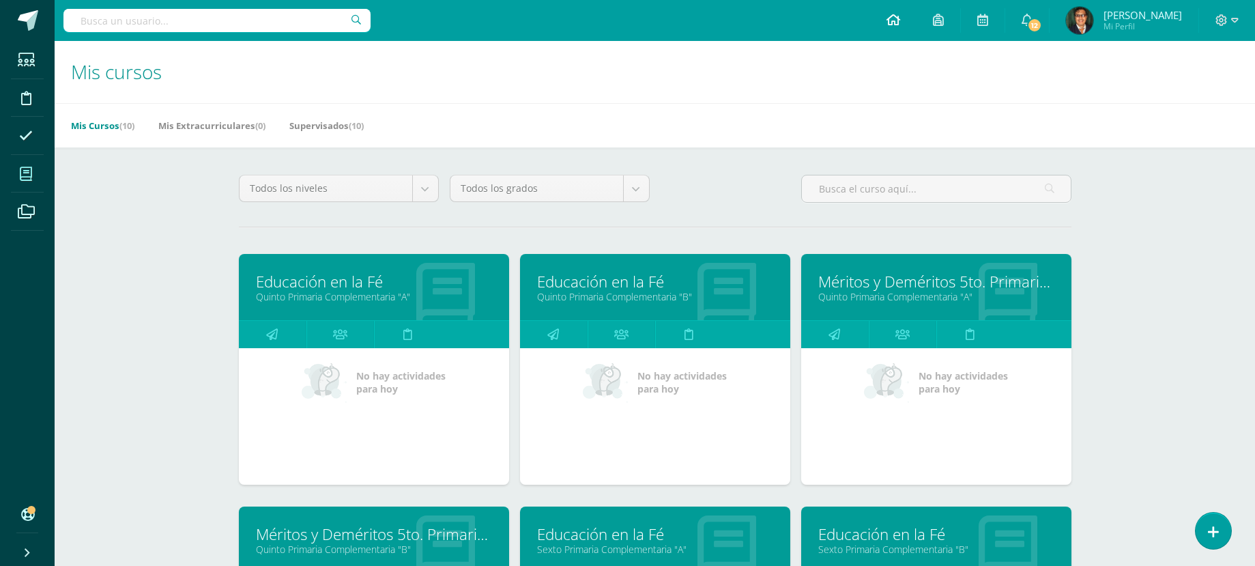
click at [900, 20] on link at bounding box center [893, 20] width 46 height 41
click at [886, 18] on icon at bounding box center [893, 20] width 14 height 12
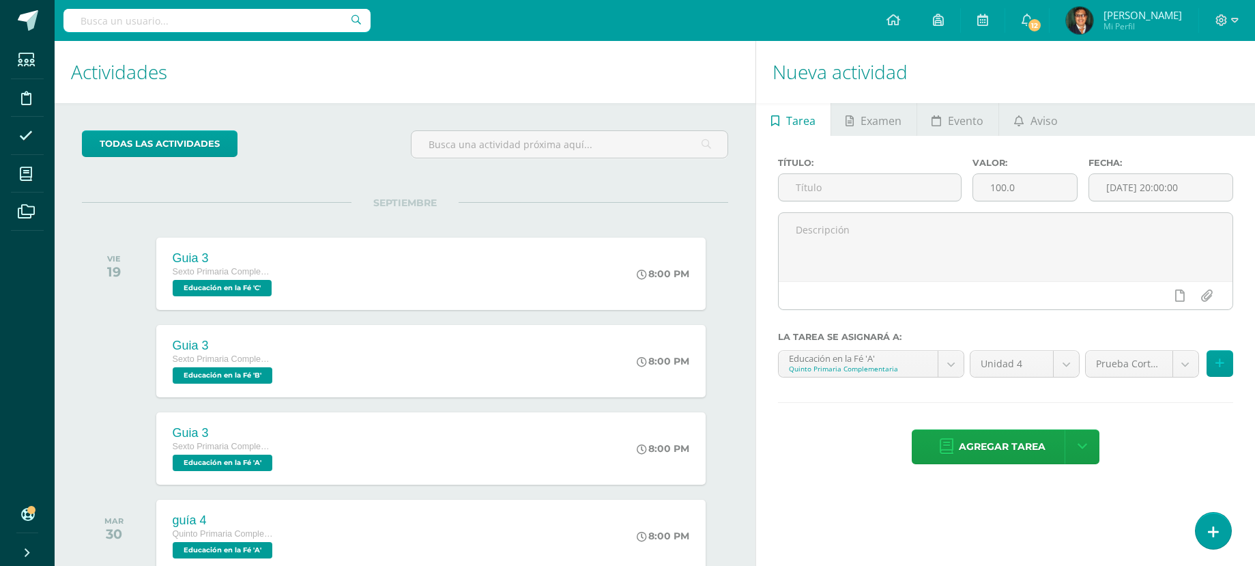
click at [802, 125] on span "Tarea" at bounding box center [800, 120] width 29 height 33
click at [882, 188] on input "text" at bounding box center [868, 187] width 181 height 27
click at [1046, 194] on input "100.0" at bounding box center [1025, 187] width 104 height 27
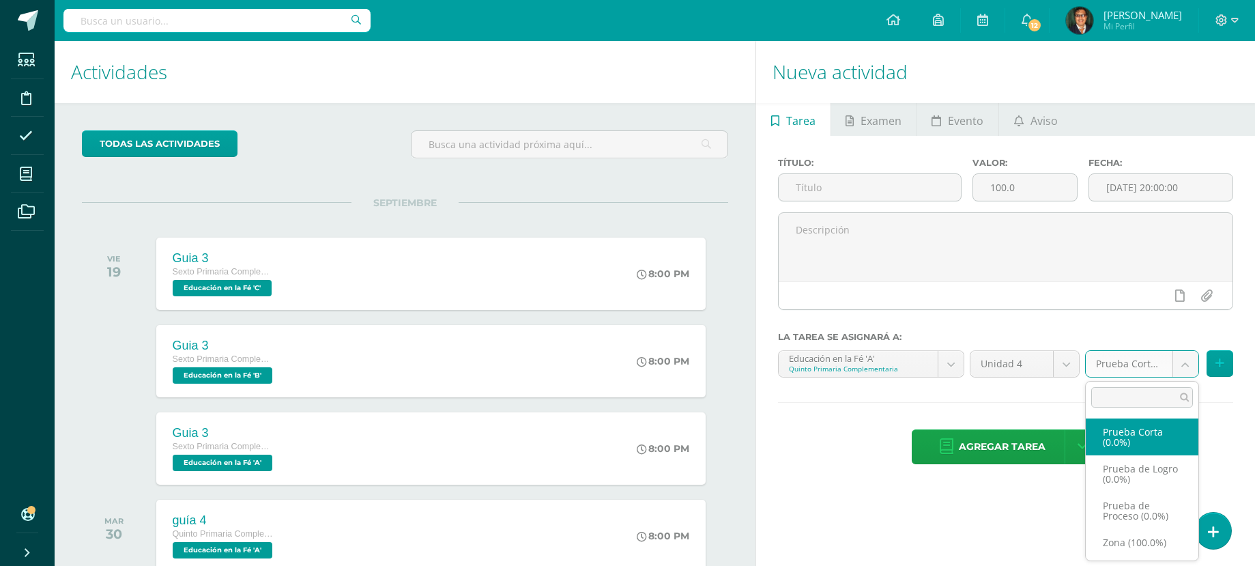
click at [1191, 355] on body "Estudiantes Disciplina Asistencia Mis cursos Archivos Soporte Centro de ayuda Ú…" at bounding box center [627, 283] width 1255 height 566
